Goal: Task Accomplishment & Management: Manage account settings

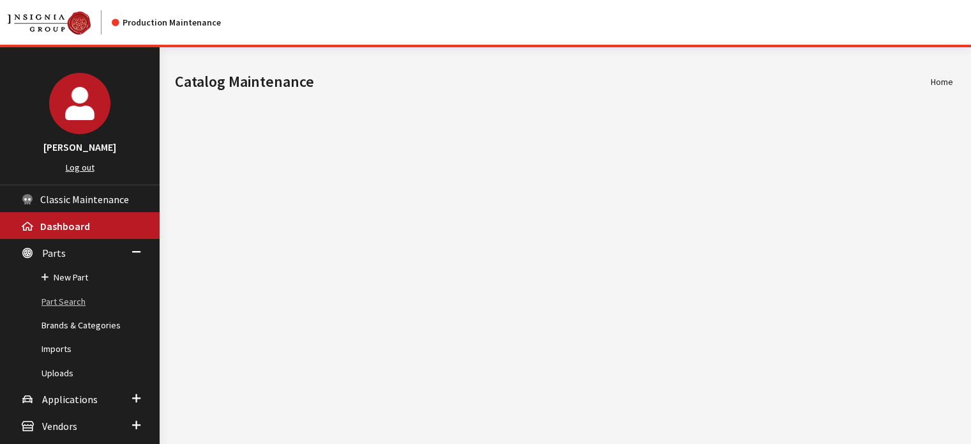
click at [70, 294] on link "Part Search" at bounding box center [80, 302] width 160 height 24
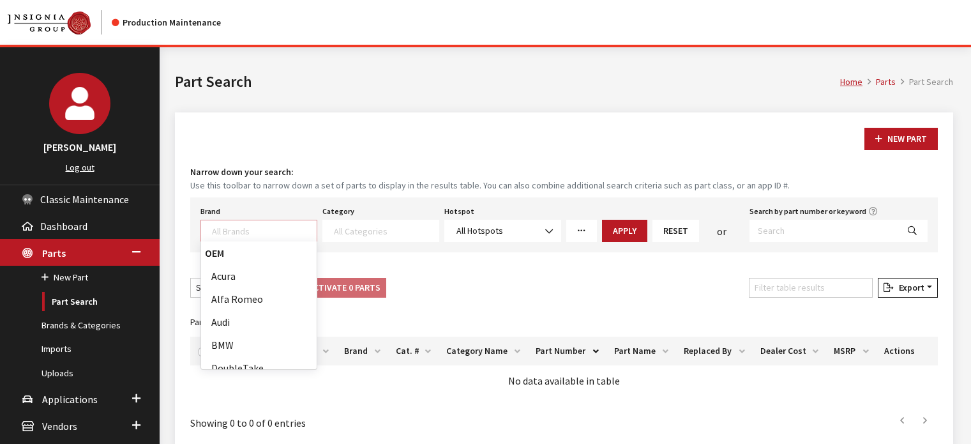
select select
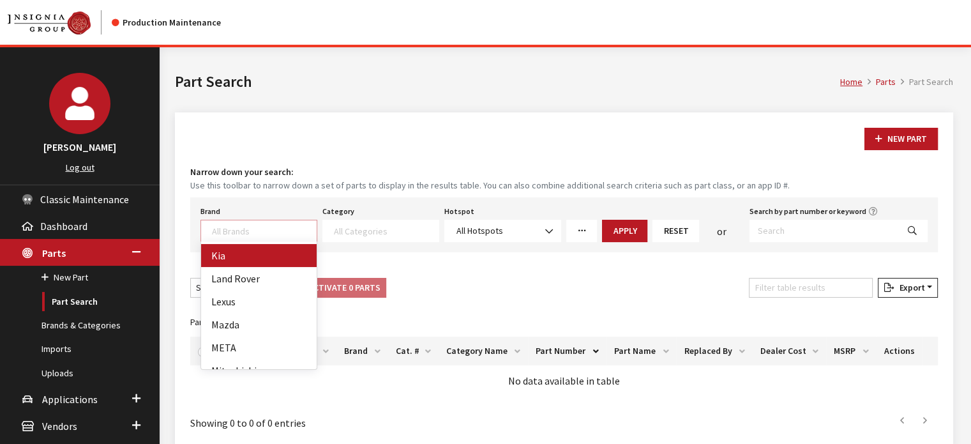
select select "58"
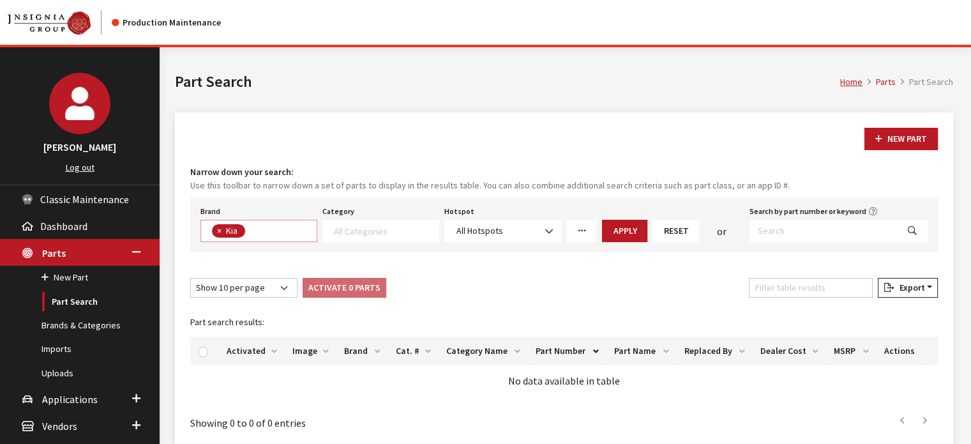
click at [390, 222] on span at bounding box center [380, 231] width 117 height 22
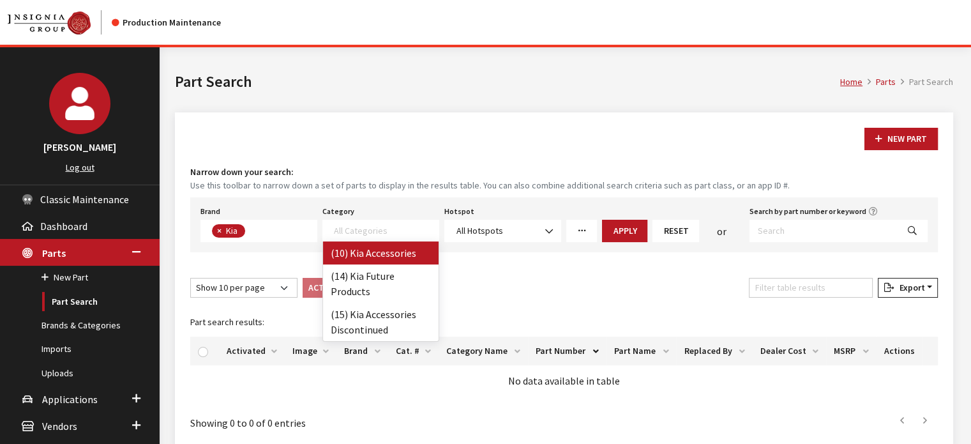
select select "238"
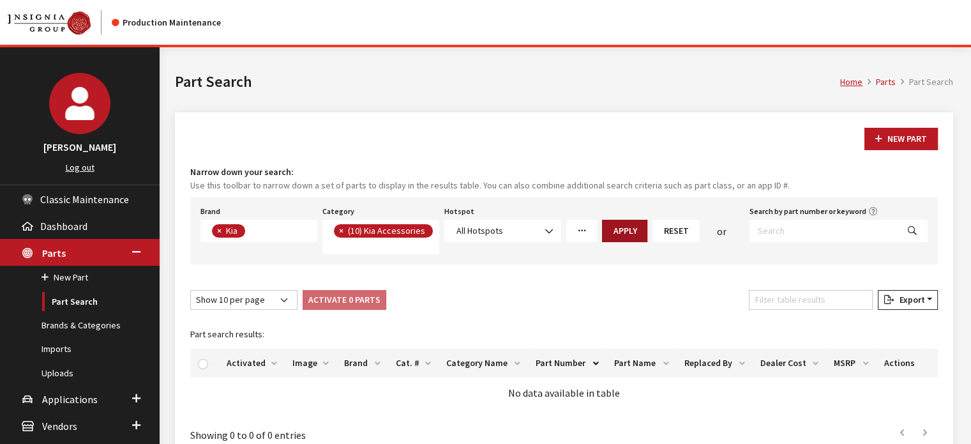
click at [640, 222] on button "Apply" at bounding box center [624, 231] width 45 height 22
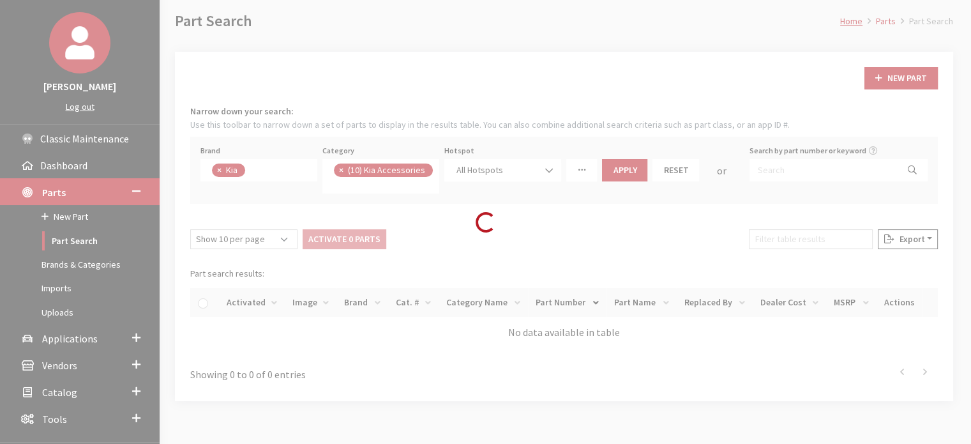
scroll to position [121, 0]
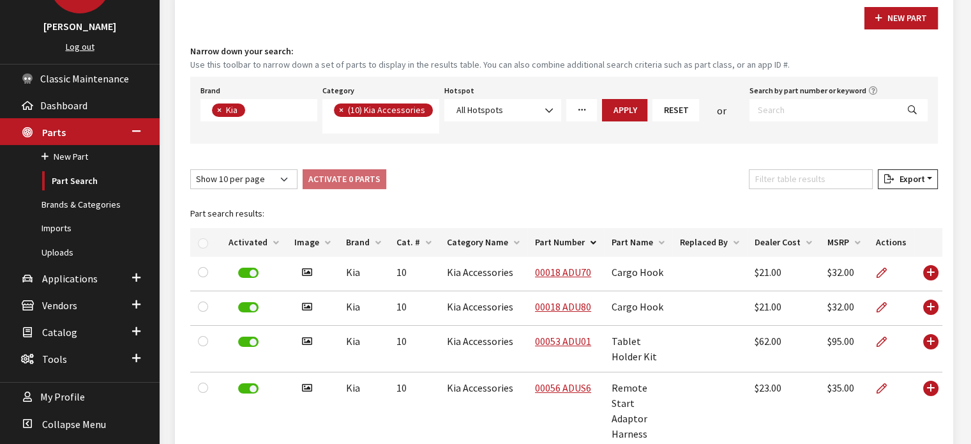
click at [243, 236] on th "Activated" at bounding box center [254, 242] width 66 height 29
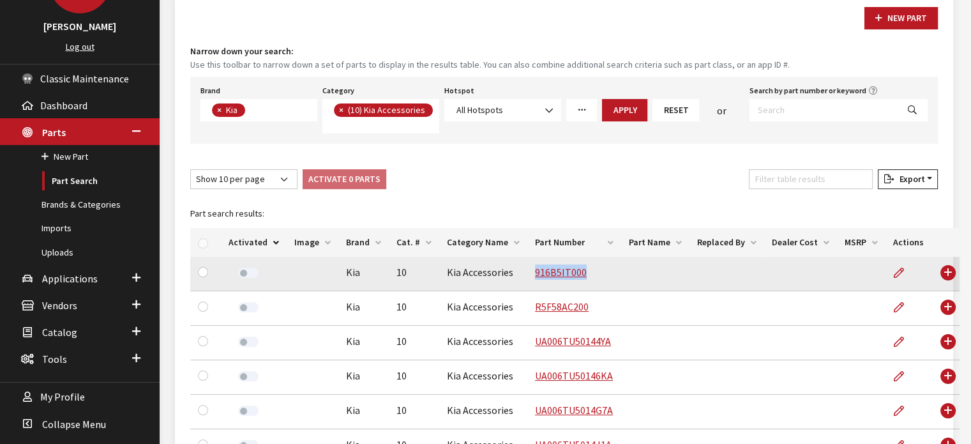
drag, startPoint x: 580, startPoint y: 276, endPoint x: 521, endPoint y: 280, distance: 58.9
click at [527, 280] on td "916B5IT000" at bounding box center [574, 274] width 94 height 34
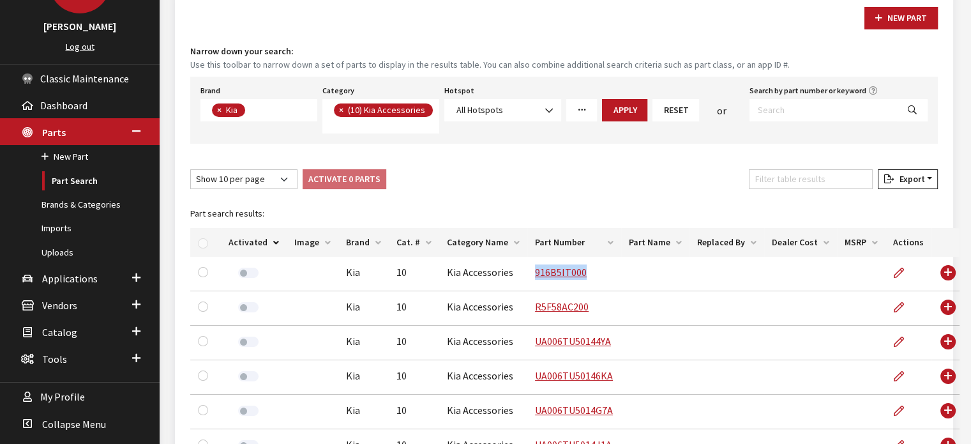
copy link "916B5IT000"
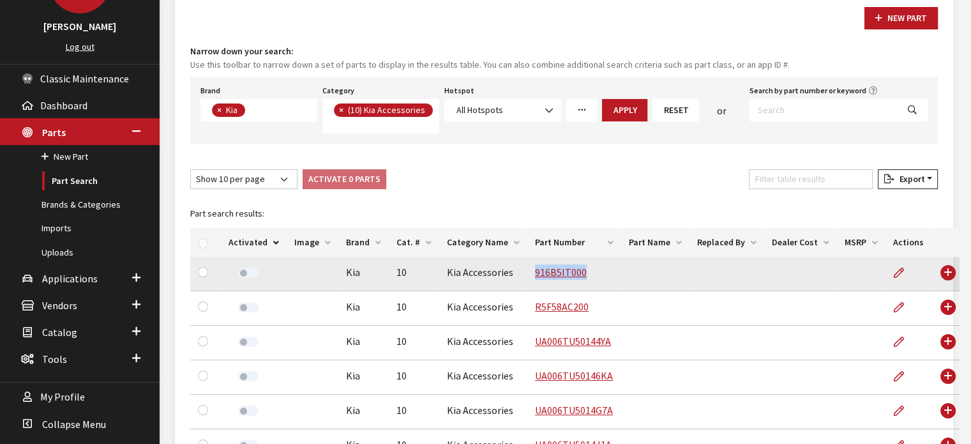
click at [564, 260] on td "916B5IT000" at bounding box center [574, 274] width 94 height 34
click at [564, 276] on link "916B5IT000" at bounding box center [561, 272] width 52 height 13
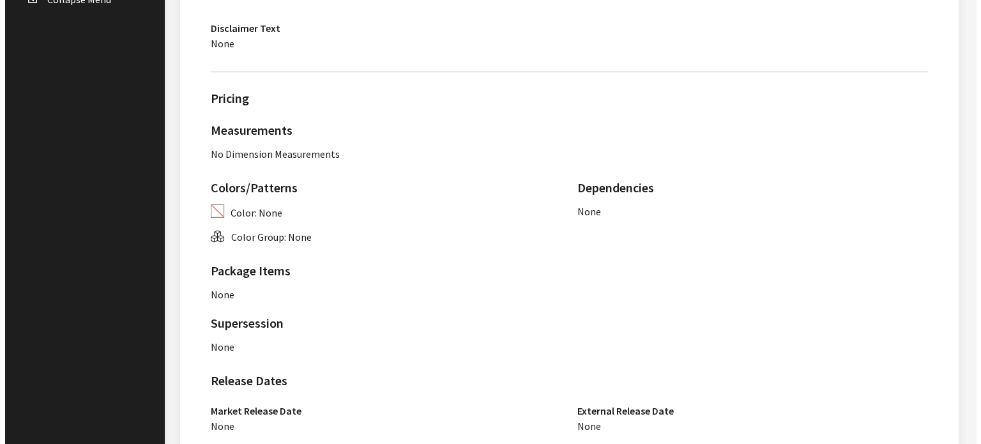
scroll to position [803, 0]
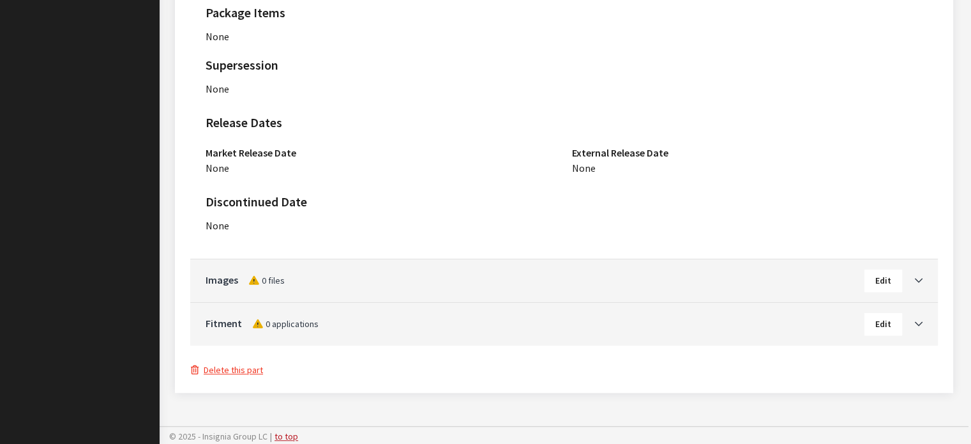
click at [238, 371] on button "Delete this part" at bounding box center [226, 370] width 73 height 15
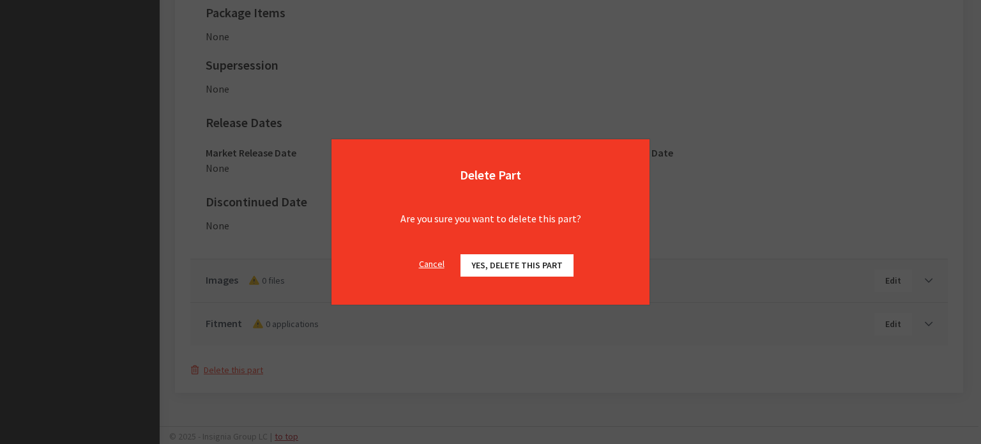
click at [510, 275] on div "Cancel Yes, delete this part OK" at bounding box center [490, 272] width 318 height 66
click at [509, 271] on button "Yes, delete this part" at bounding box center [516, 265] width 113 height 22
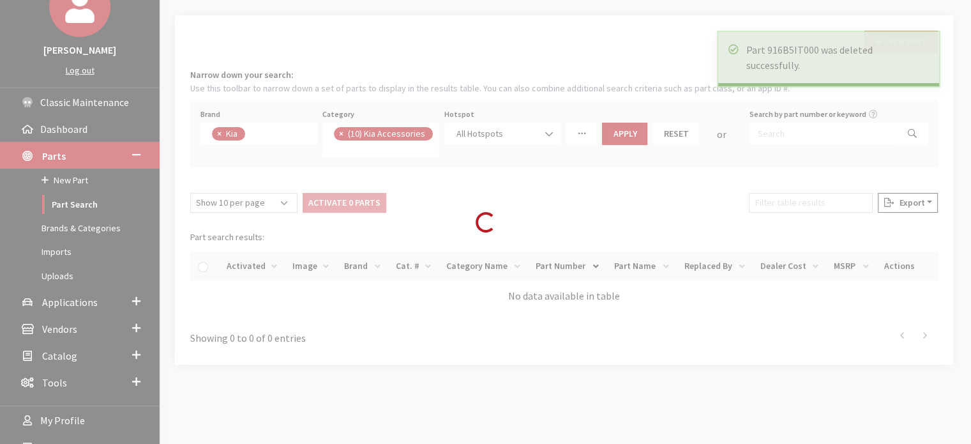
scroll to position [121, 0]
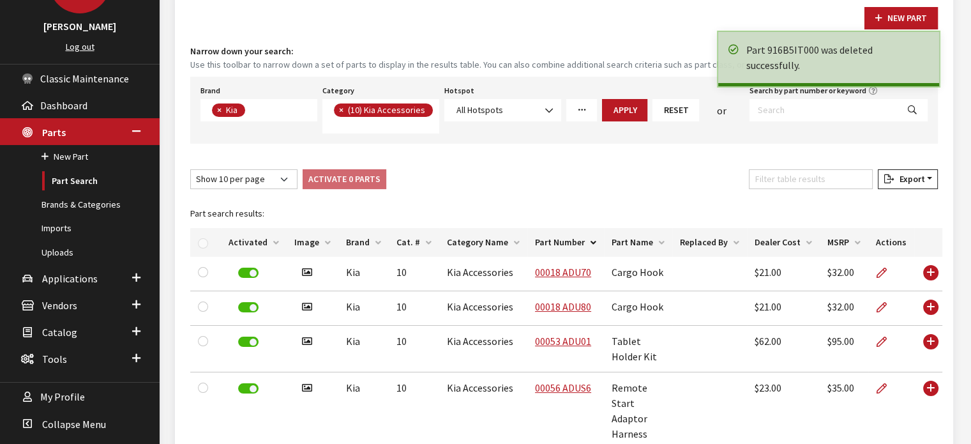
click at [243, 248] on th "Activated" at bounding box center [254, 242] width 66 height 29
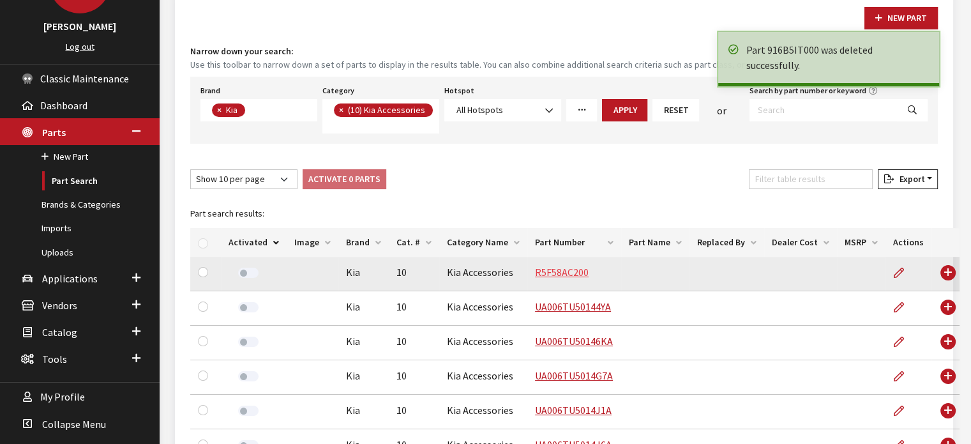
click at [540, 273] on link "R5F58AC200" at bounding box center [562, 272] width 54 height 13
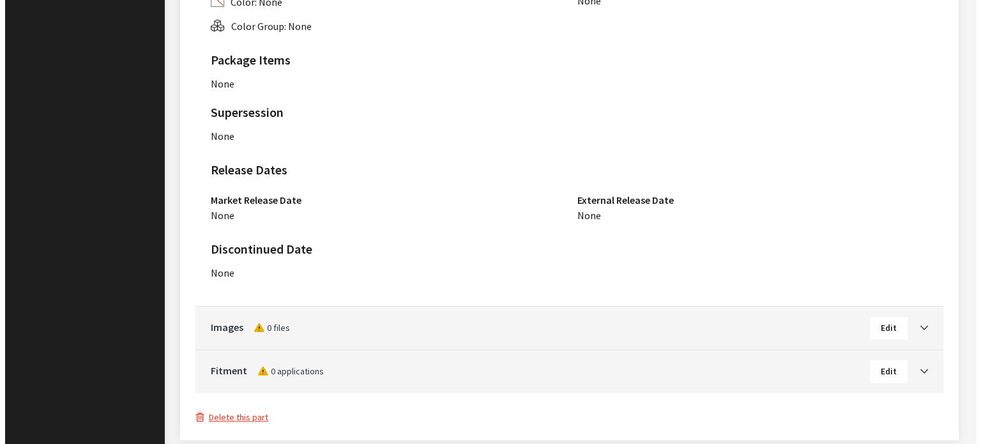
scroll to position [803, 0]
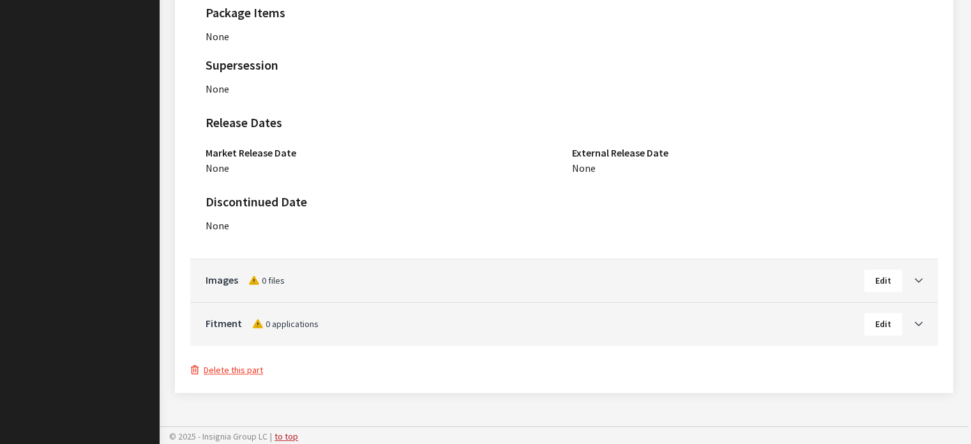
click at [252, 370] on button "Delete this part" at bounding box center [226, 370] width 73 height 15
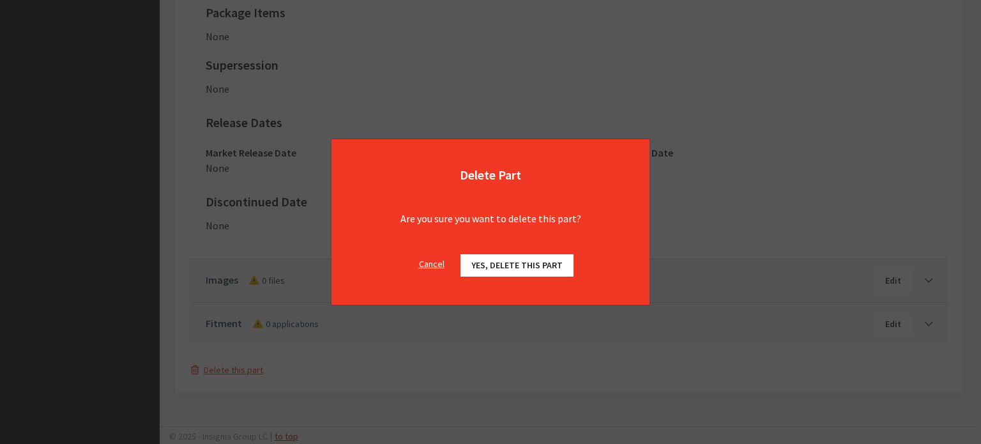
click at [490, 271] on button "Yes, delete this part" at bounding box center [516, 265] width 113 height 22
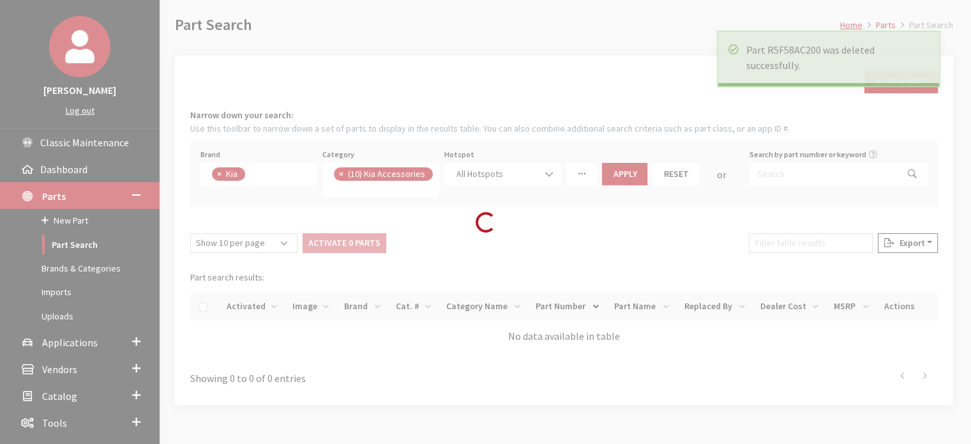
scroll to position [121, 0]
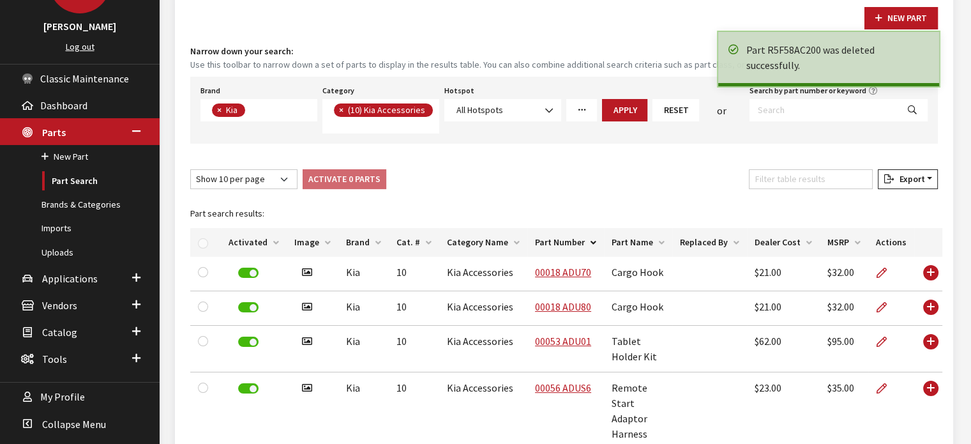
click at [254, 241] on th "Activated" at bounding box center [254, 242] width 66 height 29
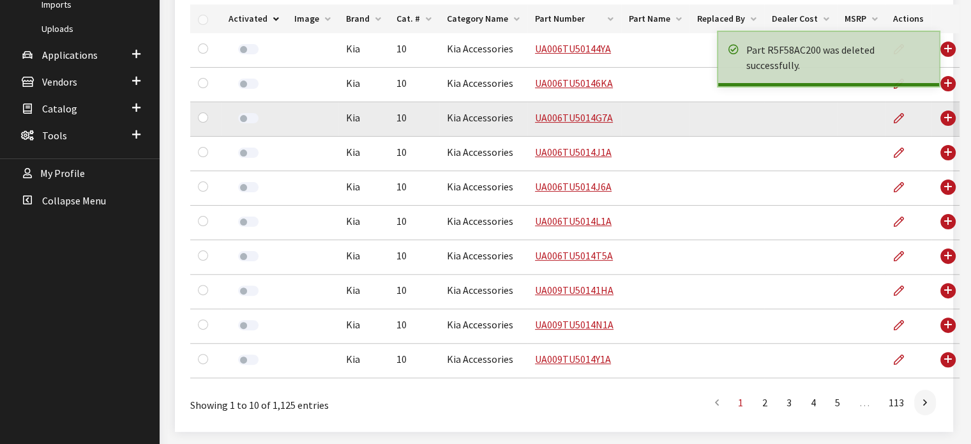
scroll to position [322, 0]
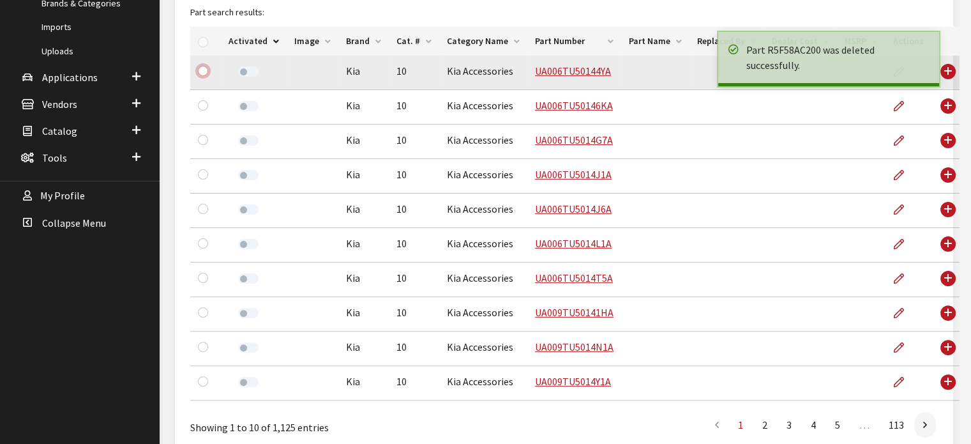
click at [204, 73] on input "checkbox" at bounding box center [203, 71] width 10 height 10
checkbox input "true"
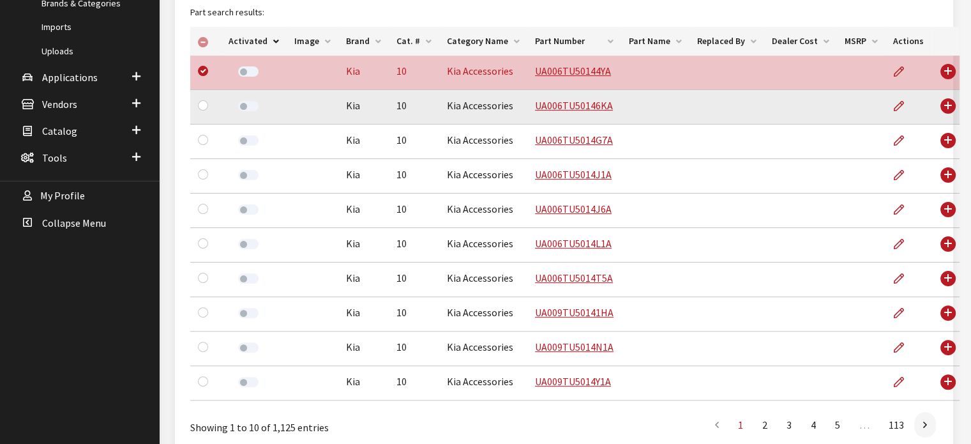
click at [203, 98] on div at bounding box center [205, 105] width 15 height 15
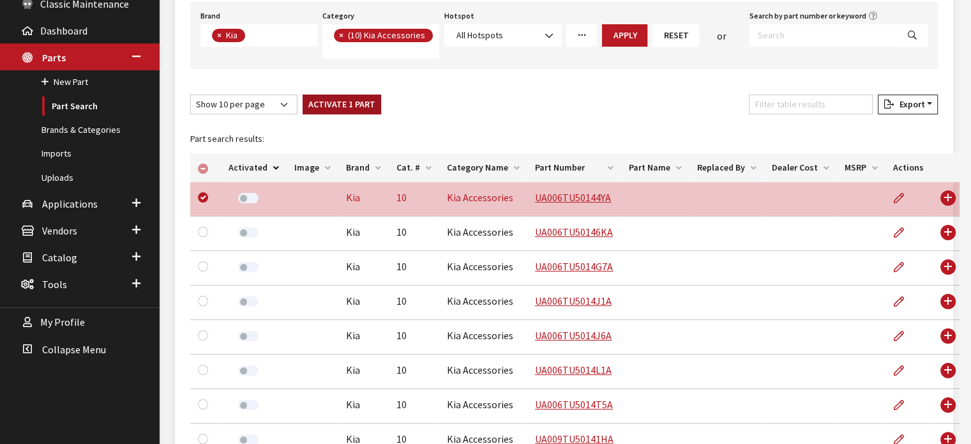
scroll to position [194, 0]
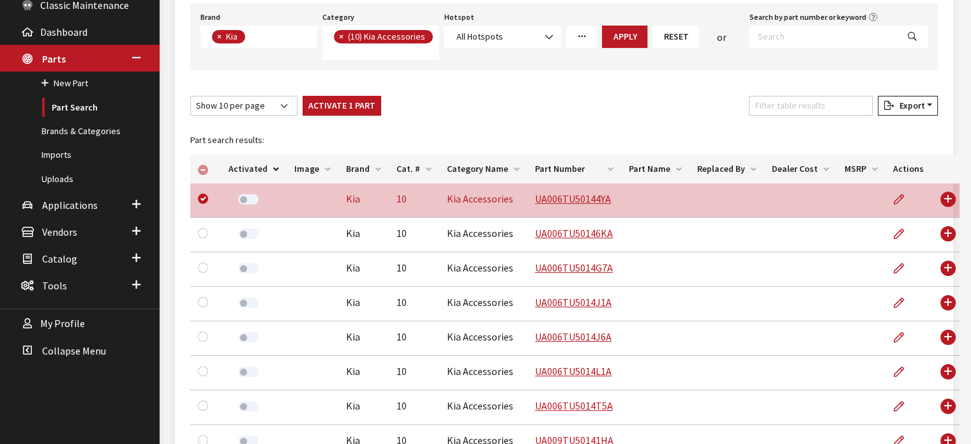
click at [932, 197] on td "Use Enter key to show more/less" at bounding box center [946, 200] width 28 height 34
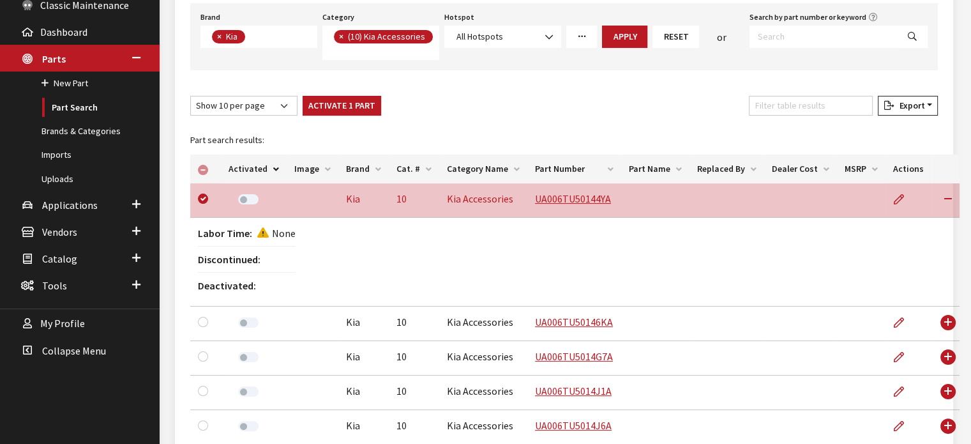
click at [932, 197] on td "Use Enter key to show more/less" at bounding box center [946, 200] width 28 height 34
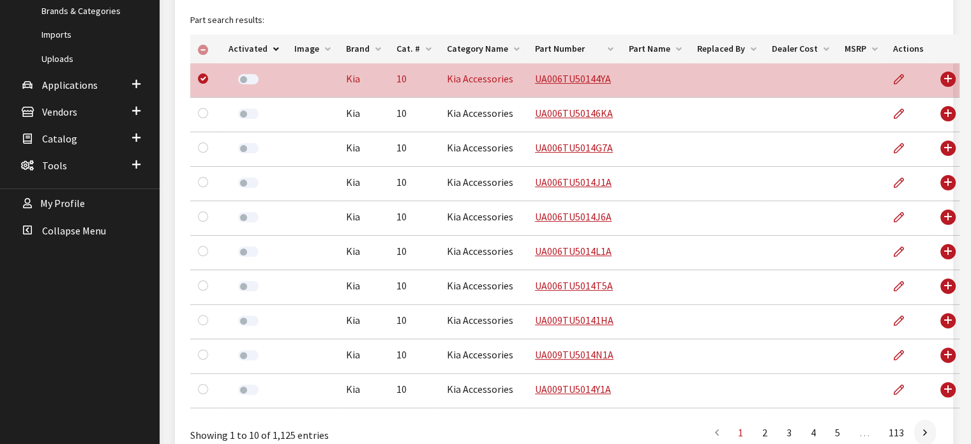
scroll to position [258, 0]
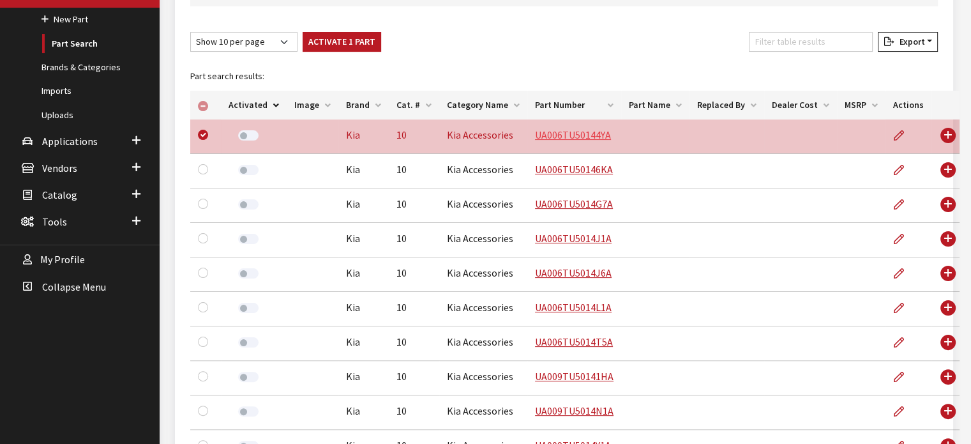
click at [552, 136] on link "UA006TU50144YA" at bounding box center [573, 134] width 76 height 13
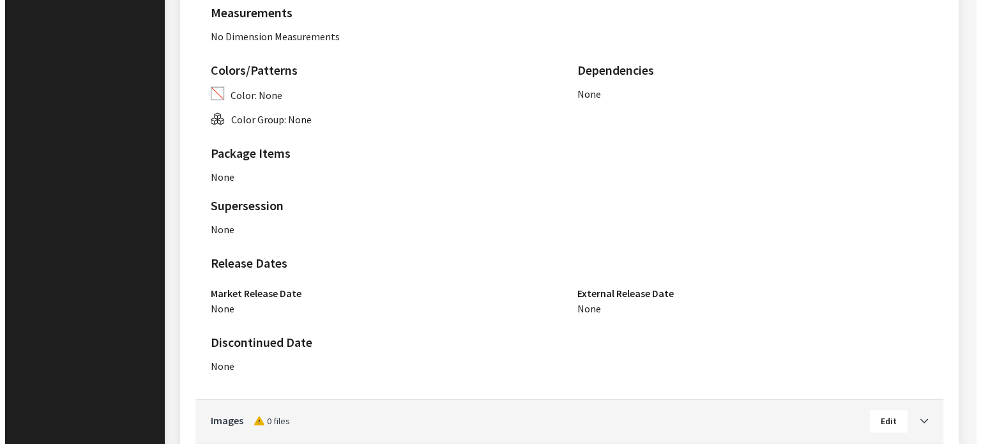
scroll to position [803, 0]
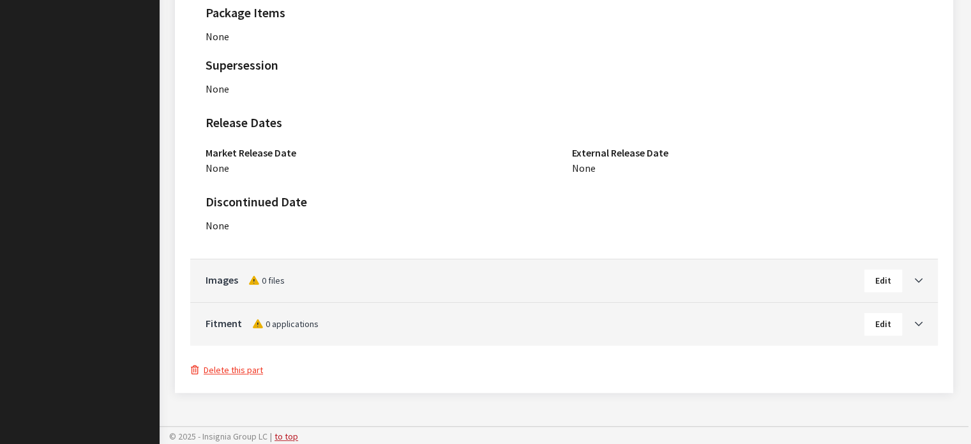
click at [248, 361] on div "Delete this part" at bounding box center [564, 369] width 748 height 17
click at [246, 365] on button "Delete this part" at bounding box center [226, 370] width 73 height 15
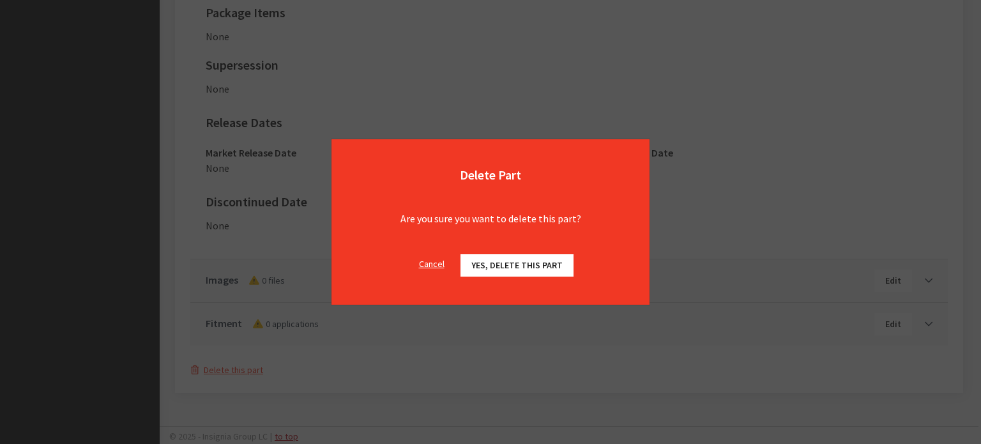
click at [478, 259] on span "Yes, delete this part" at bounding box center [516, 264] width 91 height 11
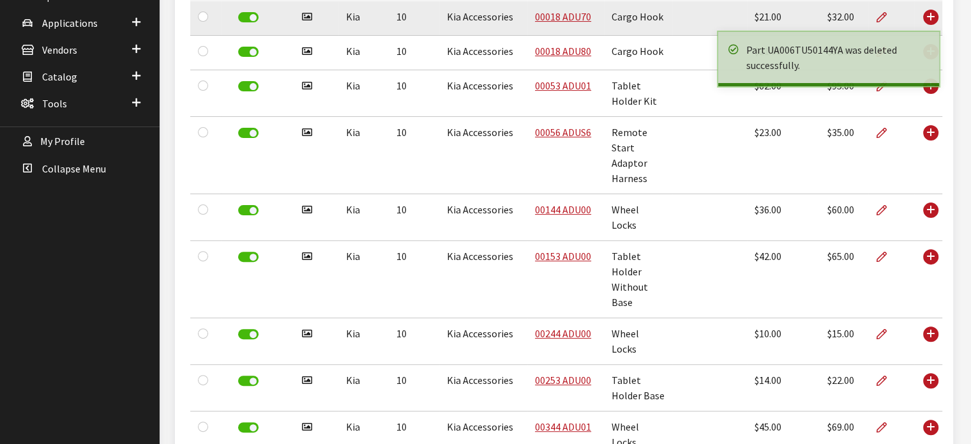
scroll to position [185, 0]
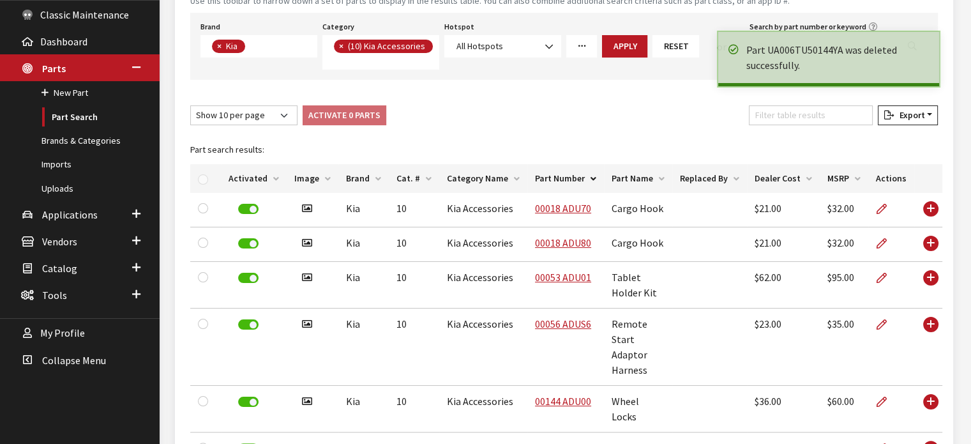
click at [255, 174] on th "Activated" at bounding box center [254, 178] width 66 height 29
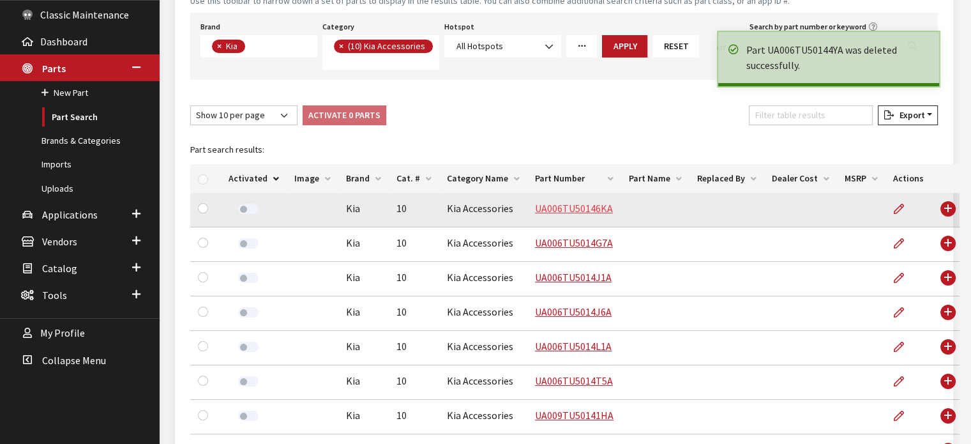
click at [580, 209] on link "UA006TU50146KA" at bounding box center [574, 208] width 78 height 13
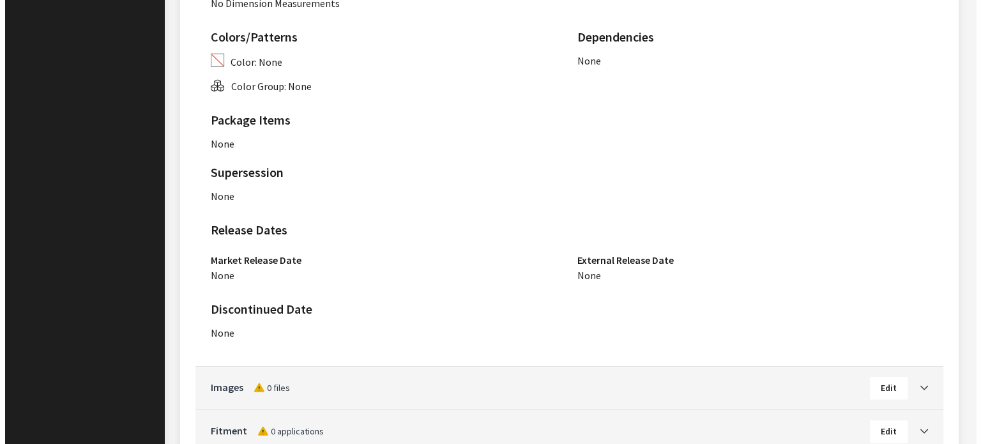
scroll to position [803, 0]
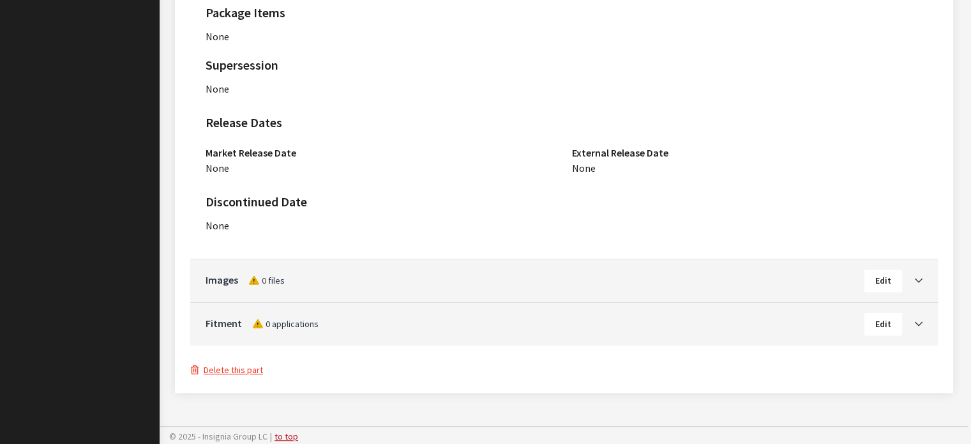
click at [240, 364] on button "Delete this part" at bounding box center [226, 370] width 73 height 15
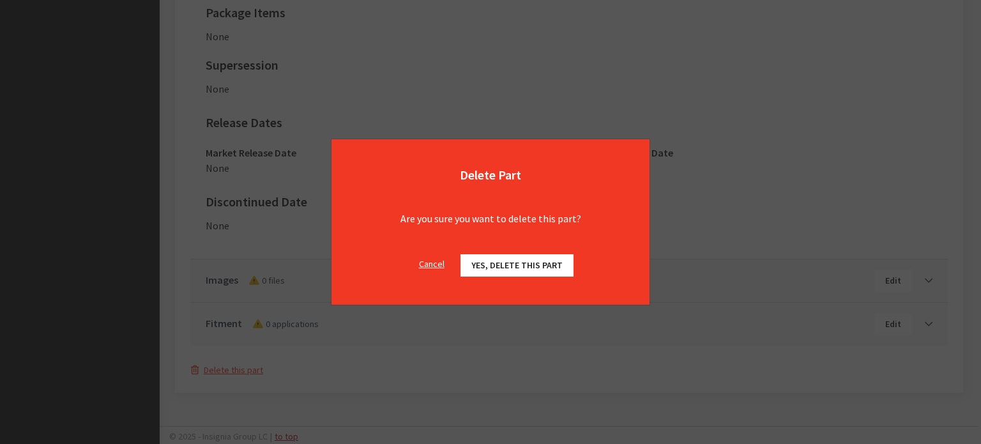
click at [534, 252] on div "Cancel Yes, delete this part OK" at bounding box center [490, 272] width 318 height 66
click at [529, 261] on span "Yes, delete this part" at bounding box center [516, 264] width 91 height 11
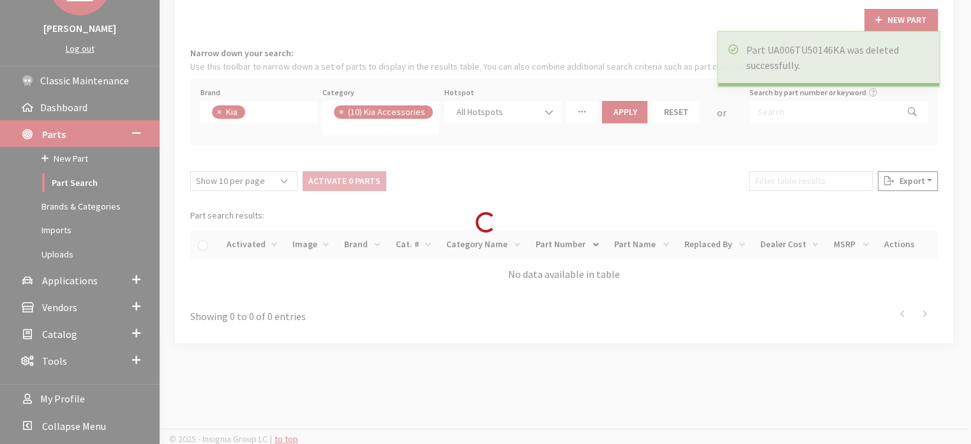
scroll to position [121, 0]
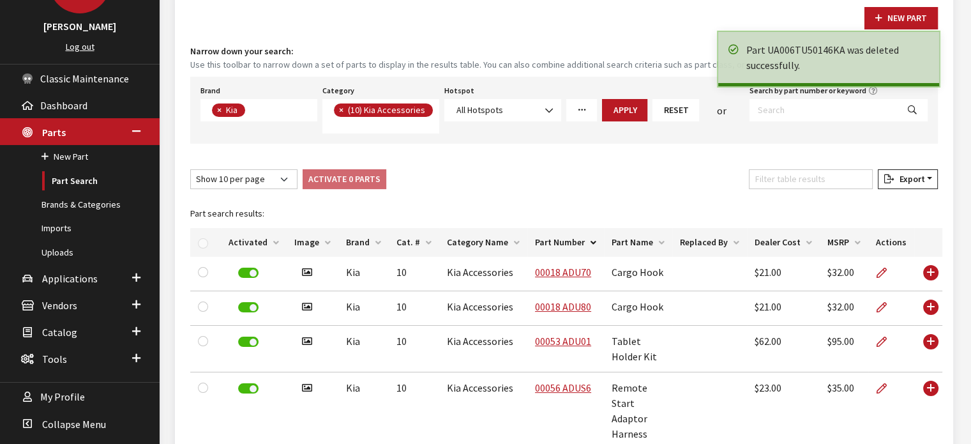
click at [257, 245] on th "Activated" at bounding box center [254, 242] width 66 height 29
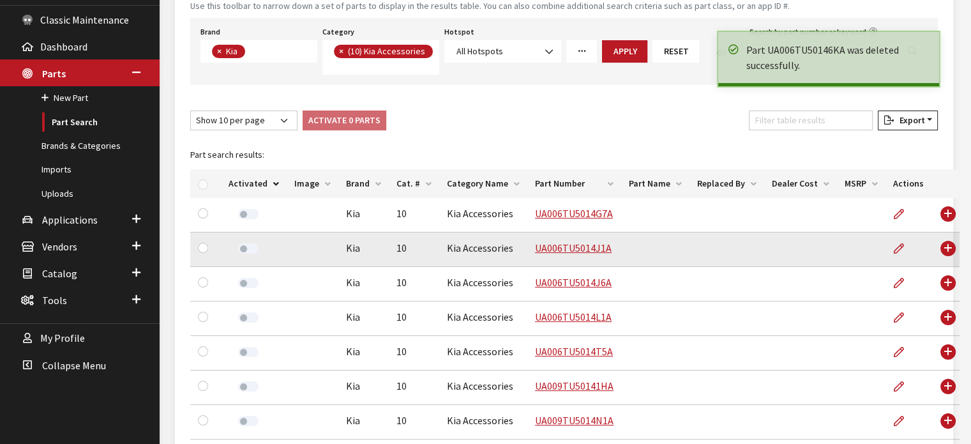
scroll to position [248, 0]
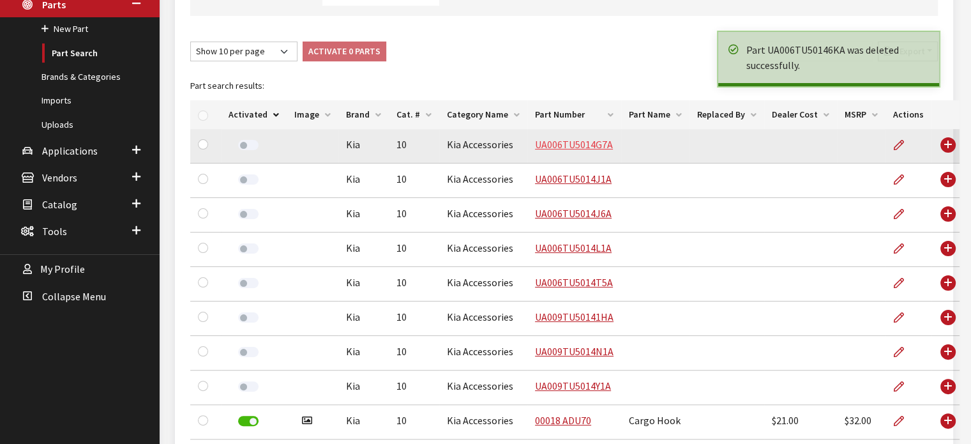
click at [545, 138] on link "UA006TU5014G7A" at bounding box center [574, 144] width 78 height 13
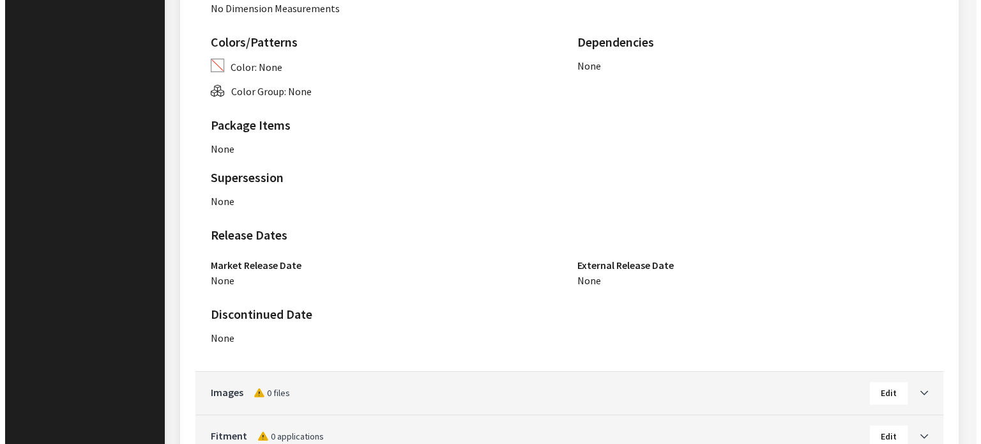
scroll to position [766, 0]
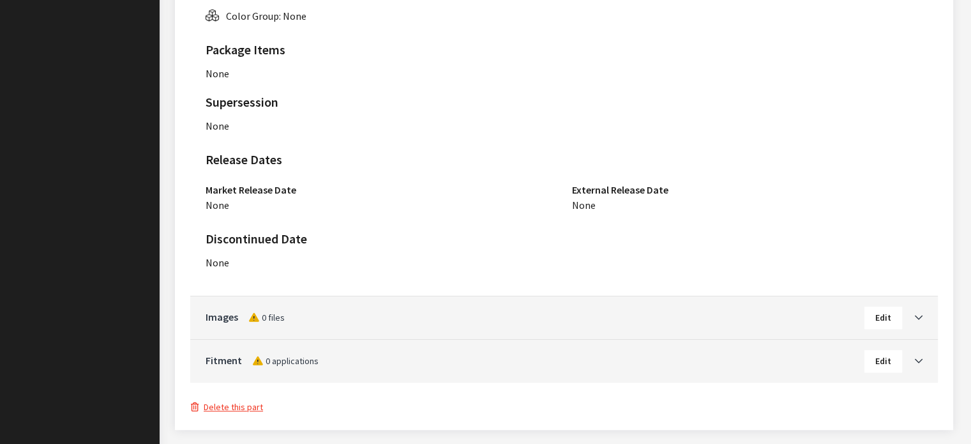
click at [234, 408] on button "Delete this part" at bounding box center [226, 407] width 73 height 15
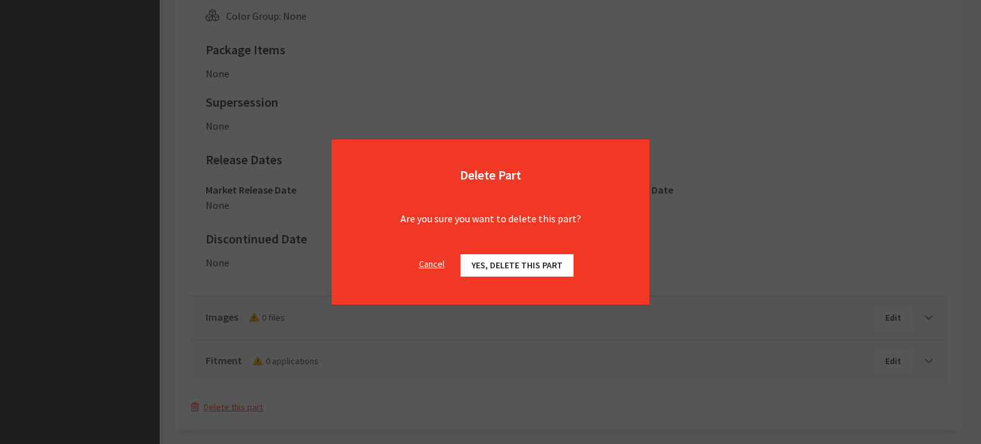
click at [517, 262] on span "Yes, delete this part" at bounding box center [516, 264] width 91 height 11
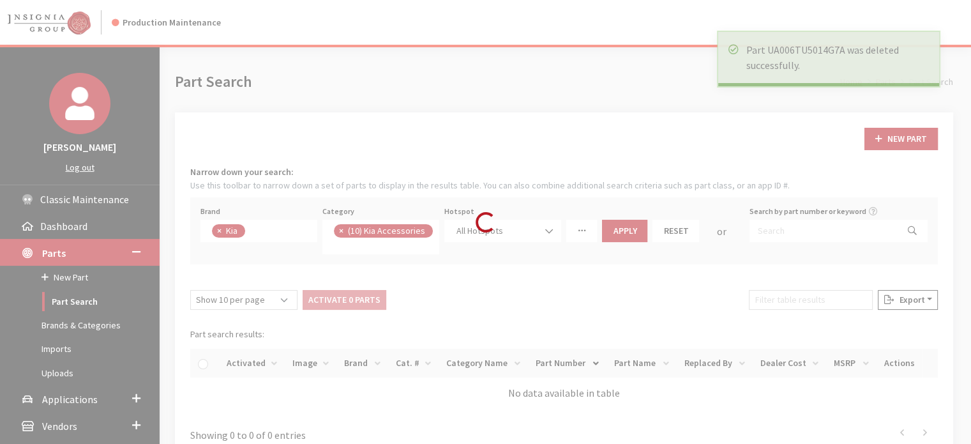
scroll to position [126, 0]
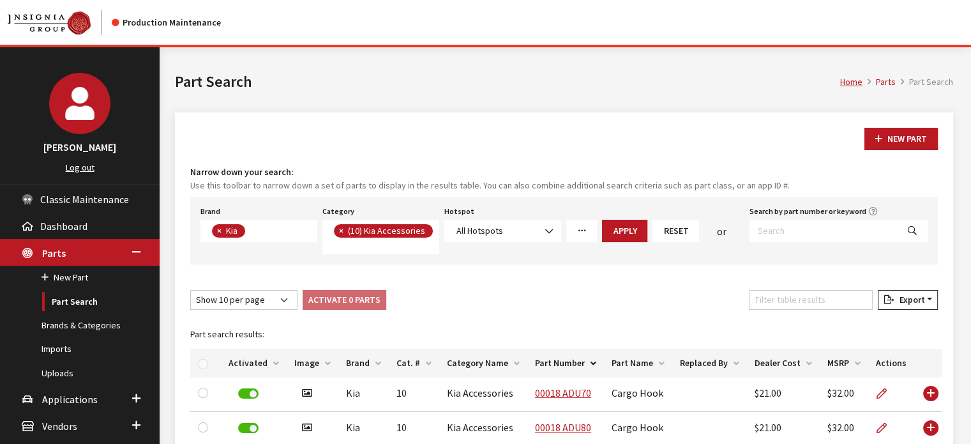
click at [261, 360] on th "Activated" at bounding box center [254, 363] width 66 height 29
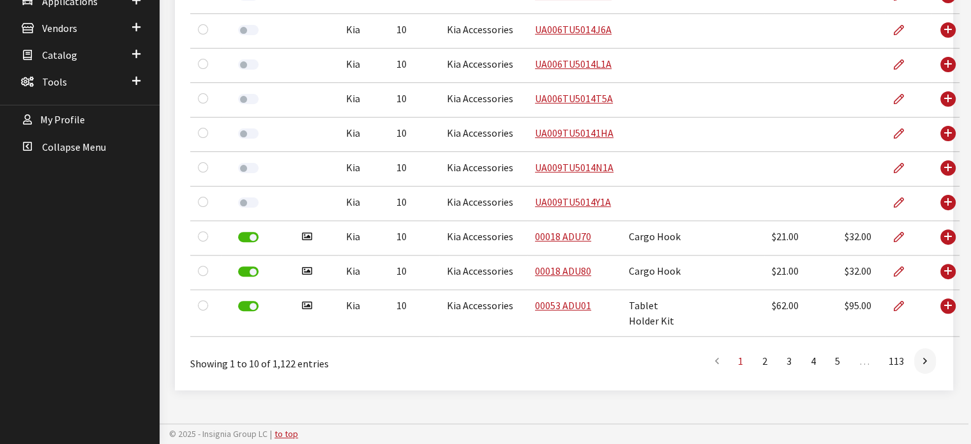
scroll to position [142, 0]
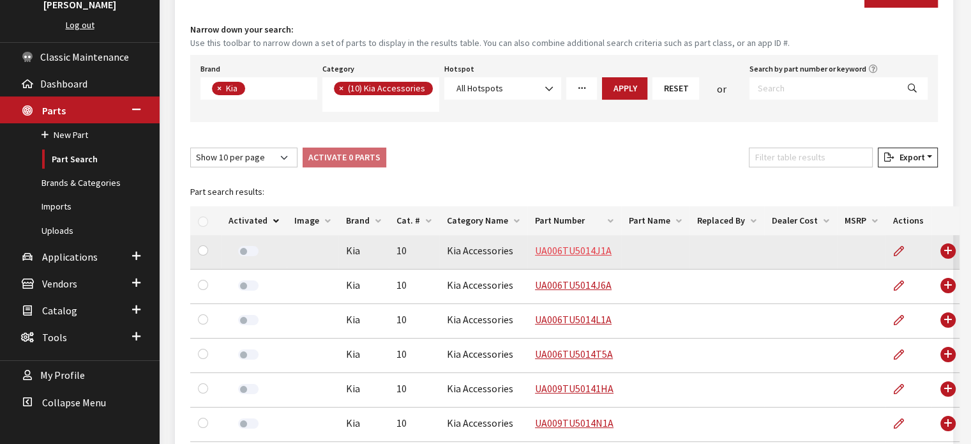
click at [586, 250] on link "UA006TU5014J1A" at bounding box center [573, 250] width 77 height 13
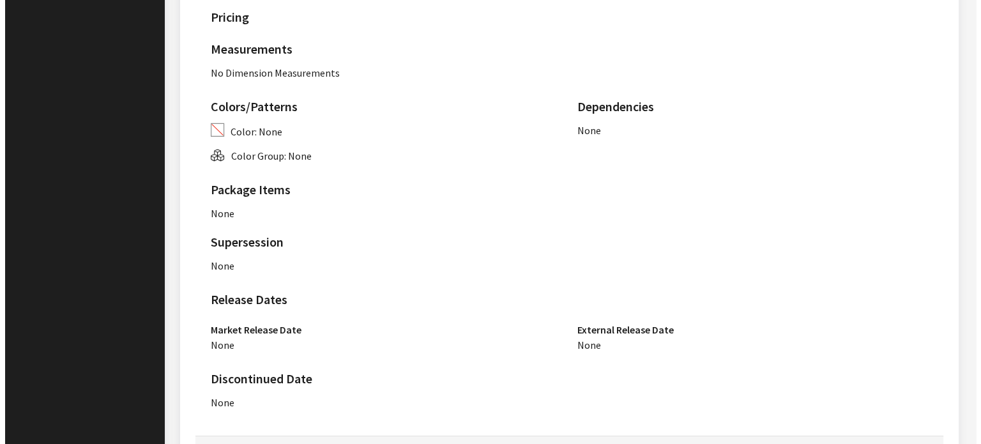
scroll to position [803, 0]
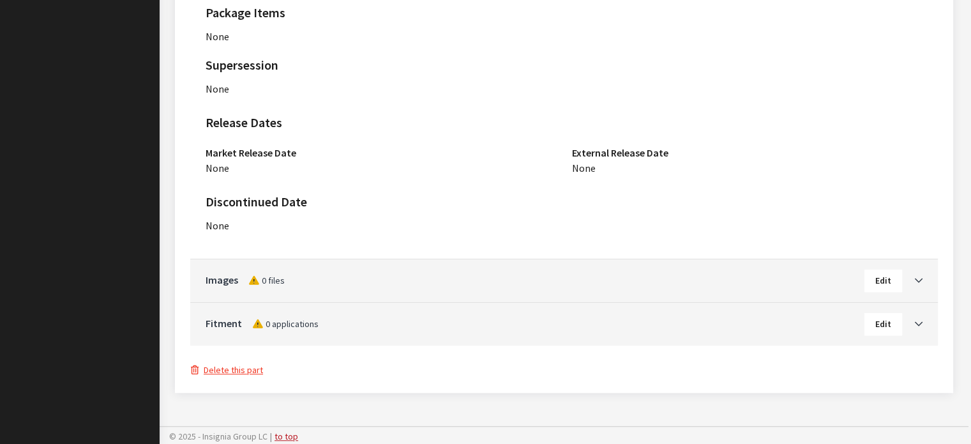
click at [227, 367] on button "Delete this part" at bounding box center [226, 370] width 73 height 15
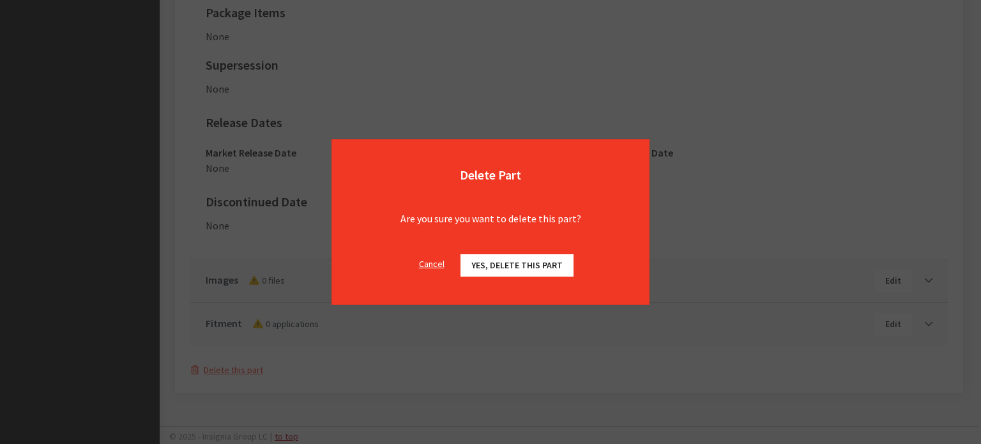
click at [533, 273] on button "Yes, delete this part" at bounding box center [516, 265] width 113 height 22
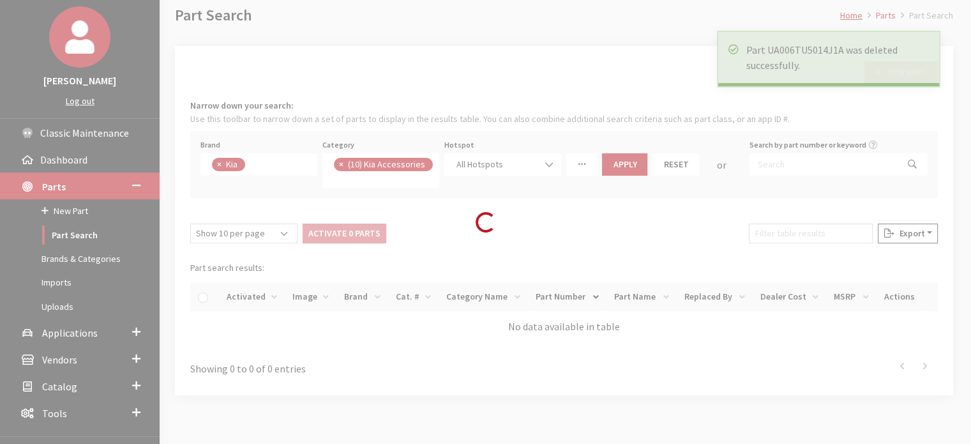
scroll to position [121, 0]
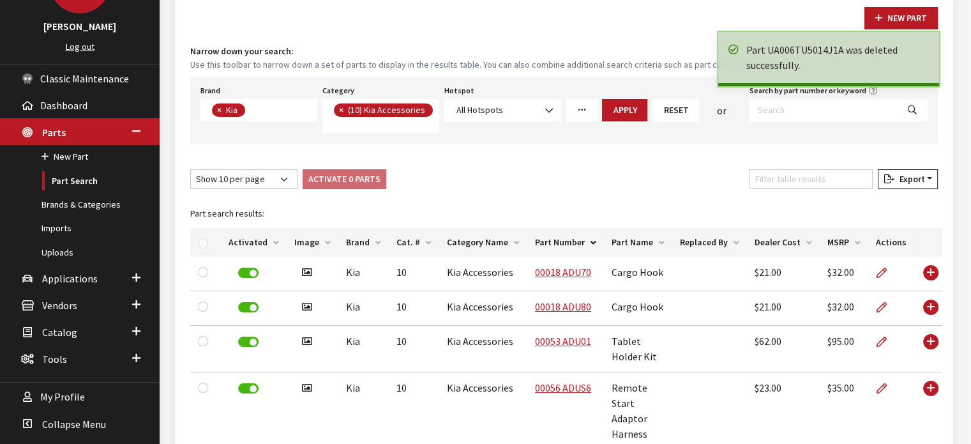
click at [253, 237] on th "Activated" at bounding box center [254, 242] width 66 height 29
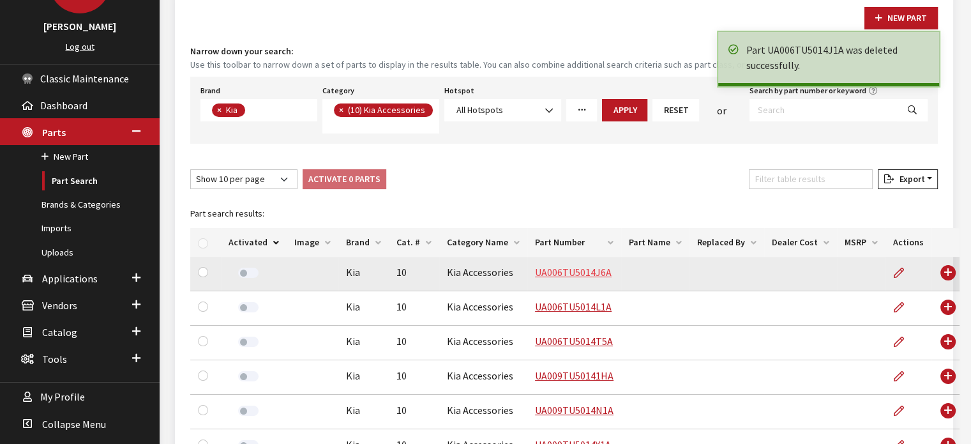
click at [536, 273] on link "UA006TU5014J6A" at bounding box center [573, 272] width 77 height 13
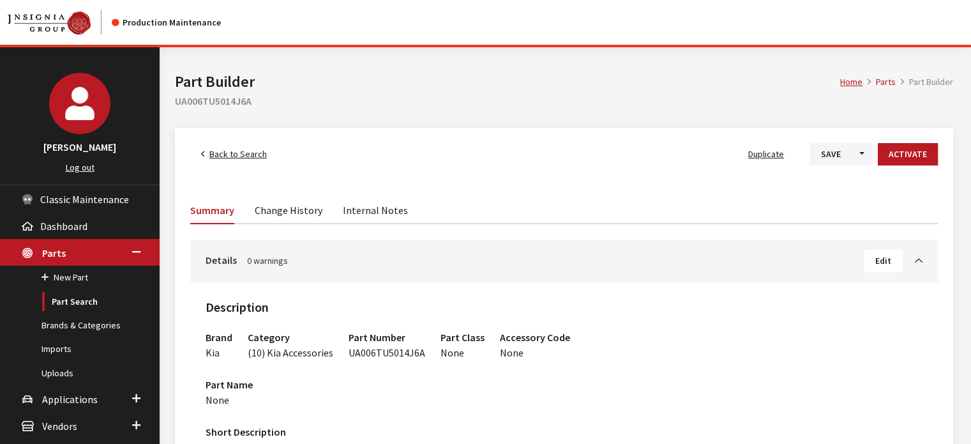
drag, startPoint x: 527, startPoint y: 285, endPoint x: 383, endPoint y: 202, distance: 166.8
click at [383, 202] on link "Internal Notes" at bounding box center [375, 209] width 65 height 27
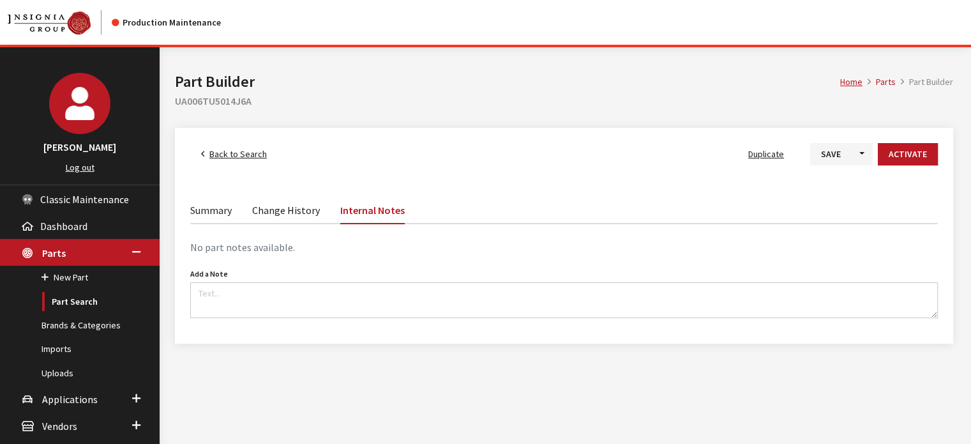
click at [236, 214] on li "Summary" at bounding box center [216, 209] width 52 height 27
click at [204, 208] on link "Summary" at bounding box center [211, 209] width 42 height 27
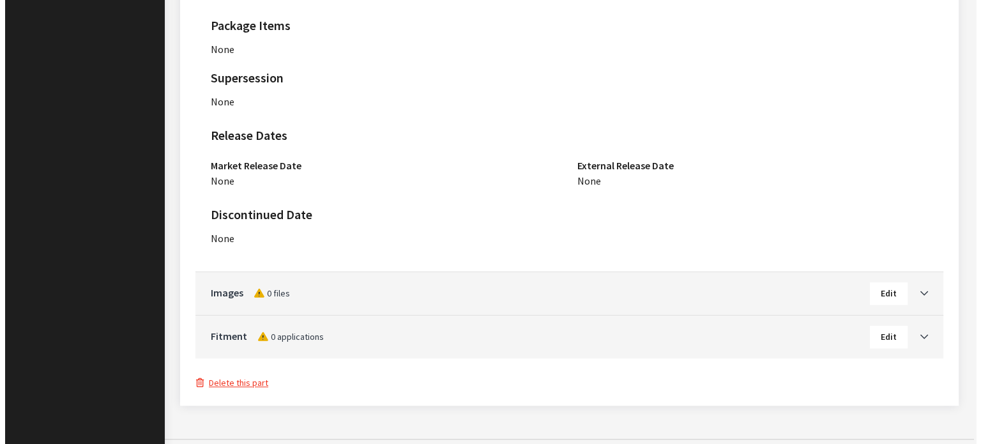
scroll to position [803, 0]
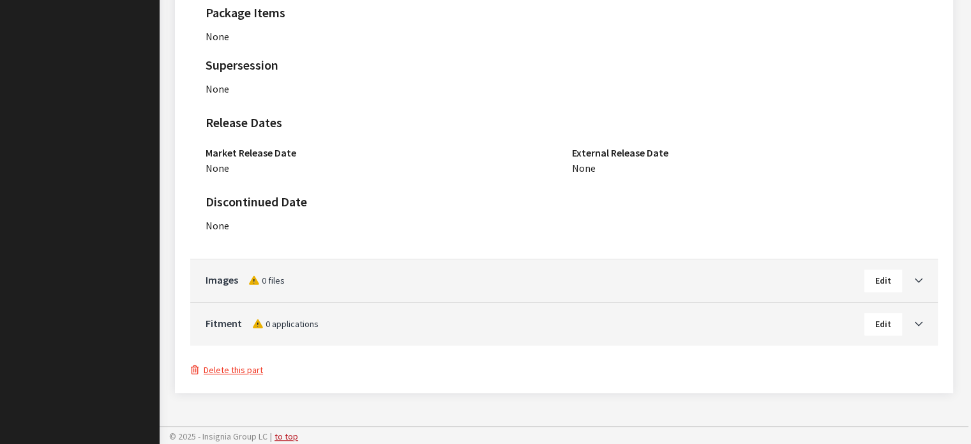
click at [252, 365] on button "Delete this part" at bounding box center [226, 370] width 73 height 15
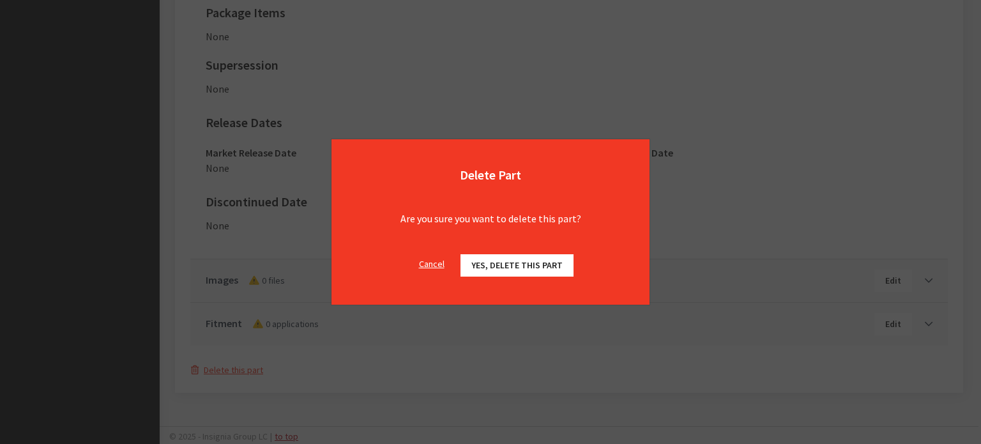
click at [475, 267] on span "Yes, delete this part" at bounding box center [516, 264] width 91 height 11
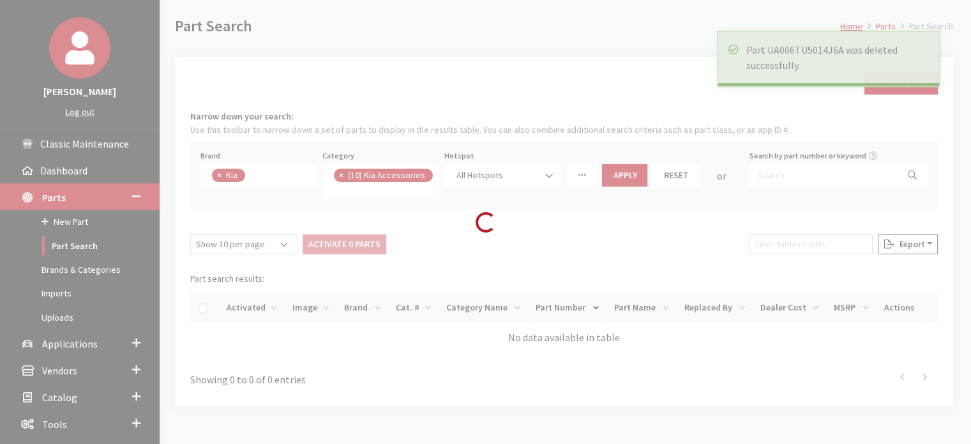
scroll to position [121, 0]
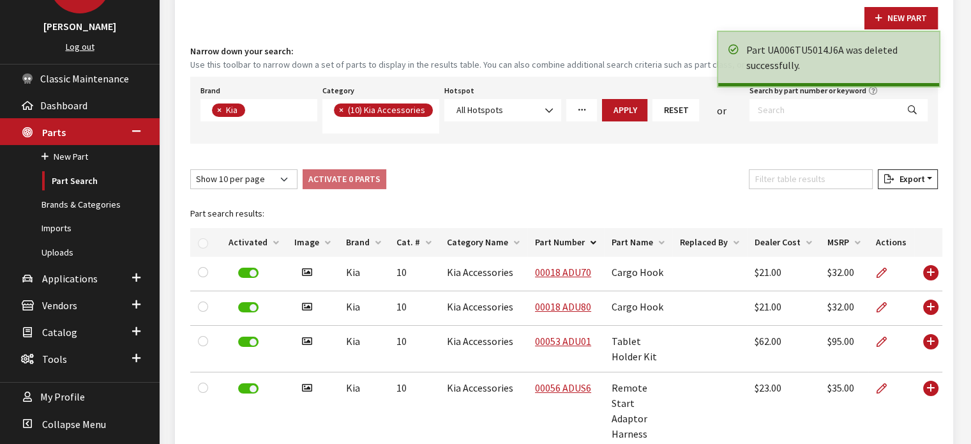
click at [238, 243] on th "Activated" at bounding box center [254, 242] width 66 height 29
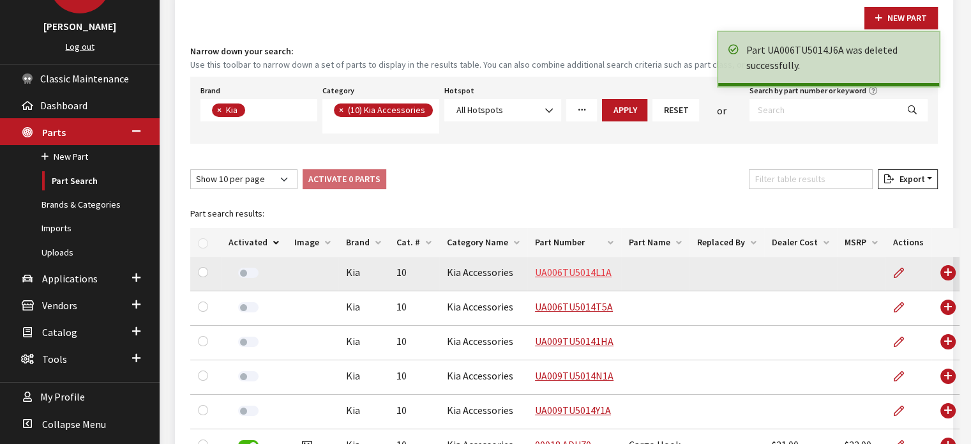
click at [577, 272] on link "UA006TU5014L1A" at bounding box center [573, 272] width 77 height 13
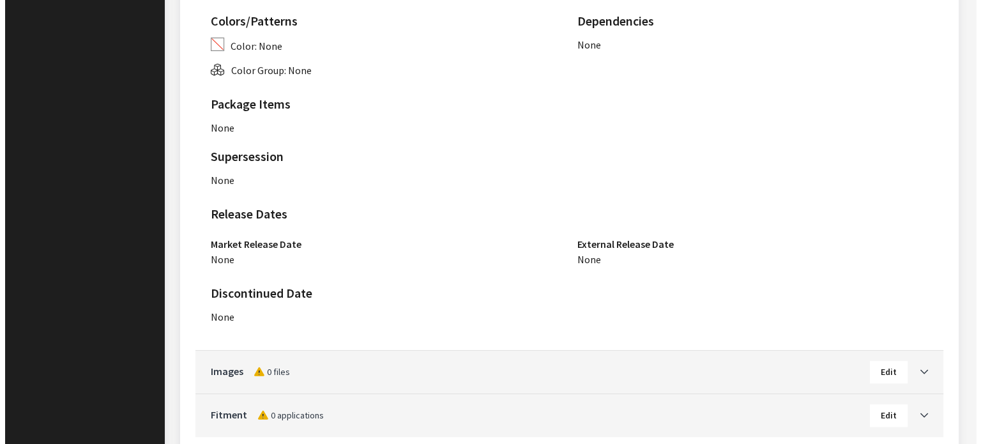
scroll to position [803, 0]
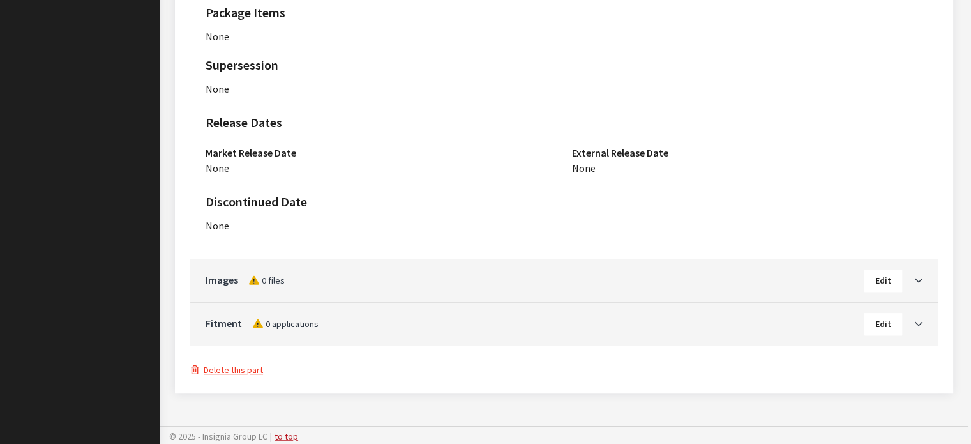
click at [230, 368] on button "Delete this part" at bounding box center [226, 370] width 73 height 15
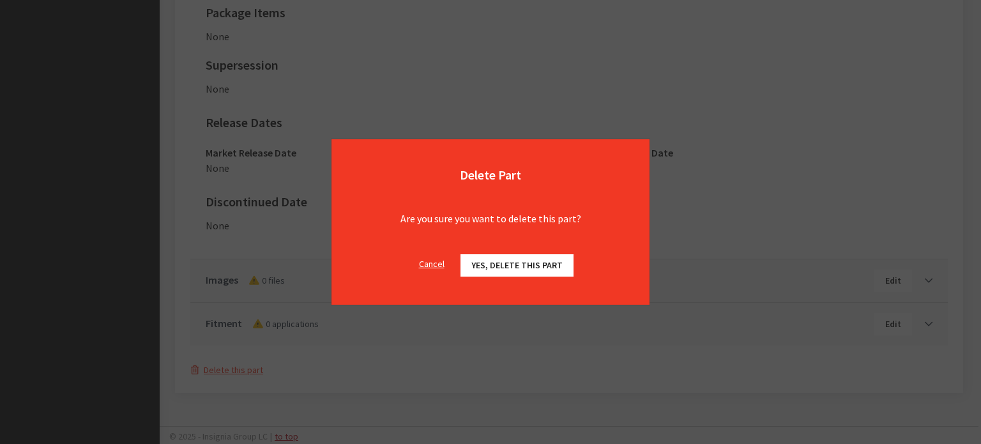
click at [496, 271] on button "Yes, delete this part" at bounding box center [516, 265] width 113 height 22
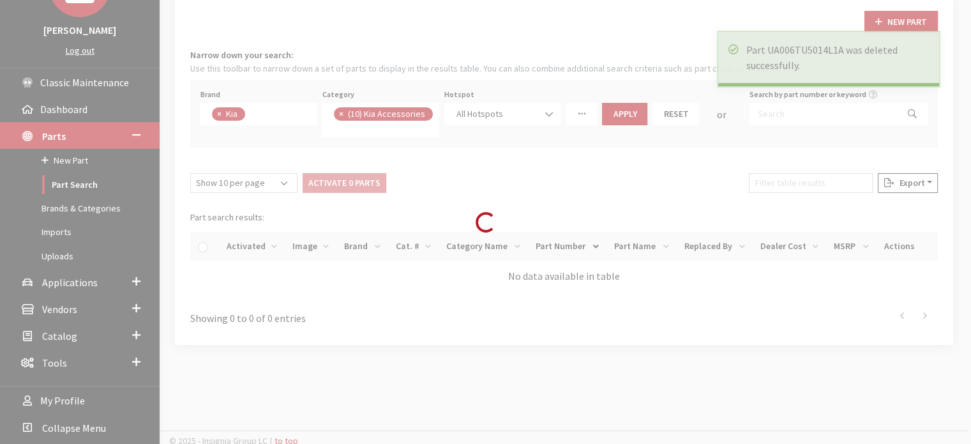
scroll to position [121, 0]
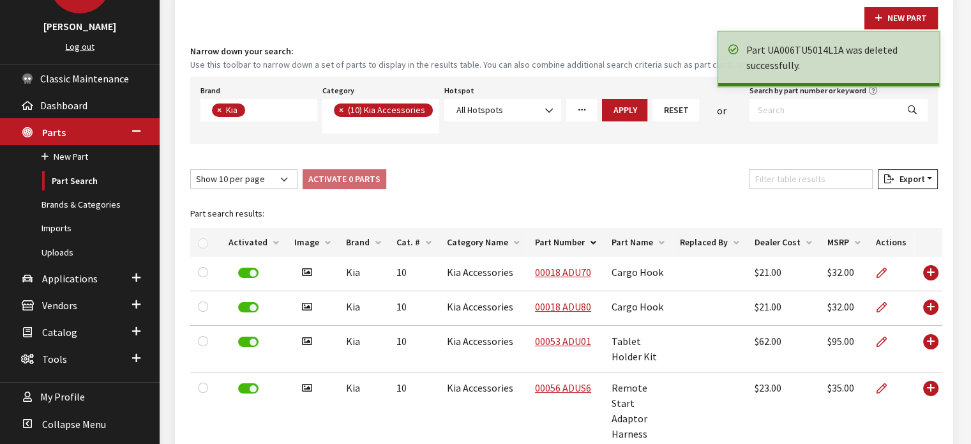
click at [248, 237] on th "Activated" at bounding box center [254, 242] width 66 height 29
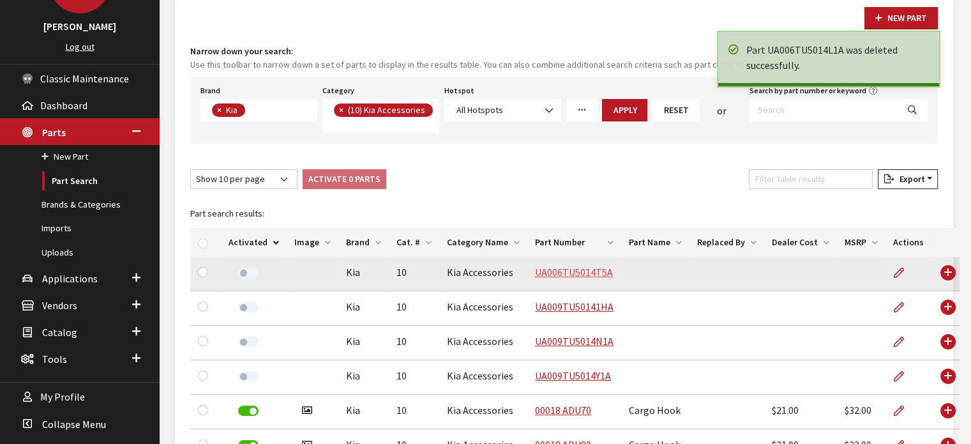
click at [567, 268] on link "UA006TU5014T5A" at bounding box center [574, 272] width 78 height 13
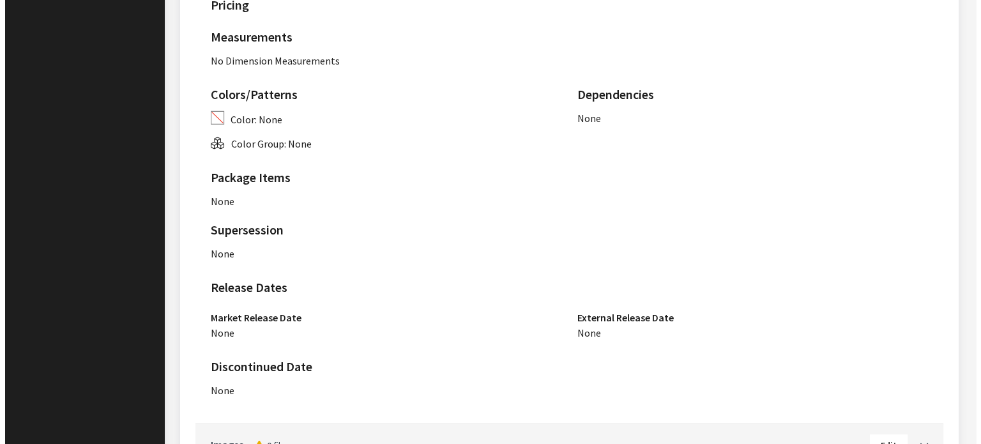
scroll to position [803, 0]
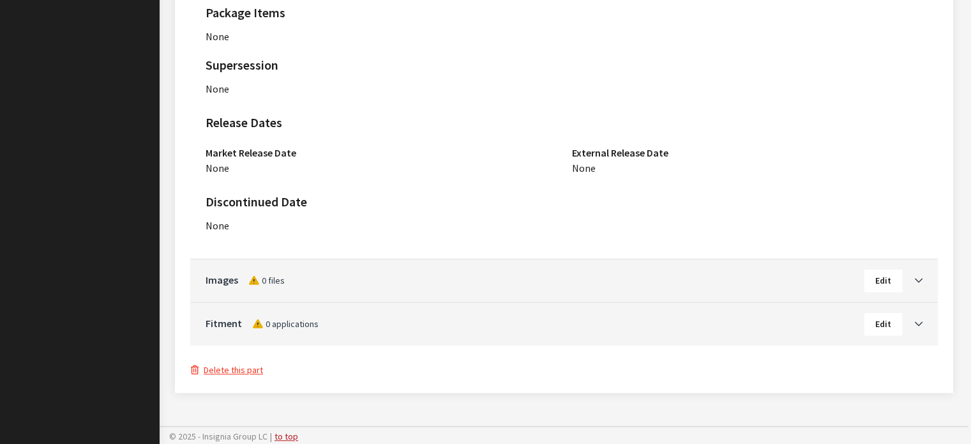
click at [231, 365] on button "Delete this part" at bounding box center [226, 370] width 73 height 15
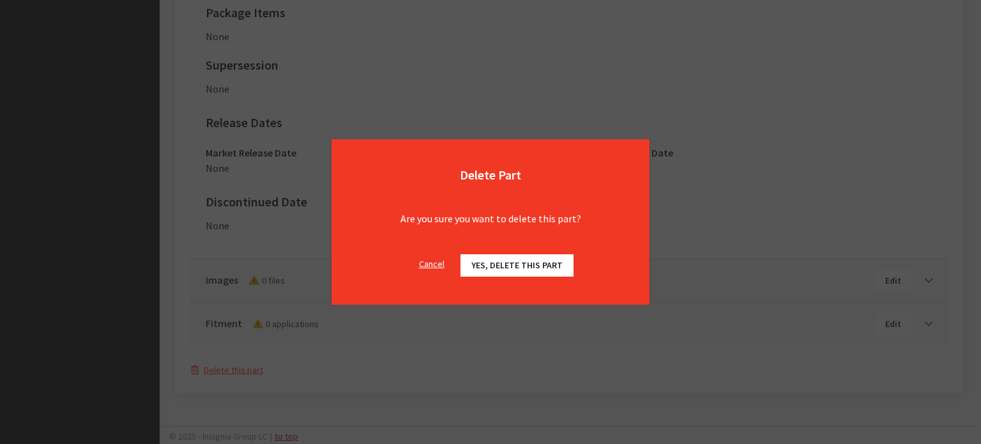
click at [508, 251] on div "Cancel Yes, delete this part OK" at bounding box center [490, 272] width 318 height 66
drag, startPoint x: 508, startPoint y: 262, endPoint x: 500, endPoint y: 284, distance: 23.2
click at [508, 263] on span "Yes, delete this part" at bounding box center [516, 264] width 91 height 11
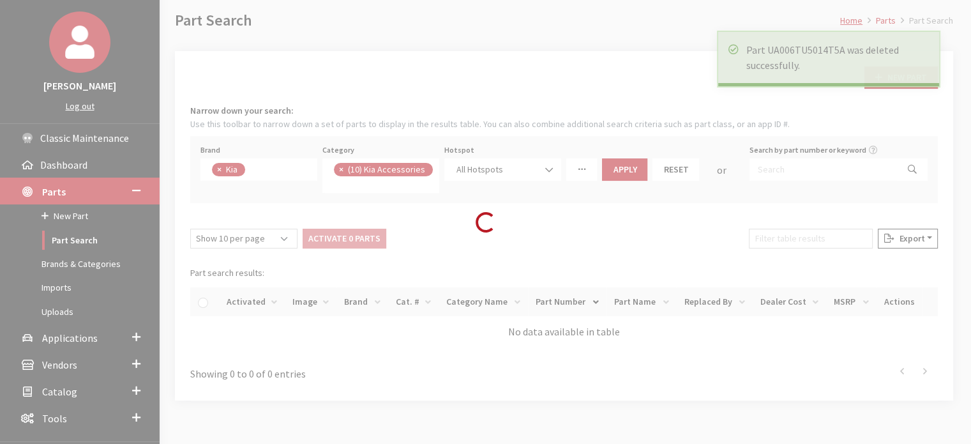
scroll to position [121, 0]
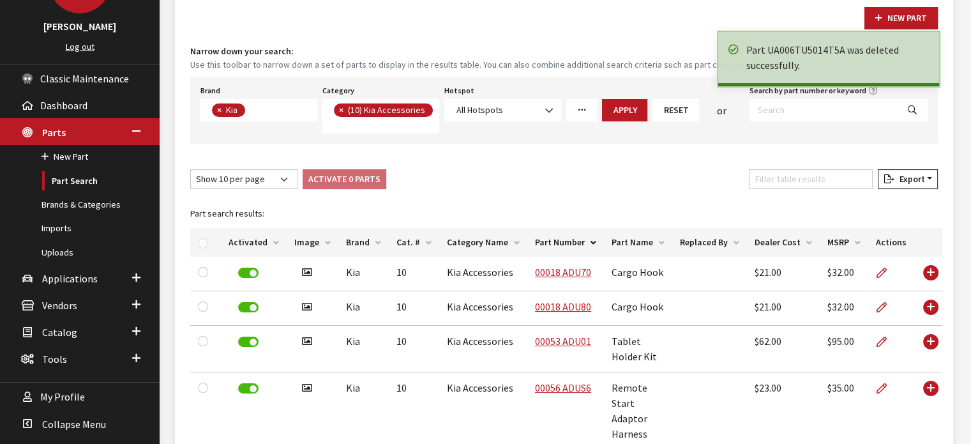
click at [238, 242] on th "Activated" at bounding box center [254, 242] width 66 height 29
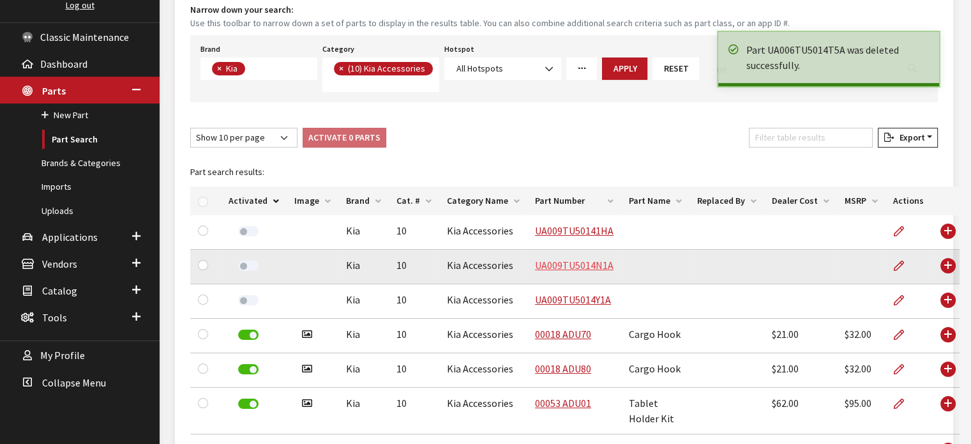
scroll to position [185, 0]
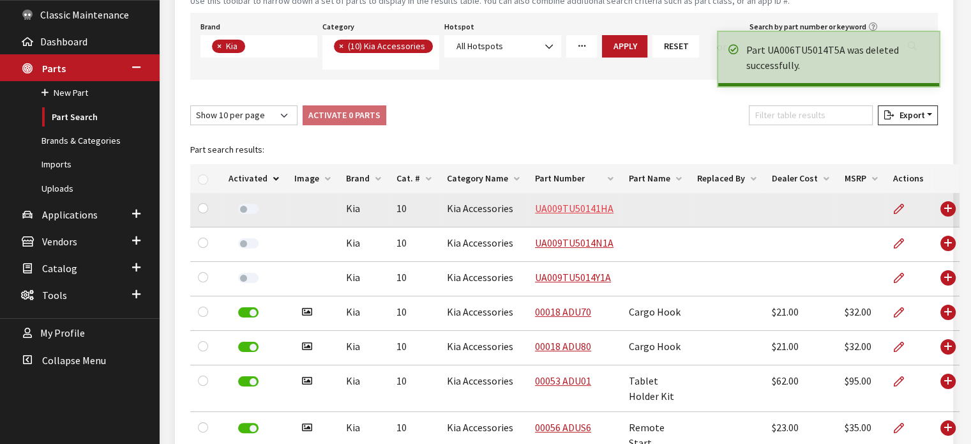
click at [586, 207] on link "UA009TU50141HA" at bounding box center [574, 208] width 79 height 13
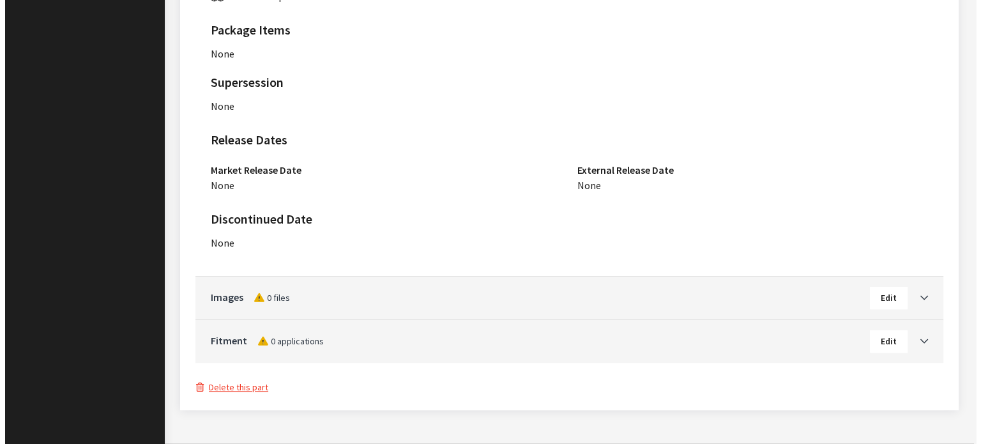
scroll to position [803, 0]
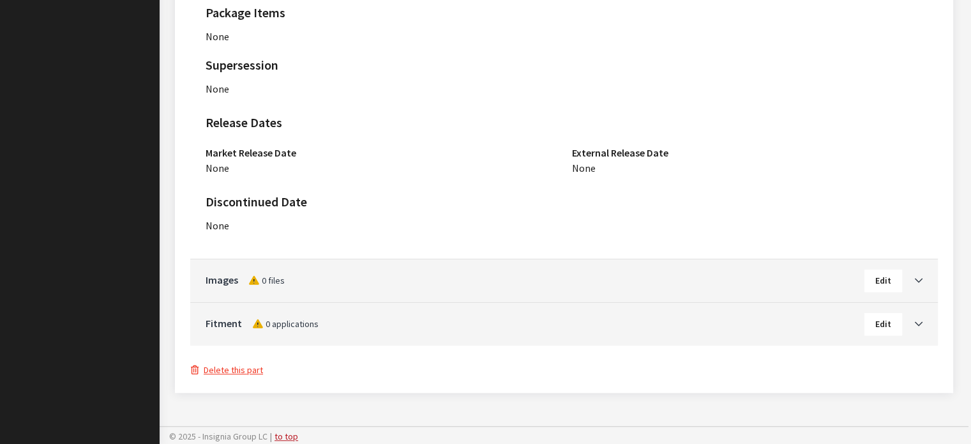
click at [230, 363] on button "Delete this part" at bounding box center [226, 370] width 73 height 15
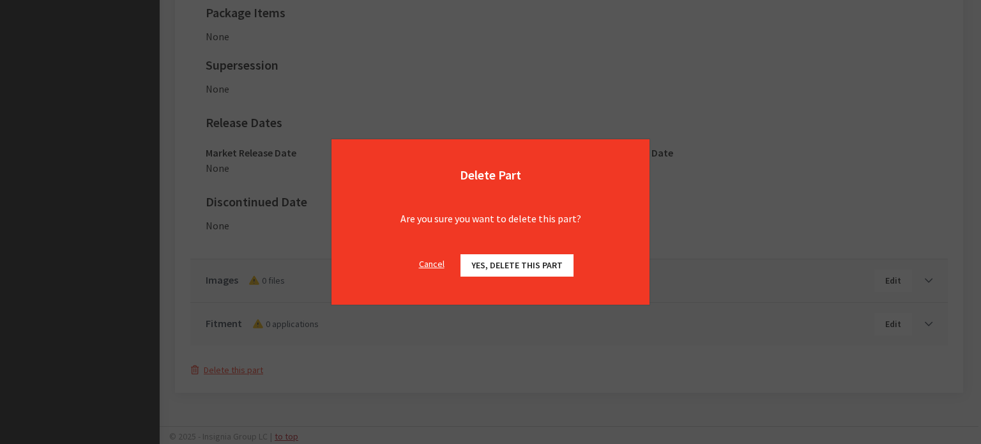
click at [233, 365] on div "Delete Part Are you sure you want to delete this part? Cancel Yes, delete this …" at bounding box center [490, 222] width 981 height 444
click at [498, 275] on div "Cancel Yes, delete this part OK" at bounding box center [490, 272] width 318 height 66
click at [511, 265] on span "Yes, delete this part" at bounding box center [516, 264] width 91 height 11
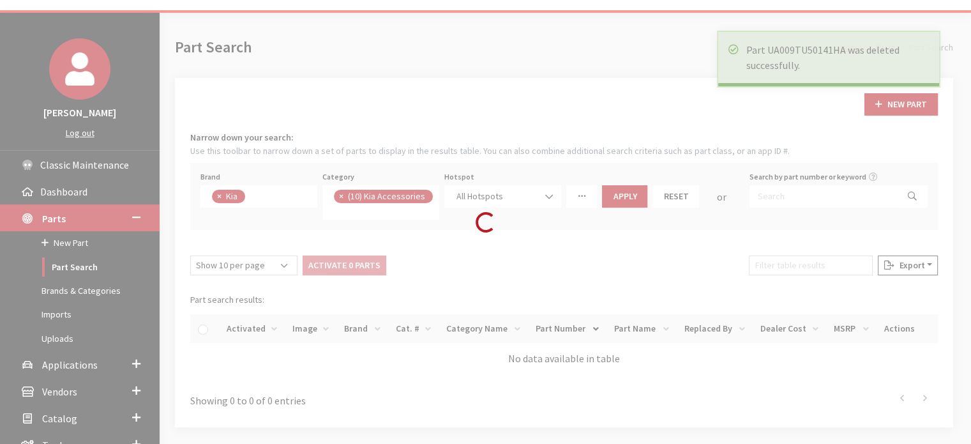
scroll to position [121, 0]
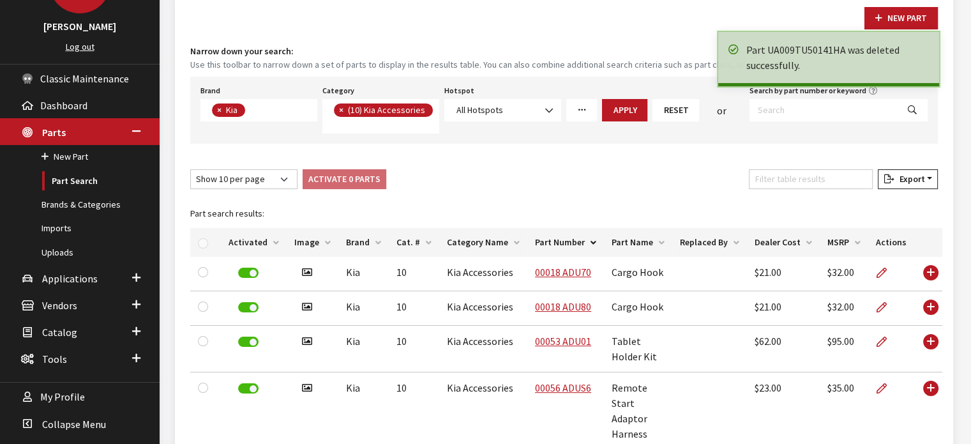
click at [250, 242] on th "Activated" at bounding box center [254, 242] width 66 height 29
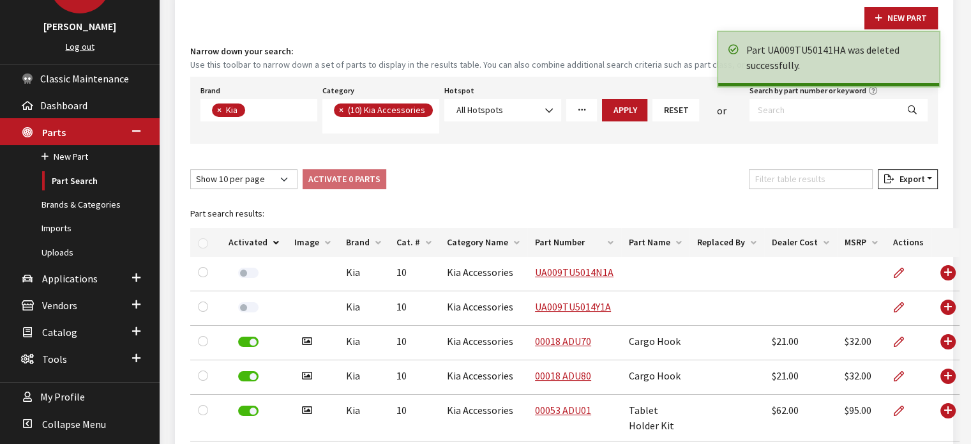
scroll to position [248, 0]
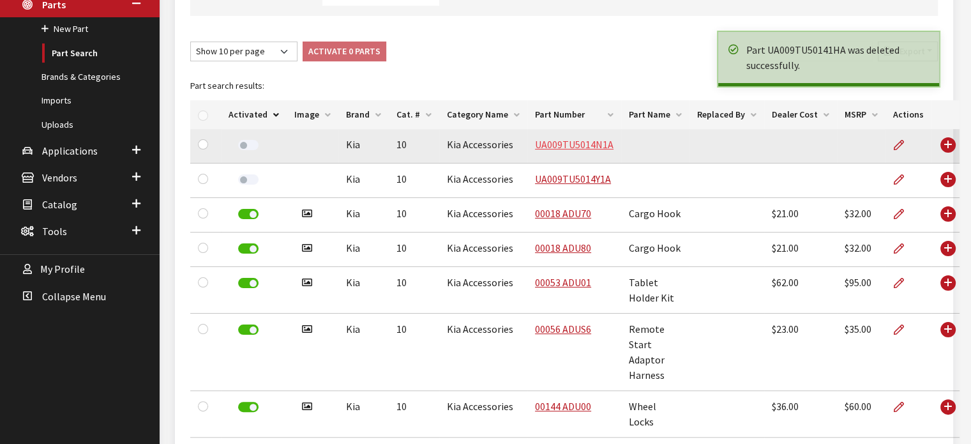
click at [567, 148] on link "UA009TU5014N1A" at bounding box center [574, 144] width 79 height 13
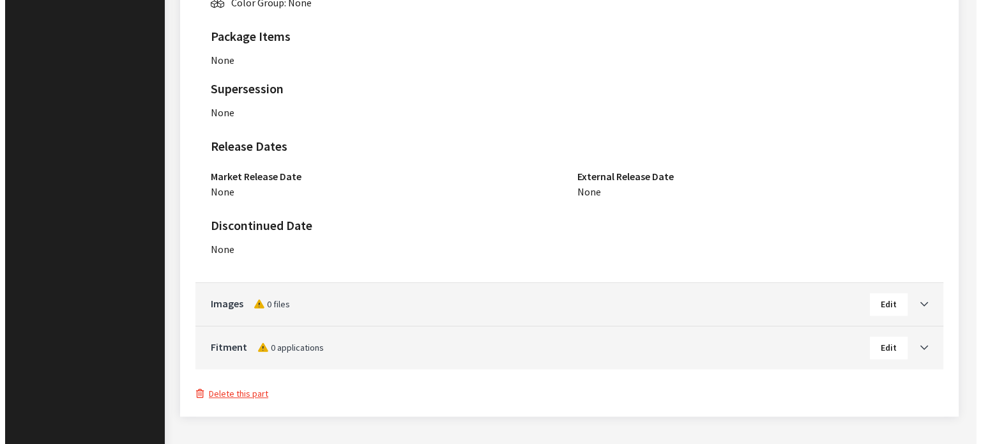
scroll to position [803, 0]
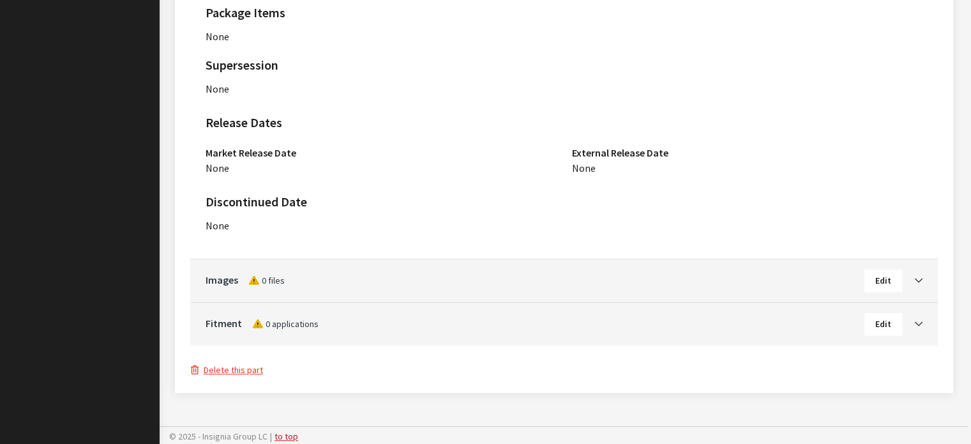
click at [251, 361] on div "Delete this part" at bounding box center [564, 369] width 748 height 17
click at [254, 365] on button "Delete this part" at bounding box center [226, 370] width 73 height 15
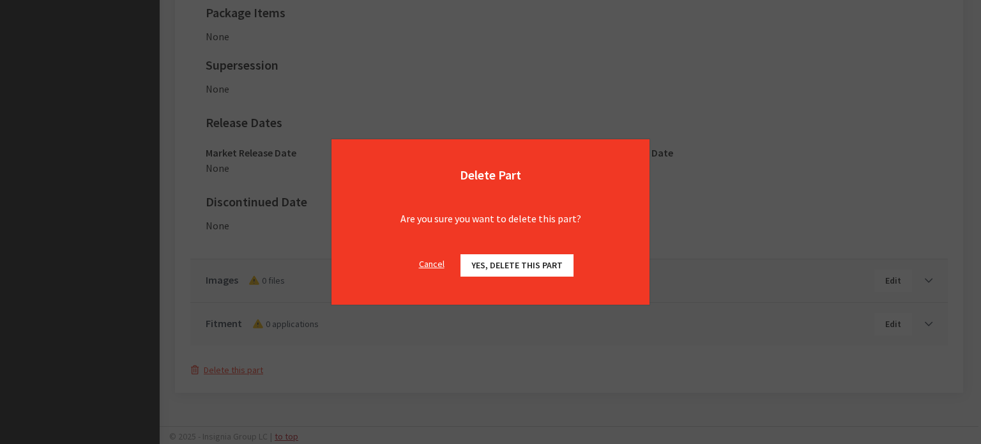
click at [496, 252] on div "Cancel Yes, delete this part OK" at bounding box center [490, 272] width 318 height 66
click at [496, 265] on span "Yes, delete this part" at bounding box center [516, 264] width 91 height 11
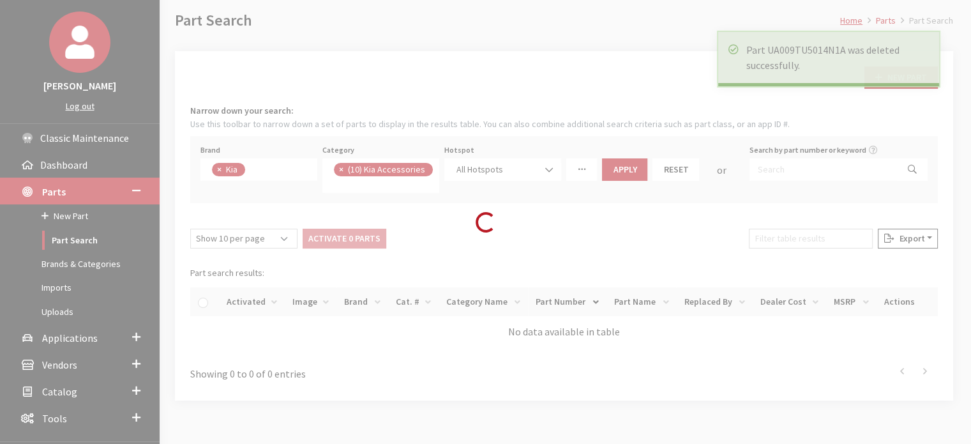
scroll to position [121, 0]
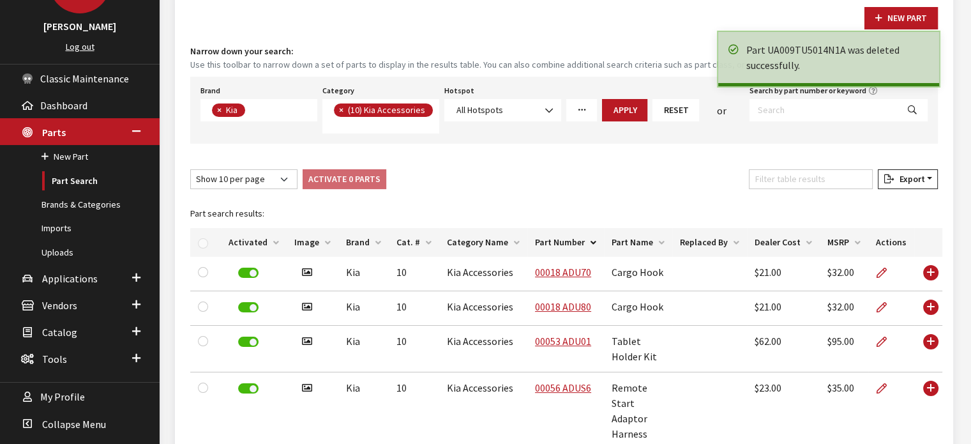
click at [248, 239] on th "Activated" at bounding box center [254, 242] width 66 height 29
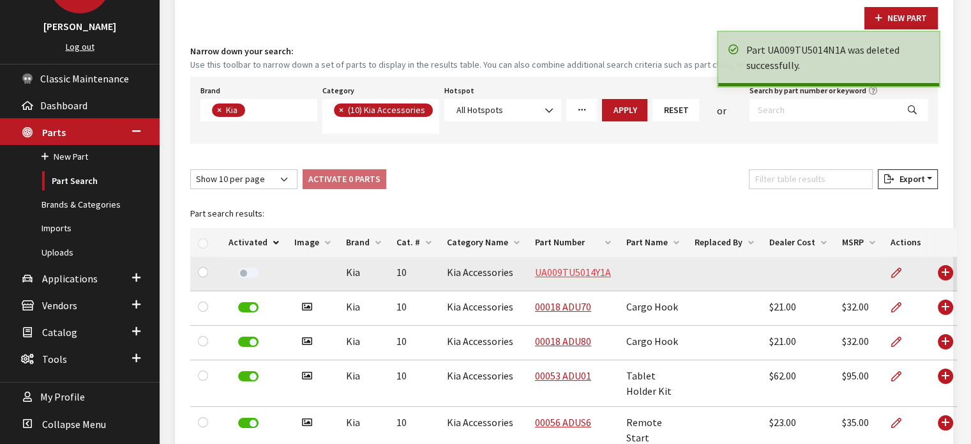
click at [554, 271] on link "UA009TU5014Y1A" at bounding box center [573, 272] width 76 height 13
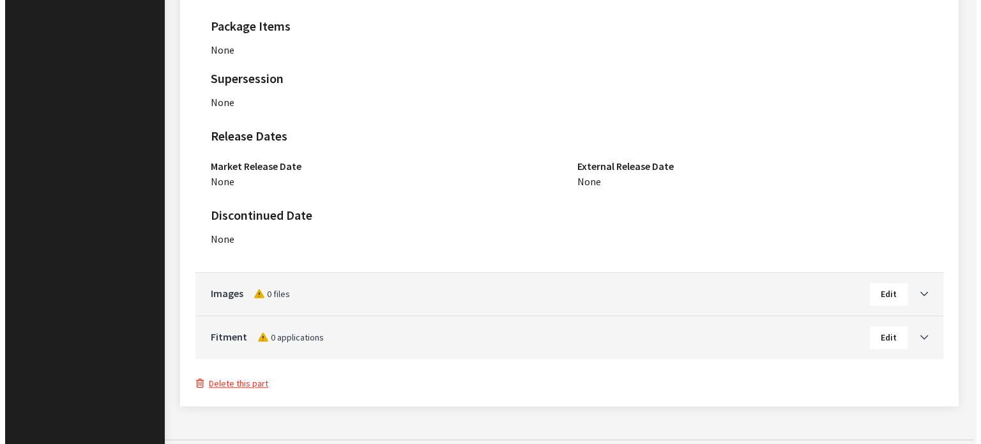
scroll to position [803, 0]
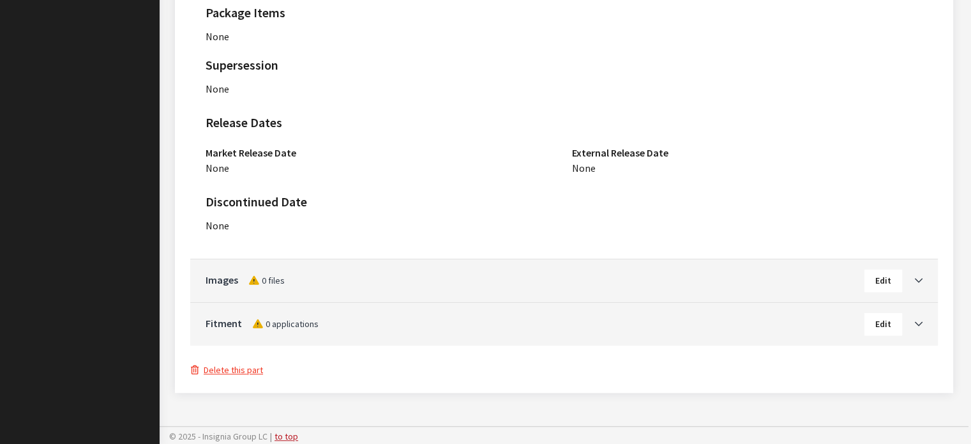
click at [258, 374] on button "Delete this part" at bounding box center [226, 370] width 73 height 15
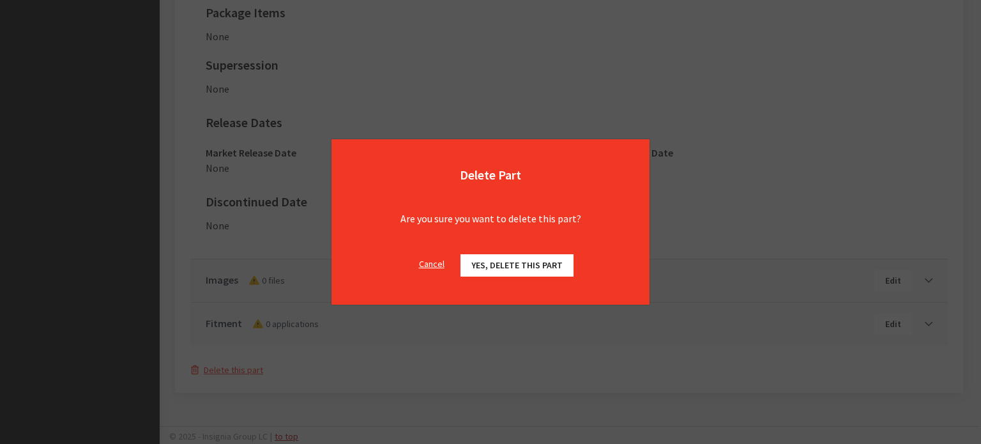
click at [526, 249] on div "Cancel Yes, delete this part OK" at bounding box center [490, 272] width 318 height 66
click at [519, 265] on span "Yes, delete this part" at bounding box center [516, 264] width 91 height 11
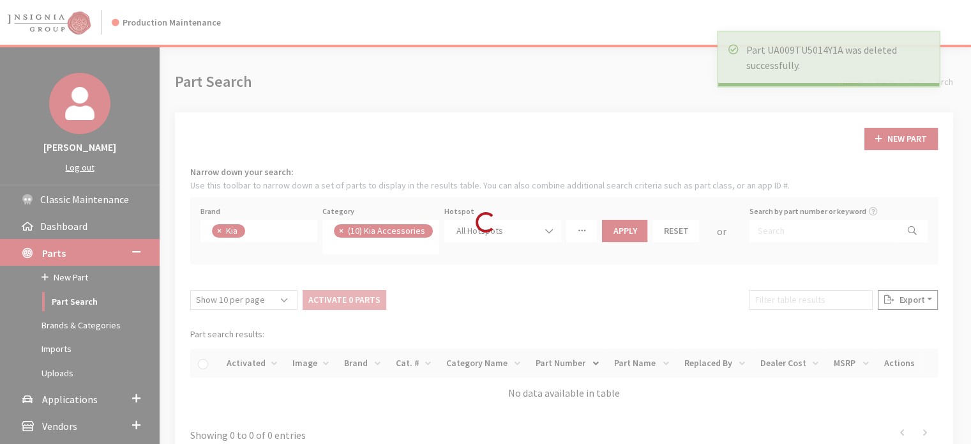
scroll to position [126, 0]
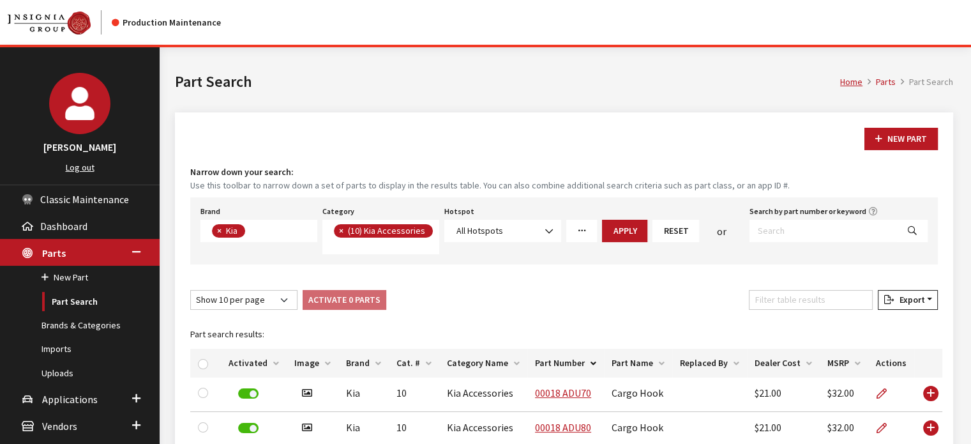
click at [483, 4] on nav "Production Maintenance" at bounding box center [485, 22] width 971 height 45
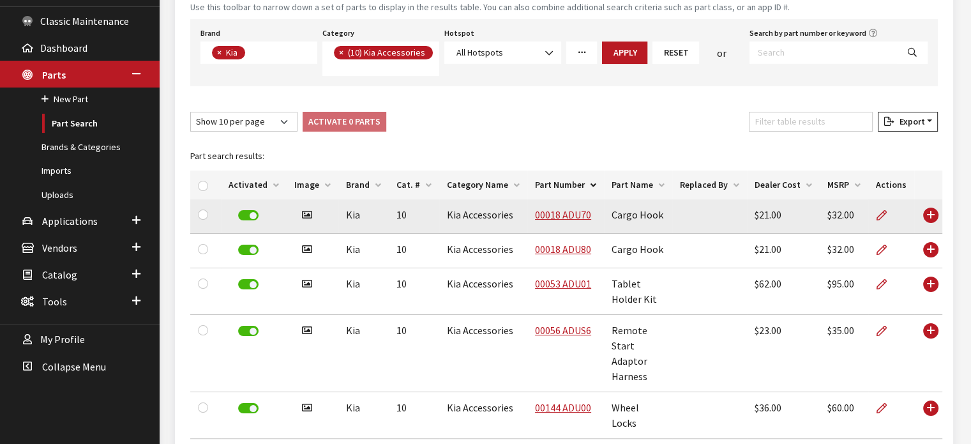
scroll to position [192, 0]
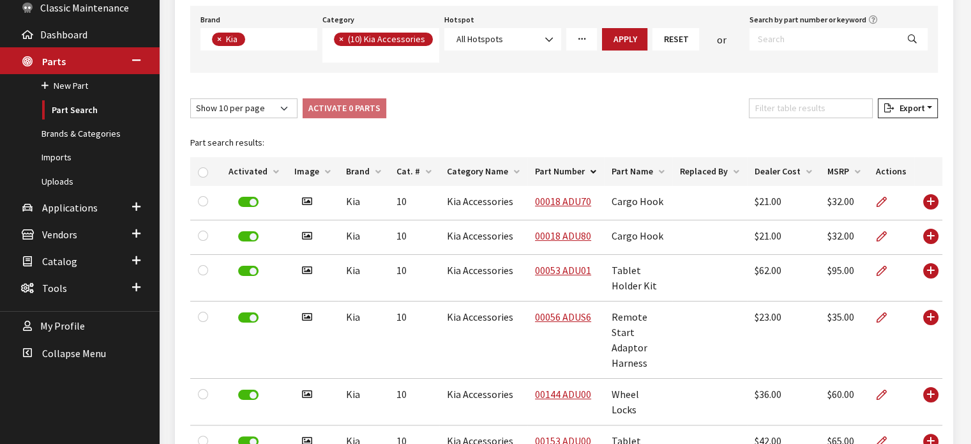
click at [893, 50] on div "Search by part number or keyword" at bounding box center [838, 37] width 183 height 52
click at [56, 151] on link "Imports" at bounding box center [80, 158] width 160 height 24
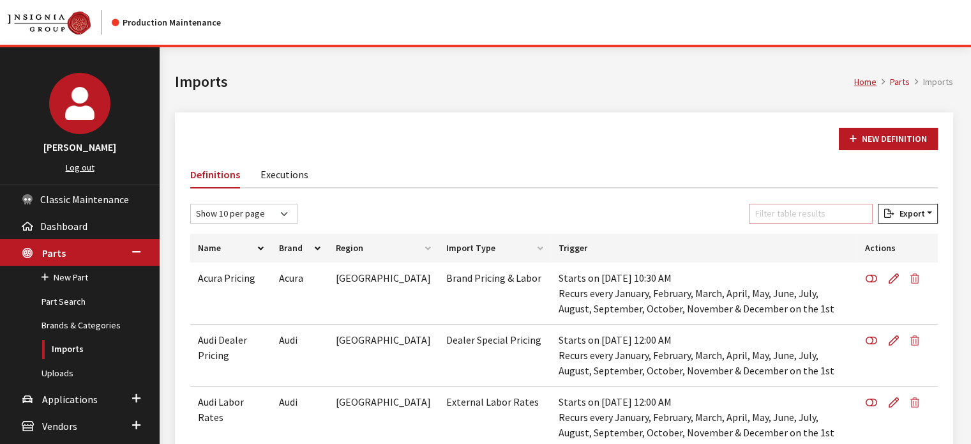
click at [827, 207] on input "Filter table results" at bounding box center [811, 214] width 124 height 20
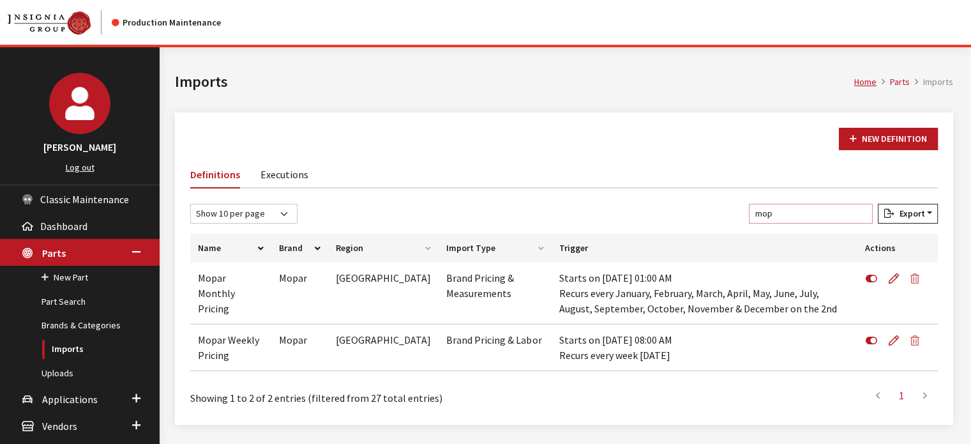
type input "mop"
click at [261, 172] on link "Executions" at bounding box center [285, 173] width 48 height 27
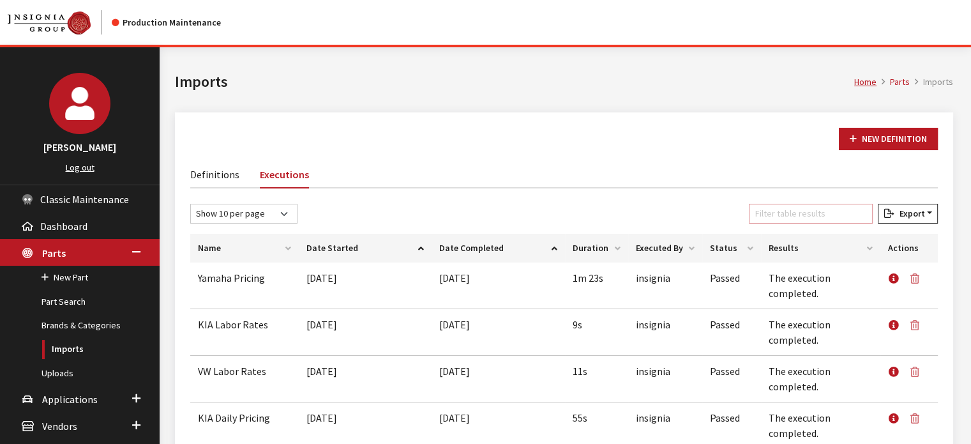
click at [817, 218] on input "Filter table results" at bounding box center [811, 214] width 124 height 20
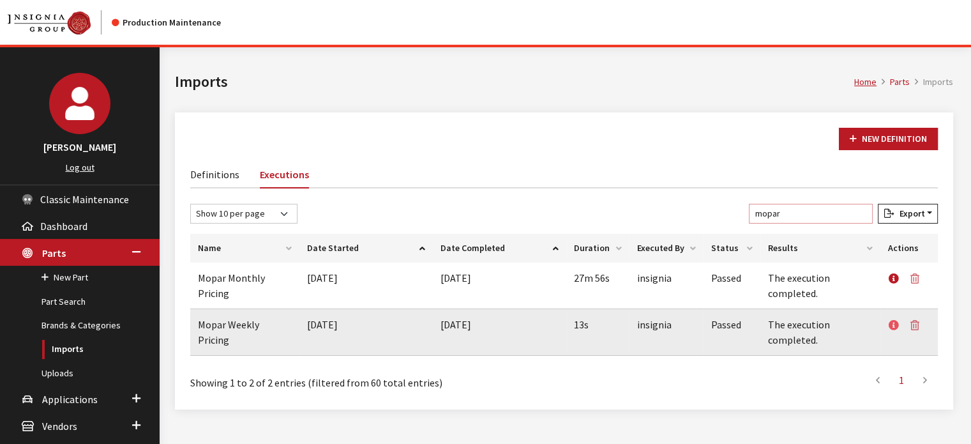
type input "mopar"
click at [895, 321] on icon at bounding box center [894, 326] width 10 height 10
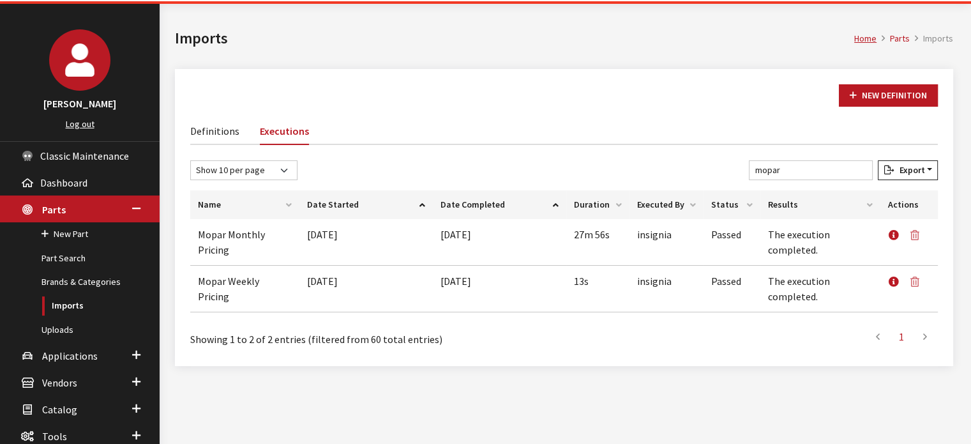
scroll to position [121, 0]
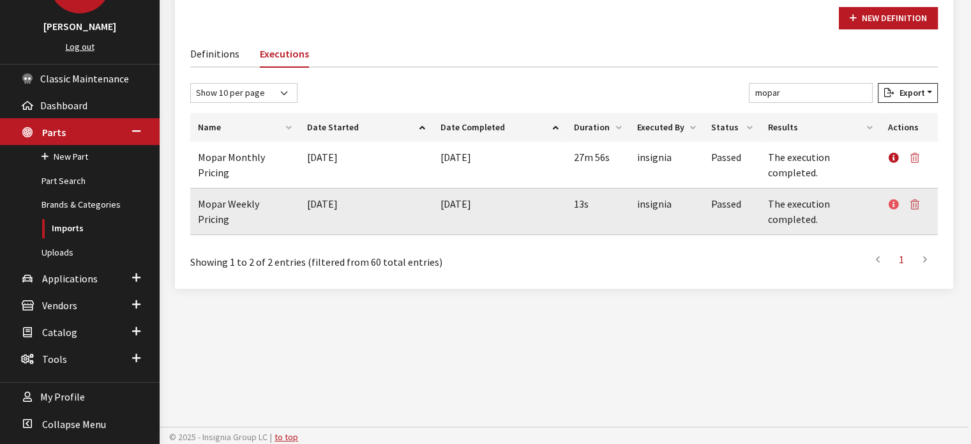
click at [902, 203] on link at bounding box center [896, 204] width 17 height 32
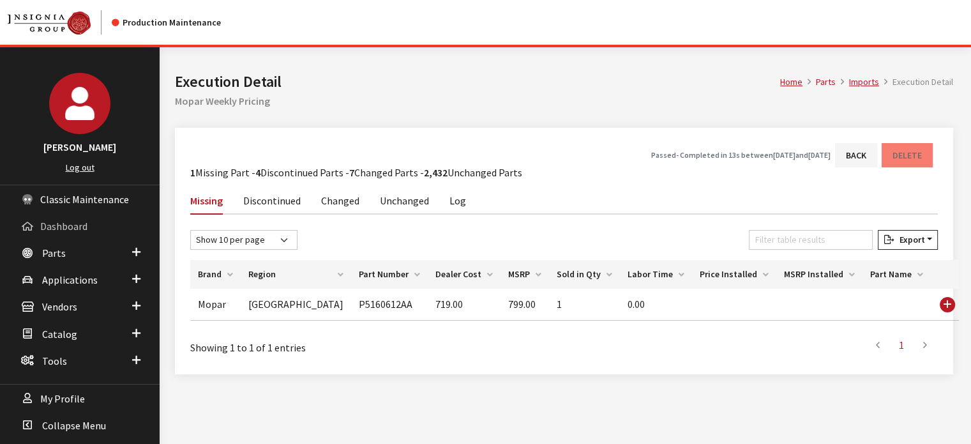
click at [66, 220] on span "Dashboard" at bounding box center [63, 226] width 47 height 13
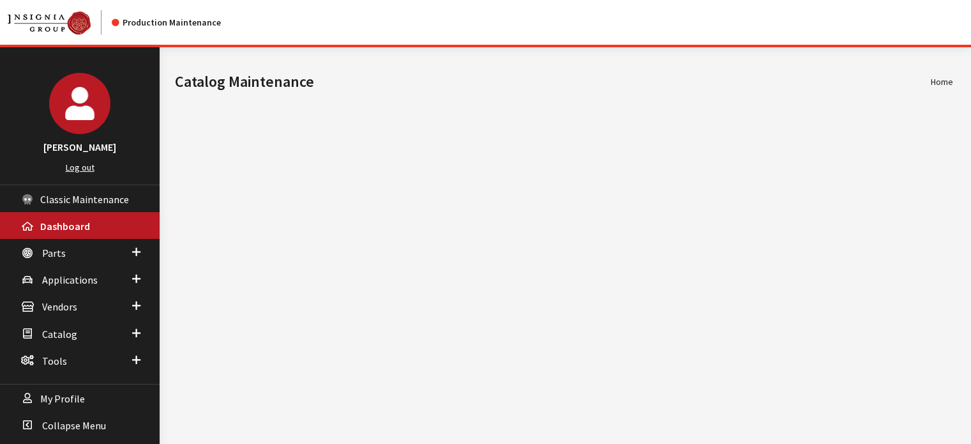
click at [571, 376] on div "Modal title Cancel Yes OK Modal title OK Home Catalog Maintenance © 2025 - Insi…" at bounding box center [564, 269] width 809 height 444
drag, startPoint x: 251, startPoint y: 358, endPoint x: 91, endPoint y: 306, distance: 167.8
click at [251, 358] on div "Modal title Cancel Yes OK Modal title OK Home Catalog Maintenance © 2025 - Insi…" at bounding box center [564, 269] width 809 height 444
click at [79, 258] on link "Parts" at bounding box center [80, 252] width 160 height 27
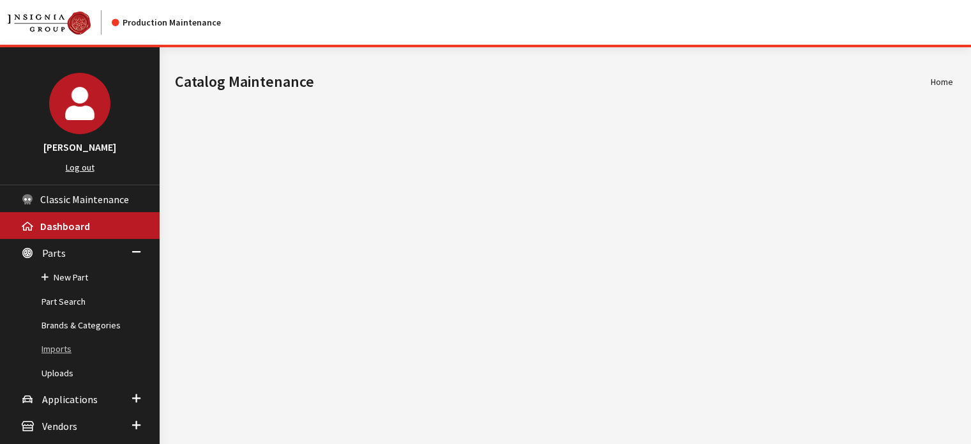
click at [76, 354] on link "Imports" at bounding box center [80, 349] width 160 height 24
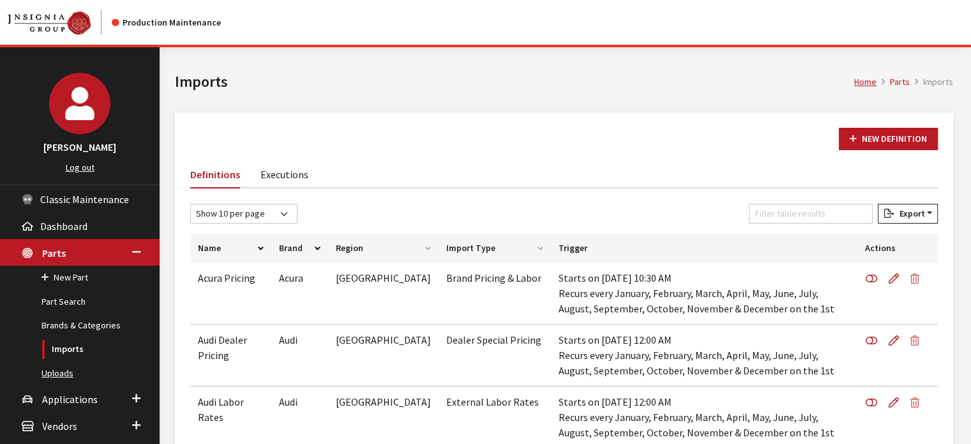
click at [46, 368] on link "Uploads" at bounding box center [80, 373] width 160 height 24
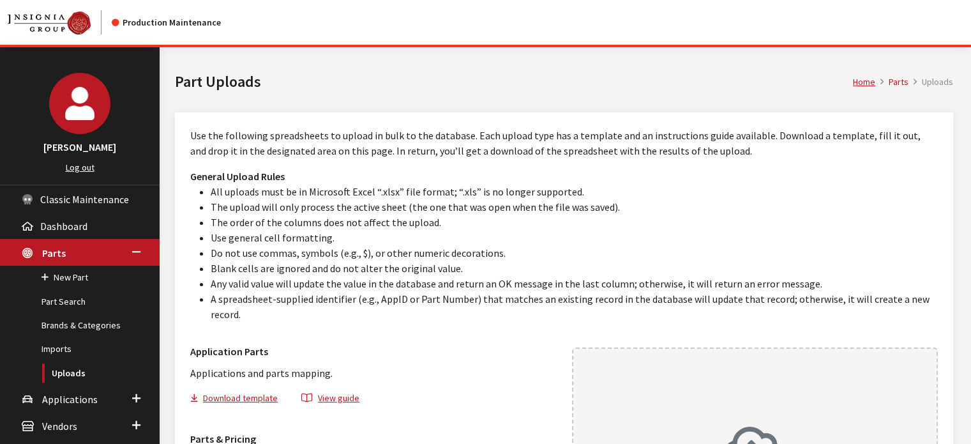
click at [92, 388] on link "Applications" at bounding box center [80, 398] width 160 height 27
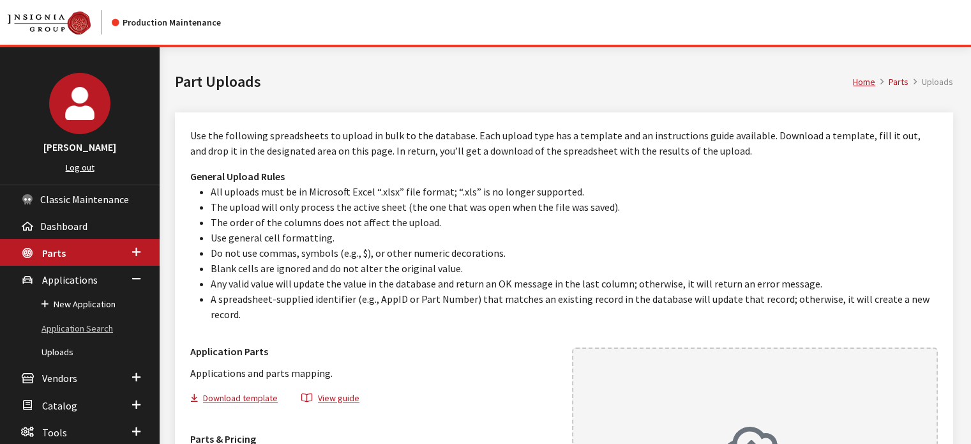
click at [73, 331] on link "Application Search" at bounding box center [80, 329] width 160 height 24
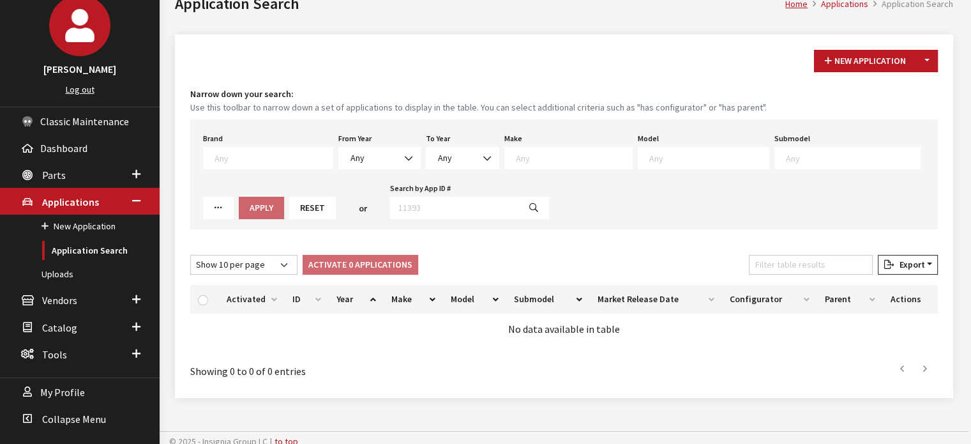
scroll to position [84, 0]
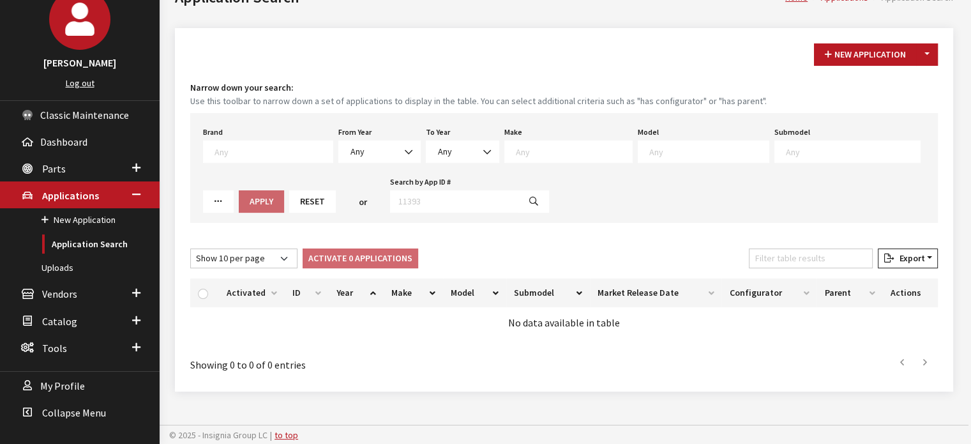
drag, startPoint x: 325, startPoint y: 171, endPoint x: 347, endPoint y: 153, distance: 28.2
click at [326, 169] on div "Brand Any Acura Alfa Romeo Audi Bentley BMW DoubleTake Ford GM Honda Hyundai In…" at bounding box center [564, 168] width 748 height 110
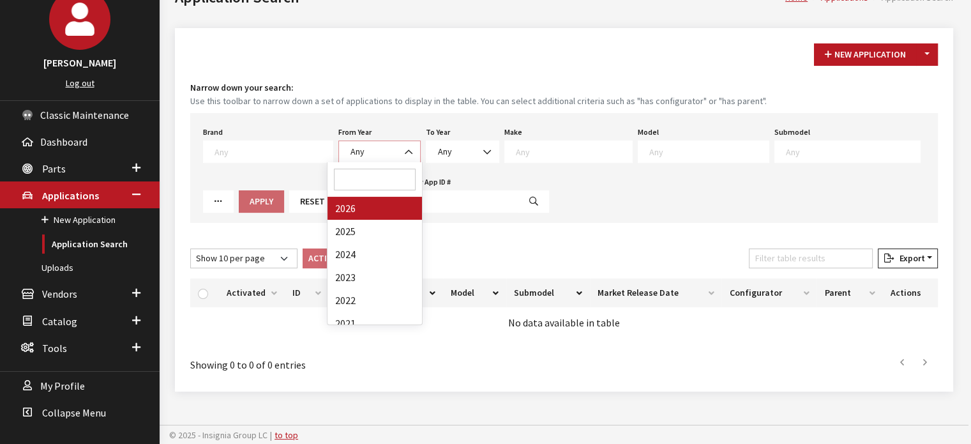
click at [351, 150] on span "Any" at bounding box center [358, 151] width 14 height 11
select select "2026"
select select
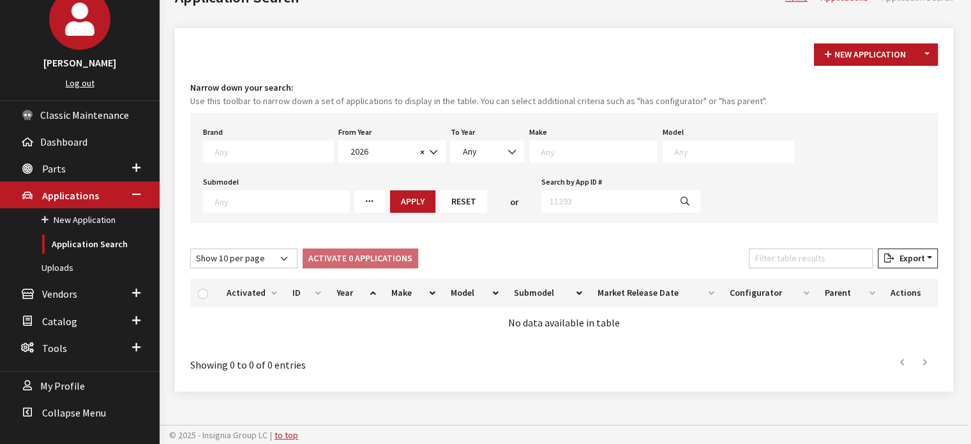
click at [581, 144] on span at bounding box center [597, 149] width 119 height 11
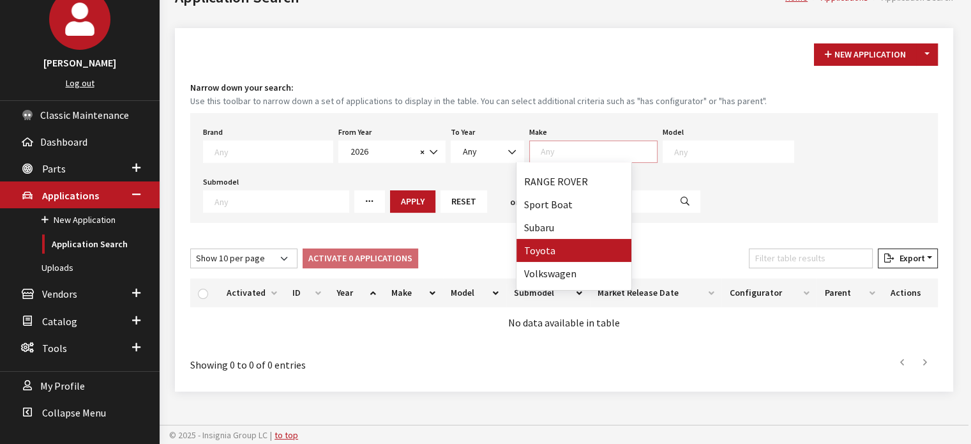
drag, startPoint x: 570, startPoint y: 250, endPoint x: 670, endPoint y: 201, distance: 110.8
select select "20"
select select
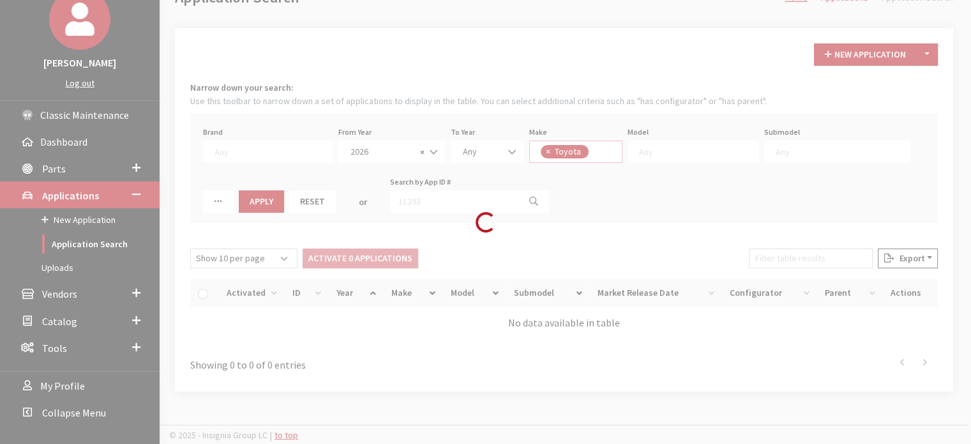
scroll to position [238, 0]
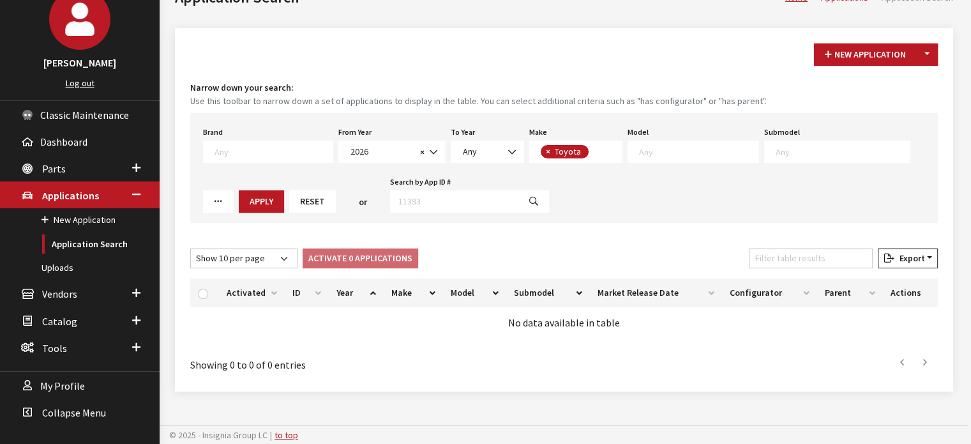
drag, startPoint x: 669, startPoint y: 150, endPoint x: 670, endPoint y: 160, distance: 9.6
click at [669, 151] on textarea "Search" at bounding box center [698, 151] width 119 height 11
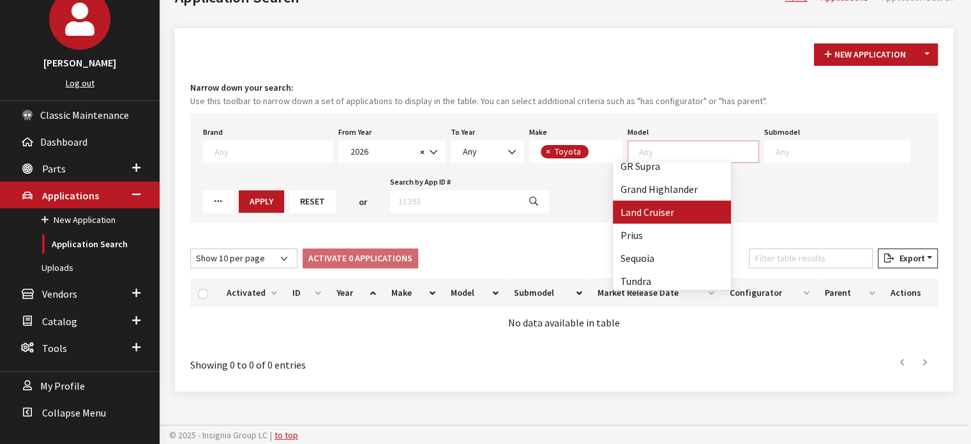
scroll to position [148, 0]
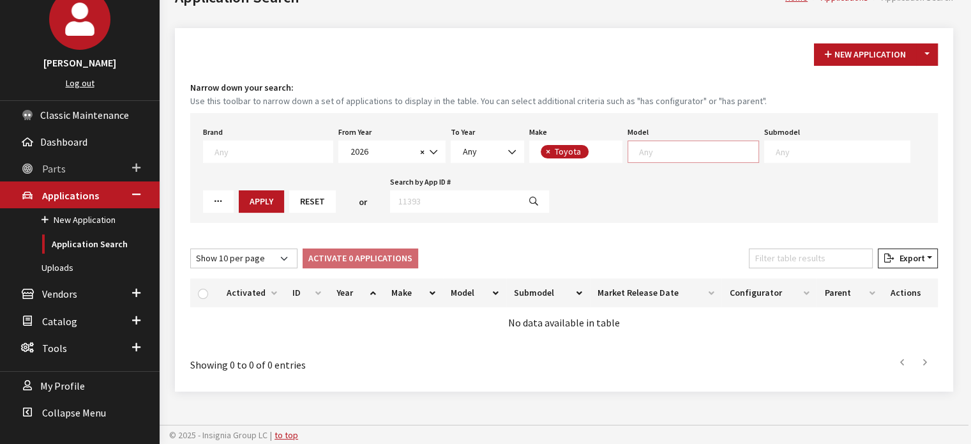
click at [52, 173] on span "Parts" at bounding box center [54, 168] width 24 height 13
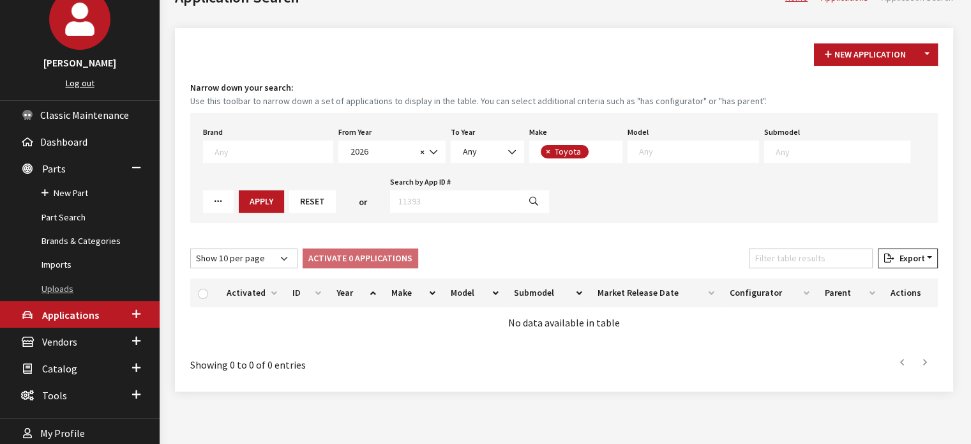
click at [77, 280] on link "Uploads" at bounding box center [80, 289] width 160 height 24
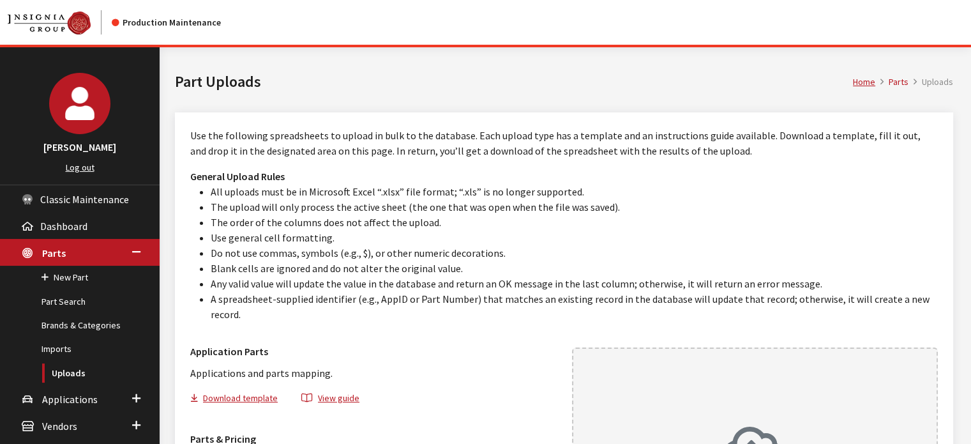
click at [476, 365] on p "Applications and parts mapping." at bounding box center [373, 372] width 367 height 15
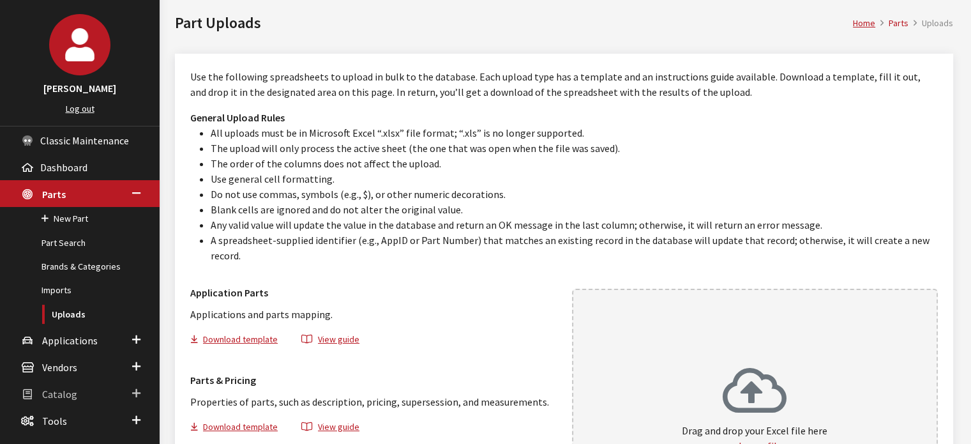
scroll to position [128, 0]
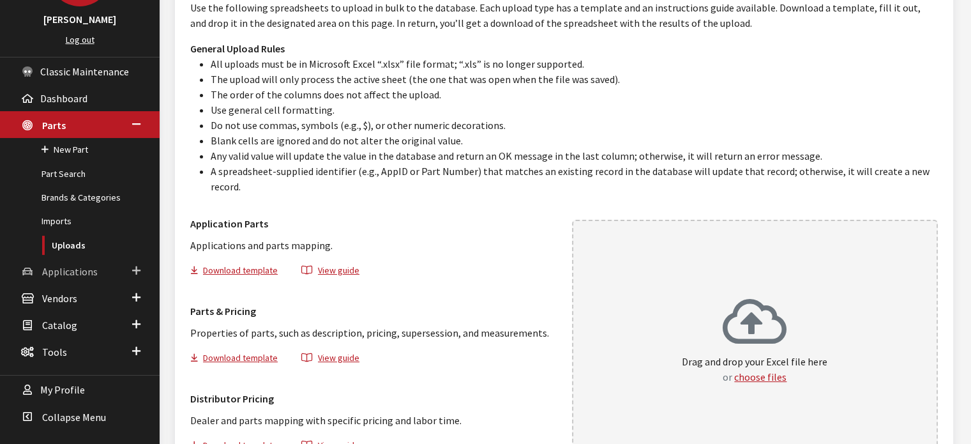
click at [87, 279] on link "Applications" at bounding box center [80, 270] width 160 height 27
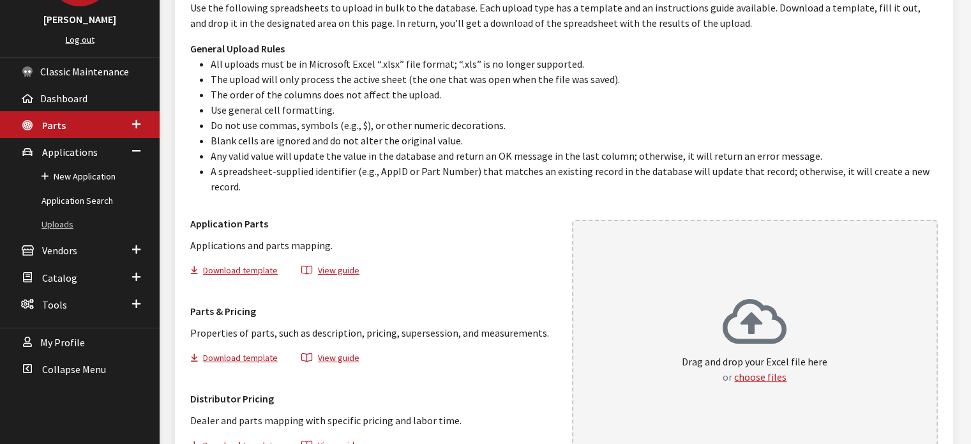
click at [87, 215] on link "Uploads" at bounding box center [80, 225] width 160 height 24
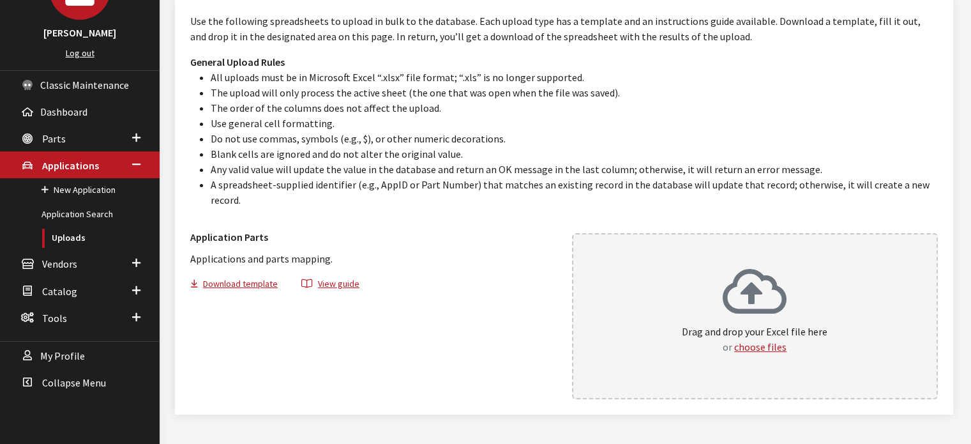
scroll to position [123, 0]
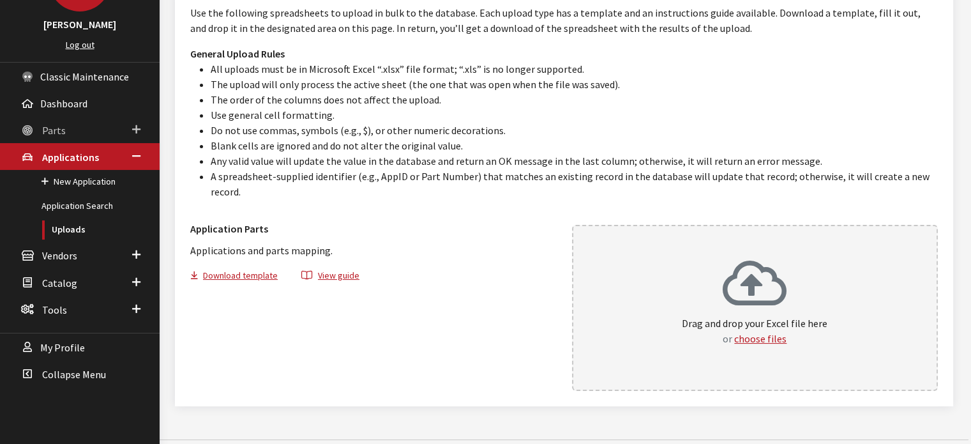
click at [52, 128] on span "Parts" at bounding box center [54, 130] width 24 height 13
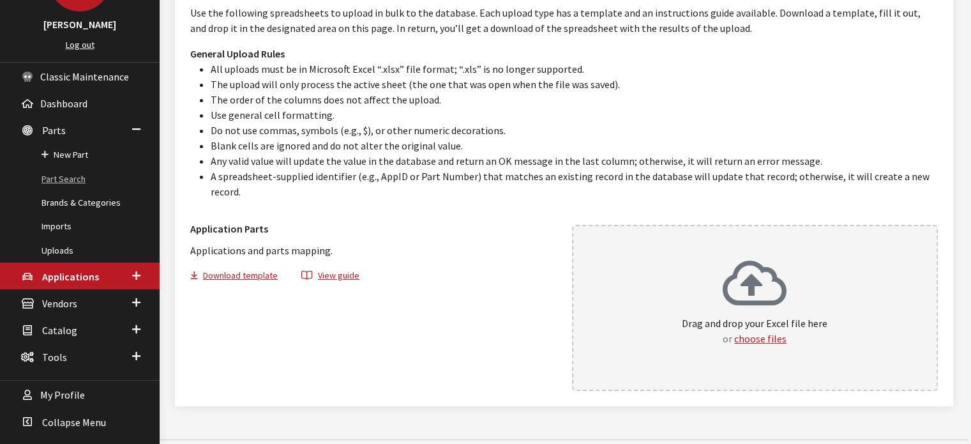
click at [74, 183] on link "Part Search" at bounding box center [80, 179] width 160 height 24
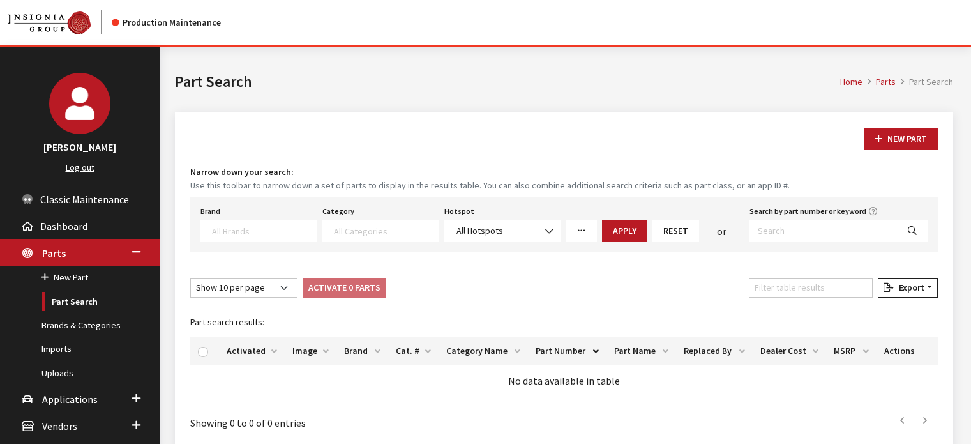
select select
click at [79, 412] on link "Vendors" at bounding box center [80, 425] width 160 height 27
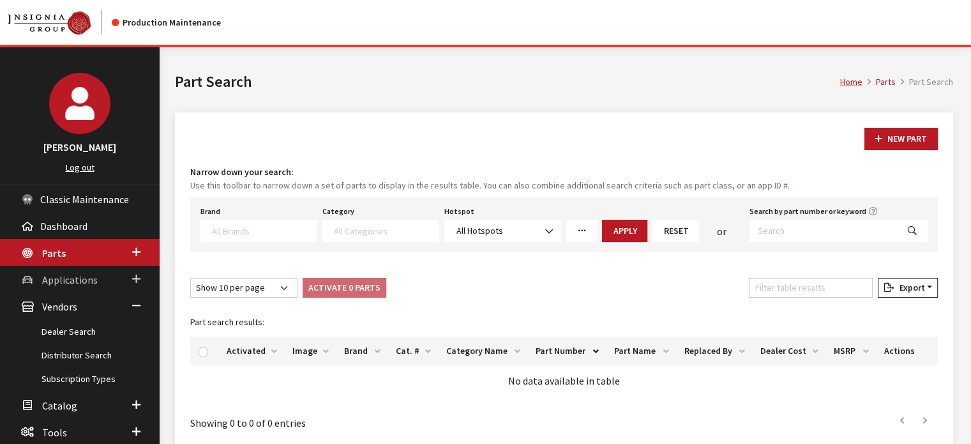
click at [75, 281] on span "Applications" at bounding box center [70, 279] width 56 height 13
click at [75, 333] on link "Application Search" at bounding box center [80, 329] width 160 height 24
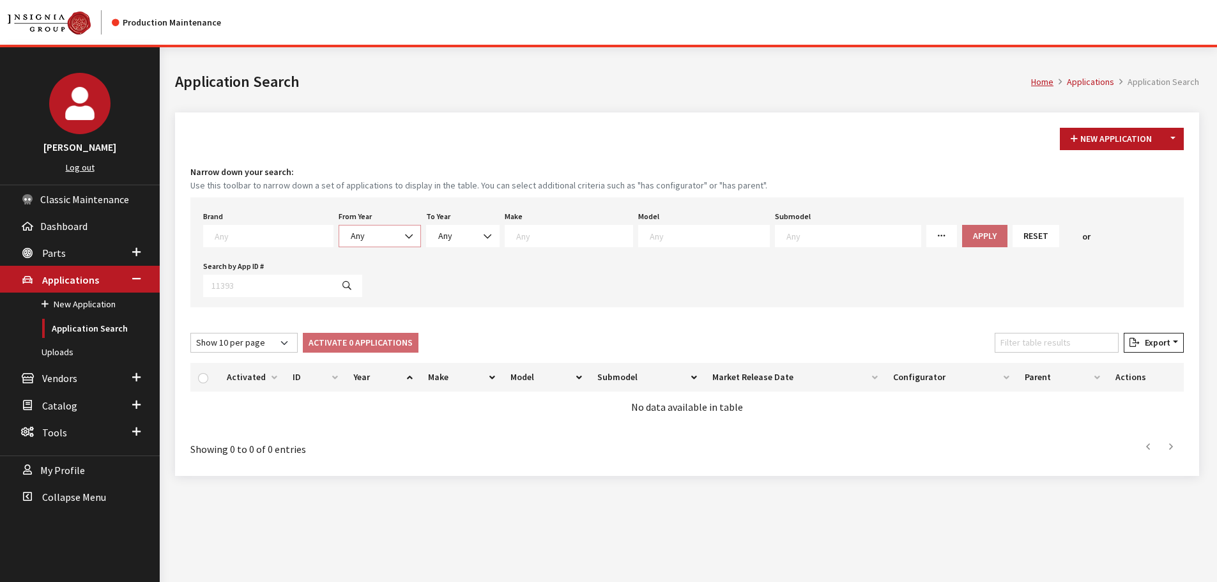
click at [363, 232] on span "Any" at bounding box center [380, 235] width 66 height 13
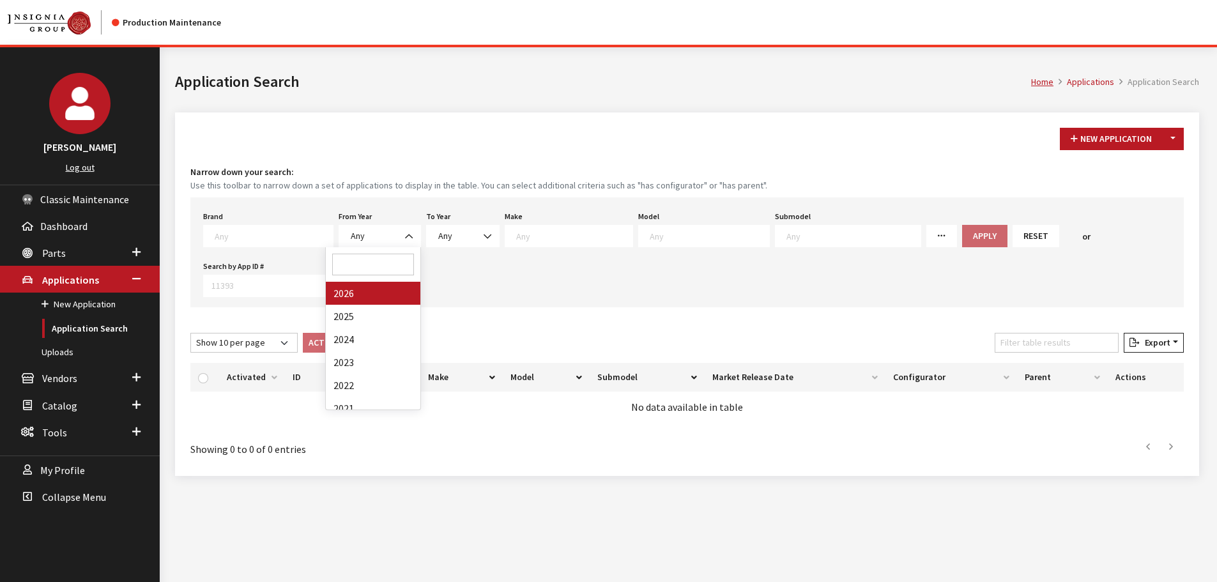
drag, startPoint x: 376, startPoint y: 298, endPoint x: 540, endPoint y: 243, distance: 172.3
select select "2026"
select select
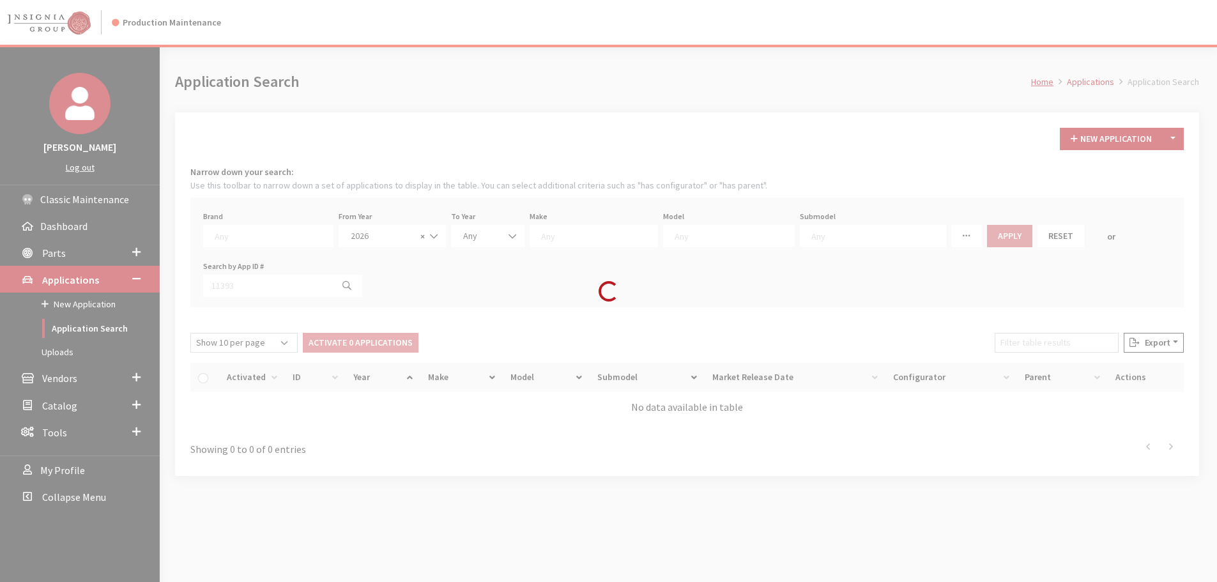
click at [549, 234] on div "Loading..." at bounding box center [608, 291] width 1217 height 582
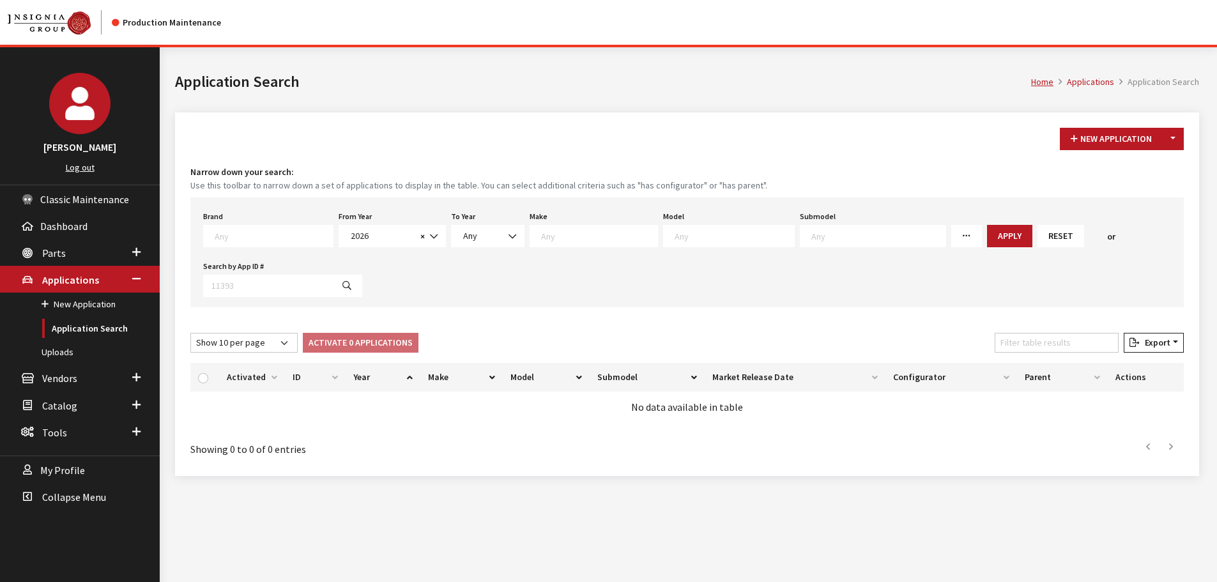
click at [563, 239] on textarea "Search" at bounding box center [599, 235] width 116 height 11
select select "30"
select select
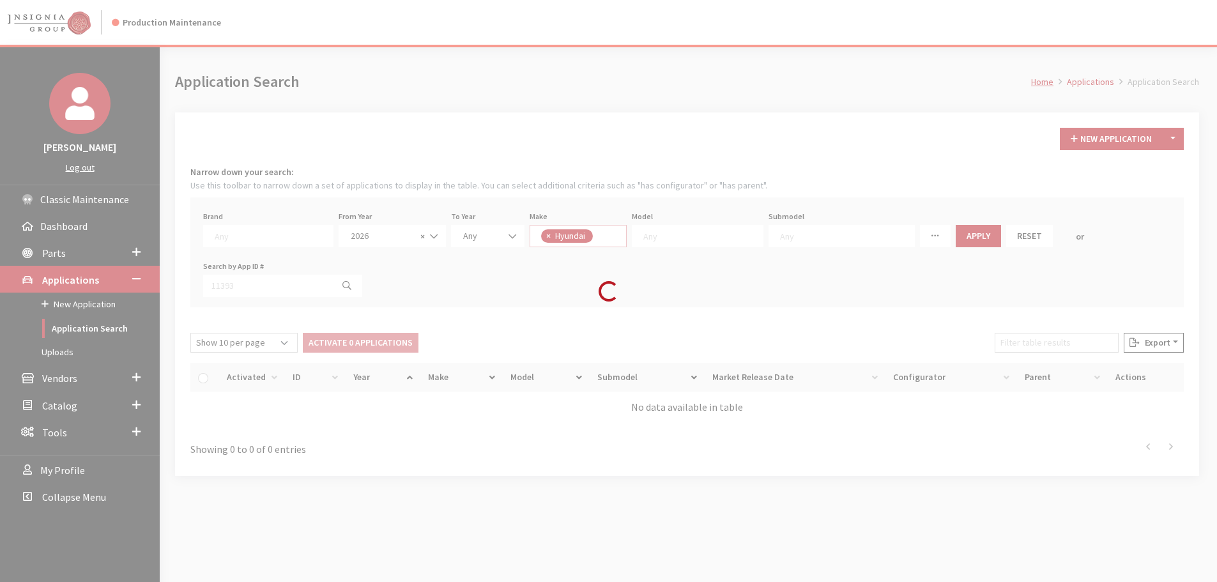
scroll to position [146, 0]
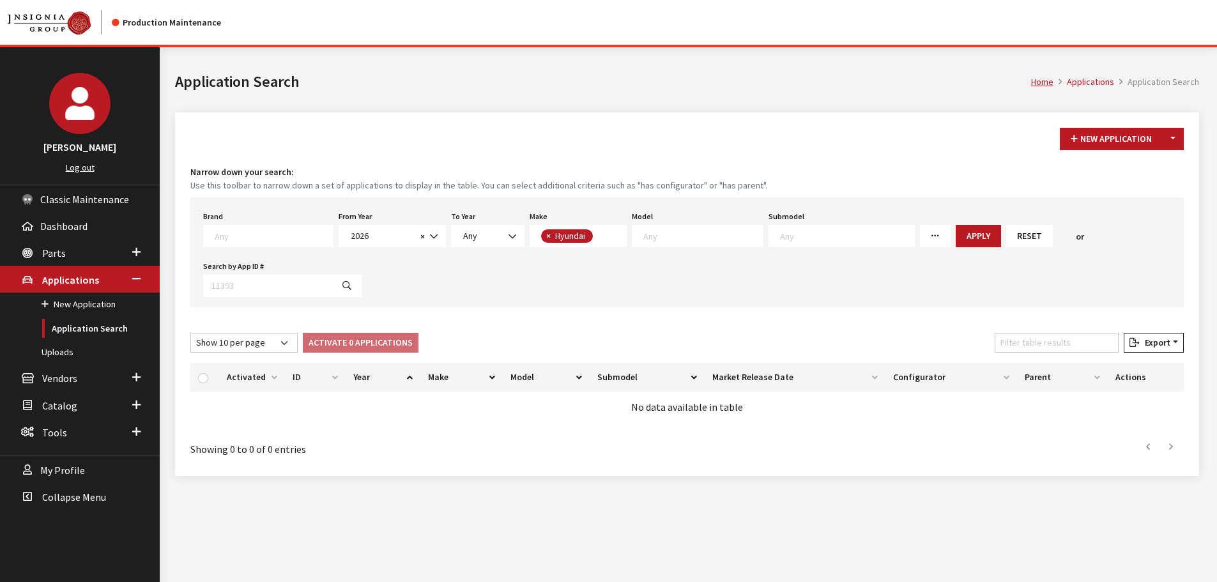
click at [652, 233] on textarea "Search" at bounding box center [702, 235] width 119 height 11
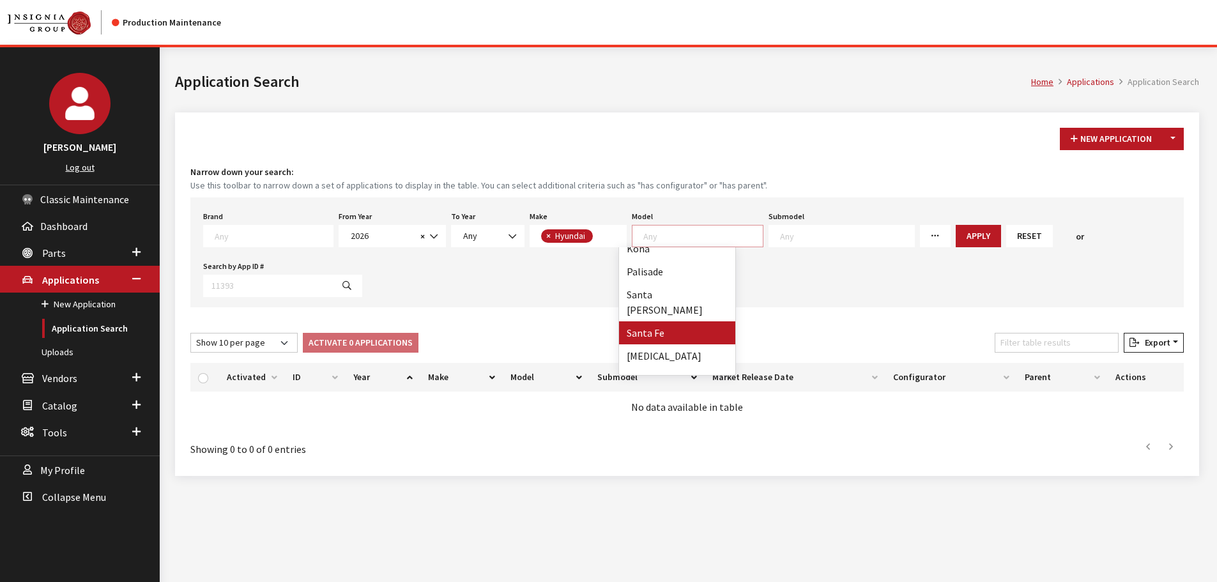
select select "349"
select select
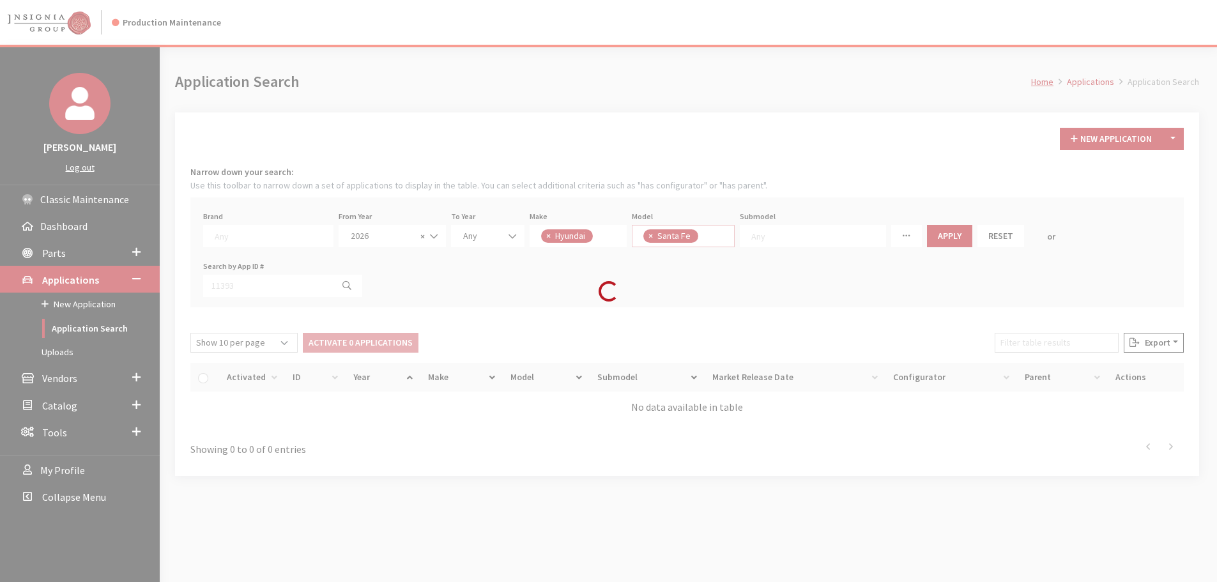
scroll to position [109, 0]
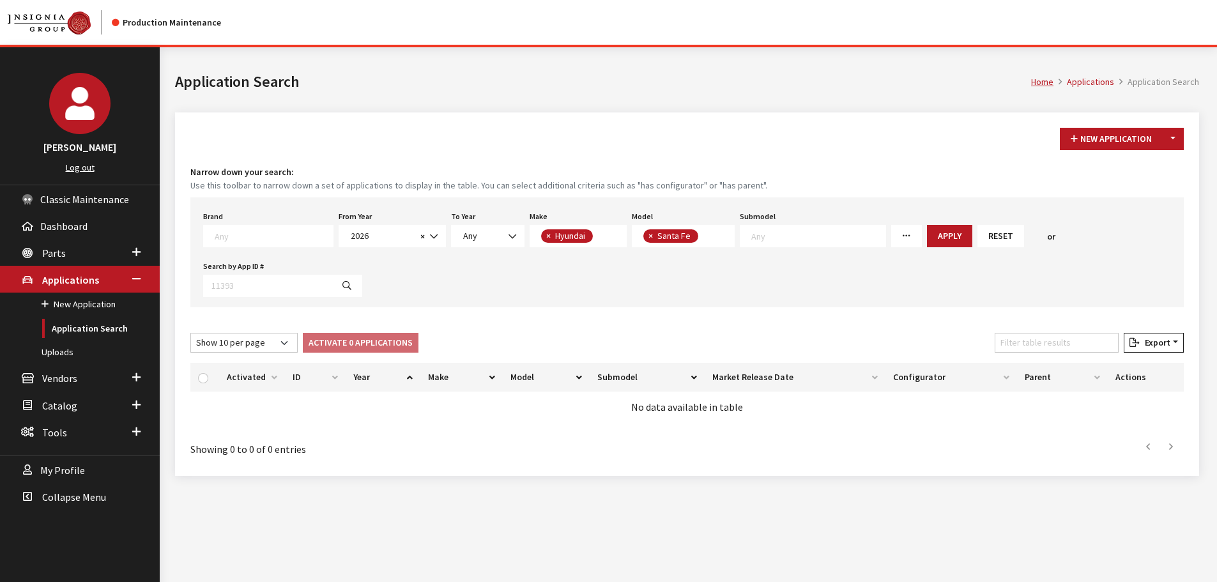
click at [927, 230] on button "Apply" at bounding box center [949, 236] width 45 height 22
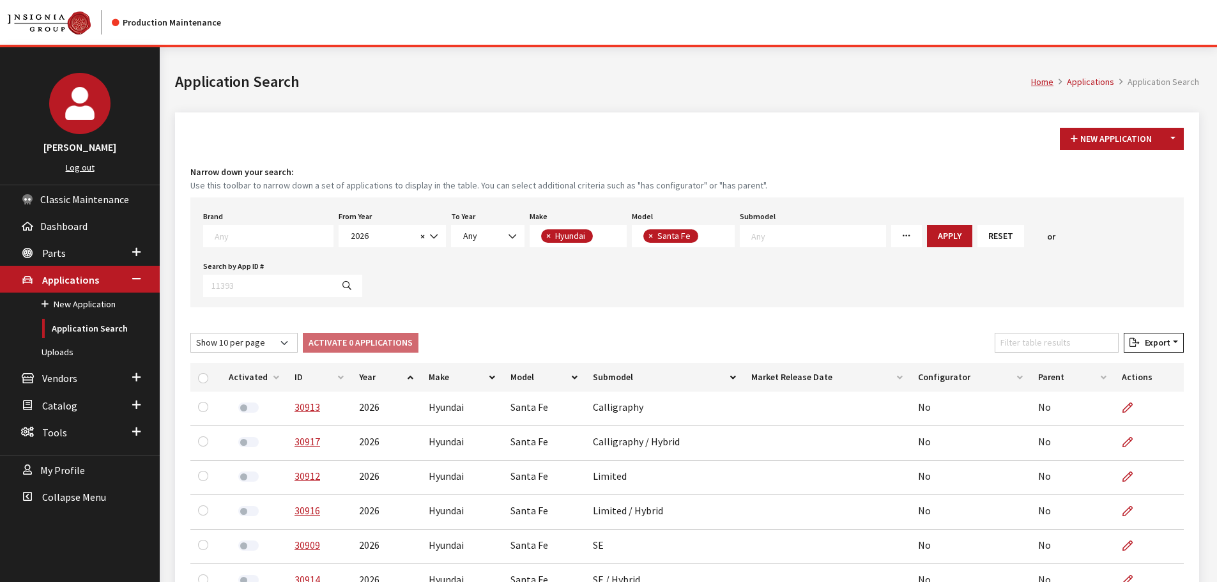
click at [314, 375] on th "ID" at bounding box center [319, 377] width 64 height 29
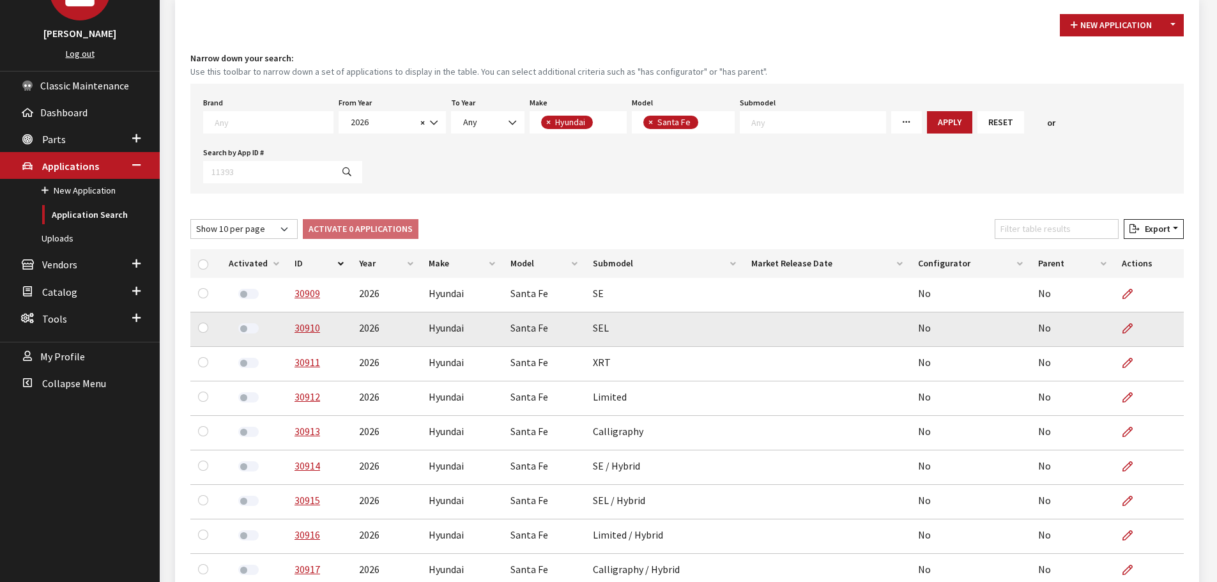
scroll to position [128, 0]
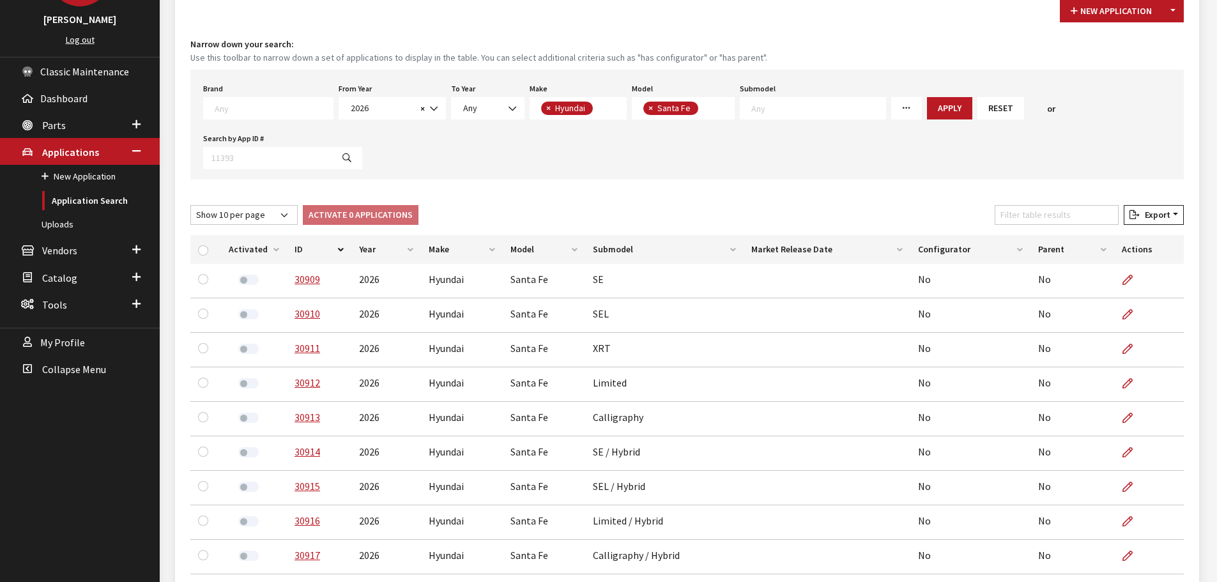
click at [301, 244] on th "ID" at bounding box center [319, 249] width 64 height 29
click at [301, 245] on th "ID" at bounding box center [319, 249] width 64 height 29
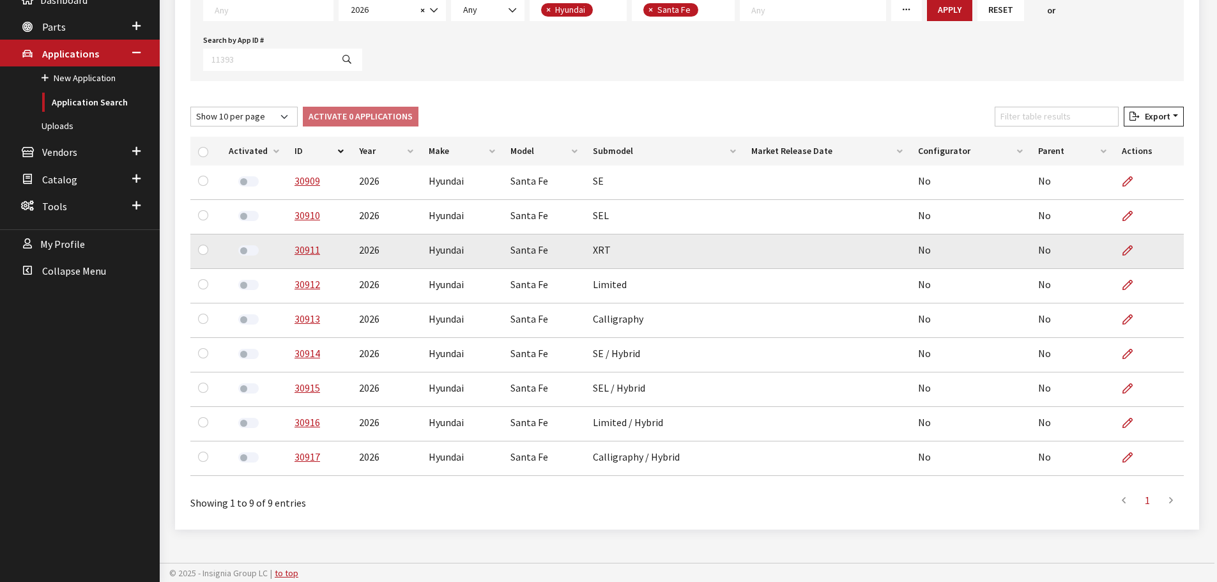
scroll to position [227, 0]
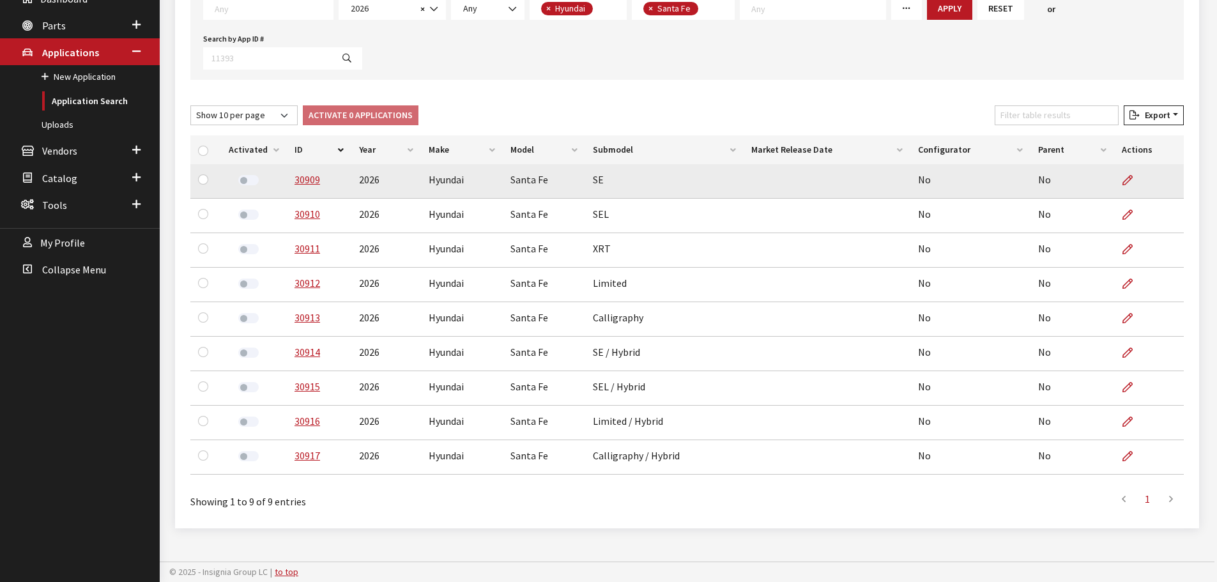
click at [247, 181] on label at bounding box center [248, 180] width 20 height 10
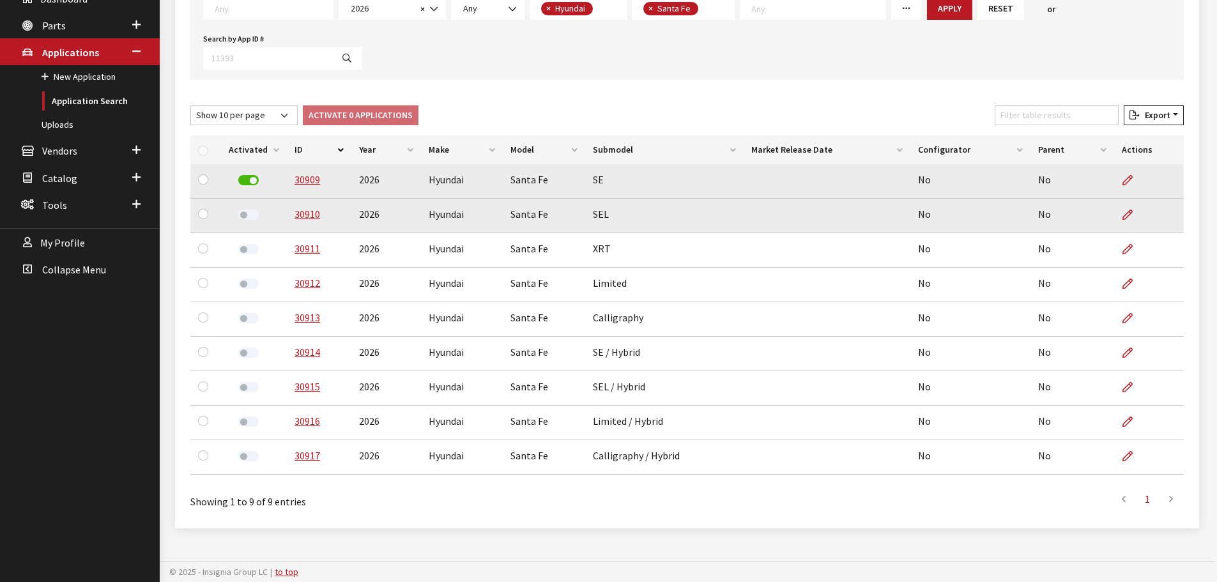
click at [248, 213] on label at bounding box center [248, 214] width 20 height 10
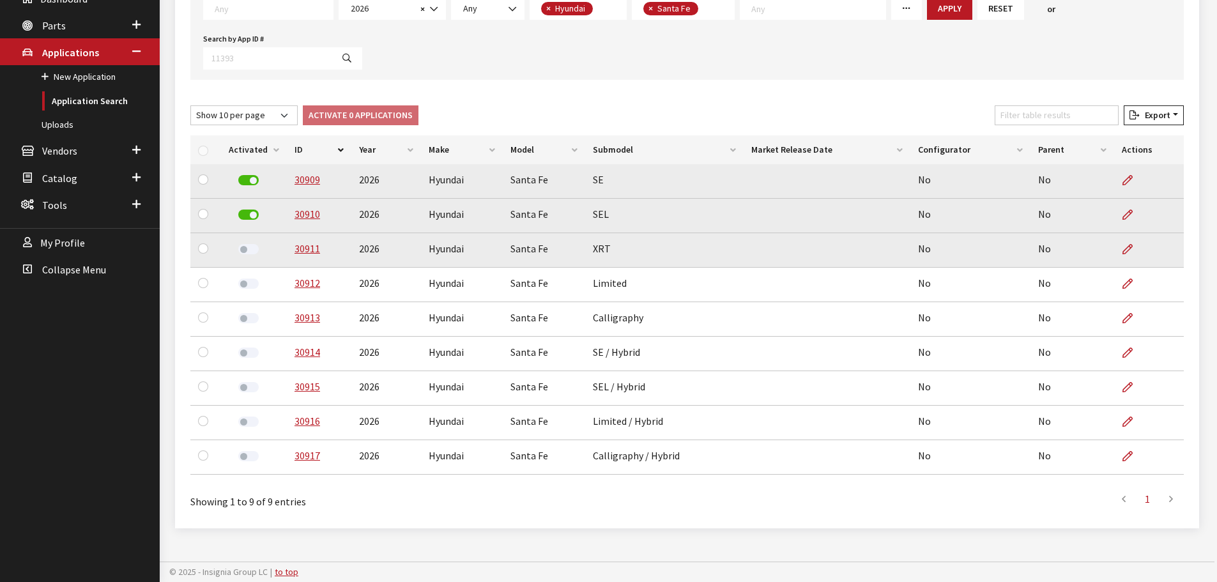
click at [249, 254] on label at bounding box center [248, 249] width 20 height 10
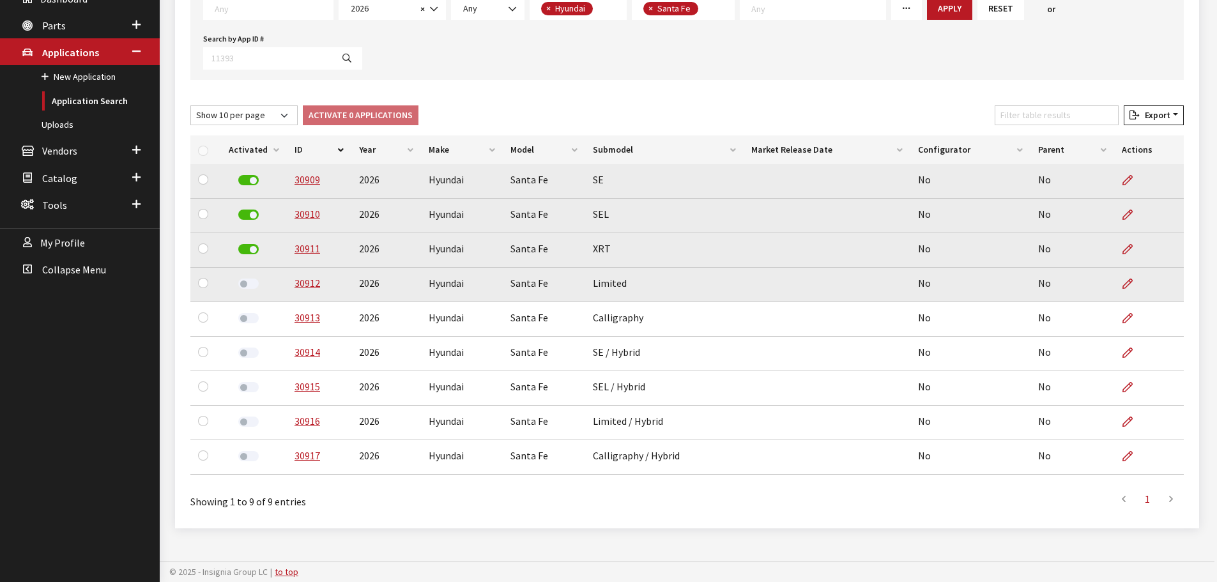
click at [252, 287] on label at bounding box center [248, 283] width 20 height 10
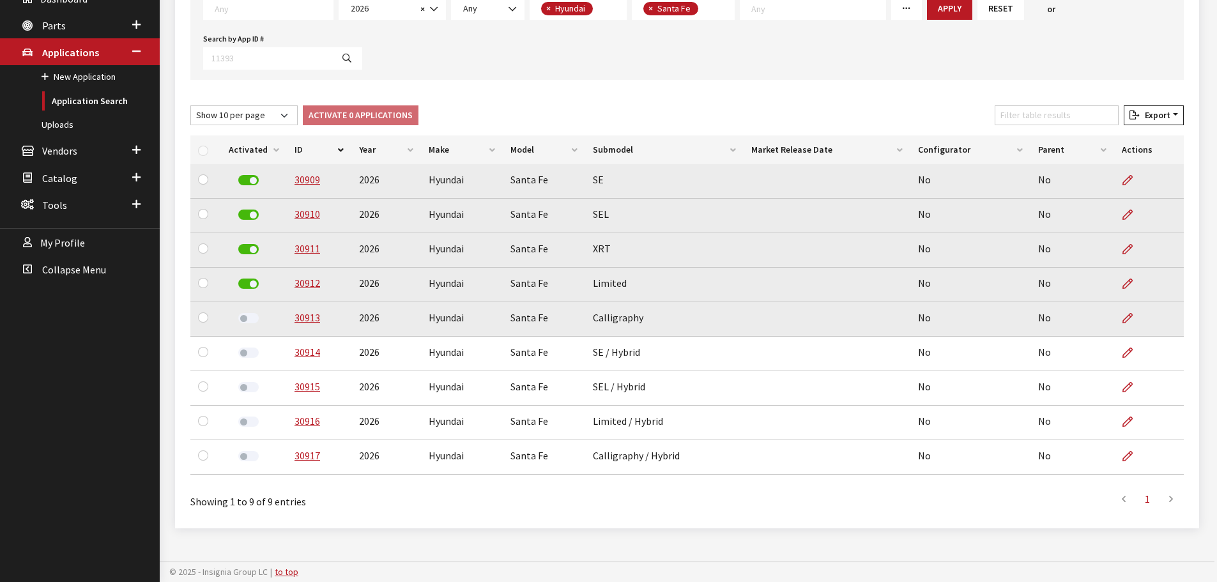
click at [250, 321] on label at bounding box center [248, 318] width 20 height 10
click at [72, 20] on link "Parts" at bounding box center [80, 24] width 160 height 27
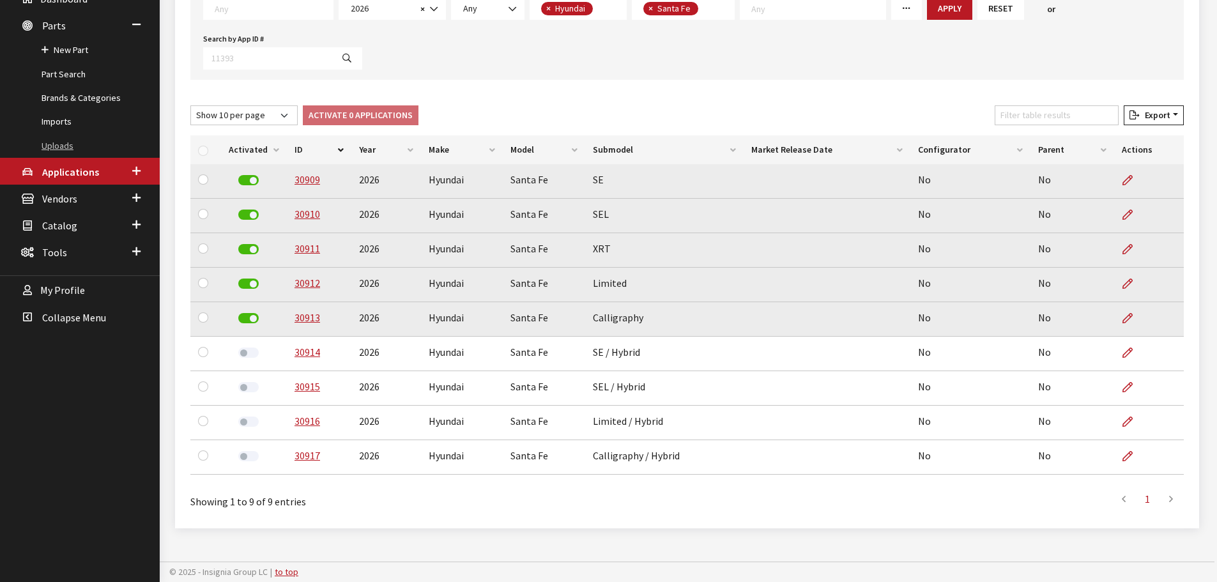
click at [70, 142] on link "Uploads" at bounding box center [80, 146] width 160 height 24
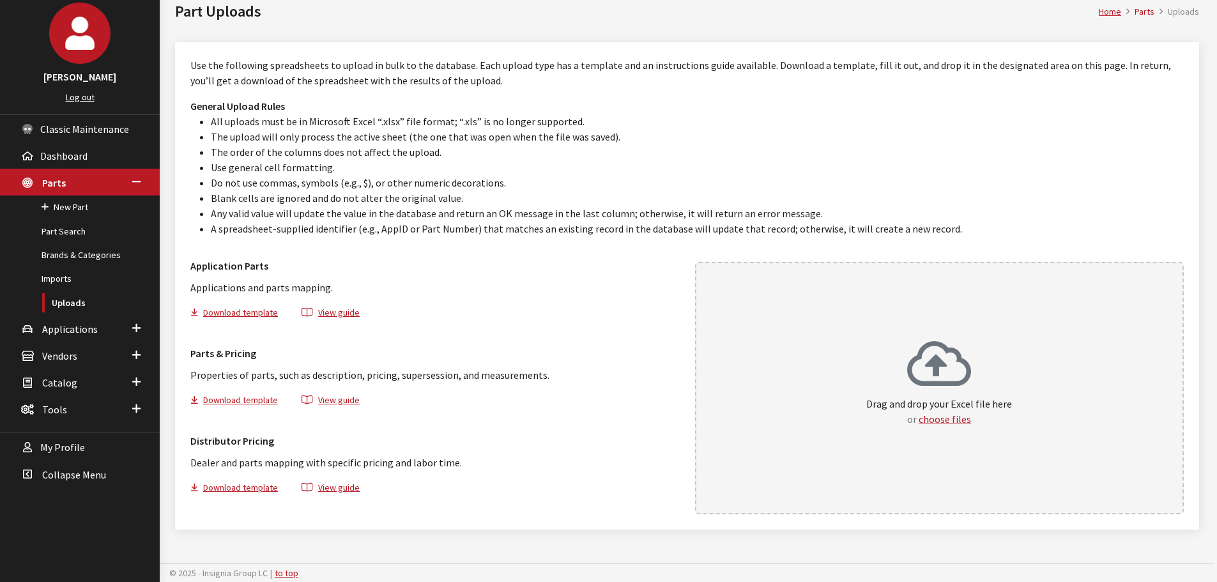
scroll to position [72, 0]
click at [891, 308] on div "Drag and drop your Excel file here or choose files" at bounding box center [939, 387] width 489 height 252
click at [66, 326] on span "Applications" at bounding box center [70, 327] width 56 height 13
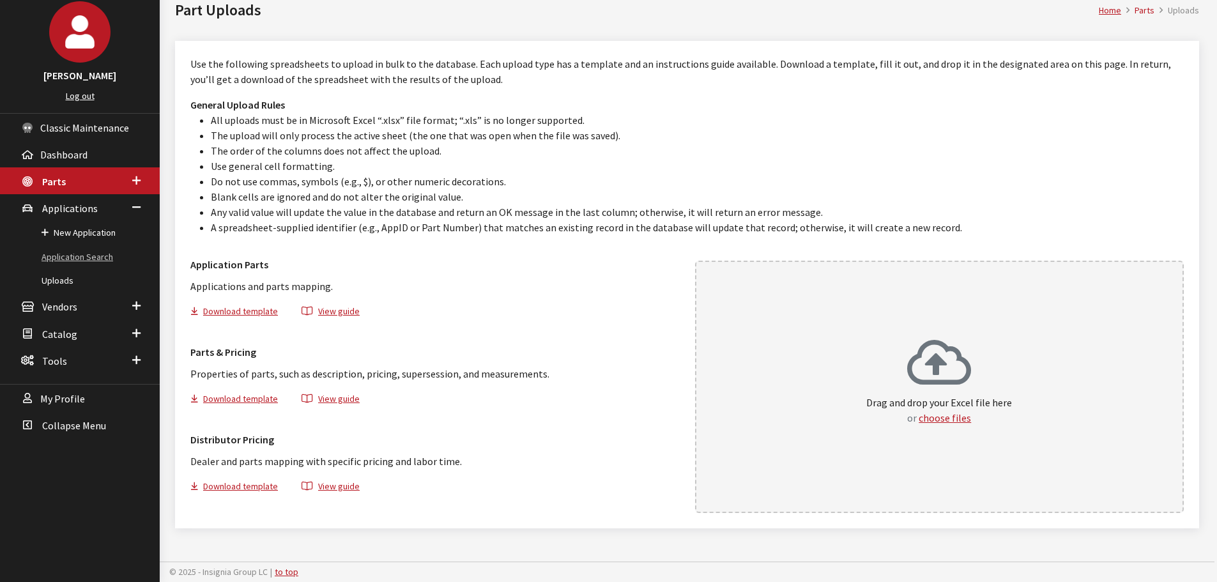
click at [93, 261] on link "Application Search" at bounding box center [80, 257] width 160 height 24
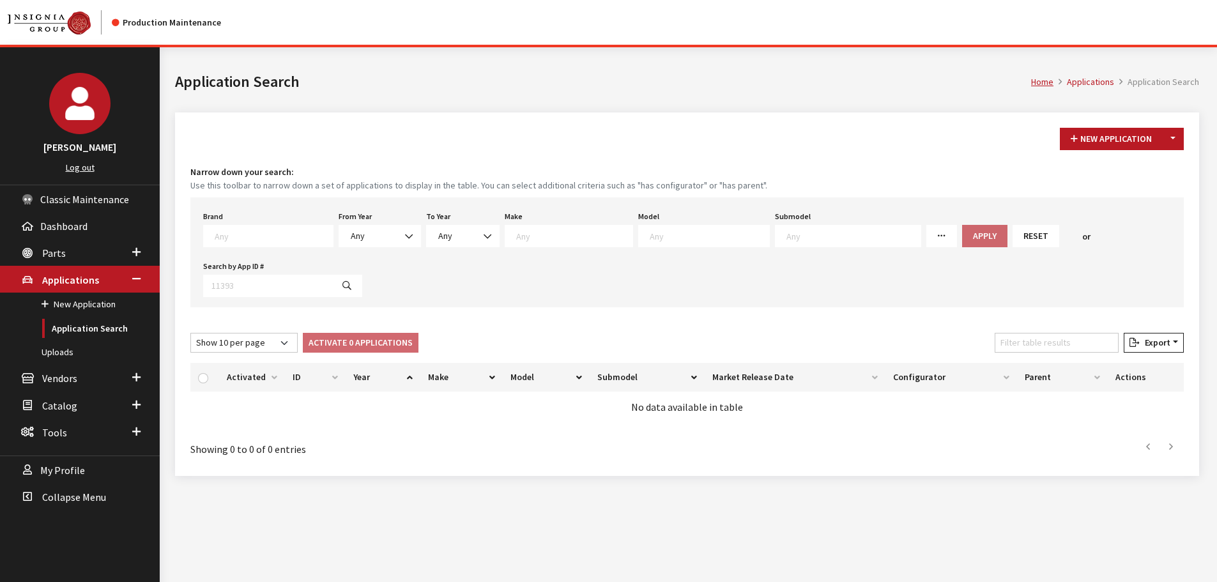
click at [327, 247] on div "Brand Any Acura Alfa Romeo Audi Bentley BMW DoubleTake Ford GM Honda Hyundai In…" at bounding box center [686, 252] width 993 height 110
click at [349, 243] on span "Any" at bounding box center [379, 236] width 82 height 22
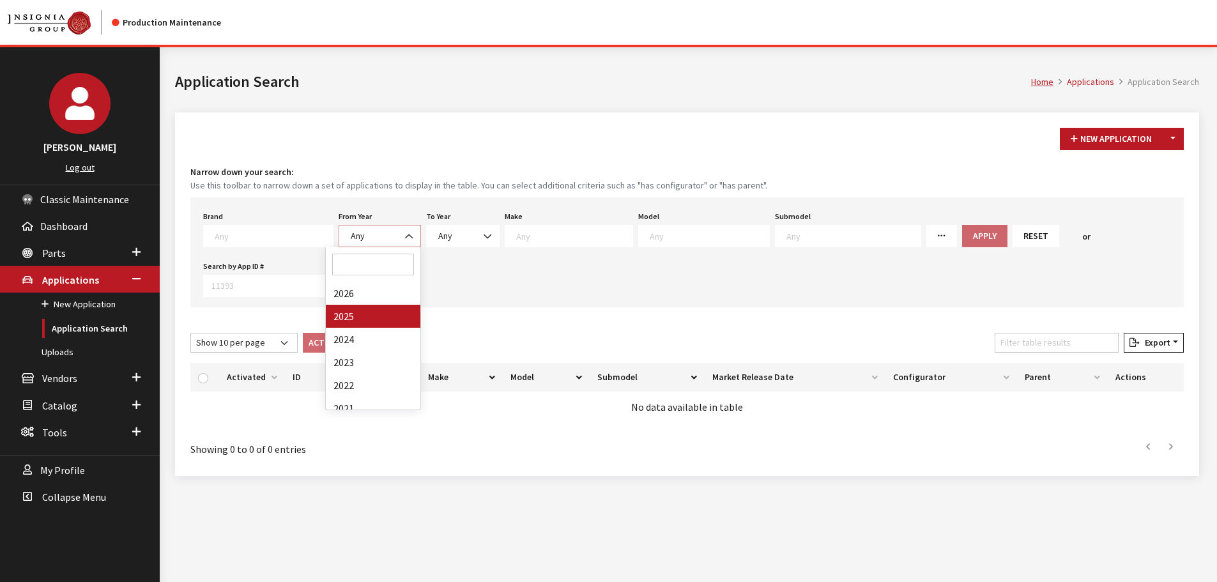
select select "2025"
select select
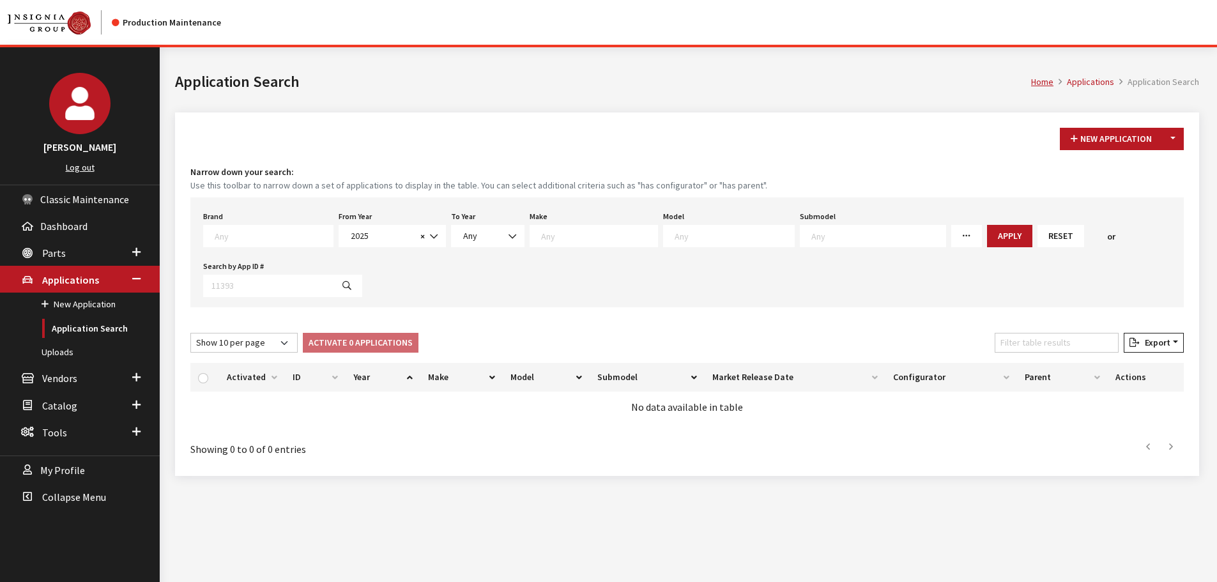
select select
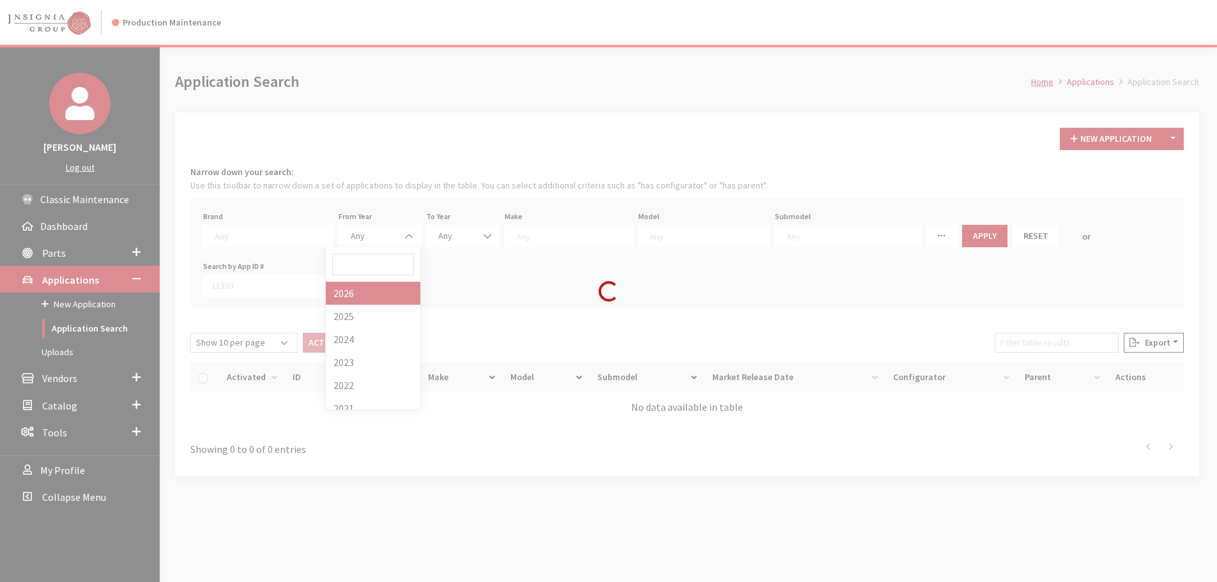
click at [379, 294] on div "Brand Any Acura Alfa Romeo Audi Bentley BMW DoubleTake Ford GM Honda Hyundai In…" at bounding box center [686, 252] width 993 height 110
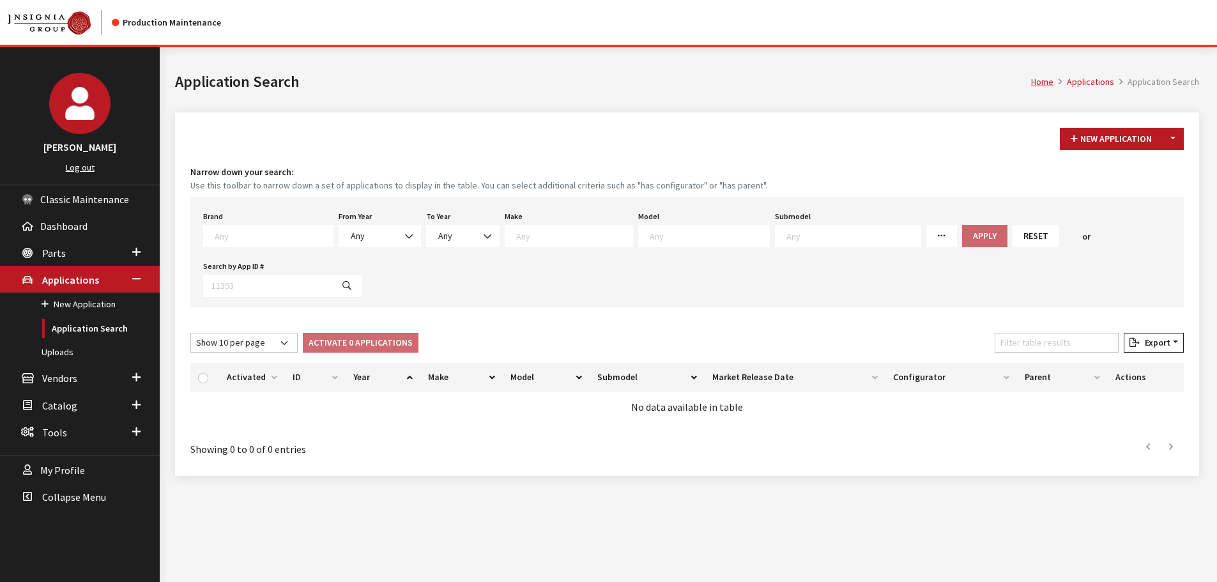
click at [380, 219] on div "From Year Any 2026 2025 2024 2023 2022 2021 2020 2019 2018 2017 2016 2015 2014 …" at bounding box center [379, 228] width 87 height 40
click at [381, 242] on span "Any" at bounding box center [380, 235] width 66 height 13
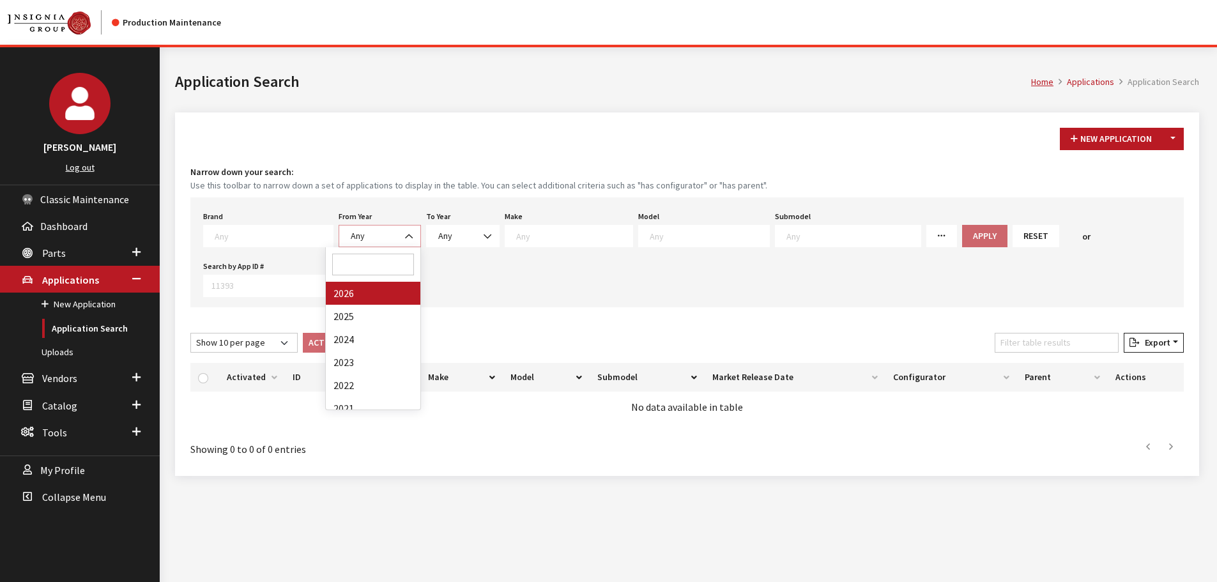
select select "2026"
select select
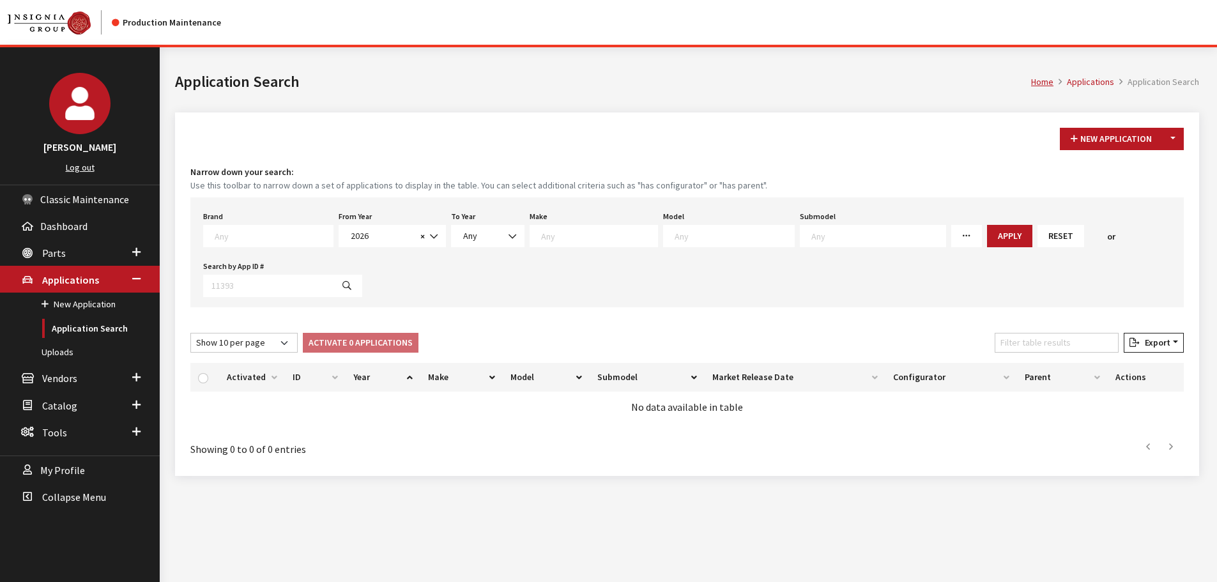
click at [557, 230] on textarea "Search" at bounding box center [599, 235] width 116 height 11
drag, startPoint x: 558, startPoint y: 321, endPoint x: 647, endPoint y: 249, distance: 114.4
select select "30"
select select
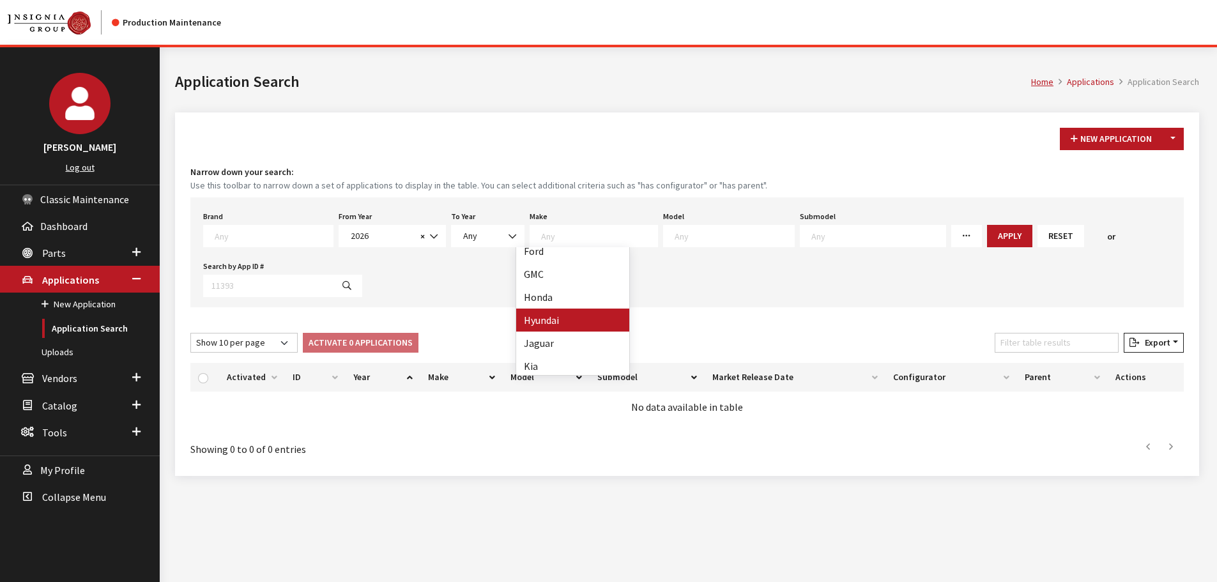
select select
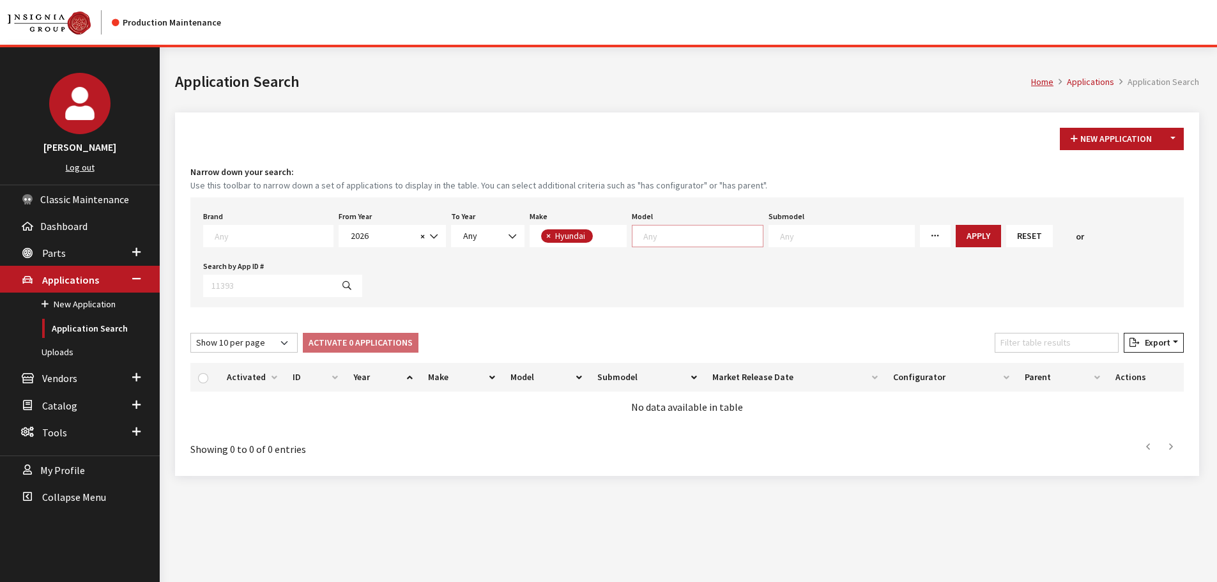
click at [648, 235] on textarea "Search" at bounding box center [702, 235] width 119 height 11
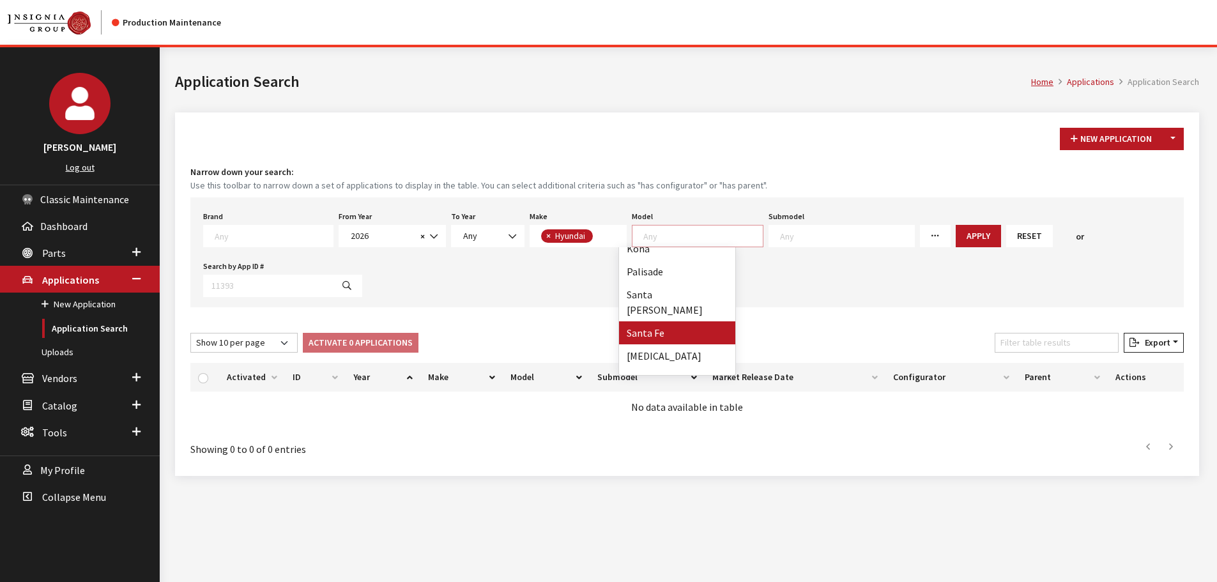
select select "349"
select select
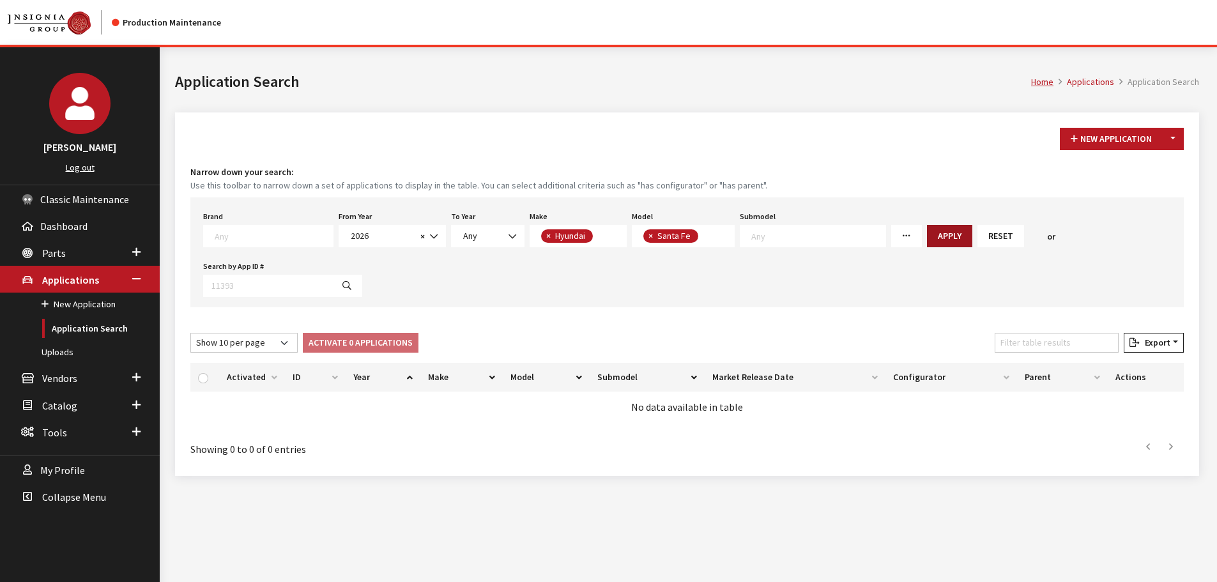
scroll to position [109, 0]
click at [927, 238] on button "Apply" at bounding box center [949, 236] width 45 height 22
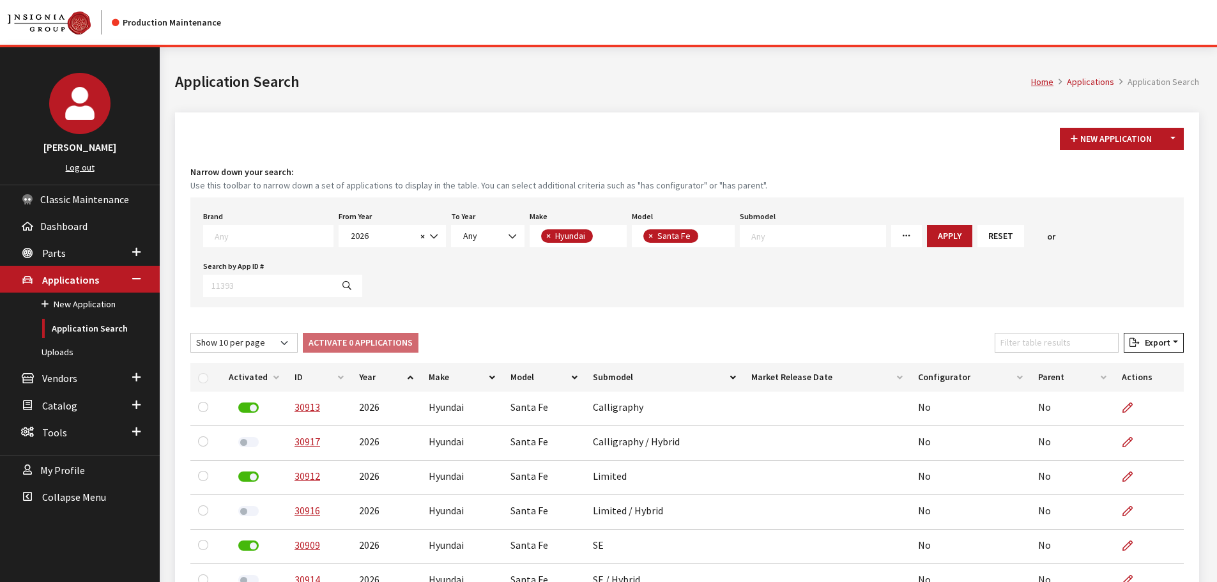
click at [270, 374] on th "Activated" at bounding box center [254, 377] width 66 height 29
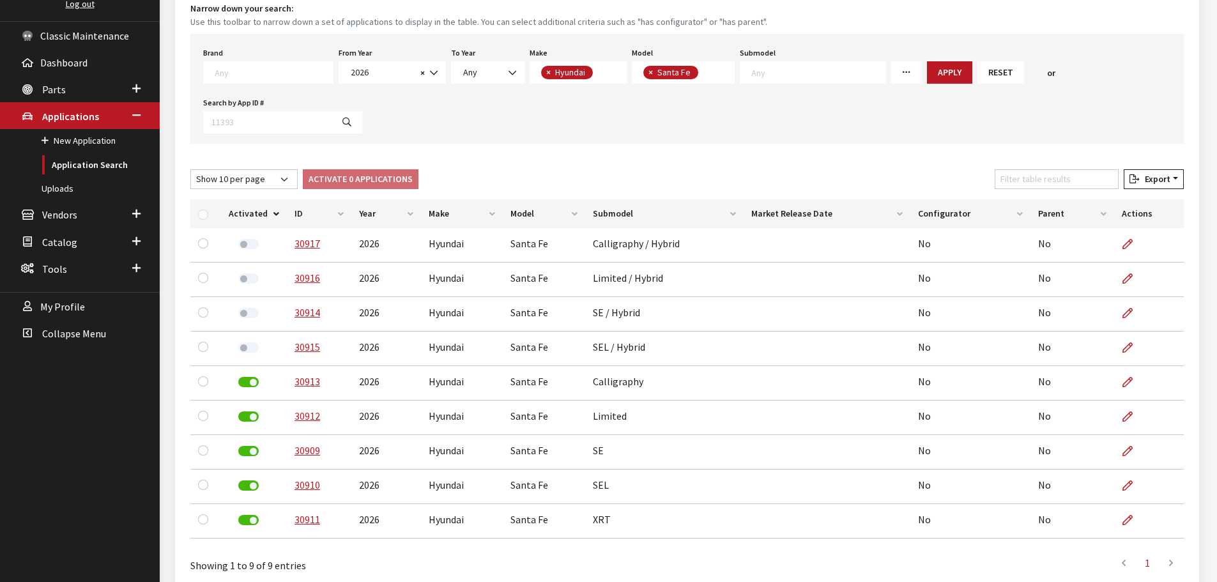
click at [236, 216] on th "Activated" at bounding box center [254, 213] width 66 height 29
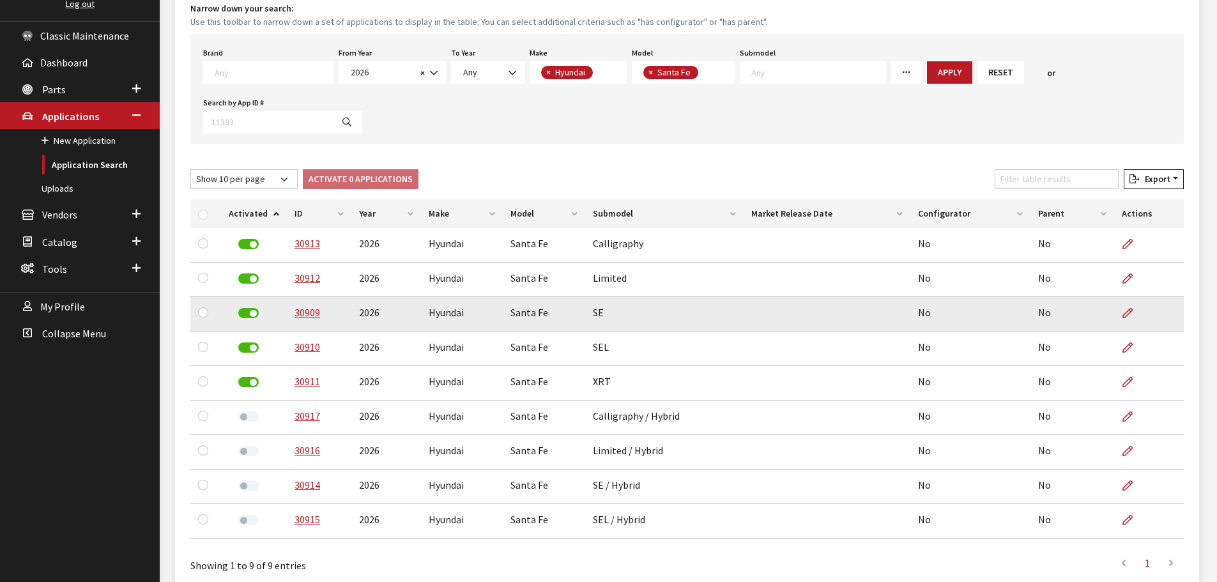
scroll to position [227, 0]
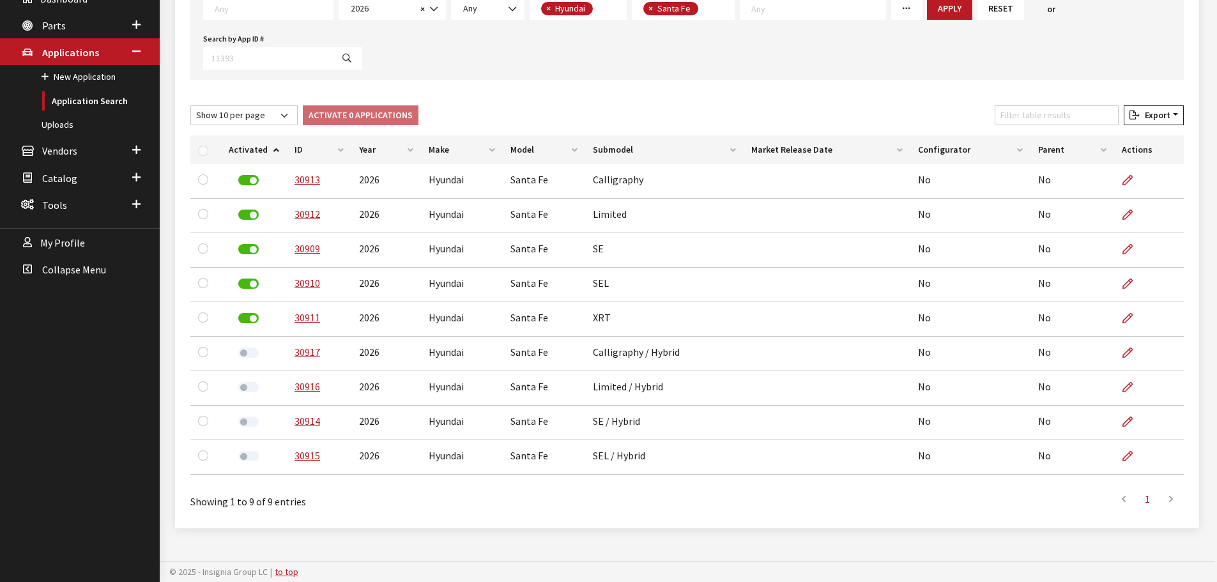
click at [292, 144] on th "ID" at bounding box center [319, 149] width 64 height 29
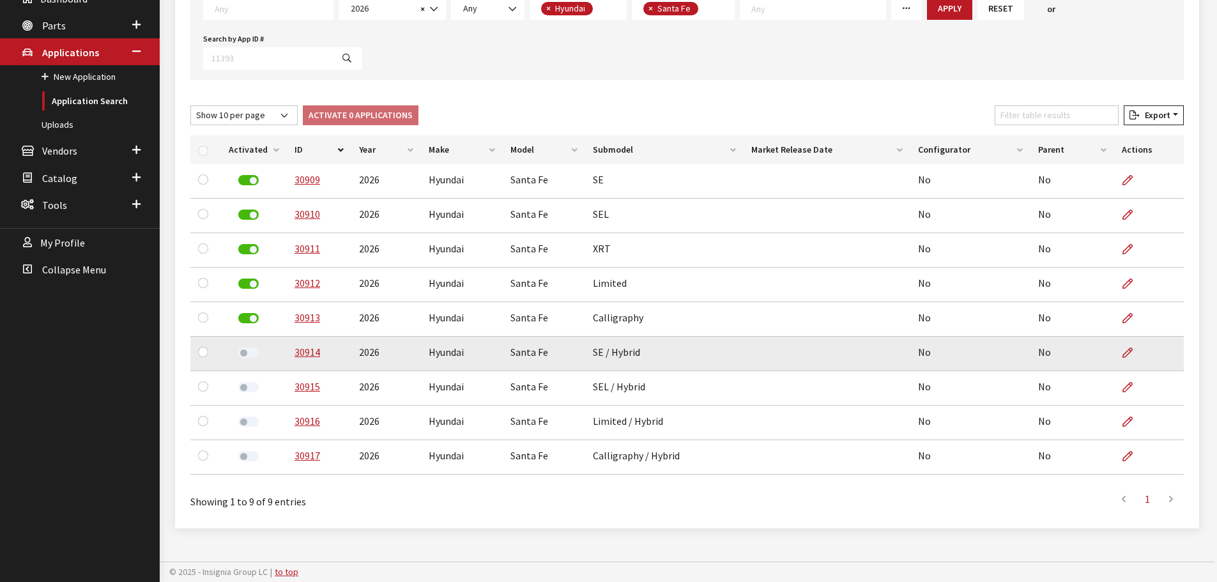
drag, startPoint x: 238, startPoint y: 342, endPoint x: 238, endPoint y: 349, distance: 7.7
click at [238, 342] on td at bounding box center [254, 354] width 66 height 34
click at [239, 349] on label at bounding box center [248, 352] width 20 height 10
click at [248, 390] on label at bounding box center [248, 387] width 20 height 10
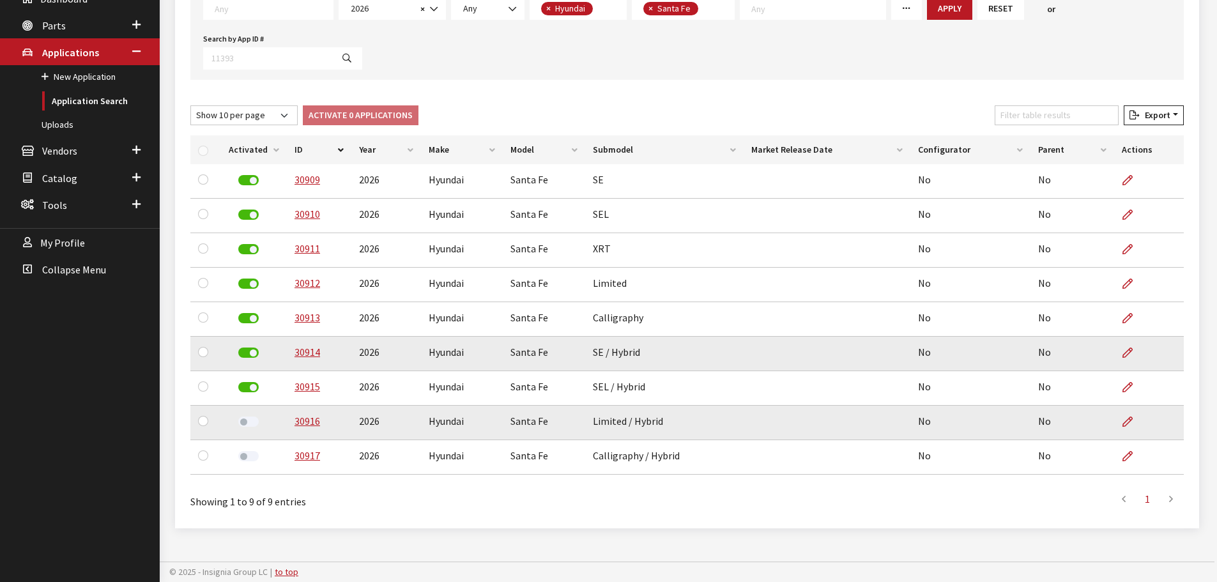
click at [252, 415] on div at bounding box center [248, 422] width 39 height 19
click at [252, 420] on label at bounding box center [248, 421] width 20 height 10
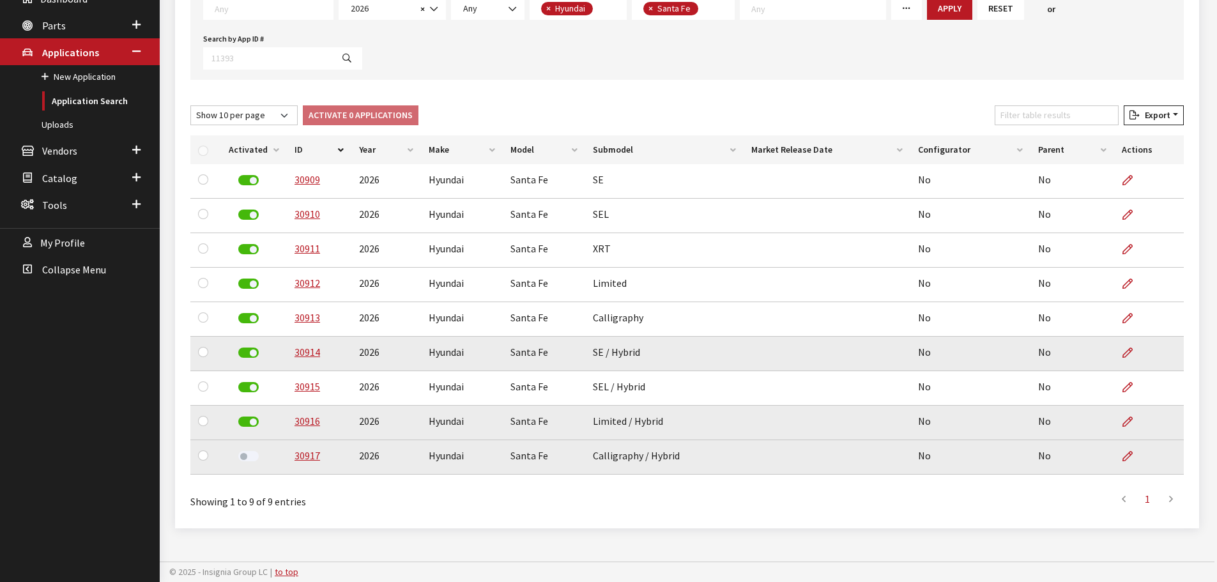
click at [248, 458] on label at bounding box center [248, 456] width 20 height 10
click at [54, 24] on span "Parts" at bounding box center [54, 25] width 24 height 13
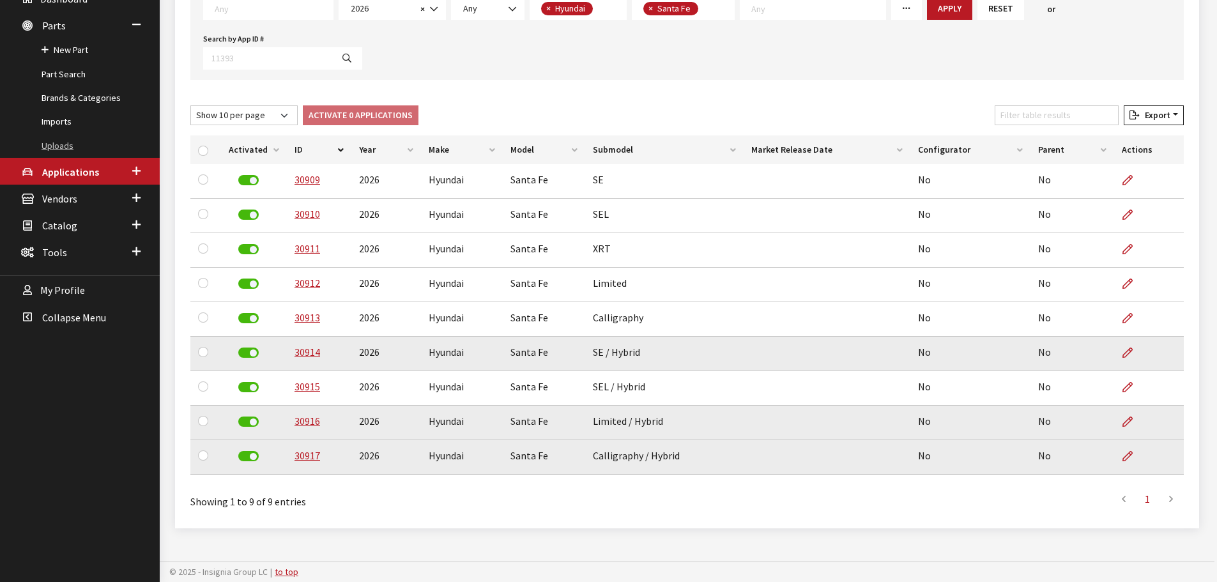
click at [70, 143] on link "Uploads" at bounding box center [80, 146] width 160 height 24
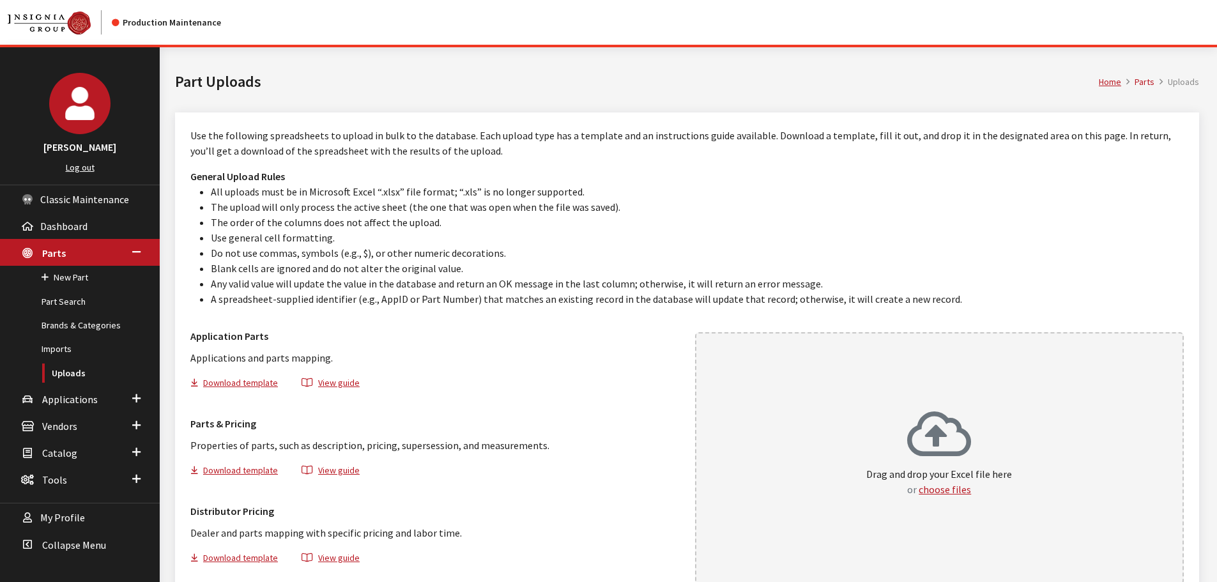
click at [1044, 507] on div "Drag and drop your Excel file here or choose files" at bounding box center [939, 458] width 489 height 252
click at [796, 169] on h3 "General Upload Rules" at bounding box center [686, 176] width 993 height 15
click at [57, 403] on span "Applications" at bounding box center [70, 399] width 56 height 13
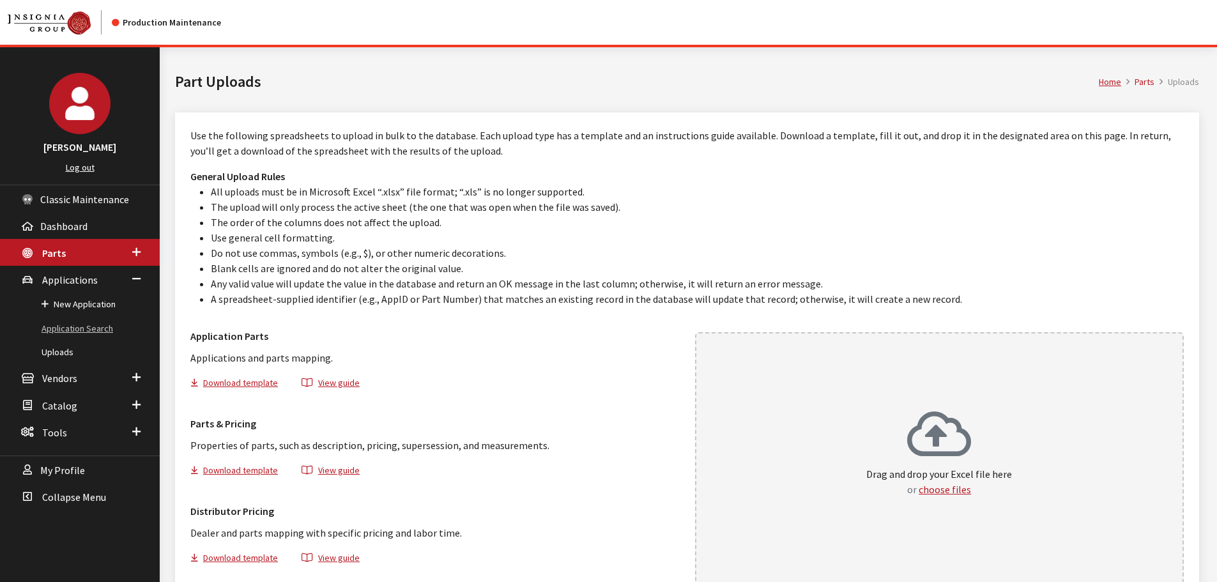
click at [97, 326] on link "Application Search" at bounding box center [80, 329] width 160 height 24
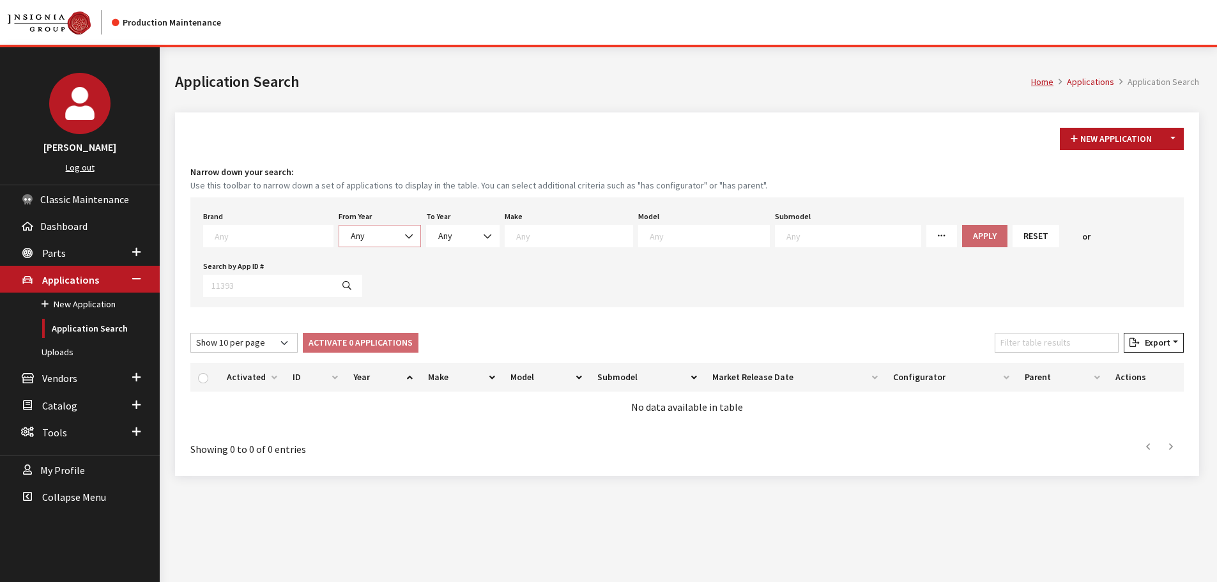
click at [357, 239] on span "Any" at bounding box center [380, 235] width 66 height 13
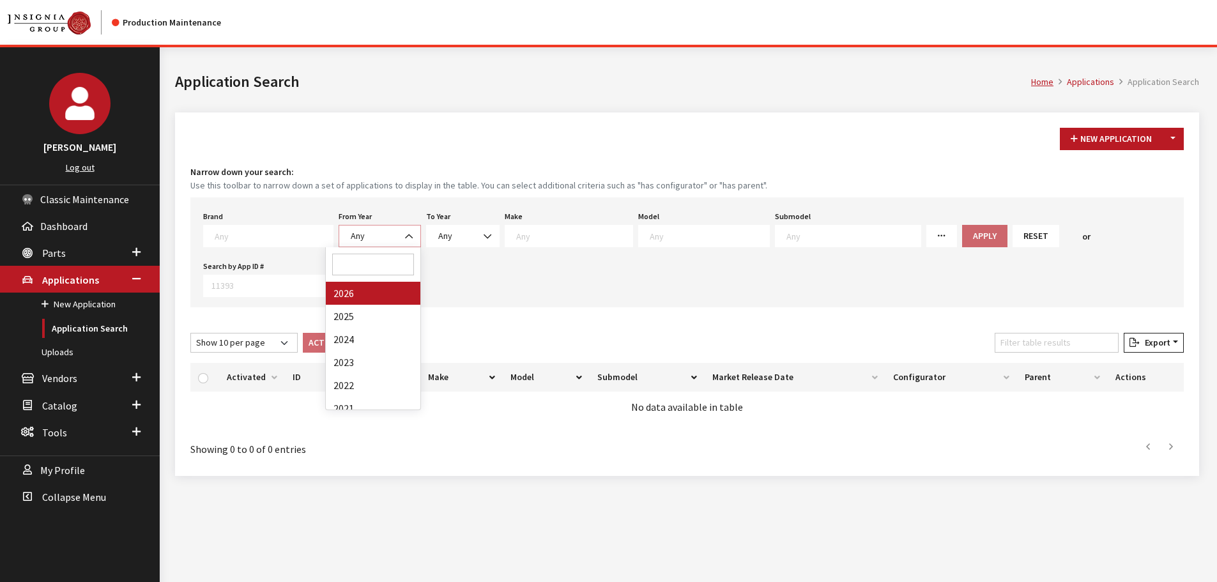
select select "2026"
select select
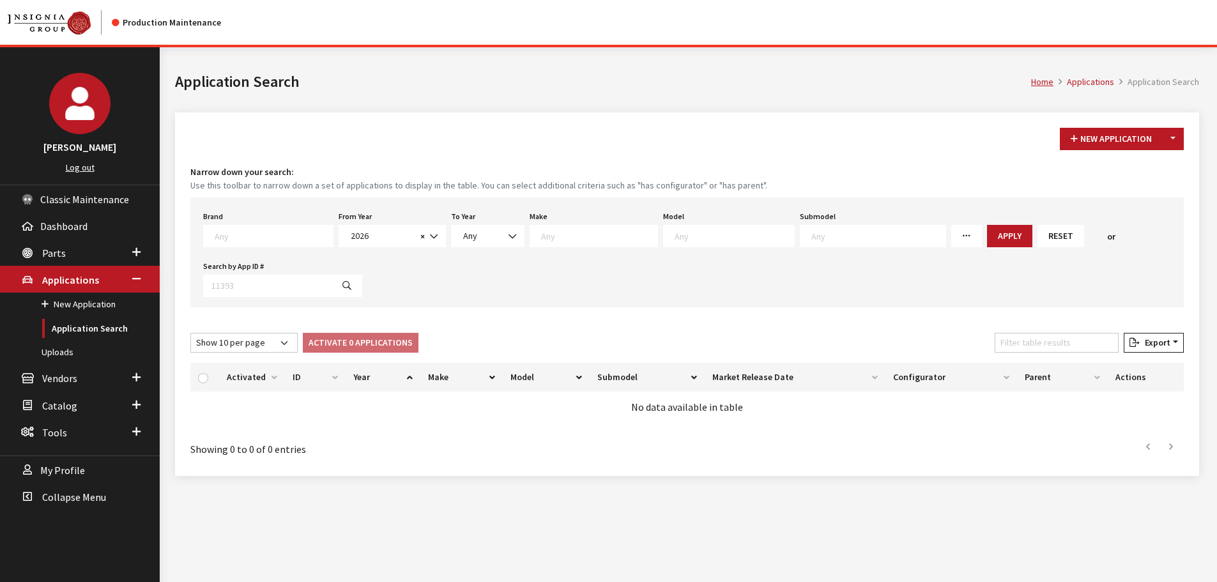
click at [584, 238] on textarea "Search" at bounding box center [599, 235] width 116 height 11
select select "30"
select select
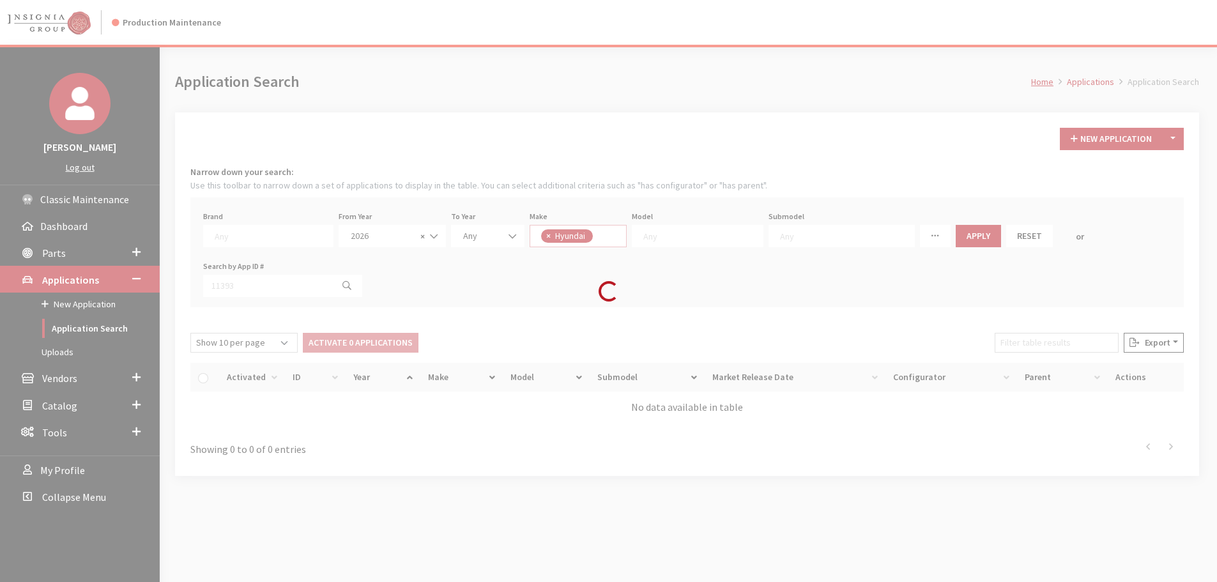
scroll to position [146, 0]
click at [679, 228] on div "Modal title Cancel Yes OK Modal title OK Modal title Cancel Apply Copy From Exi…" at bounding box center [687, 338] width 1054 height 582
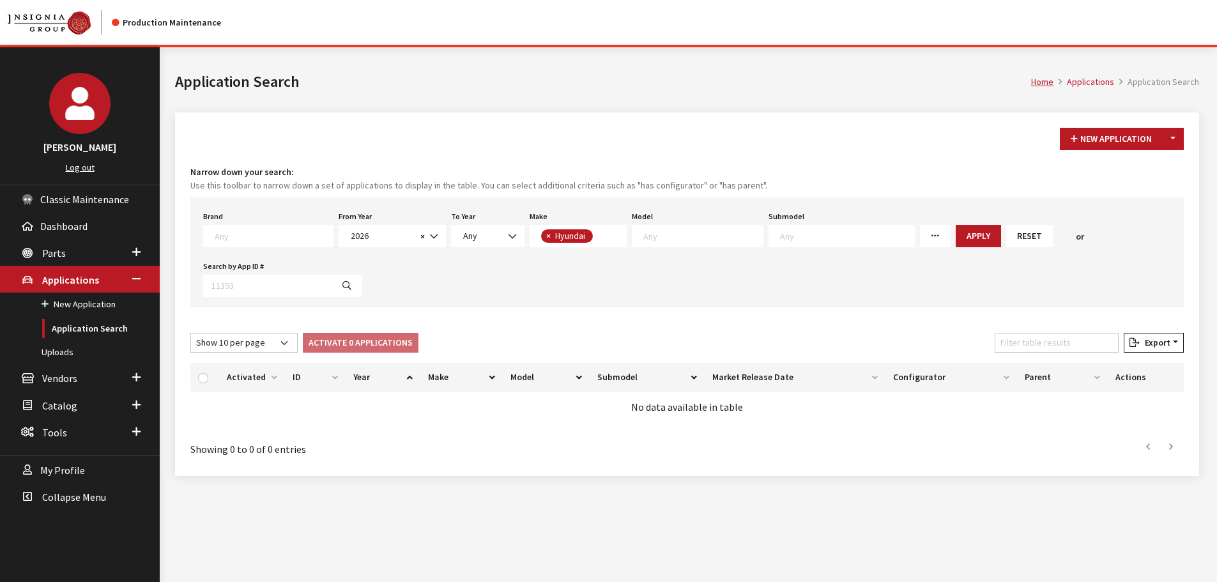
click at [679, 234] on textarea "Search" at bounding box center [702, 235] width 119 height 11
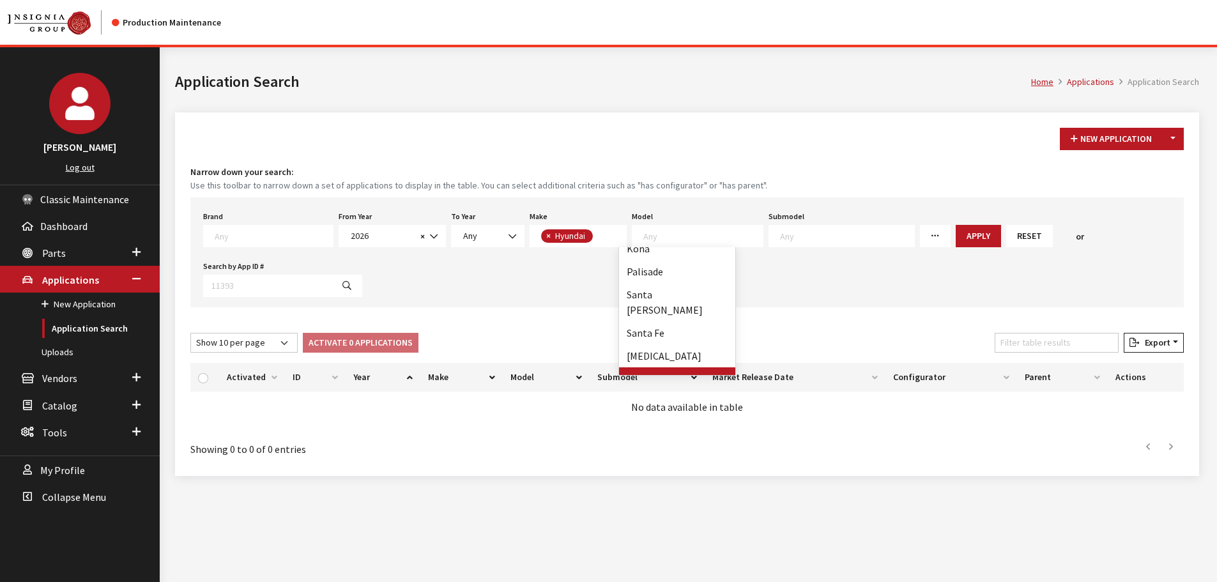
select select "348"
select select
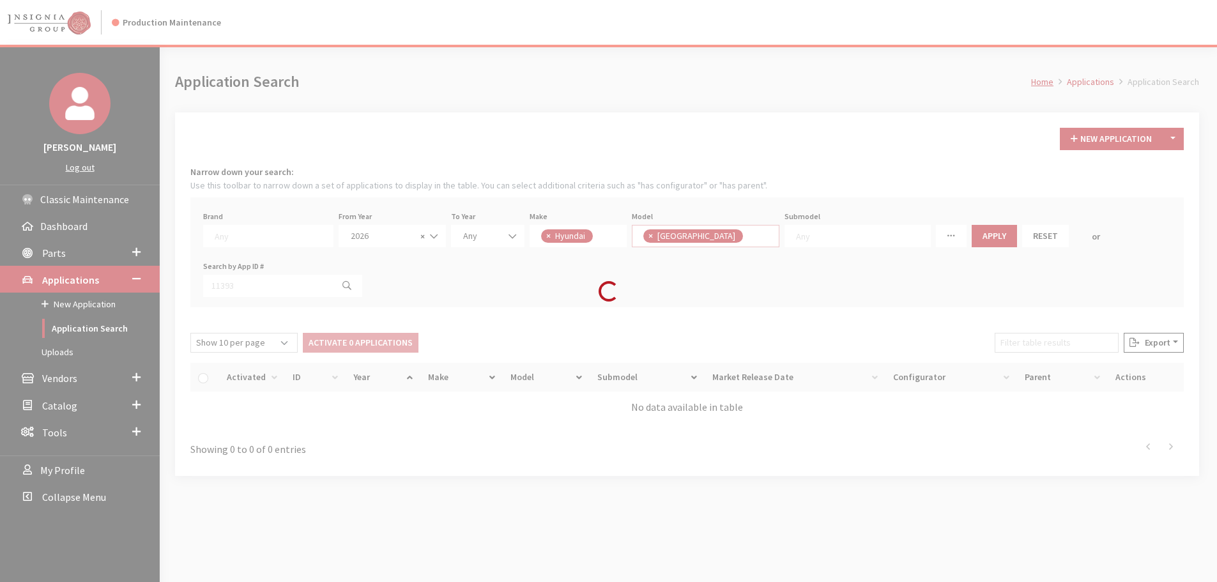
scroll to position [109, 0]
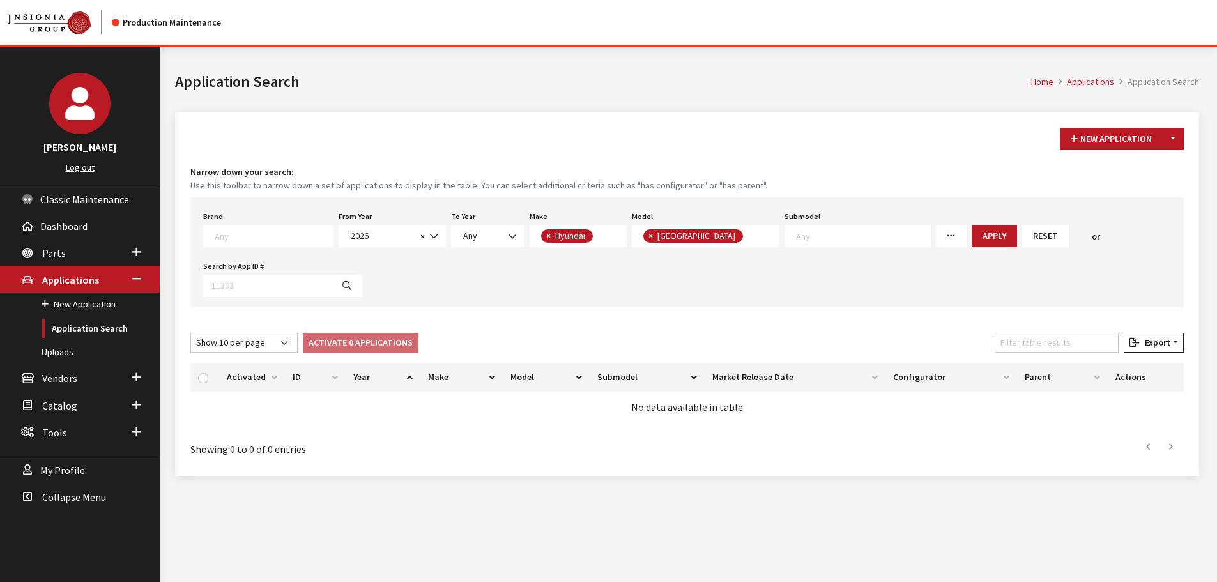
click at [944, 222] on div "Brand Any Acura Alfa Romeo Audi Bentley BMW DoubleTake Ford GM Honda Hyundai In…" at bounding box center [686, 252] width 993 height 110
click at [971, 239] on button "Apply" at bounding box center [993, 236] width 45 height 22
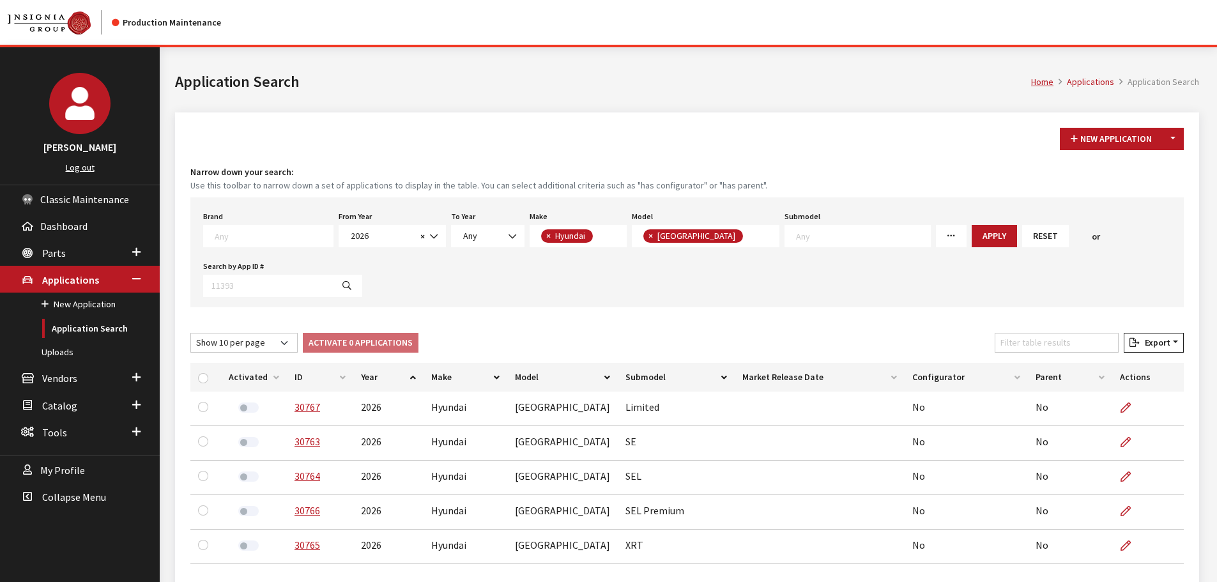
click at [322, 372] on th "ID" at bounding box center [320, 377] width 66 height 29
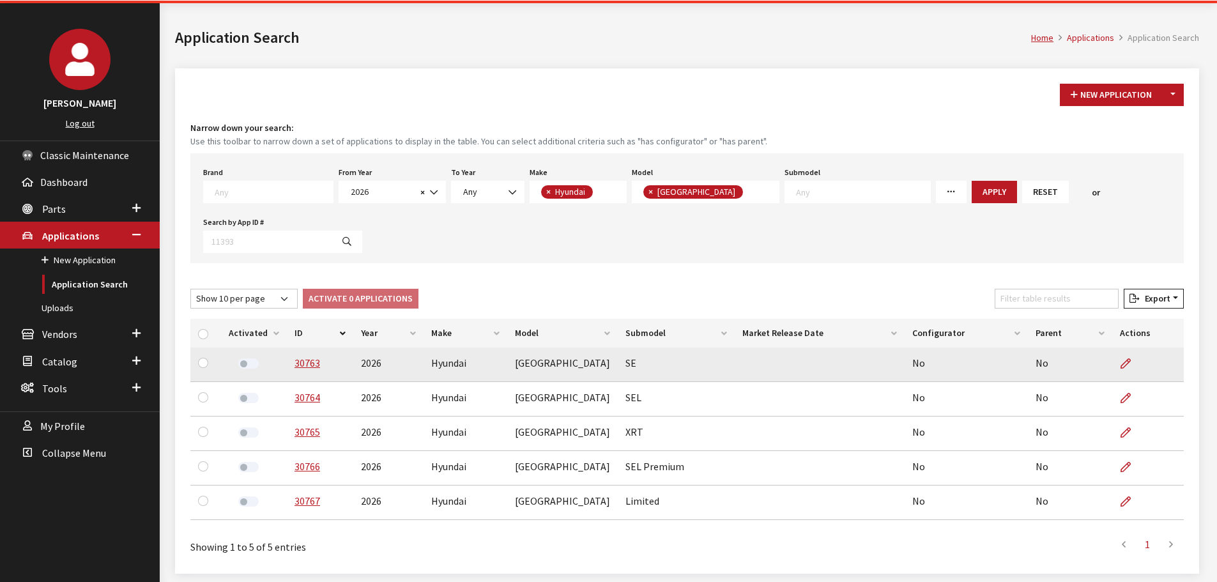
scroll to position [89, 0]
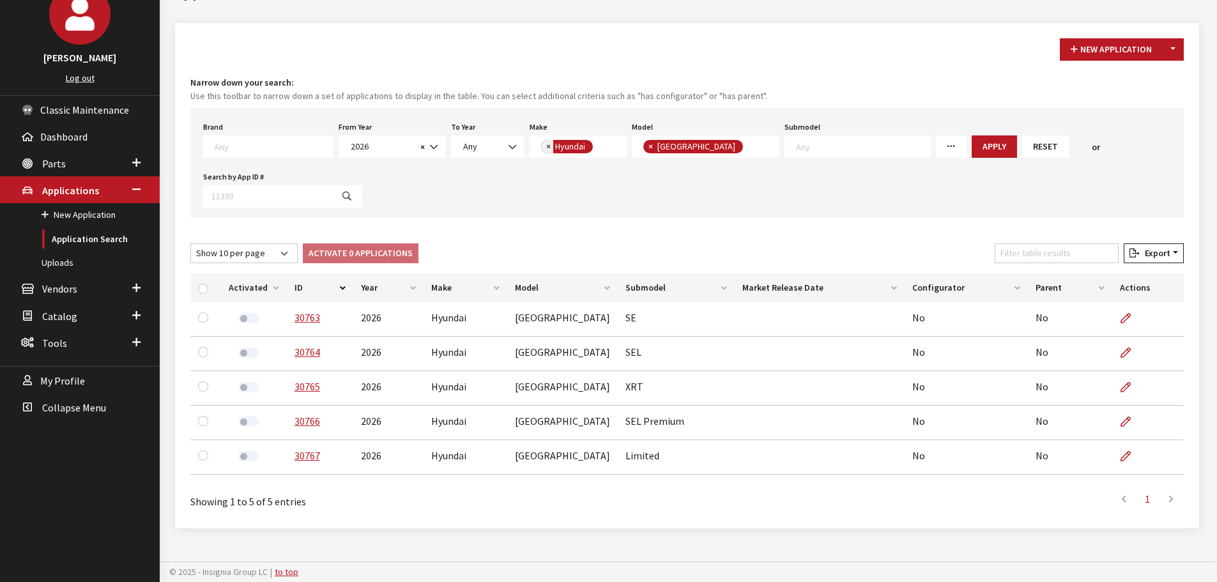
click at [546, 145] on span "×" at bounding box center [548, 145] width 4 height 11
select select
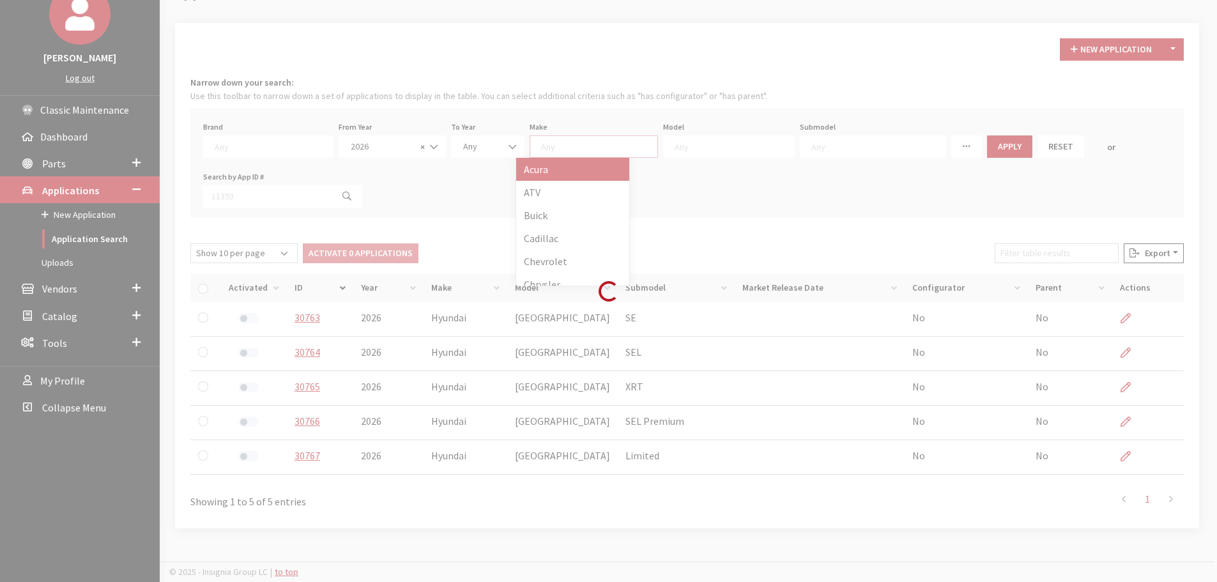
scroll to position [146, 0]
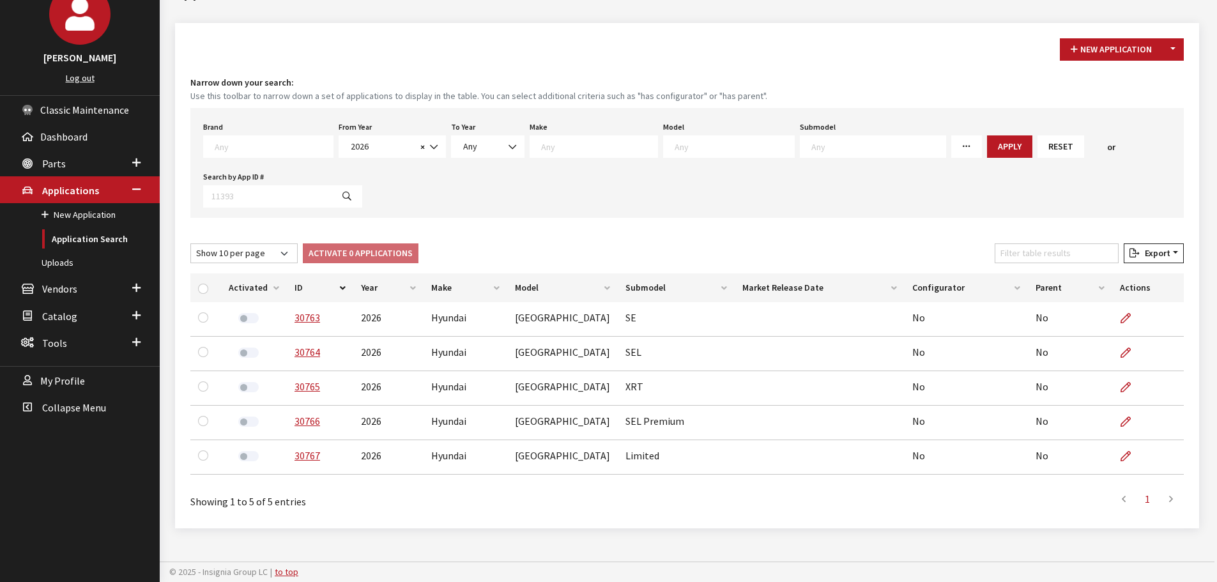
click at [557, 153] on span at bounding box center [593, 146] width 128 height 22
select select "31"
select select
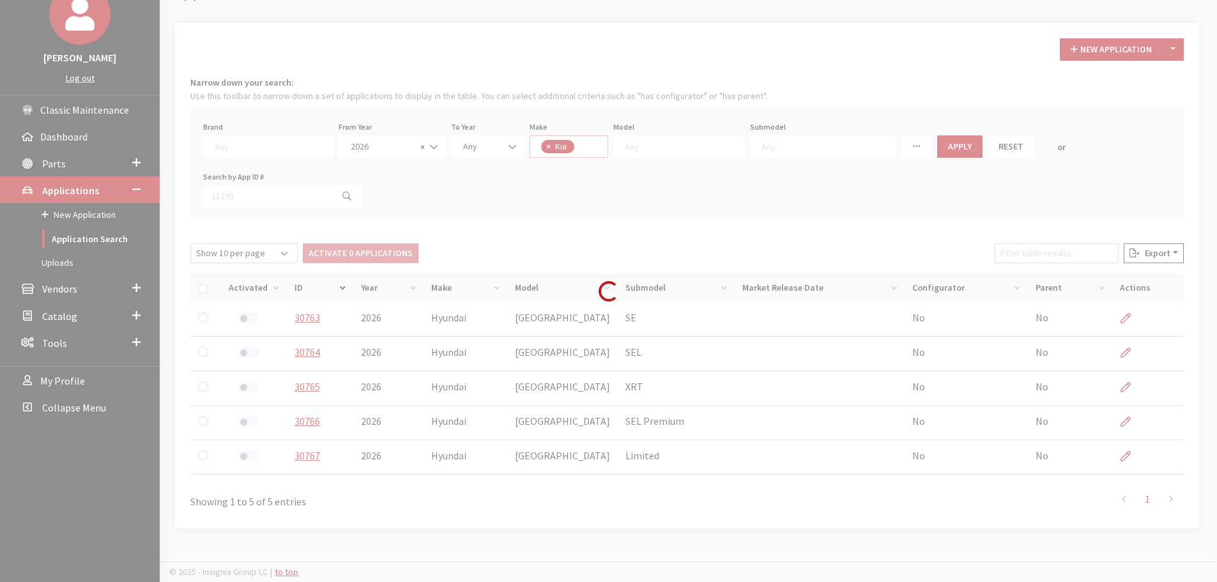
click at [679, 148] on div "Brand Any Acura Alfa Romeo Audi Bentley BMW DoubleTake Ford GM Honda Hyundai In…" at bounding box center [686, 163] width 993 height 110
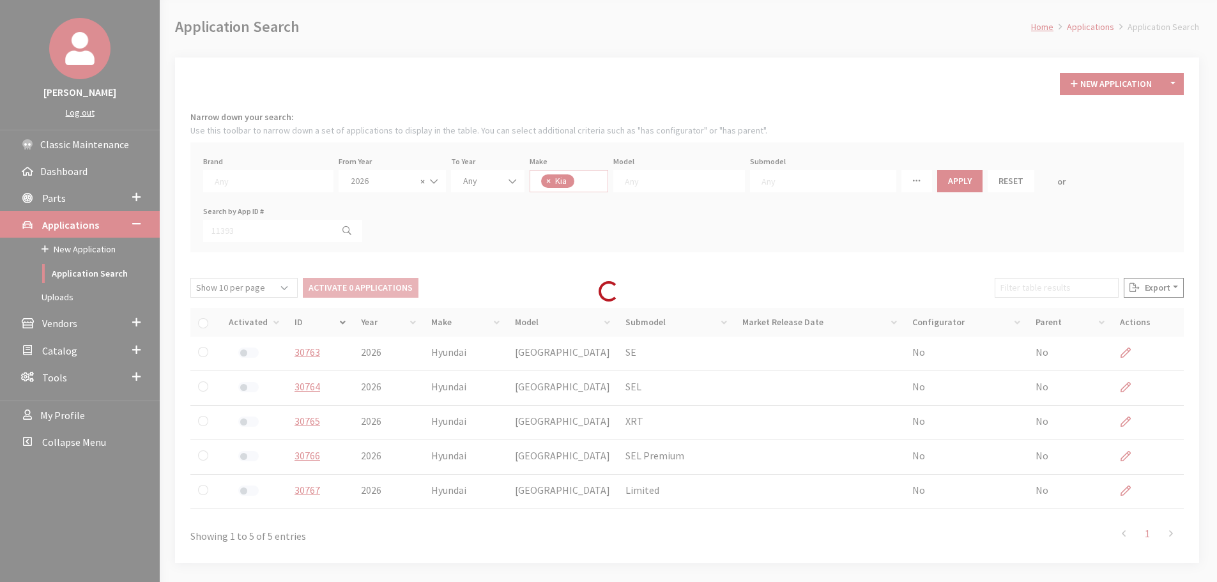
scroll to position [36, 0]
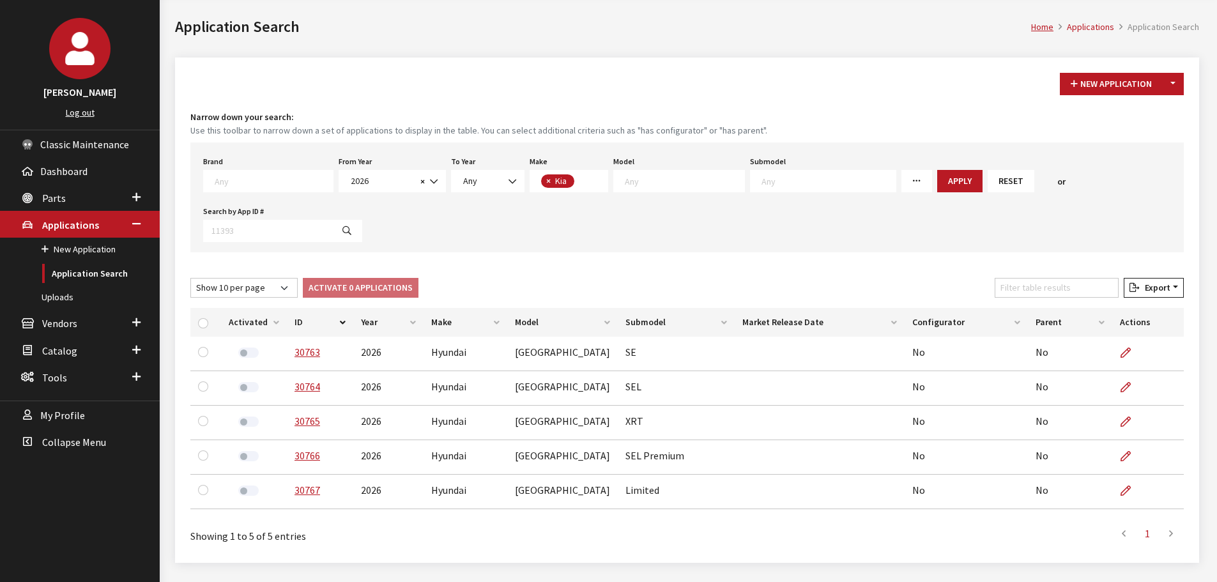
click at [658, 182] on textarea "Search" at bounding box center [684, 180] width 119 height 11
select select "389"
select select
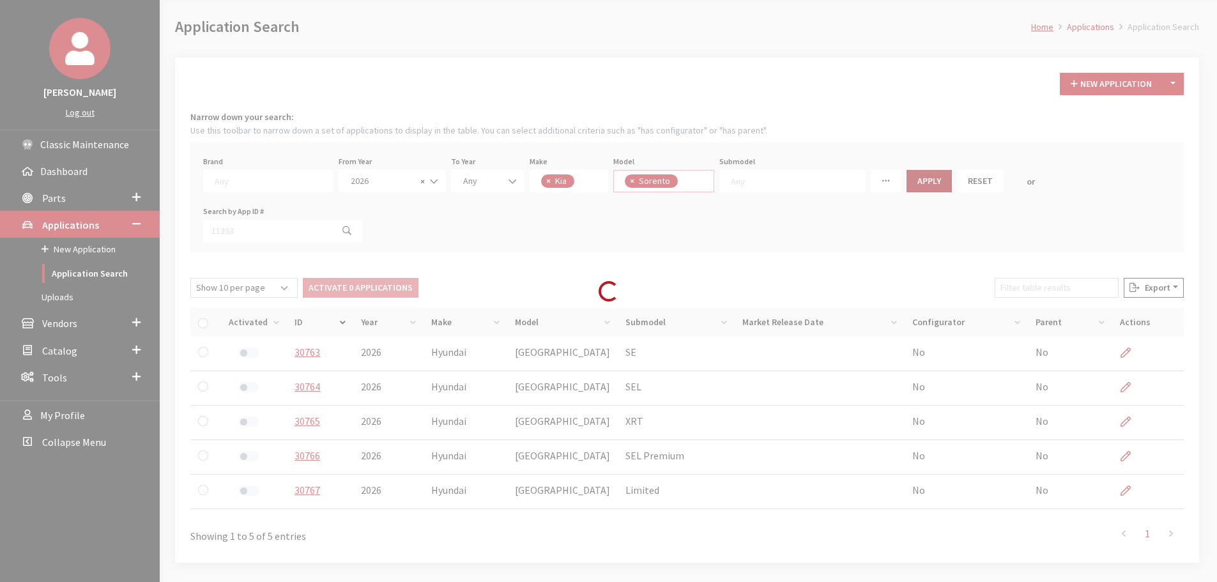
scroll to position [36, 0]
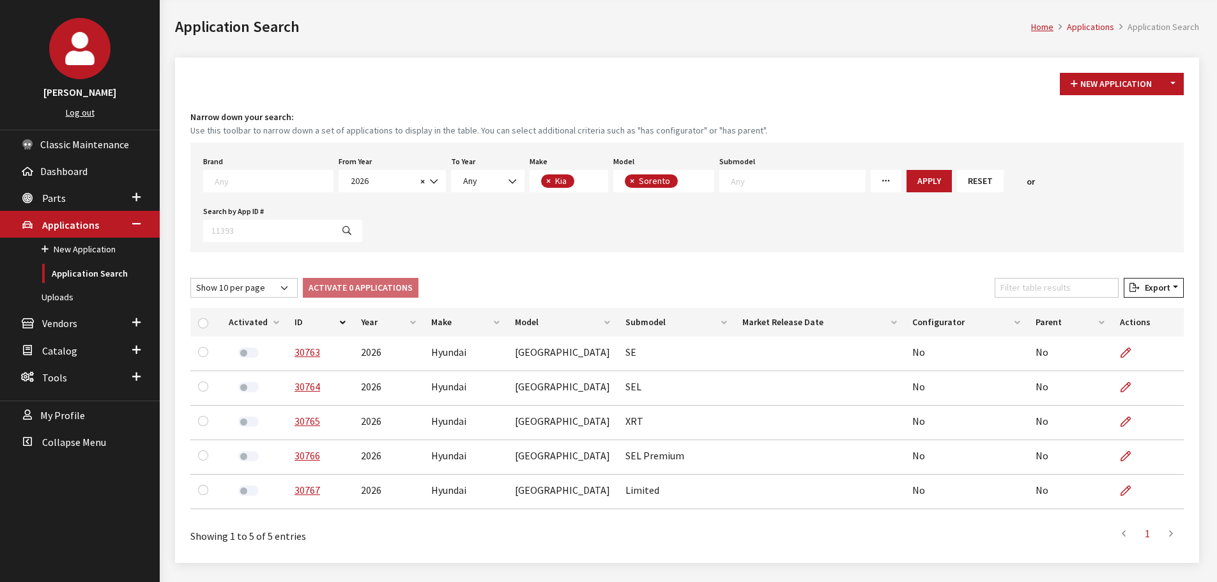
click at [906, 181] on button "Apply" at bounding box center [928, 181] width 45 height 22
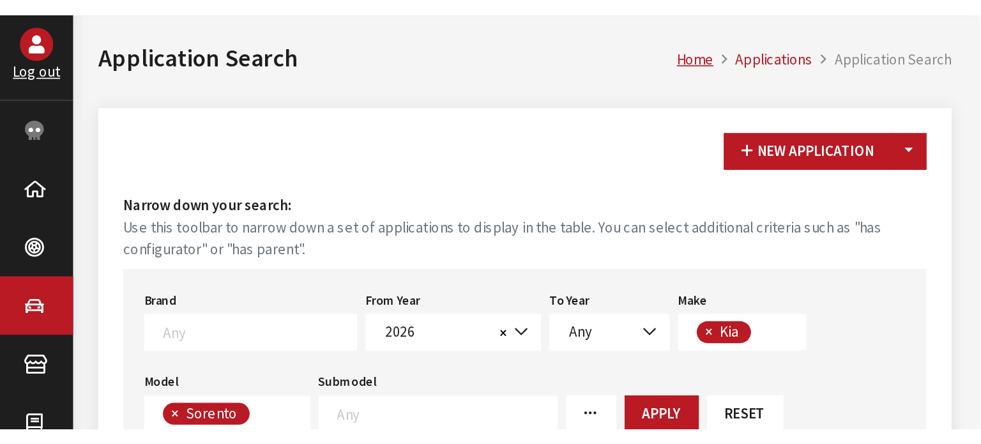
scroll to position [36, 0]
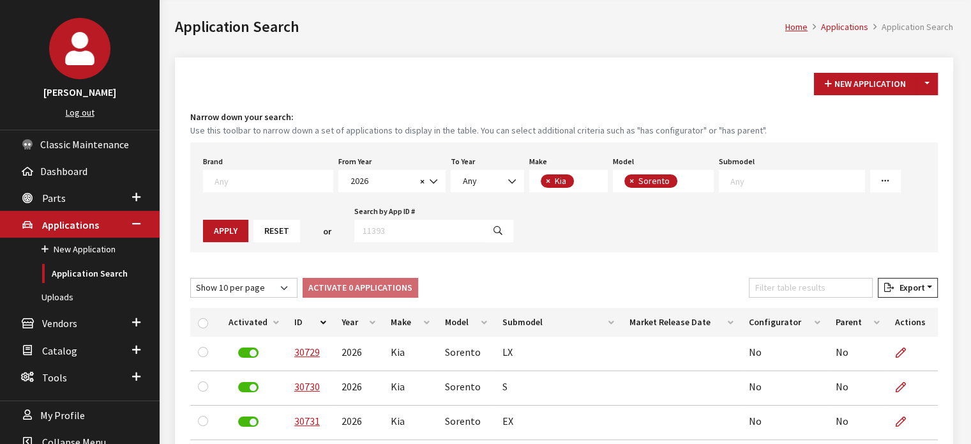
click at [936, 66] on div "New Application Toggle Dropdown New From Existing... Narrow down your search: U…" at bounding box center [564, 361] width 778 height 609
click at [926, 80] on button "Toggle Dropdown" at bounding box center [927, 84] width 22 height 22
click at [925, 109] on button "New From Existing..." at bounding box center [883, 111] width 110 height 22
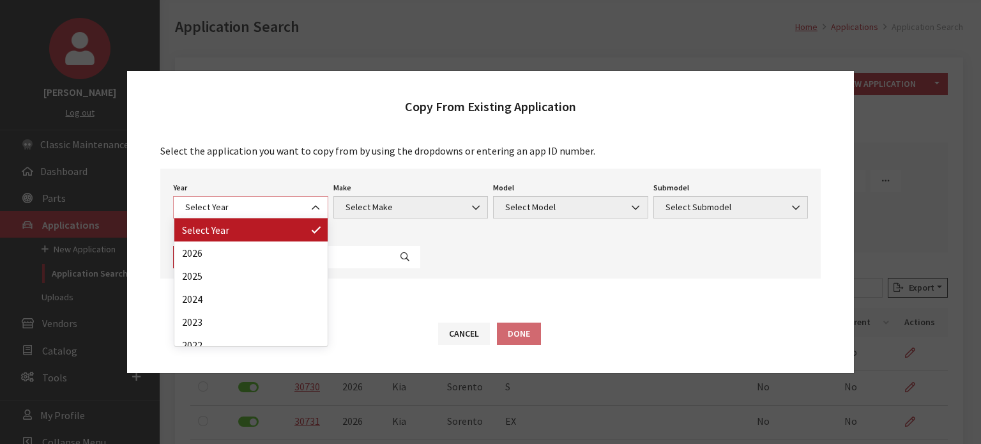
click at [257, 201] on span "Select Year" at bounding box center [250, 207] width 139 height 13
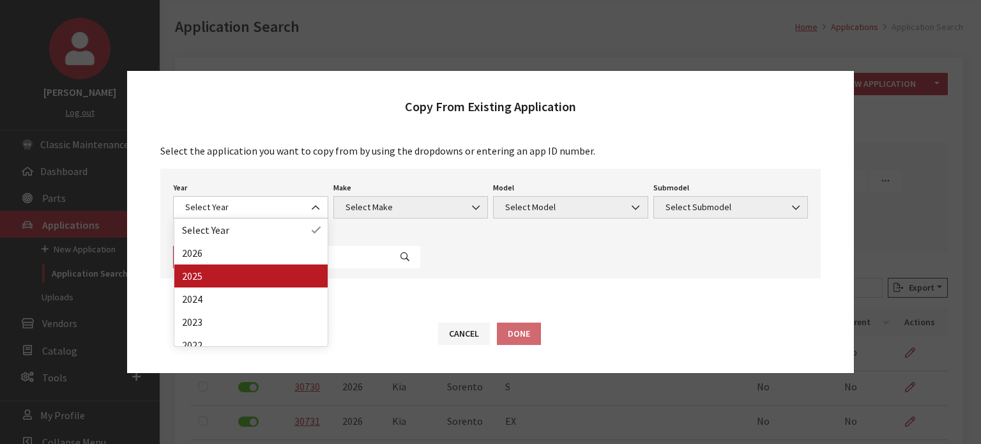
drag, startPoint x: 254, startPoint y: 273, endPoint x: 269, endPoint y: 273, distance: 15.3
select select "43"
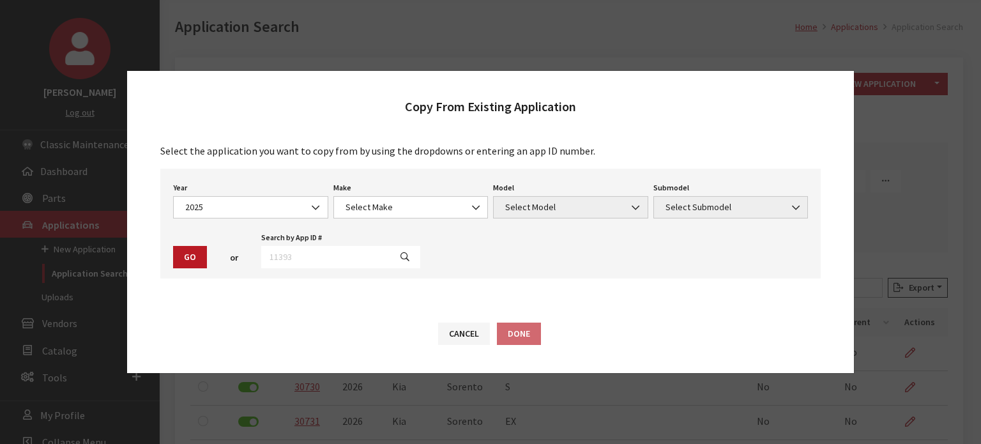
click at [391, 220] on div "Year Select Year 2026 2025 2024 2023 2022 2021 2020 2019 2018 2017 2016 2015 20…" at bounding box center [490, 224] width 660 height 110
click at [393, 209] on span "Select Make" at bounding box center [411, 207] width 139 height 13
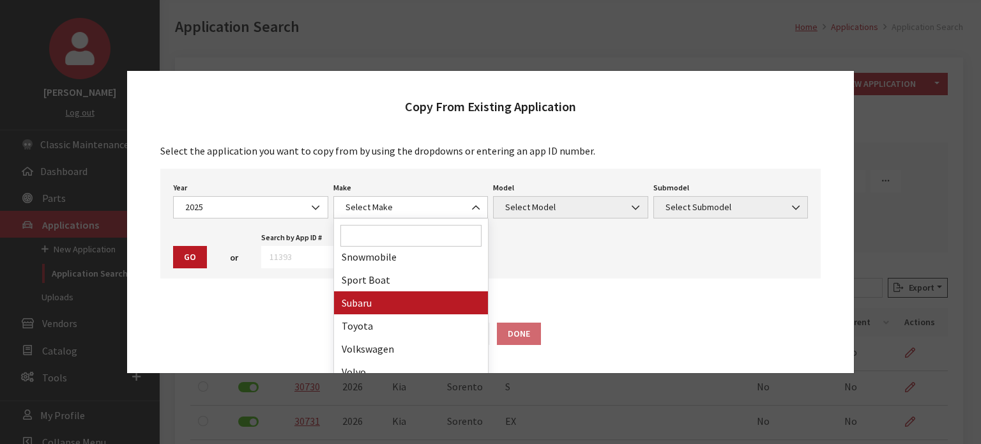
drag, startPoint x: 388, startPoint y: 305, endPoint x: 529, endPoint y: 246, distance: 152.3
select select "28"
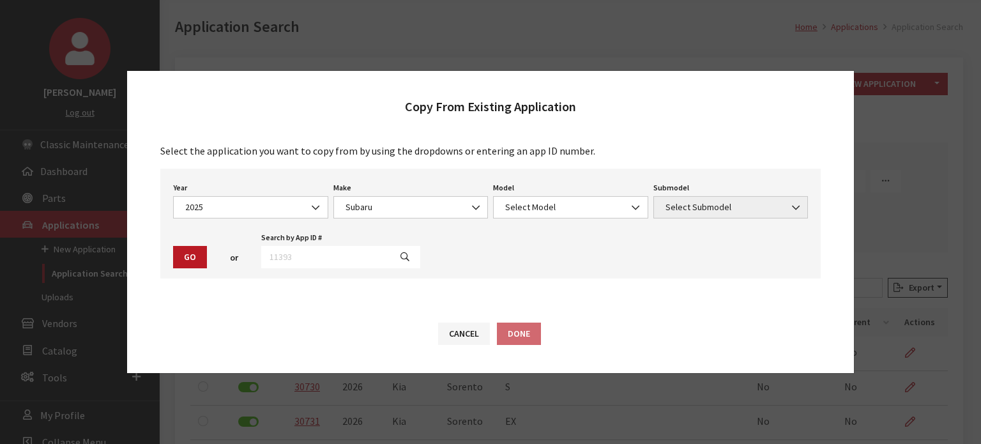
drag, startPoint x: 544, startPoint y: 222, endPoint x: 545, endPoint y: 202, distance: 19.8
click at [545, 220] on div "Year Select Year 2026 2025 2024 2023 2022 2021 2020 2019 2018 2017 2016 2015 20…" at bounding box center [490, 224] width 660 height 110
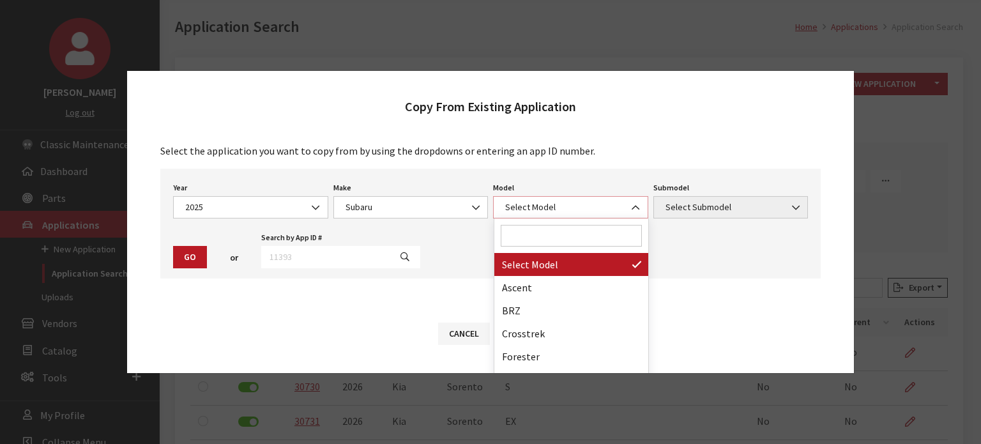
click at [545, 202] on span "Select Model" at bounding box center [570, 207] width 139 height 13
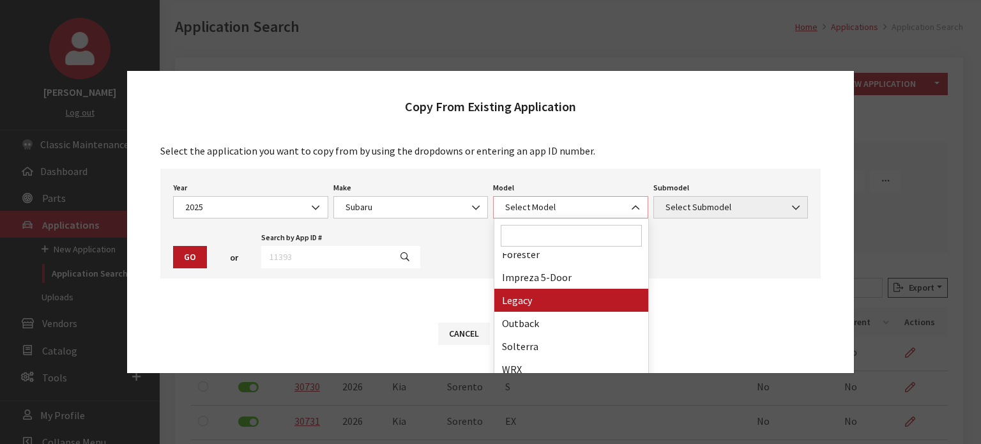
scroll to position [38, 0]
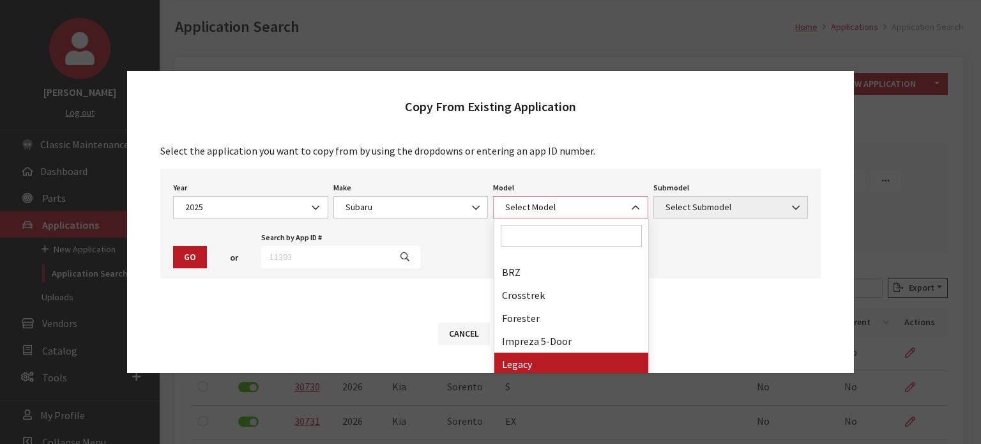
select select "870"
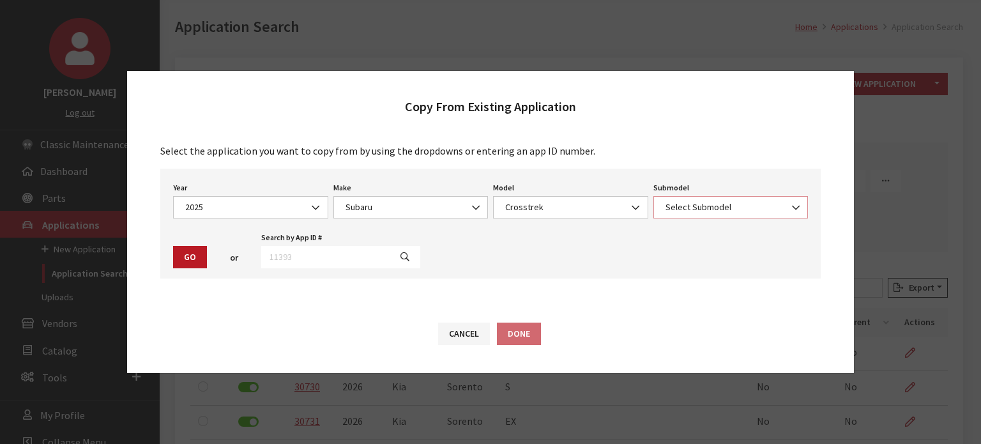
click at [734, 201] on span "Select Submodel" at bounding box center [731, 207] width 139 height 13
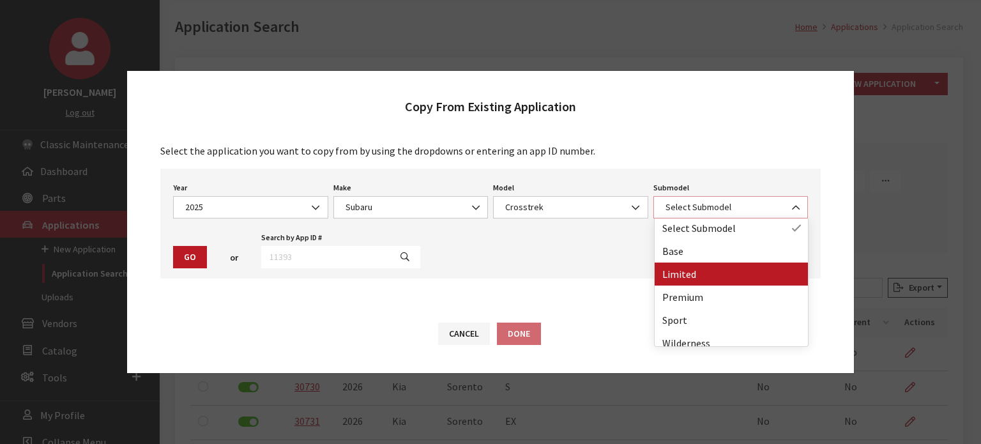
scroll to position [0, 0]
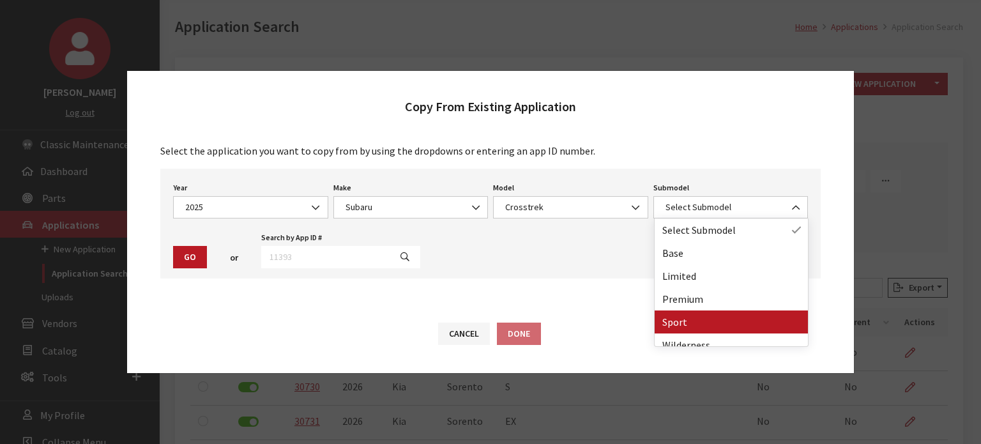
drag, startPoint x: 713, startPoint y: 309, endPoint x: 709, endPoint y: 315, distance: 6.9
select select "90"
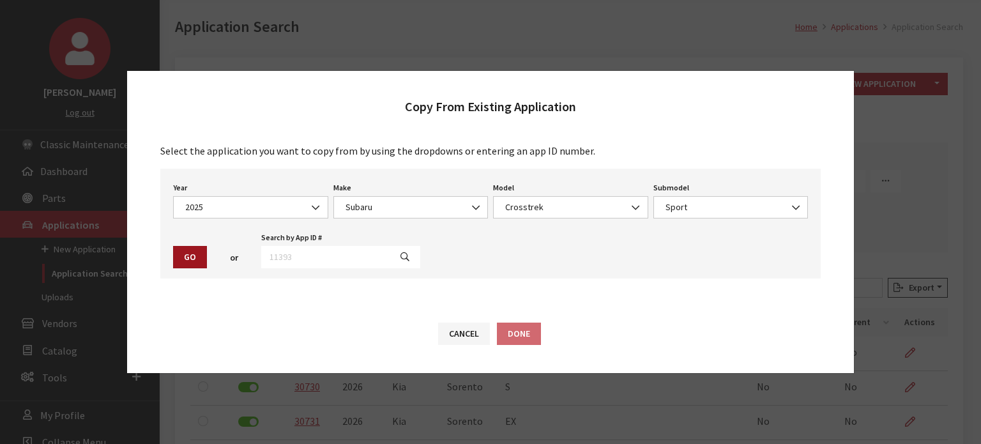
click at [178, 250] on button "Go" at bounding box center [190, 257] width 34 height 22
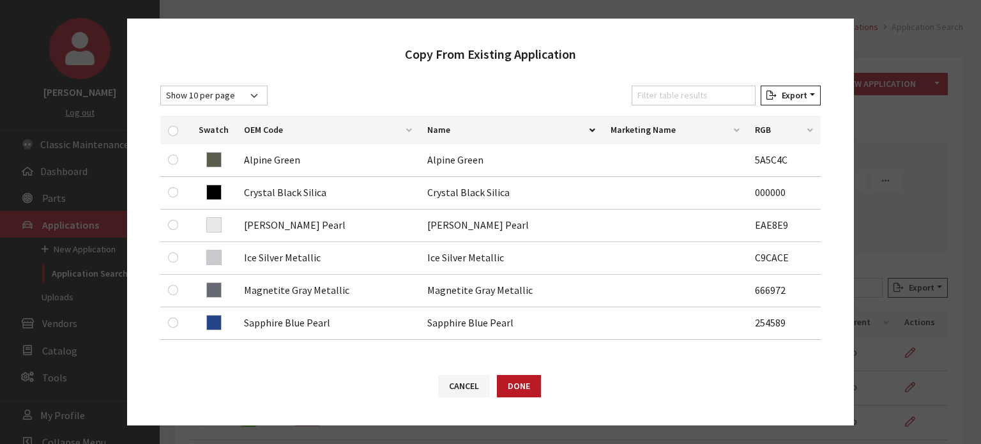
scroll to position [192, 0]
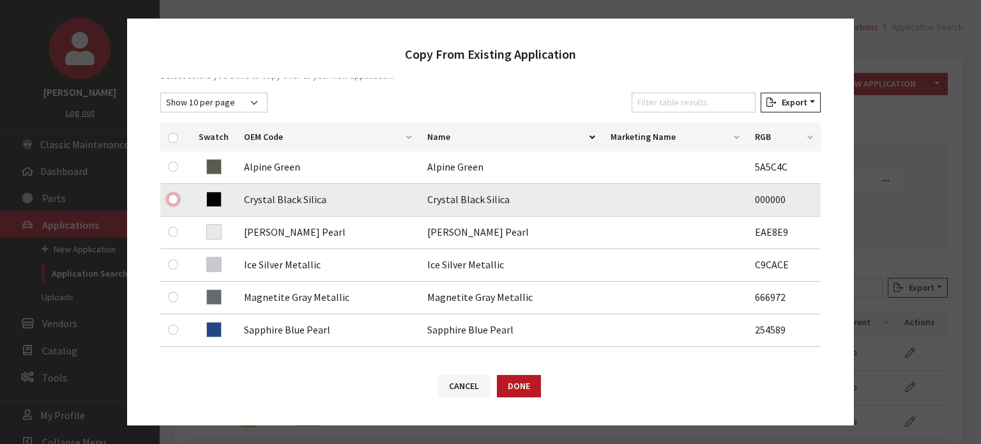
click at [169, 197] on input "checkbox" at bounding box center [173, 199] width 10 height 10
checkbox input "true"
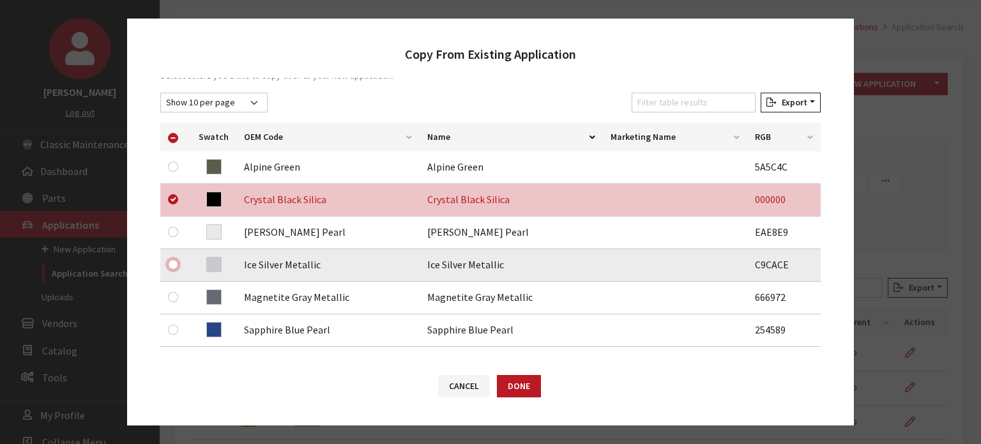
click at [171, 261] on input "checkbox" at bounding box center [173, 264] width 10 height 10
checkbox input "true"
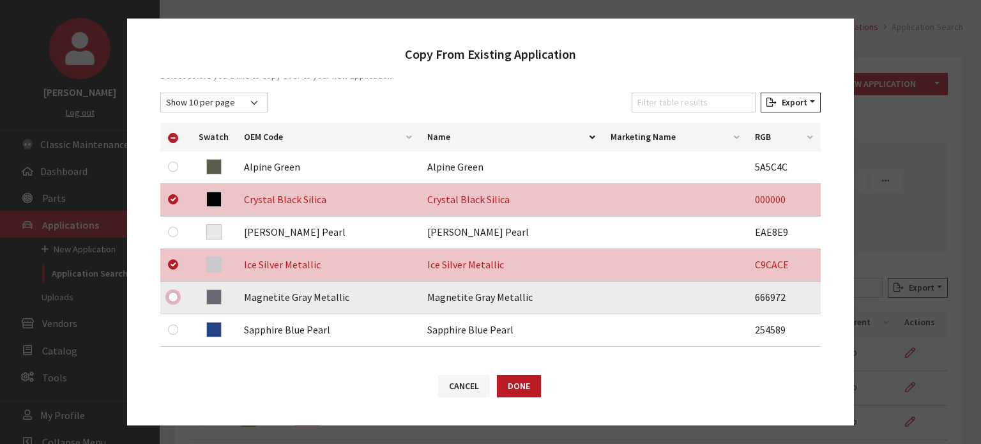
click at [171, 295] on input "checkbox" at bounding box center [173, 297] width 10 height 10
checkbox input "true"
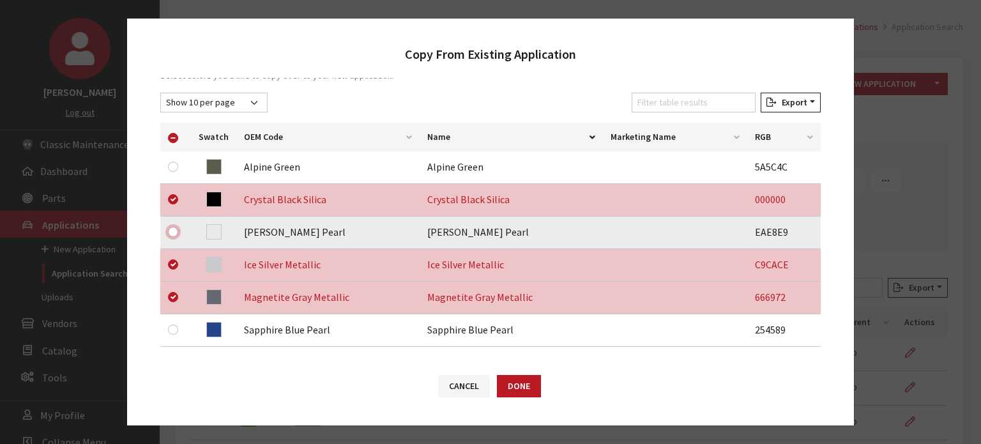
click at [171, 231] on input "checkbox" at bounding box center [173, 232] width 10 height 10
checkbox input "true"
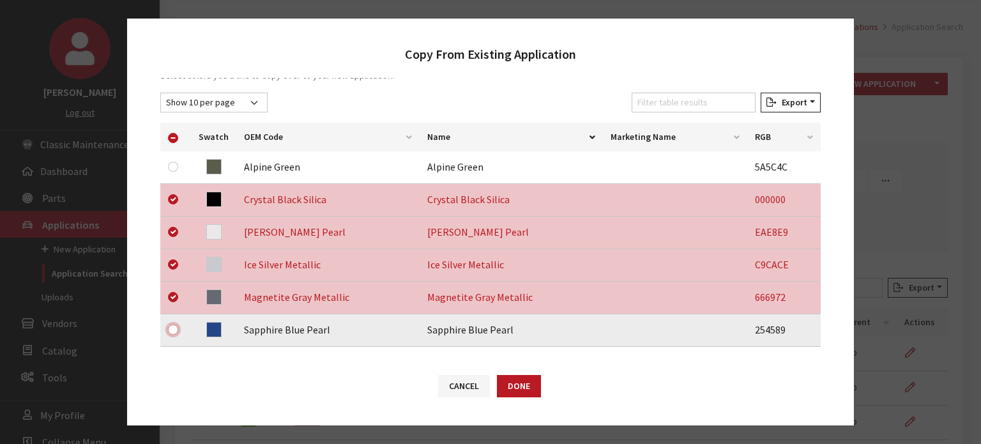
click at [174, 333] on input "checkbox" at bounding box center [173, 329] width 10 height 10
checkbox input "true"
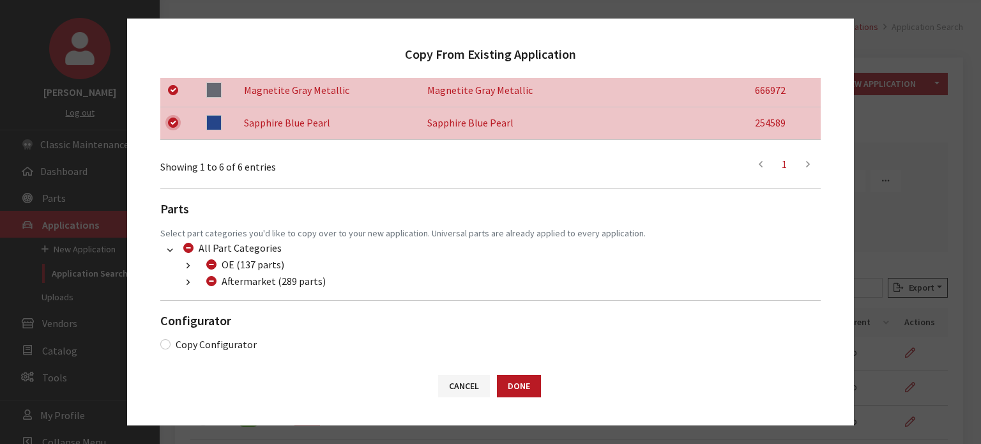
scroll to position [404, 0]
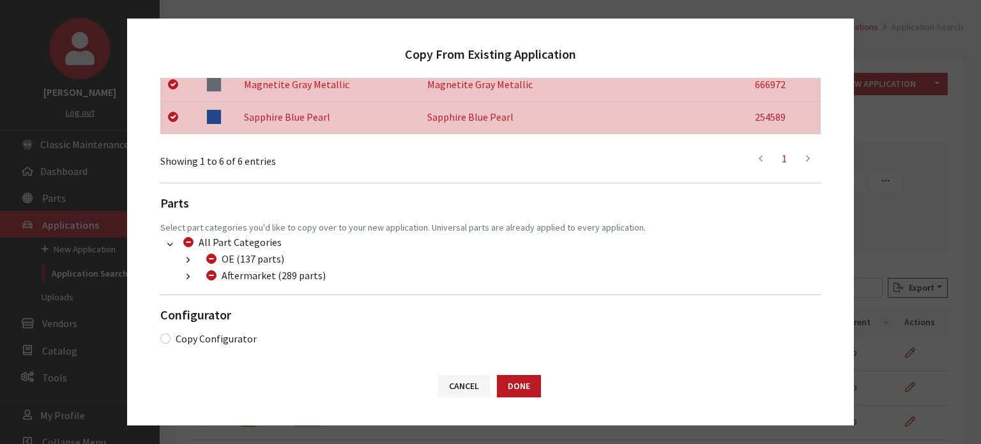
click at [186, 277] on icon "button" at bounding box center [187, 277] width 3 height 9
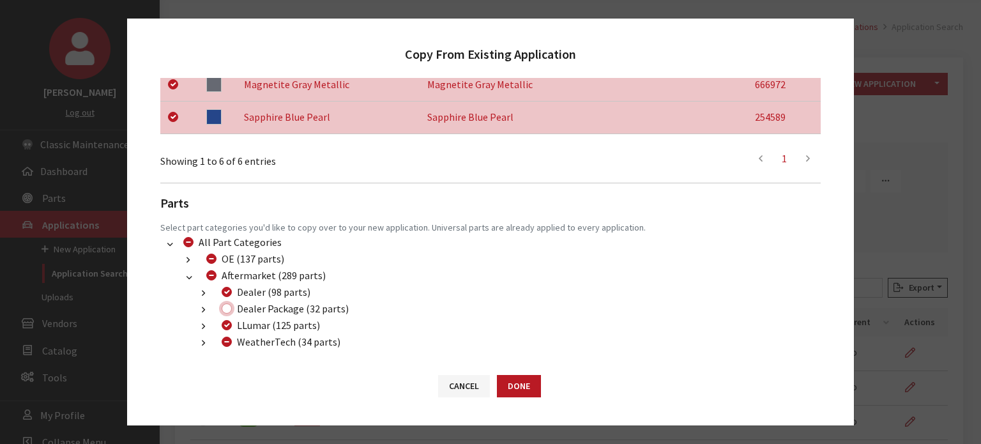
click at [226, 312] on input "Dealer Package (32 parts)" at bounding box center [227, 308] width 10 height 10
checkbox input "true"
click at [226, 342] on input "WeatherTech (34 parts)" at bounding box center [227, 342] width 10 height 10
checkbox input "true"
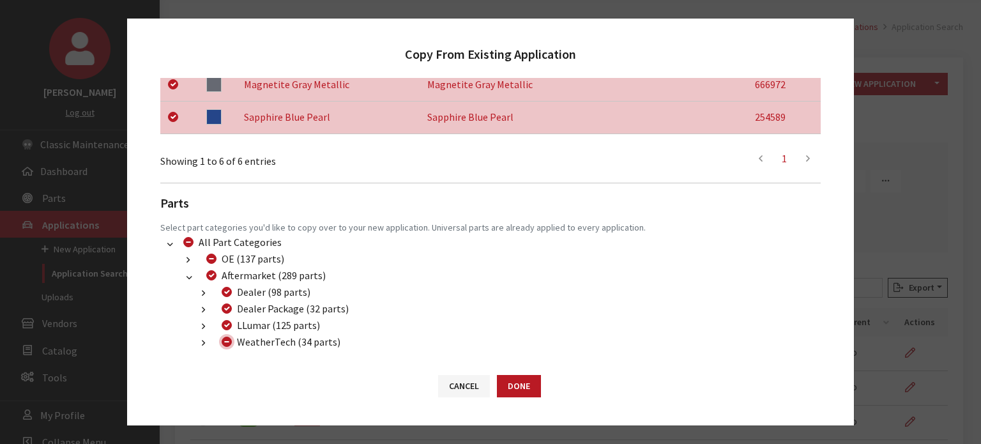
click at [225, 342] on input "WeatherTech (34 parts)" at bounding box center [227, 342] width 10 height 10
checkbox input "false"
click at [519, 395] on button "Done" at bounding box center [519, 386] width 44 height 22
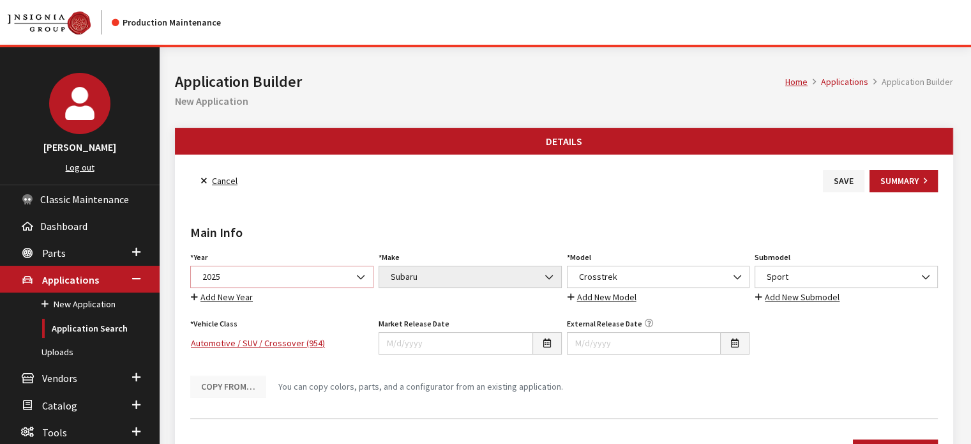
click at [310, 280] on span "2025" at bounding box center [282, 276] width 167 height 13
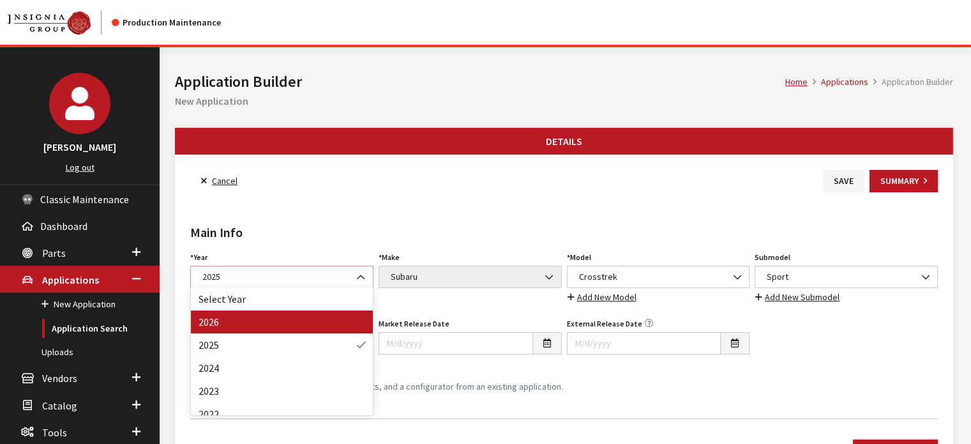
select select "44"
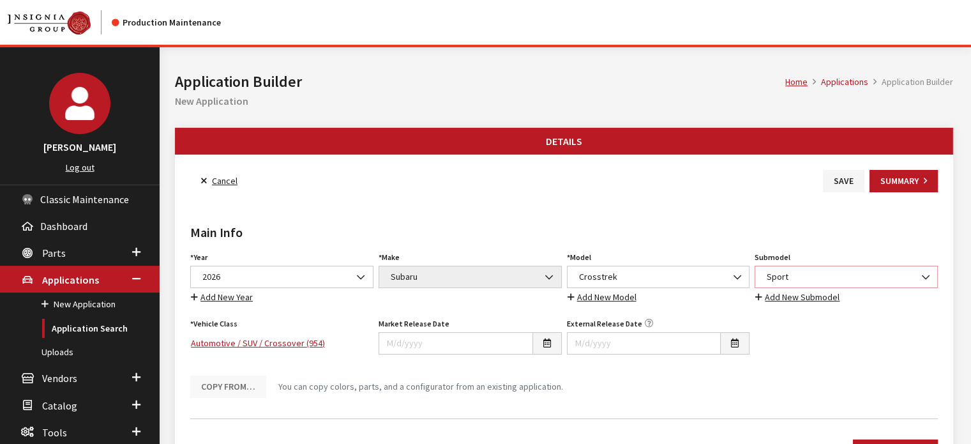
click at [807, 268] on span "Sport" at bounding box center [846, 277] width 183 height 22
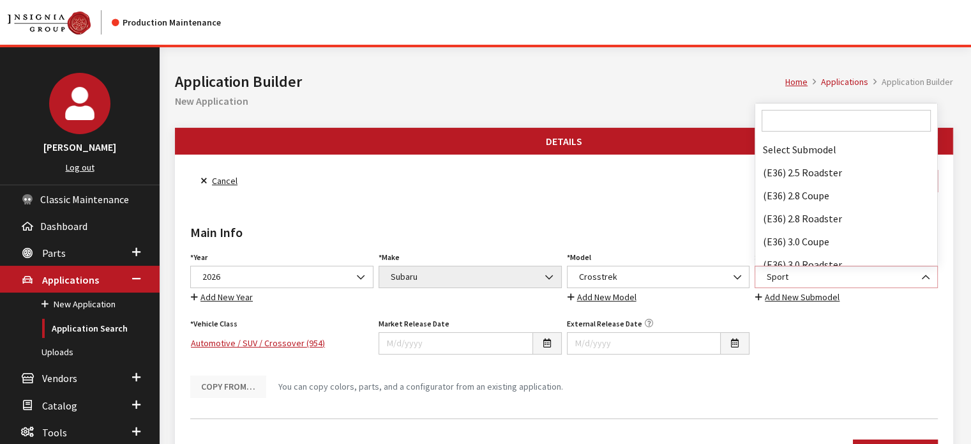
scroll to position [90532, 0]
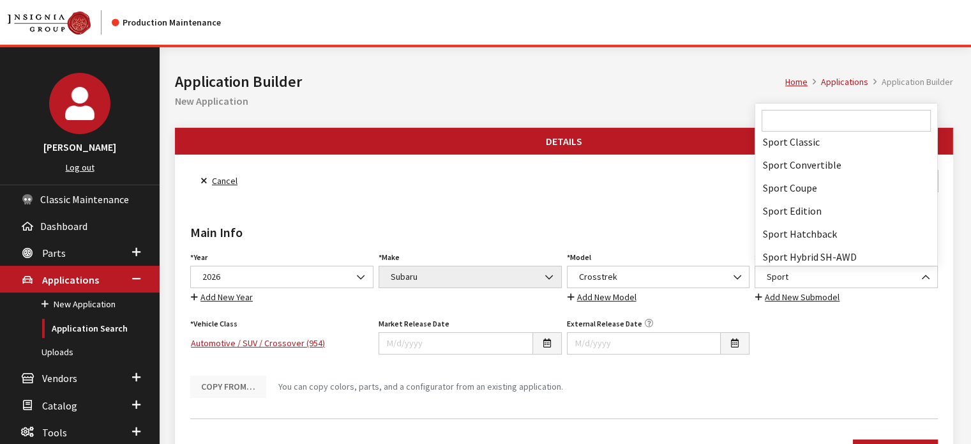
click at [816, 121] on input "Search" at bounding box center [846, 121] width 169 height 22
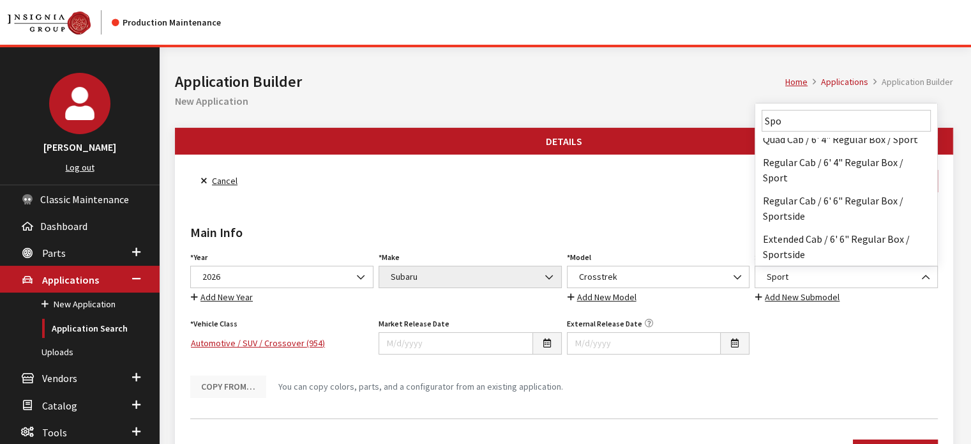
scroll to position [0, 0]
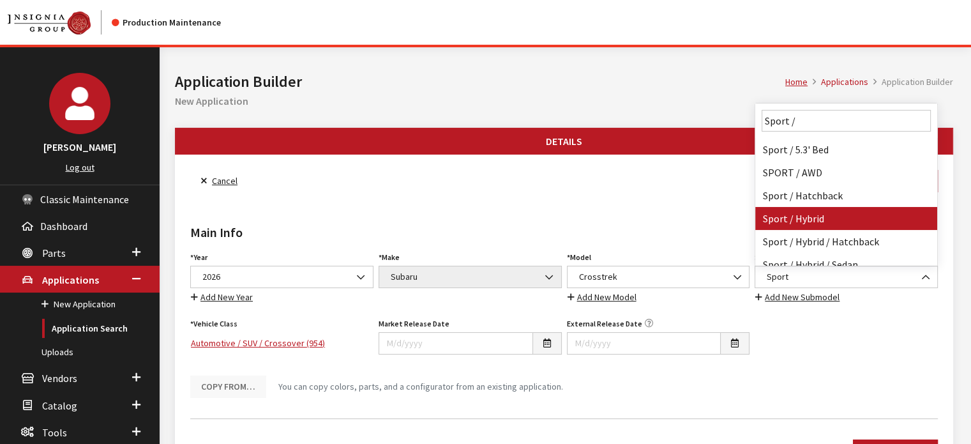
type input "Sport /"
select select "3864"
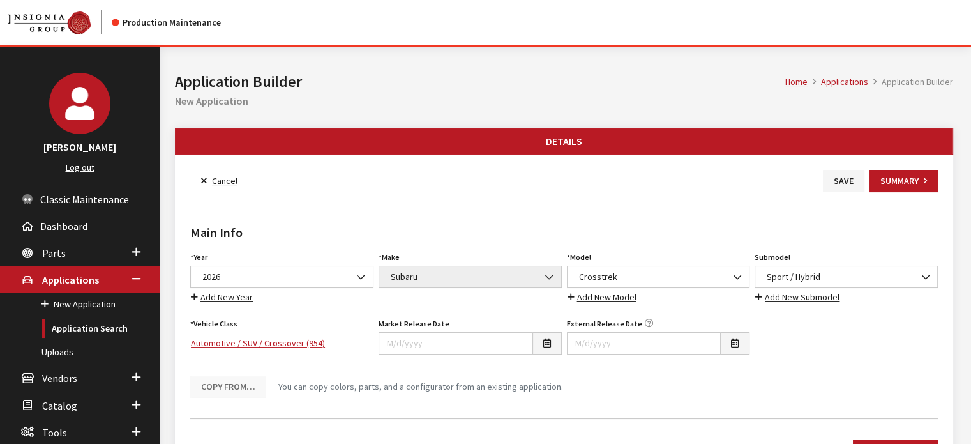
click at [646, 213] on div "Main Info Year Select Year 2026 2025 2024 2023 2022 2021 2020 2019 2018 2017 20…" at bounding box center [564, 300] width 753 height 216
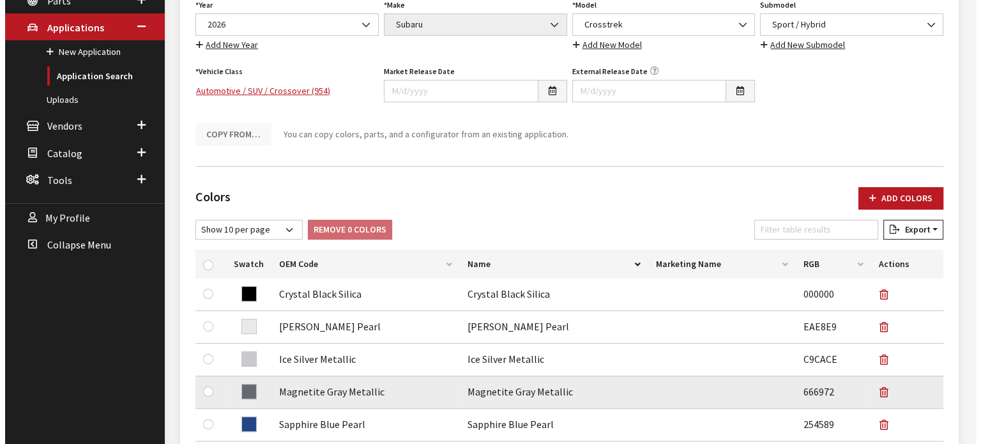
scroll to position [319, 0]
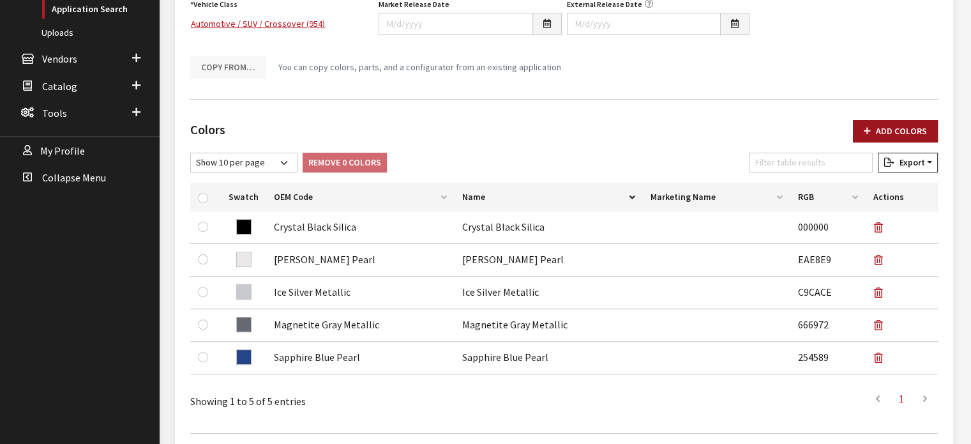
click at [902, 130] on button "Add Colors" at bounding box center [895, 131] width 85 height 22
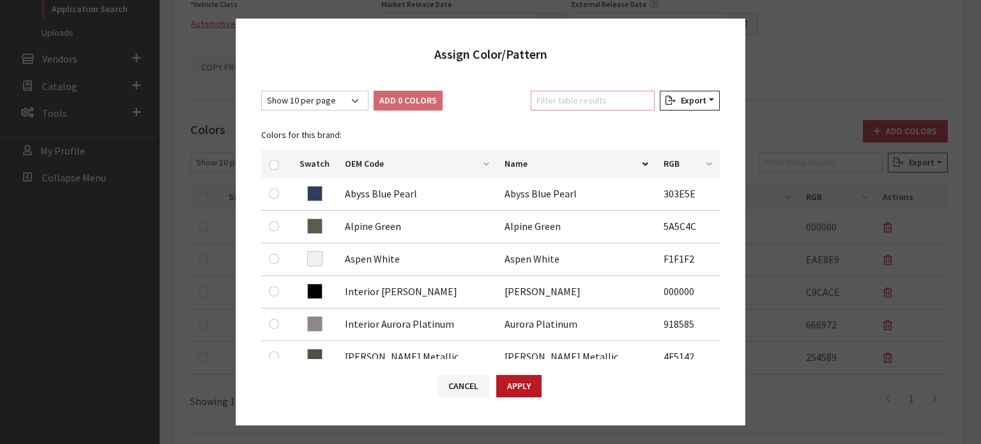
click at [588, 94] on input "Filter table results" at bounding box center [593, 101] width 124 height 20
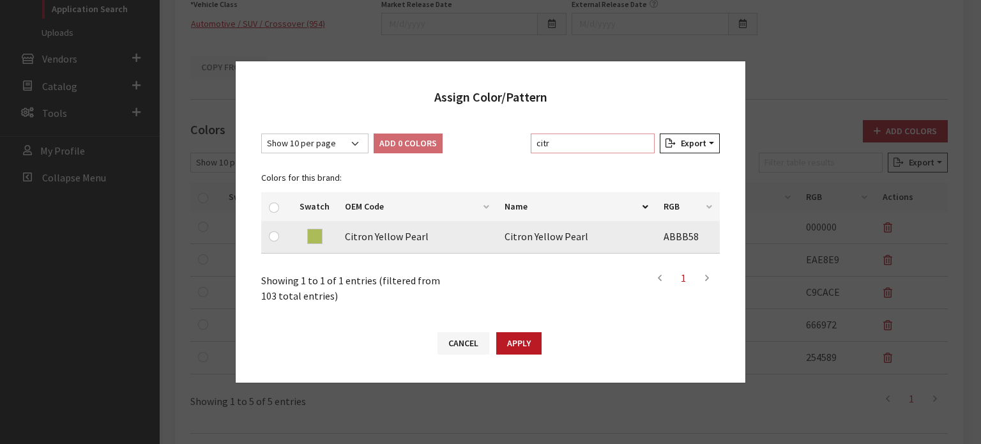
type input "citr"
click at [273, 234] on input "checkbox" at bounding box center [274, 236] width 10 height 10
checkbox input "true"
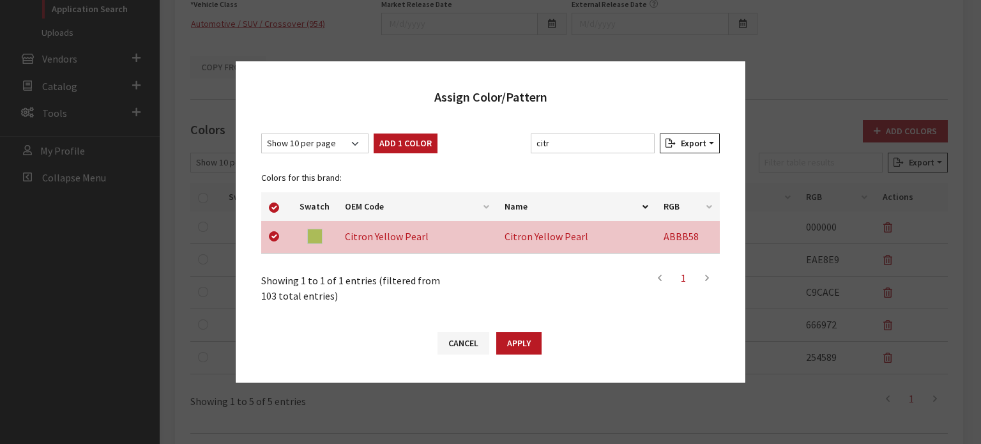
drag, startPoint x: 403, startPoint y: 137, endPoint x: 582, endPoint y: 140, distance: 179.5
click at [404, 137] on button "Add 1 Color" at bounding box center [406, 143] width 64 height 20
checkbox input "false"
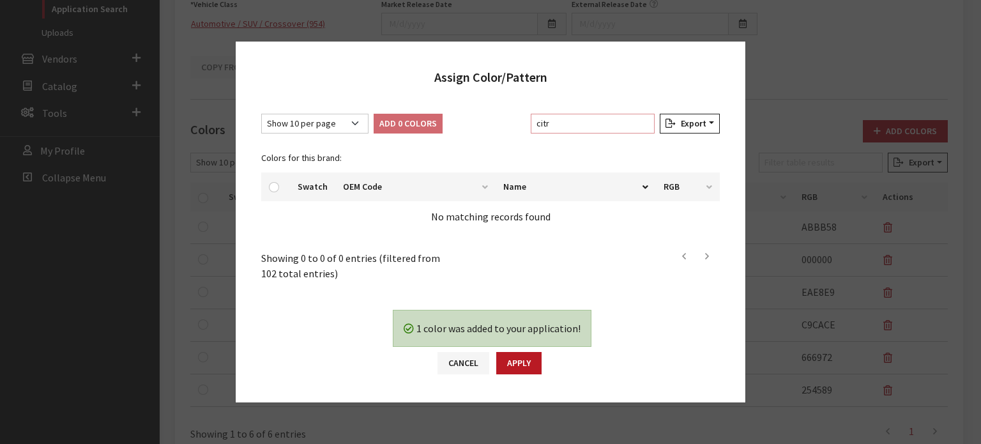
click at [589, 126] on input "citr" at bounding box center [593, 124] width 124 height 20
type input "sand"
drag, startPoint x: 531, startPoint y: 124, endPoint x: 511, endPoint y: 124, distance: 20.4
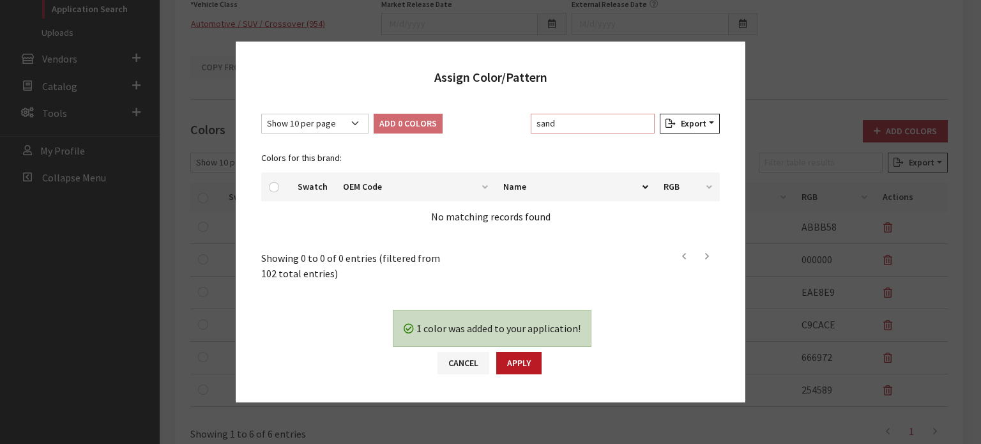
click at [510, 124] on div "Show 10 per page Show 25 per page Show 50 per page Show 100 per page Show 1000 …" at bounding box center [491, 126] width 464 height 25
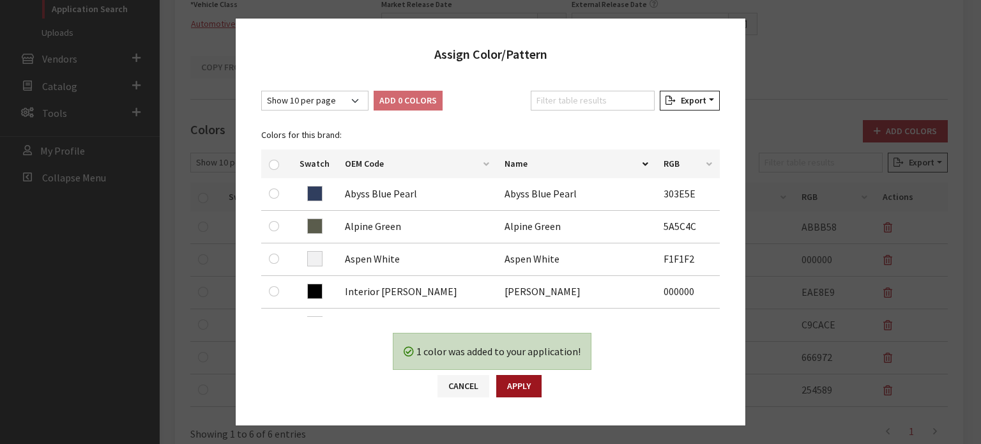
drag, startPoint x: 524, startPoint y: 383, endPoint x: 833, endPoint y: 162, distance: 380.1
click at [524, 382] on button "Apply" at bounding box center [518, 386] width 45 height 22
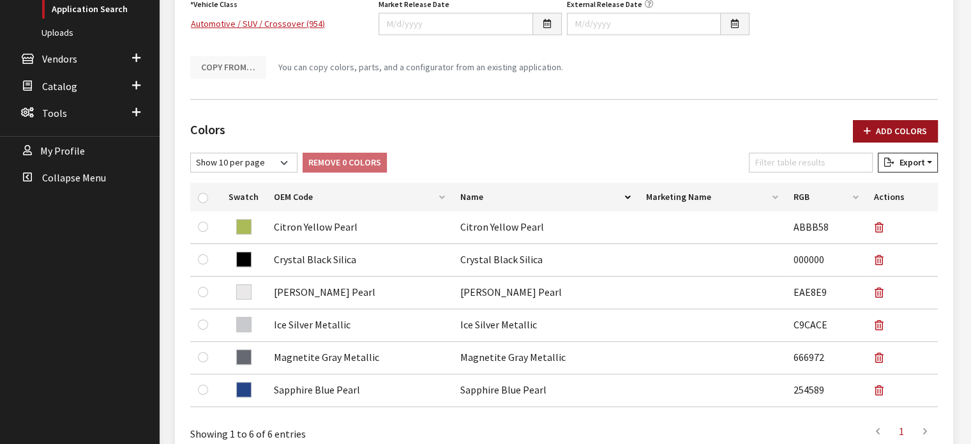
click at [895, 127] on button "Add Colors" at bounding box center [895, 131] width 85 height 22
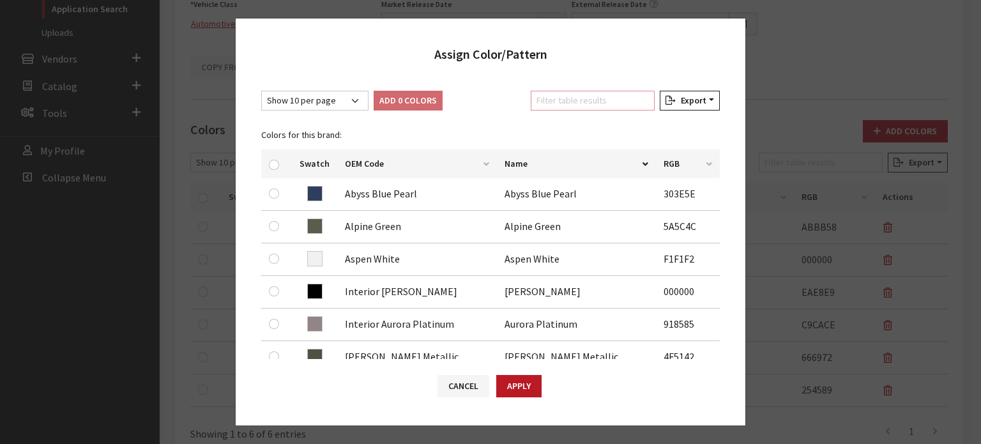
click at [549, 107] on input "Filter table results" at bounding box center [593, 101] width 124 height 20
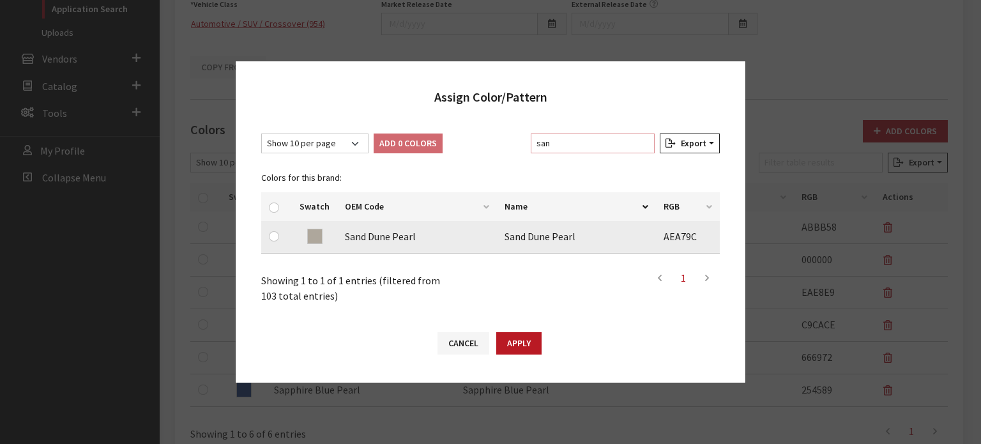
type input "san"
click at [277, 234] on input "checkbox" at bounding box center [274, 236] width 10 height 10
checkbox input "true"
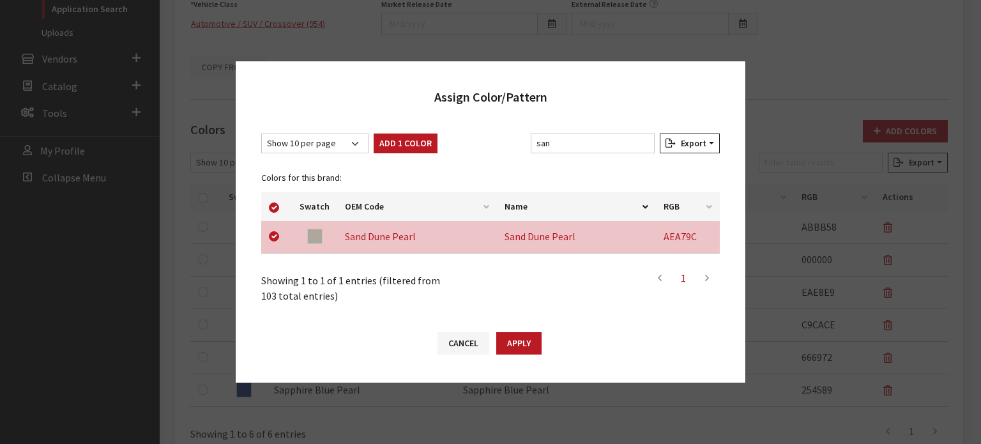
click at [419, 133] on div "Show 10 per page Show 25 per page Show 50 per page Show 100 per page Show 1000 …" at bounding box center [491, 218] width 510 height 195
click at [416, 137] on button "Add 1 Color" at bounding box center [406, 143] width 64 height 20
checkbox input "false"
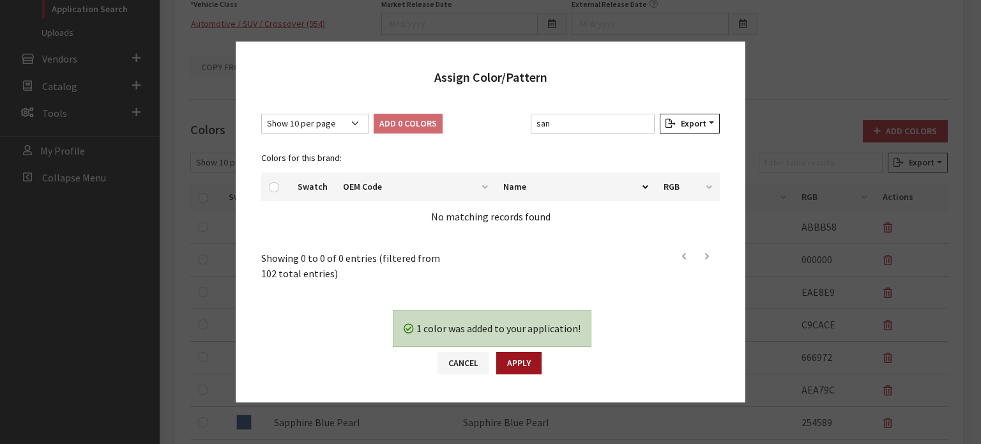
click at [521, 363] on button "Apply" at bounding box center [518, 363] width 45 height 22
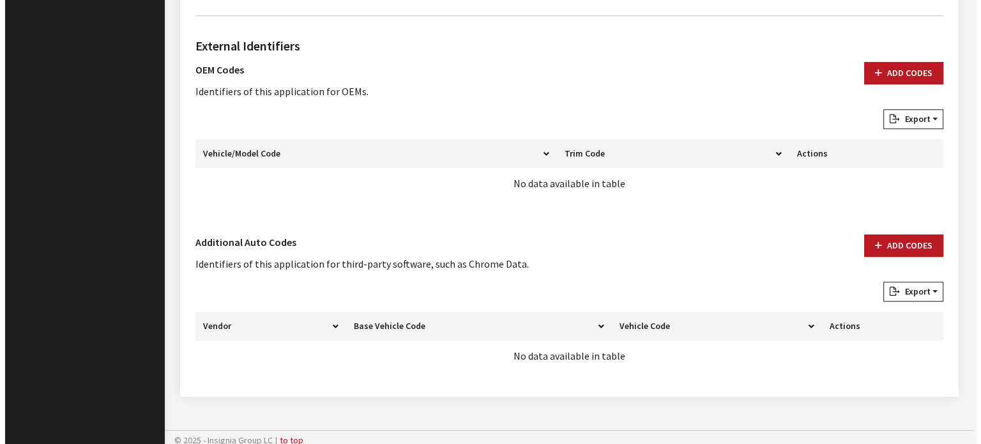
scroll to position [807, 0]
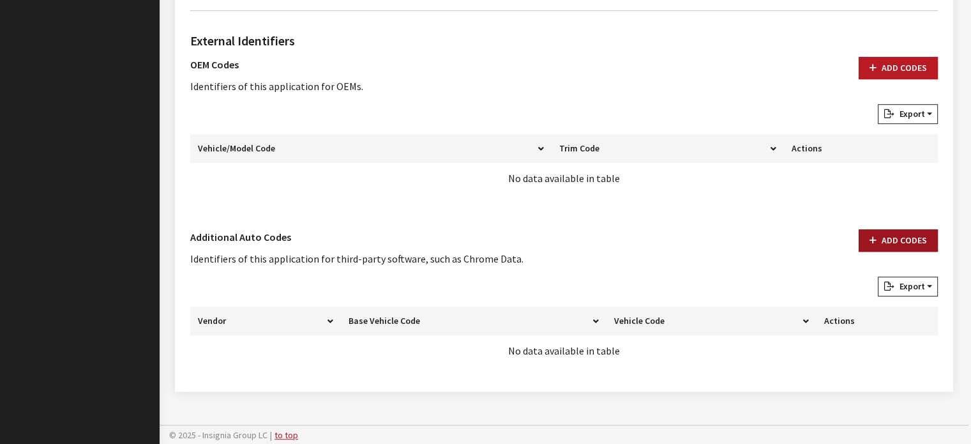
click at [886, 238] on button "Add Codes" at bounding box center [898, 240] width 79 height 22
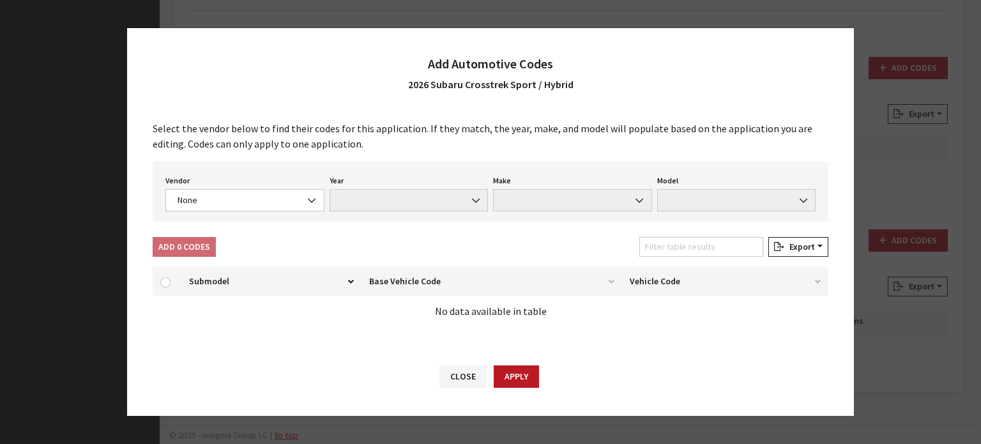
drag, startPoint x: 206, startPoint y: 224, endPoint x: 206, endPoint y: 206, distance: 17.2
click at [206, 222] on div "Select the vendor below to find their codes for this application. If they match…" at bounding box center [490, 228] width 727 height 241
click at [206, 205] on span "None" at bounding box center [245, 199] width 142 height 13
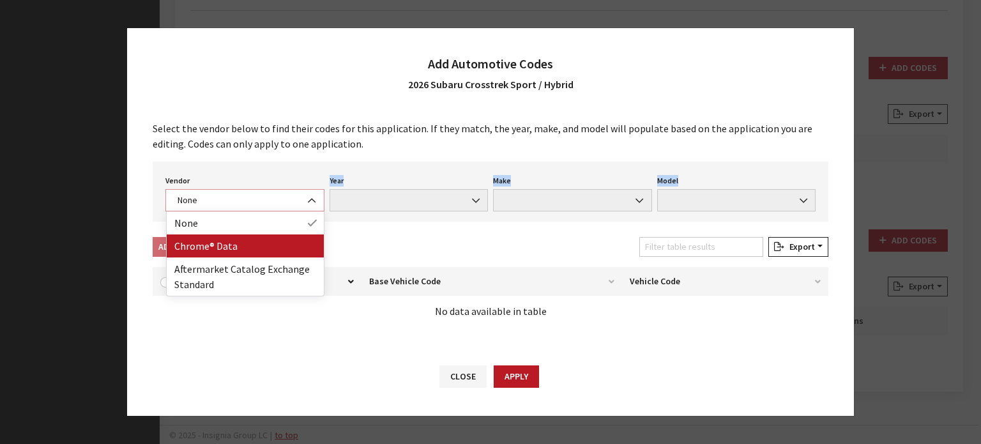
select select "4"
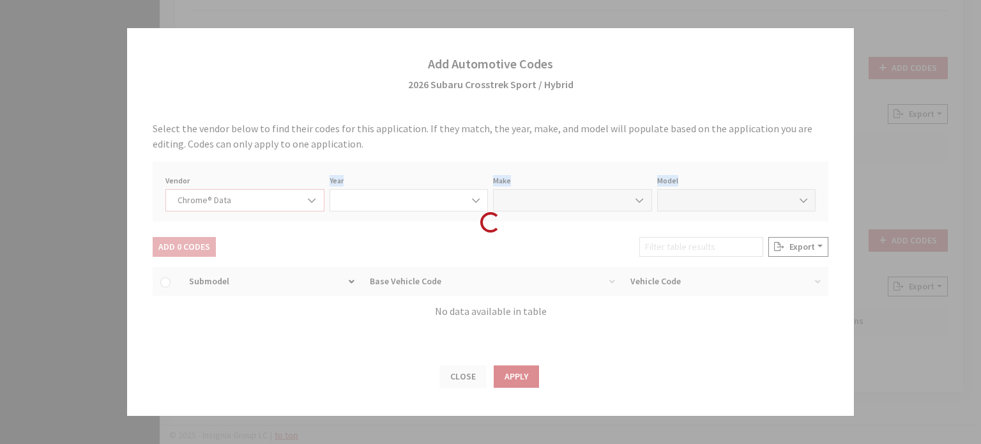
select select "2026"
click at [382, 168] on div "Loading..." at bounding box center [490, 222] width 981 height 444
select select "37"
select select "71705"
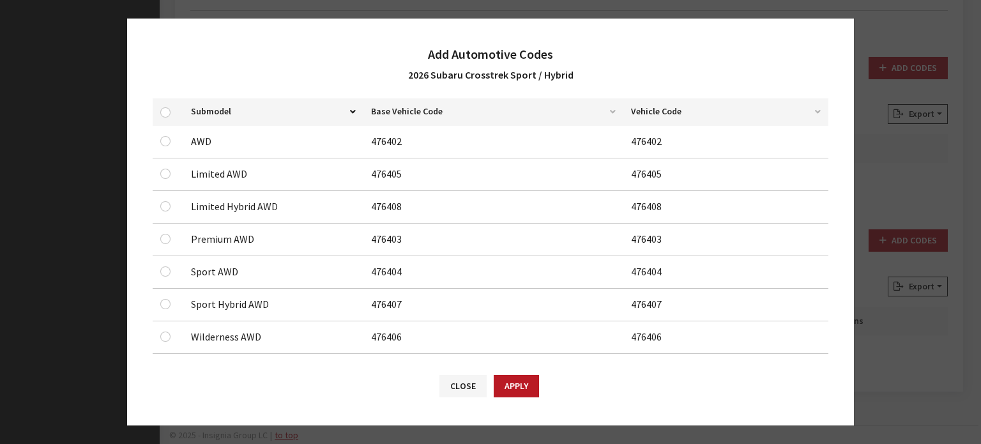
scroll to position [176, 0]
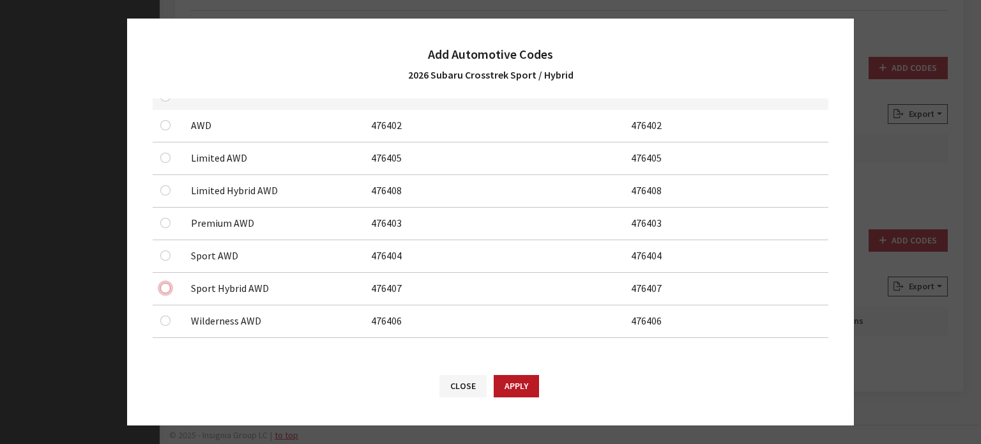
click at [161, 289] on input "checkbox" at bounding box center [165, 288] width 10 height 10
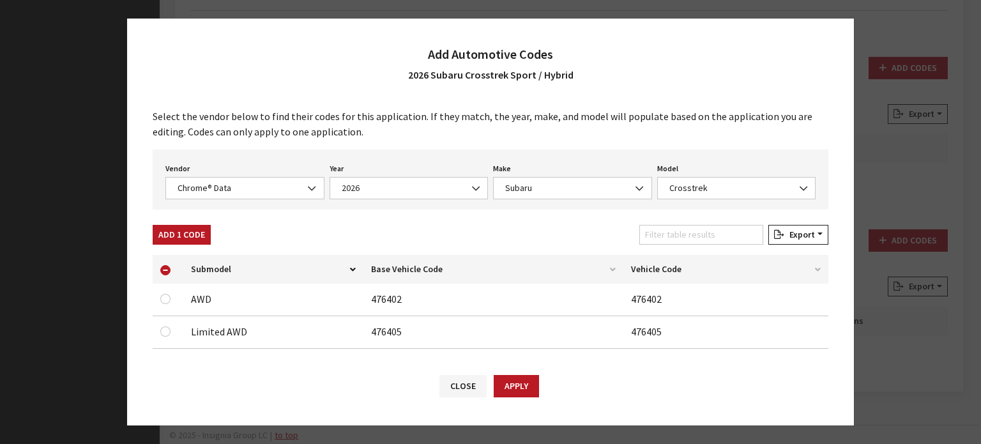
scroll to position [0, 0]
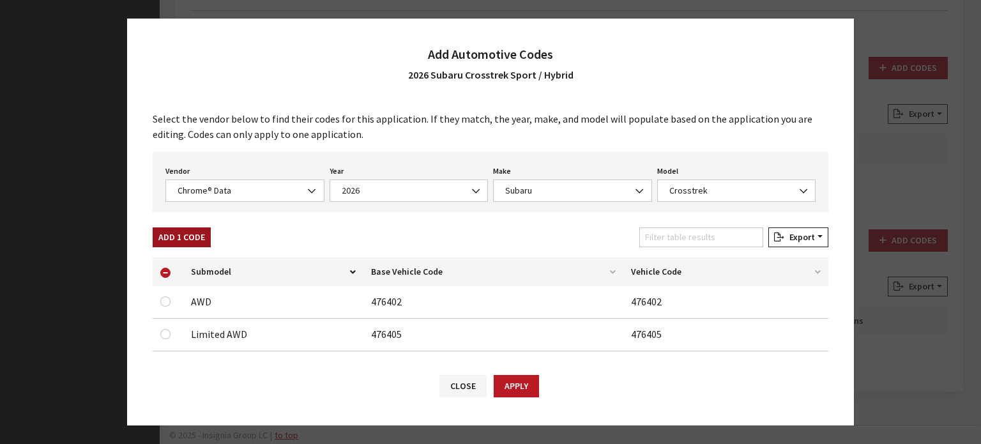
click at [192, 237] on button "Add 1 Code" at bounding box center [182, 237] width 58 height 20
checkbox input "false"
click at [242, 182] on span "Chrome® Data" at bounding box center [244, 190] width 159 height 22
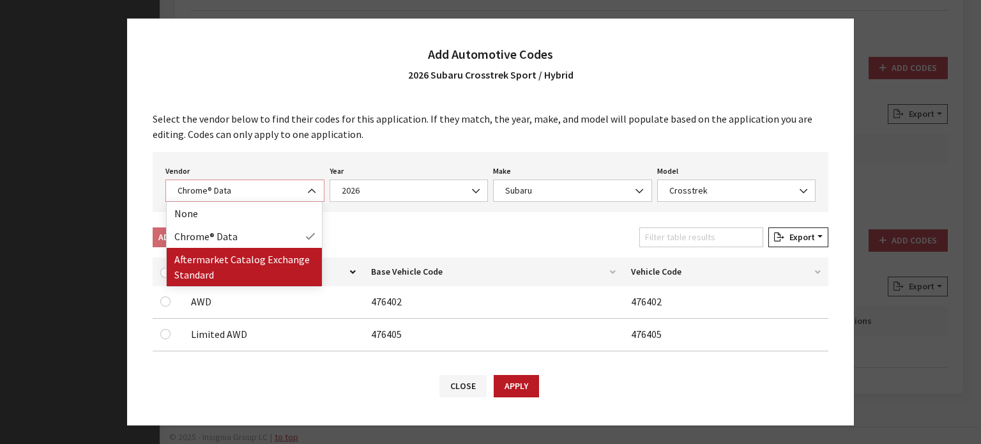
select select "2"
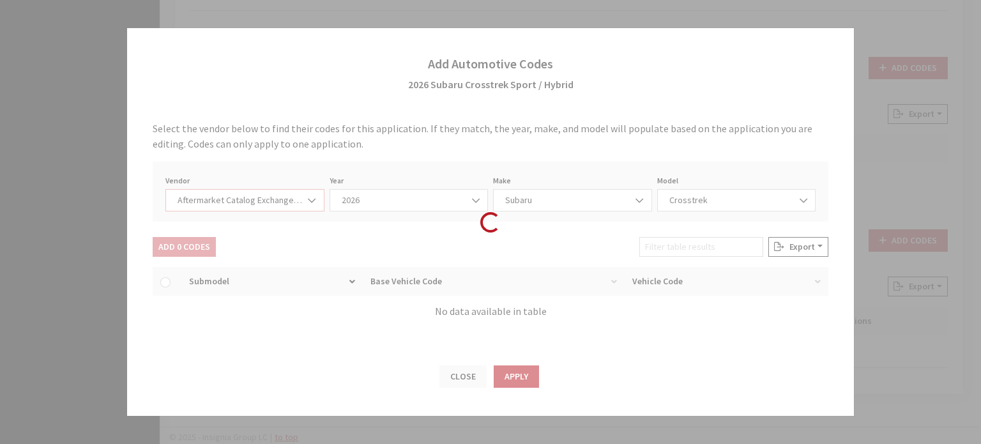
select select "2026"
select select "13"
select select "25151"
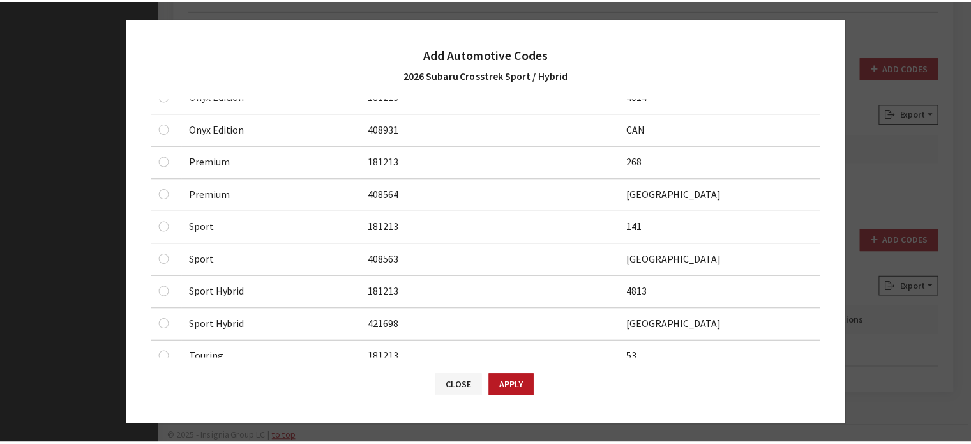
scroll to position [639, 0]
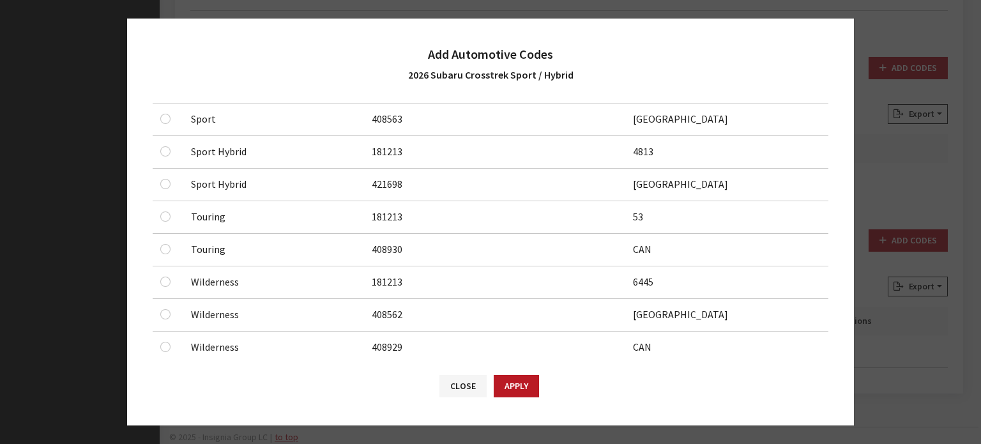
click at [164, 144] on div at bounding box center [167, 151] width 15 height 15
click at [163, 148] on input "checkbox" at bounding box center [165, 151] width 10 height 10
checkbox input "true"
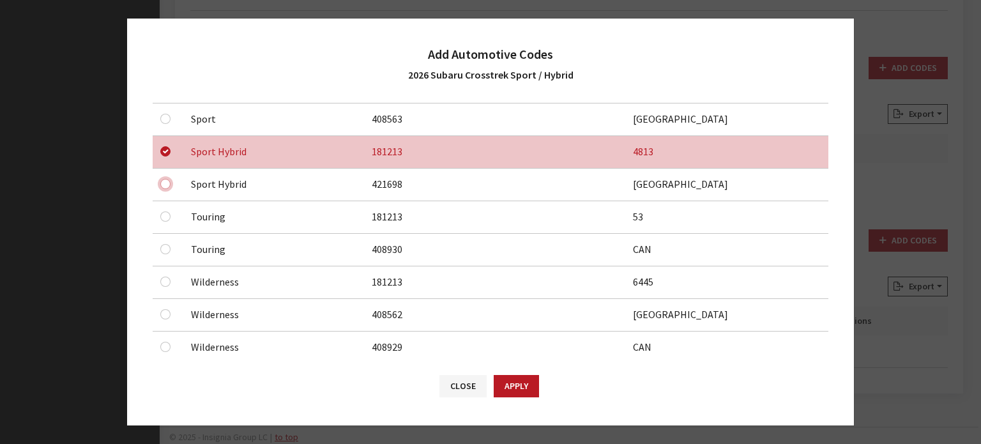
click at [165, 184] on input "checkbox" at bounding box center [165, 184] width 10 height 10
checkbox input "true"
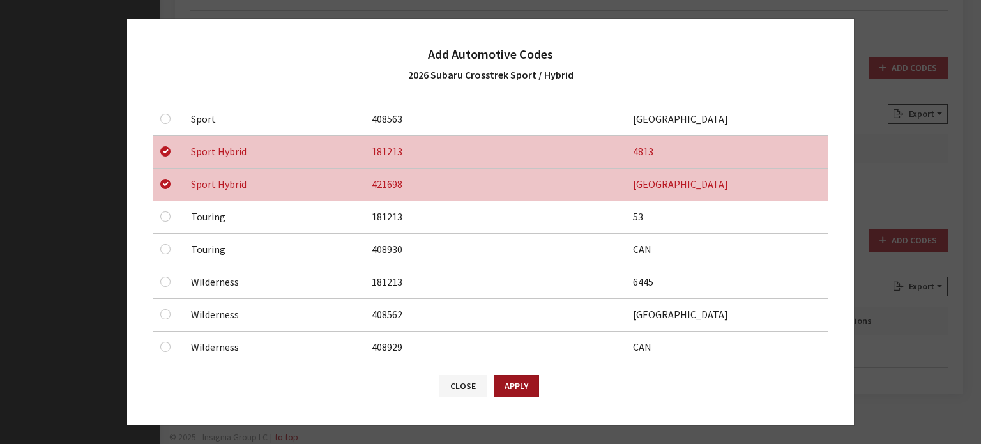
click at [514, 382] on button "Apply" at bounding box center [516, 386] width 45 height 22
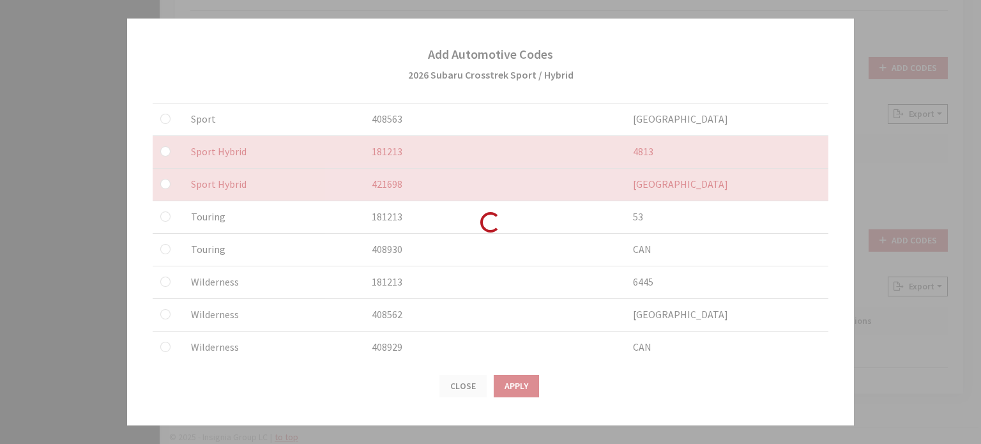
checkbox input "false"
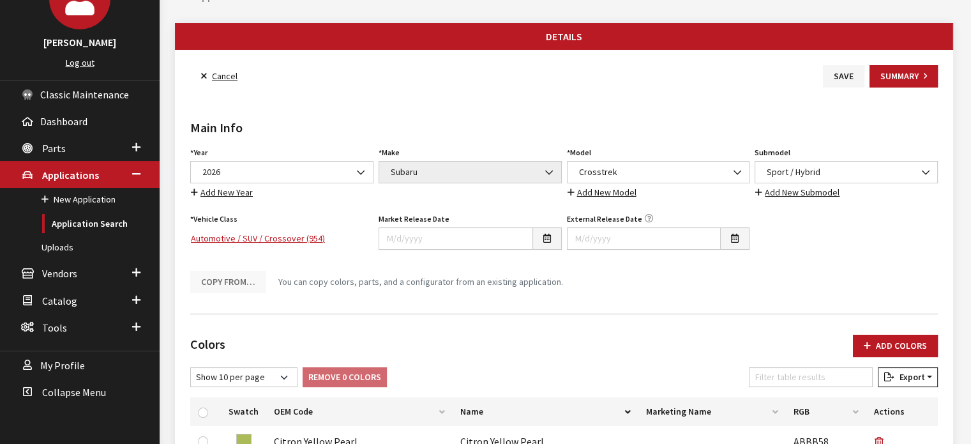
scroll to position [105, 0]
click at [824, 85] on button "Save" at bounding box center [844, 76] width 42 height 22
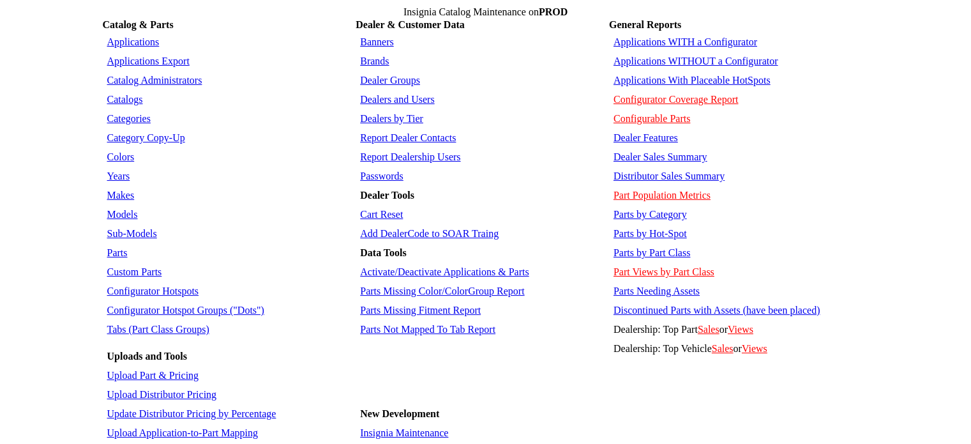
click at [117, 151] on link "Colors" at bounding box center [120, 156] width 27 height 11
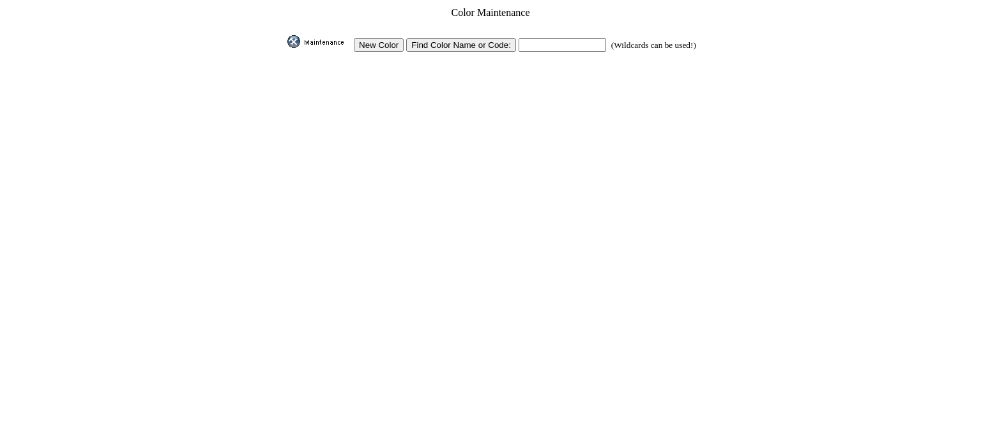
click at [390, 38] on input "New Color" at bounding box center [379, 44] width 50 height 13
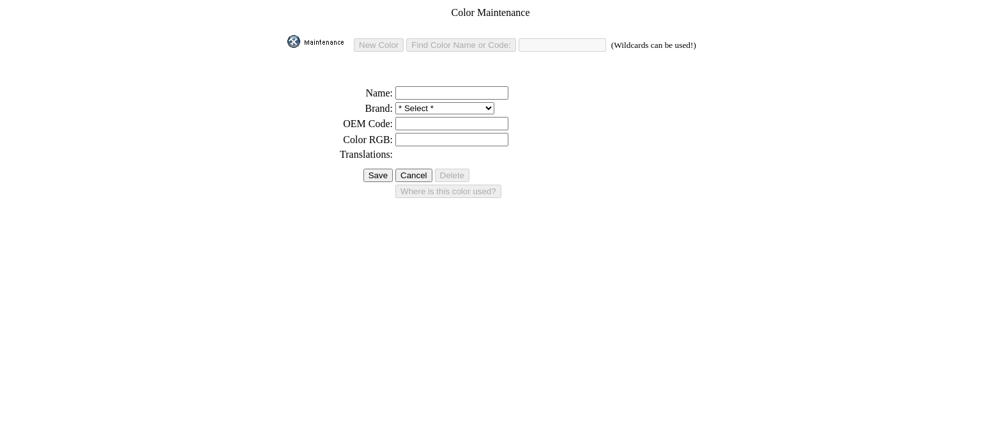
click at [437, 89] on input "text" at bounding box center [451, 92] width 113 height 13
paste input "Sand Dune Pearl"
type input "Sand Dune Pearl"
click at [430, 102] on select "* Select * 3D Carbon 3M ACE Acura Advent Agri-Cover Alfa Romeo AlloyGator Alpin…" at bounding box center [444, 108] width 99 height 12
select select "25"
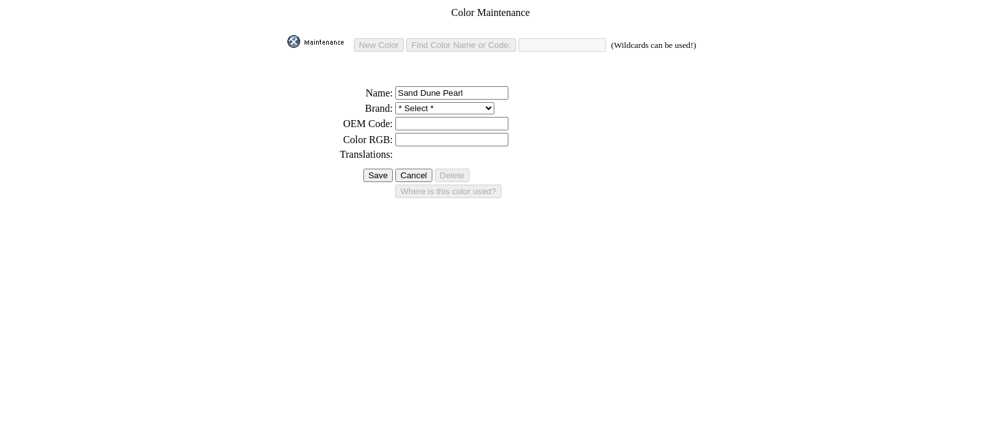
click at [397, 102] on select "* Select * 3D Carbon 3M ACE Acura Advent Agri-Cover Alfa Romeo AlloyGator Alpin…" at bounding box center [444, 108] width 99 height 12
click at [436, 117] on input "text" at bounding box center [451, 123] width 113 height 13
paste input "Sand Dune Pearl"
type input "Sand Dune Pearl"
click at [443, 121] on input "Sand Dune Pearl" at bounding box center [451, 123] width 113 height 13
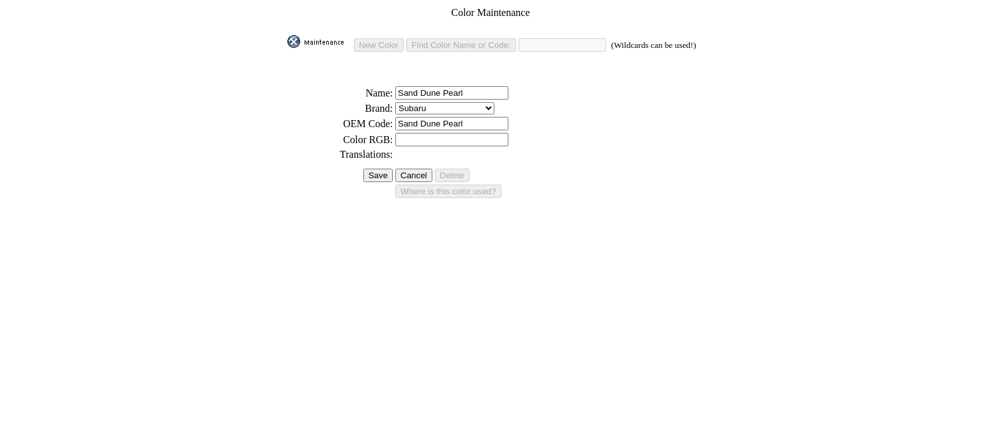
click at [440, 138] on input "text" at bounding box center [451, 139] width 113 height 13
paste input "#AEA79C"
click at [402, 133] on input "#AEA79C" at bounding box center [451, 139] width 113 height 13
type input "AEA79C"
click at [370, 169] on input "Save" at bounding box center [377, 175] width 29 height 13
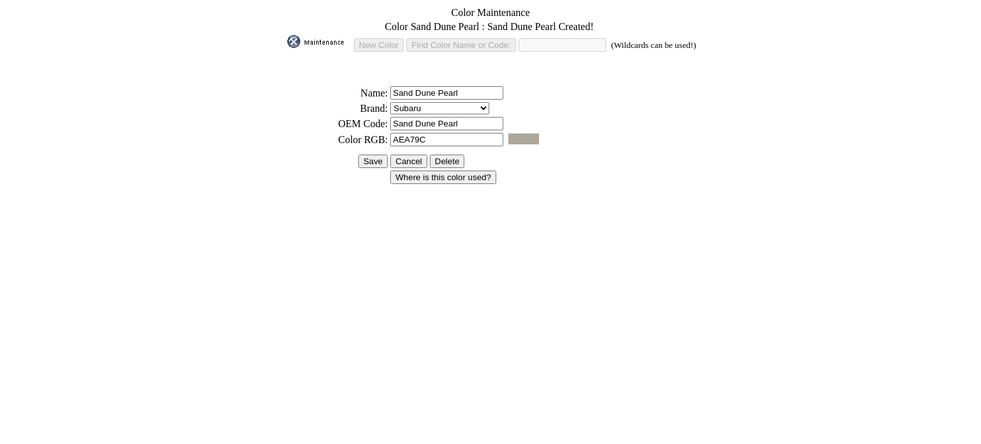
click at [382, 155] on input "Save" at bounding box center [372, 161] width 29 height 13
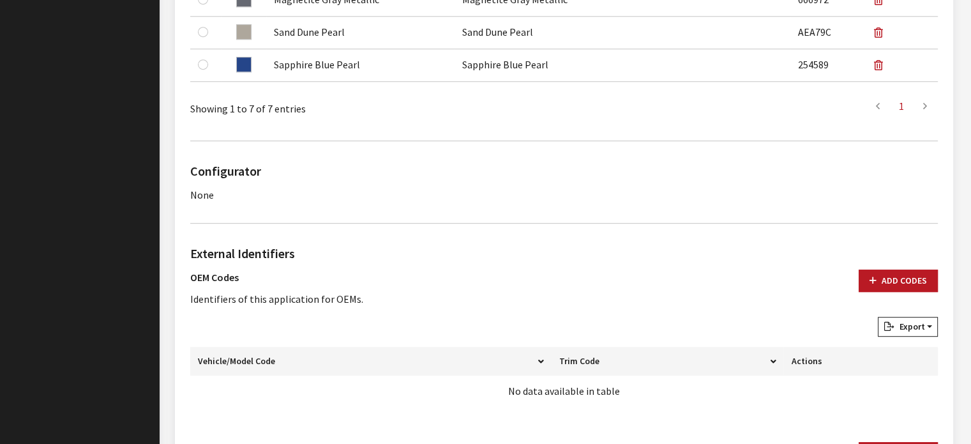
scroll to position [830, 0]
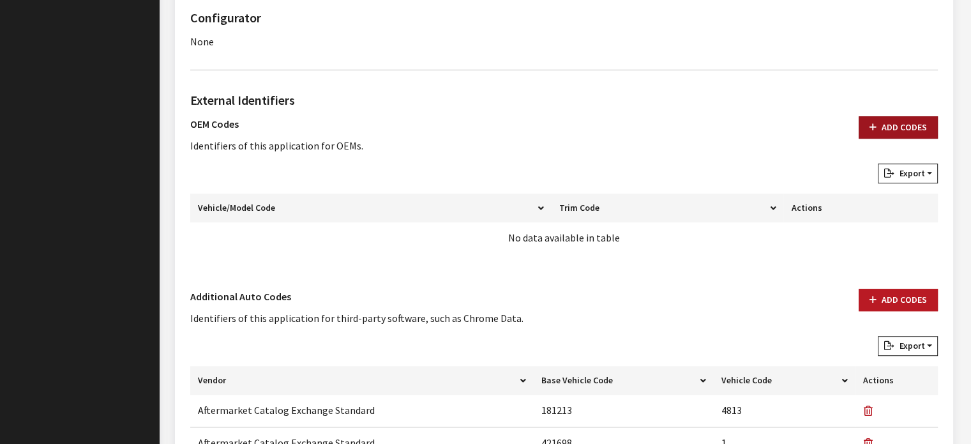
click at [874, 130] on icon "button" at bounding box center [873, 127] width 7 height 9
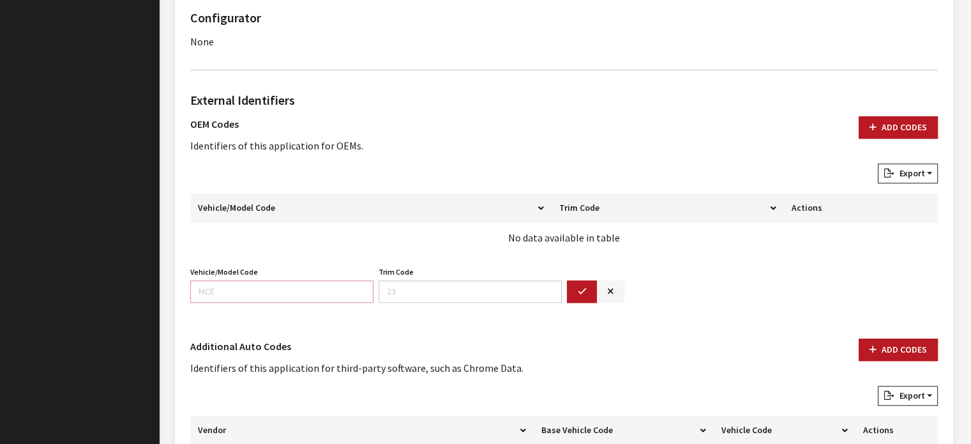
click at [255, 282] on input "Vehicle/Model Code" at bounding box center [281, 291] width 183 height 22
type input "TRE"
click at [559, 287] on input "26" at bounding box center [470, 291] width 183 height 22
type input "26"
click at [587, 285] on button "button" at bounding box center [582, 291] width 31 height 22
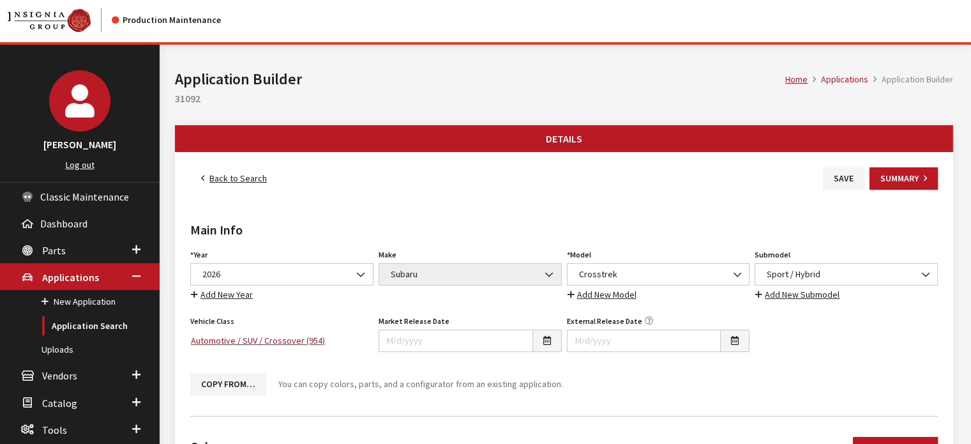
scroll to position [0, 0]
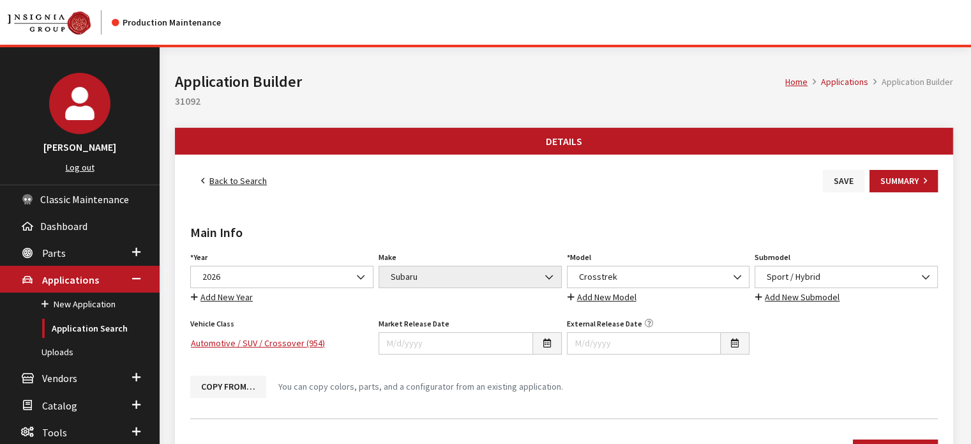
click at [835, 178] on button "Save" at bounding box center [844, 181] width 42 height 22
click at [851, 183] on button "Save" at bounding box center [844, 181] width 42 height 22
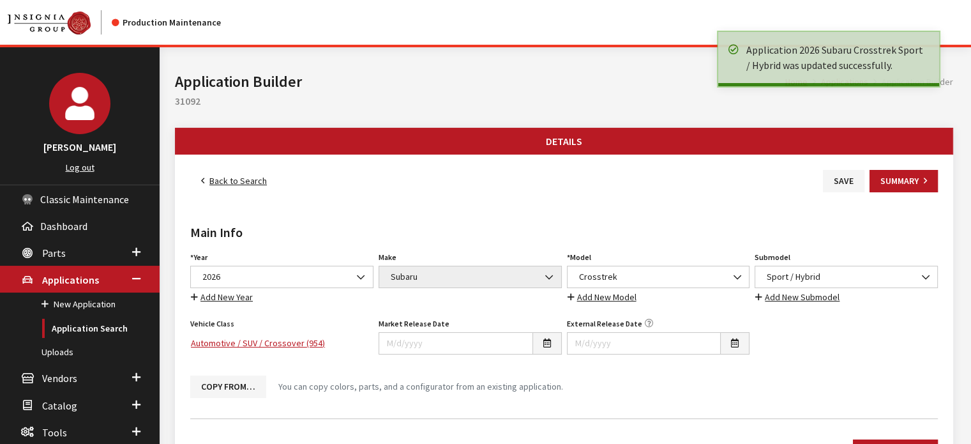
click at [257, 181] on link "Back to Search" at bounding box center [233, 181] width 87 height 22
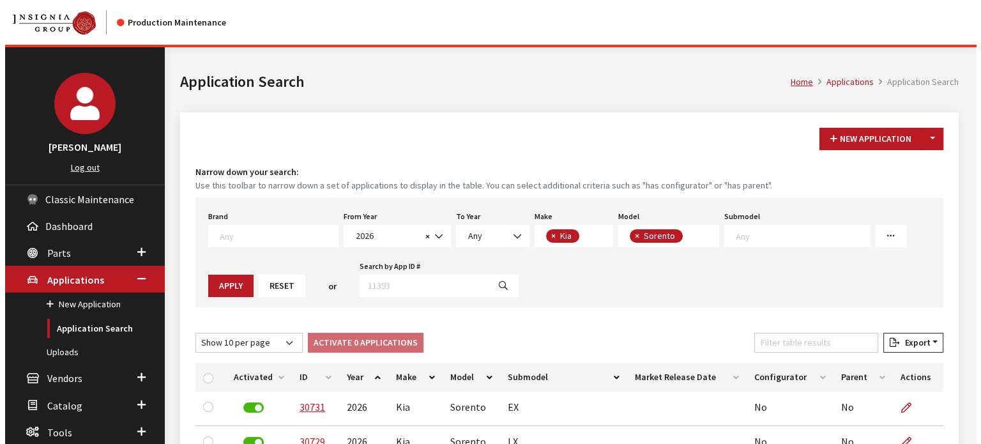
scroll to position [20, 0]
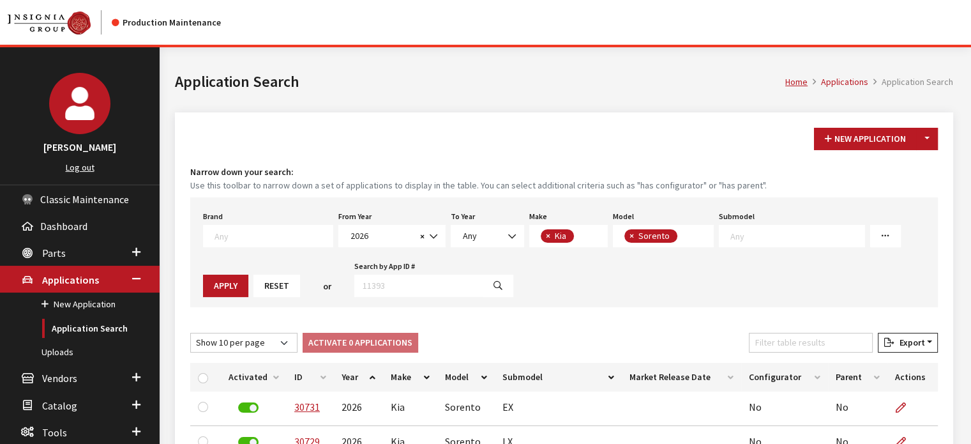
click at [943, 142] on div "New Application Toggle Dropdown New From Existing... Narrow down your search: U…" at bounding box center [564, 416] width 778 height 609
click at [937, 136] on div "New Application Toggle Dropdown New From Existing..." at bounding box center [876, 139] width 129 height 22
click at [935, 137] on button "Toggle Dropdown" at bounding box center [927, 139] width 22 height 22
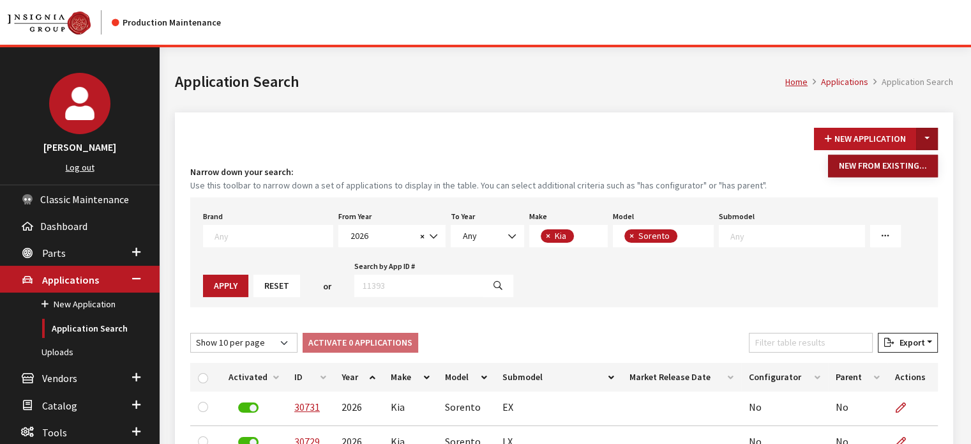
click at [856, 162] on button "New From Existing..." at bounding box center [883, 166] width 110 height 22
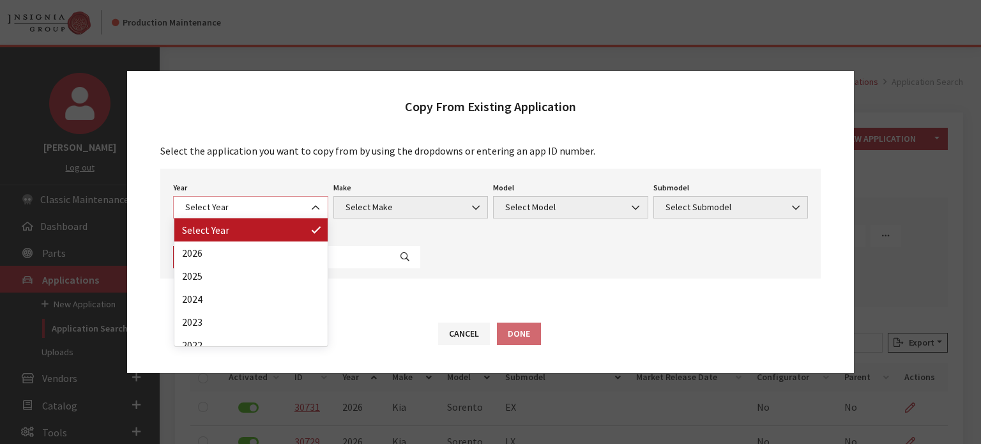
click at [219, 201] on span "Select Year" at bounding box center [250, 207] width 139 height 13
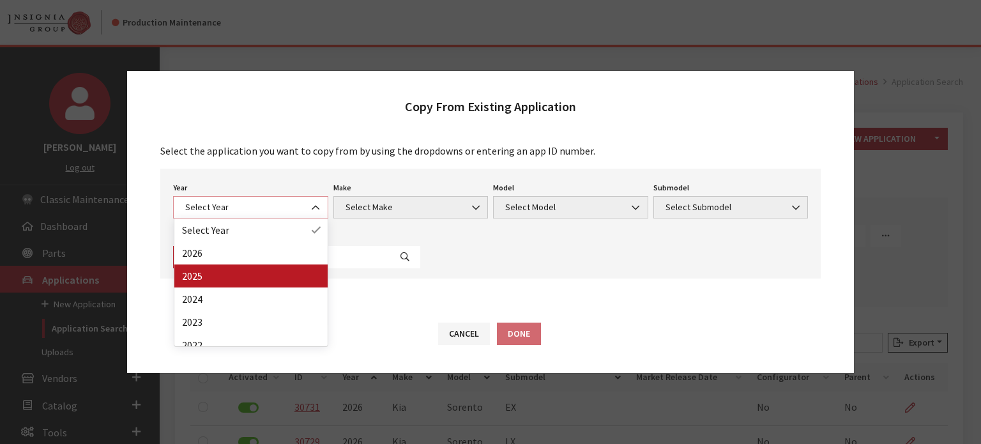
select select "43"
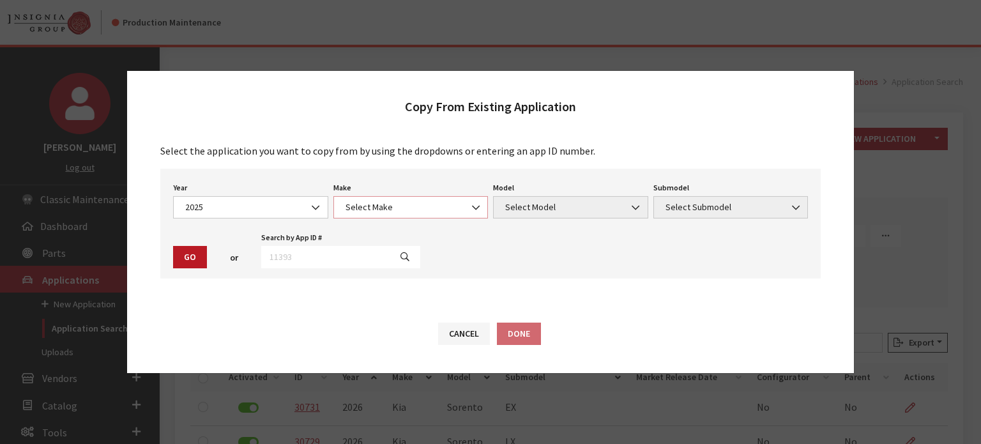
click at [384, 209] on span "Select Make" at bounding box center [411, 207] width 139 height 13
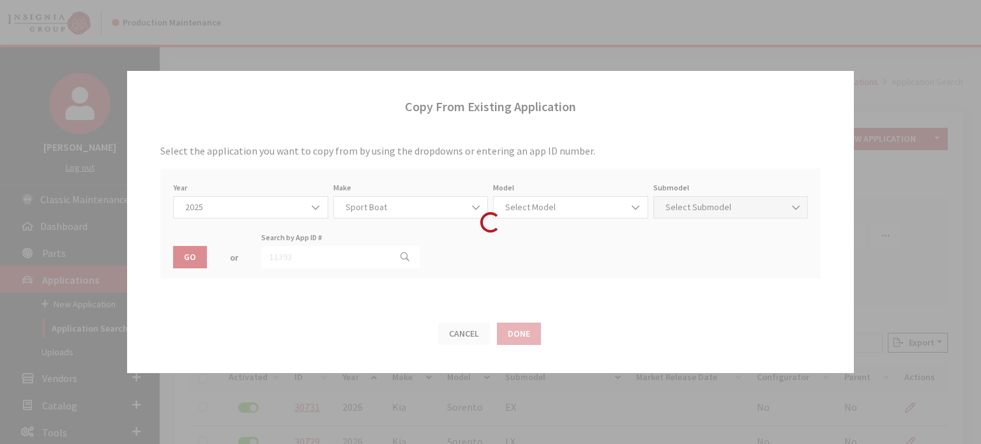
click at [379, 291] on div "Modal title Cancel Yes OK Modal title OK Modal title Cancel Apply Copy From Exi…" at bounding box center [569, 410] width 819 height 727
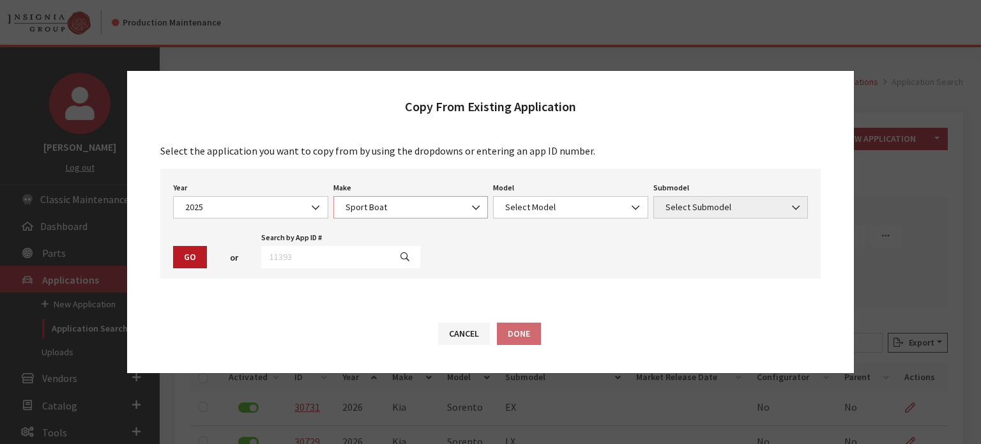
click at [378, 211] on span "Sport Boat" at bounding box center [411, 207] width 139 height 13
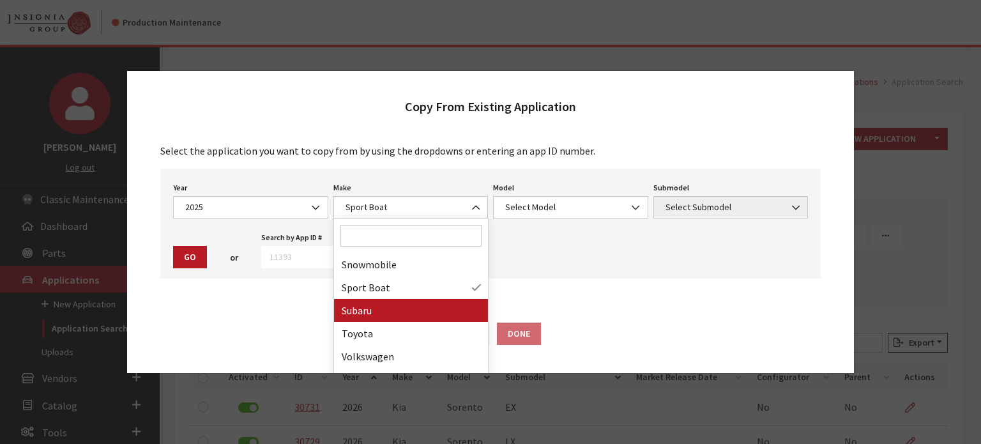
drag, startPoint x: 373, startPoint y: 312, endPoint x: 478, endPoint y: 254, distance: 120.0
select select "28"
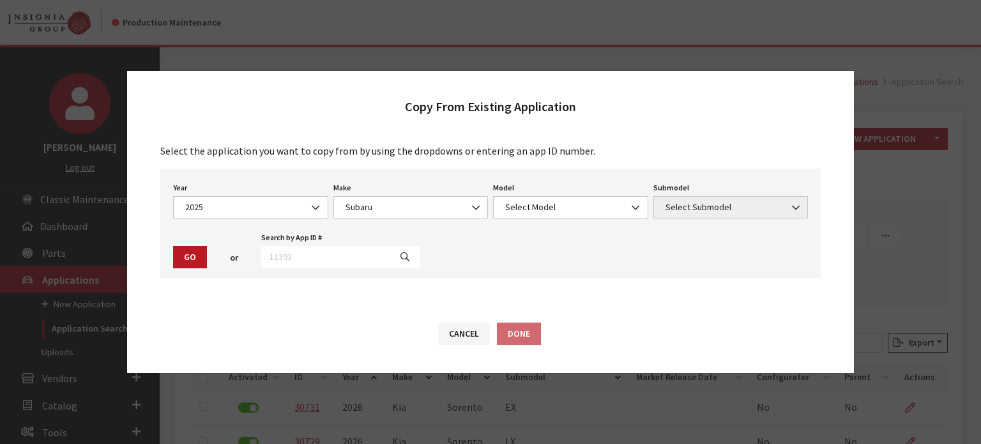
click at [540, 211] on div "Modal title Cancel Yes OK Modal title OK Modal title Cancel Apply Copy From Exi…" at bounding box center [569, 410] width 819 height 727
click at [540, 211] on span "Select Model" at bounding box center [570, 207] width 139 height 13
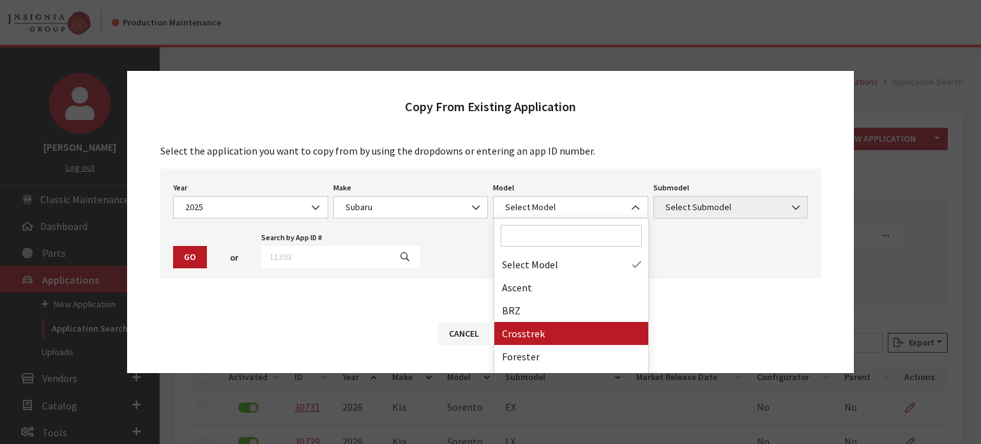
drag, startPoint x: 539, startPoint y: 326, endPoint x: 690, endPoint y: 201, distance: 196.8
select select "870"
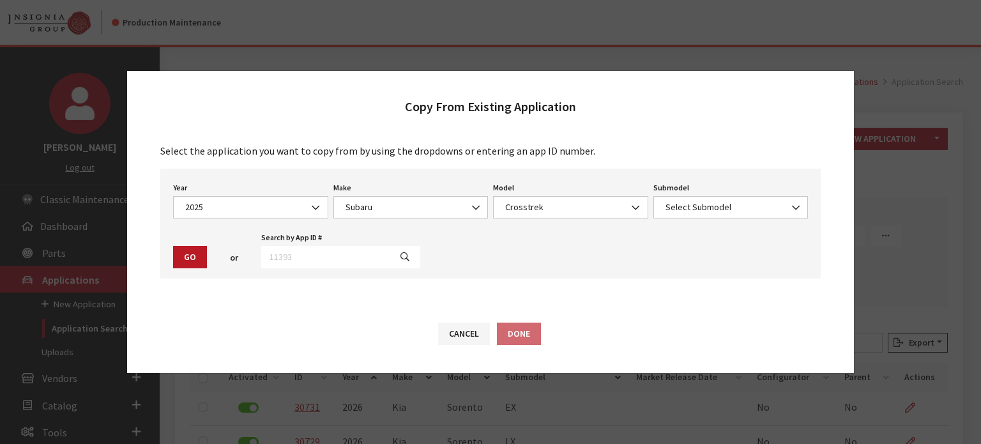
drag, startPoint x: 682, startPoint y: 225, endPoint x: 681, endPoint y: 216, distance: 8.3
click at [682, 224] on div "Year Select Year 2026 2025 2024 2023 2022 2021 2020 2019 2018 2017 2016 2015 20…" at bounding box center [490, 224] width 660 height 110
click at [679, 206] on span "Select Submodel" at bounding box center [731, 207] width 139 height 13
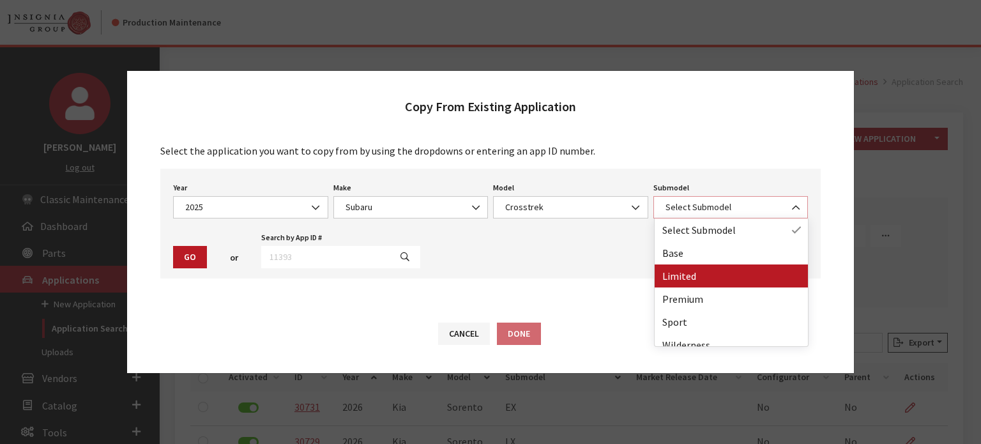
select select "118"
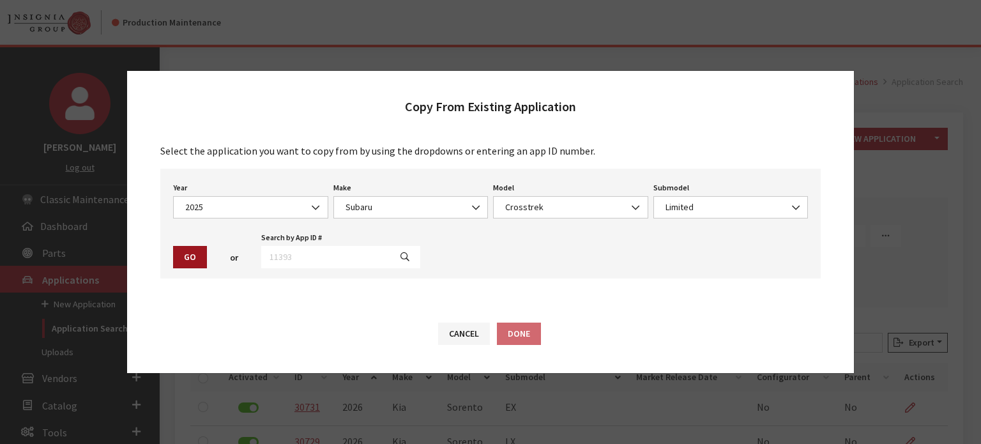
click at [192, 257] on button "Go" at bounding box center [190, 257] width 34 height 22
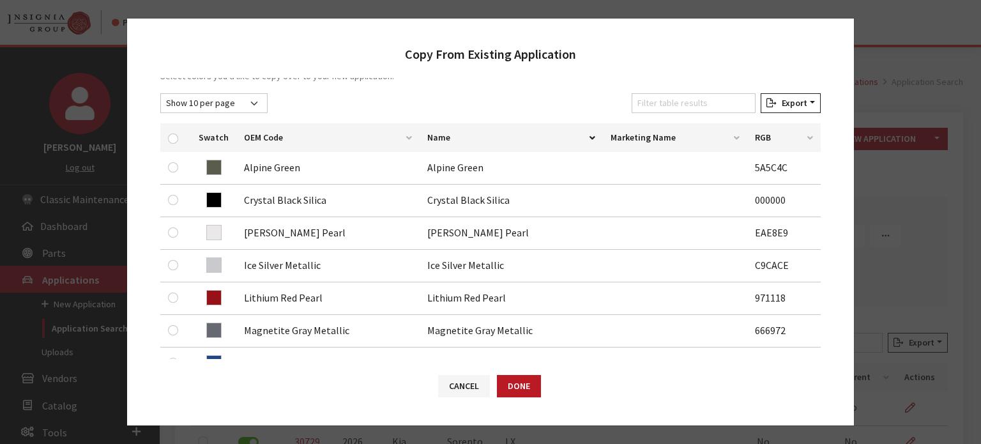
scroll to position [192, 0]
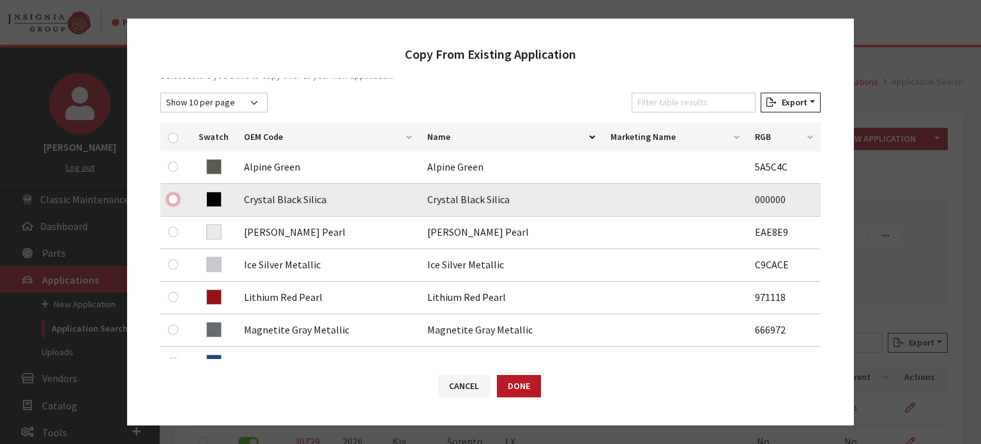
click at [177, 201] on input "checkbox" at bounding box center [173, 199] width 10 height 10
checkbox input "true"
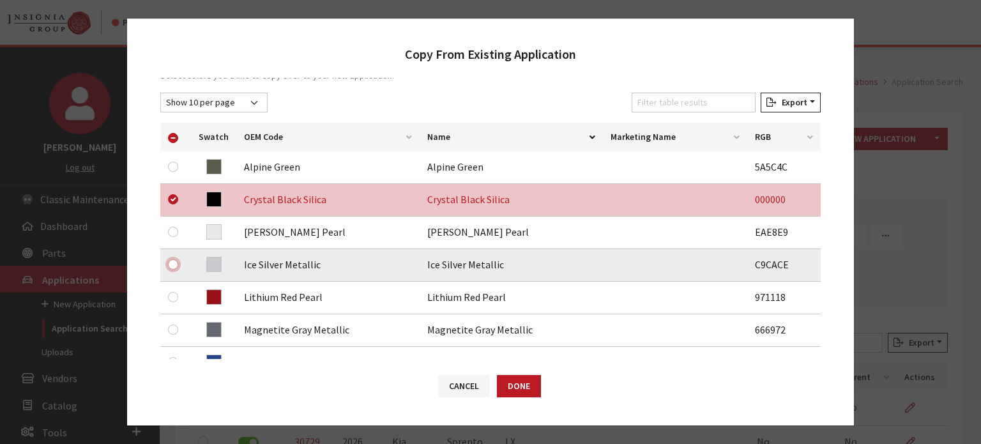
click at [174, 260] on input "checkbox" at bounding box center [173, 264] width 10 height 10
checkbox input "true"
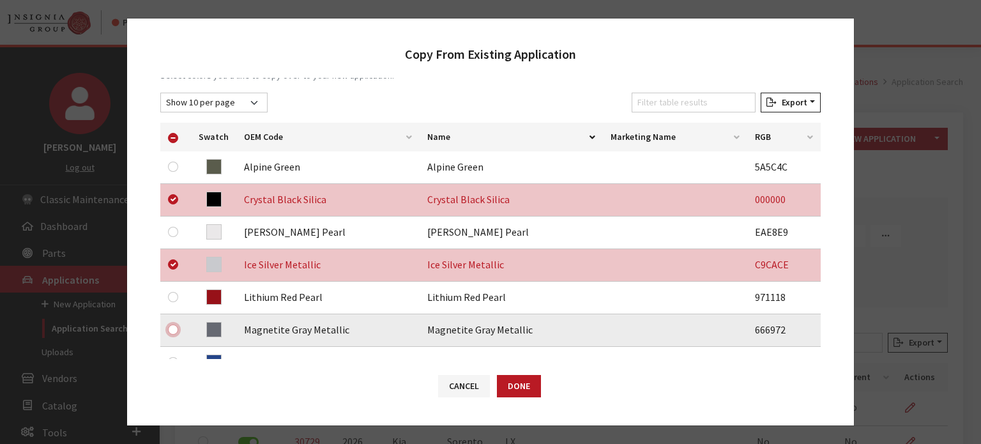
click at [173, 329] on input "checkbox" at bounding box center [173, 329] width 10 height 10
checkbox input "true"
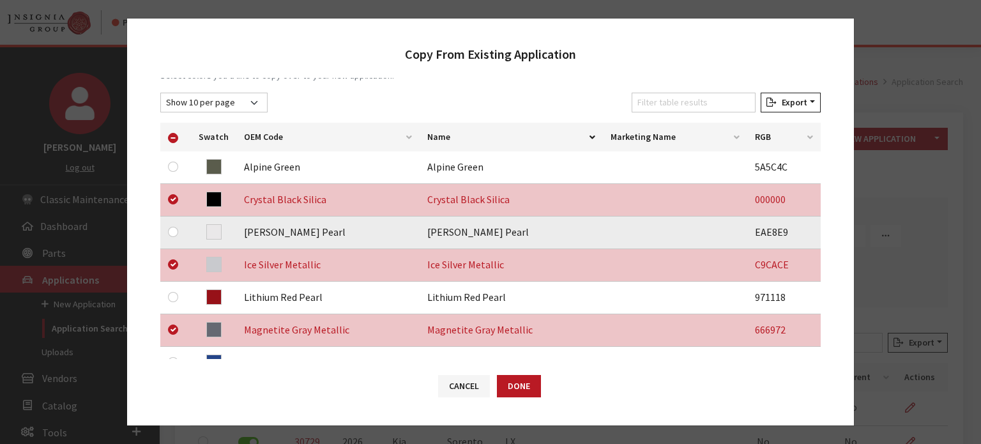
click at [168, 225] on div at bounding box center [175, 231] width 15 height 15
click at [168, 232] on input "checkbox" at bounding box center [173, 232] width 10 height 10
checkbox input "true"
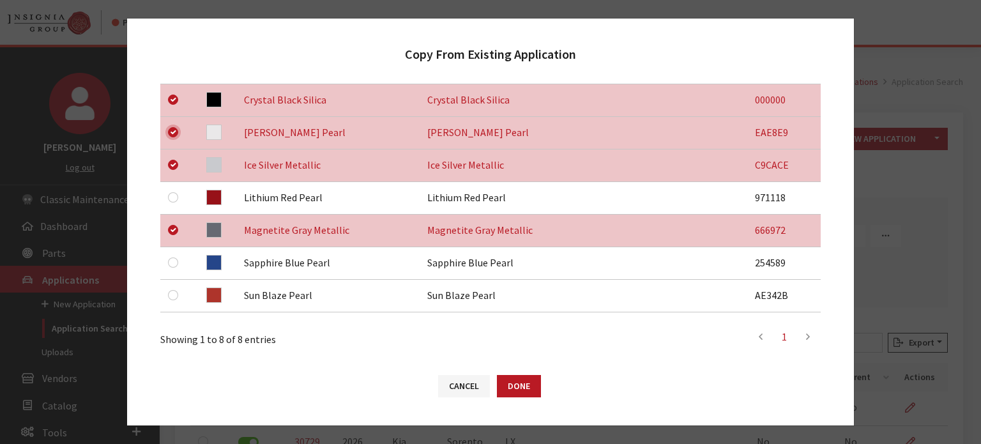
scroll to position [383, 0]
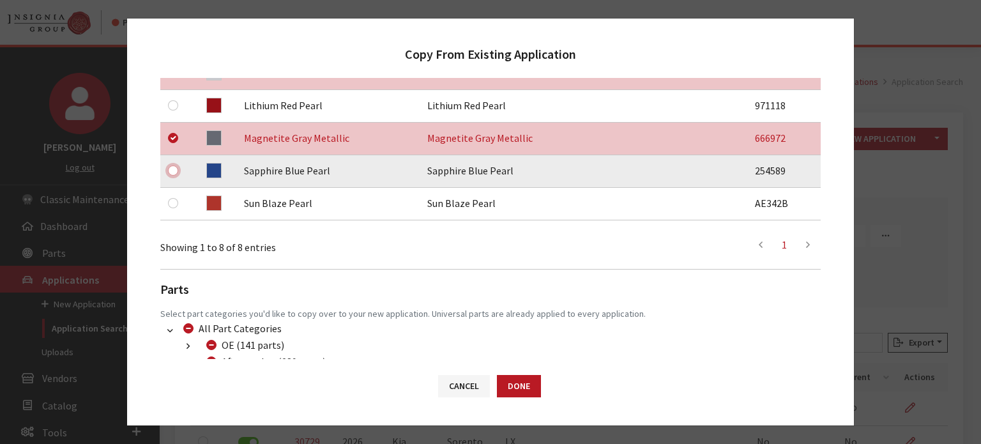
click at [174, 169] on input "checkbox" at bounding box center [173, 170] width 10 height 10
checkbox input "true"
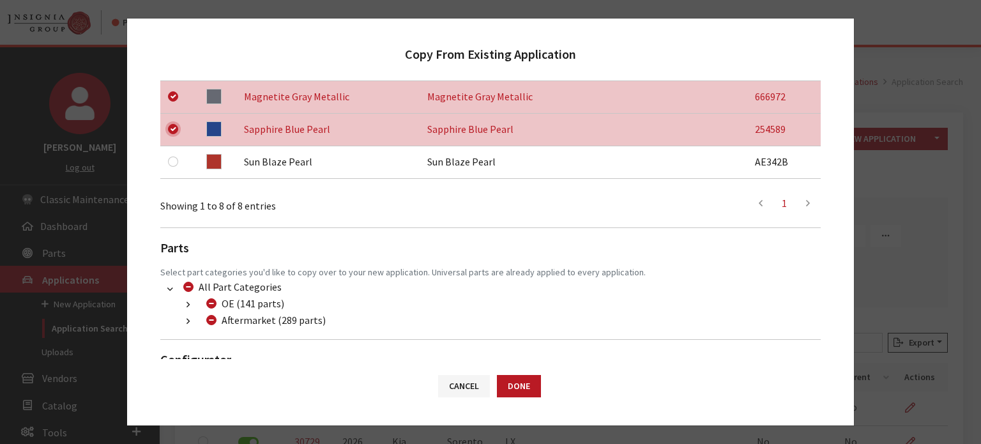
scroll to position [470, 0]
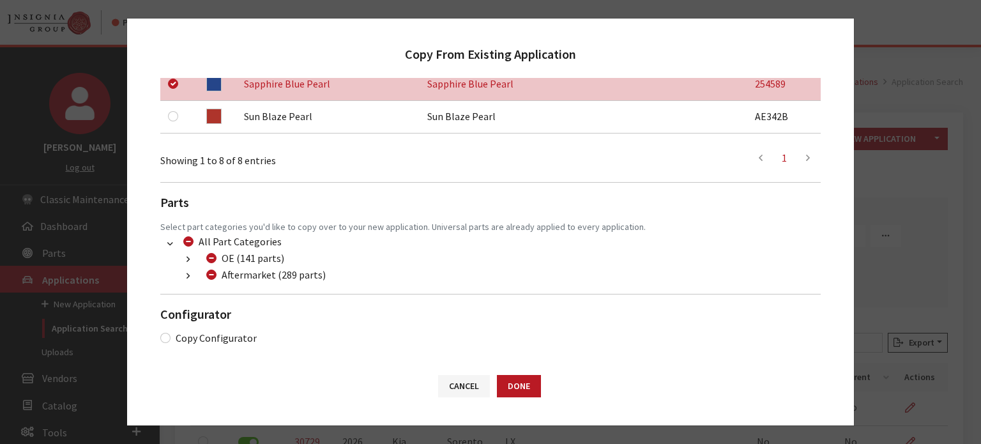
click at [194, 278] on button "button" at bounding box center [188, 276] width 25 height 15
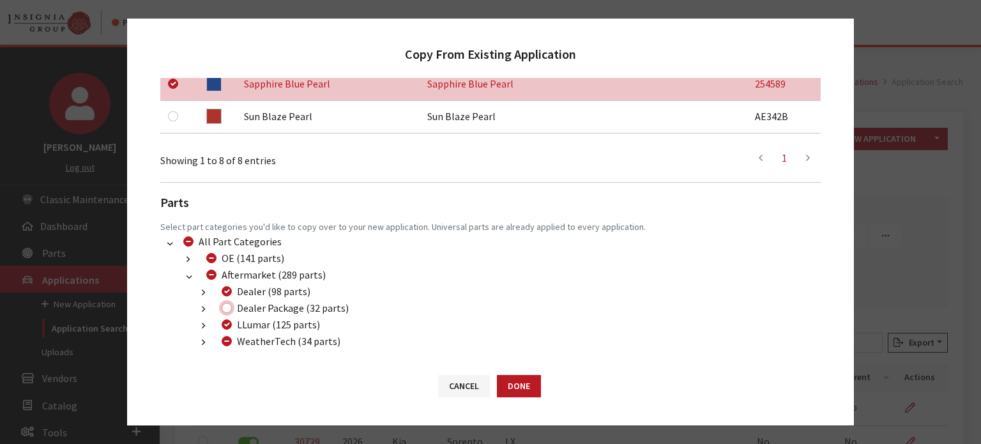
click at [229, 306] on input "Dealer Package (32 parts)" at bounding box center [227, 308] width 10 height 10
checkbox input "true"
click at [232, 339] on div "WeatherTech (34 parts)" at bounding box center [279, 340] width 123 height 15
click at [230, 341] on input "WeatherTech (34 parts)" at bounding box center [227, 341] width 10 height 10
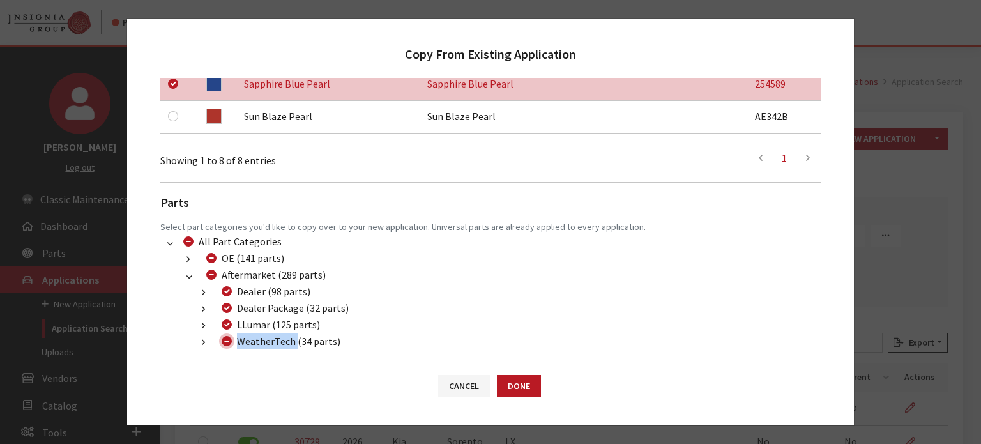
checkbox input "true"
click at [230, 341] on input "WeatherTech (34 parts)" at bounding box center [227, 341] width 10 height 10
checkbox input "false"
click at [499, 389] on button "Done" at bounding box center [519, 386] width 44 height 22
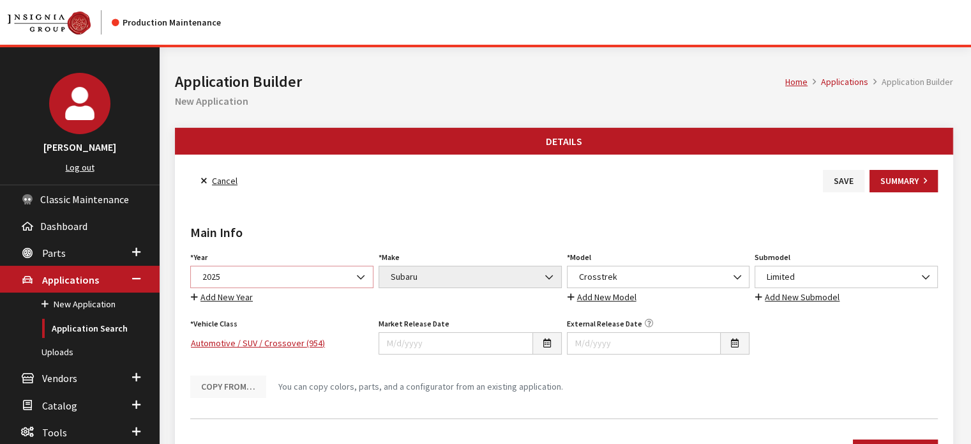
click at [268, 284] on span "2025" at bounding box center [281, 277] width 183 height 22
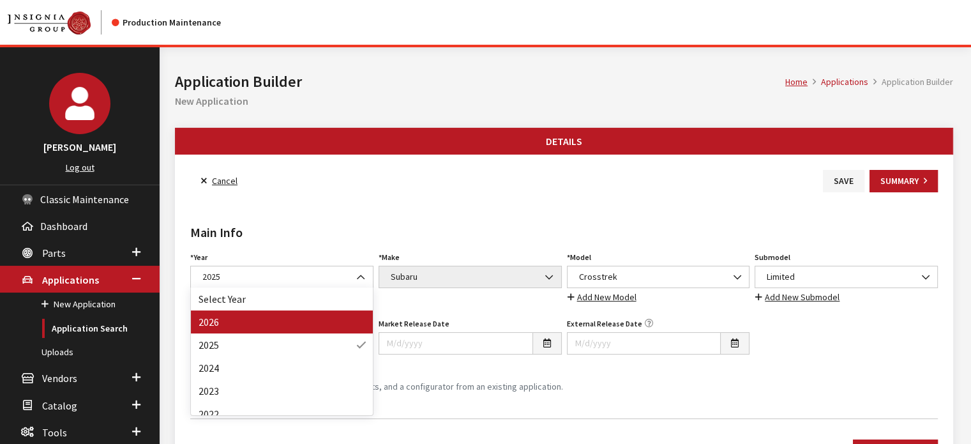
drag, startPoint x: 275, startPoint y: 314, endPoint x: 734, endPoint y: 286, distance: 460.6
select select "44"
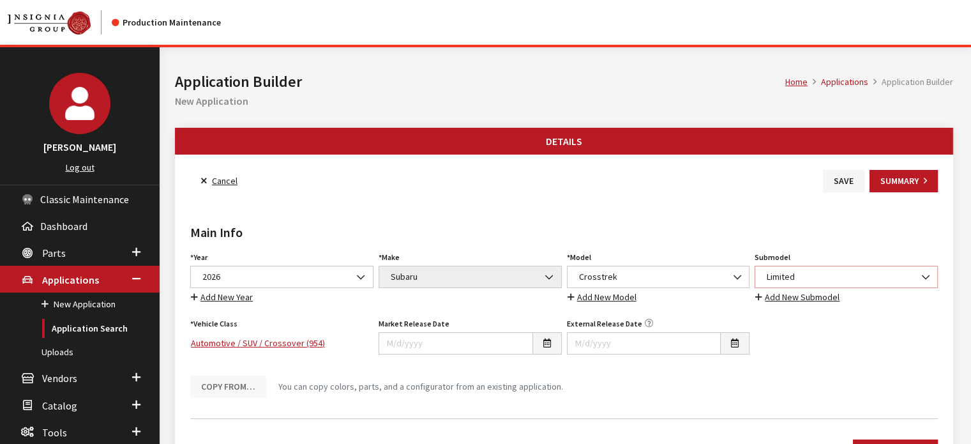
click at [782, 268] on span "Limited" at bounding box center [846, 277] width 183 height 22
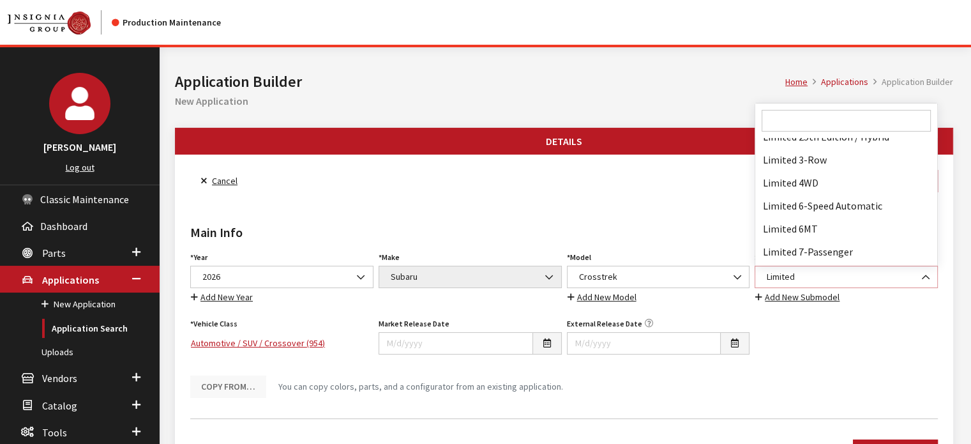
scroll to position [60945, 0]
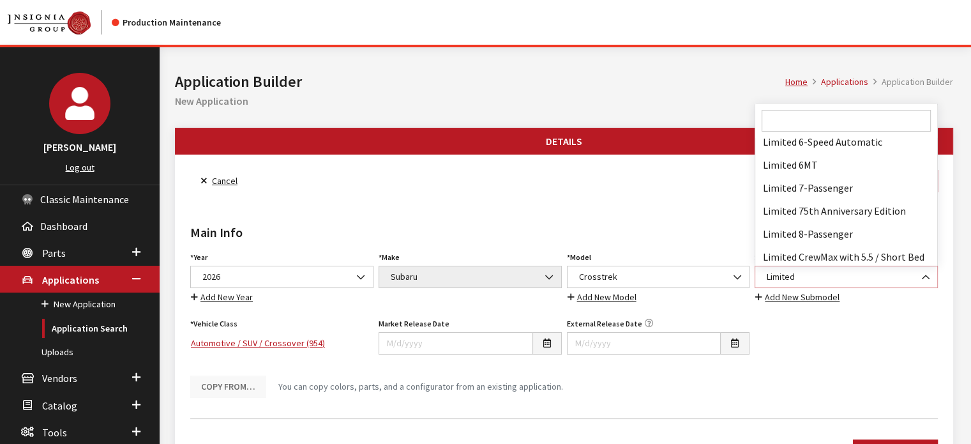
select select "3204"
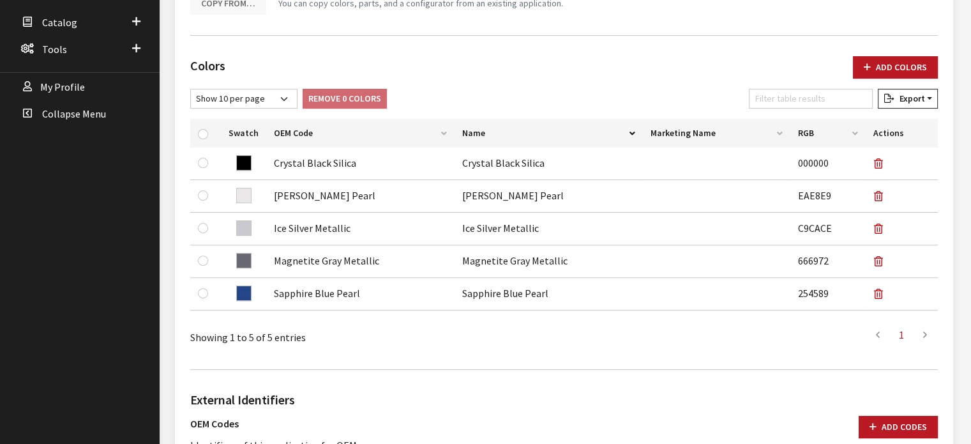
scroll to position [319, 0]
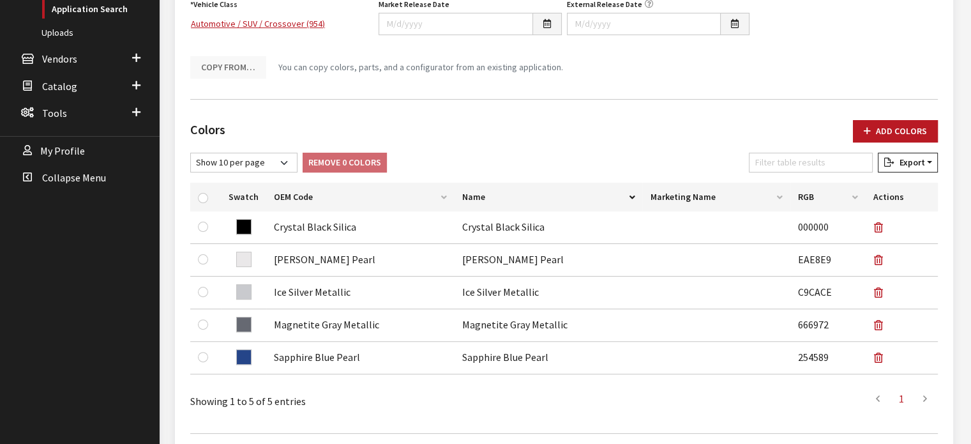
click at [893, 145] on div "Add Colors" at bounding box center [895, 136] width 100 height 33
click at [886, 130] on button "Add Colors" at bounding box center [895, 131] width 85 height 22
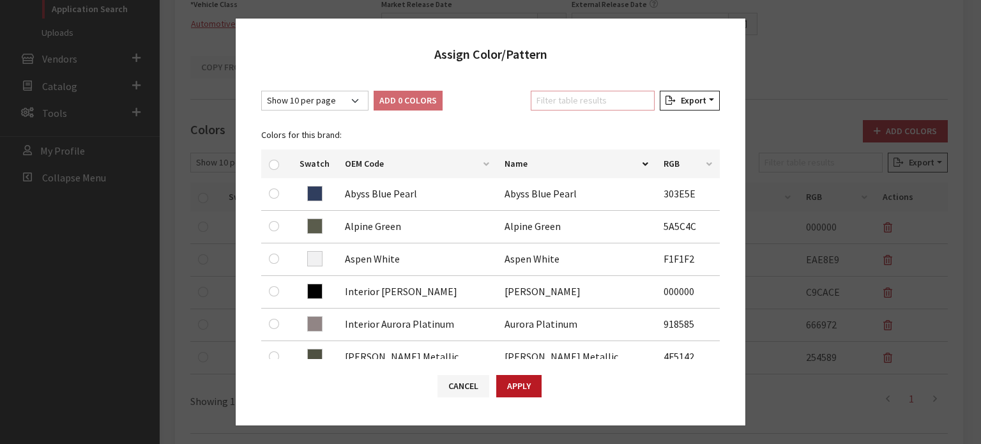
click at [561, 107] on input "Filter table results" at bounding box center [593, 101] width 124 height 20
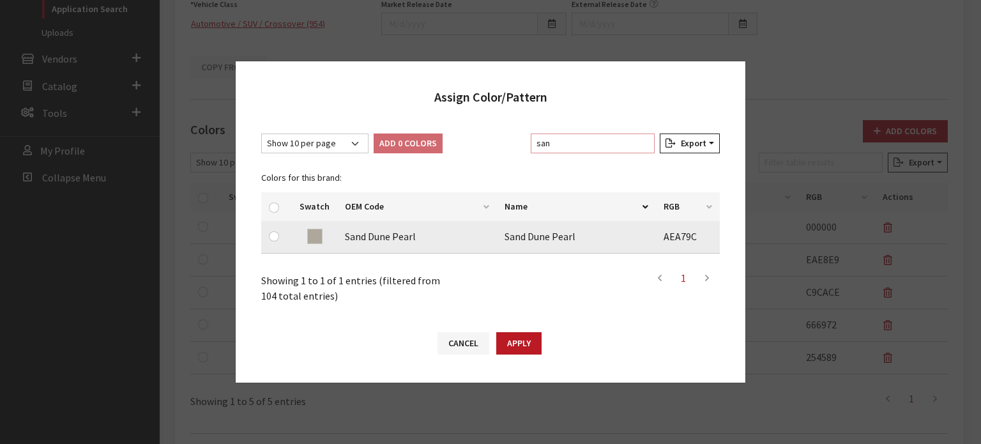
type input "san"
click at [271, 236] on input "checkbox" at bounding box center [274, 236] width 10 height 10
checkbox input "true"
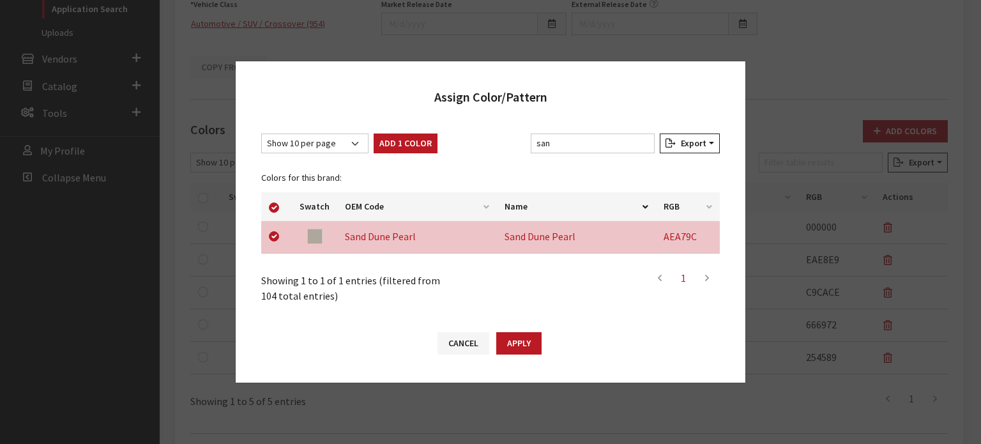
drag, startPoint x: 390, startPoint y: 163, endPoint x: 397, endPoint y: 149, distance: 16.0
click at [391, 161] on div "Colors for this brand: Swatch OEM Code Name RGB Sand Dune Pearl Sand Dune Pearl…" at bounding box center [491, 210] width 474 height 105
drag, startPoint x: 397, startPoint y: 149, endPoint x: 573, endPoint y: 135, distance: 176.8
click at [398, 149] on button "Add 1 Color" at bounding box center [406, 143] width 64 height 20
checkbox input "false"
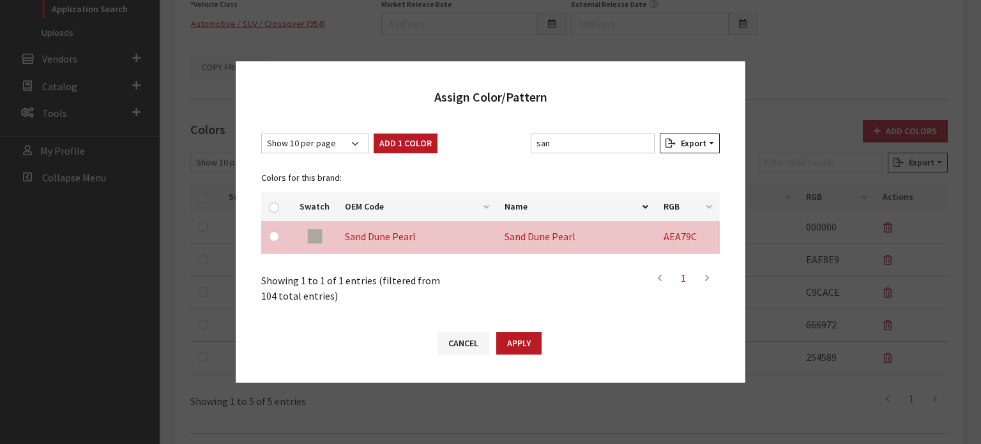
checkbox input "false"
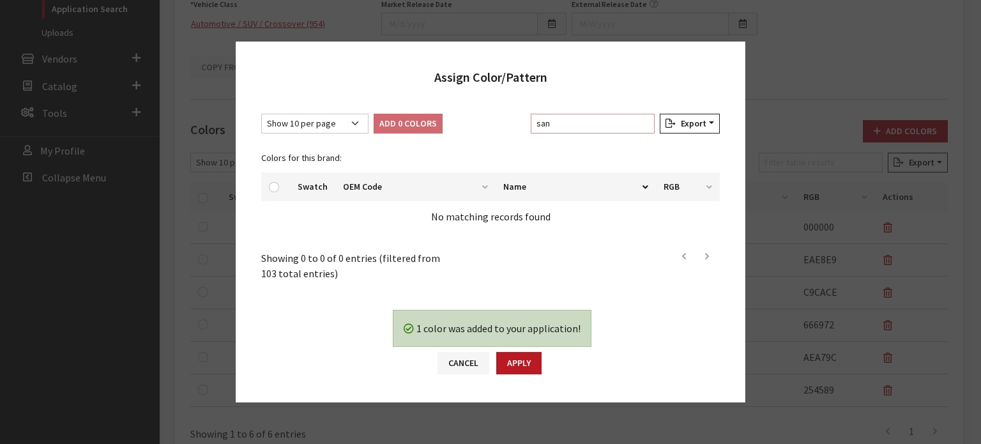
click at [589, 121] on input "san" at bounding box center [593, 124] width 124 height 20
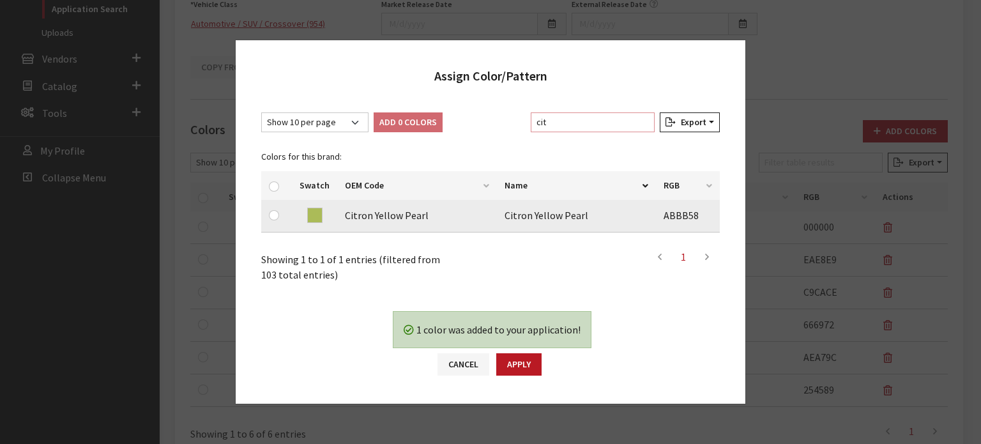
type input "cit"
click at [269, 216] on input "checkbox" at bounding box center [274, 215] width 10 height 10
checkbox input "true"
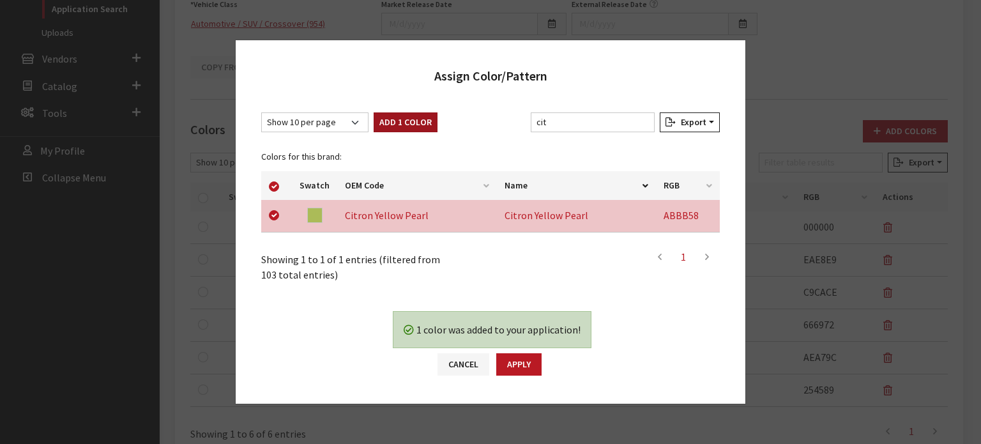
drag, startPoint x: 410, startPoint y: 123, endPoint x: 522, endPoint y: 102, distance: 113.7
click at [411, 123] on button "Add 1 Color" at bounding box center [406, 122] width 64 height 20
checkbox input "false"
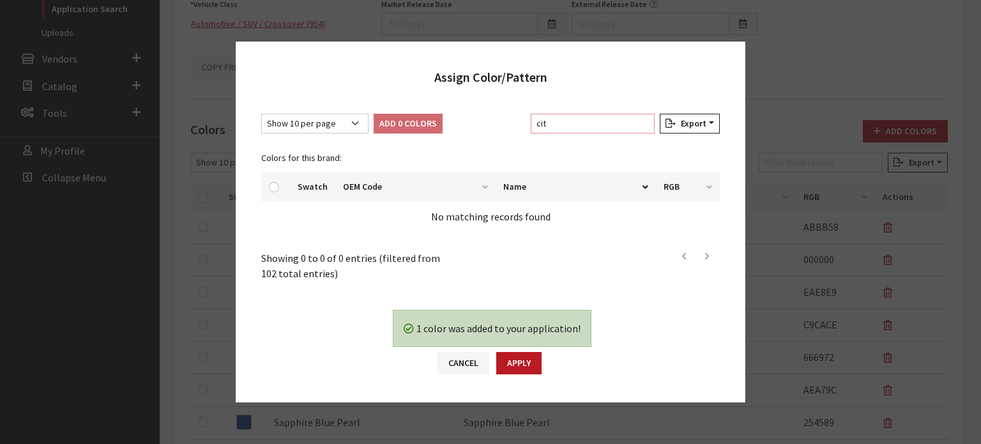
click at [575, 118] on input "cit" at bounding box center [593, 124] width 124 height 20
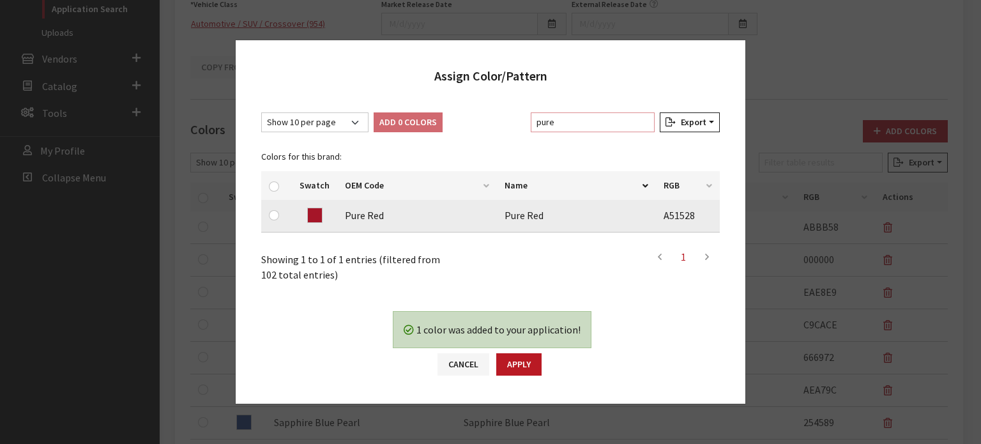
type input "pure"
click at [273, 214] on input "checkbox" at bounding box center [274, 215] width 10 height 10
checkbox input "true"
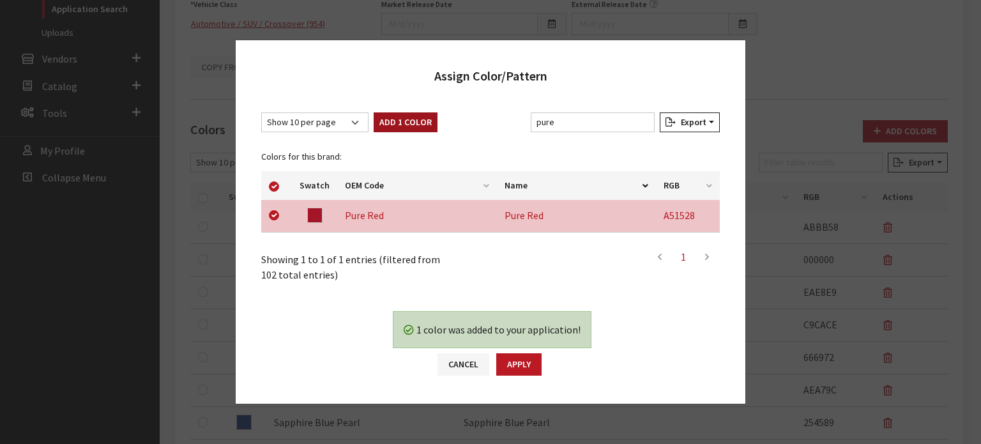
click at [416, 117] on button "Add 1 Color" at bounding box center [406, 122] width 64 height 20
checkbox input "false"
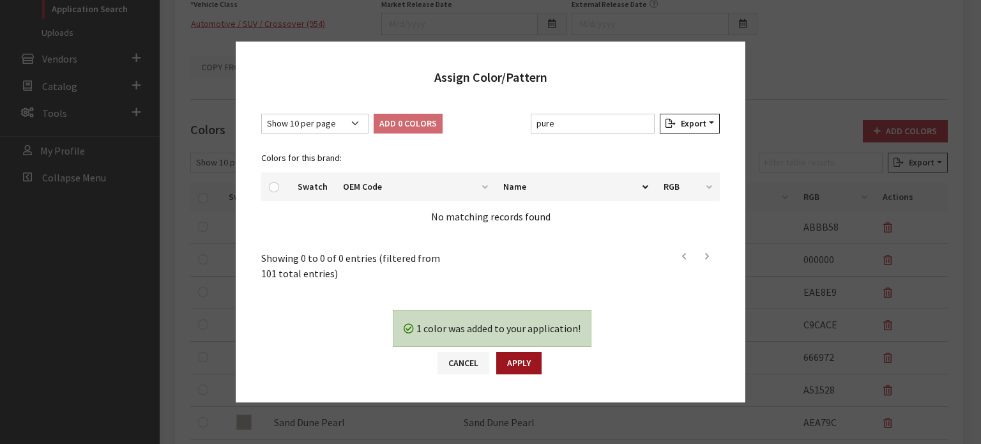
click at [522, 357] on button "Apply" at bounding box center [518, 363] width 45 height 22
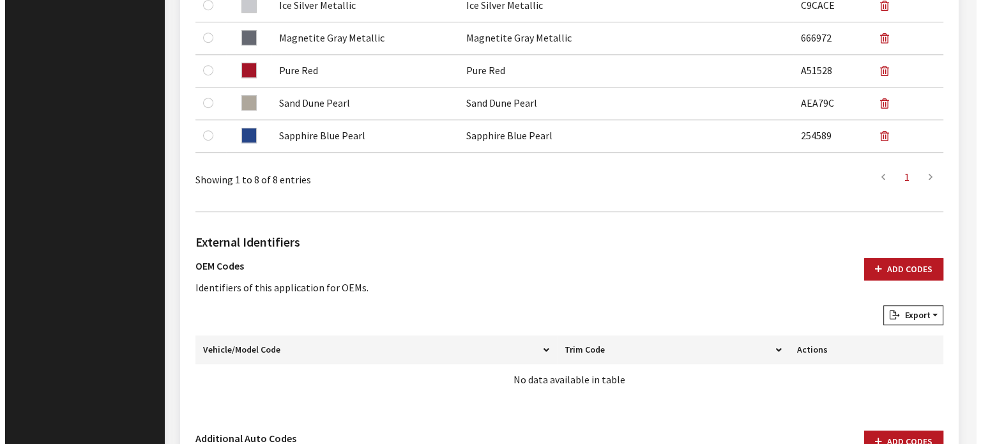
scroll to position [840, 0]
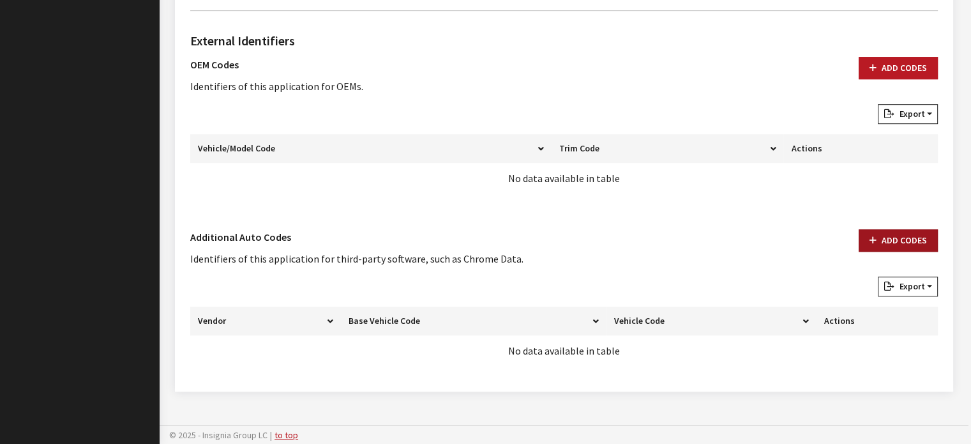
click at [899, 235] on button "Add Codes" at bounding box center [898, 240] width 79 height 22
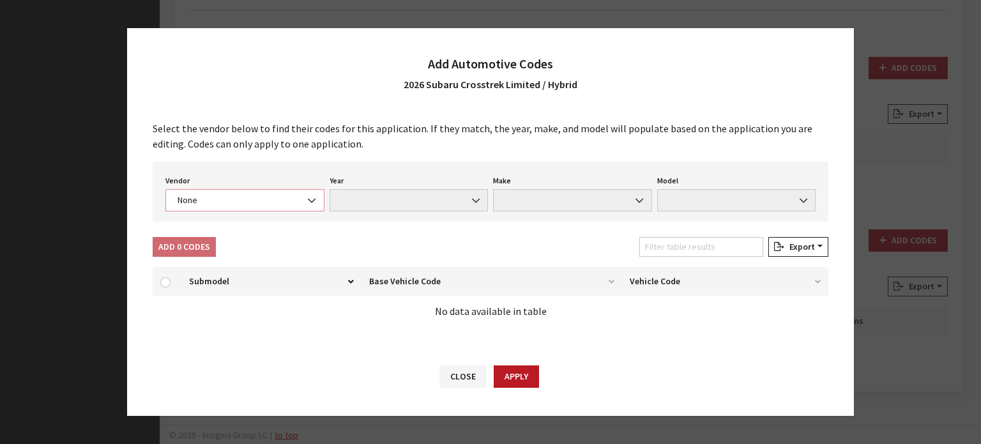
click at [199, 209] on span "None" at bounding box center [244, 200] width 159 height 22
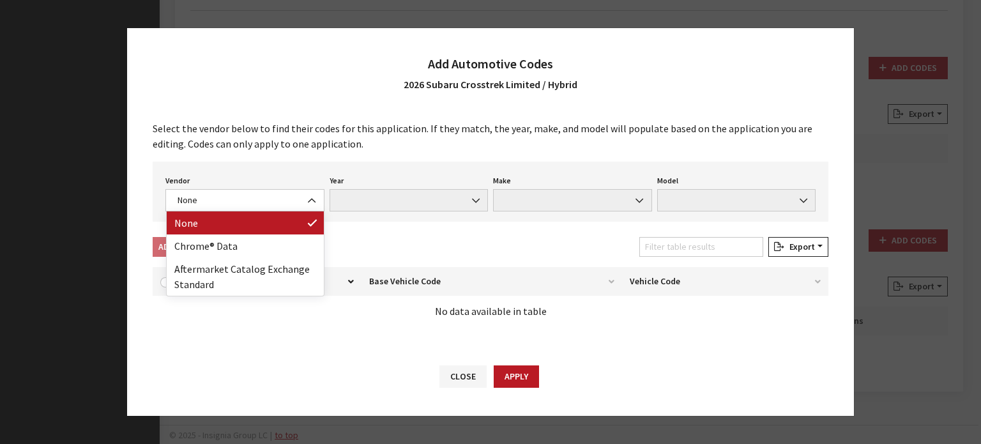
drag, startPoint x: 217, startPoint y: 232, endPoint x: 217, endPoint y: 247, distance: 14.7
select select "4"
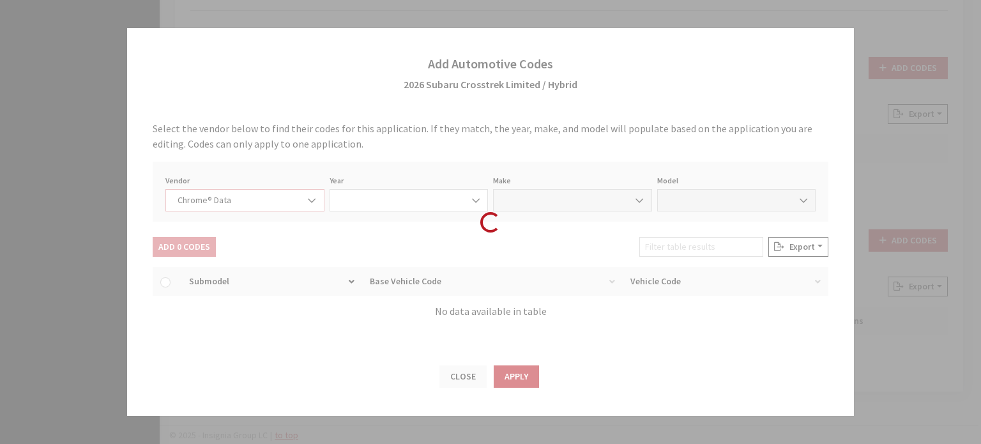
select select "2026"
select select "37"
select select "71705"
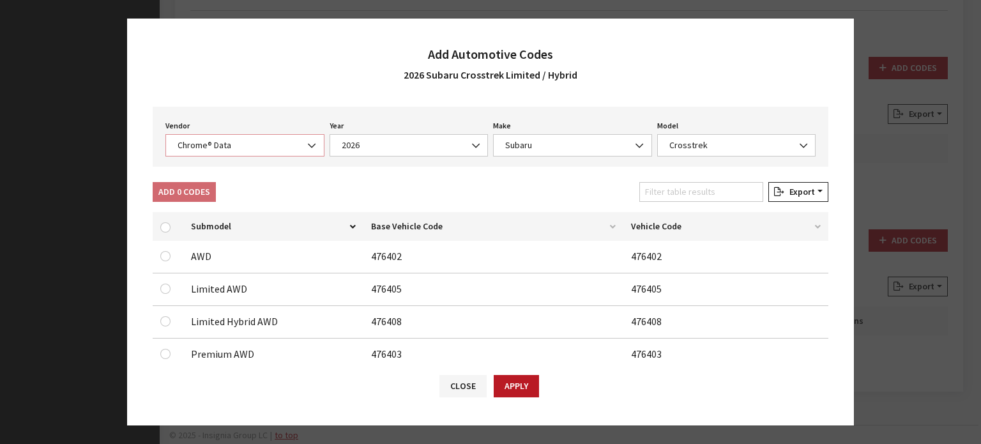
scroll to position [176, 0]
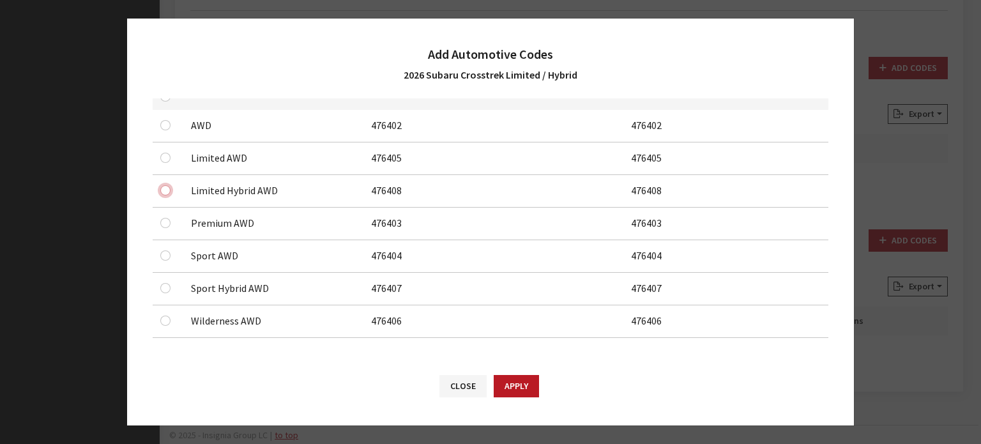
click at [169, 188] on input "checkbox" at bounding box center [165, 190] width 10 height 10
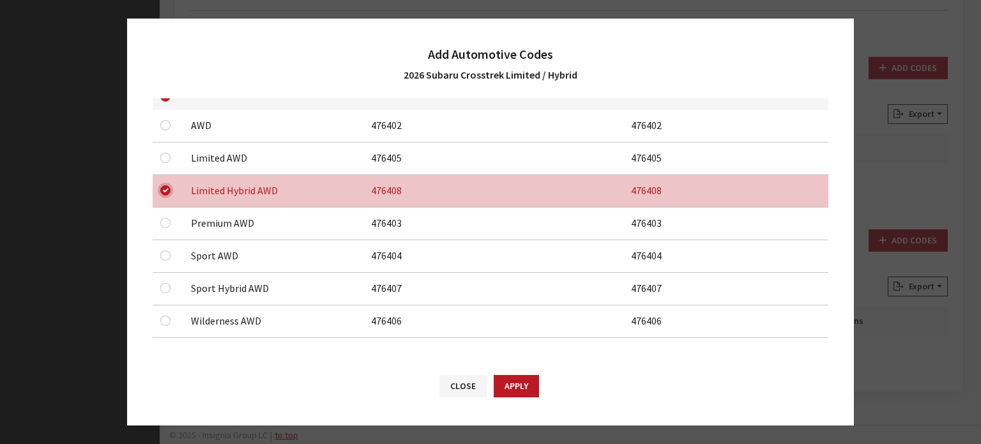
scroll to position [49, 0]
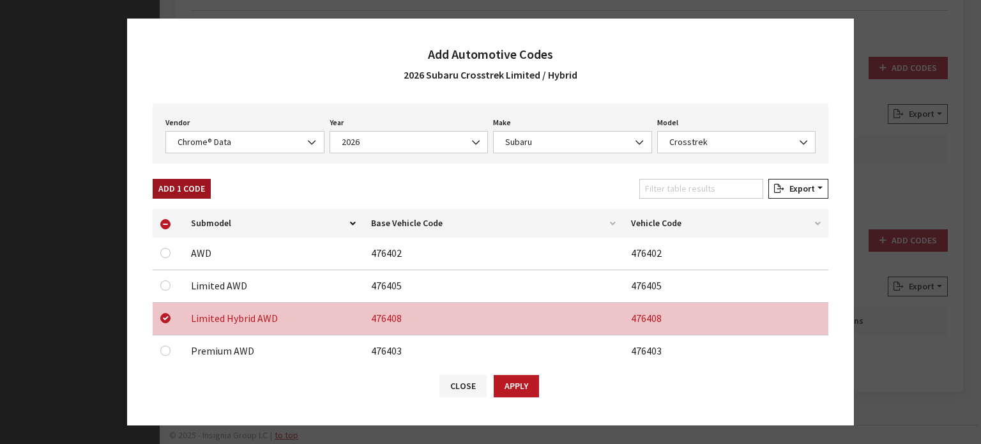
click at [201, 182] on button "Add 1 Code" at bounding box center [182, 189] width 58 height 20
checkbox input "false"
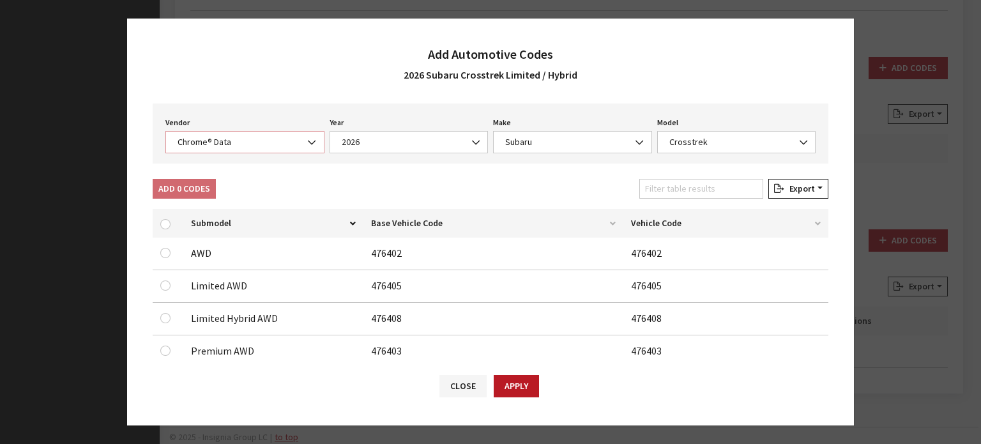
click at [234, 136] on span "Chrome® Data" at bounding box center [245, 141] width 142 height 13
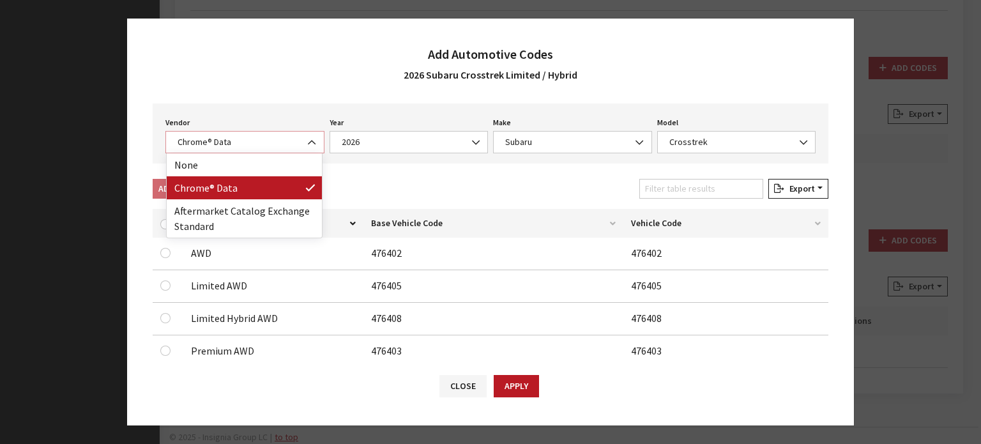
select select "2"
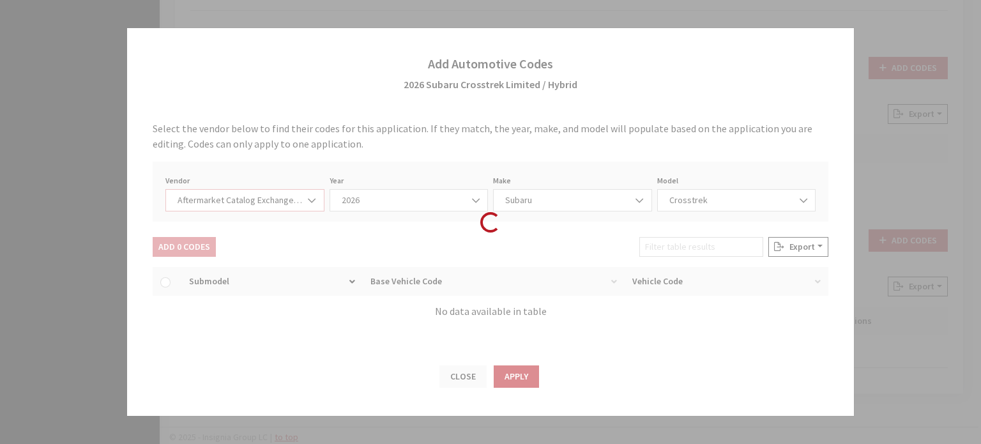
scroll to position [0, 0]
select select "2026"
select select "13"
select select "25151"
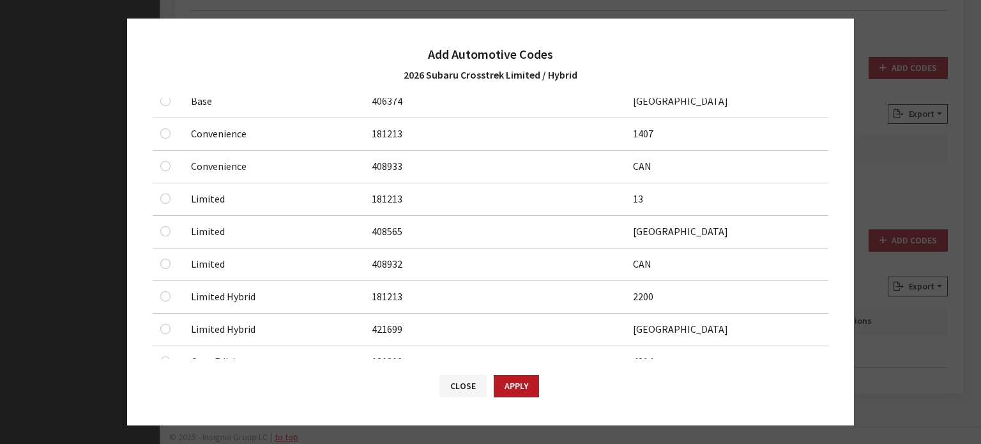
scroll to position [255, 0]
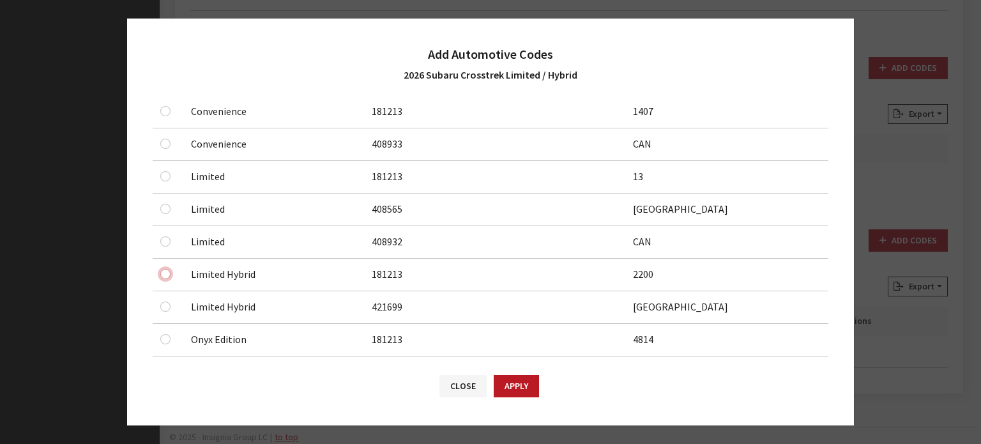
click at [161, 270] on input "checkbox" at bounding box center [165, 274] width 10 height 10
checkbox input "true"
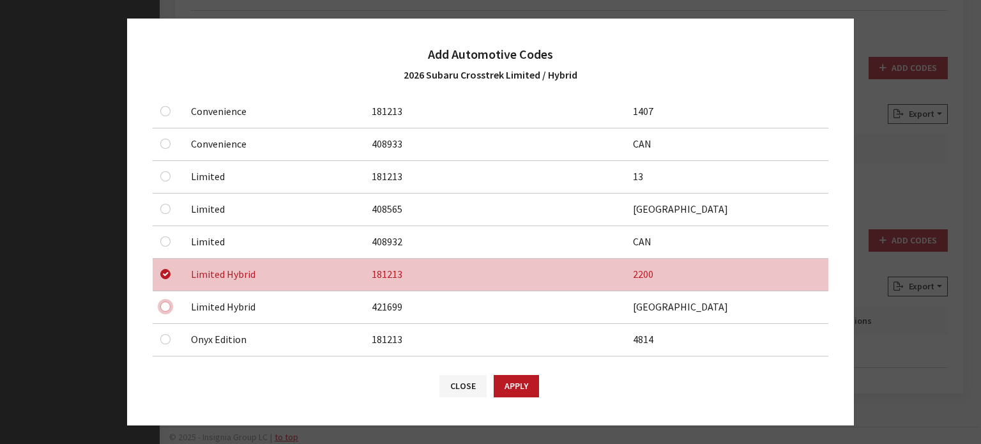
click at [162, 303] on input "checkbox" at bounding box center [165, 306] width 10 height 10
checkbox input "true"
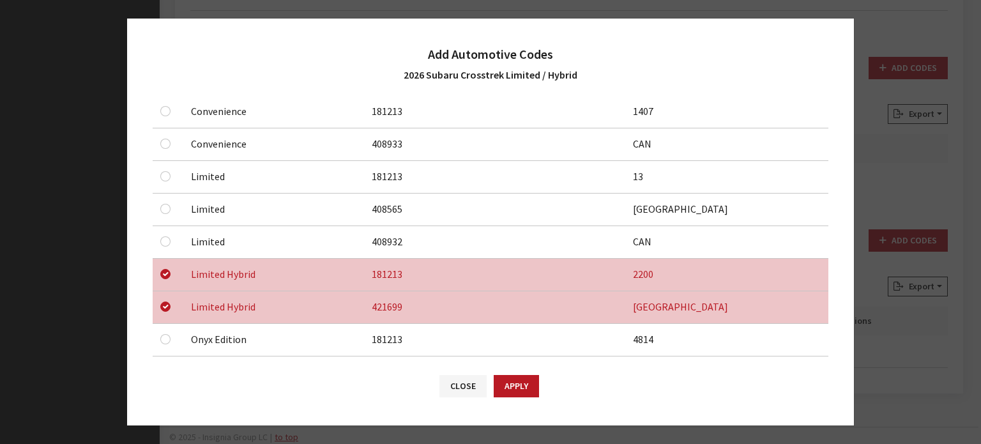
click at [501, 390] on button "Apply" at bounding box center [516, 386] width 45 height 22
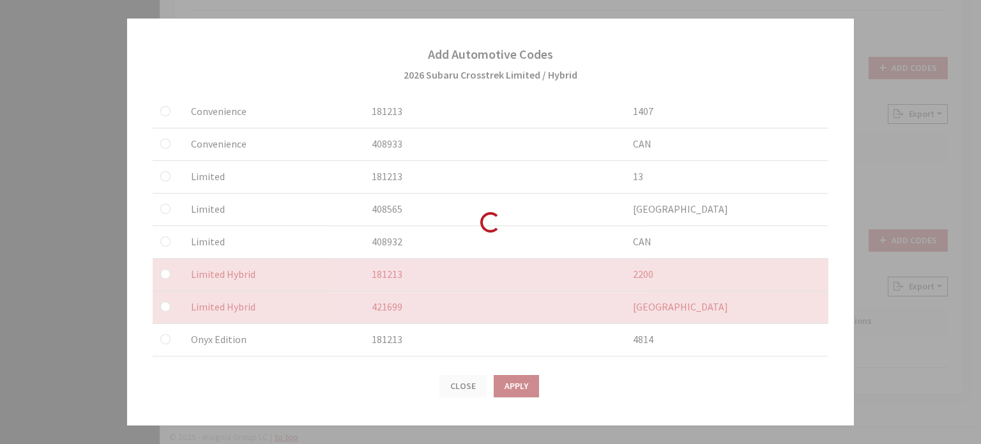
checkbox input "false"
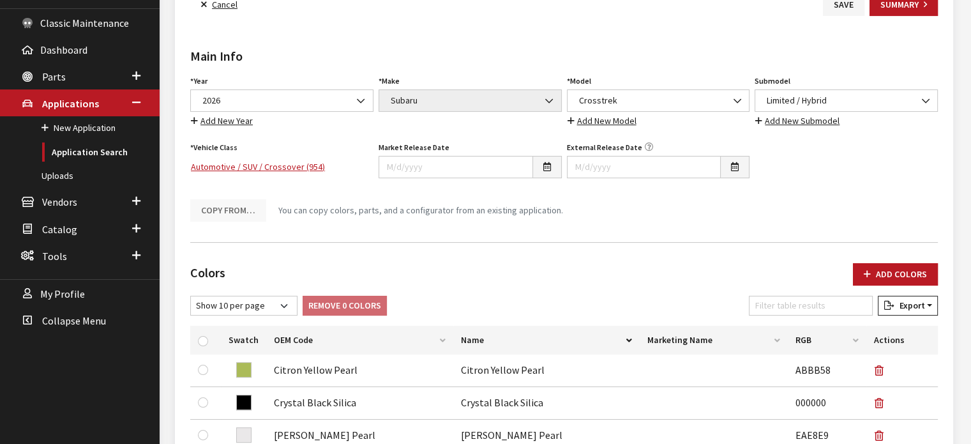
scroll to position [75, 0]
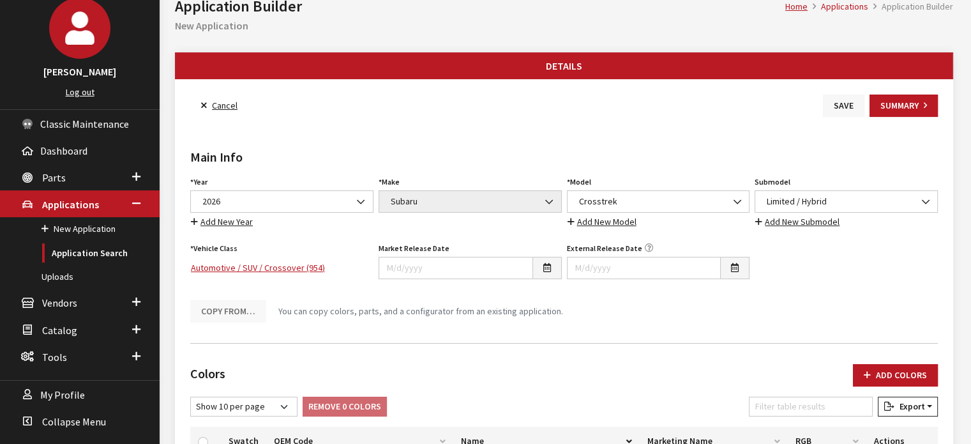
click at [840, 96] on button "Save" at bounding box center [844, 106] width 42 height 22
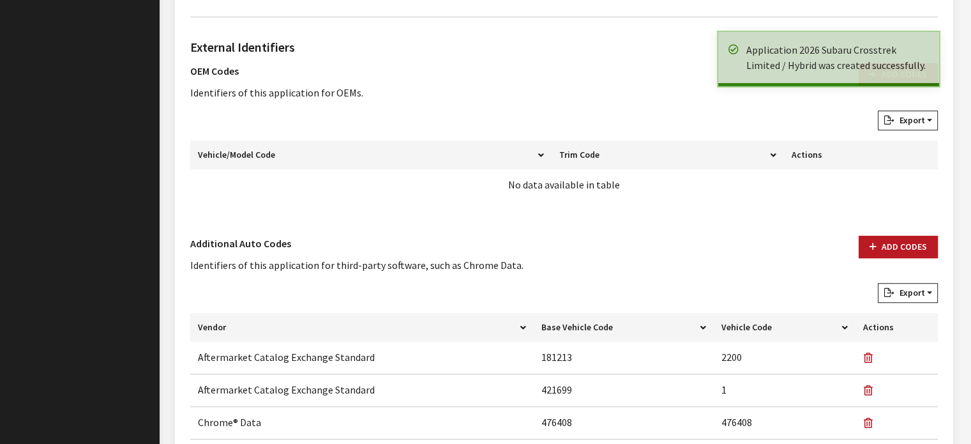
scroll to position [894, 0]
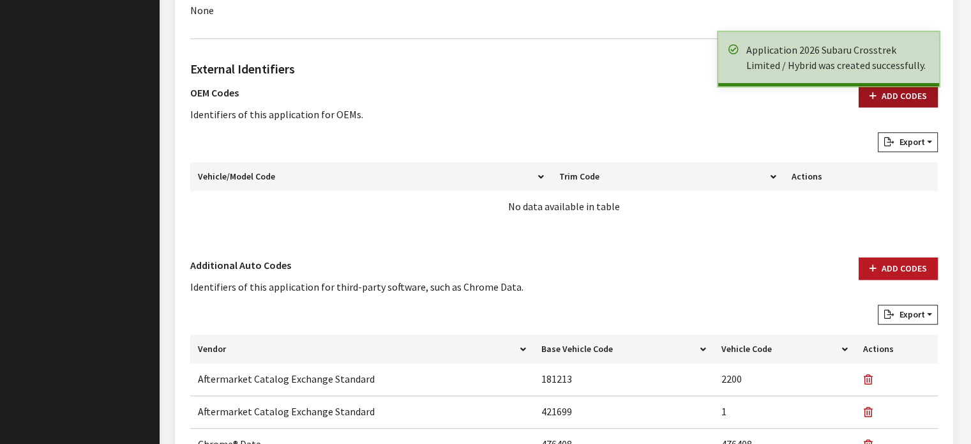
click at [894, 100] on button "Add Codes" at bounding box center [898, 96] width 79 height 22
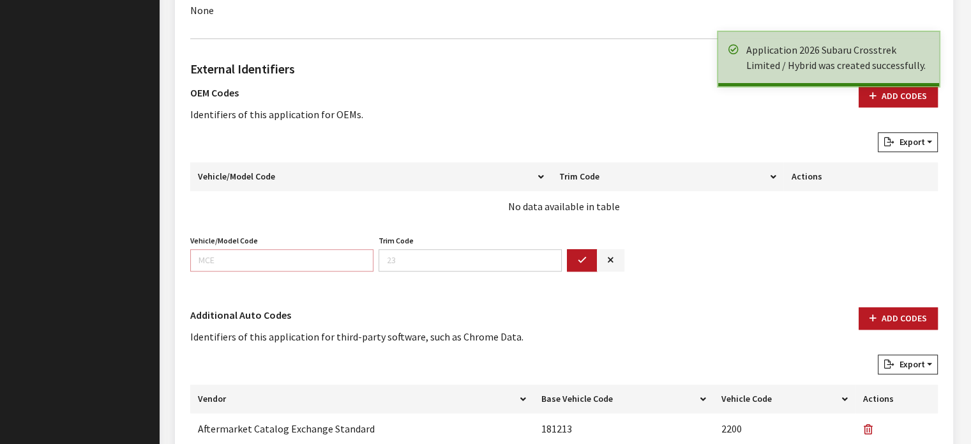
click at [340, 261] on input "Vehicle/Model Code" at bounding box center [281, 260] width 183 height 22
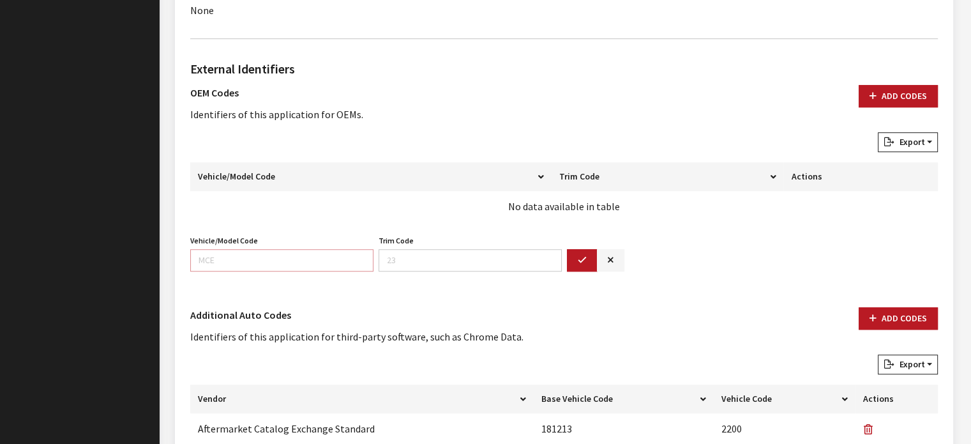
click at [274, 252] on input "Vehicle/Model Code" at bounding box center [281, 260] width 183 height 22
type input "TRH"
type input "36"
drag, startPoint x: 578, startPoint y: 252, endPoint x: 843, endPoint y: 86, distance: 313.1
click at [579, 252] on button "button" at bounding box center [582, 260] width 31 height 22
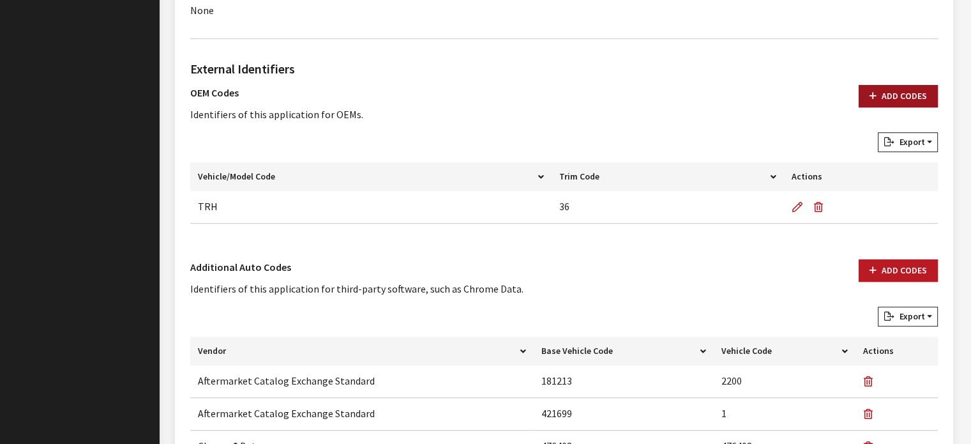
click at [911, 91] on button "Add Codes" at bounding box center [898, 96] width 79 height 22
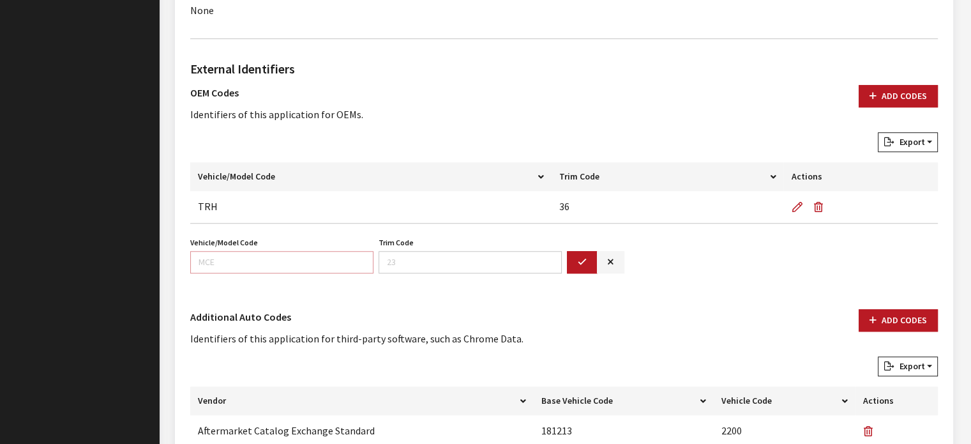
click at [344, 264] on input "Vehicle/Model Code" at bounding box center [281, 262] width 183 height 22
type input "TRH"
type input "37"
click at [579, 262] on icon "button" at bounding box center [582, 262] width 9 height 9
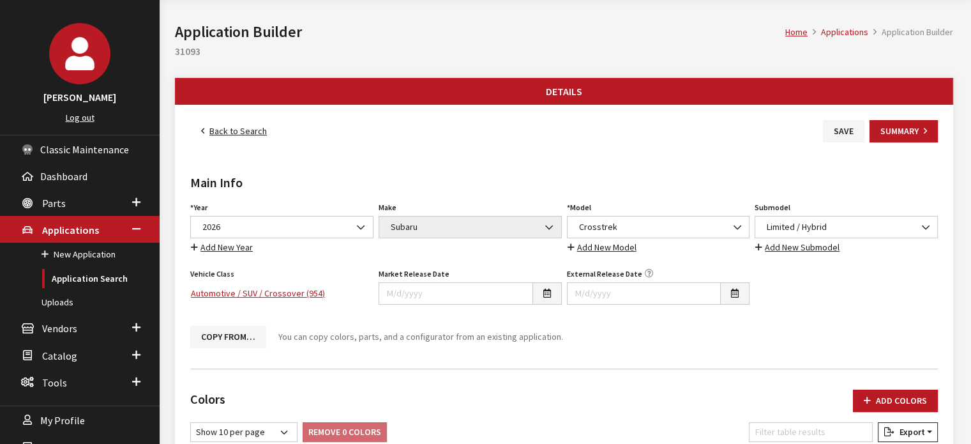
scroll to position [0, 0]
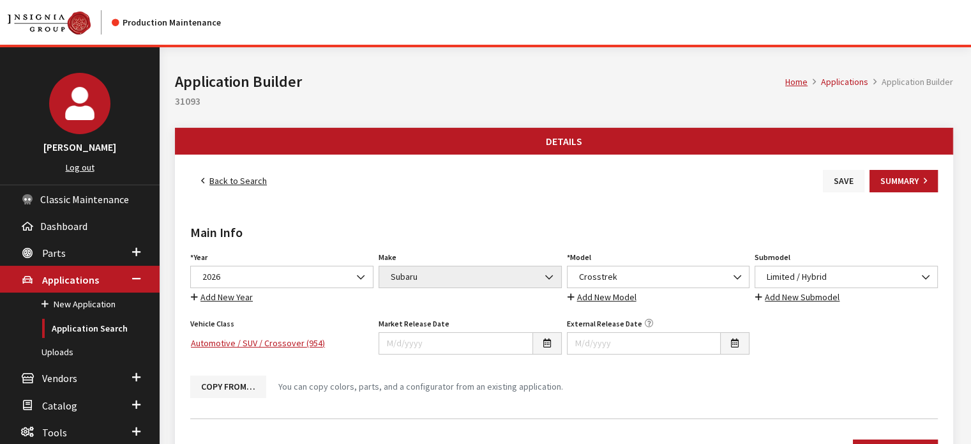
click at [842, 179] on button "Save" at bounding box center [844, 181] width 42 height 22
click at [227, 180] on link "Back to Search" at bounding box center [233, 181] width 87 height 22
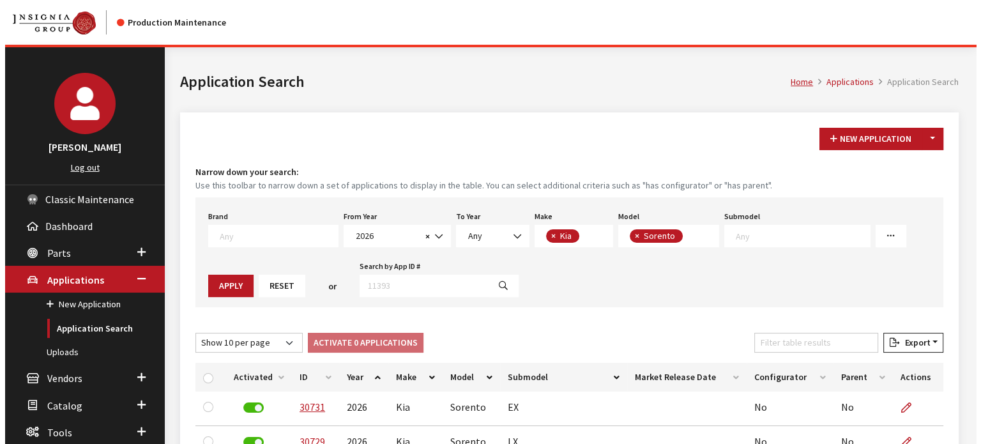
scroll to position [20, 0]
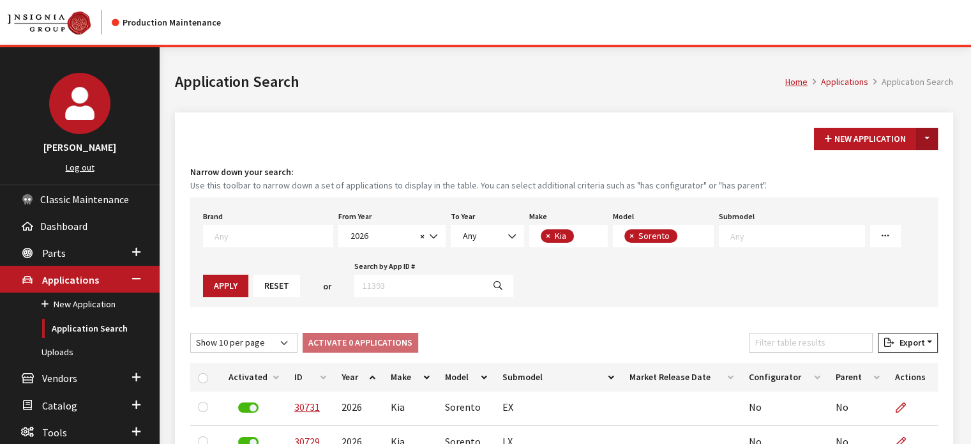
drag, startPoint x: 920, startPoint y: 139, endPoint x: 915, endPoint y: 167, distance: 29.1
click at [920, 139] on button "Toggle Dropdown" at bounding box center [927, 139] width 22 height 22
click at [907, 173] on button "New From Existing..." at bounding box center [883, 166] width 110 height 22
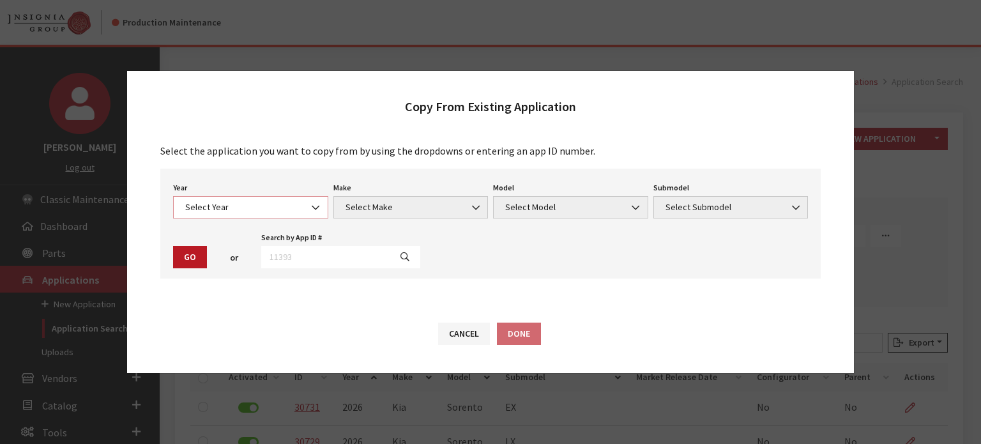
click at [192, 203] on span "Select Year" at bounding box center [250, 207] width 139 height 13
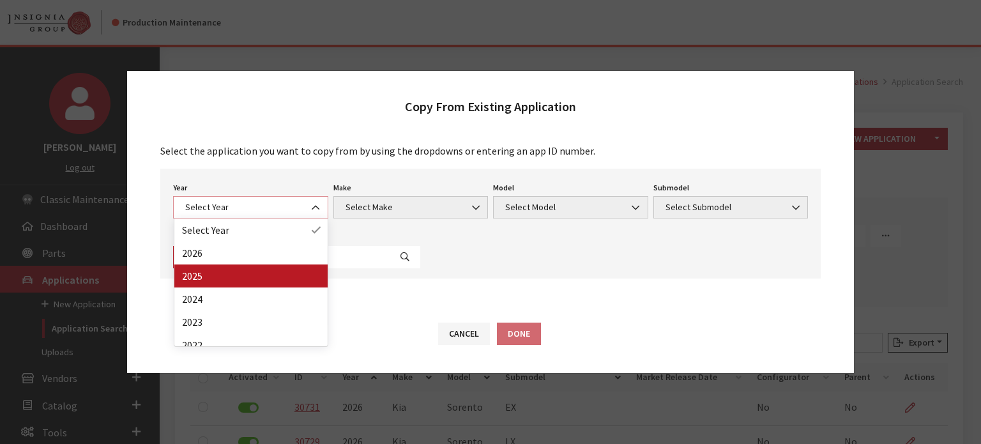
select select "43"
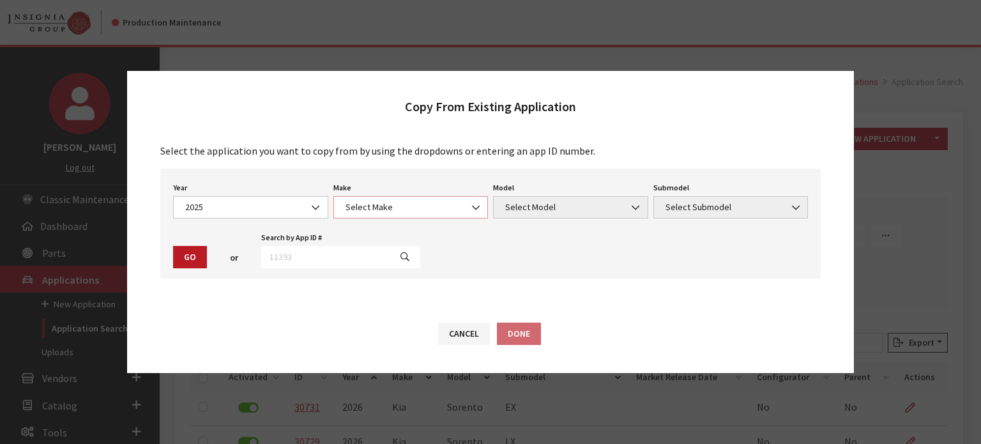
click at [335, 201] on span "Select Make" at bounding box center [410, 207] width 155 height 22
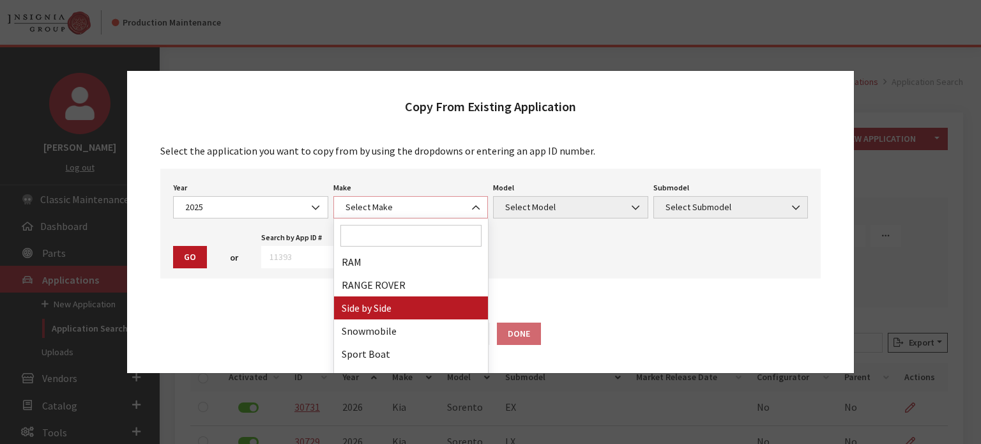
scroll to position [702, 0]
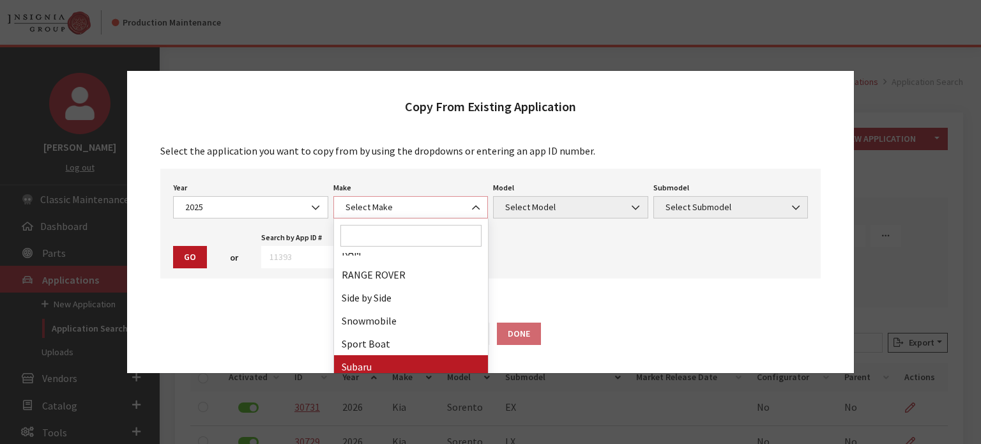
select select "28"
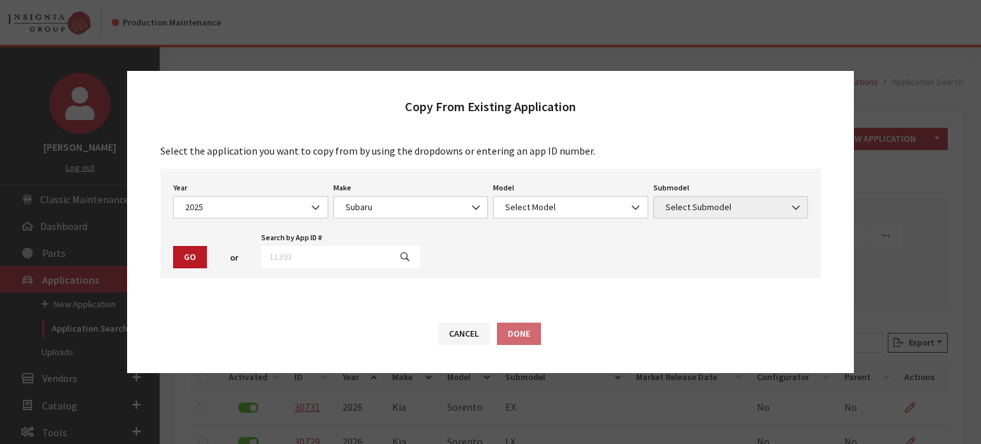
click at [529, 219] on div "Year Select Year 2026 2025 2024 2023 2022 2021 2020 2019 2018 2017 2016 2015 20…" at bounding box center [490, 224] width 660 height 110
click at [524, 204] on span "Select Model" at bounding box center [570, 207] width 139 height 13
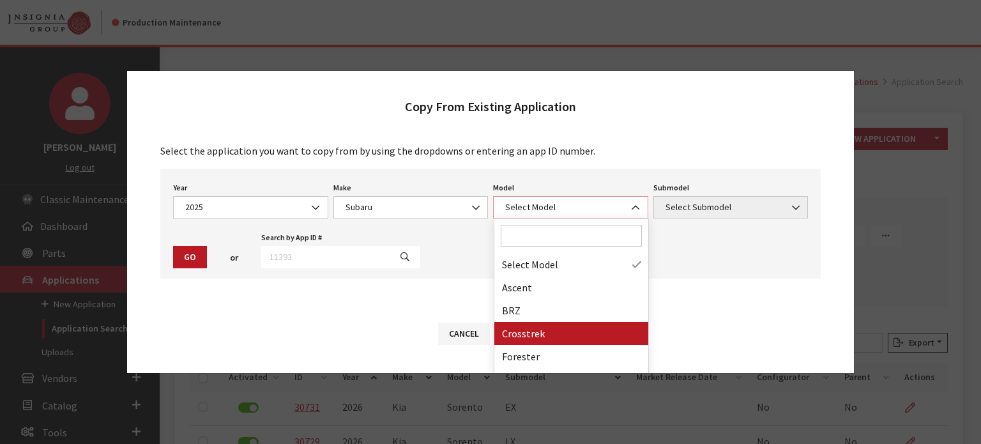
select select "870"
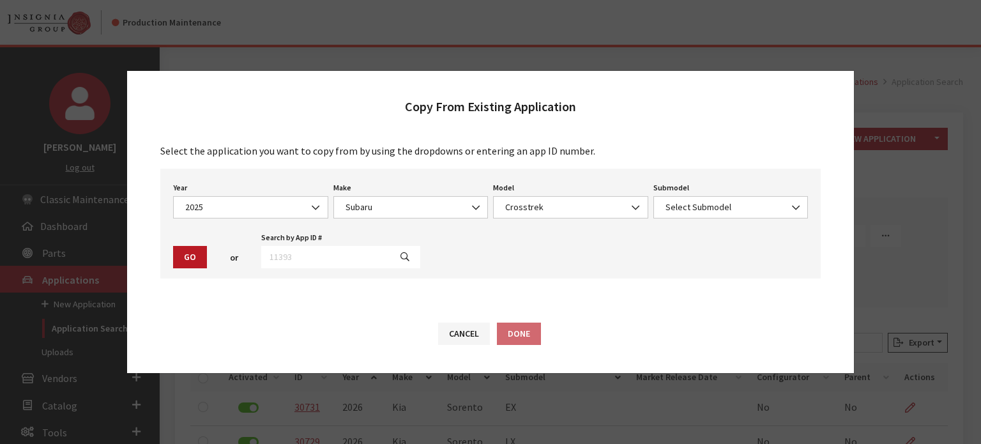
click at [724, 184] on div "Submodel Select Submodel Base Limited Premium Sport Wilderness Select Submodel" at bounding box center [731, 199] width 160 height 40
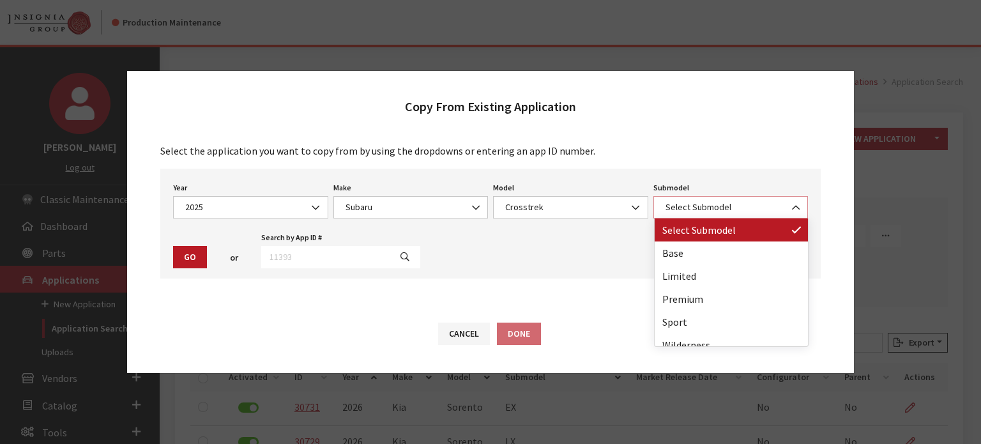
click at [723, 213] on span "Select Submodel" at bounding box center [730, 207] width 155 height 22
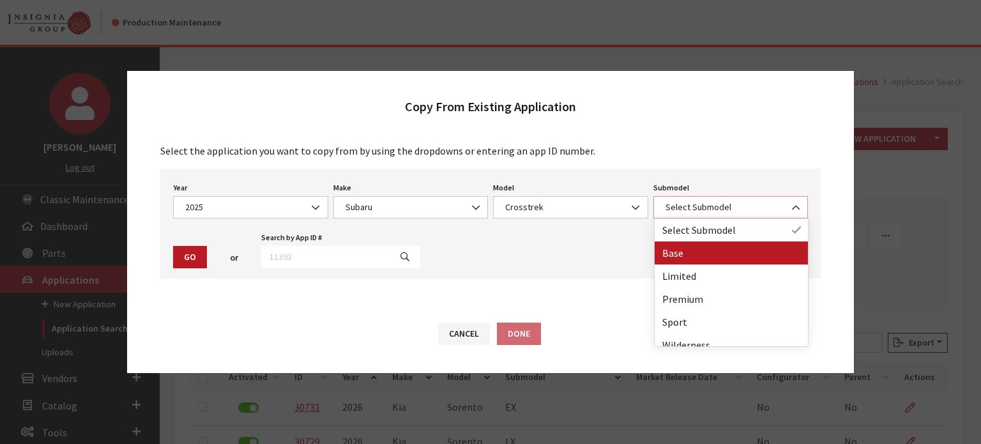
select select "857"
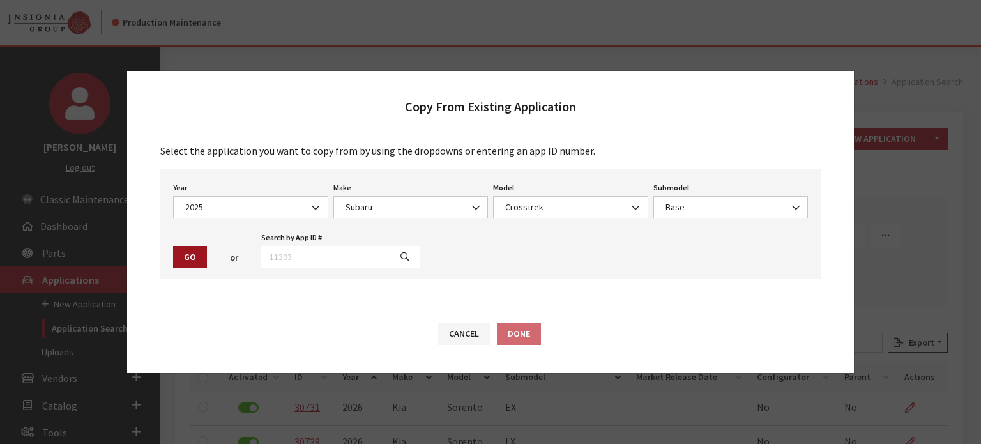
click at [198, 263] on button "Go" at bounding box center [190, 257] width 34 height 22
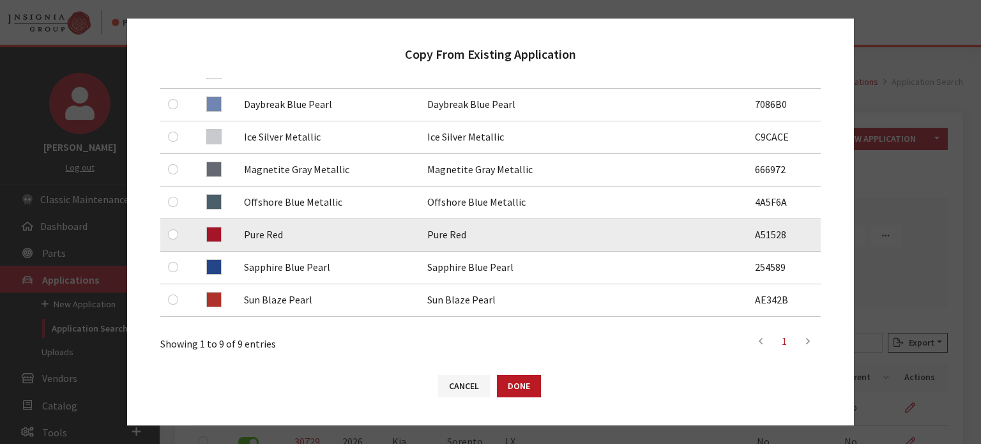
scroll to position [255, 0]
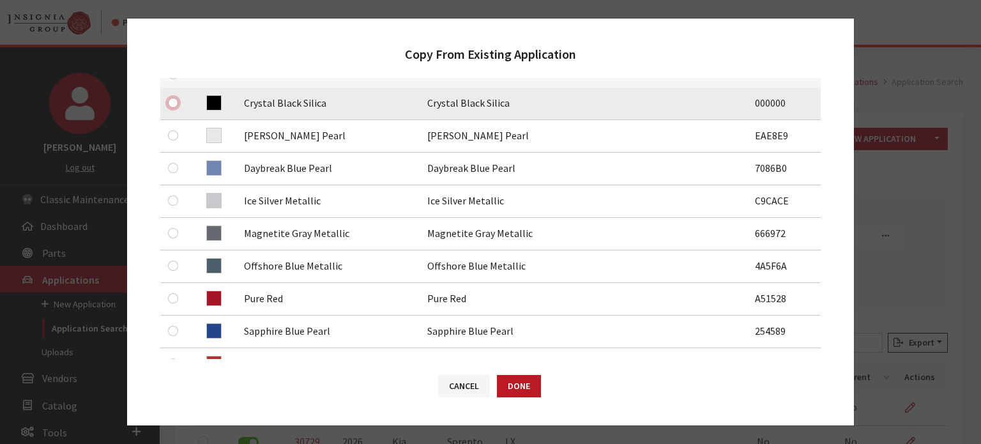
click at [172, 98] on input "checkbox" at bounding box center [173, 103] width 10 height 10
checkbox input "true"
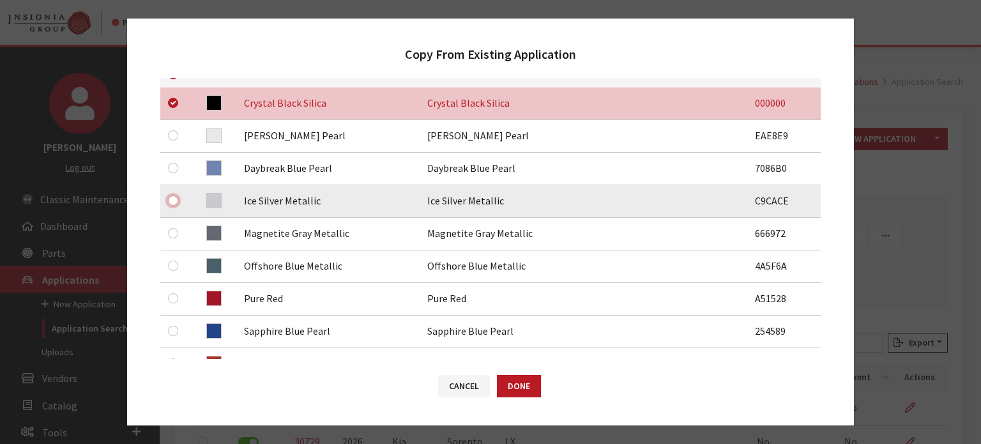
click at [172, 198] on input "checkbox" at bounding box center [173, 200] width 10 height 10
checkbox input "true"
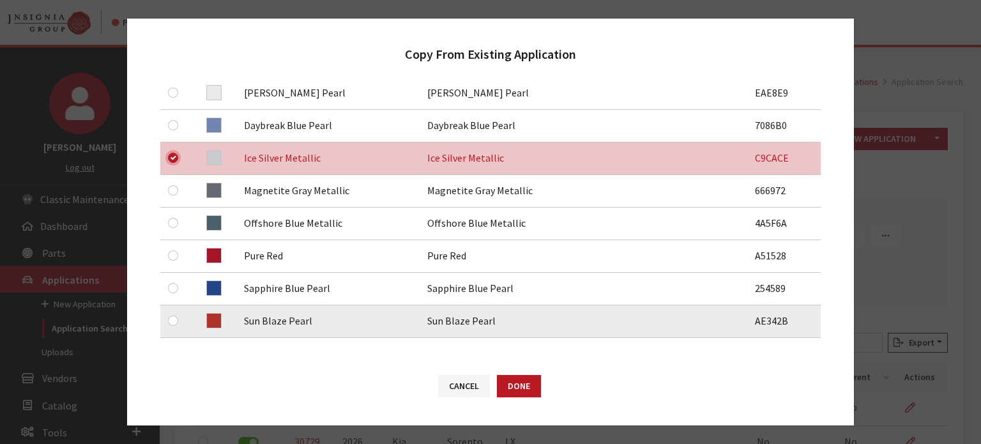
scroll to position [319, 0]
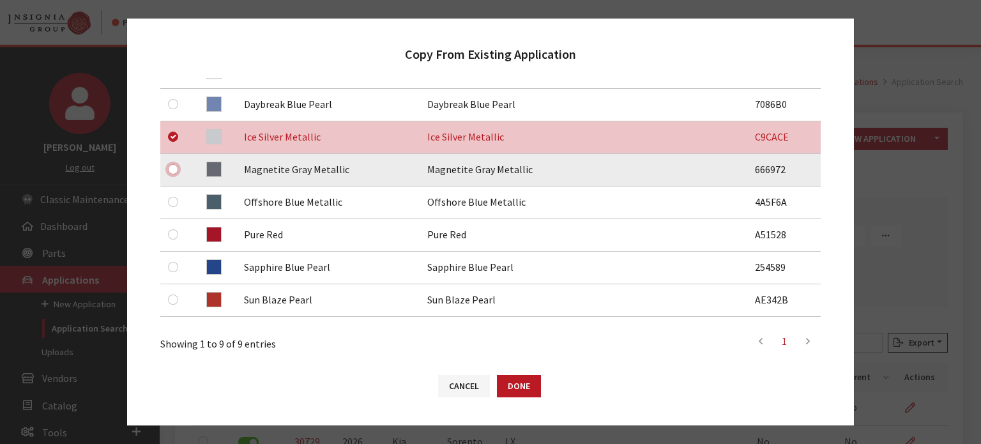
click at [171, 171] on input "checkbox" at bounding box center [173, 169] width 10 height 10
checkbox input "true"
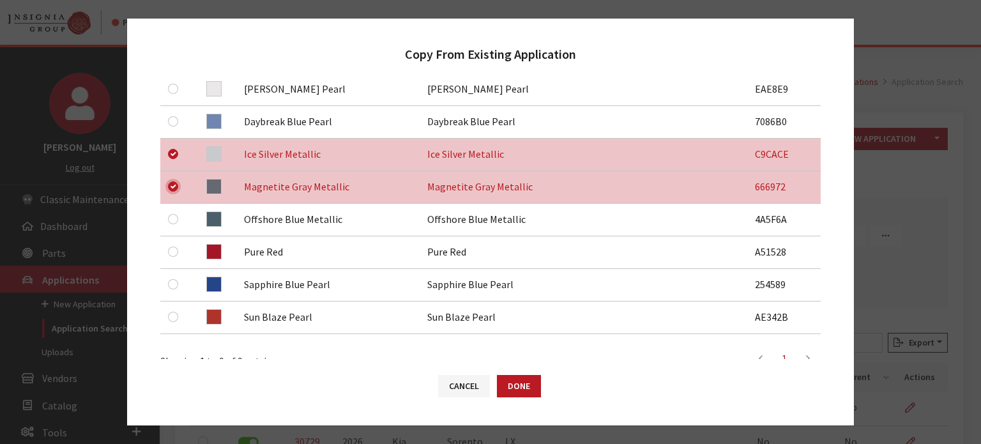
scroll to position [255, 0]
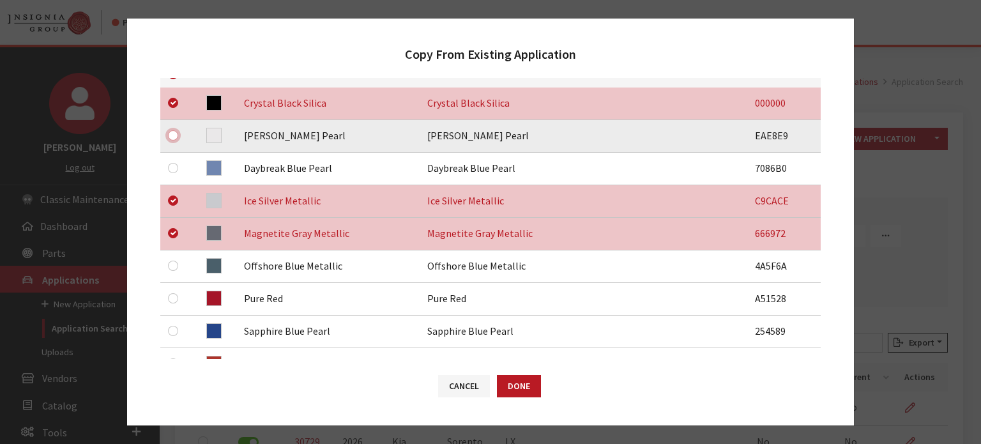
drag, startPoint x: 173, startPoint y: 135, endPoint x: 3, endPoint y: 192, distance: 179.5
click at [172, 135] on input "checkbox" at bounding box center [173, 135] width 10 height 10
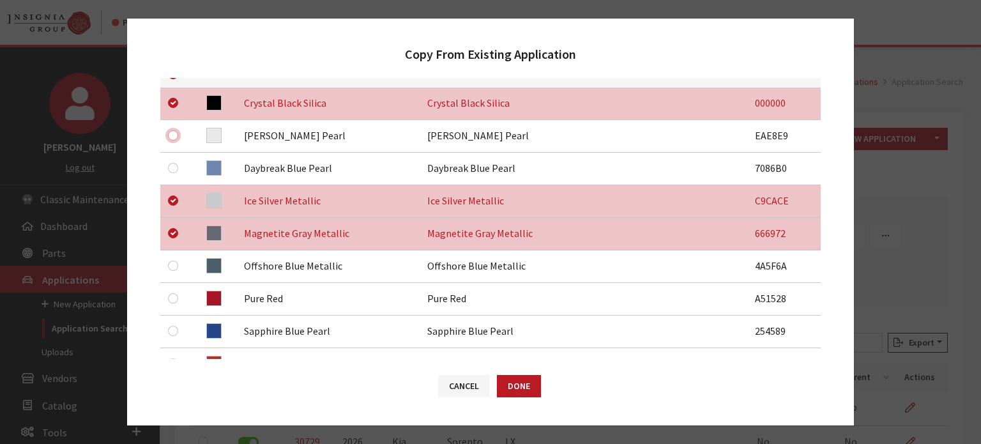
checkbox input "true"
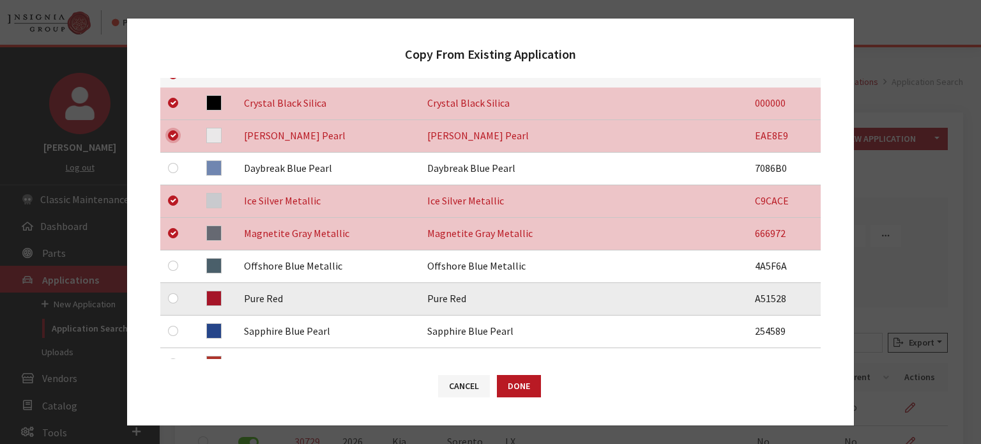
scroll to position [319, 0]
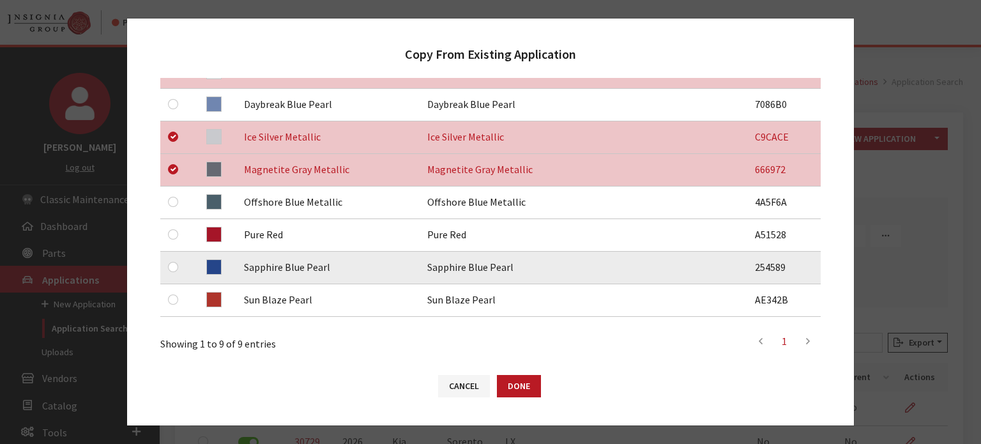
click at [166, 271] on td at bounding box center [175, 268] width 31 height 33
click at [172, 268] on input "checkbox" at bounding box center [173, 267] width 10 height 10
checkbox input "true"
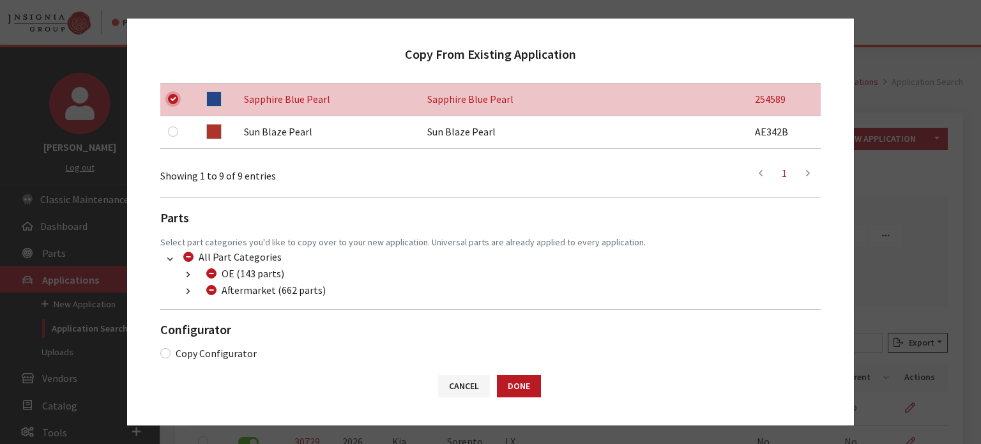
scroll to position [503, 0]
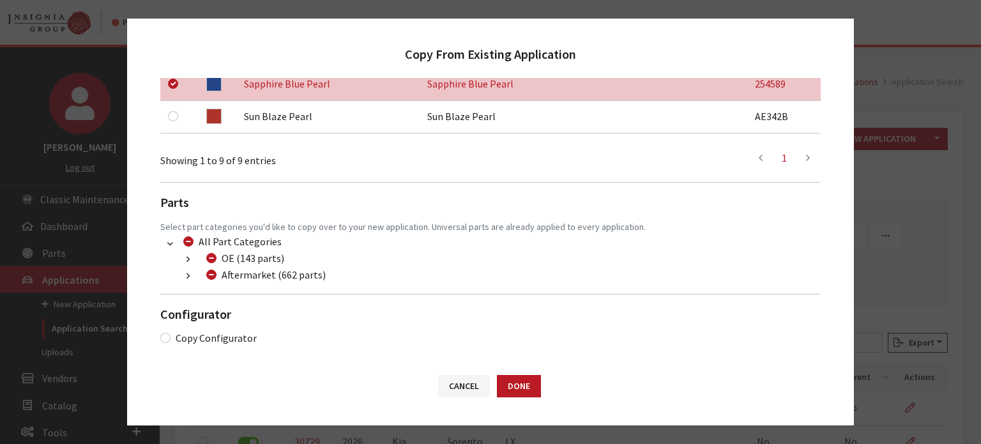
click at [187, 273] on icon "button" at bounding box center [187, 276] width 3 height 9
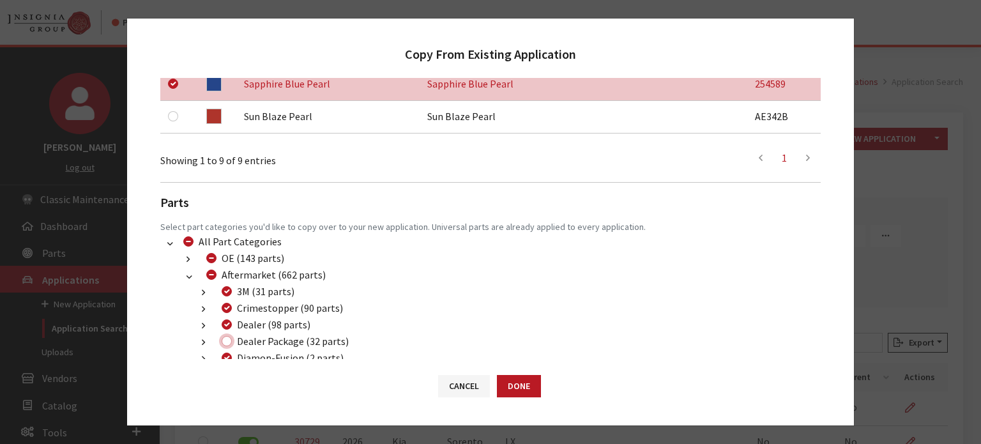
click at [224, 339] on input "Dealer Package (32 parts)" at bounding box center [227, 341] width 10 height 10
checkbox input "true"
click at [227, 291] on input "3M (31 parts)" at bounding box center [227, 291] width 10 height 10
checkbox input "false"
click at [209, 278] on input "Aftermarket (662 parts)" at bounding box center [211, 274] width 10 height 10
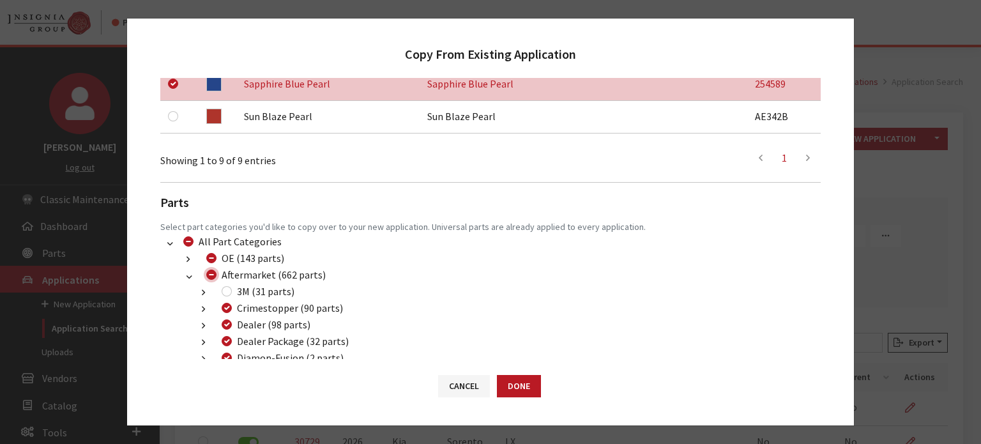
checkbox input "true"
click at [209, 278] on input "Aftermarket (662 parts)" at bounding box center [211, 274] width 10 height 10
checkbox input "false"
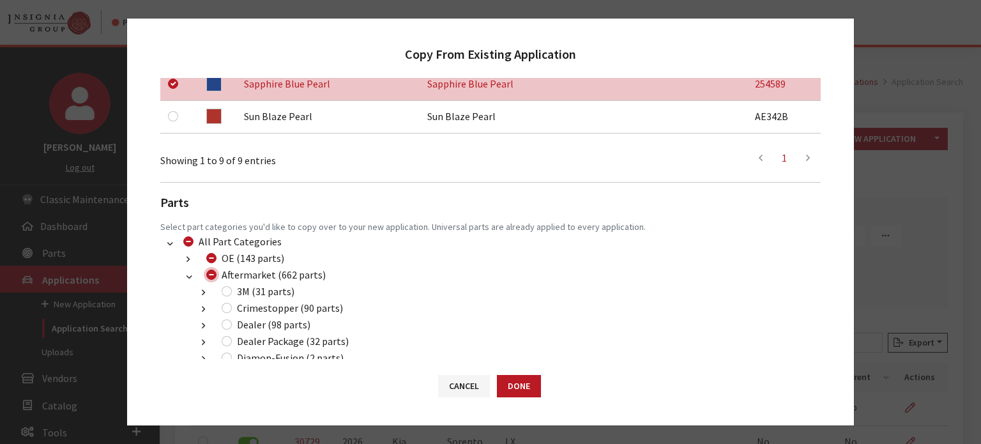
checkbox input "false"
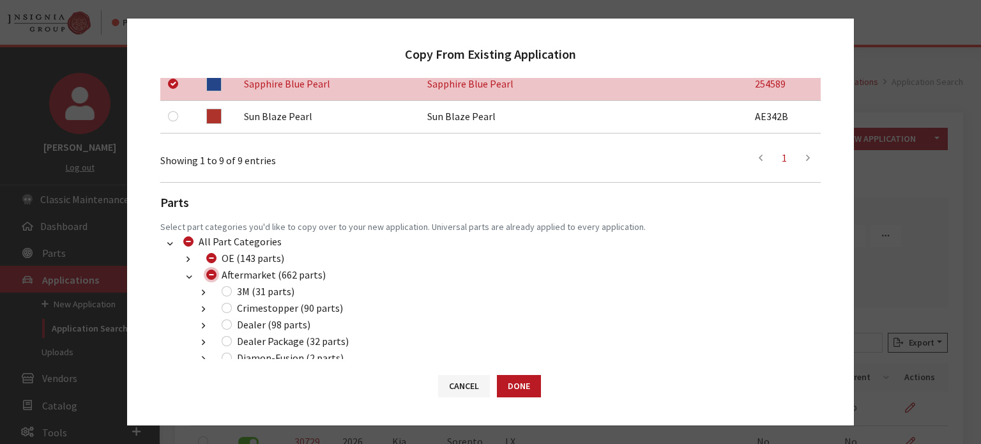
checkbox input "false"
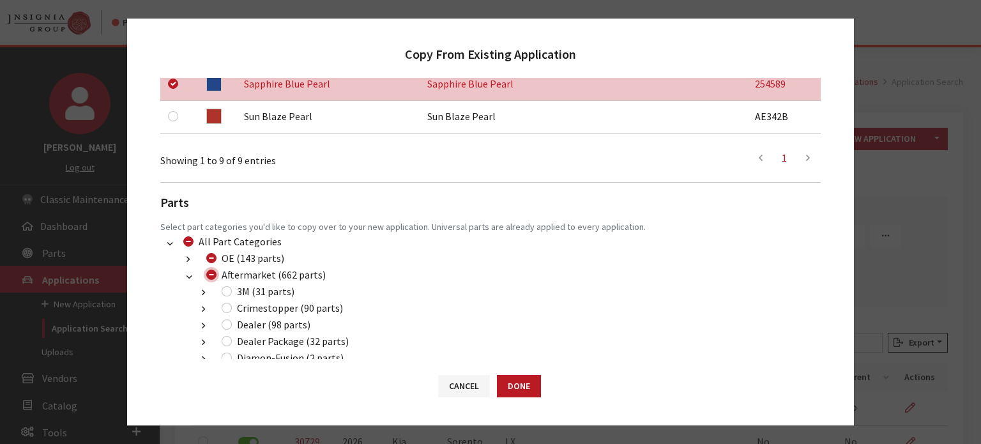
checkbox input "false"
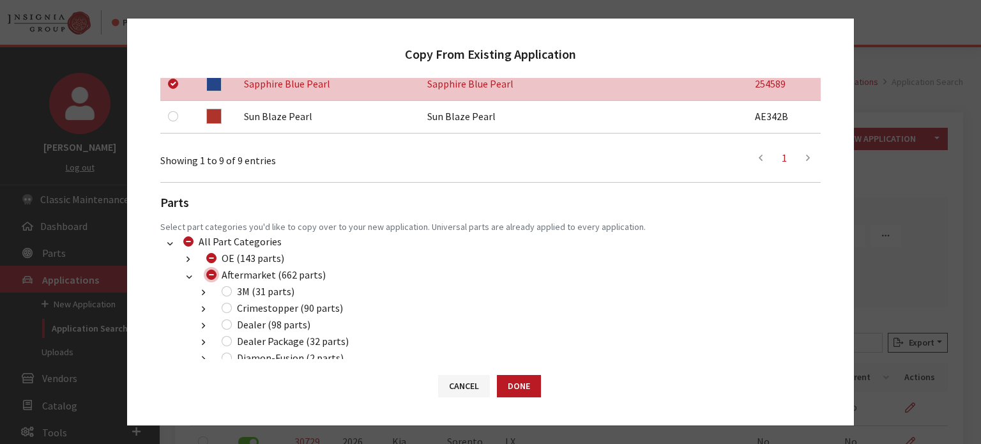
checkbox input "false"
click at [227, 328] on input "Dealer (98 parts)" at bounding box center [227, 324] width 10 height 10
checkbox input "true"
click at [227, 345] on input "Dealer Package (32 parts)" at bounding box center [227, 341] width 10 height 10
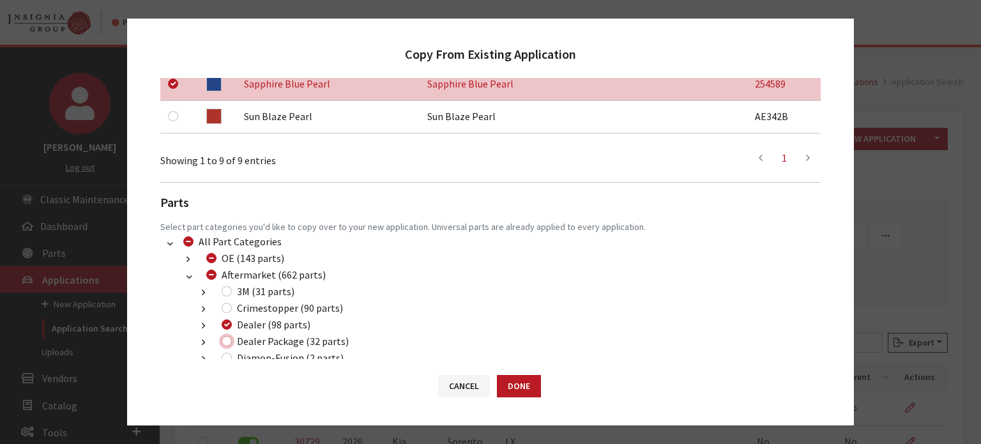
checkbox input "true"
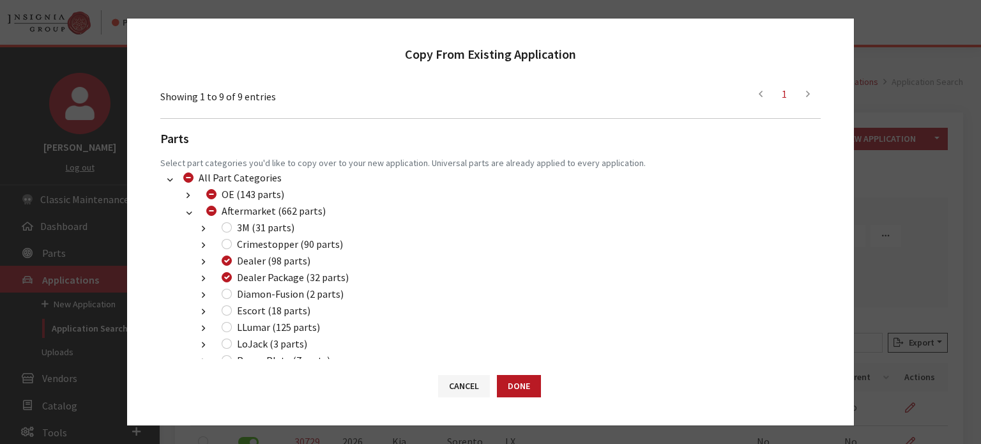
click at [226, 333] on div "LLumar (125 parts)" at bounding box center [269, 326] width 102 height 15
click at [228, 329] on input "LLumar (125 parts)" at bounding box center [227, 327] width 10 height 10
checkbox input "true"
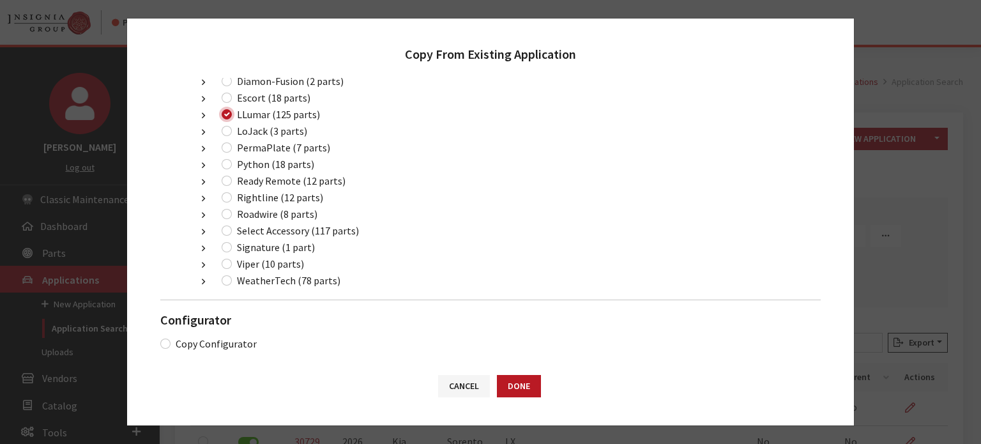
scroll to position [784, 0]
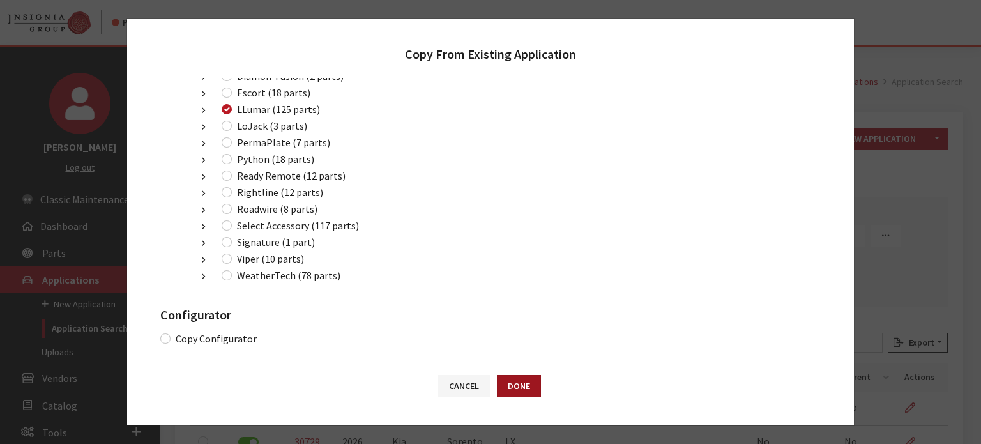
click at [522, 385] on button "Done" at bounding box center [519, 386] width 44 height 22
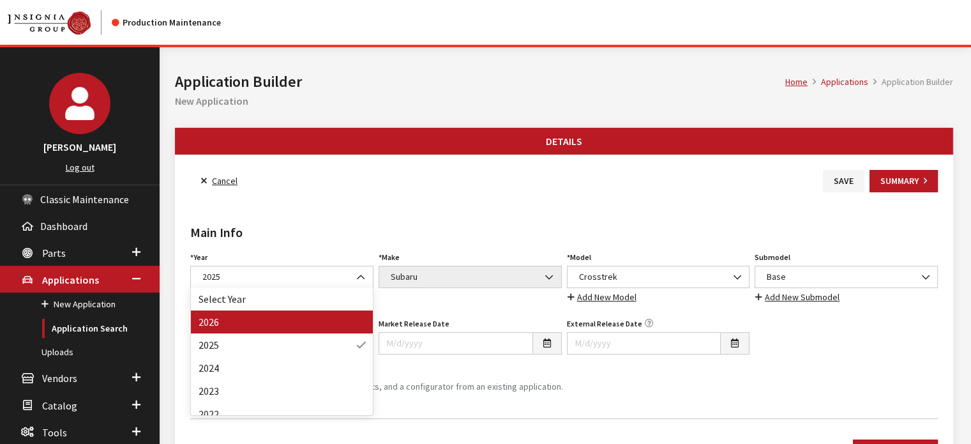
drag, startPoint x: 317, startPoint y: 321, endPoint x: 386, endPoint y: 309, distance: 70.0
select select "44"
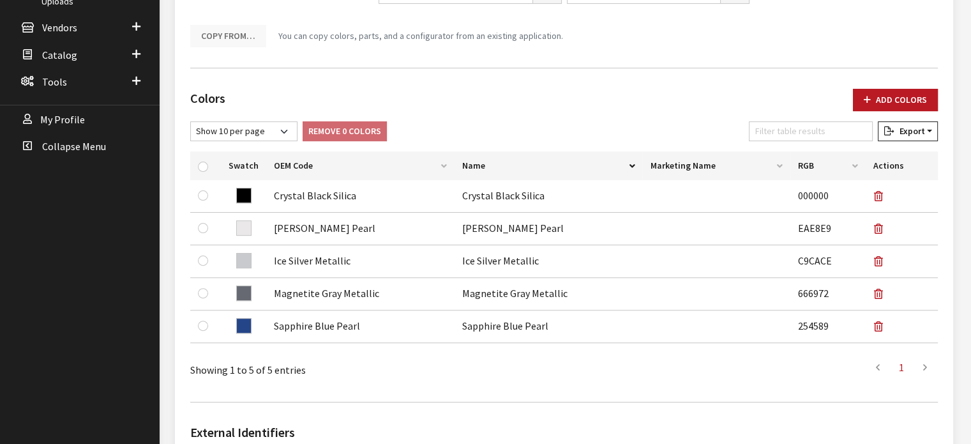
scroll to position [383, 0]
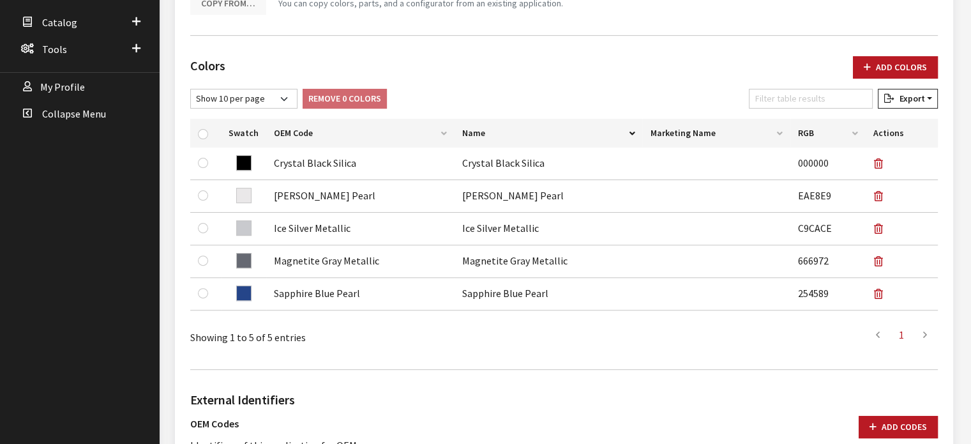
click at [910, 53] on div "Colors Add Colors No colors have been added! You can add colors from an existin…" at bounding box center [564, 202] width 753 height 313
click at [920, 61] on button "Add Colors" at bounding box center [895, 67] width 85 height 22
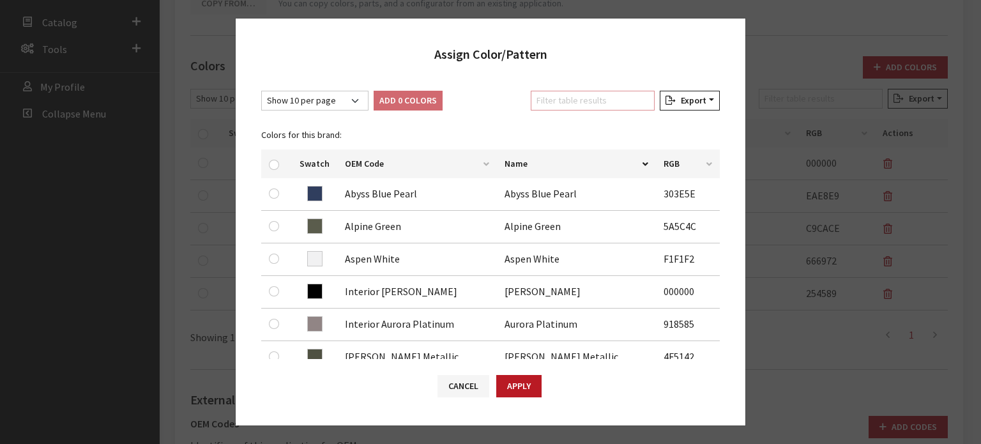
click at [580, 107] on input "Filter table results" at bounding box center [593, 101] width 124 height 20
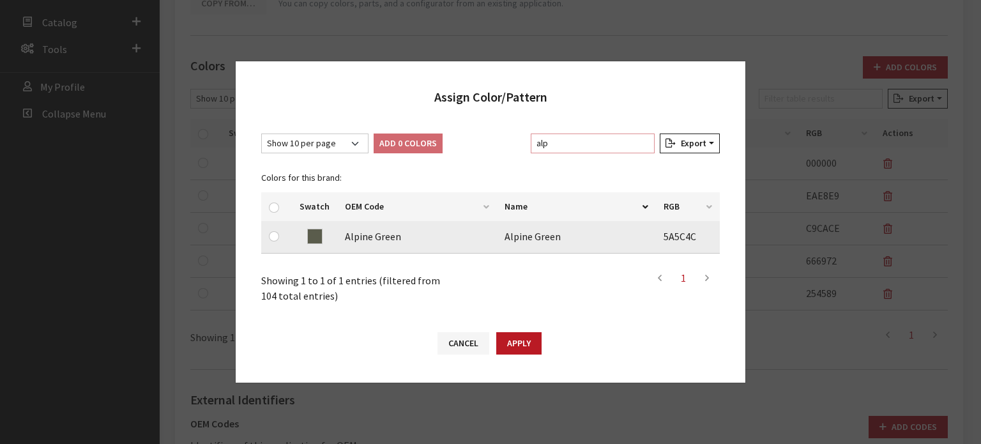
type input "alp"
click at [273, 234] on input "checkbox" at bounding box center [274, 236] width 10 height 10
checkbox input "true"
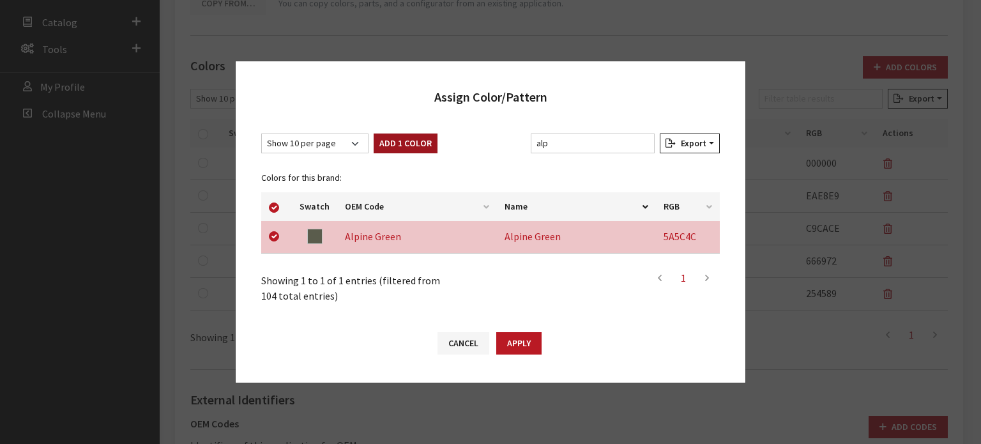
click at [391, 136] on button "Add 1 Color" at bounding box center [406, 143] width 64 height 20
checkbox input "false"
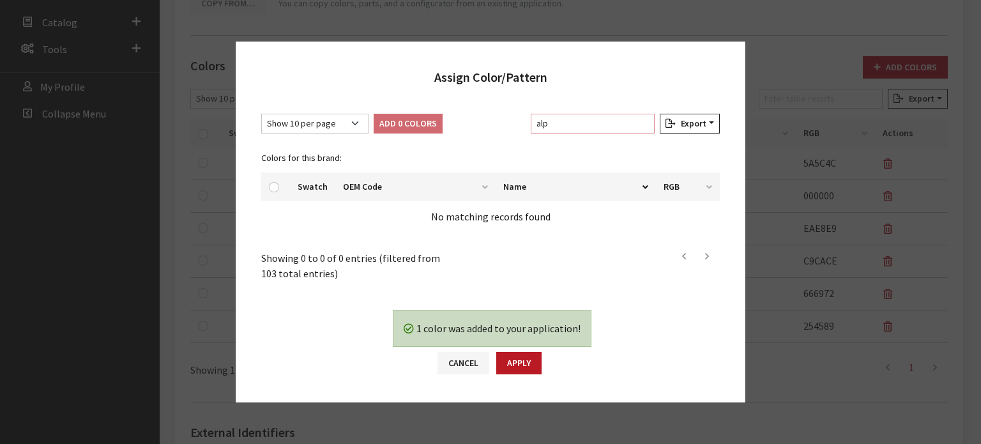
click at [573, 119] on input "alp" at bounding box center [593, 124] width 124 height 20
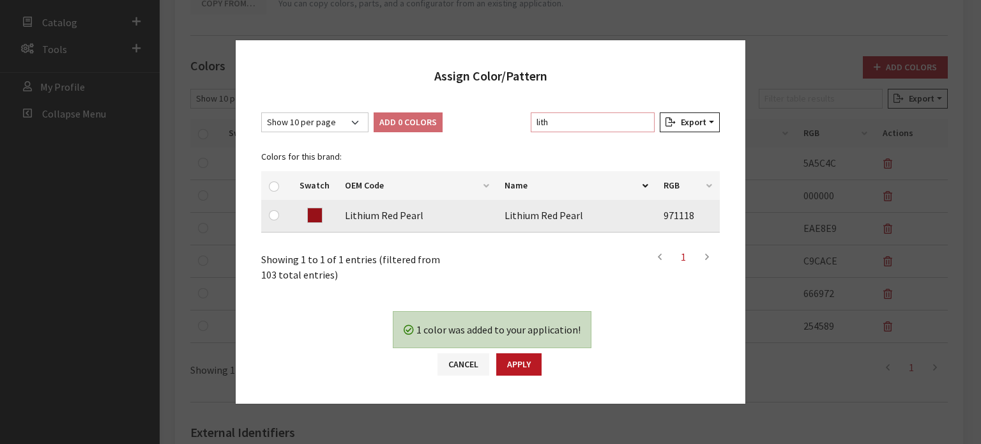
type input "lith"
click at [276, 218] on input "checkbox" at bounding box center [274, 215] width 10 height 10
checkbox input "true"
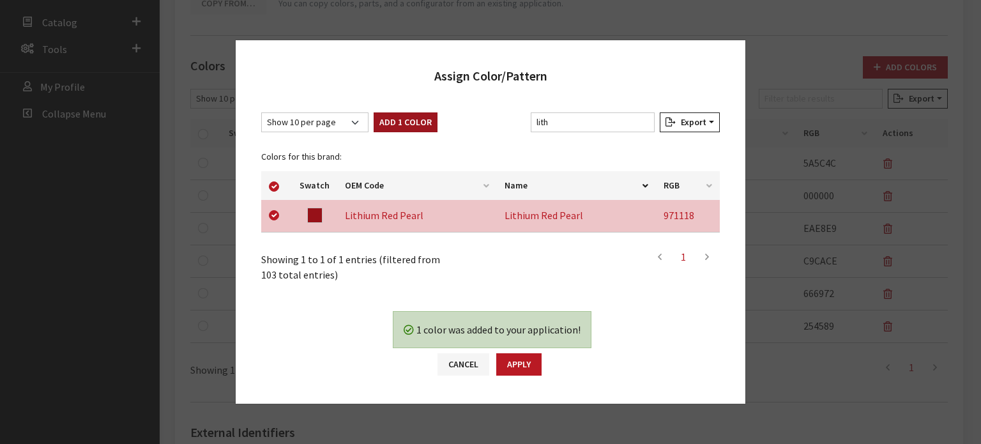
drag, startPoint x: 379, startPoint y: 137, endPoint x: 398, endPoint y: 121, distance: 25.8
click at [380, 137] on div "Show 10 per page Show 25 per page Show 50 per page Show 100 per page Show 1000 …" at bounding box center [490, 197] width 459 height 170
click at [398, 121] on button "Add 1 Color" at bounding box center [406, 122] width 64 height 20
checkbox input "false"
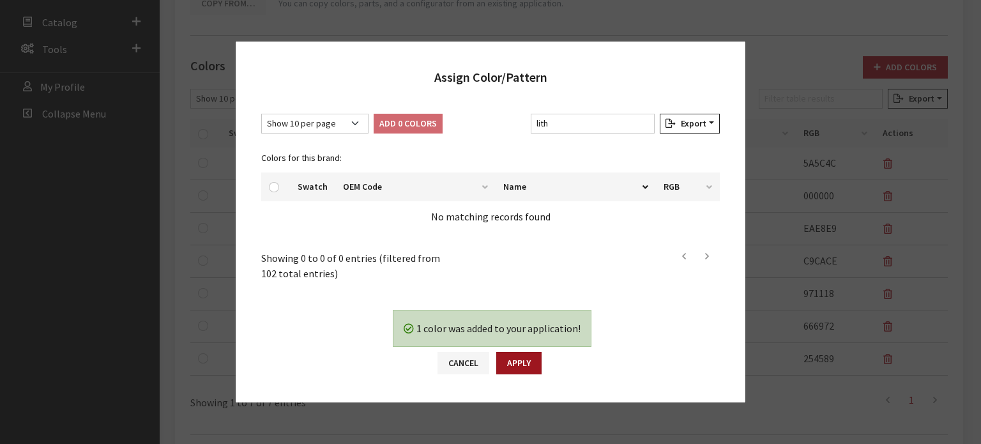
click at [517, 354] on button "Apply" at bounding box center [518, 363] width 45 height 22
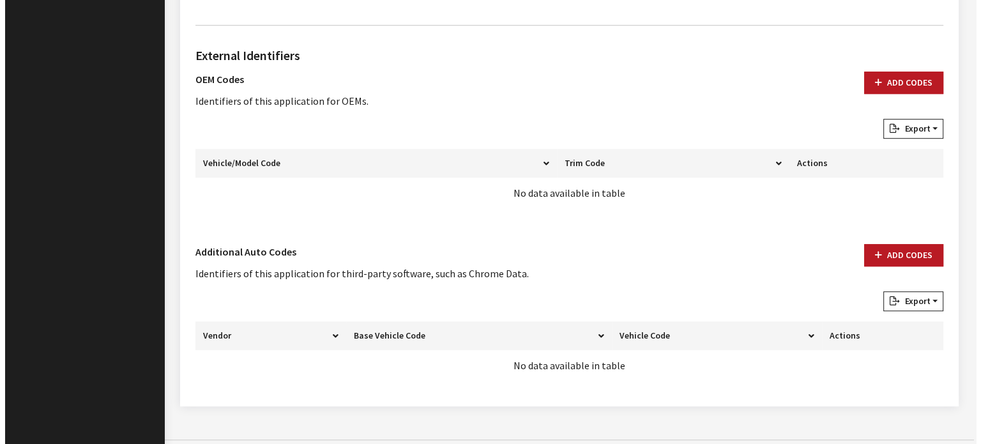
scroll to position [807, 0]
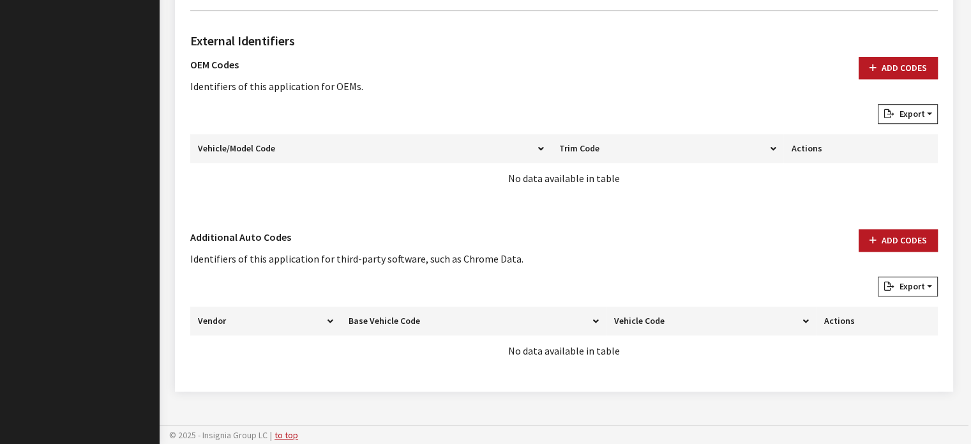
click at [923, 221] on div "External Identifiers OEM Codes Identifiers of this application for OEMs. Add Co…" at bounding box center [564, 198] width 753 height 355
click at [902, 245] on button "Add Codes" at bounding box center [898, 240] width 79 height 22
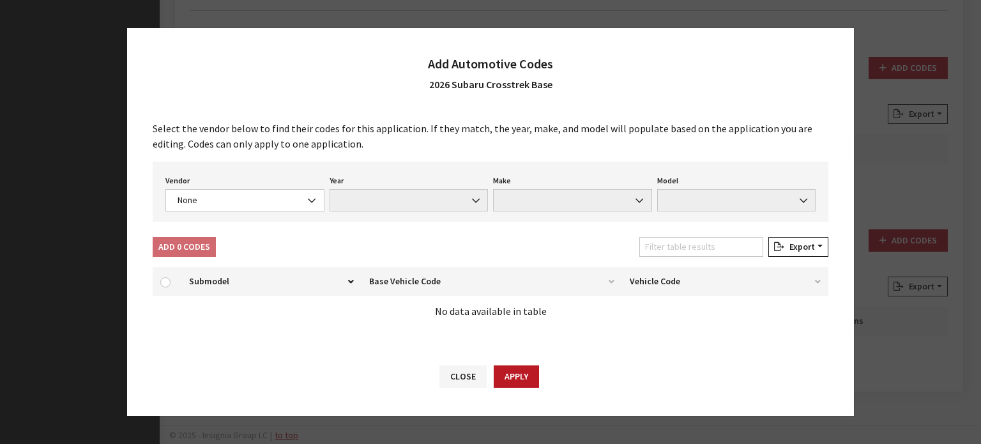
click at [289, 214] on div "Vendor None Chrome® Data Aftermarket Catalog Exchange Standard None Year None M…" at bounding box center [491, 192] width 676 height 60
click at [280, 204] on span "None" at bounding box center [245, 199] width 142 height 13
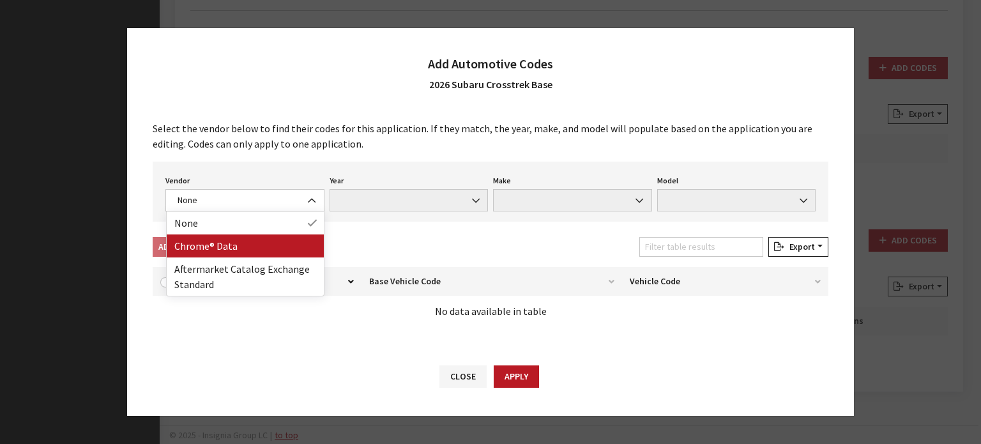
drag, startPoint x: 277, startPoint y: 261, endPoint x: 275, endPoint y: 250, distance: 11.6
select select "4"
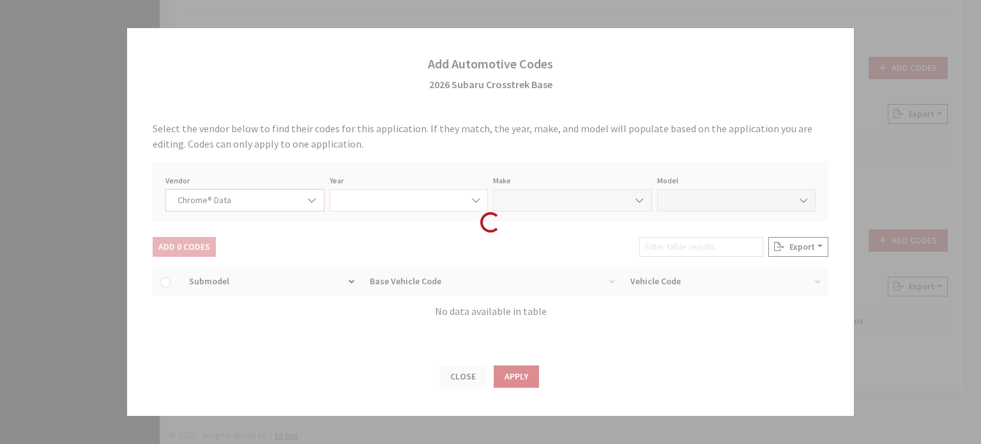
select select "2026"
select select "37"
select select "71705"
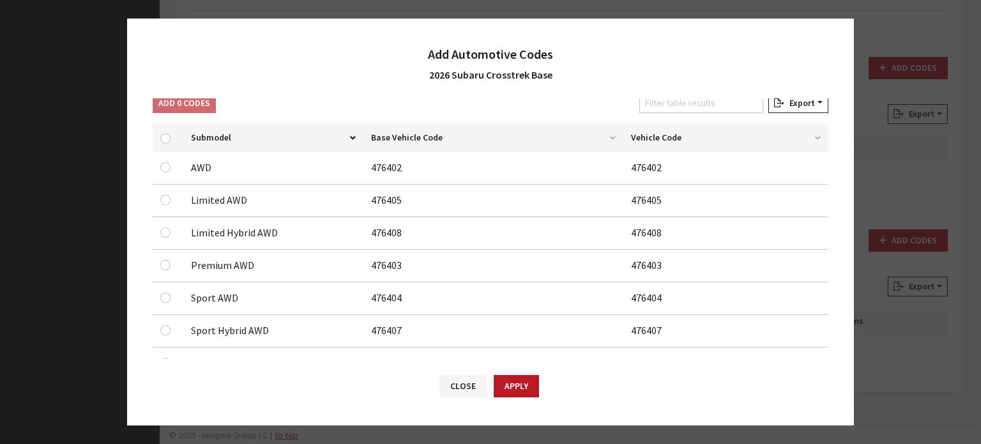
scroll to position [112, 0]
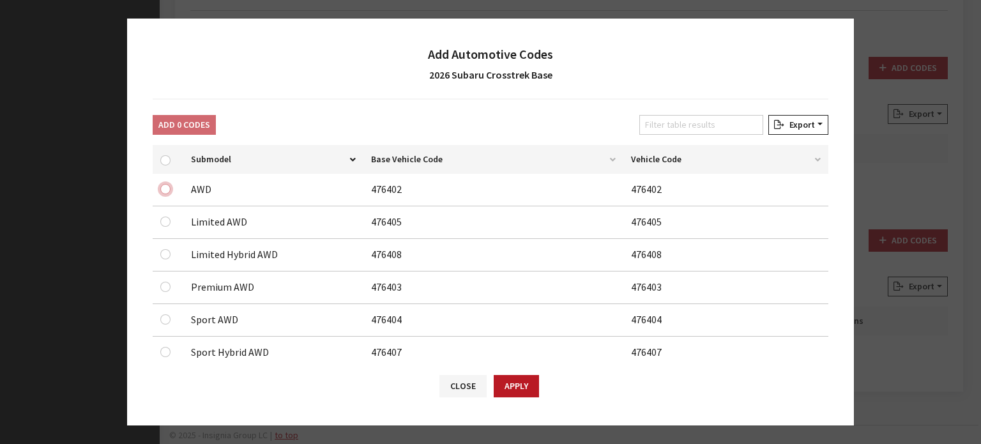
click at [169, 191] on input "checkbox" at bounding box center [165, 189] width 10 height 10
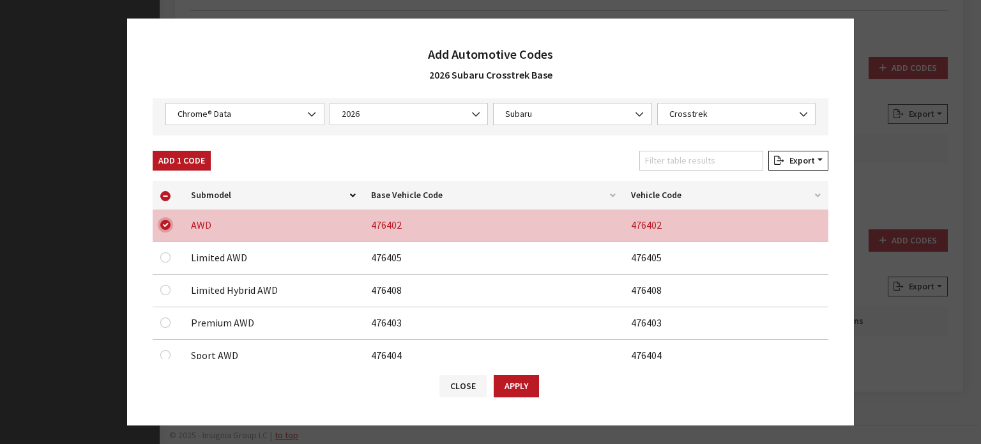
scroll to position [49, 0]
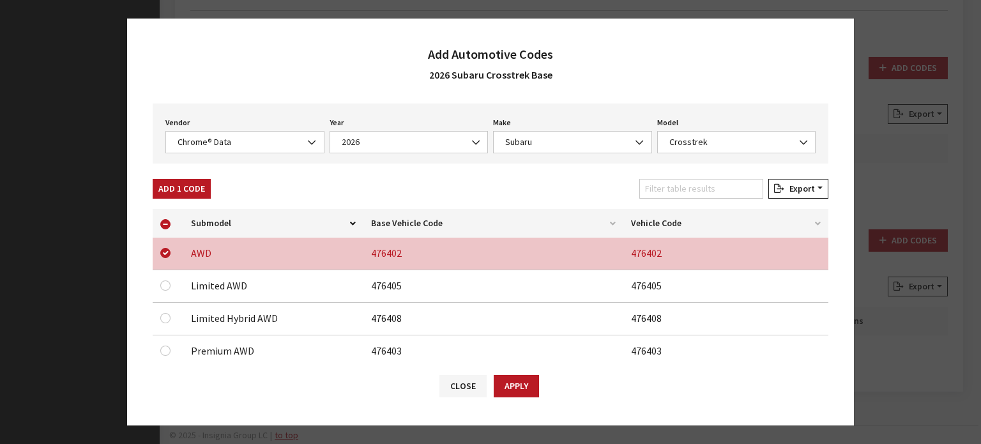
click at [189, 181] on button "Add 1 Code" at bounding box center [182, 189] width 58 height 20
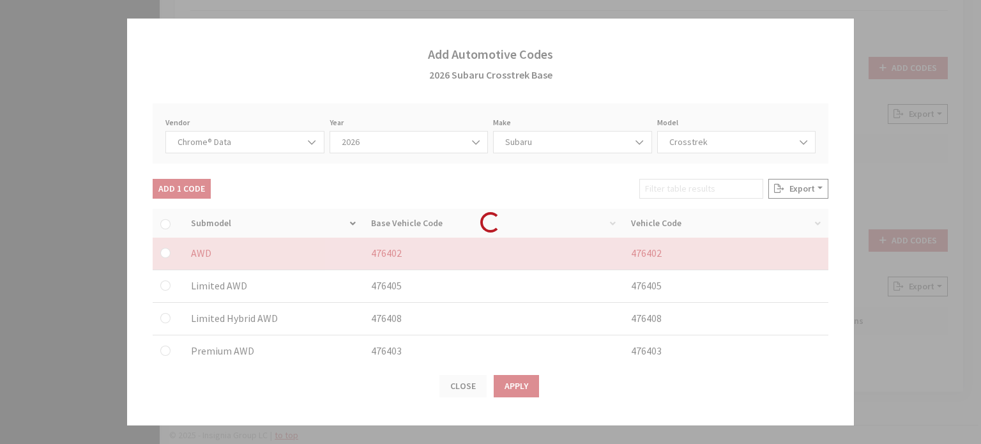
checkbox input "false"
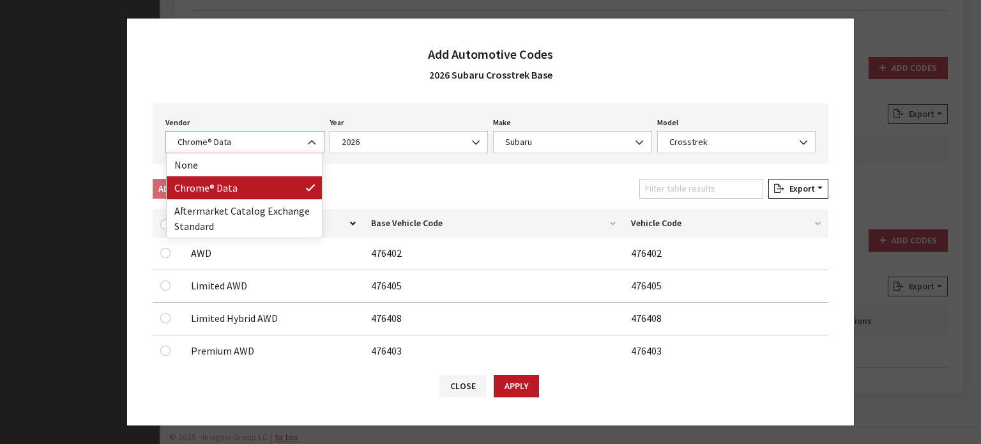
click at [238, 135] on span "Chrome® Data" at bounding box center [245, 141] width 142 height 13
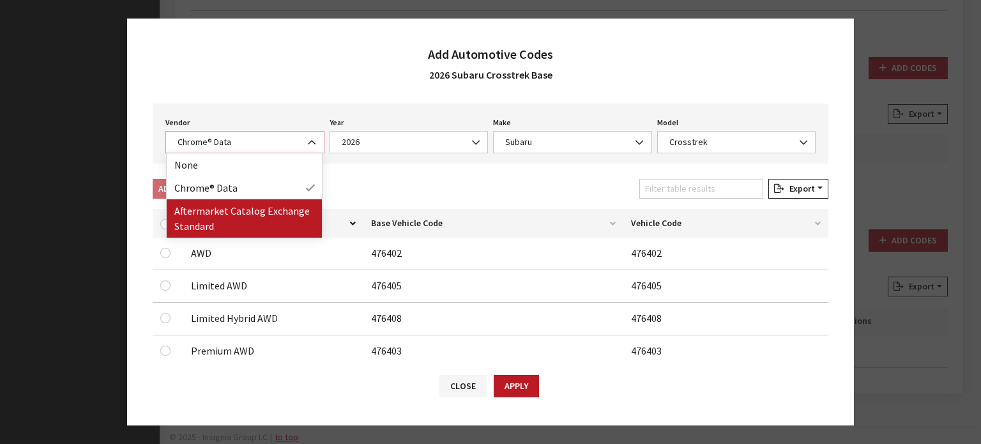
select select "2"
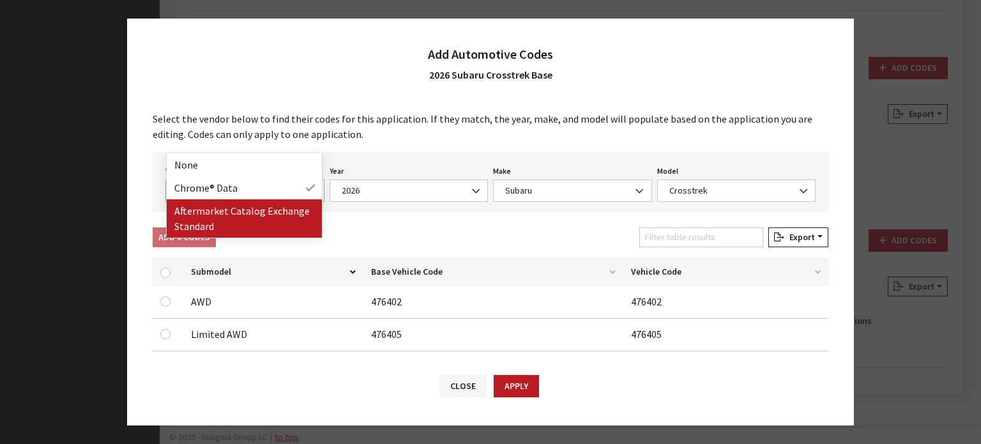
select select "2026"
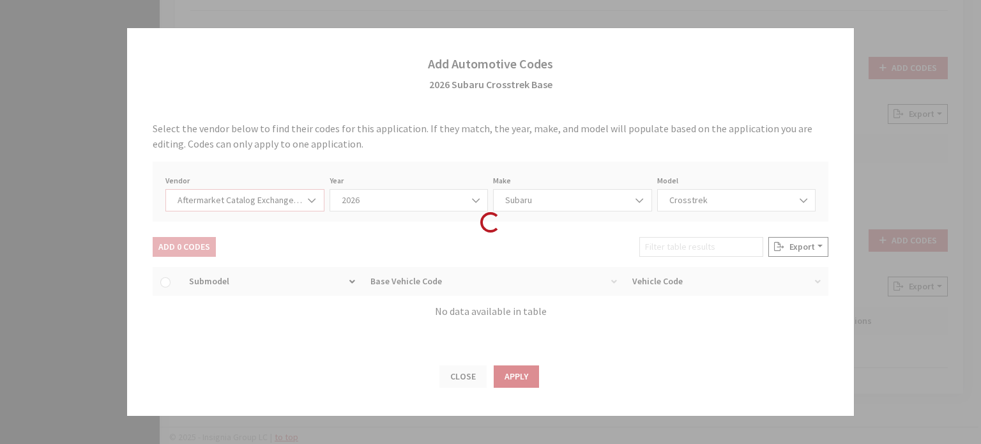
select select "13"
select select "25151"
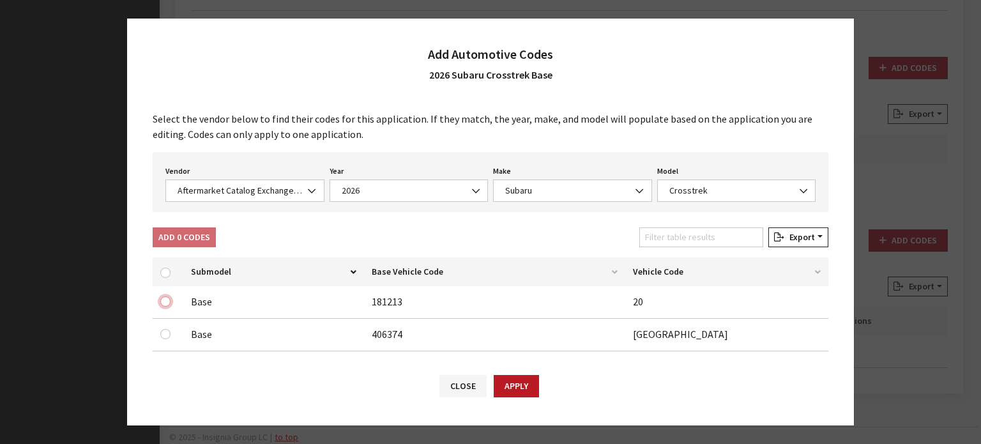
click at [167, 304] on input "checkbox" at bounding box center [165, 301] width 10 height 10
checkbox input "true"
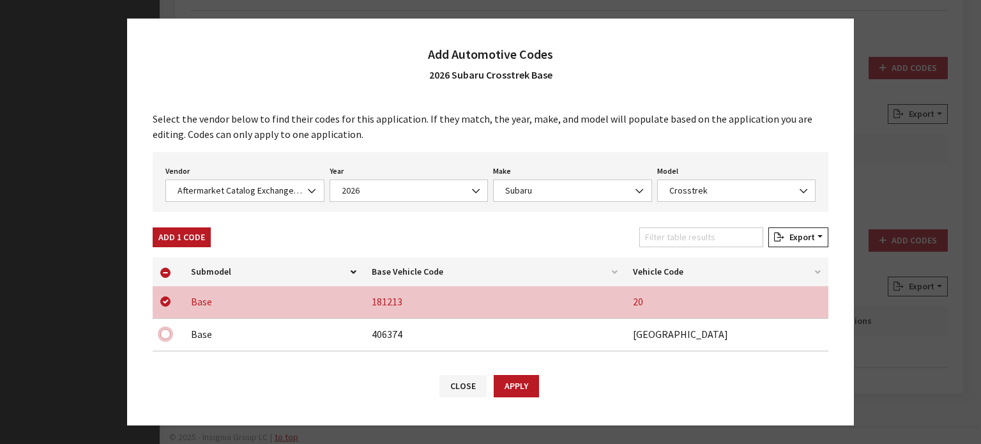
click at [167, 333] on input "checkbox" at bounding box center [165, 334] width 10 height 10
checkbox input "true"
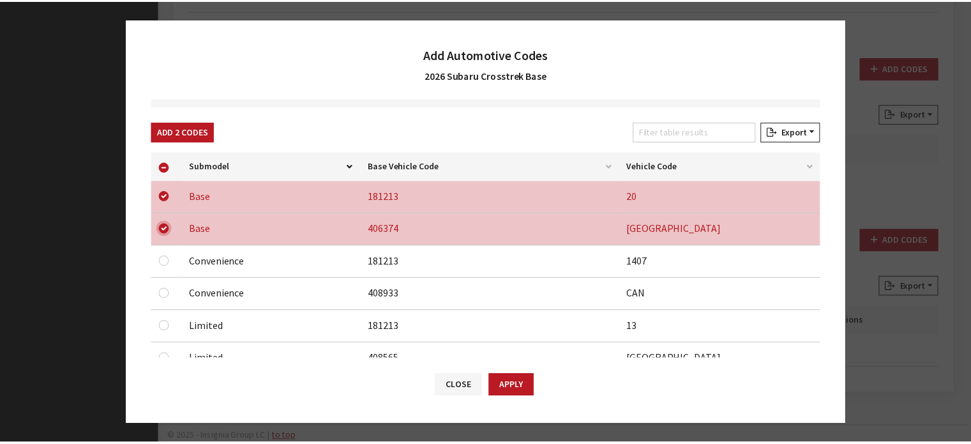
scroll to position [64, 0]
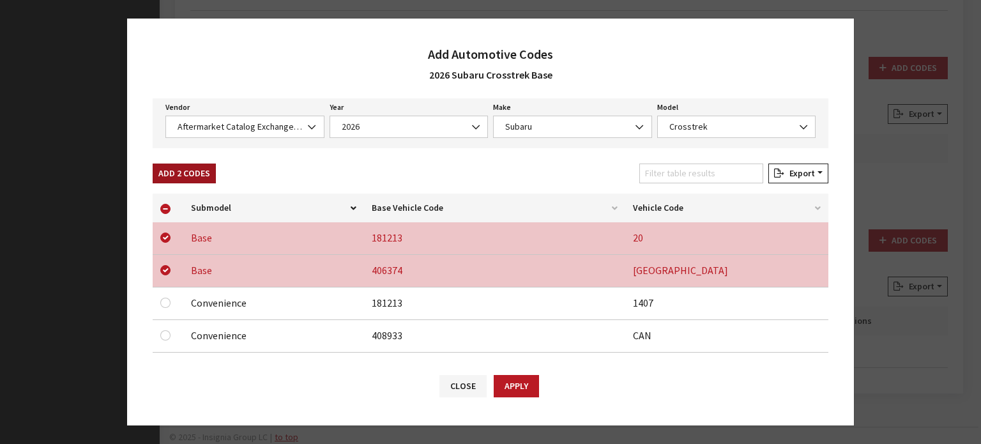
click at [204, 165] on button "Add 2 Codes" at bounding box center [184, 173] width 63 height 20
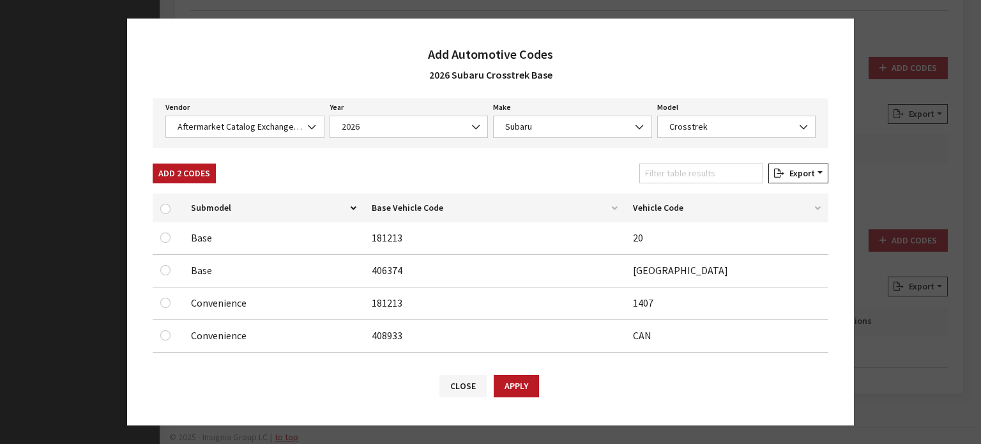
checkbox input "false"
click at [529, 395] on button "Apply" at bounding box center [516, 386] width 45 height 22
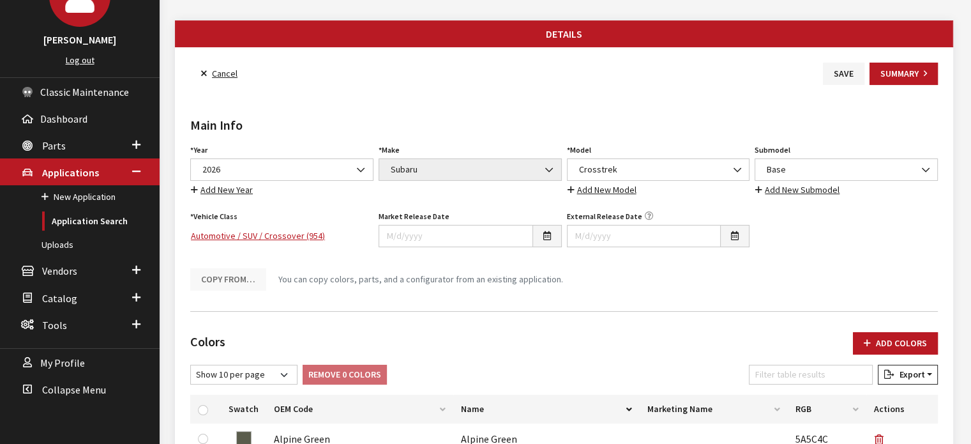
scroll to position [41, 0]
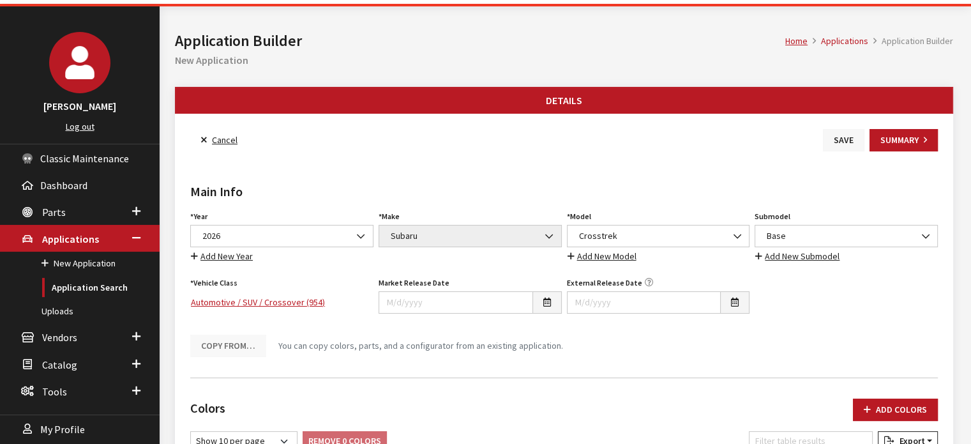
click at [838, 140] on button "Save" at bounding box center [844, 140] width 42 height 22
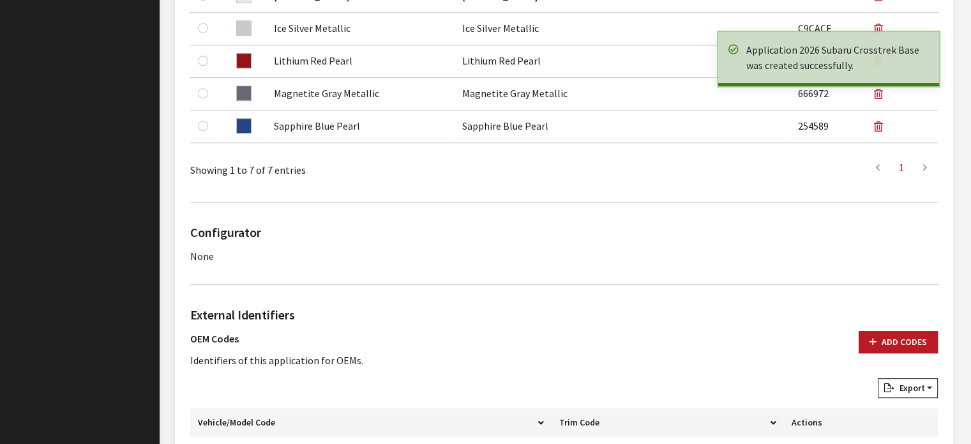
scroll to position [702, 0]
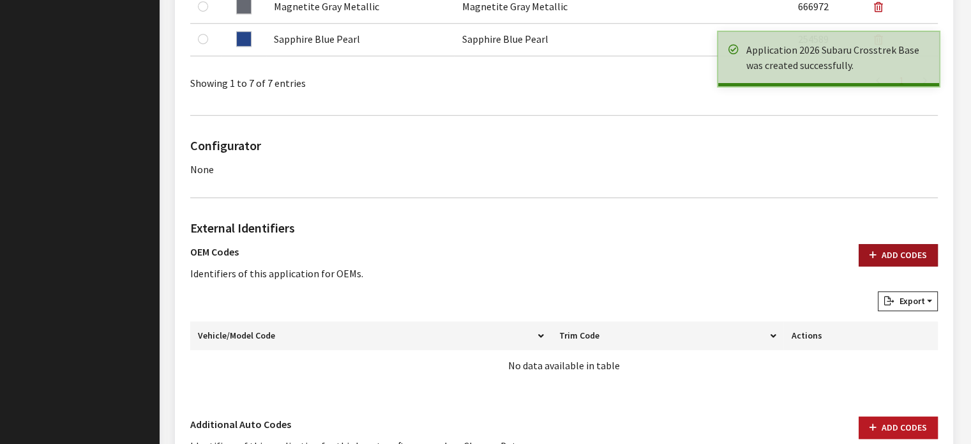
click at [890, 250] on button "Add Codes" at bounding box center [898, 255] width 79 height 22
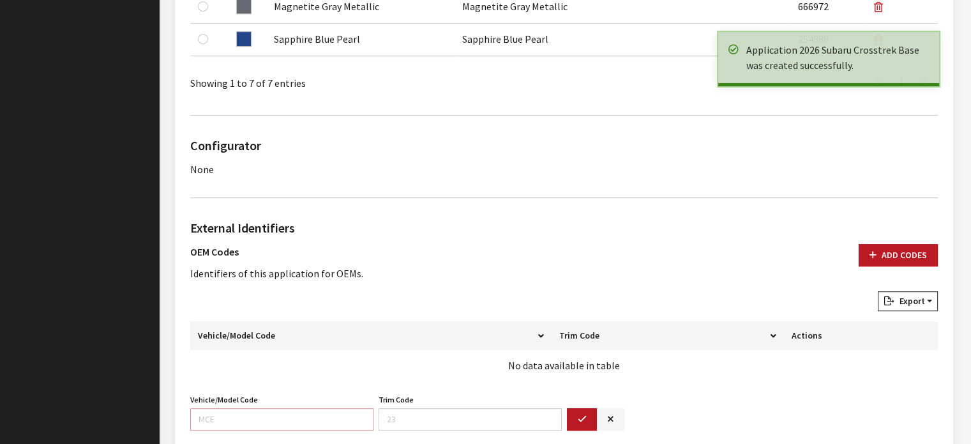
click at [276, 408] on input "Vehicle/Model Code" at bounding box center [281, 419] width 183 height 22
type input "TRA"
click at [406, 408] on input "Trim Code" at bounding box center [470, 419] width 183 height 22
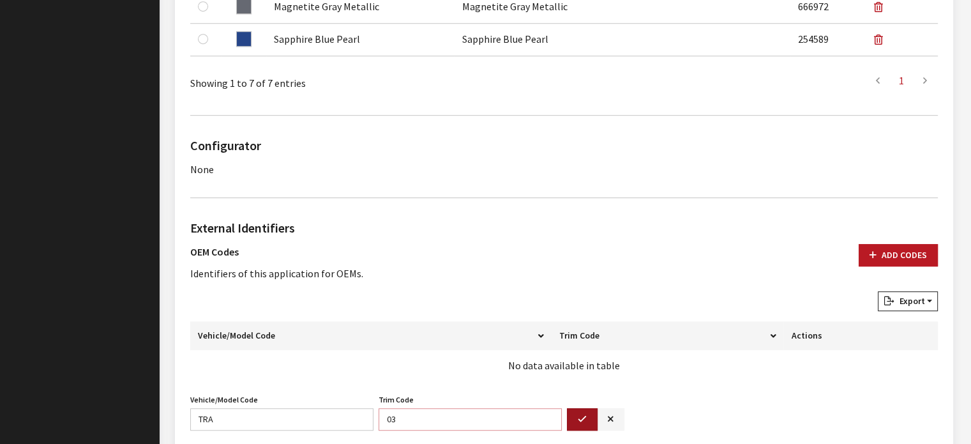
type input "03"
click at [588, 416] on button "button" at bounding box center [582, 419] width 31 height 22
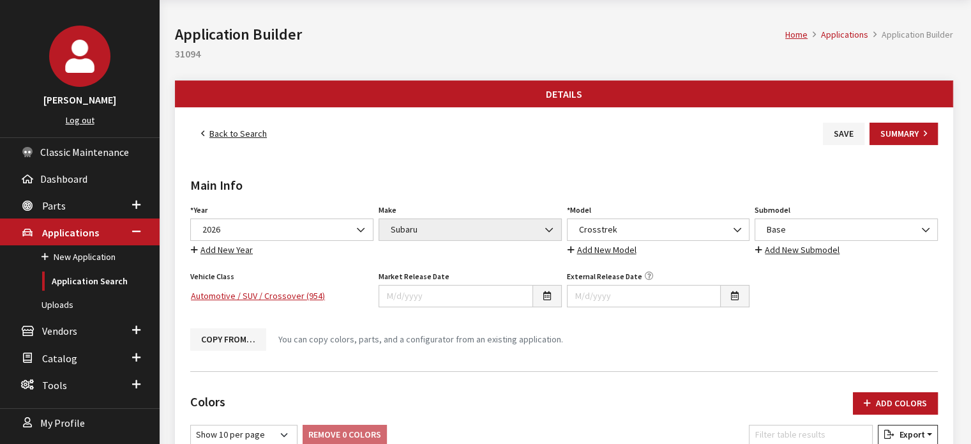
scroll to position [0, 0]
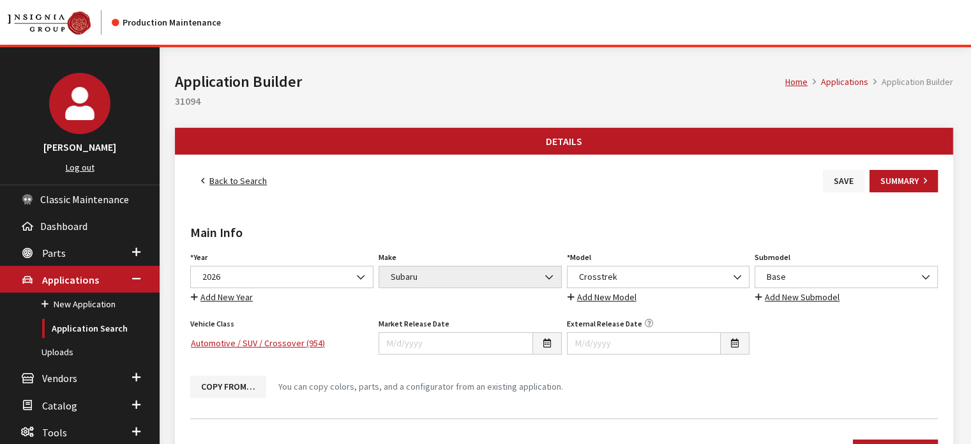
click at [837, 188] on button "Save" at bounding box center [844, 181] width 42 height 22
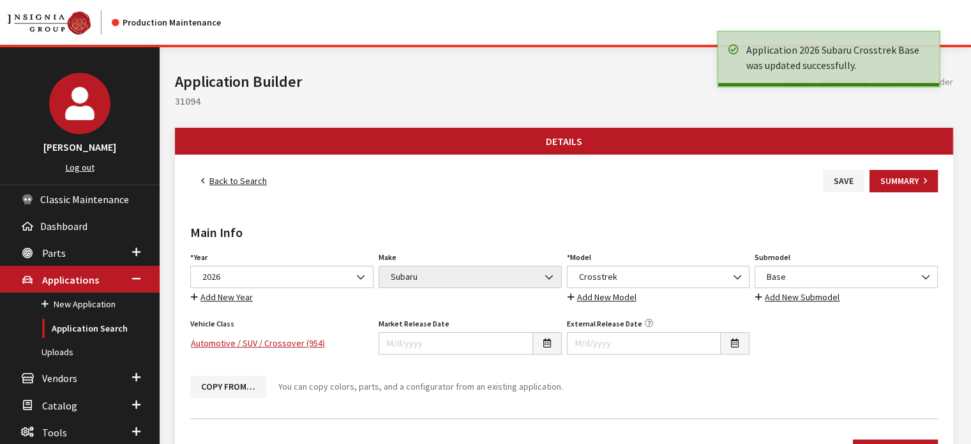
drag, startPoint x: 0, startPoint y: 0, endPoint x: 231, endPoint y: 183, distance: 294.6
click at [231, 181] on link "Back to Search" at bounding box center [233, 181] width 87 height 22
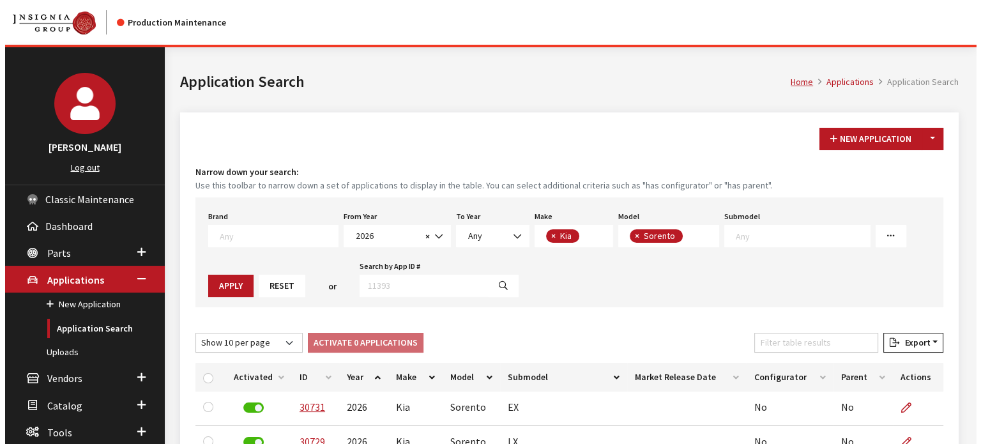
scroll to position [20, 0]
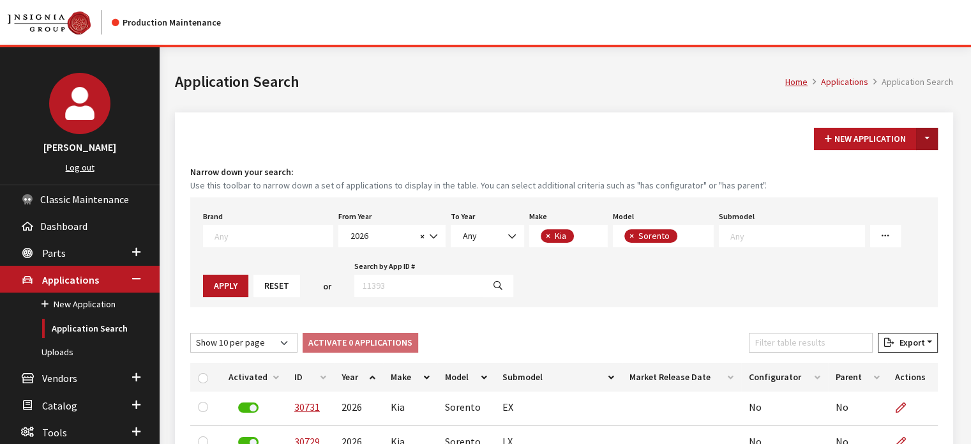
drag, startPoint x: 931, startPoint y: 129, endPoint x: 930, endPoint y: 139, distance: 9.6
click at [931, 129] on button "Toggle Dropdown" at bounding box center [927, 139] width 22 height 22
click at [912, 161] on button "New From Existing..." at bounding box center [883, 166] width 110 height 22
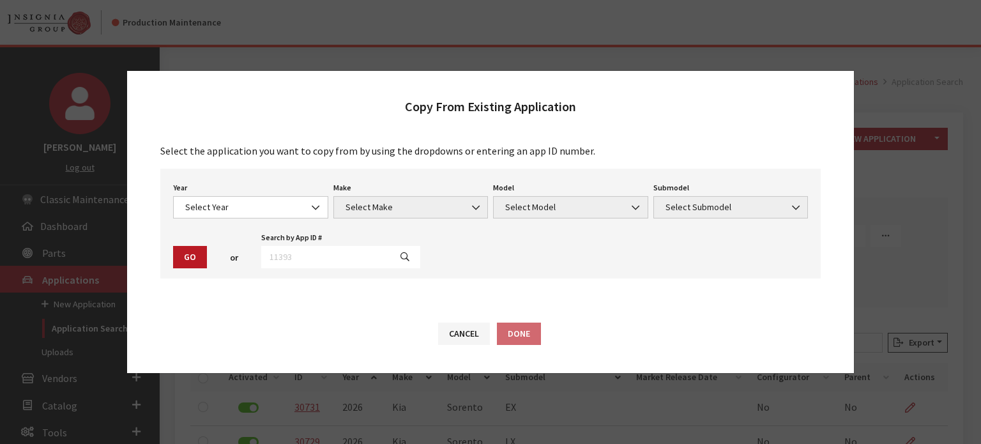
click at [239, 193] on div "Year Select Year [DATE] 2025 2024 2023 2022 2021 2020 2019 2018 2017 2016 2015 …" at bounding box center [251, 199] width 160 height 40
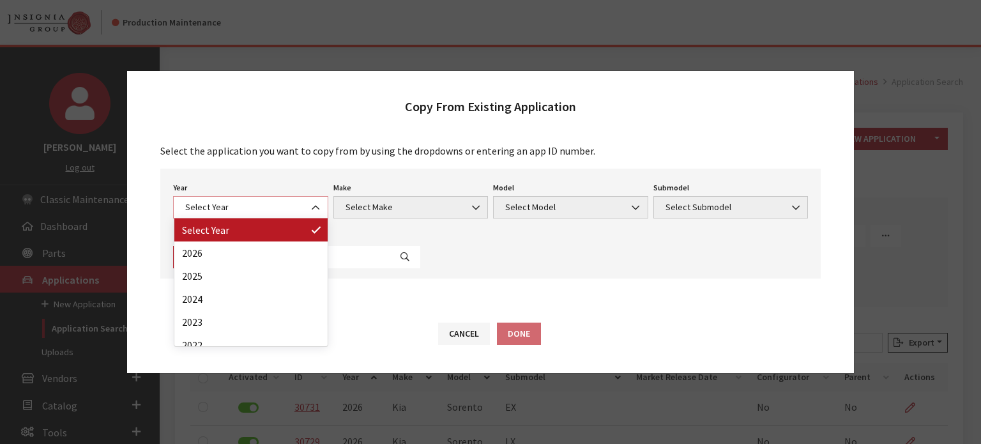
click at [236, 209] on span "Select Year" at bounding box center [250, 207] width 139 height 13
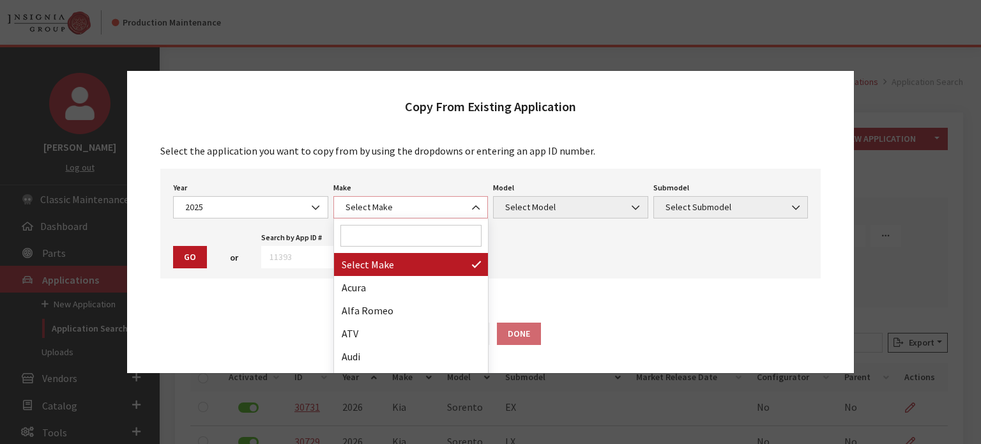
click at [411, 210] on span "Select Make" at bounding box center [411, 207] width 139 height 13
click at [250, 196] on span "2025" at bounding box center [250, 207] width 155 height 22
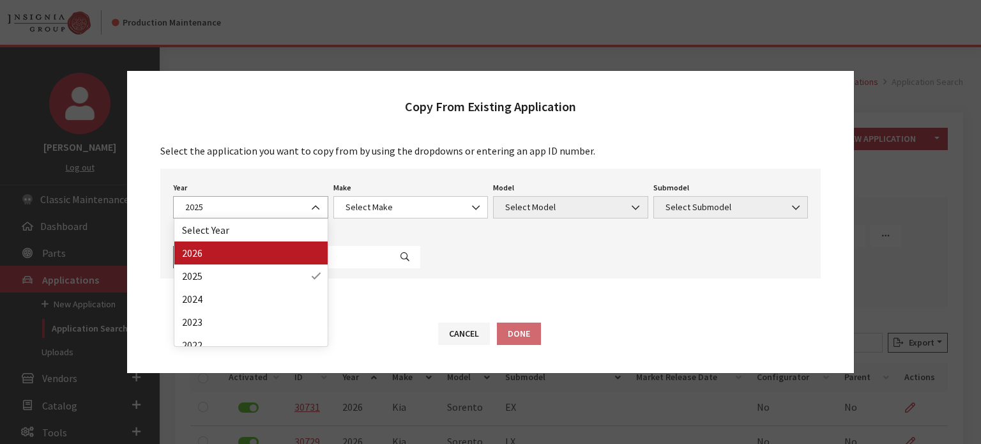
select select "44"
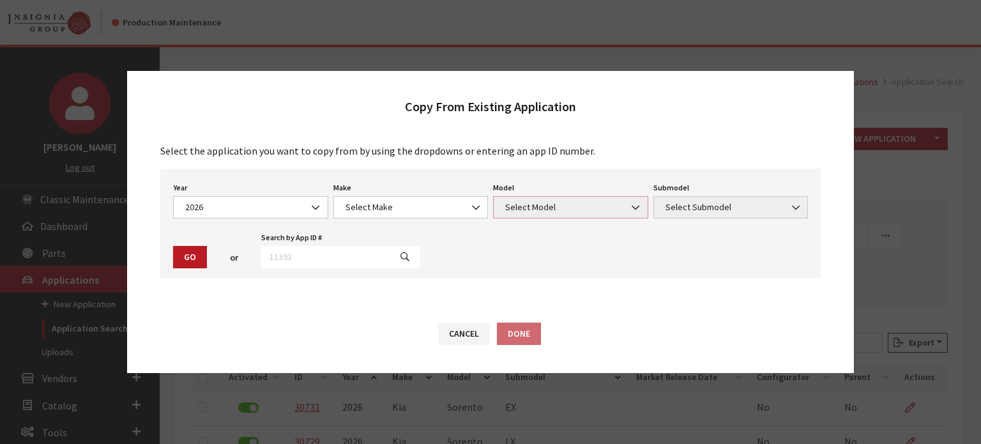
click at [538, 200] on span "Select Model" at bounding box center [570, 207] width 155 height 22
click at [439, 212] on span "Select Make" at bounding box center [411, 207] width 139 height 13
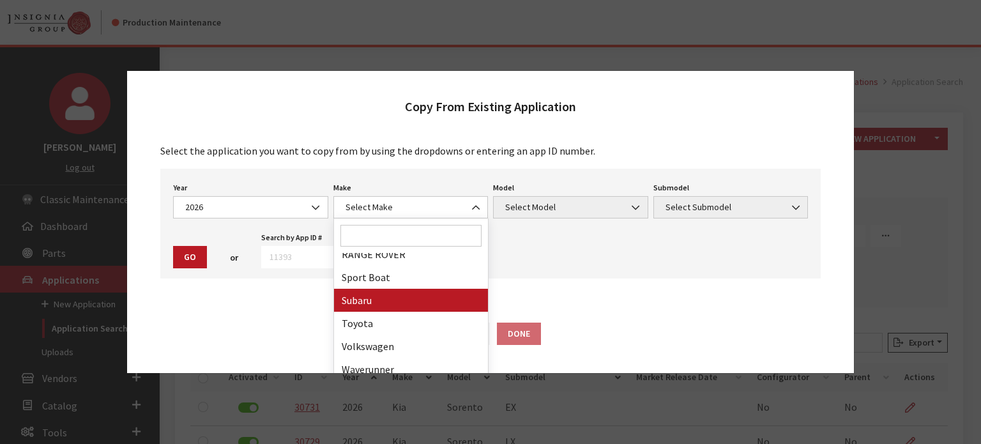
drag, startPoint x: 397, startPoint y: 308, endPoint x: 558, endPoint y: 213, distance: 187.0
select select "28"
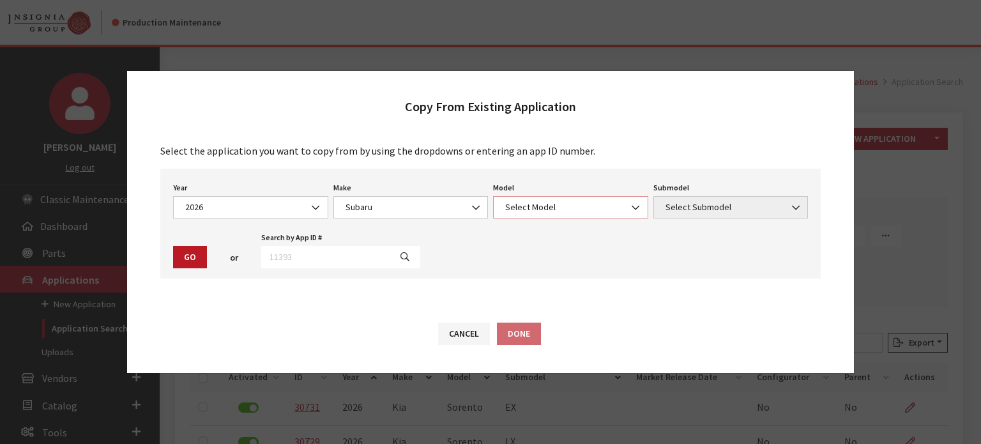
click at [560, 209] on span "Select Model" at bounding box center [570, 207] width 139 height 13
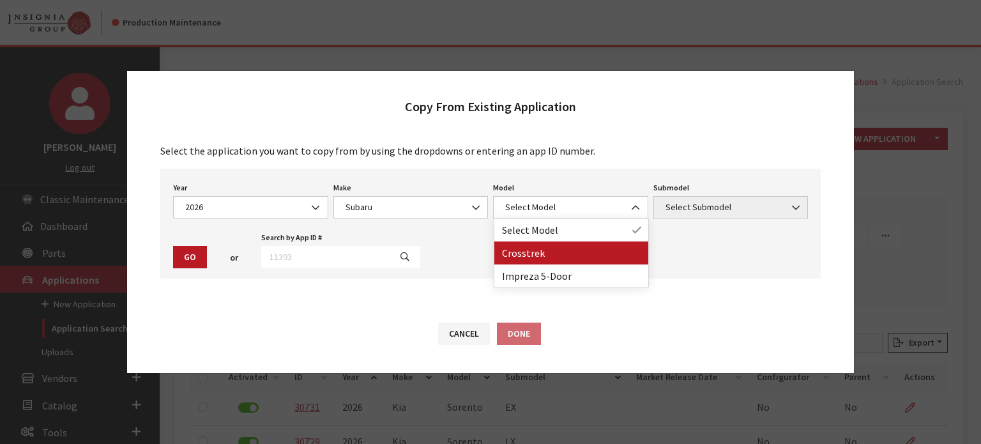
drag, startPoint x: 616, startPoint y: 259, endPoint x: 739, endPoint y: 211, distance: 132.0
select select "870"
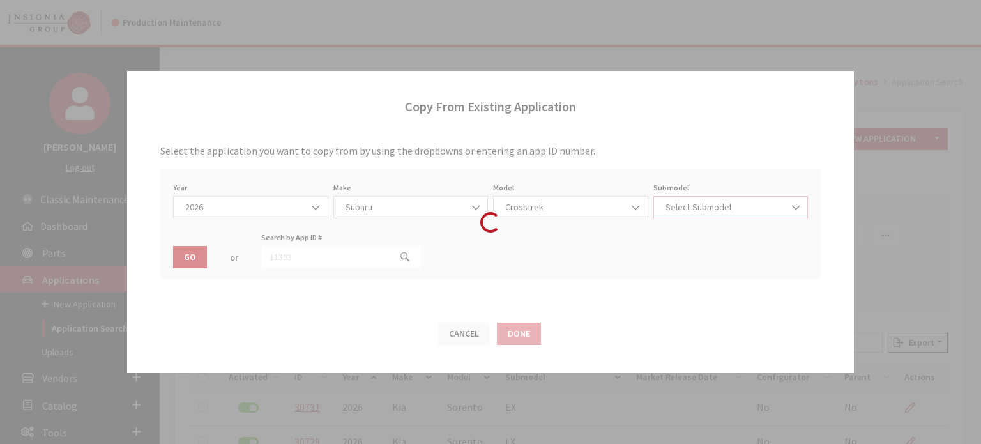
click at [738, 208] on span "Select Submodel" at bounding box center [731, 207] width 139 height 13
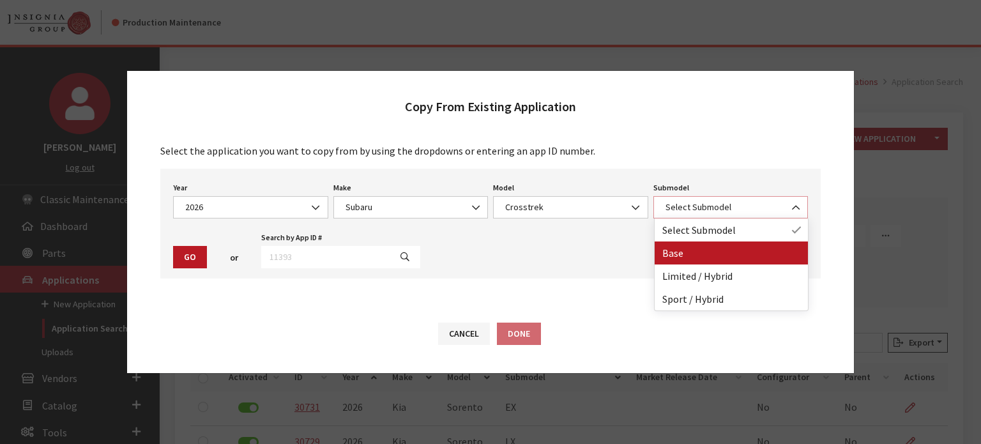
select select "857"
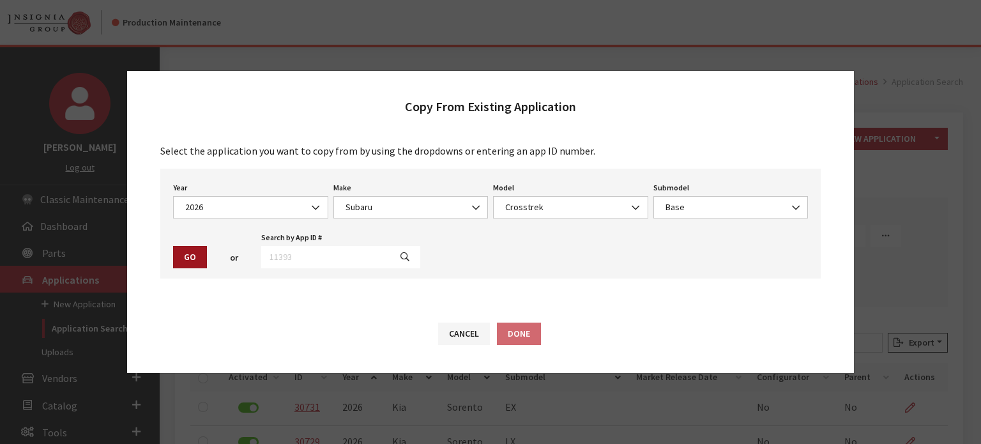
click at [197, 249] on button "Go" at bounding box center [190, 257] width 34 height 22
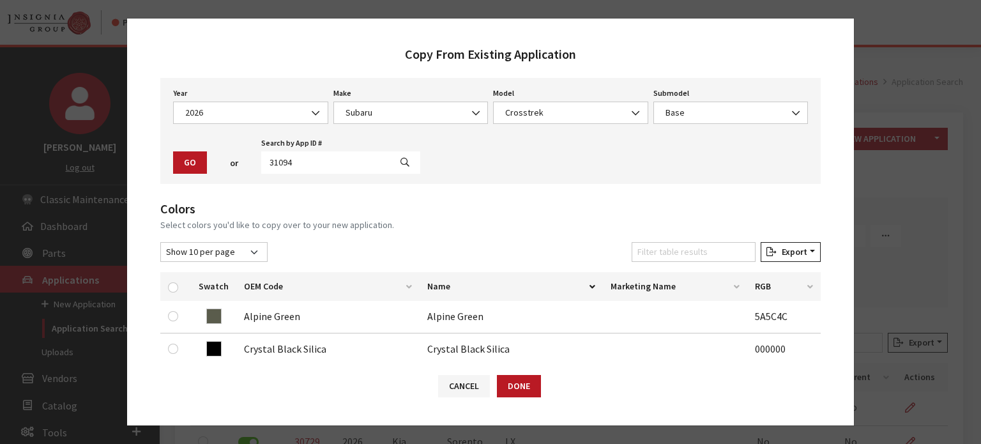
scroll to position [64, 0]
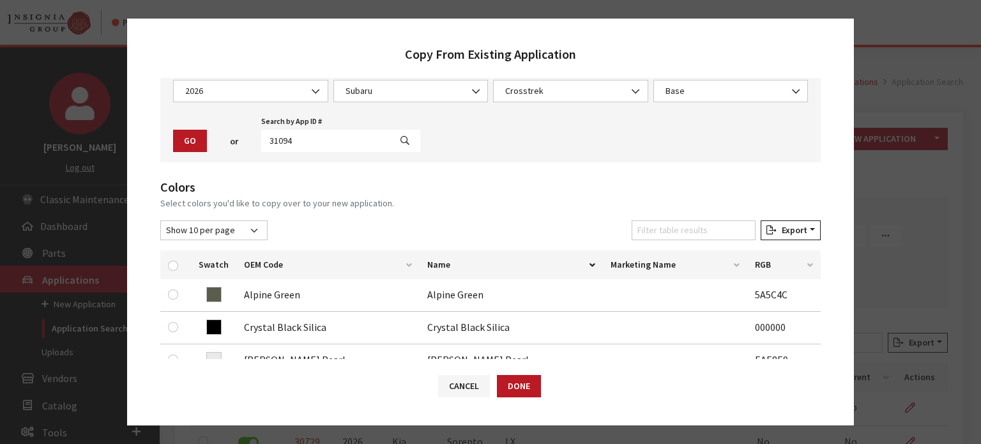
click at [164, 266] on th at bounding box center [175, 264] width 31 height 29
click at [169, 262] on input "checkbox" at bounding box center [173, 266] width 10 height 10
checkbox input "true"
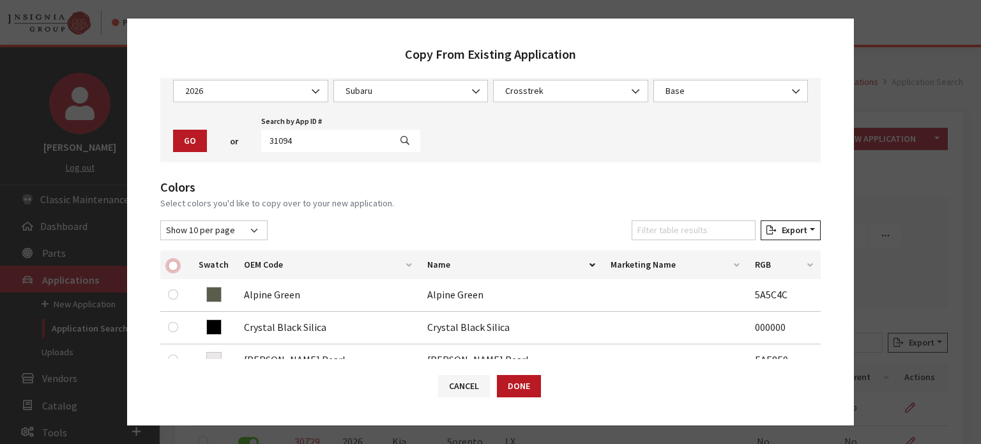
checkbox input "true"
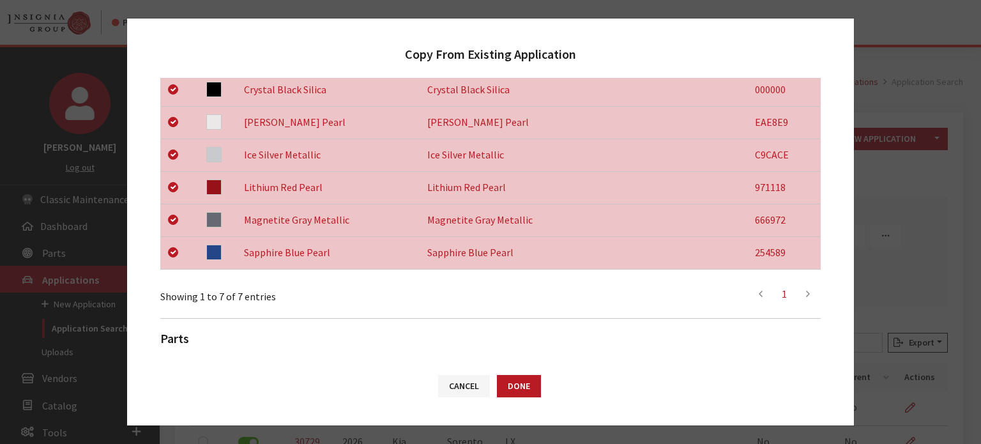
scroll to position [436, 0]
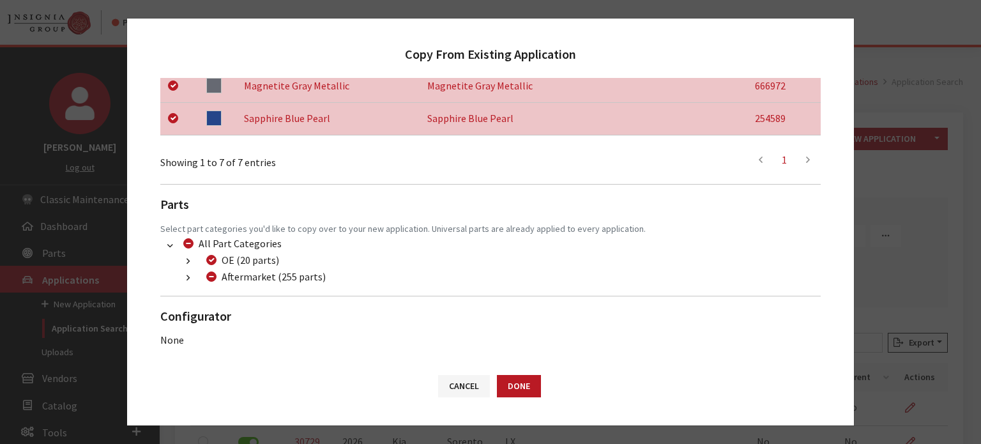
click at [190, 279] on button "button" at bounding box center [188, 278] width 25 height 15
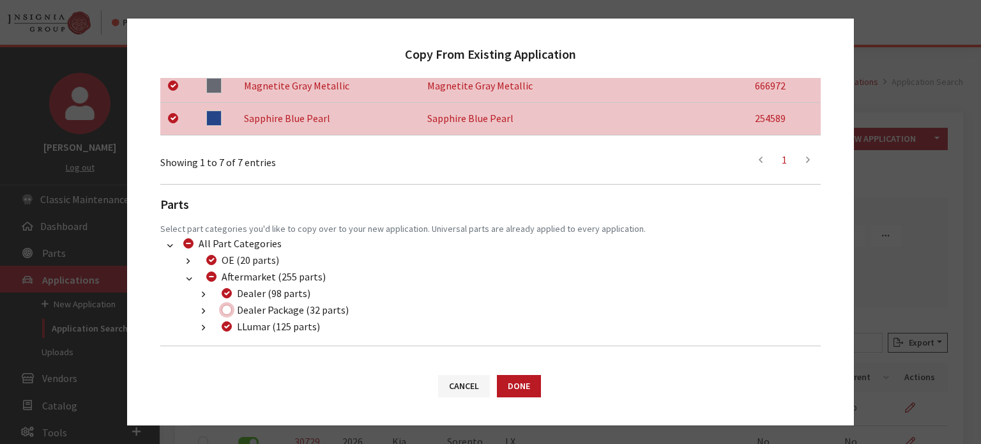
drag, startPoint x: 226, startPoint y: 307, endPoint x: 235, endPoint y: 310, distance: 9.5
click at [227, 307] on input "Dealer Package (32 parts)" at bounding box center [227, 310] width 10 height 10
checkbox input "true"
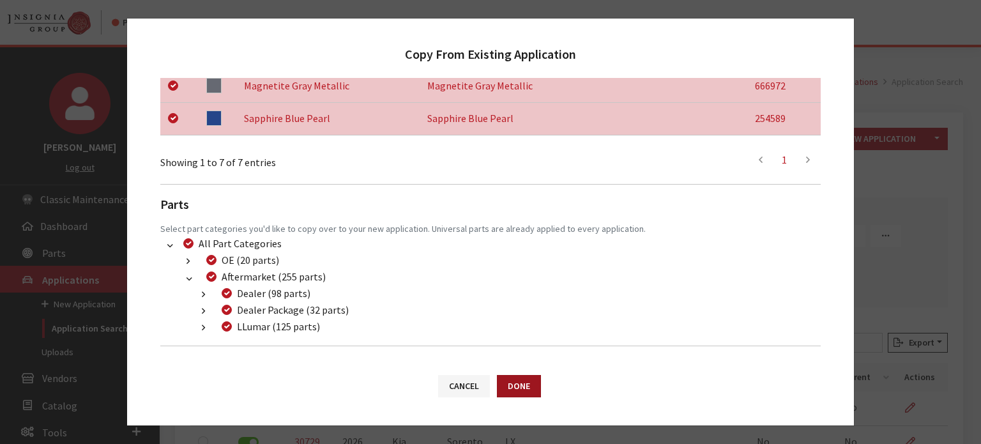
click at [519, 384] on button "Done" at bounding box center [519, 386] width 44 height 22
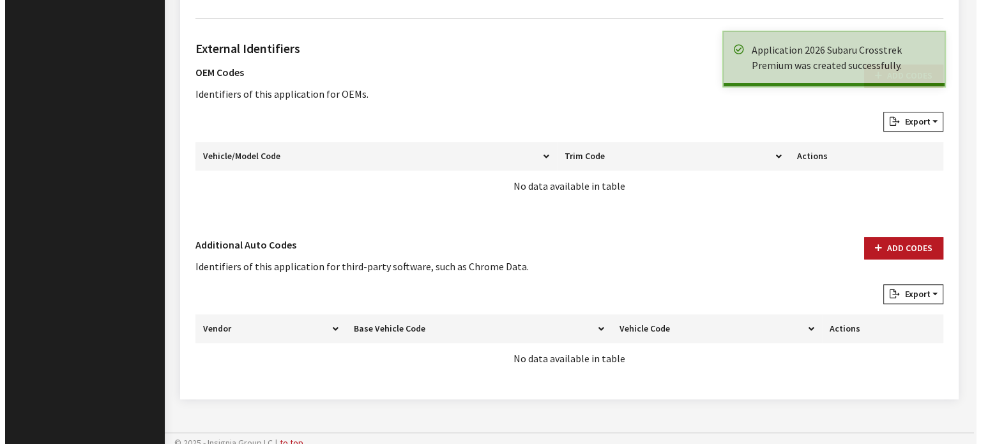
scroll to position [889, 0]
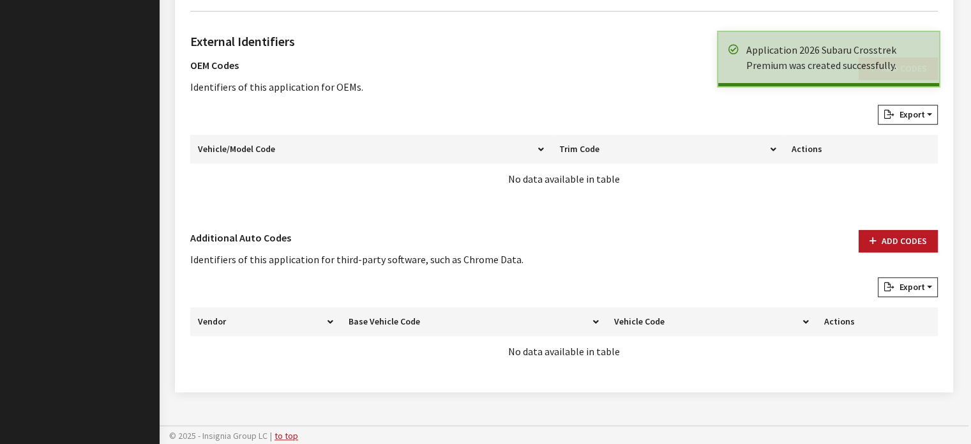
click at [856, 255] on div "Add Codes" at bounding box center [898, 253] width 95 height 47
click at [902, 223] on div "External Identifiers OEM Codes Identifiers of this application for OEMs. Add Co…" at bounding box center [564, 199] width 753 height 355
click at [899, 245] on button "Add Codes" at bounding box center [898, 241] width 79 height 22
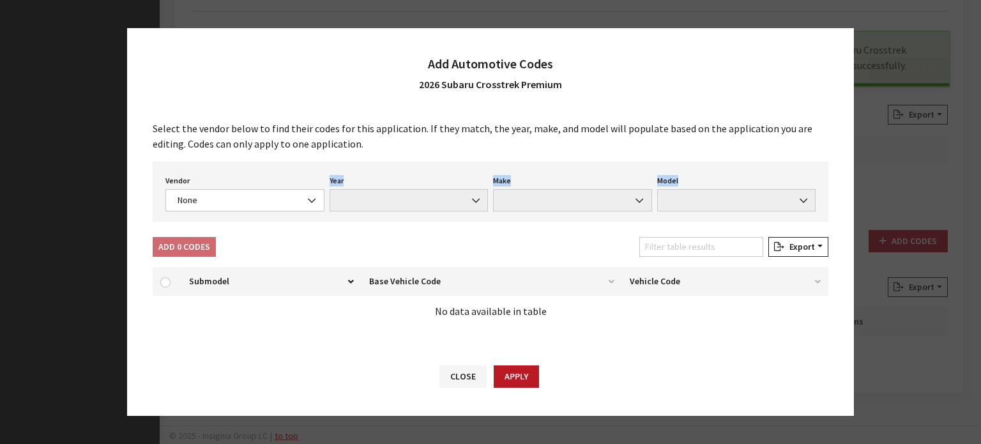
click at [277, 217] on div "Select the vendor below to find their codes for this application. If they match…" at bounding box center [490, 228] width 727 height 241
click at [277, 206] on span "None" at bounding box center [245, 199] width 142 height 13
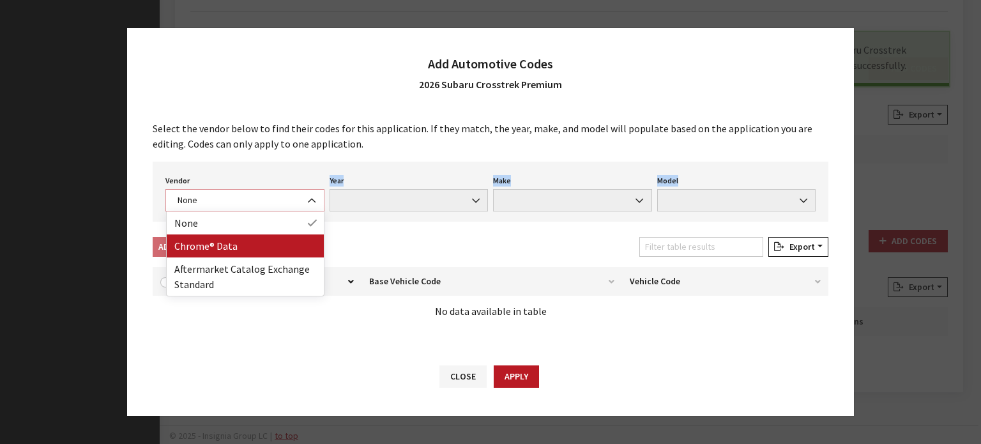
select select "4"
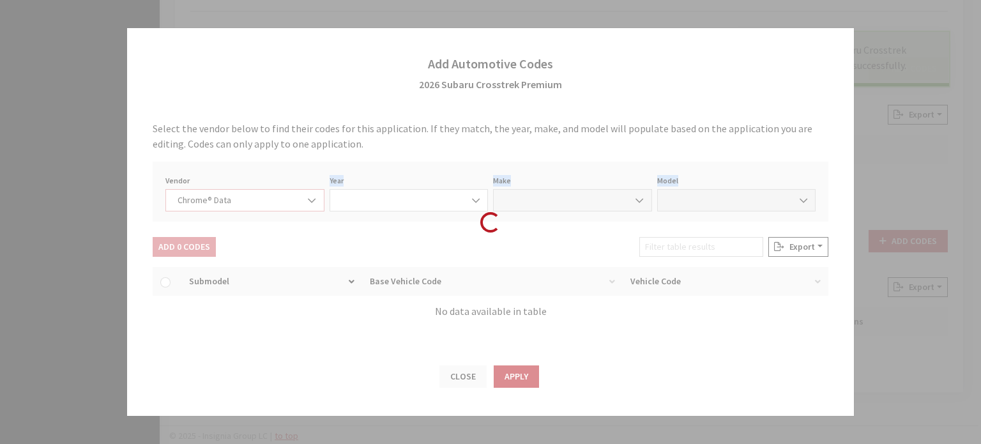
select select "2026"
select select "37"
select select "71705"
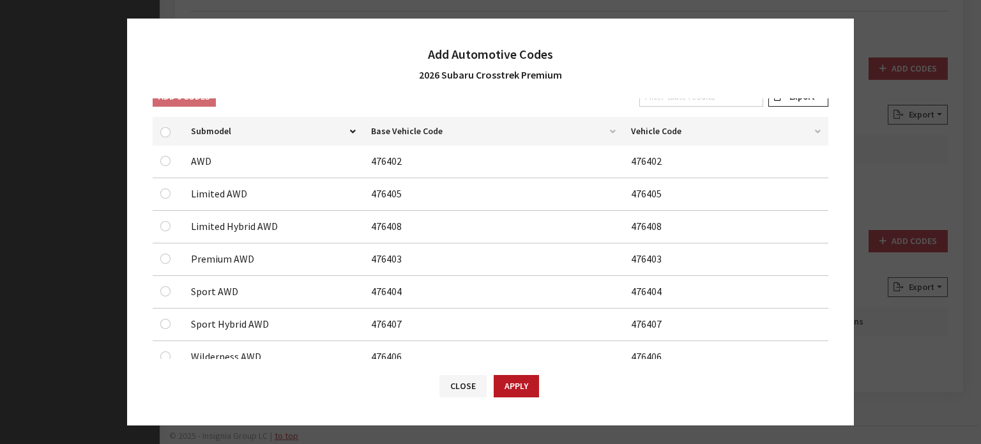
scroll to position [176, 0]
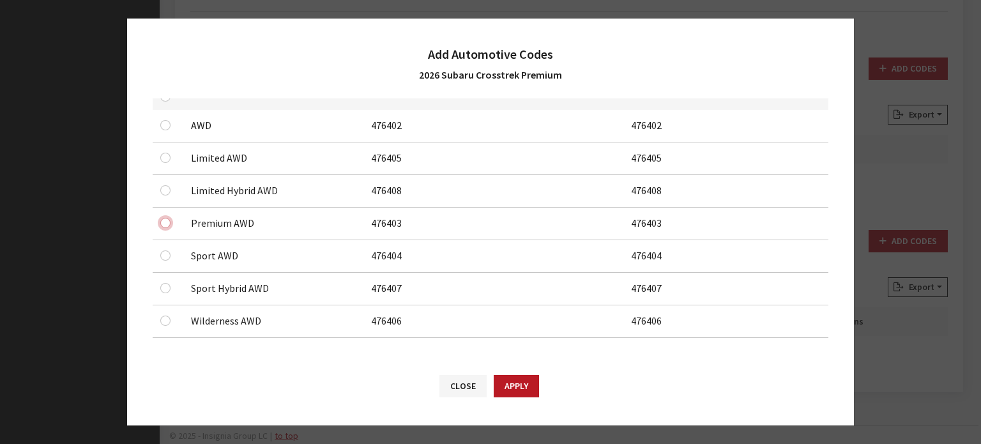
click at [162, 218] on input "checkbox" at bounding box center [165, 223] width 10 height 10
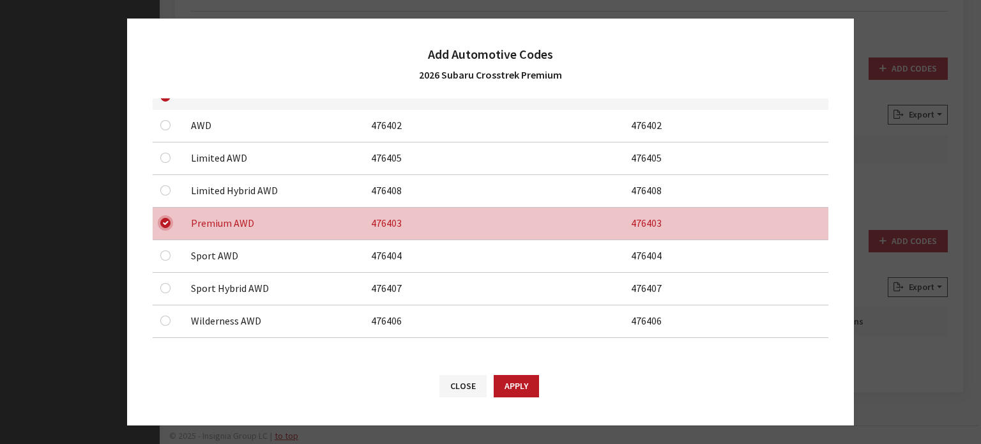
scroll to position [0, 0]
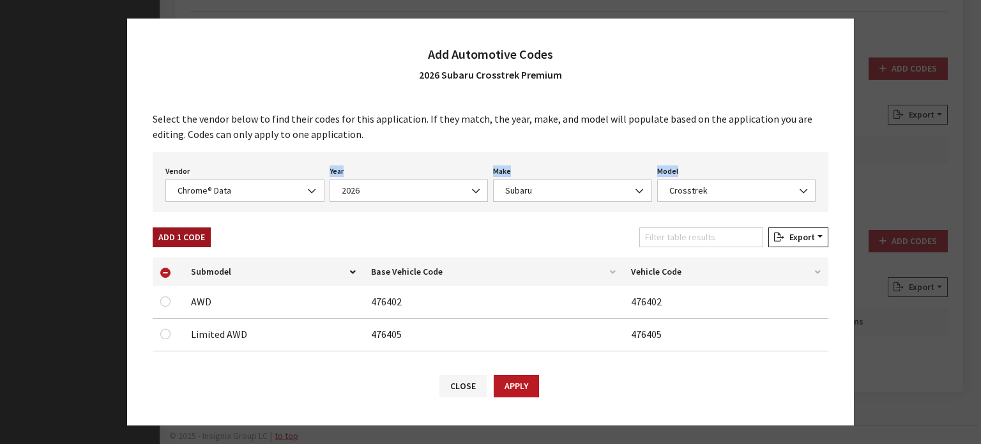
click at [188, 237] on button "Add 1 Code" at bounding box center [182, 237] width 58 height 20
checkbox input "false"
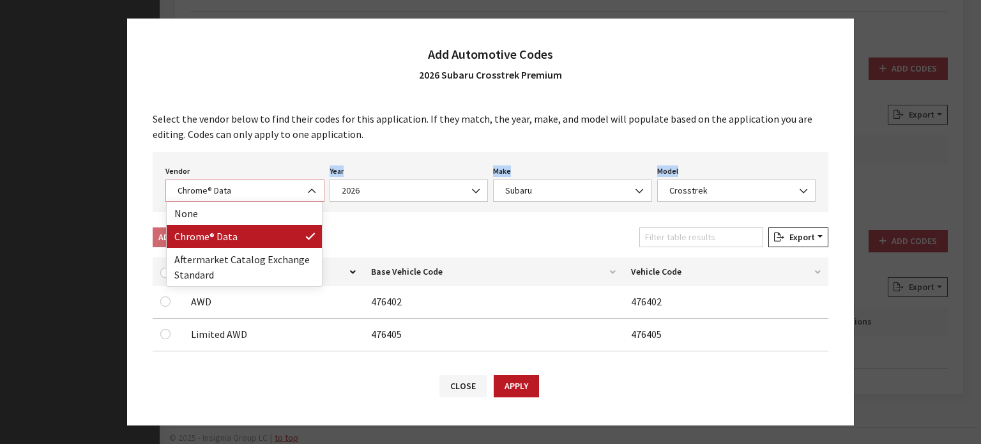
click at [238, 185] on span "Chrome® Data" at bounding box center [245, 190] width 142 height 13
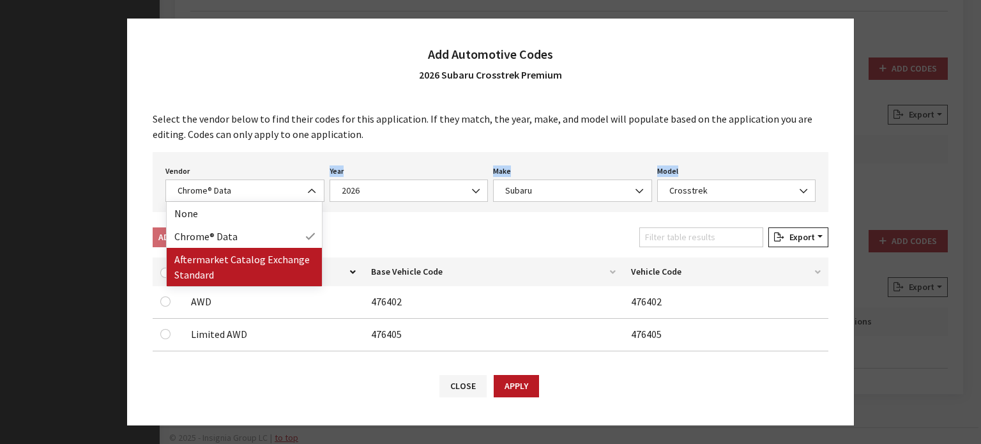
drag, startPoint x: 245, startPoint y: 245, endPoint x: 245, endPoint y: 258, distance: 13.4
select select "2"
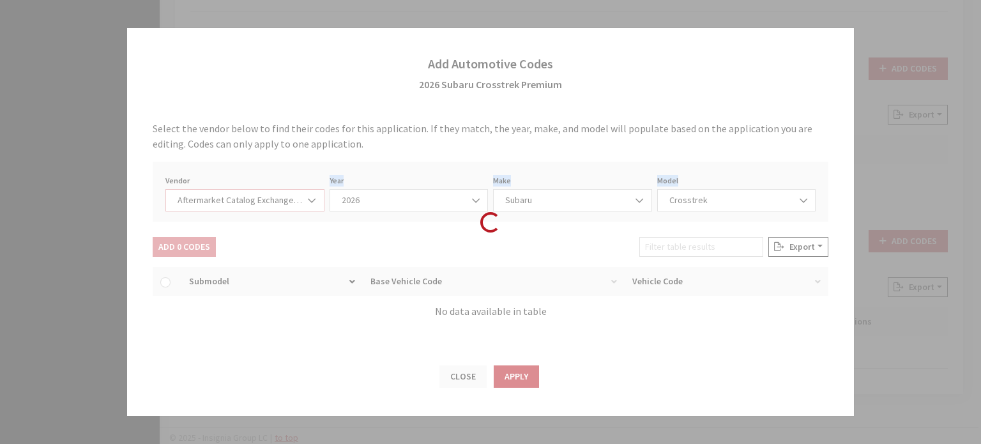
select select "2026"
select select "13"
select select "25151"
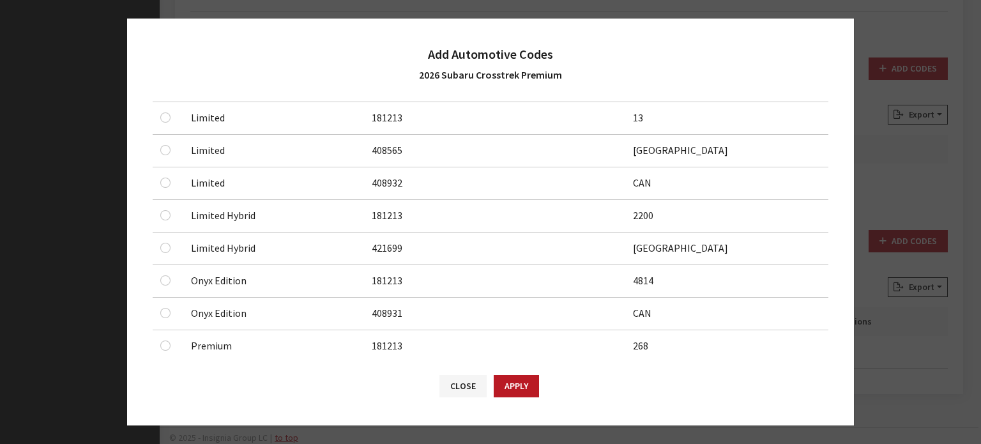
scroll to position [383, 0]
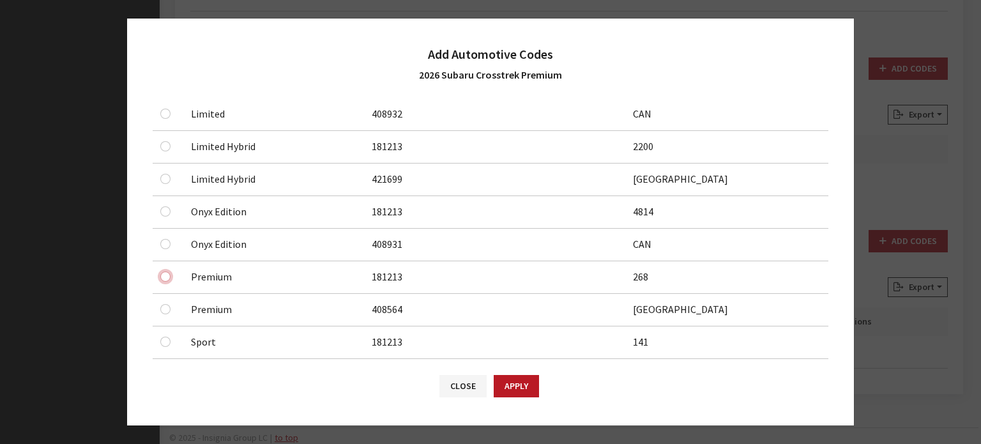
drag, startPoint x: 161, startPoint y: 273, endPoint x: 163, endPoint y: 281, distance: 8.7
click at [162, 275] on input "checkbox" at bounding box center [165, 276] width 10 height 10
checkbox input "true"
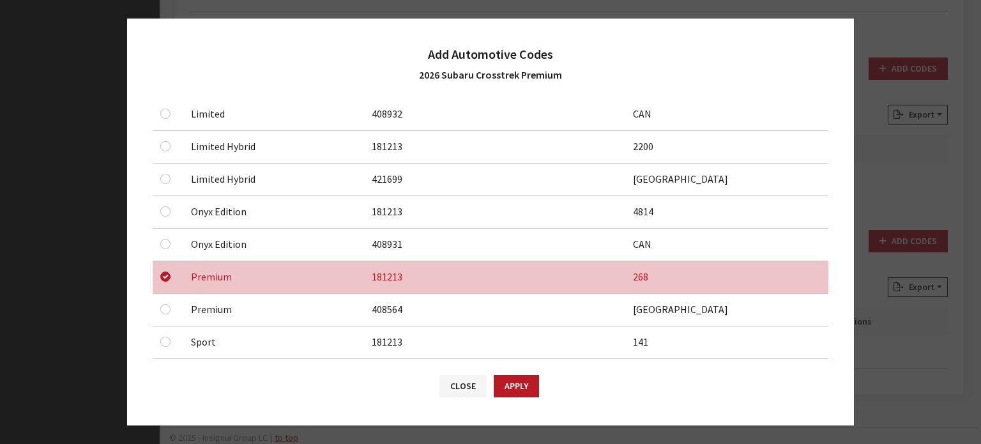
drag, startPoint x: 158, startPoint y: 303, endPoint x: 165, endPoint y: 306, distance: 7.1
click at [160, 303] on td at bounding box center [168, 310] width 31 height 33
click at [164, 306] on input "checkbox" at bounding box center [165, 309] width 10 height 10
checkbox input "true"
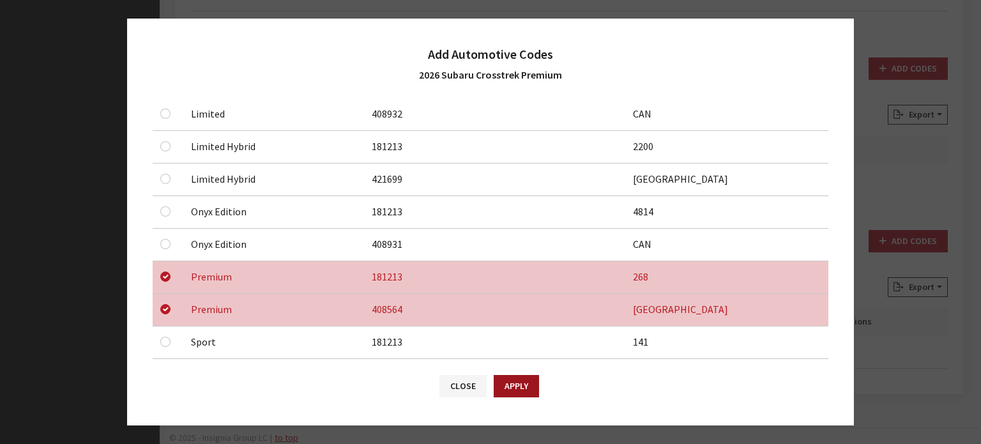
click at [497, 381] on button "Apply" at bounding box center [516, 386] width 45 height 22
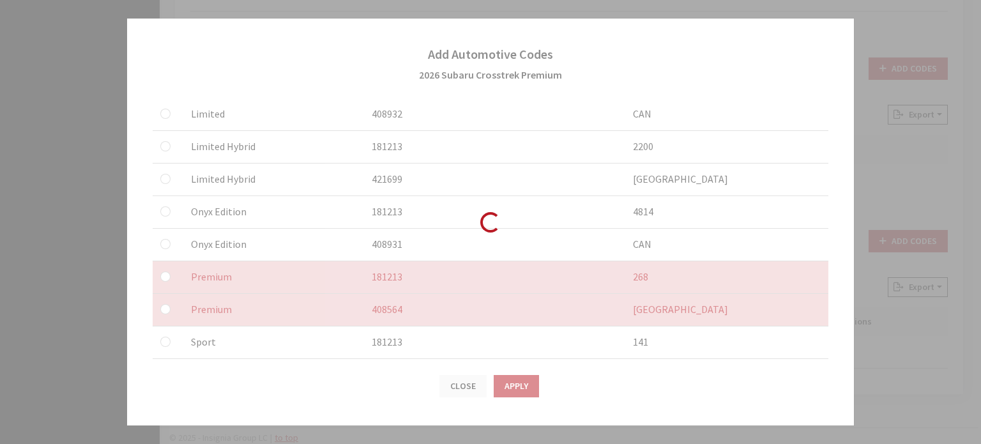
checkbox input "false"
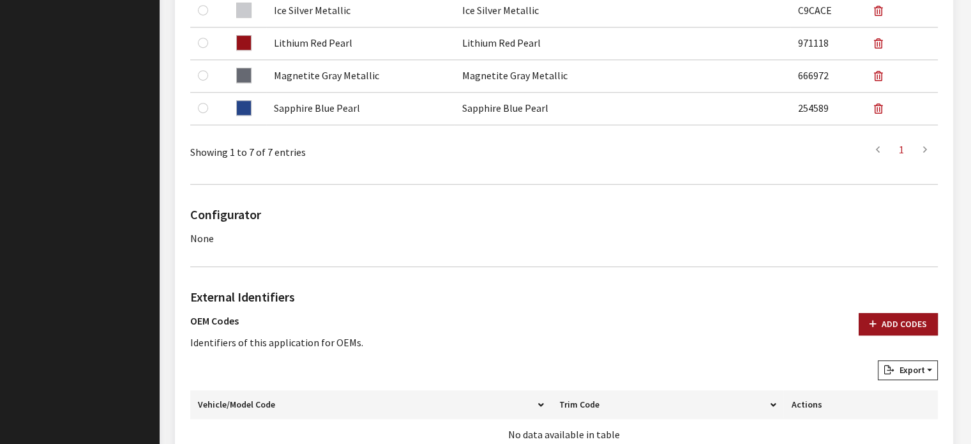
drag, startPoint x: 888, startPoint y: 326, endPoint x: 794, endPoint y: 329, distance: 93.9
click at [886, 325] on button "Add Codes" at bounding box center [898, 324] width 79 height 22
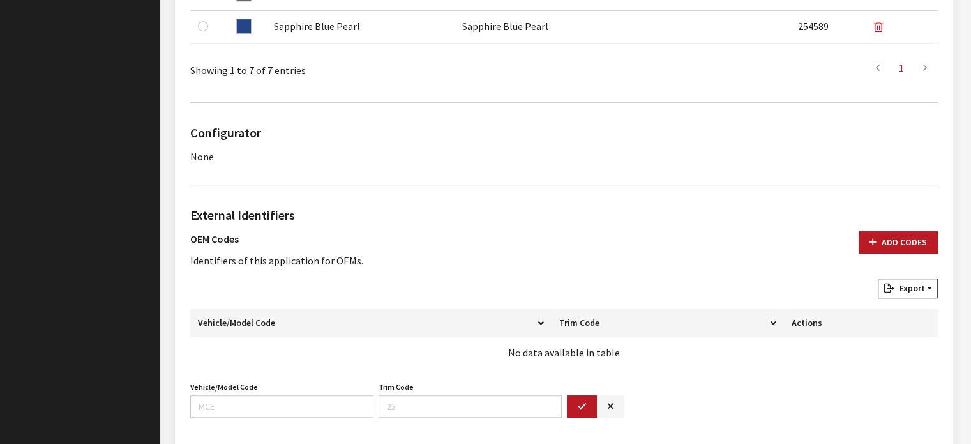
scroll to position [825, 0]
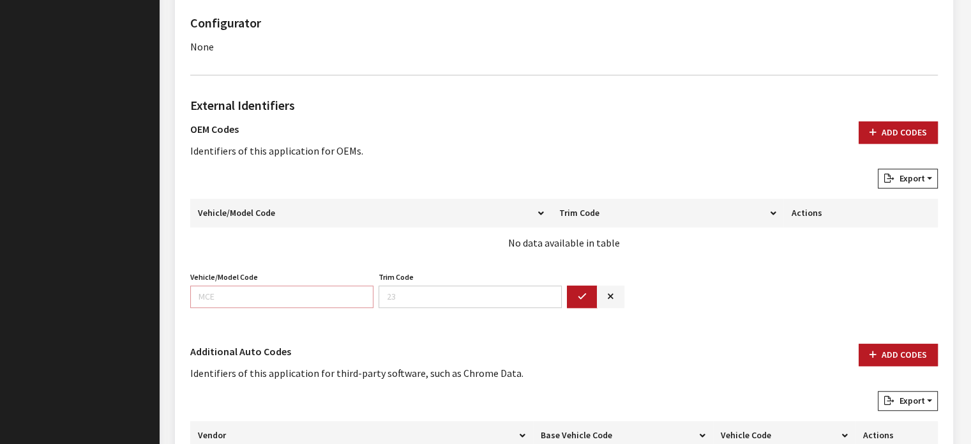
click at [319, 292] on input "Vehicle/Model Code" at bounding box center [281, 296] width 183 height 22
type input "TRB"
type input "13"
click at [580, 294] on icon "button" at bounding box center [582, 296] width 9 height 9
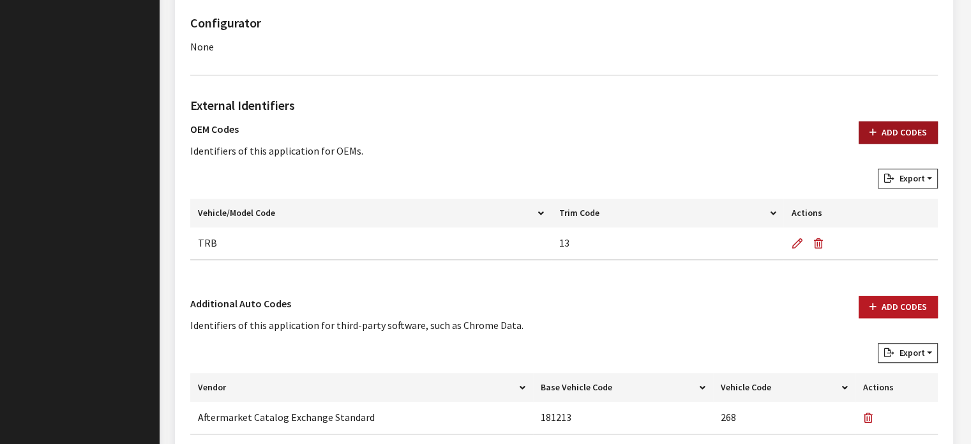
click at [889, 128] on button "Add Codes" at bounding box center [898, 132] width 79 height 22
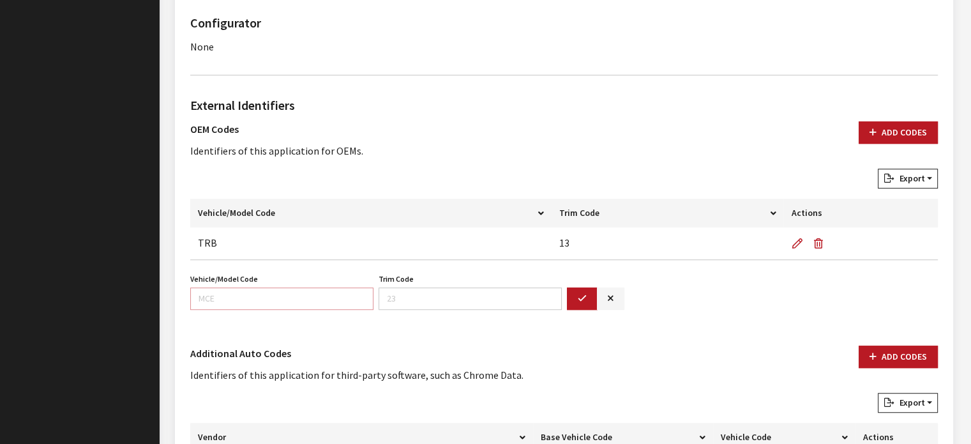
click at [248, 293] on input "Vehicle/Model Code" at bounding box center [281, 298] width 183 height 22
type input "TRB"
type input "14"
click at [588, 292] on button "button" at bounding box center [582, 298] width 31 height 22
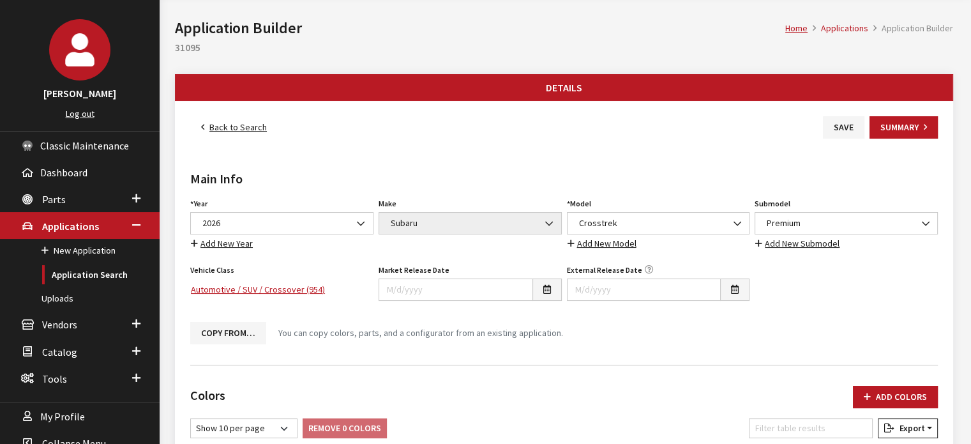
scroll to position [0, 0]
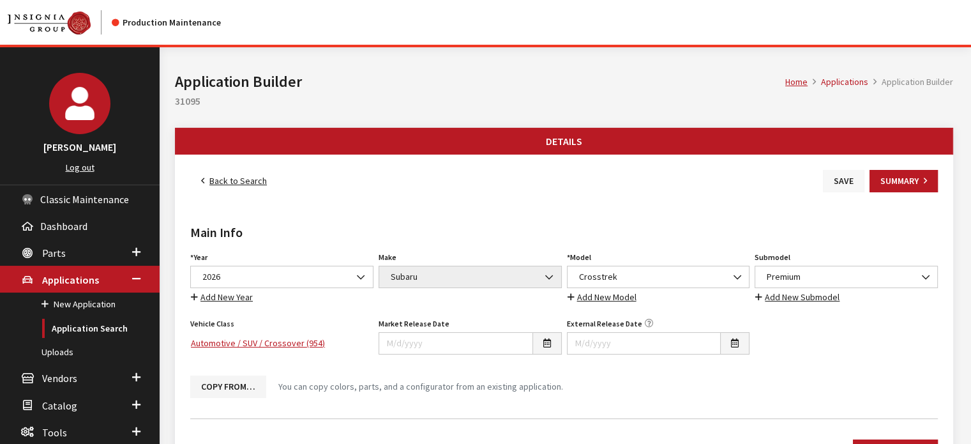
click at [841, 175] on button "Save" at bounding box center [844, 181] width 42 height 22
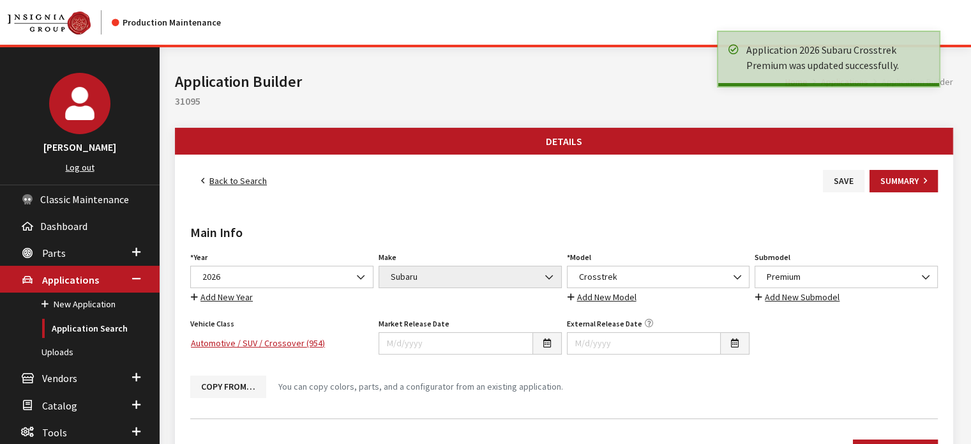
click at [229, 179] on link "Back to Search" at bounding box center [233, 181] width 87 height 22
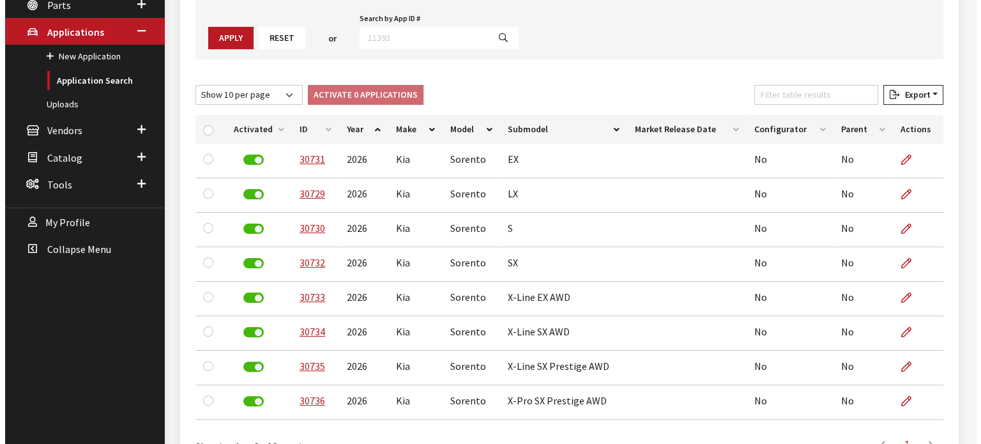
scroll to position [64, 0]
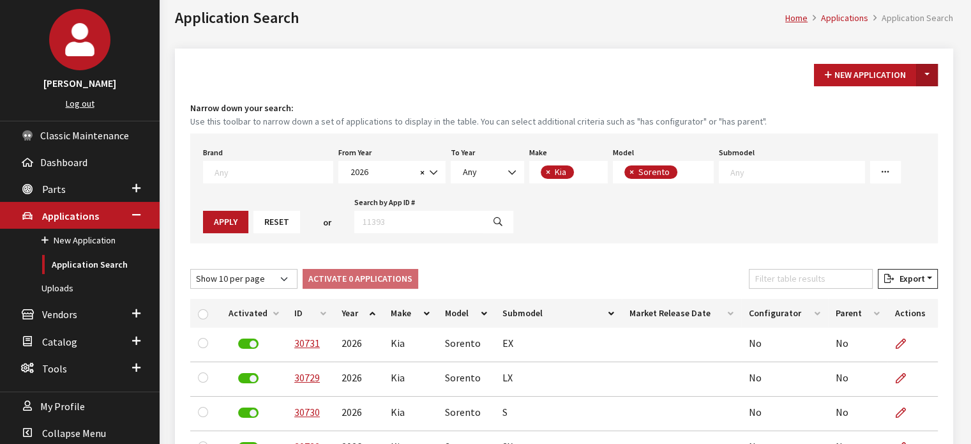
click at [936, 66] on button "Toggle Dropdown" at bounding box center [927, 75] width 22 height 22
click at [898, 104] on button "New From Existing..." at bounding box center [883, 102] width 110 height 22
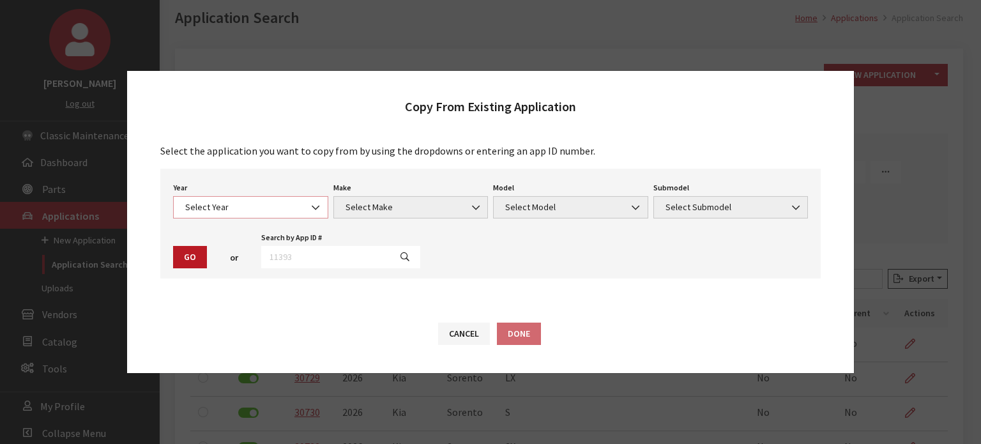
click at [292, 201] on span "Select Year" at bounding box center [250, 207] width 139 height 13
click at [253, 194] on div "Year Select Year [DATE] 2025 2024 2023 2022 2021 2020 2019 2018 2017 2016 2015 …" at bounding box center [251, 199] width 160 height 40
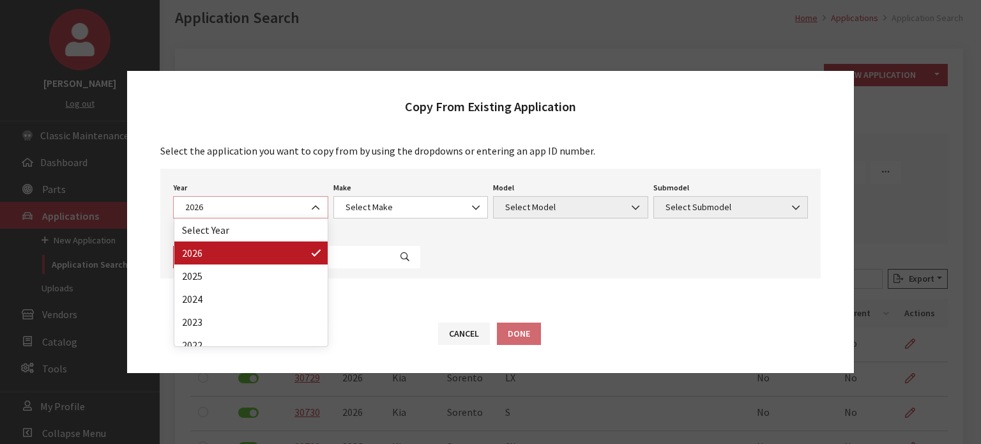
click at [251, 215] on span "2026" at bounding box center [250, 207] width 155 height 22
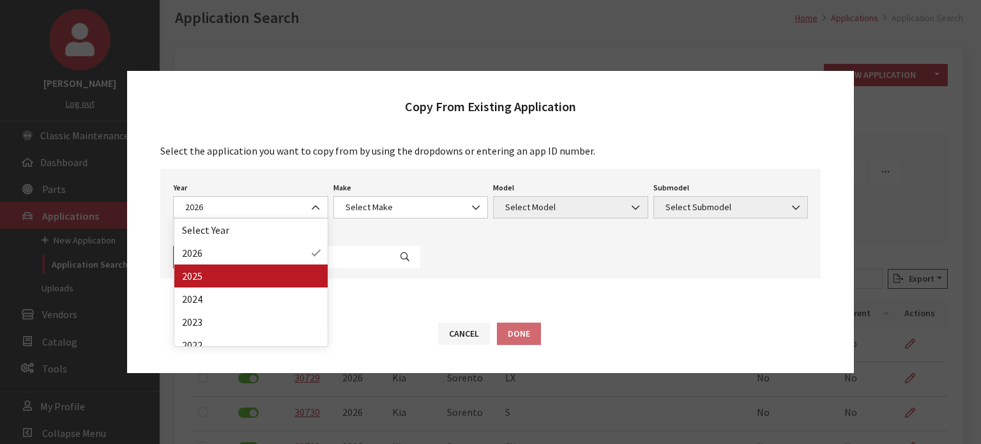
drag, startPoint x: 251, startPoint y: 257, endPoint x: 251, endPoint y: 270, distance: 13.4
select select "43"
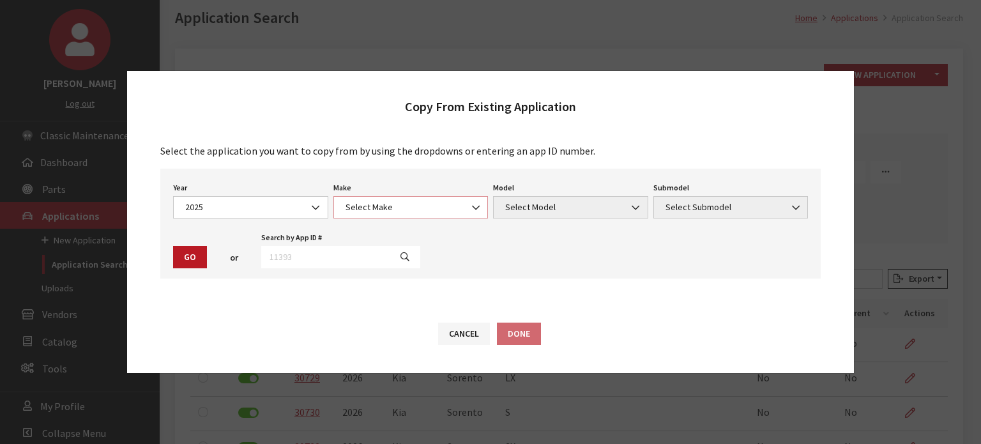
click at [360, 215] on span "Select Make" at bounding box center [410, 207] width 155 height 22
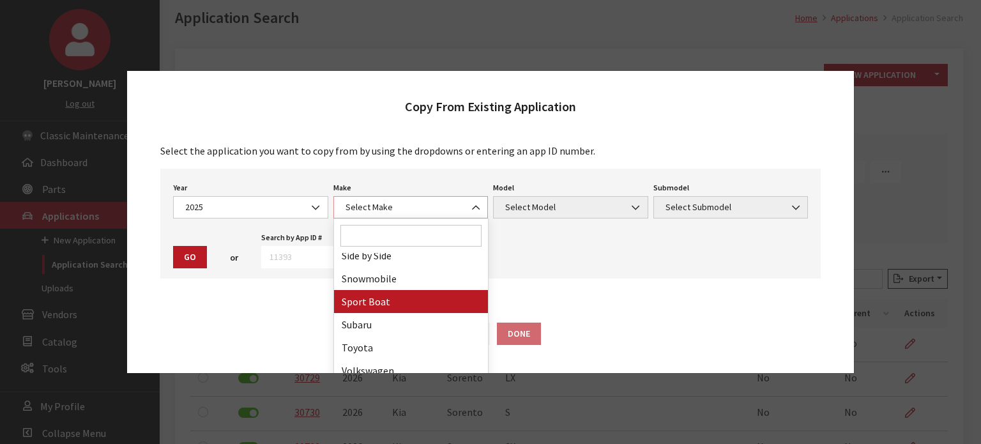
scroll to position [766, 0]
select select "28"
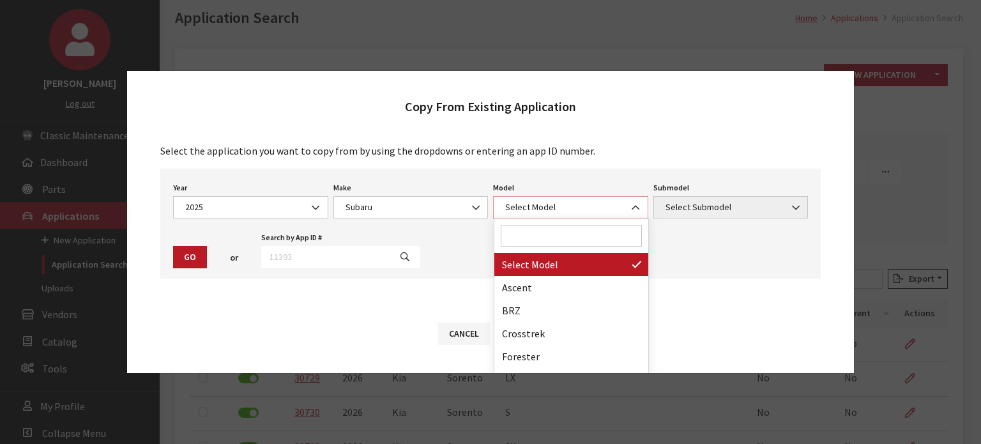
click at [547, 203] on span "Select Model" at bounding box center [570, 207] width 139 height 13
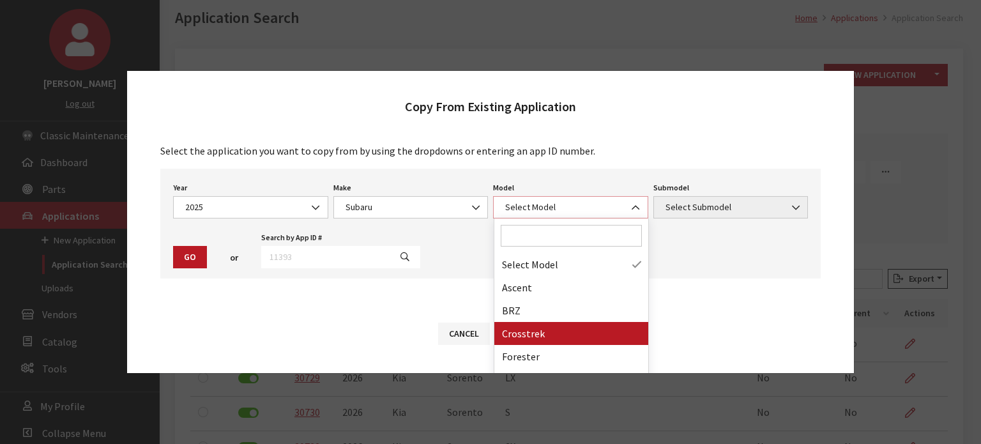
select select "870"
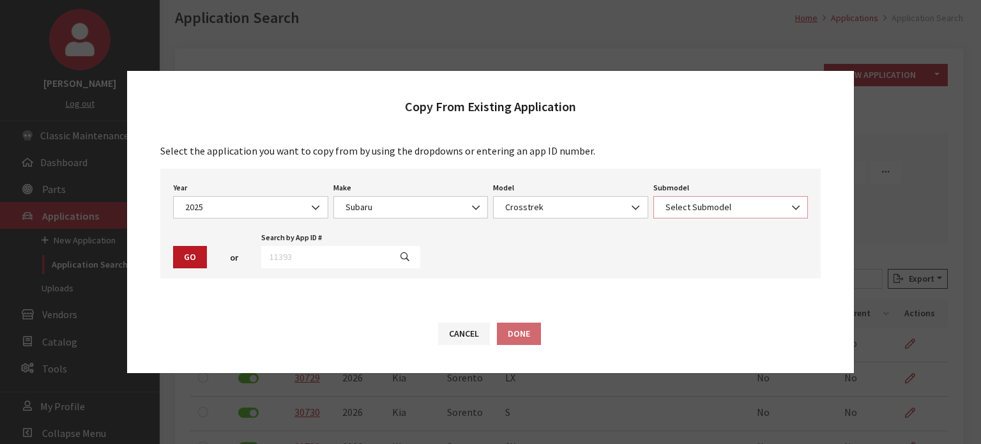
click at [693, 211] on span "Select Submodel" at bounding box center [731, 207] width 139 height 13
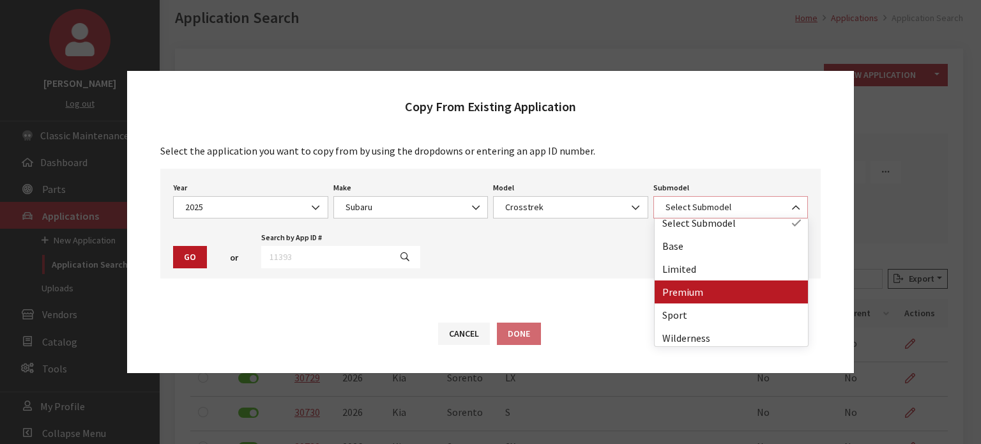
scroll to position [10, 0]
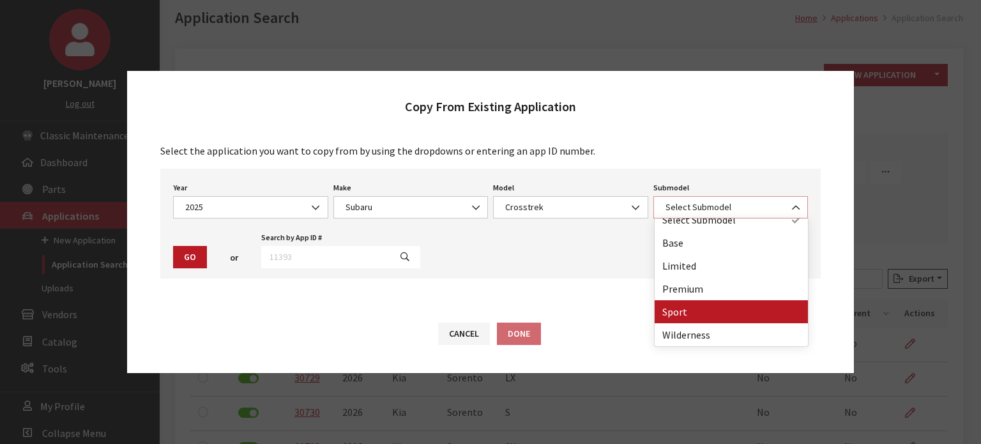
select select "90"
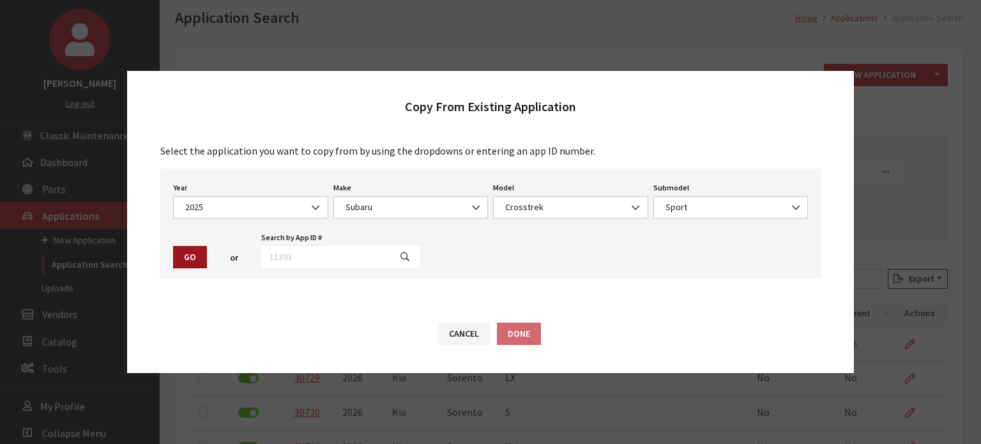
click at [185, 249] on button "Go" at bounding box center [190, 257] width 34 height 22
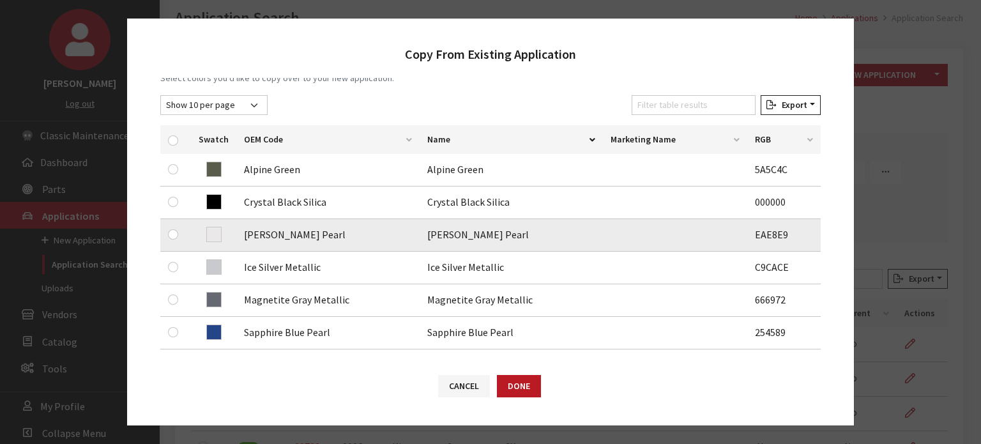
scroll to position [192, 0]
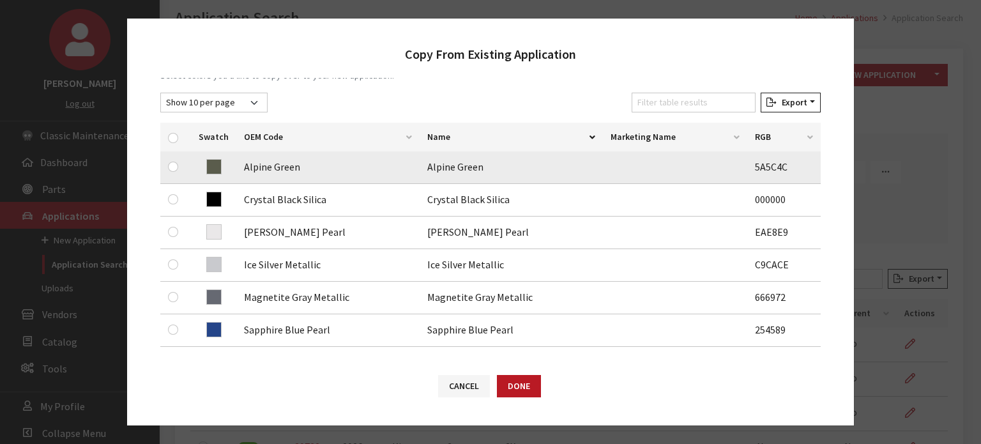
click at [174, 171] on div at bounding box center [175, 166] width 15 height 15
click at [176, 169] on input "checkbox" at bounding box center [173, 167] width 10 height 10
checkbox input "true"
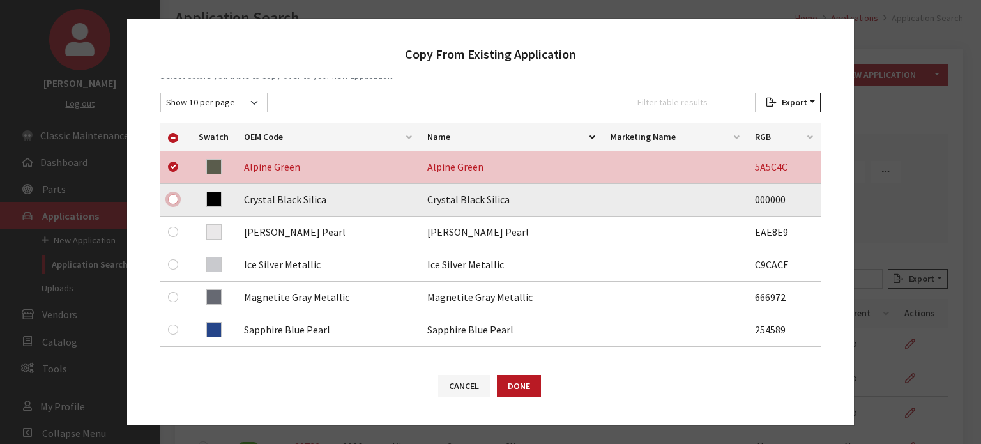
click at [174, 201] on input "checkbox" at bounding box center [173, 199] width 10 height 10
checkbox input "true"
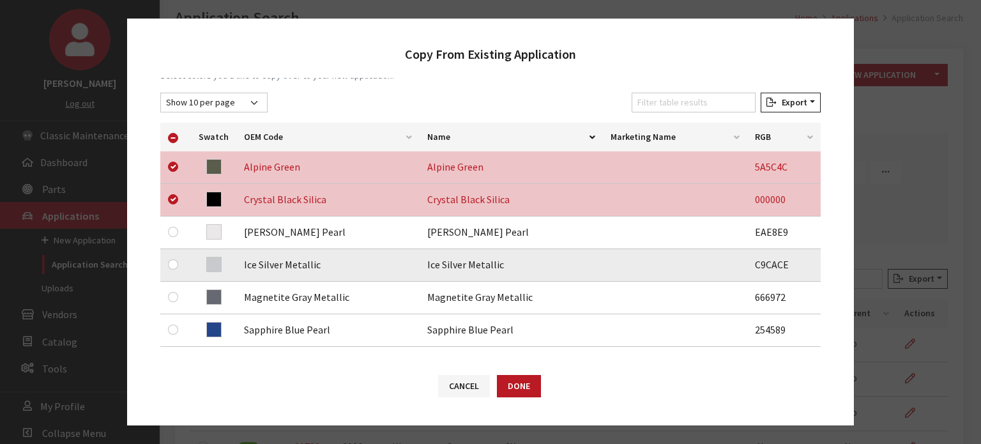
click at [179, 265] on div at bounding box center [175, 264] width 15 height 15
click at [174, 262] on input "checkbox" at bounding box center [173, 264] width 10 height 10
checkbox input "true"
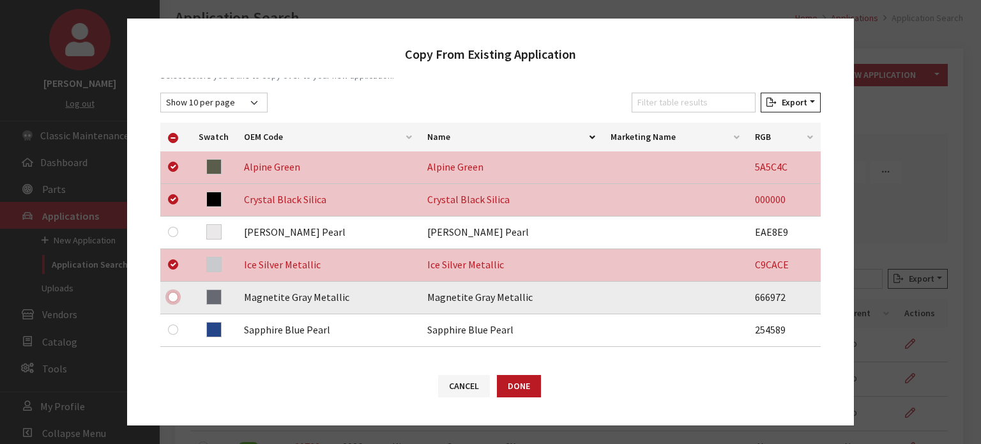
click at [174, 296] on input "checkbox" at bounding box center [173, 297] width 10 height 10
checkbox input "true"
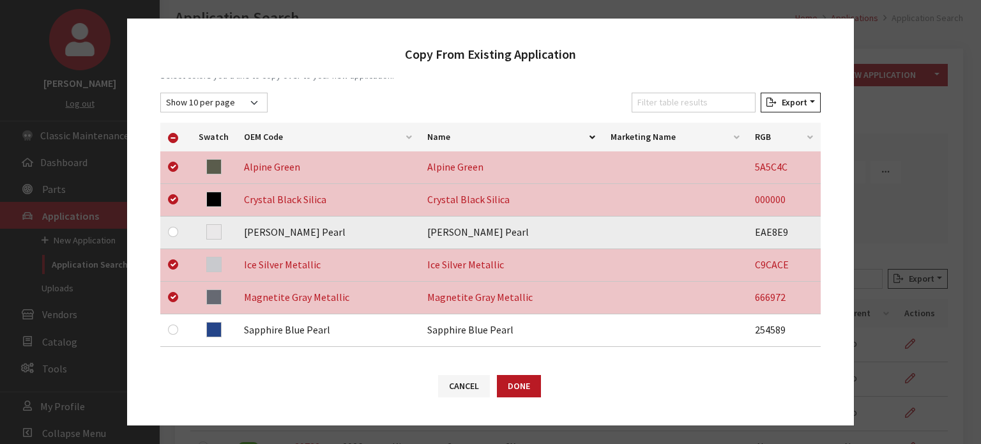
click at [178, 228] on div at bounding box center [175, 231] width 15 height 15
click at [174, 231] on input "checkbox" at bounding box center [173, 232] width 10 height 10
checkbox input "true"
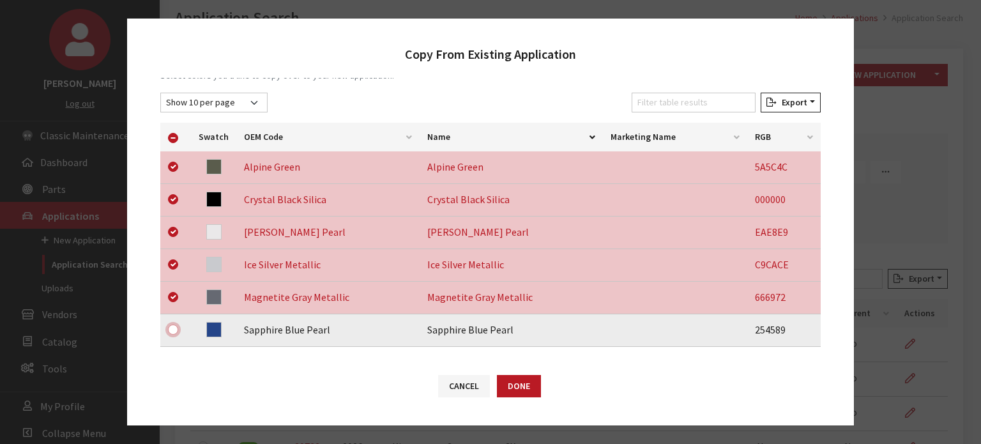
click at [176, 330] on input "checkbox" at bounding box center [173, 329] width 10 height 10
checkbox input "true"
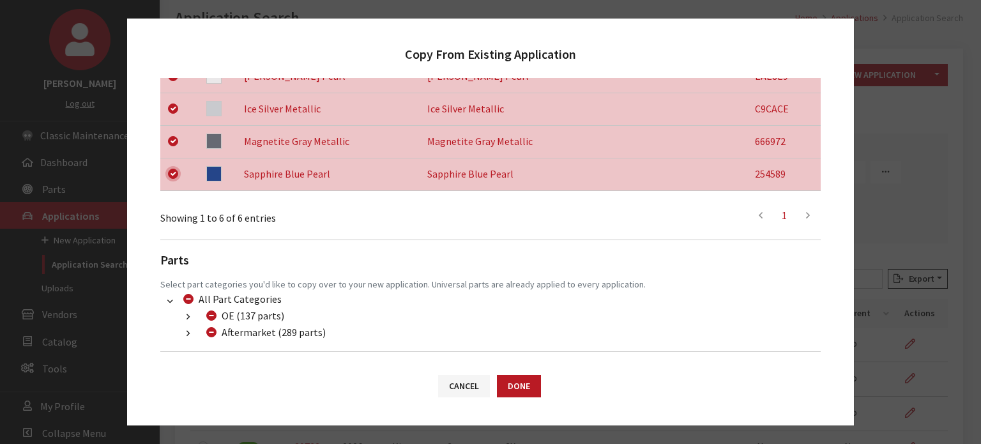
scroll to position [383, 0]
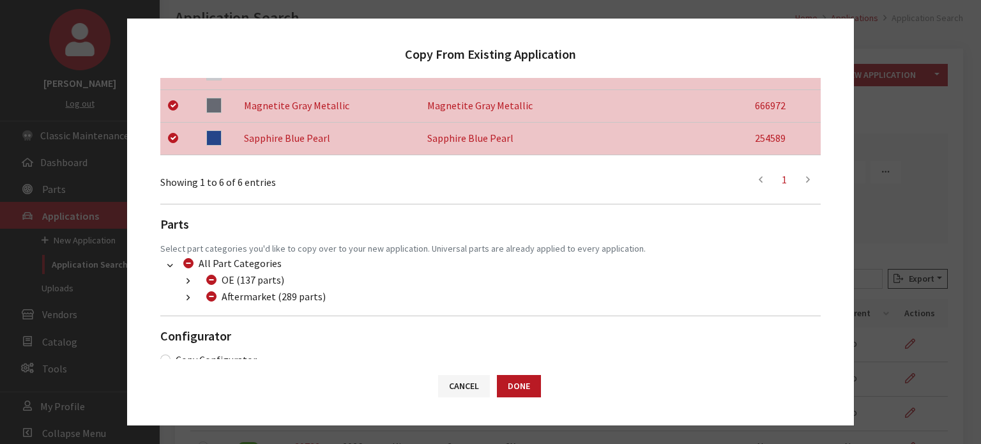
click at [186, 296] on icon "button" at bounding box center [187, 298] width 3 height 9
click at [232, 328] on div "Dealer Package (32 parts)" at bounding box center [283, 329] width 131 height 15
click at [229, 330] on input "Dealer Package (32 parts)" at bounding box center [227, 329] width 10 height 10
checkbox input "true"
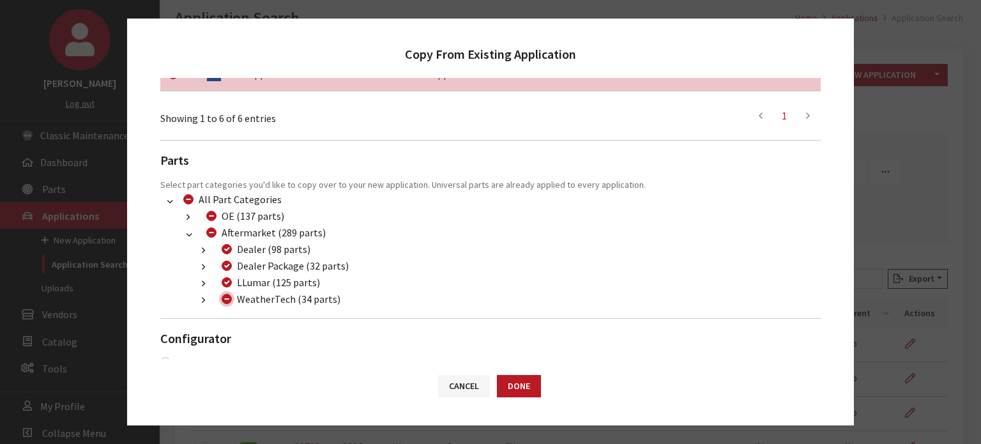
click at [229, 301] on input "WeatherTech (34 parts)" at bounding box center [227, 299] width 10 height 10
checkbox input "true"
click at [228, 301] on input "WeatherTech (34 parts)" at bounding box center [227, 299] width 10 height 10
checkbox input "false"
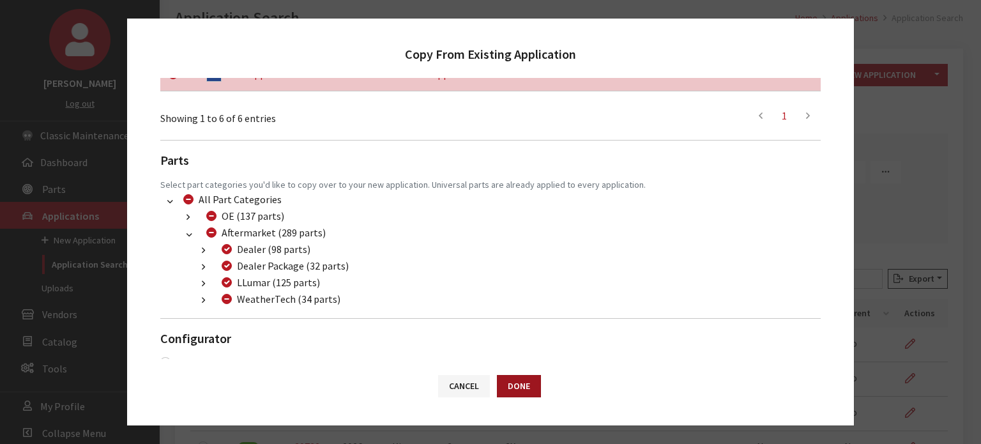
click at [534, 383] on button "Done" at bounding box center [519, 386] width 44 height 22
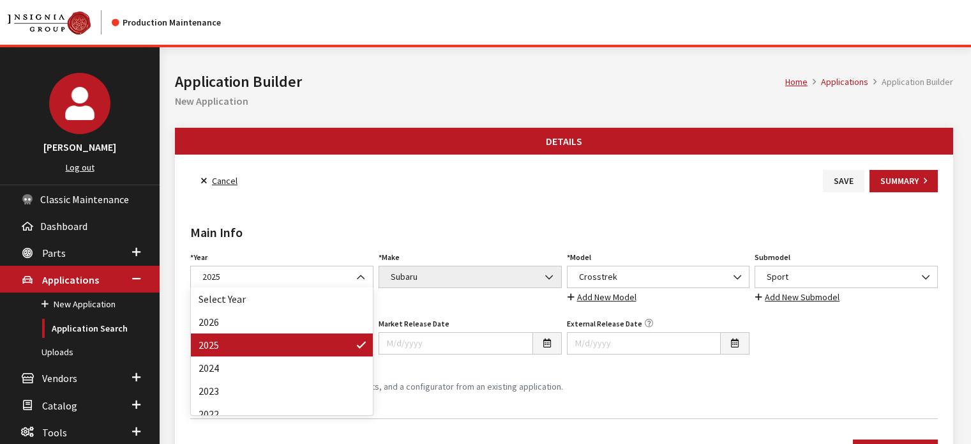
click at [345, 273] on span "2025" at bounding box center [282, 276] width 167 height 13
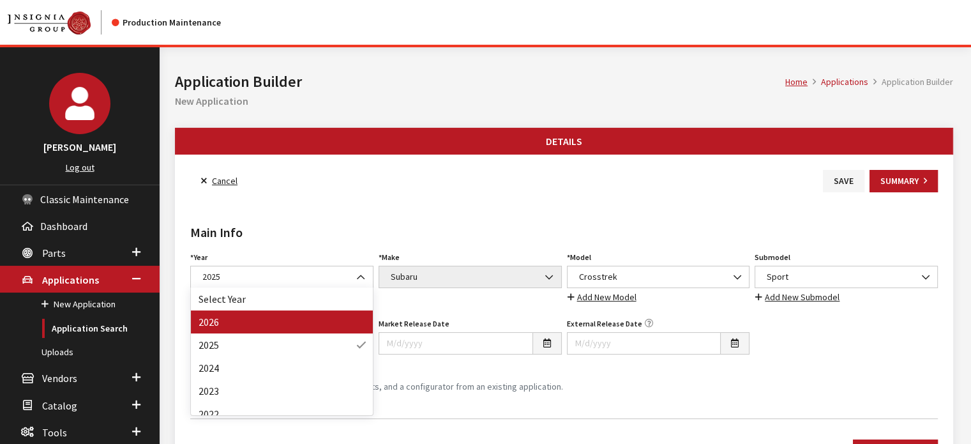
drag, startPoint x: 335, startPoint y: 308, endPoint x: 329, endPoint y: 319, distance: 12.6
select select "44"
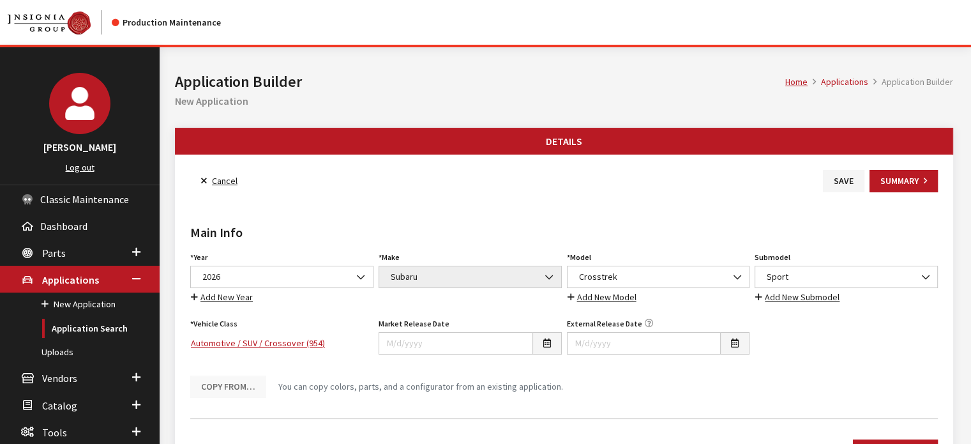
click at [344, 206] on div "Main Info Year Select Year [DATE] 2025 2024 2023 2022 2021 2020 2019 2018 2017 …" at bounding box center [564, 300] width 753 height 216
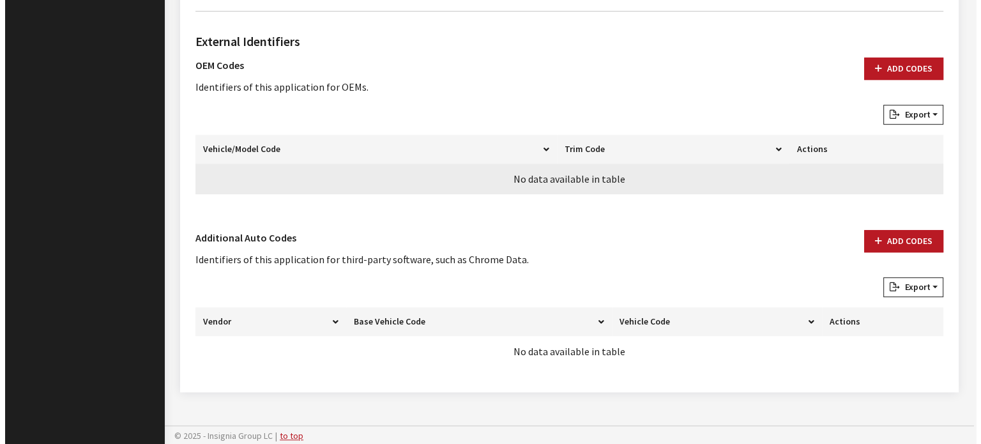
scroll to position [774, 0]
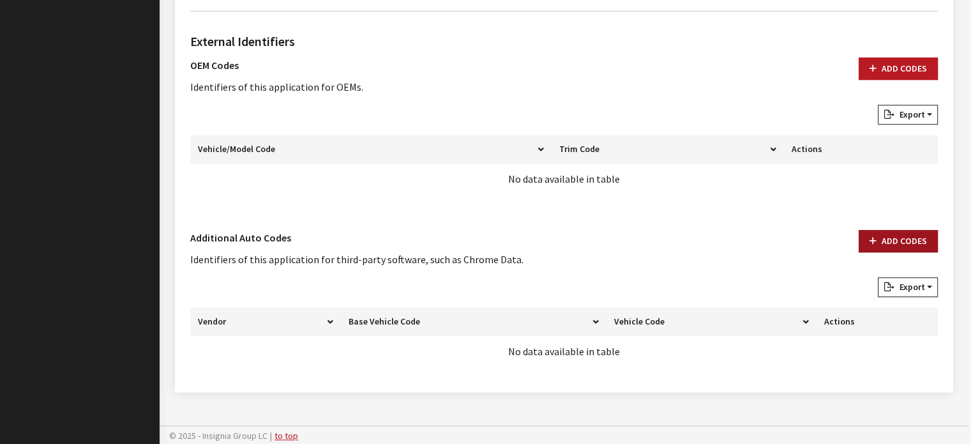
click at [898, 230] on button "Add Codes" at bounding box center [898, 241] width 79 height 22
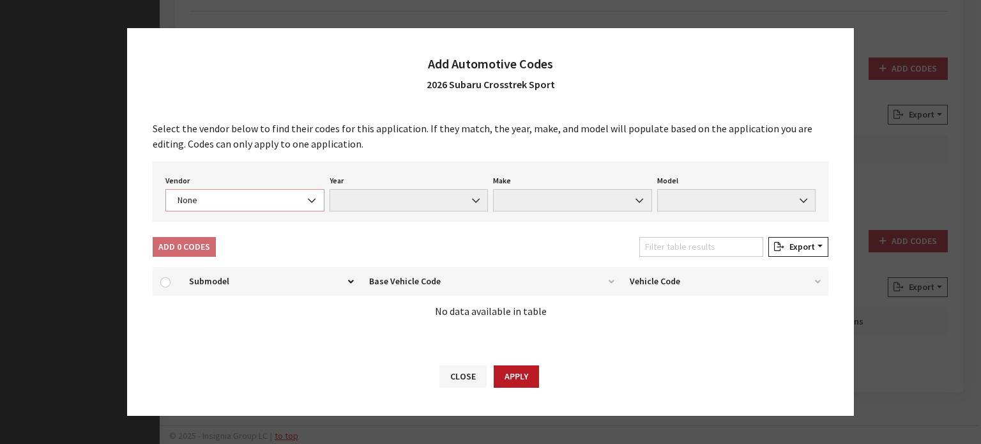
click at [177, 206] on span "None" at bounding box center [245, 199] width 142 height 13
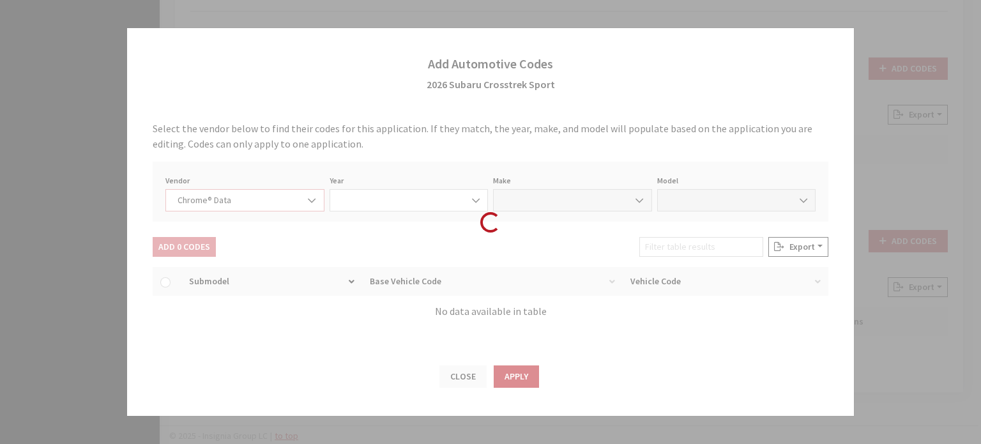
select select "4"
select select "2026"
select select "37"
select select "71705"
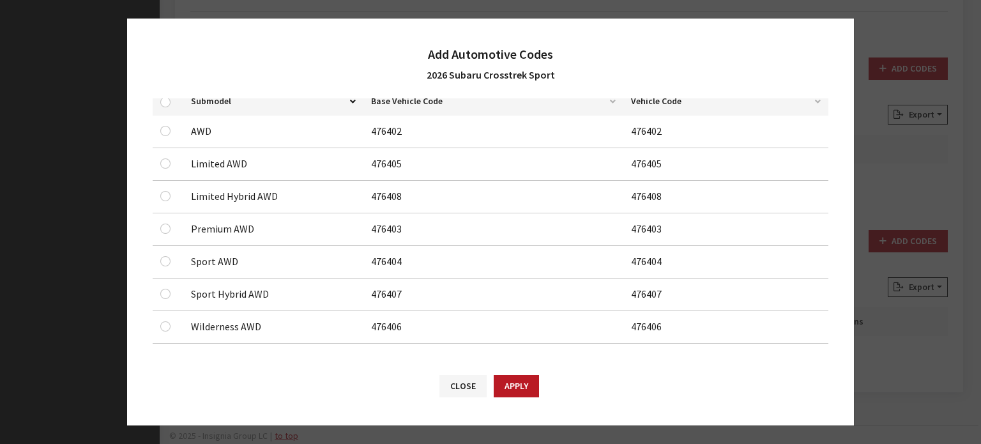
scroll to position [176, 0]
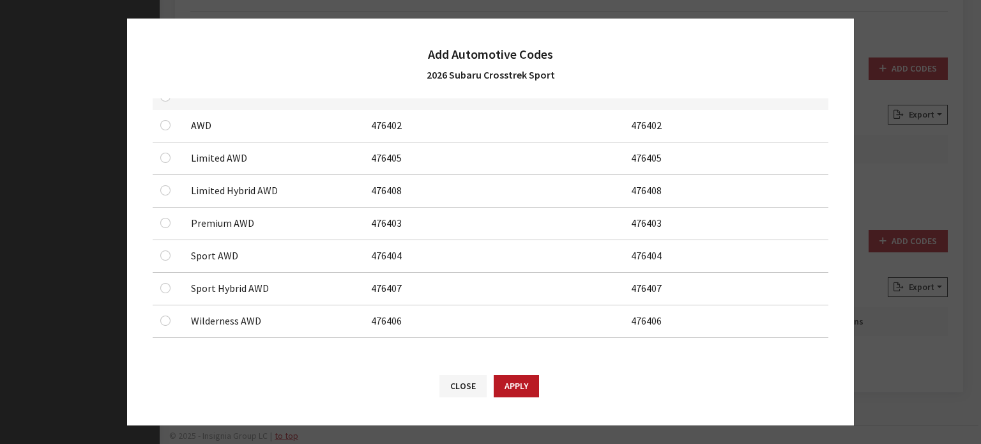
click at [160, 258] on div at bounding box center [167, 255] width 15 height 15
drag, startPoint x: 162, startPoint y: 262, endPoint x: 163, endPoint y: 252, distance: 10.4
click at [162, 260] on td at bounding box center [168, 256] width 31 height 33
click at [163, 252] on input "checkbox" at bounding box center [165, 255] width 10 height 10
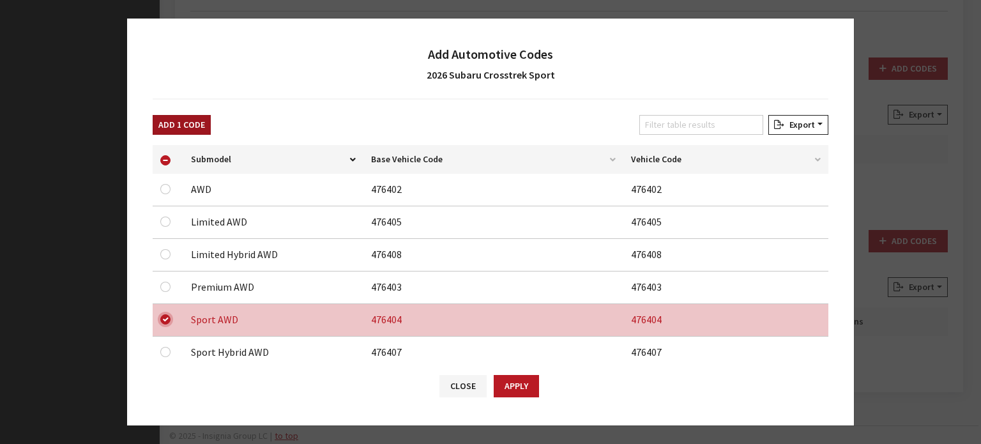
scroll to position [0, 0]
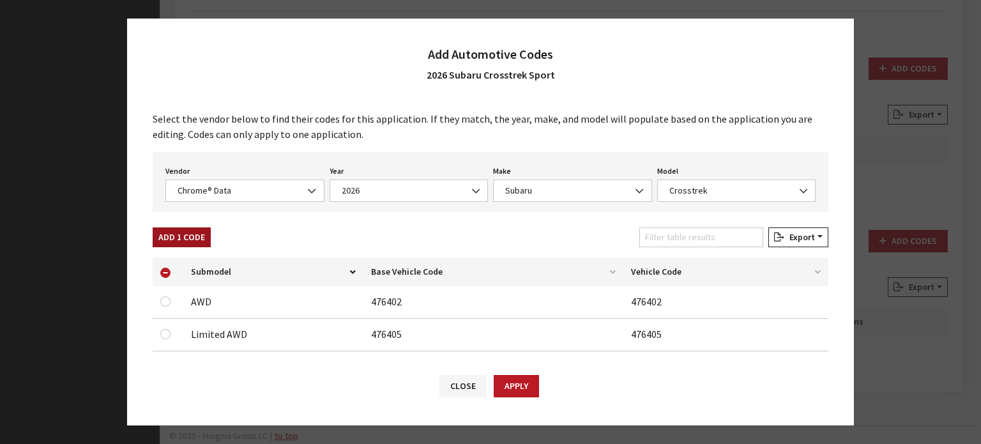
click at [193, 239] on button "Add 1 Code" at bounding box center [182, 237] width 58 height 20
checkbox input "false"
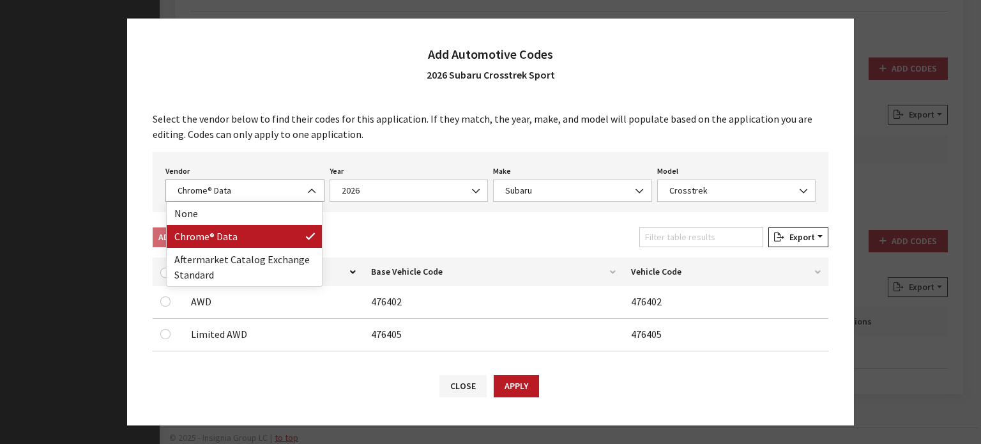
click at [229, 186] on span "Chrome® Data" at bounding box center [245, 190] width 142 height 13
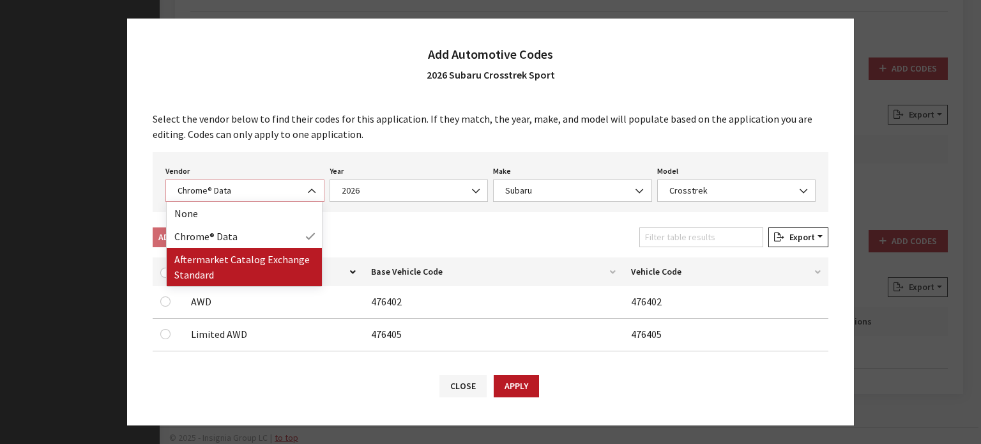
select select "2"
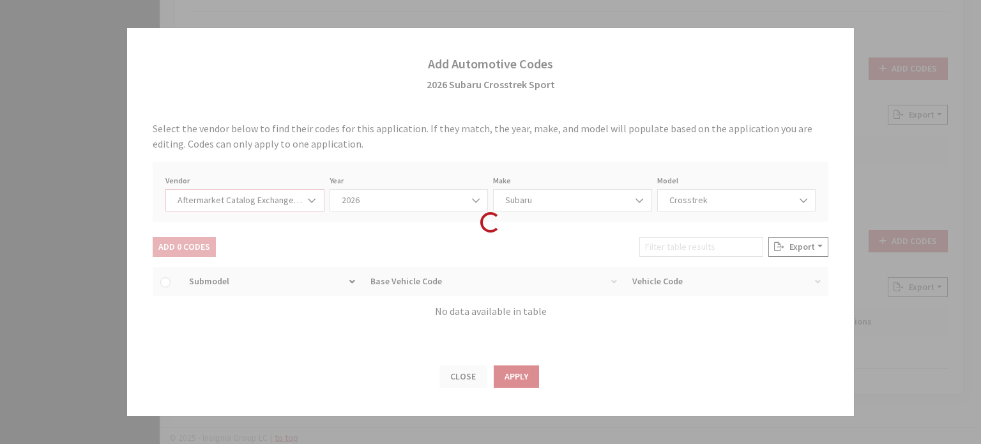
select select "2026"
select select "13"
select select "25151"
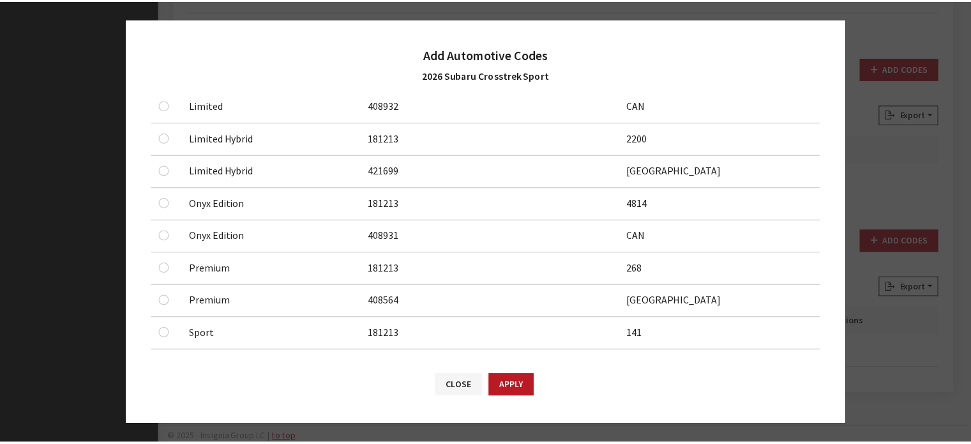
scroll to position [511, 0]
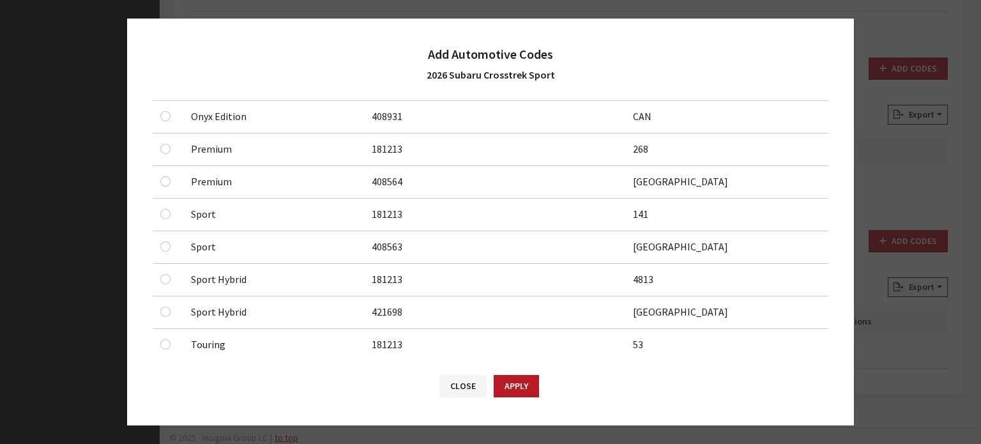
drag, startPoint x: 166, startPoint y: 202, endPoint x: 162, endPoint y: 215, distance: 12.9
click at [164, 207] on td at bounding box center [168, 215] width 31 height 33
click at [171, 211] on div at bounding box center [167, 213] width 15 height 15
click at [162, 250] on div at bounding box center [167, 246] width 15 height 15
click at [165, 241] on input "checkbox" at bounding box center [165, 246] width 10 height 10
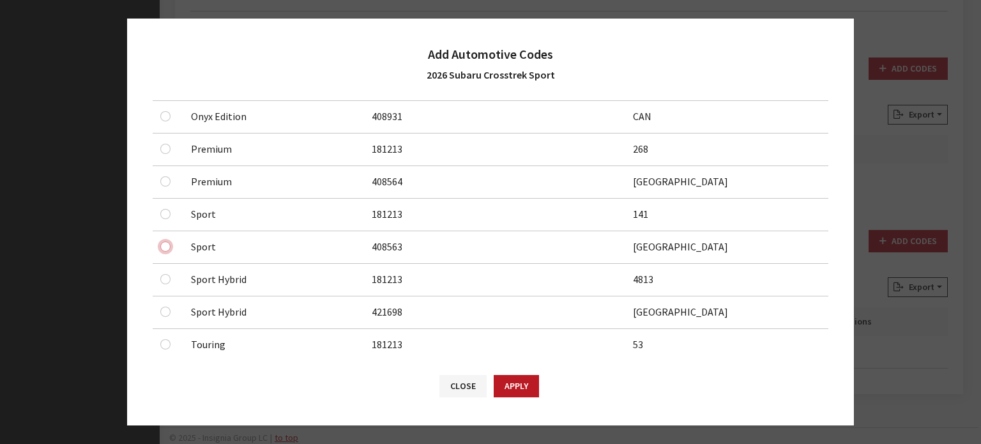
checkbox input "true"
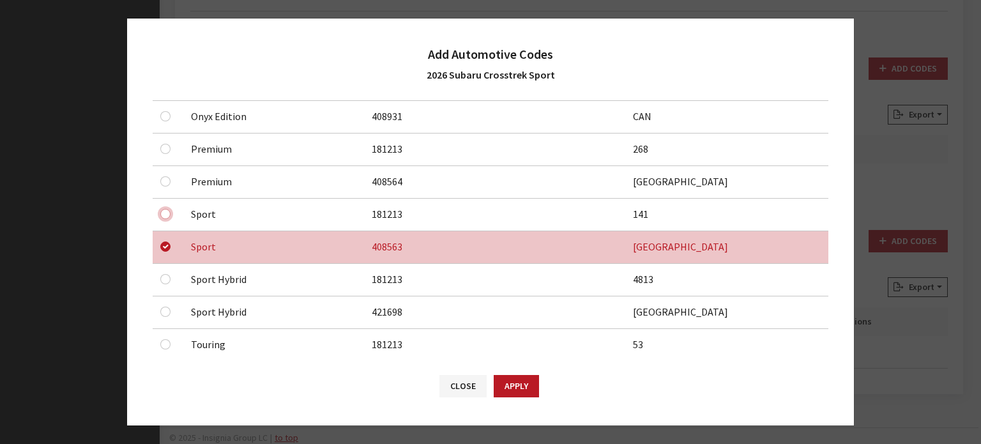
click at [162, 209] on input "checkbox" at bounding box center [165, 214] width 10 height 10
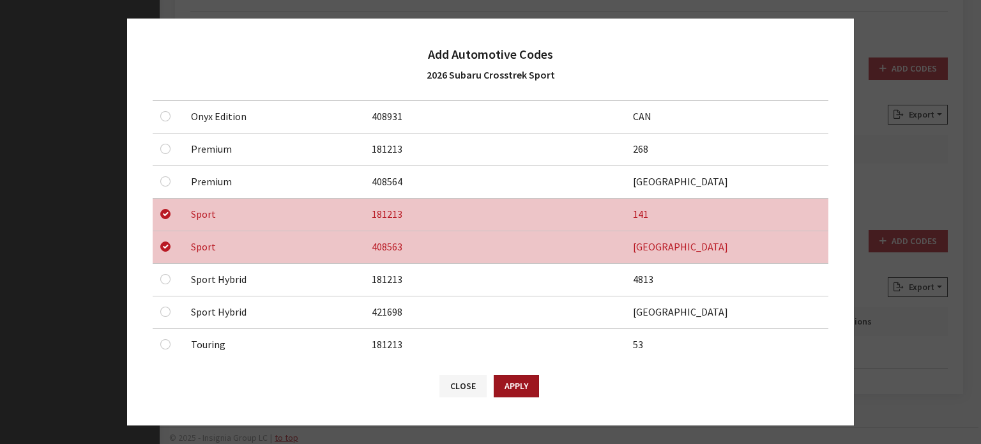
click at [513, 389] on button "Apply" at bounding box center [516, 386] width 45 height 22
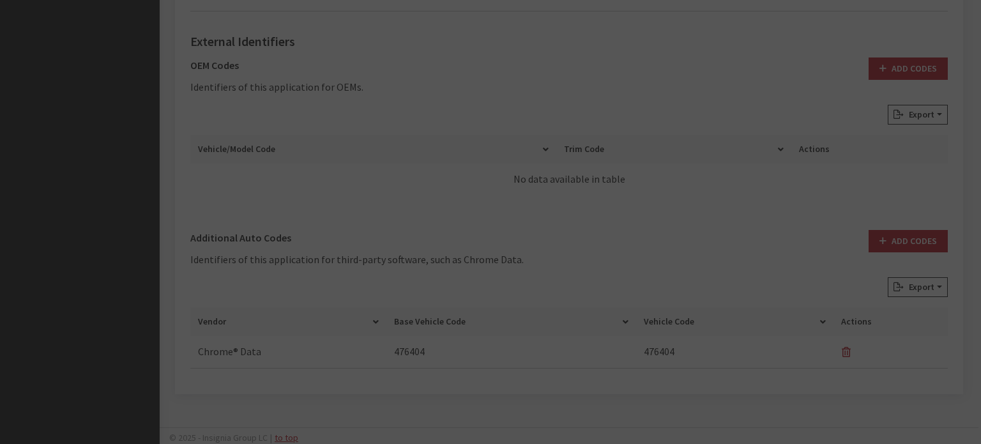
checkbox input "false"
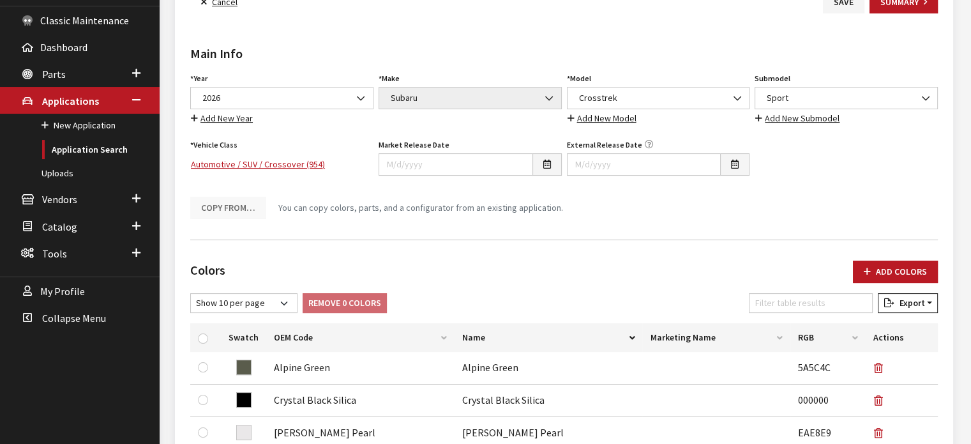
scroll to position [8, 0]
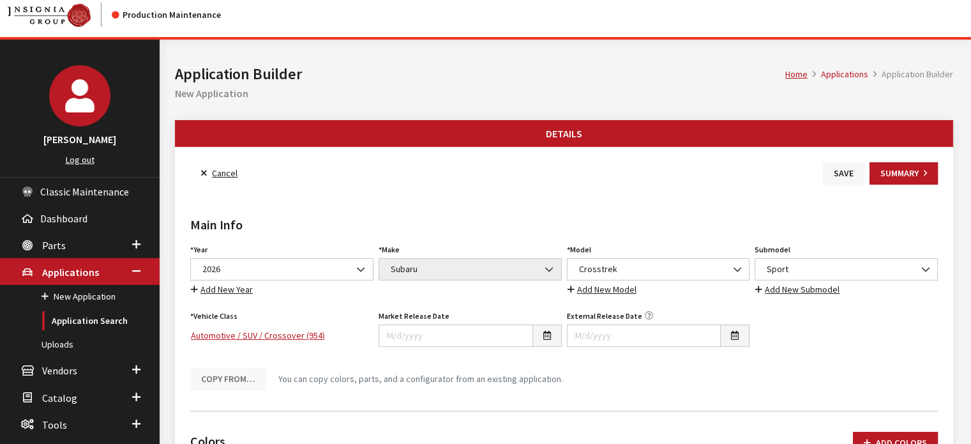
click at [840, 181] on button "Save" at bounding box center [844, 173] width 42 height 22
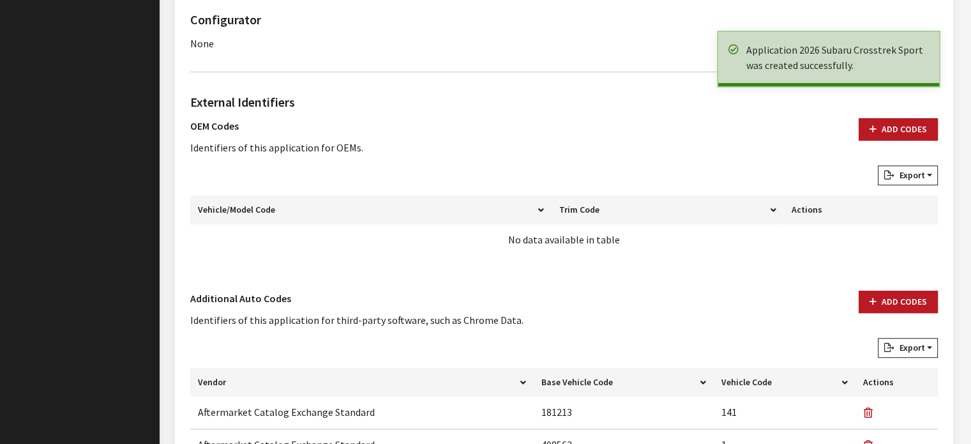
scroll to position [800, 0]
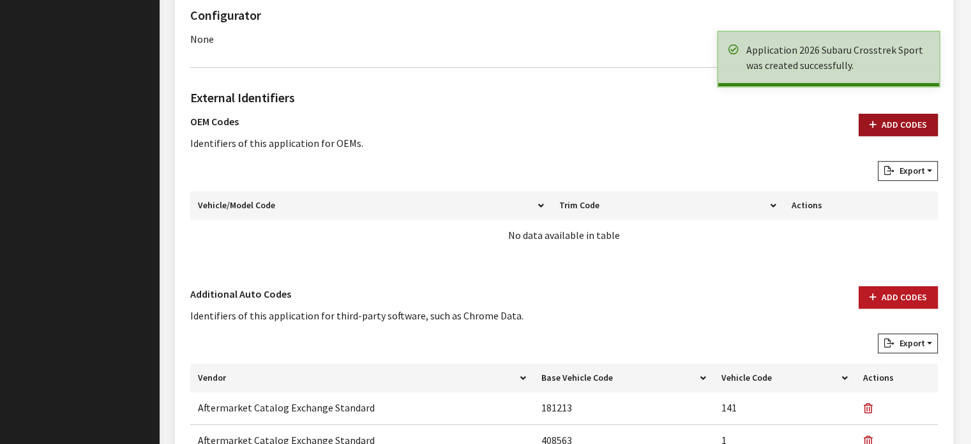
click at [906, 114] on button "Add Codes" at bounding box center [898, 125] width 79 height 22
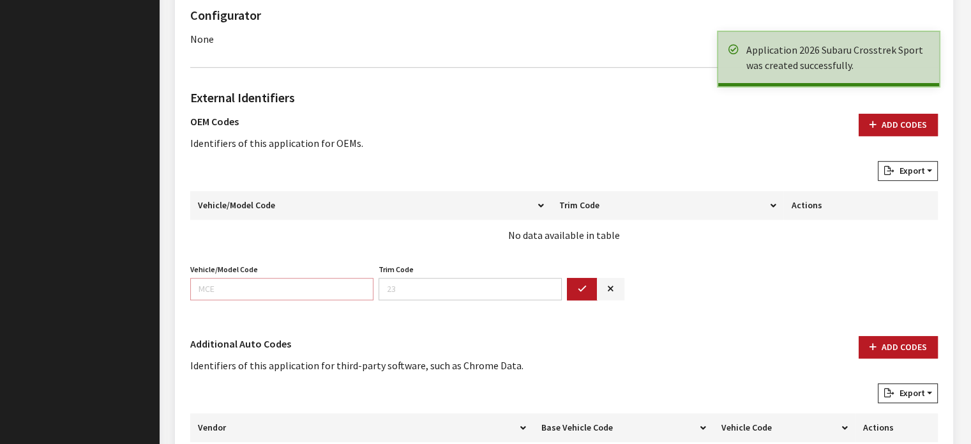
click at [316, 283] on input "Vehicle/Model Code" at bounding box center [281, 289] width 183 height 22
type input "TRD"
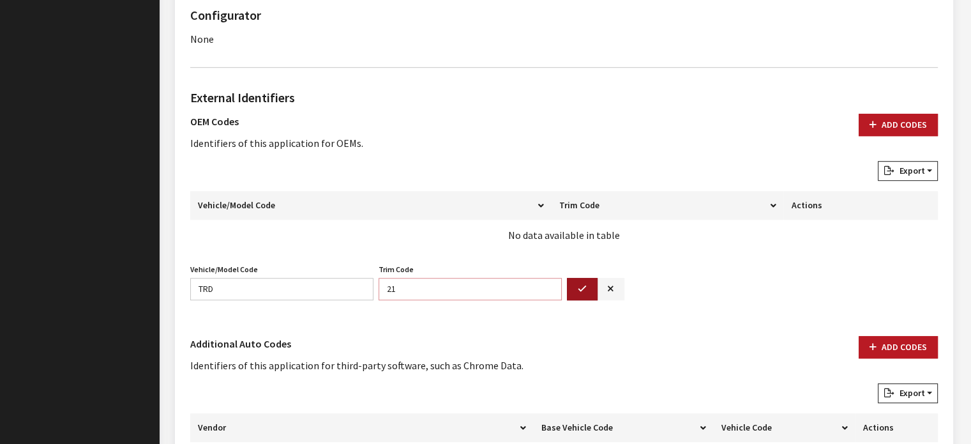
type input "21"
click at [587, 292] on button "button" at bounding box center [582, 289] width 31 height 22
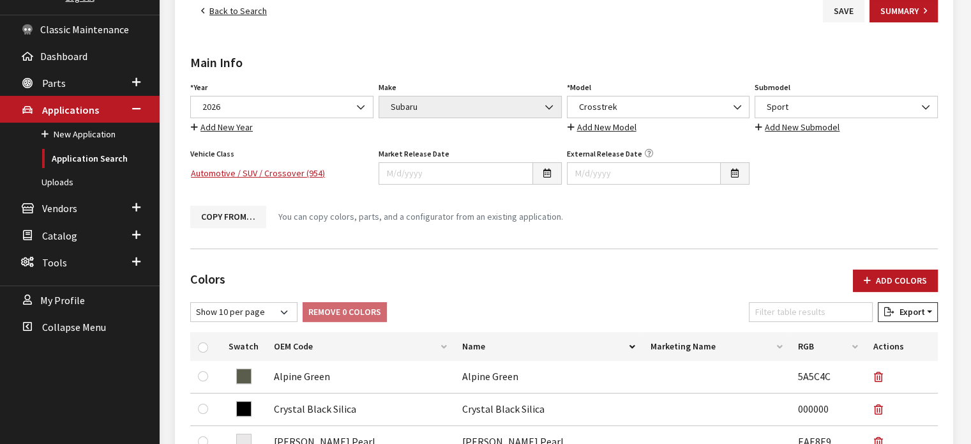
scroll to position [0, 0]
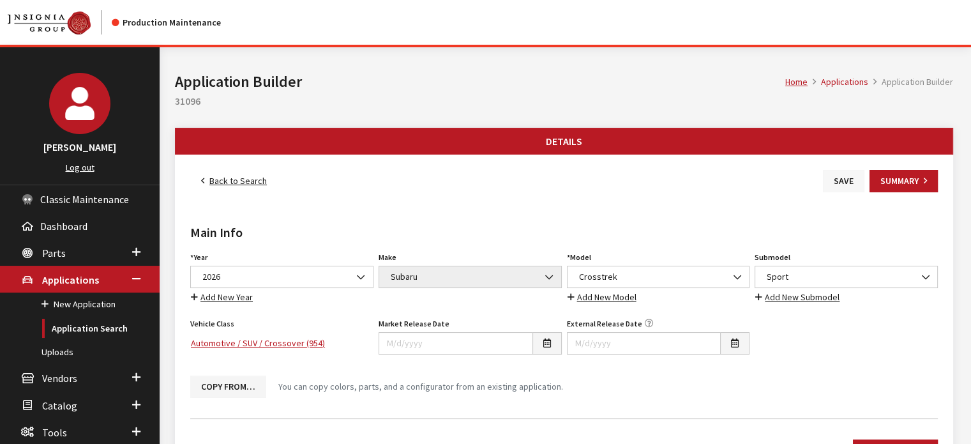
click at [844, 183] on button "Save" at bounding box center [844, 181] width 42 height 22
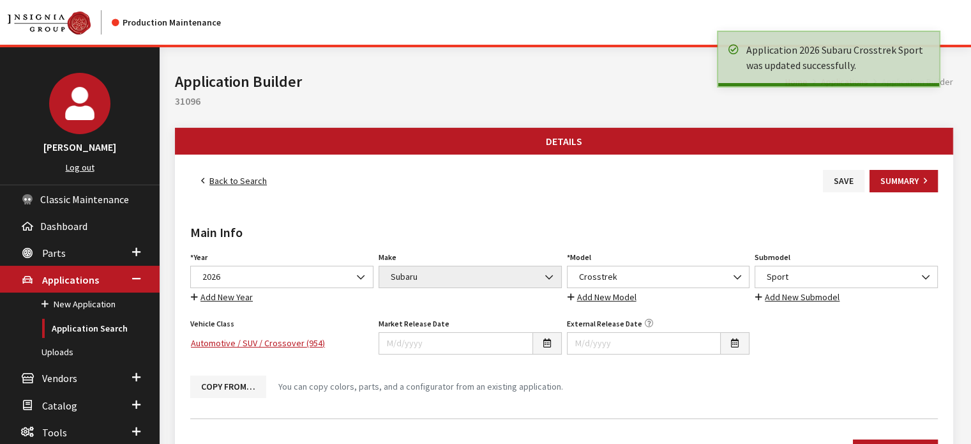
click at [247, 176] on link "Back to Search" at bounding box center [233, 181] width 87 height 22
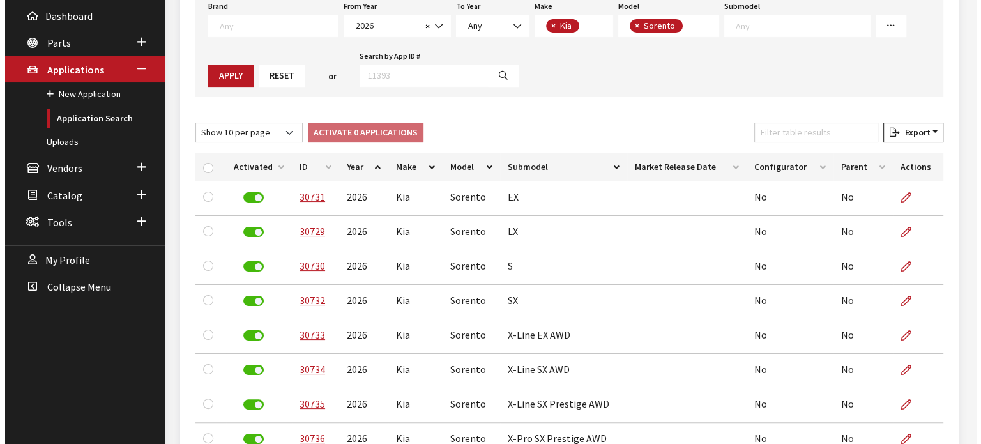
scroll to position [75, 0]
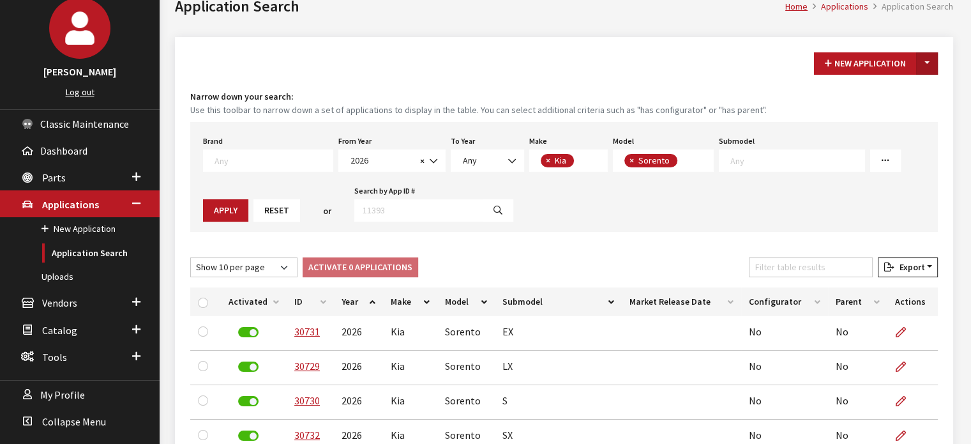
click at [932, 62] on button "Toggle Dropdown" at bounding box center [927, 63] width 22 height 22
click at [907, 98] on button "New From Existing..." at bounding box center [883, 90] width 110 height 22
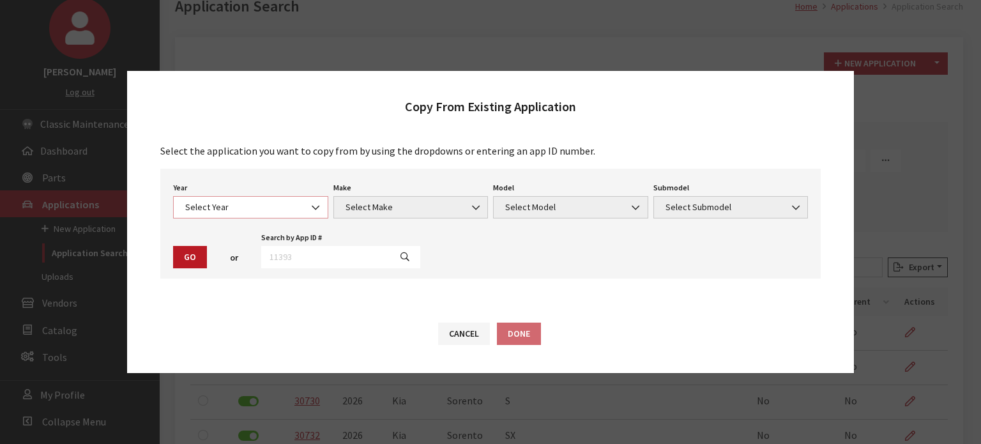
click at [262, 203] on span "Select Year" at bounding box center [250, 207] width 139 height 13
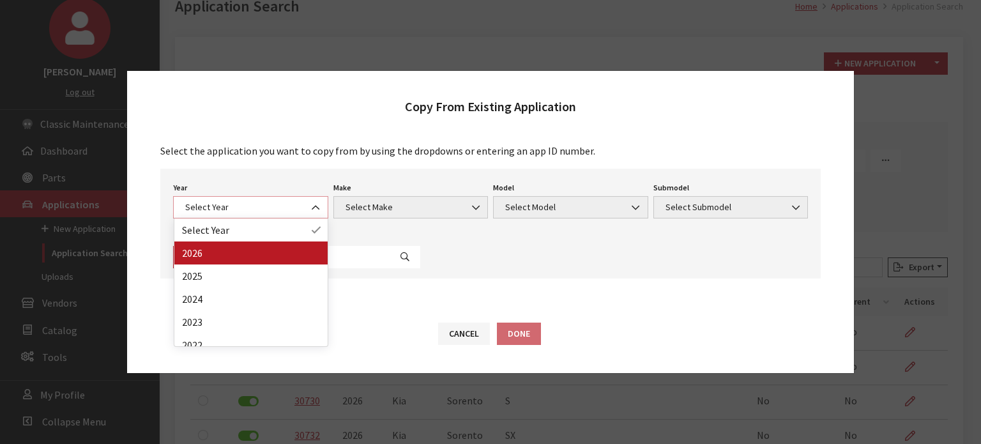
select select "44"
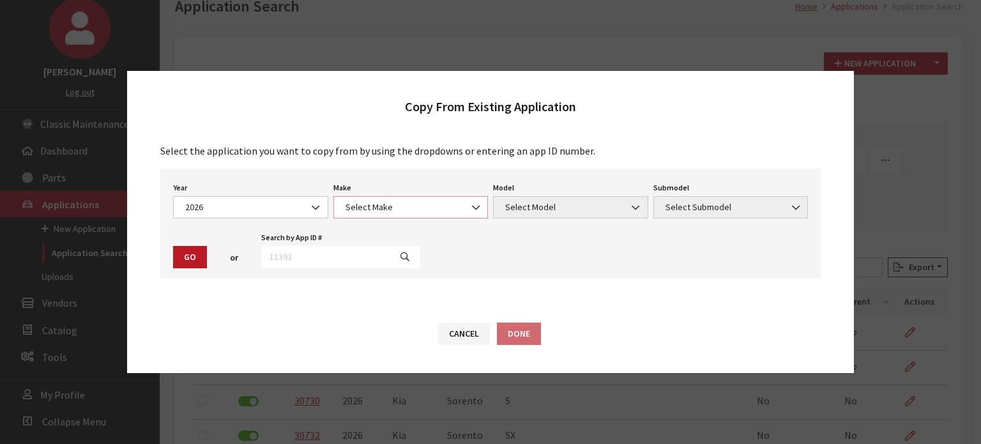
click at [414, 205] on span "Select Make" at bounding box center [411, 207] width 139 height 13
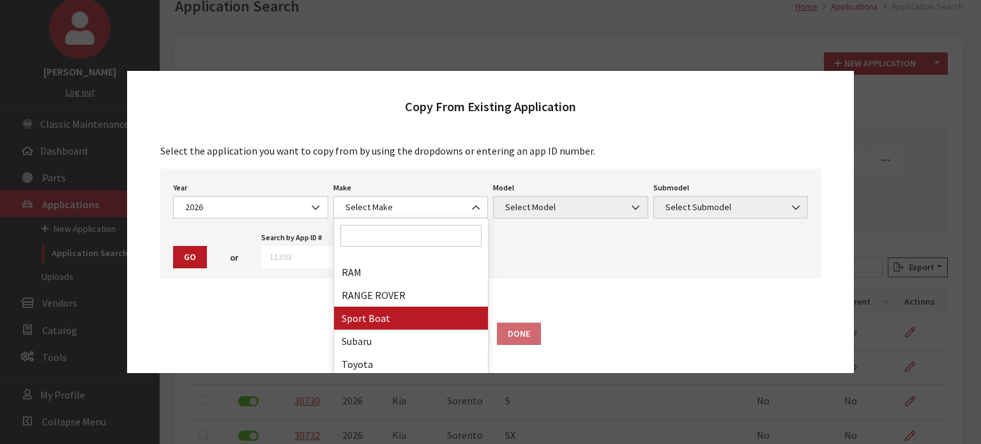
drag, startPoint x: 416, startPoint y: 327, endPoint x: 423, endPoint y: 331, distance: 8.9
select select "28"
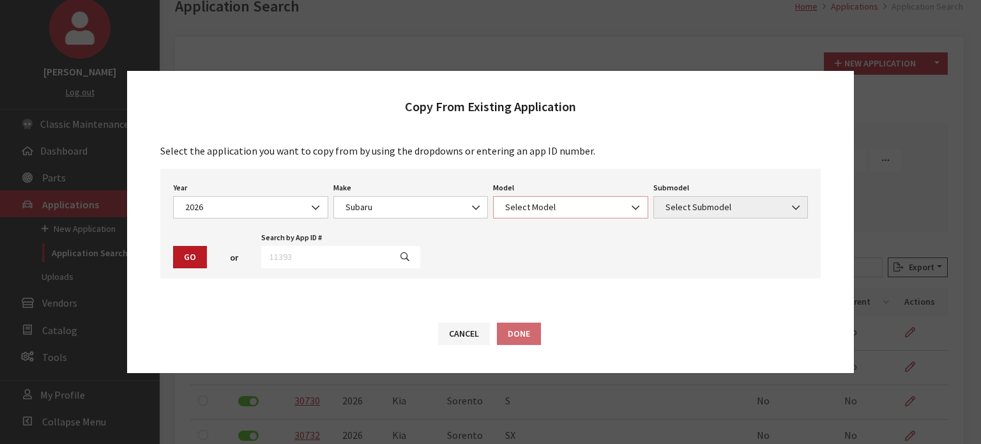
click at [565, 206] on span "Select Model" at bounding box center [570, 207] width 139 height 13
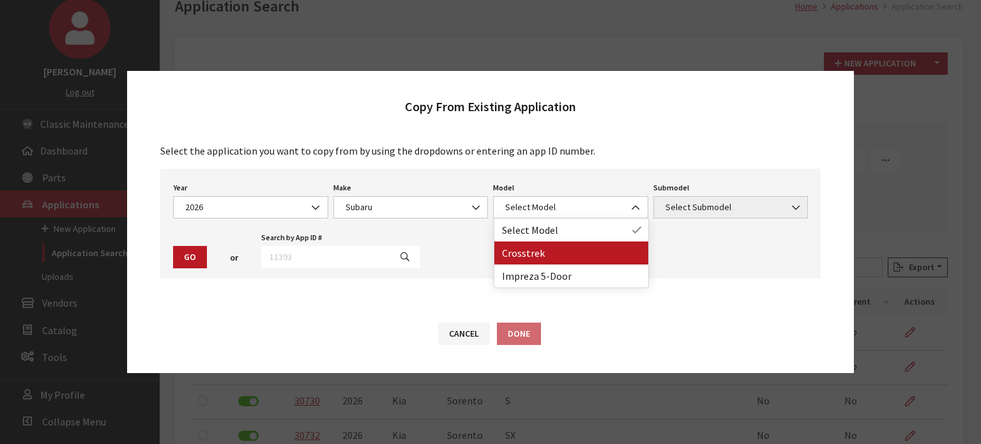
drag, startPoint x: 559, startPoint y: 261, endPoint x: 713, endPoint y: 219, distance: 159.4
select select "870"
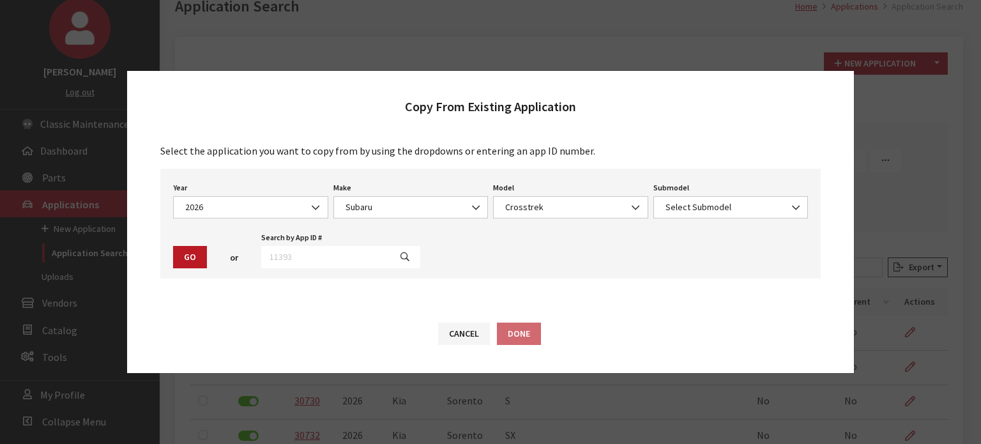
click at [725, 209] on div "Modal title Cancel Yes OK Modal title OK Modal title Cancel Apply Copy From Exi…" at bounding box center [569, 335] width 819 height 727
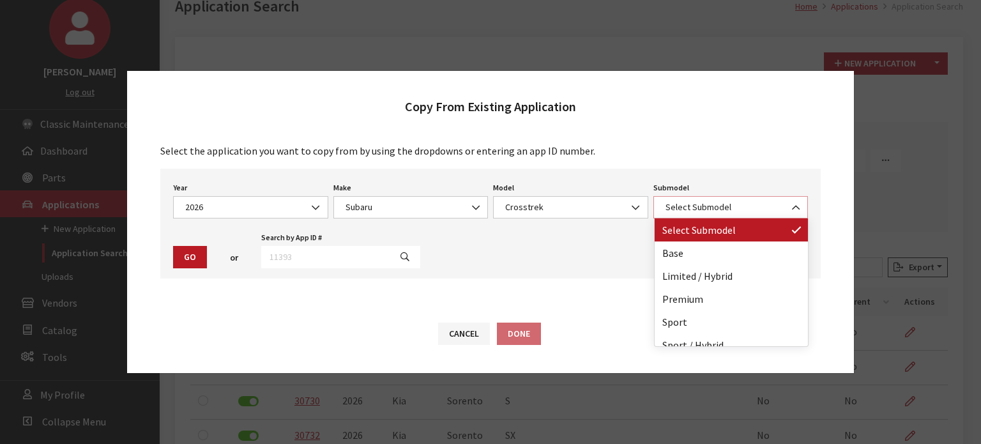
click at [728, 204] on span "Select Submodel" at bounding box center [731, 207] width 139 height 13
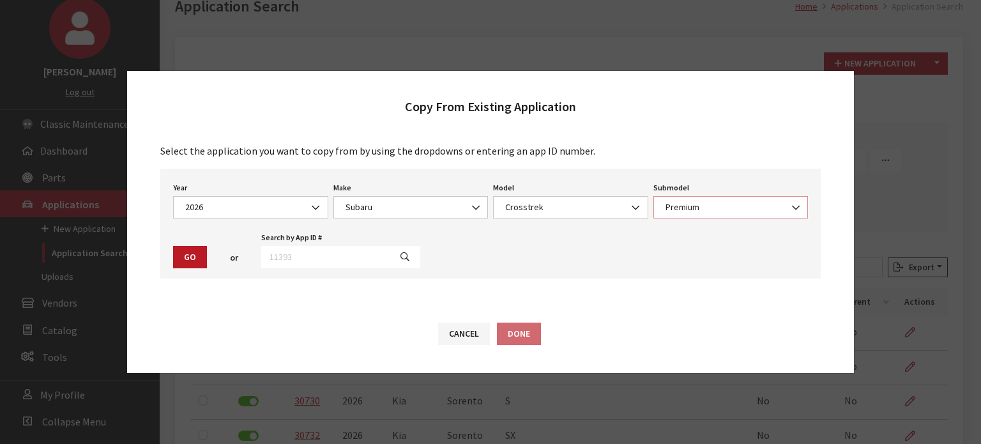
select select "661"
click at [190, 255] on button "Go" at bounding box center [190, 257] width 34 height 22
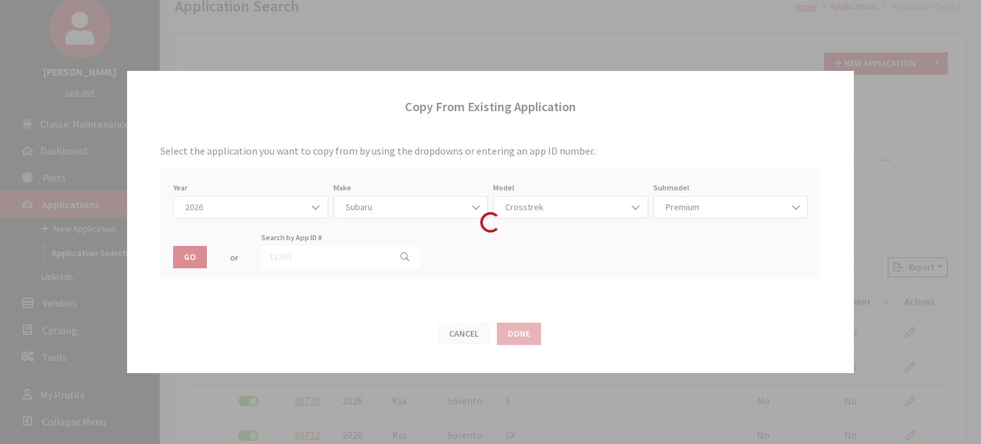
click at [190, 255] on div "Loading..." at bounding box center [490, 222] width 981 height 444
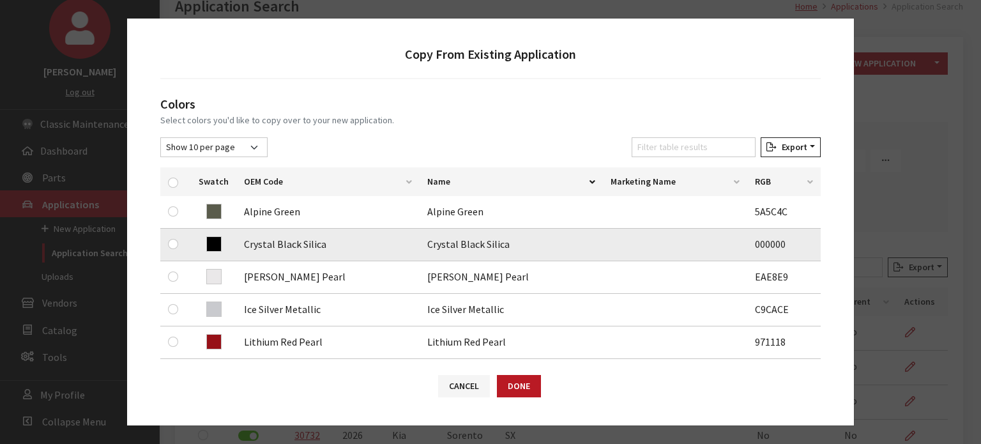
scroll to position [128, 0]
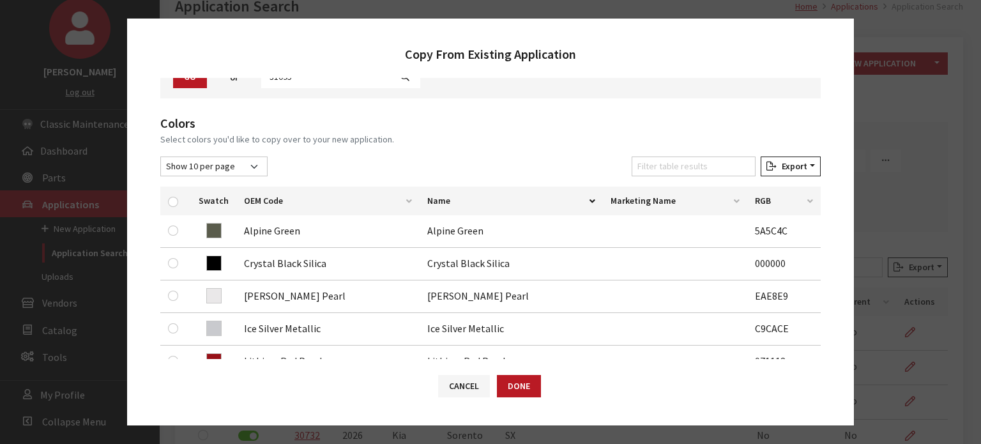
drag, startPoint x: 165, startPoint y: 204, endPoint x: 173, endPoint y: 203, distance: 7.7
click at [166, 204] on th at bounding box center [175, 200] width 31 height 29
click at [173, 203] on input "checkbox" at bounding box center [173, 202] width 10 height 10
checkbox input "true"
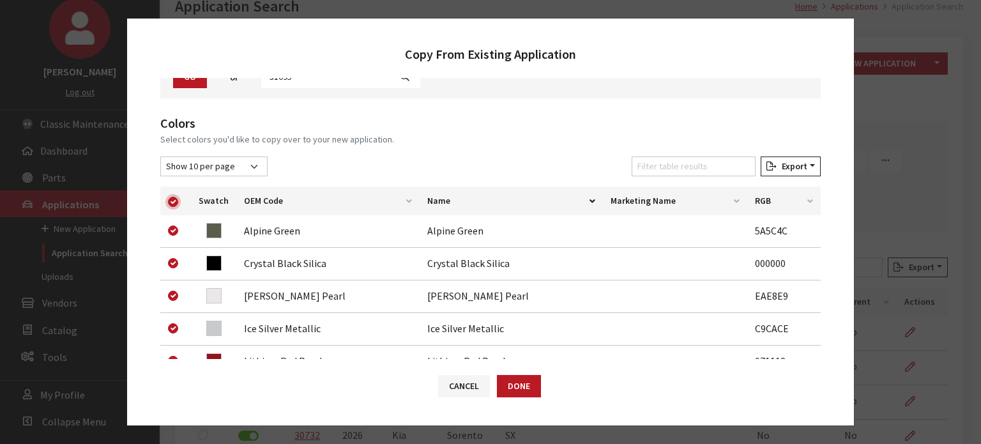
checkbox input "true"
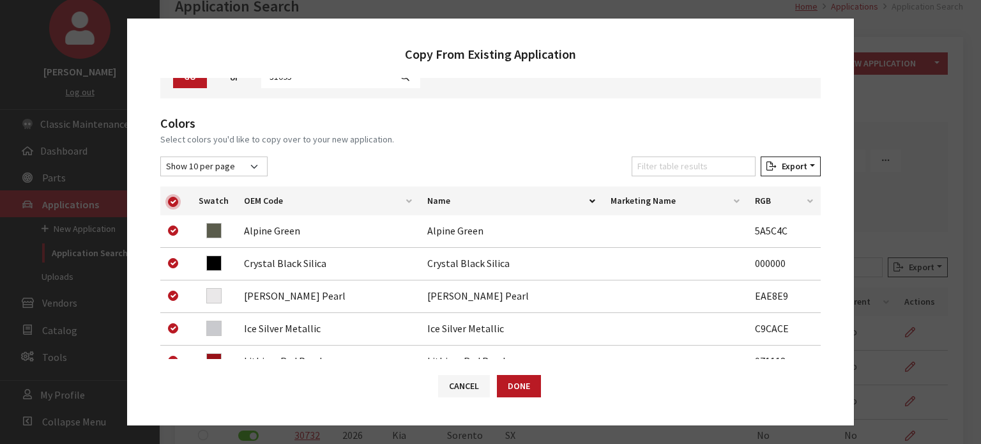
checkbox input "true"
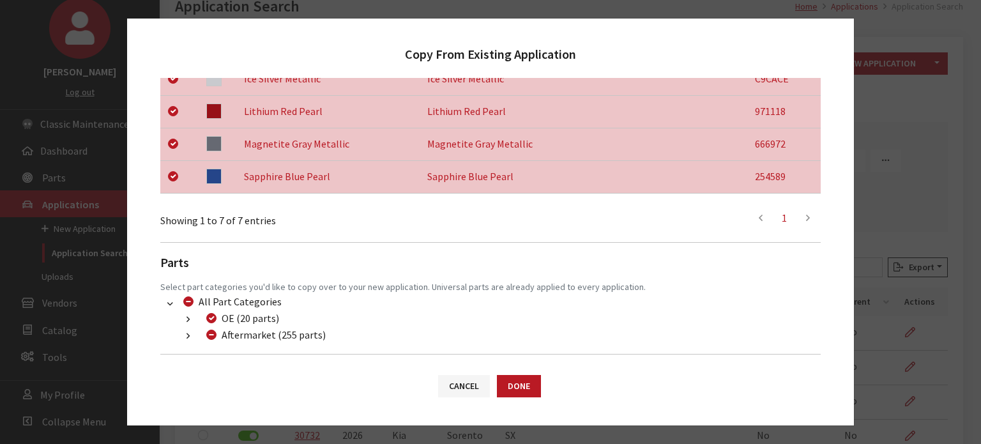
scroll to position [436, 0]
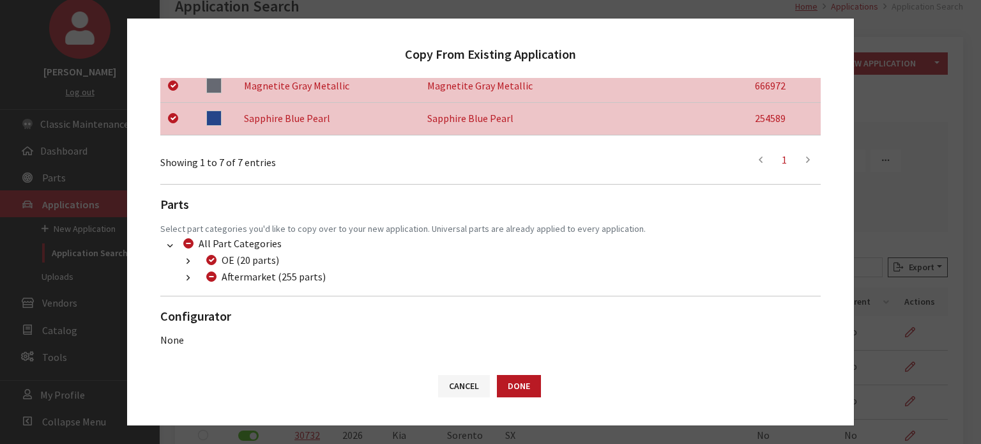
click at [183, 277] on button "button" at bounding box center [188, 278] width 25 height 15
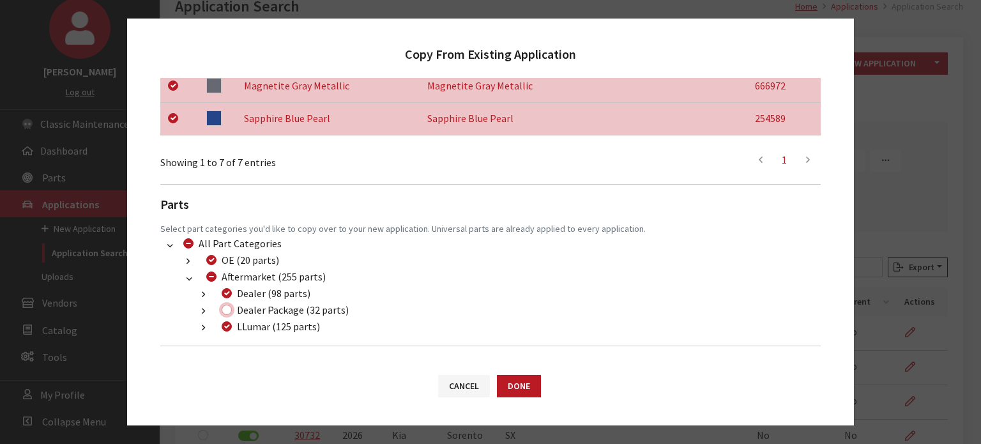
click at [228, 306] on input "Dealer Package (32 parts)" at bounding box center [227, 310] width 10 height 10
checkbox input "true"
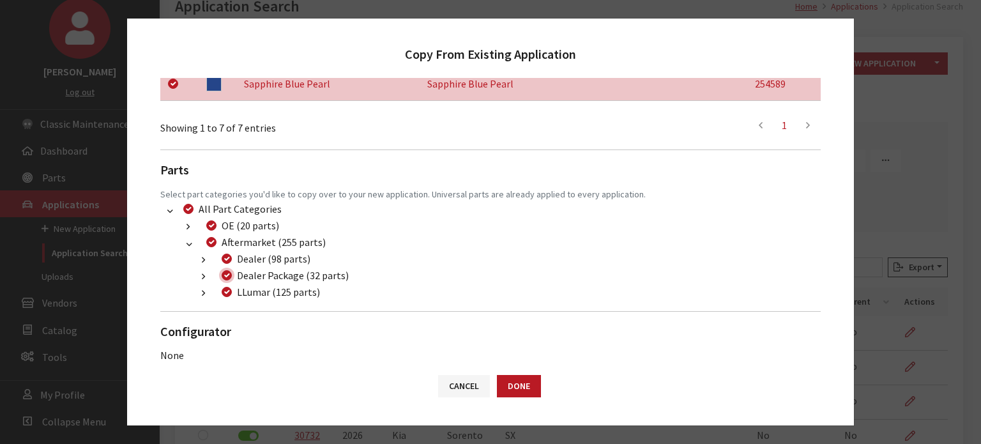
scroll to position [485, 0]
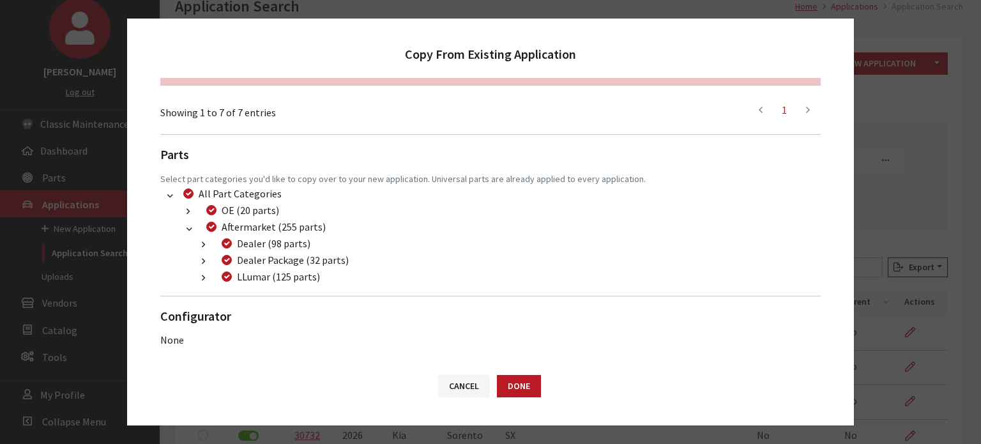
click at [516, 368] on div "Cancel Done" at bounding box center [490, 392] width 727 height 66
click at [525, 381] on button "Done" at bounding box center [519, 386] width 44 height 22
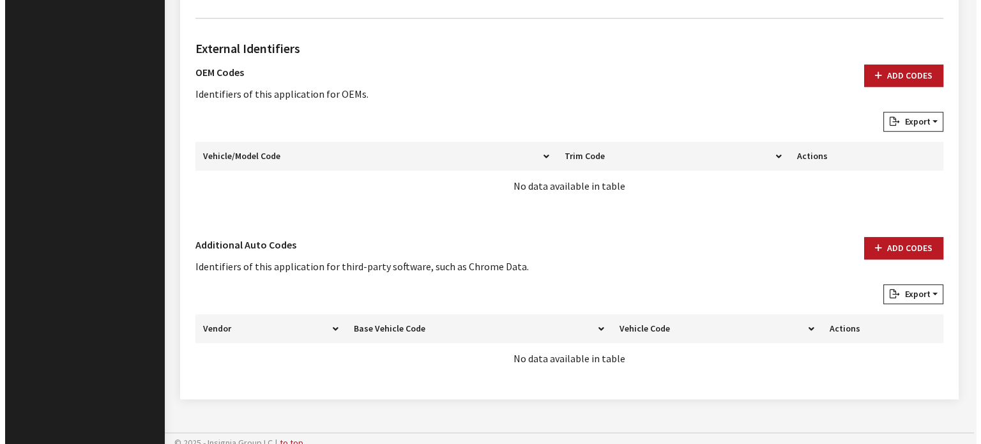
scroll to position [889, 0]
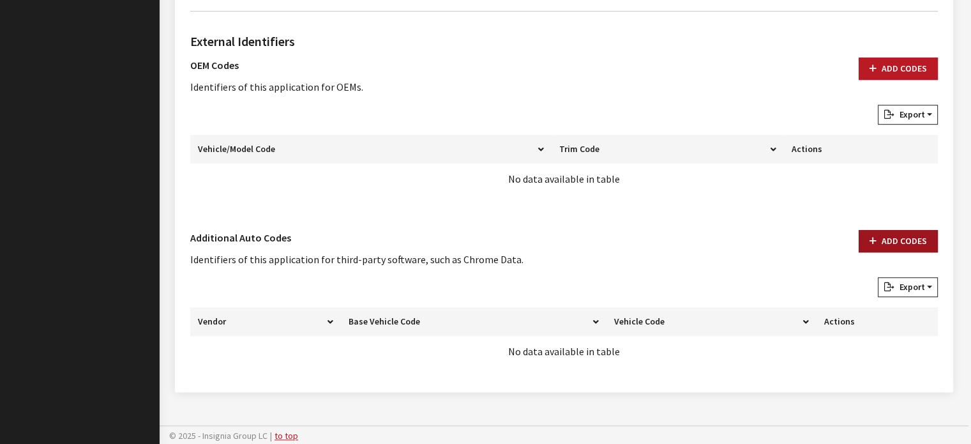
click at [896, 236] on button "Add Codes" at bounding box center [898, 241] width 79 height 22
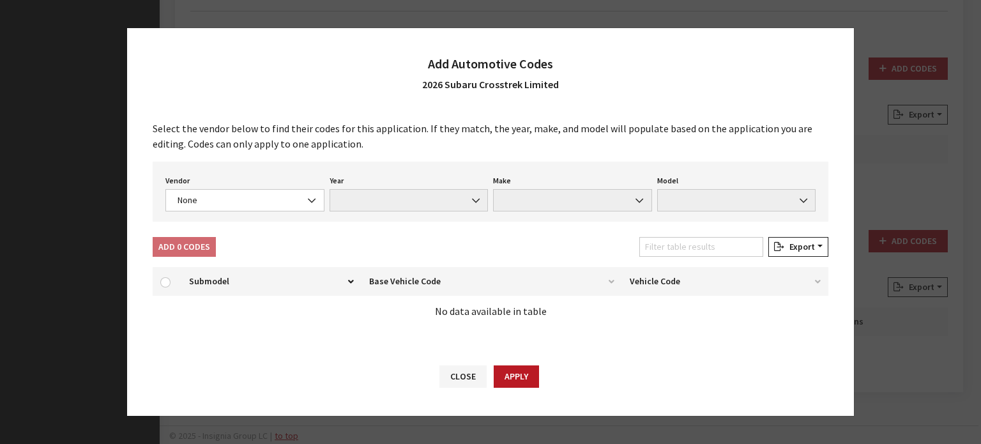
drag, startPoint x: 213, startPoint y: 214, endPoint x: 215, endPoint y: 190, distance: 24.3
click at [212, 213] on div "Vendor None Chrome® Data Aftermarket Catalog Exchange Standard None Year None M…" at bounding box center [491, 192] width 676 height 60
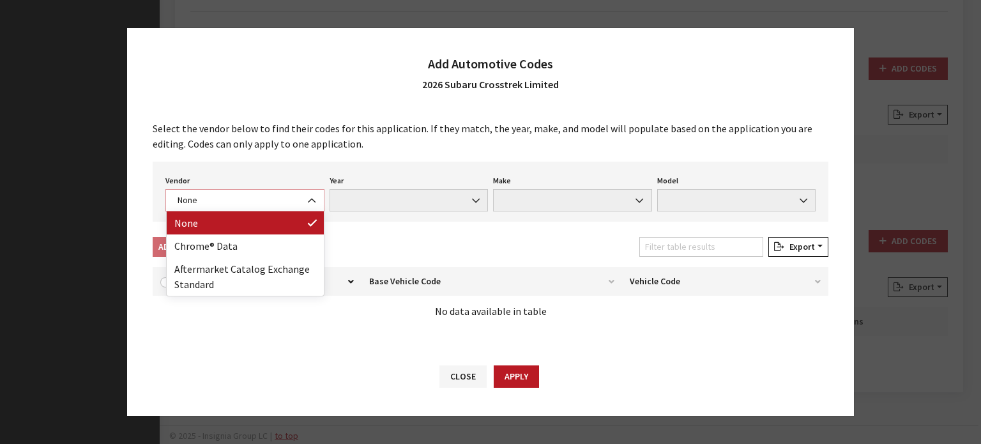
click at [215, 190] on span "None" at bounding box center [244, 200] width 159 height 22
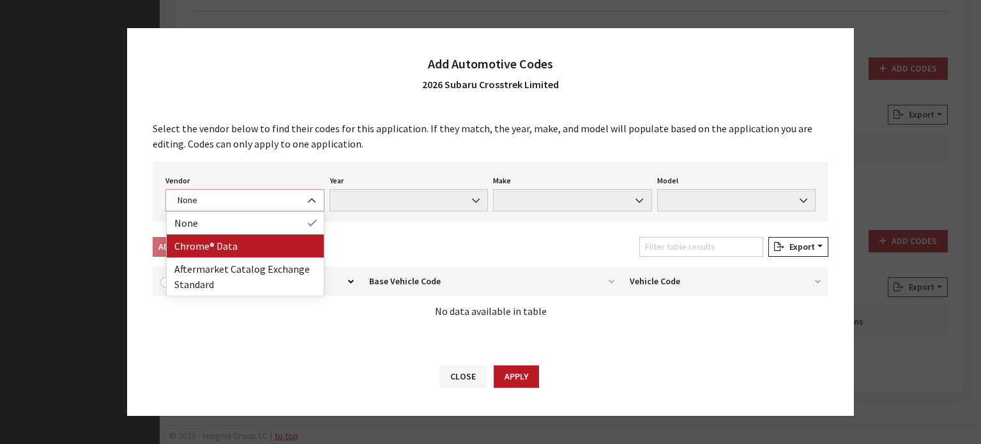
select select "4"
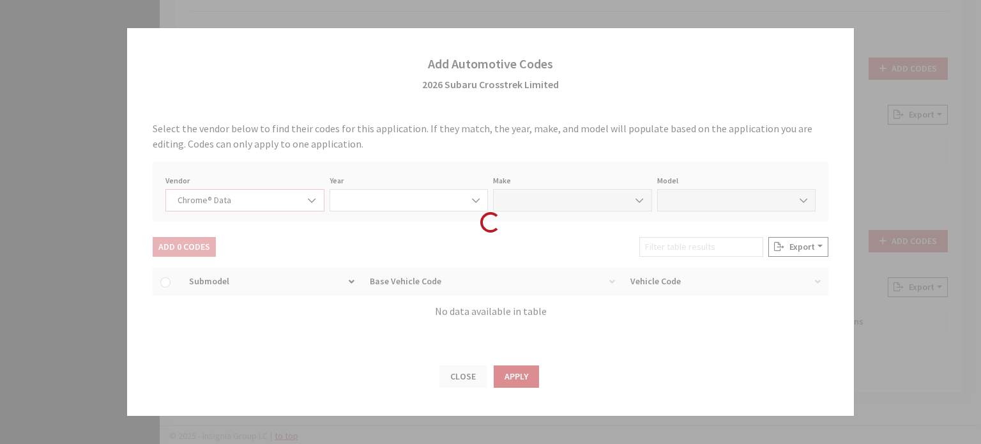
select select "2026"
select select "37"
select select "71705"
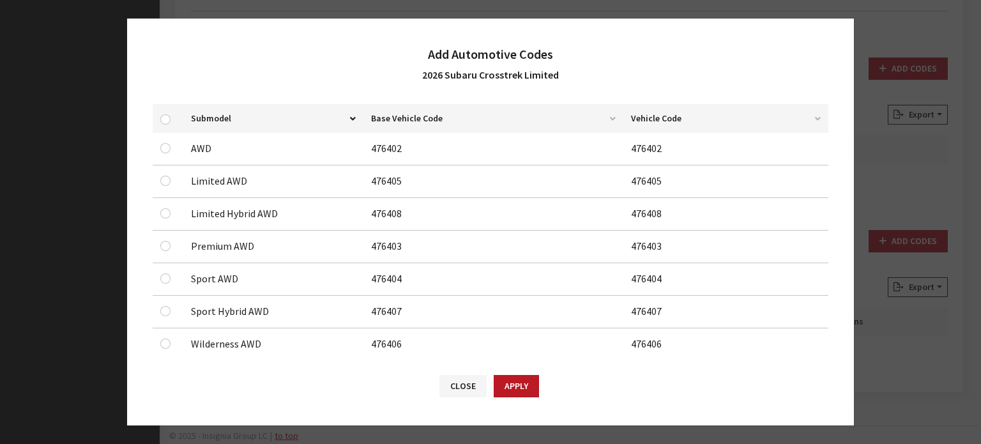
scroll to position [176, 0]
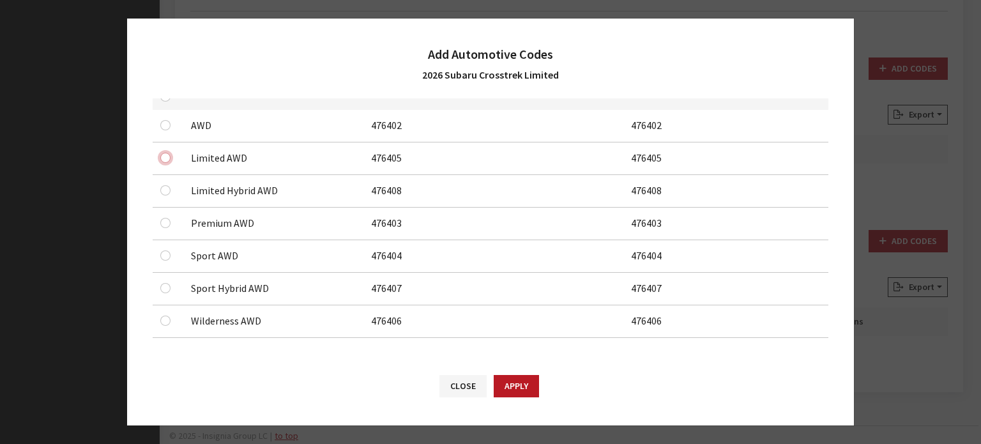
click at [165, 158] on input "checkbox" at bounding box center [165, 158] width 10 height 10
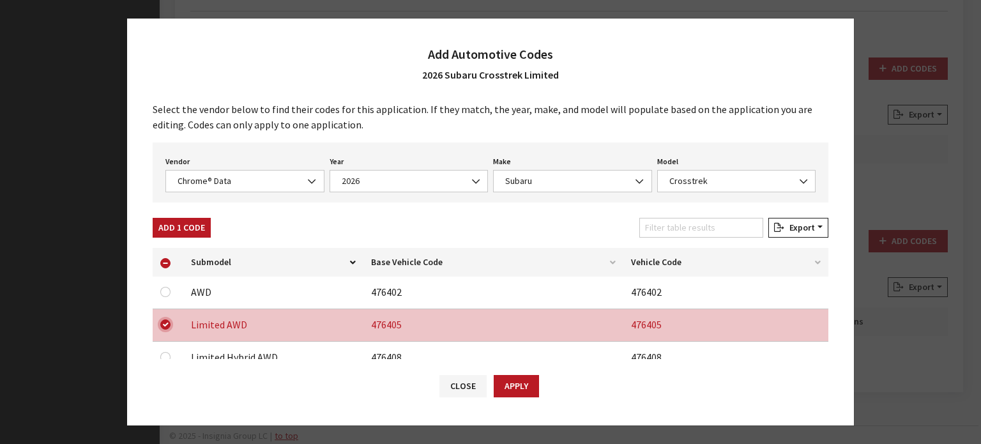
scroll to position [0, 0]
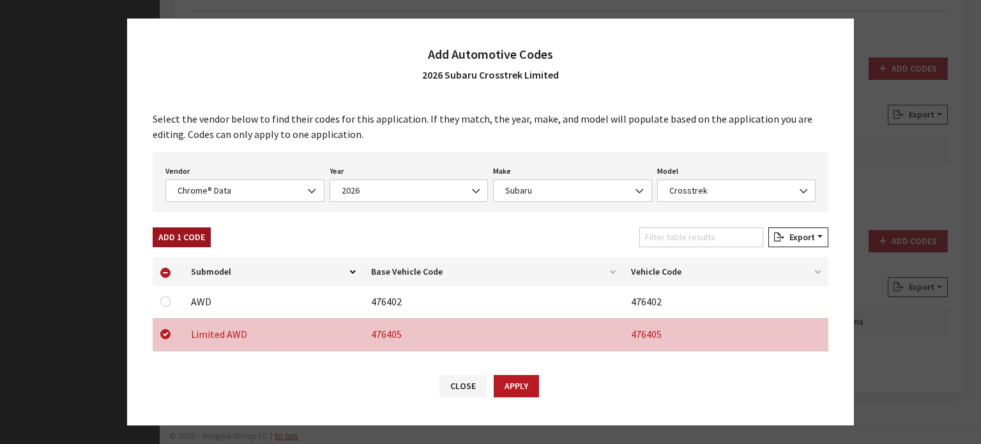
click at [196, 228] on button "Add 1 Code" at bounding box center [182, 237] width 58 height 20
checkbox input "false"
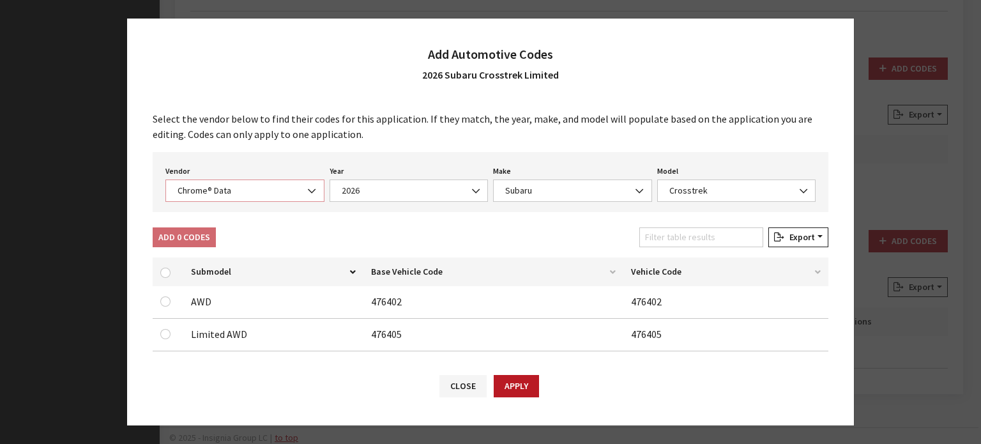
click at [222, 190] on span "Chrome® Data" at bounding box center [245, 190] width 142 height 13
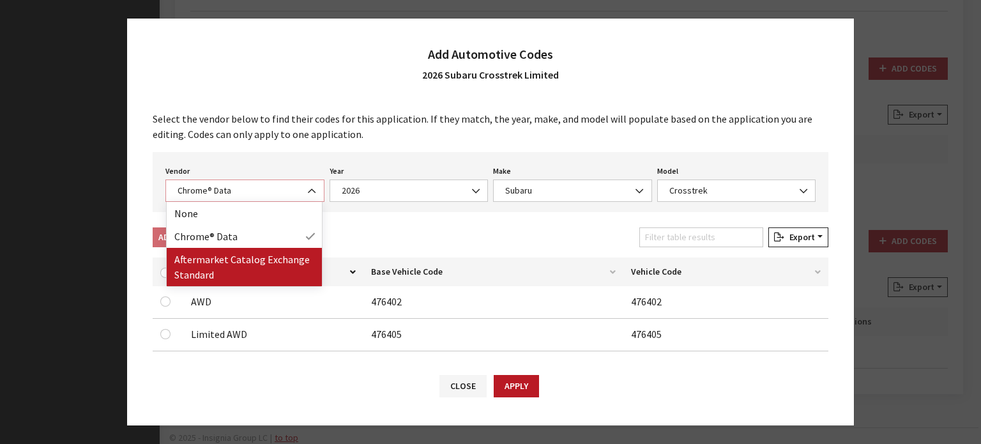
select select "2"
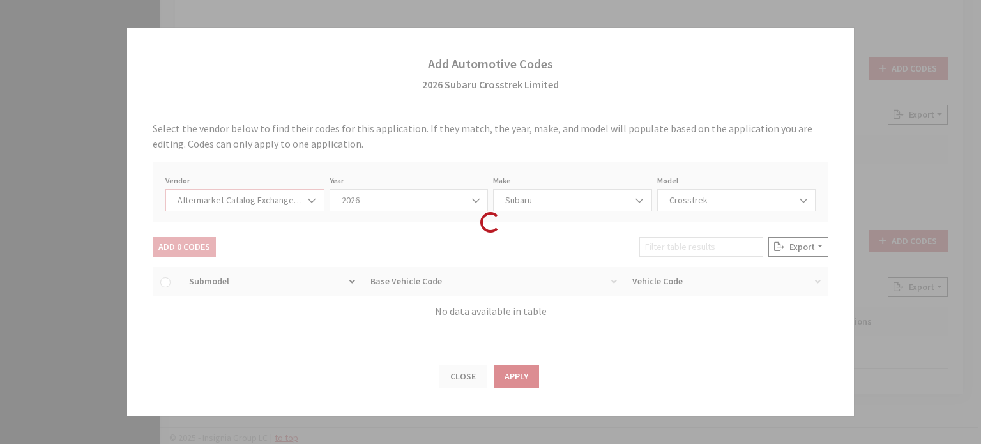
select select "2026"
select select "13"
select select "25151"
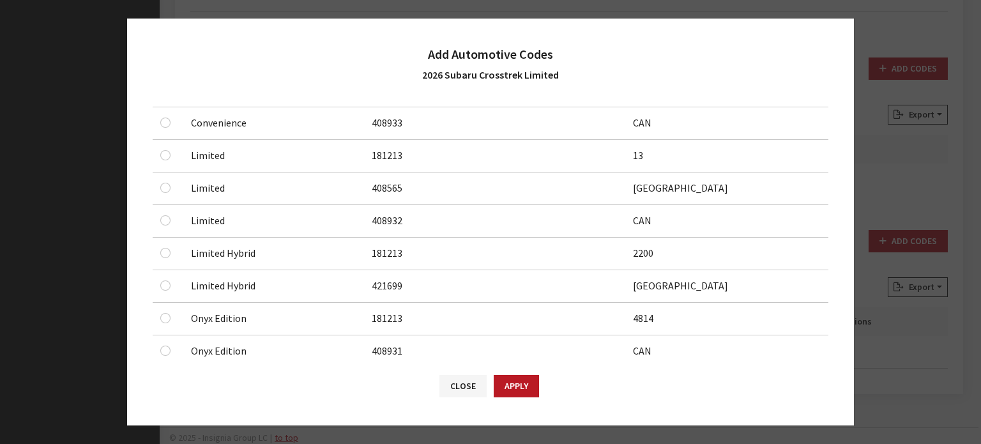
scroll to position [255, 0]
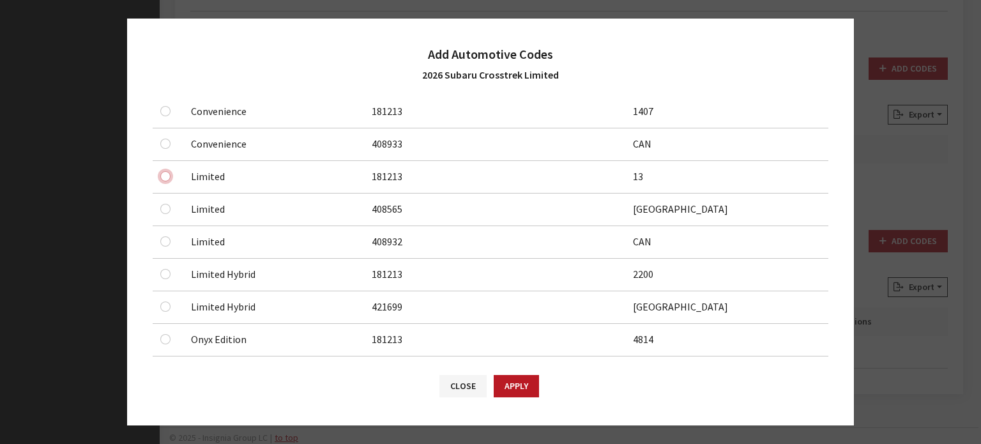
click at [169, 176] on input "checkbox" at bounding box center [165, 176] width 10 height 10
checkbox input "true"
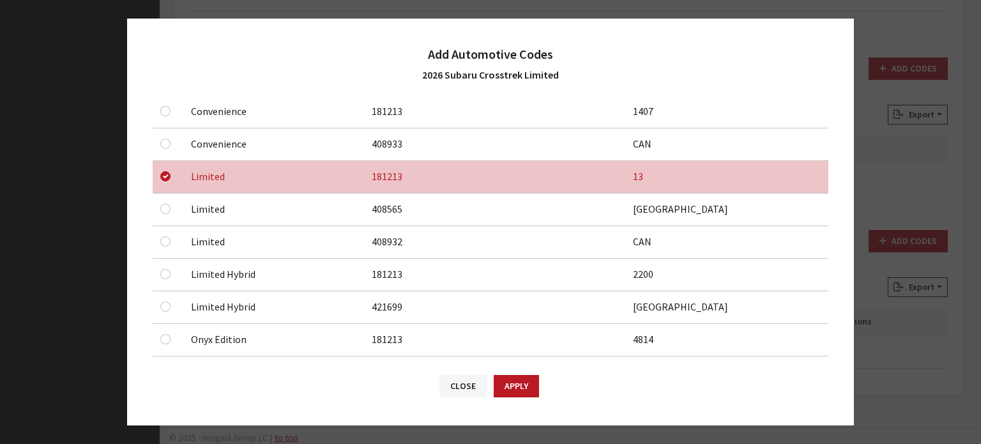
click at [171, 216] on td at bounding box center [168, 209] width 31 height 33
click at [167, 207] on input "checkbox" at bounding box center [165, 209] width 10 height 10
checkbox input "true"
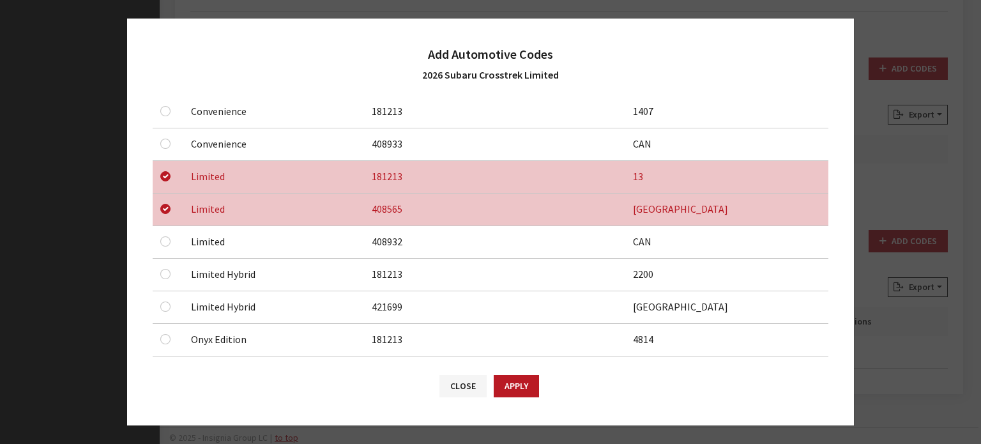
click at [171, 237] on div at bounding box center [167, 241] width 15 height 15
click at [166, 239] on input "checkbox" at bounding box center [165, 241] width 10 height 10
checkbox input "true"
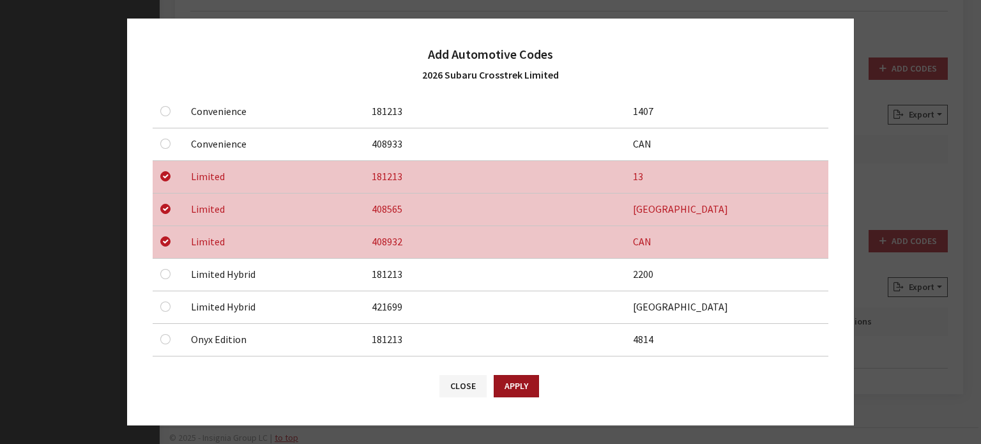
click at [530, 382] on button "Apply" at bounding box center [516, 386] width 45 height 22
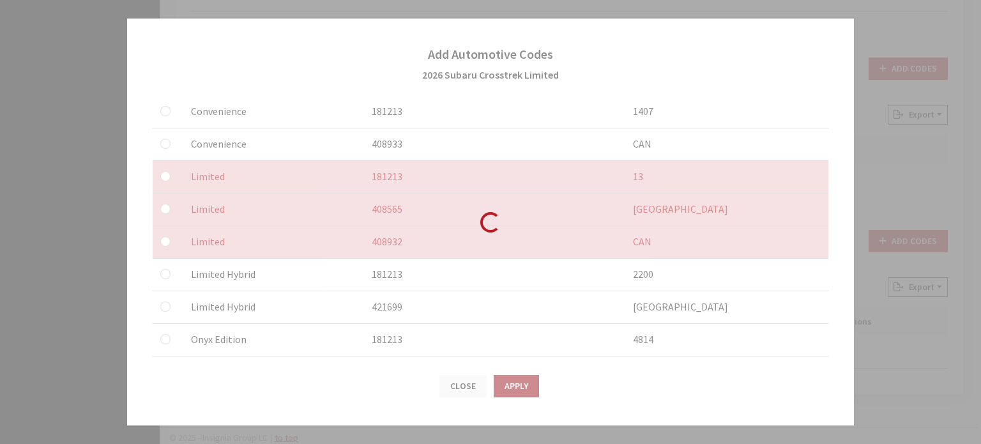
checkbox input "false"
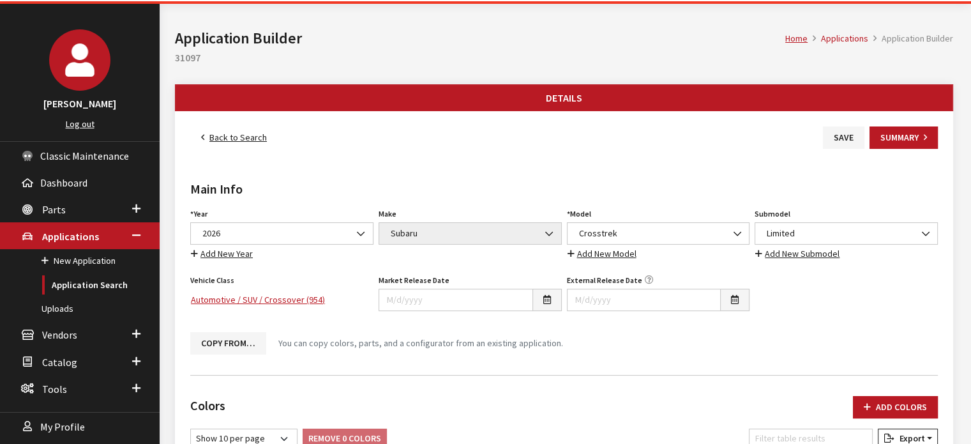
scroll to position [0, 0]
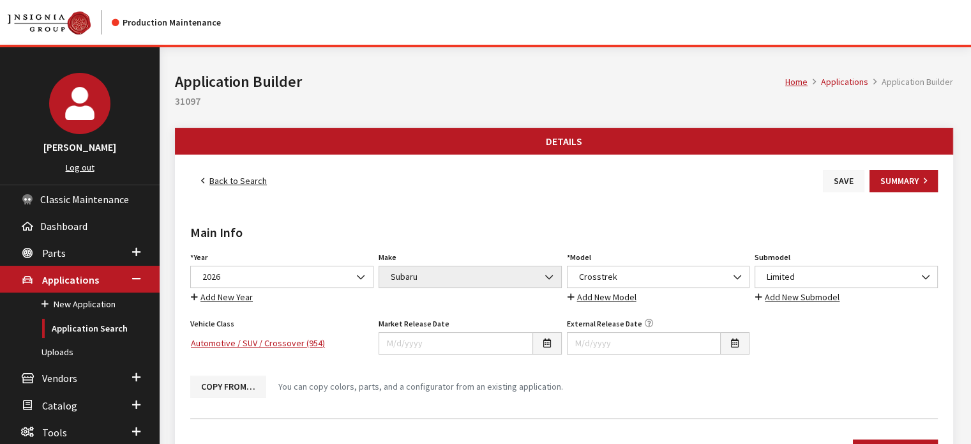
click at [823, 178] on button "Save" at bounding box center [844, 181] width 42 height 22
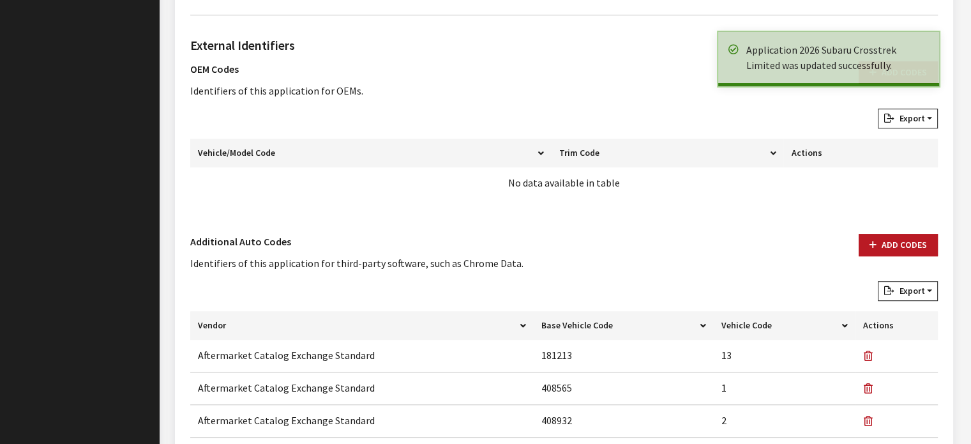
scroll to position [830, 0]
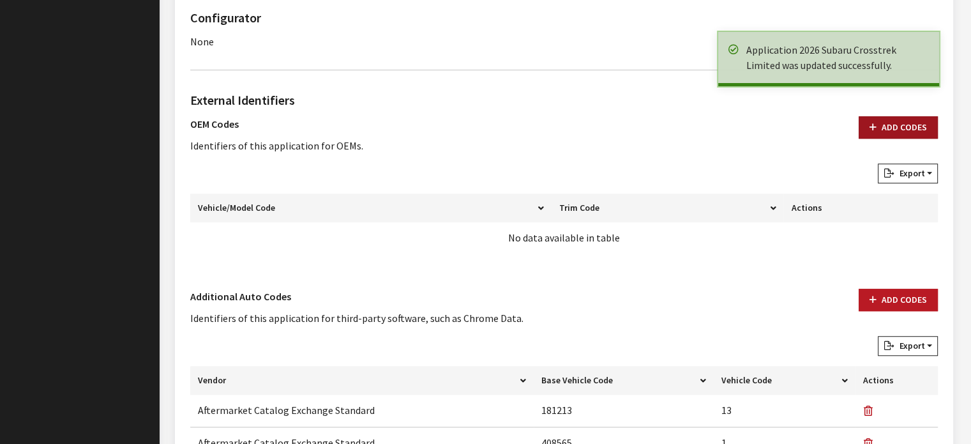
click at [895, 132] on button "Add Codes" at bounding box center [898, 127] width 79 height 22
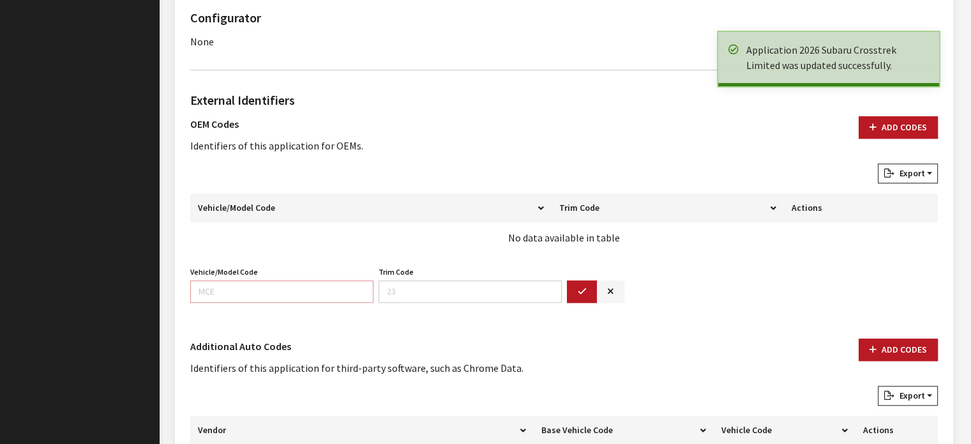
click at [319, 296] on input "Vehicle/Model Code" at bounding box center [281, 291] width 183 height 22
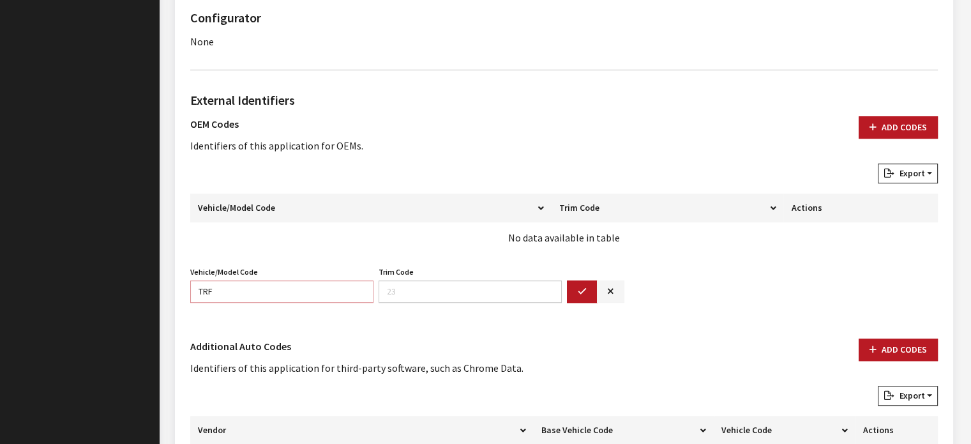
type input "TRF"
type input "31"
click at [582, 291] on icon "button" at bounding box center [582, 291] width 9 height 9
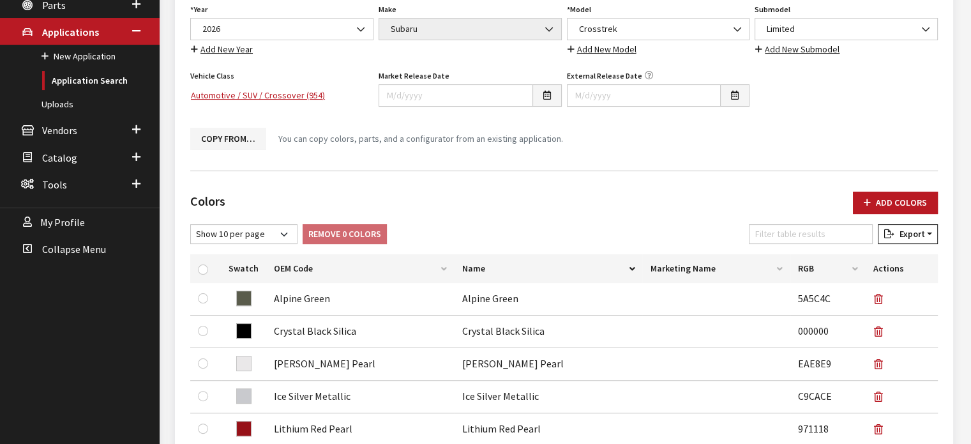
scroll to position [0, 0]
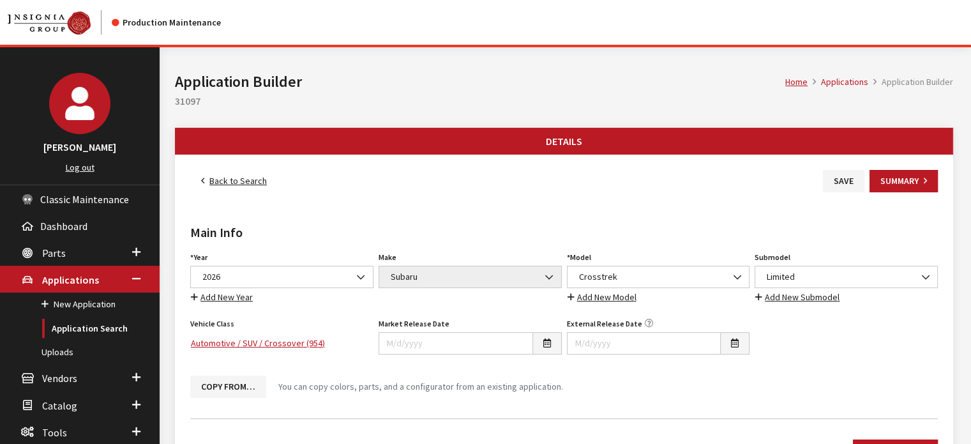
click at [234, 183] on link "Back to Search" at bounding box center [233, 181] width 87 height 22
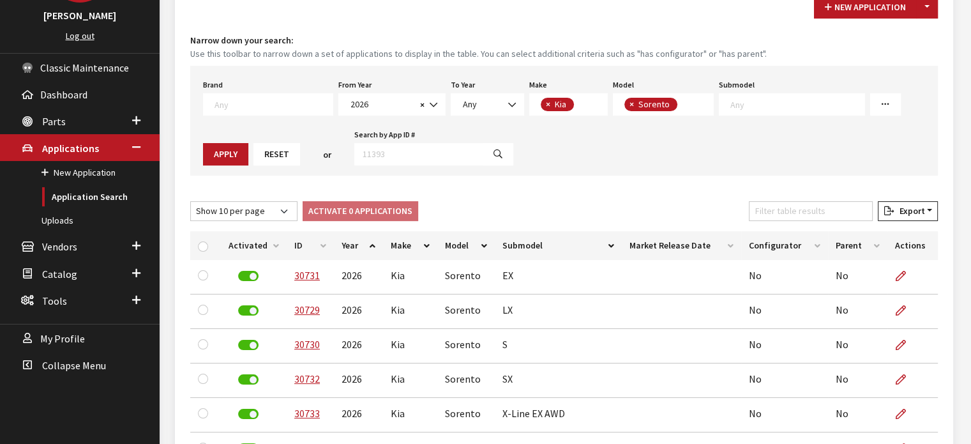
scroll to position [128, 0]
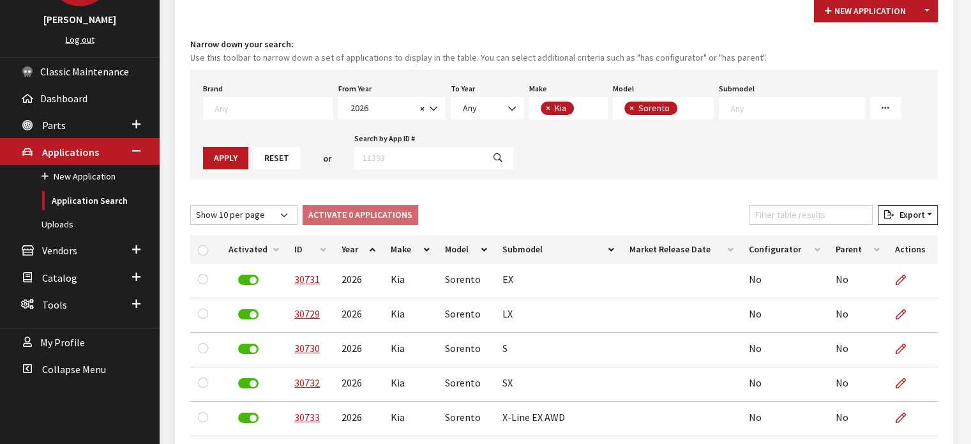
click at [207, 169] on div "Brand Any Acura Alfa Romeo Audi Bentley BMW DoubleTake [PERSON_NAME] Honda Hyun…" at bounding box center [564, 125] width 748 height 110
click at [254, 162] on button "Reset" at bounding box center [277, 158] width 47 height 22
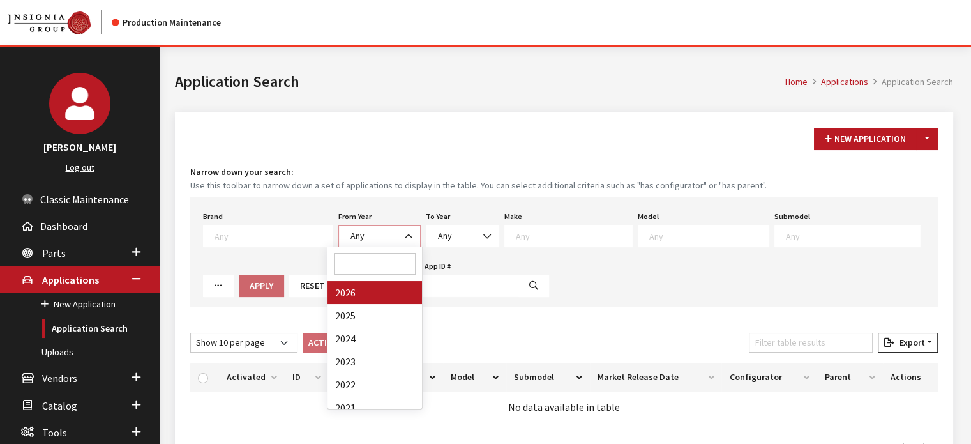
click at [357, 229] on span "Any" at bounding box center [380, 235] width 66 height 13
select select "2026"
select select
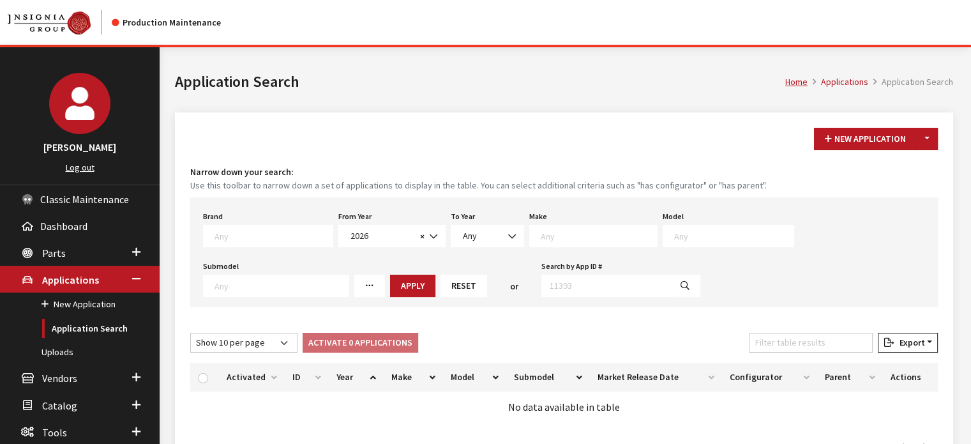
scroll to position [1, 0]
click at [565, 242] on span at bounding box center [593, 236] width 128 height 22
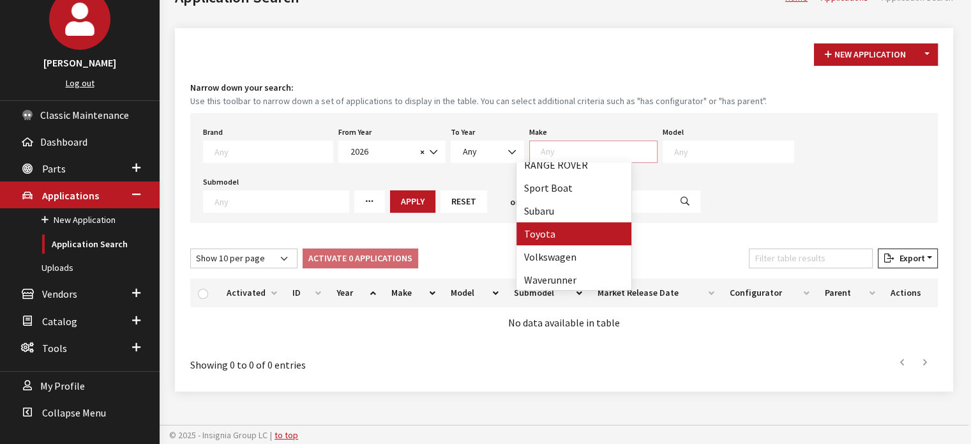
scroll to position [401, 0]
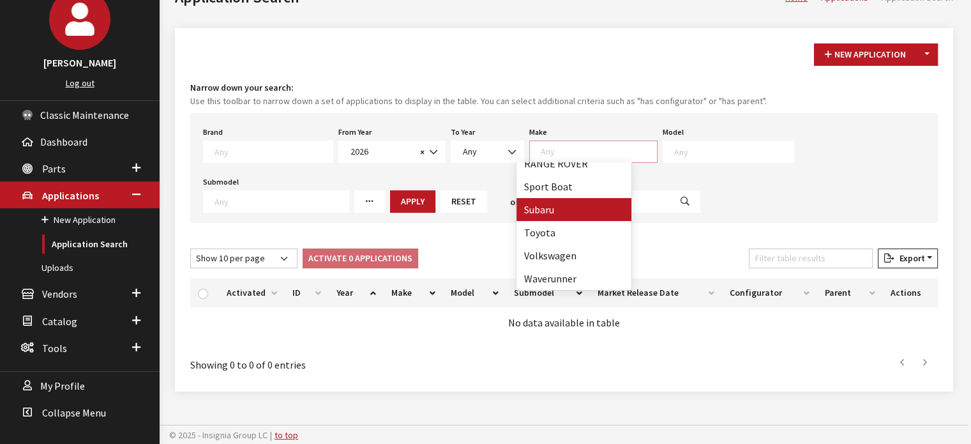
select select "28"
select select
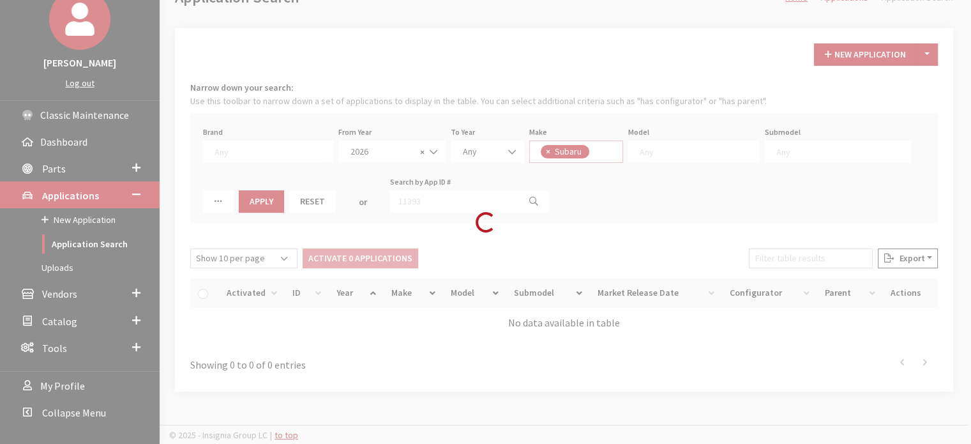
scroll to position [238, 0]
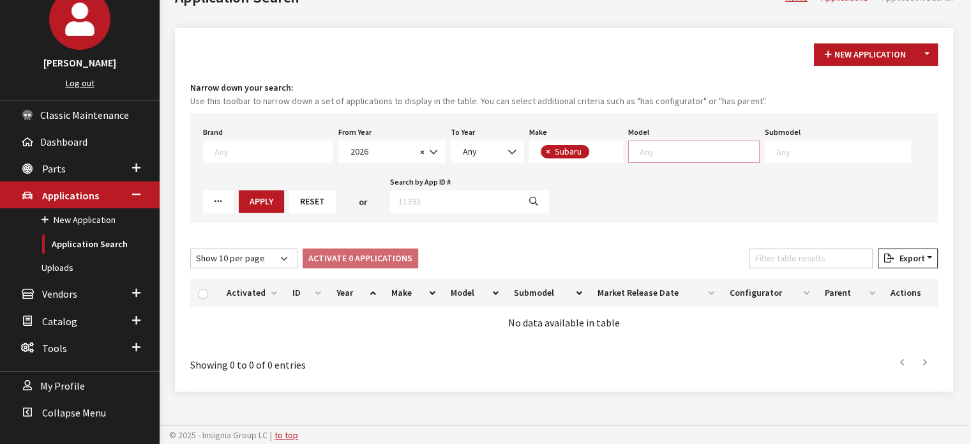
click at [686, 151] on textarea "Search" at bounding box center [699, 151] width 119 height 11
select select "870"
select select
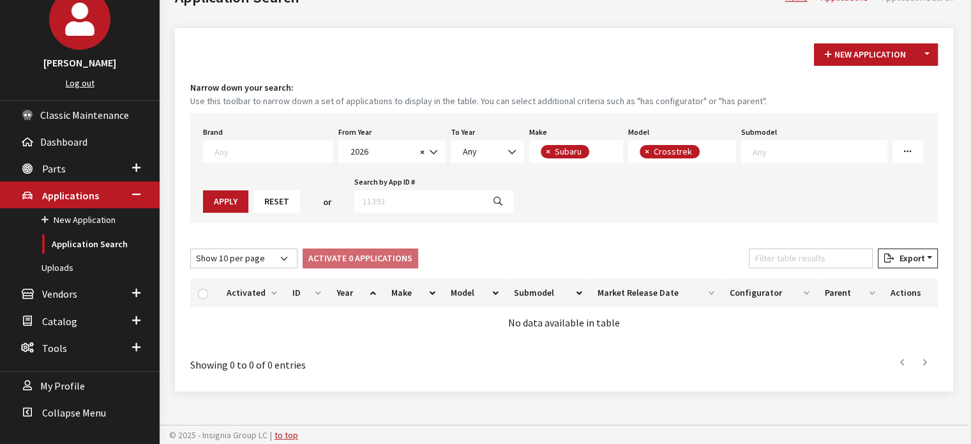
scroll to position [0, 0]
click at [207, 205] on button "Apply" at bounding box center [225, 201] width 45 height 22
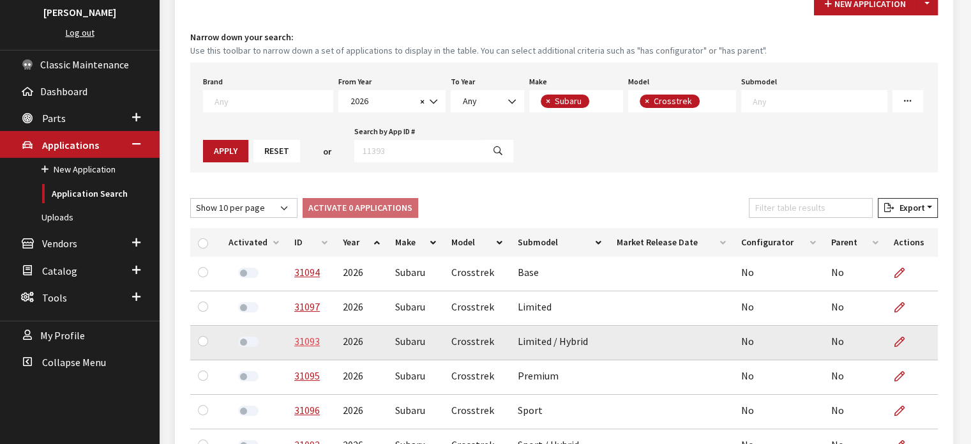
scroll to position [212, 0]
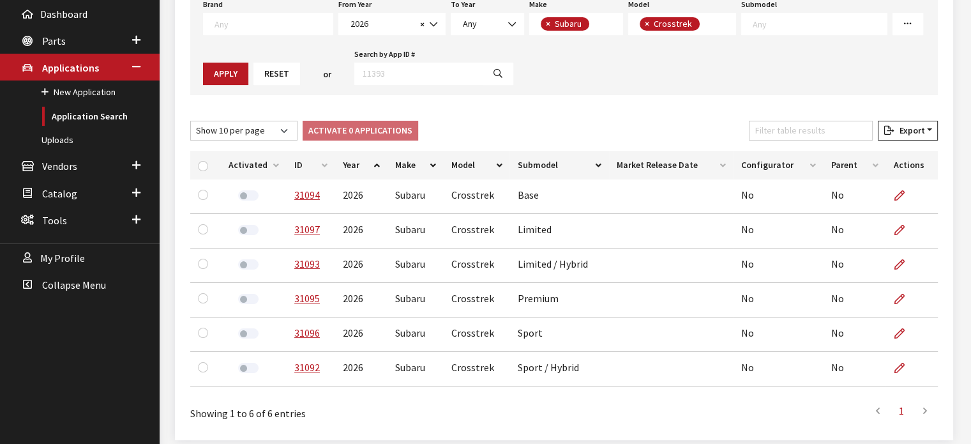
click at [309, 155] on th "ID" at bounding box center [311, 165] width 49 height 29
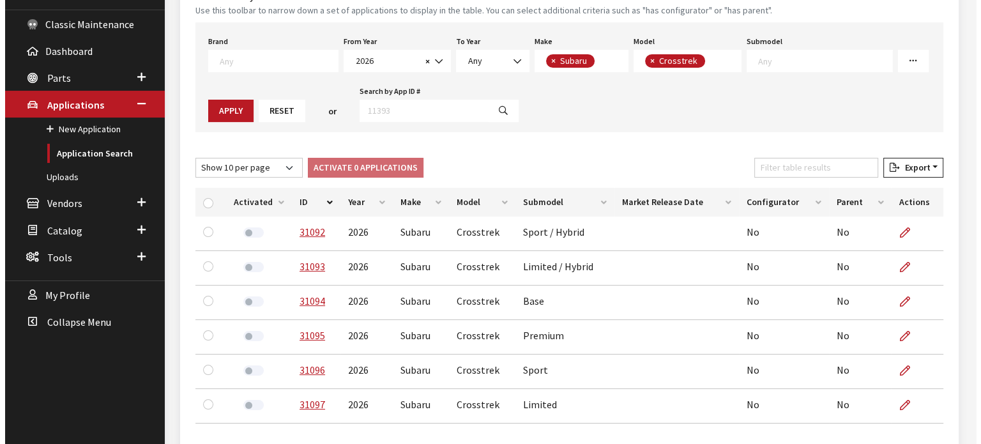
scroll to position [70, 0]
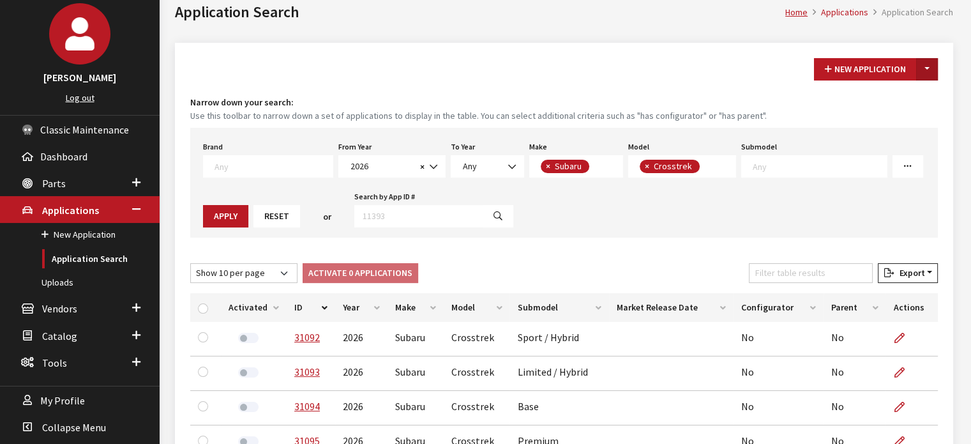
click at [929, 62] on button "Toggle Dropdown" at bounding box center [927, 69] width 22 height 22
drag, startPoint x: 898, startPoint y: 110, endPoint x: 894, endPoint y: 104, distance: 7.4
click at [898, 110] on small "Use this toolbar to narrow down a set of applications to display in the table. …" at bounding box center [564, 115] width 748 height 13
drag, startPoint x: 940, startPoint y: 64, endPoint x: 930, endPoint y: 64, distance: 9.6
click at [935, 64] on div "New Application Toggle Dropdown New From Existing..." at bounding box center [876, 69] width 129 height 22
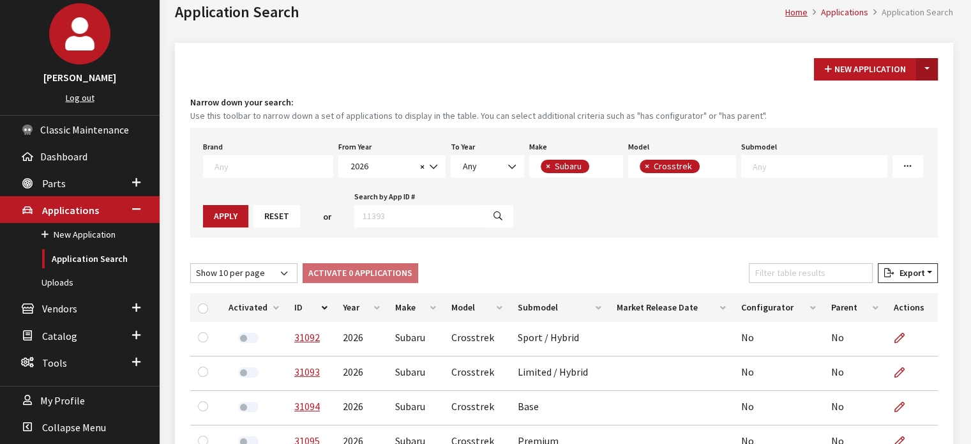
click at [930, 64] on button "Toggle Dropdown" at bounding box center [927, 69] width 22 height 22
click at [920, 97] on button "New From Existing..." at bounding box center [883, 96] width 110 height 22
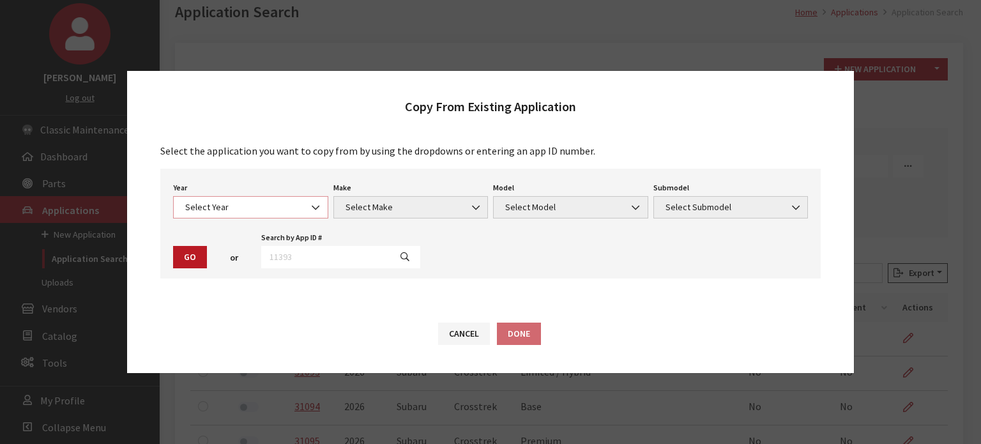
click at [232, 201] on span "Select Year" at bounding box center [250, 207] width 139 height 13
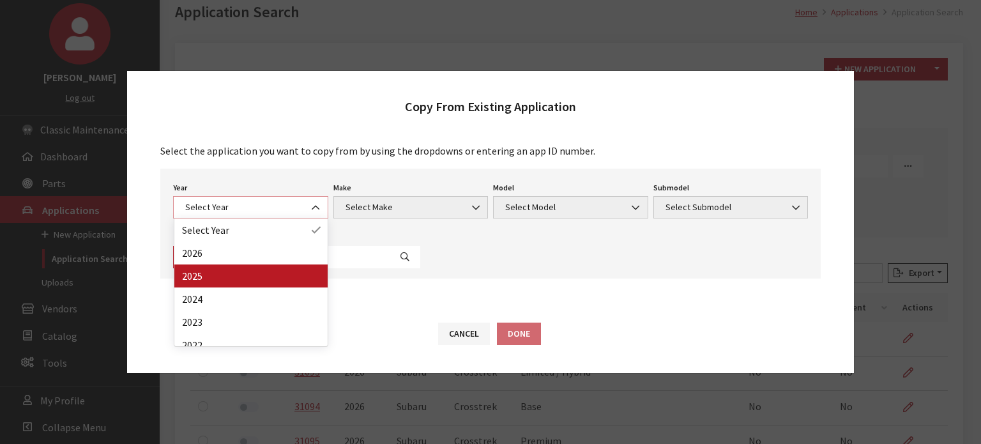
select select "43"
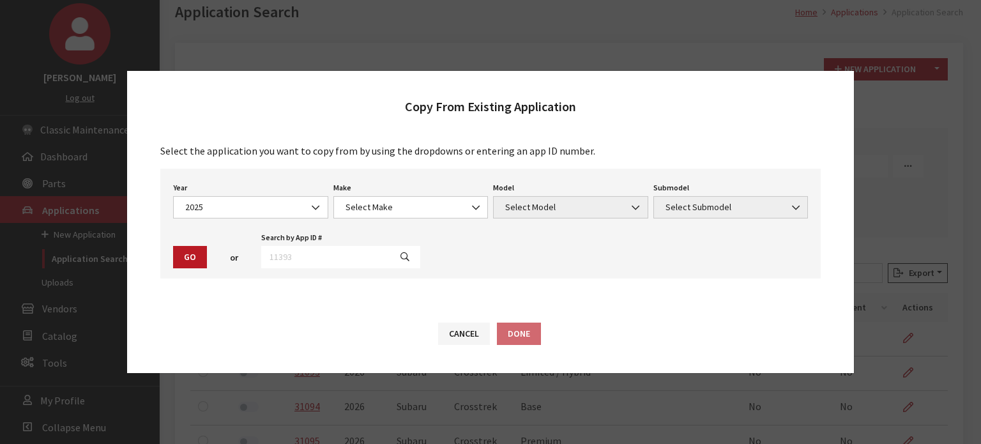
click at [444, 192] on div "Make Select Make Acura Alfa Romeo ATV Audi BMW Buick Cadillac Chevrolet Chrysle…" at bounding box center [411, 199] width 160 height 40
click at [437, 203] on span "Select Make" at bounding box center [411, 207] width 139 height 13
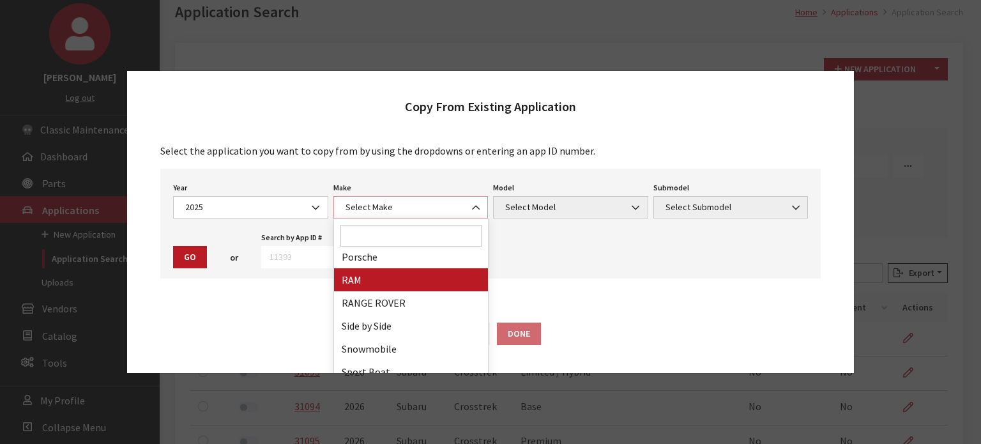
scroll to position [702, 0]
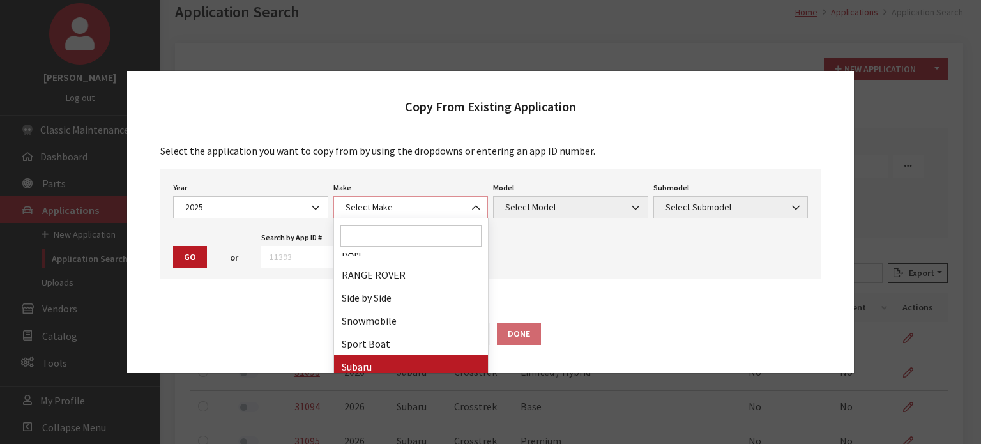
select select "28"
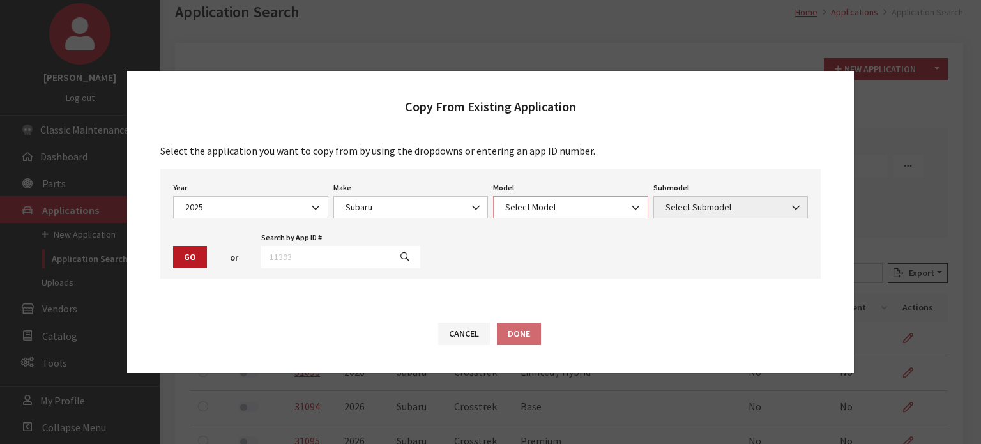
click at [540, 212] on span "Select Model" at bounding box center [570, 207] width 139 height 13
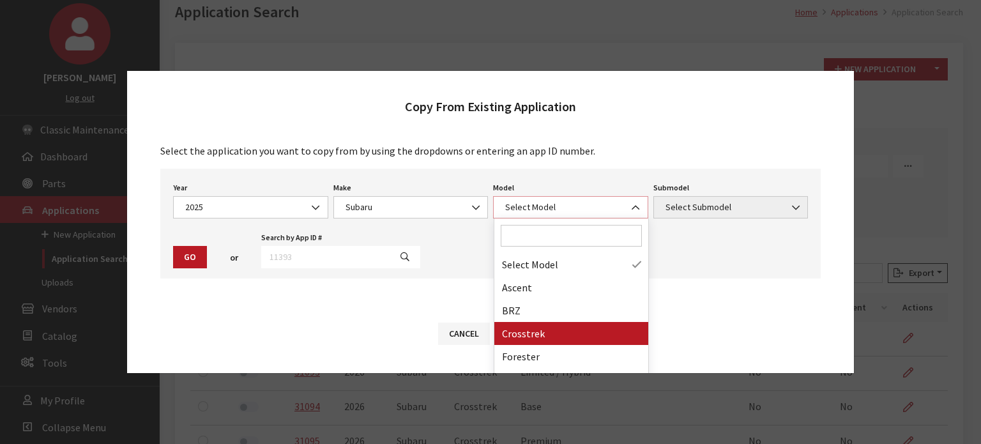
select select "870"
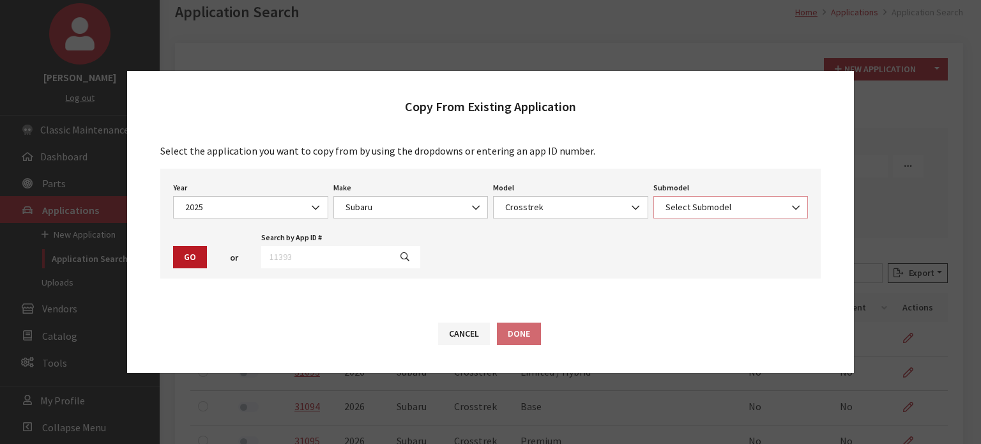
click at [702, 203] on span "Select Submodel" at bounding box center [731, 207] width 139 height 13
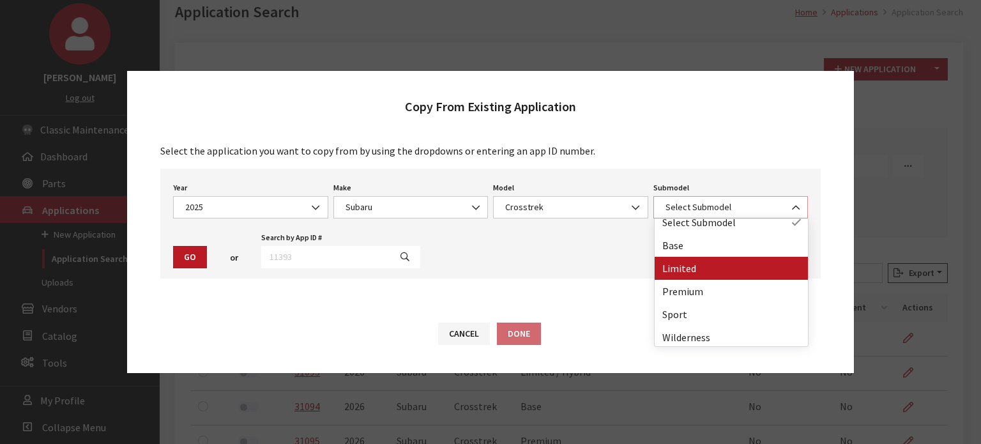
scroll to position [10, 0]
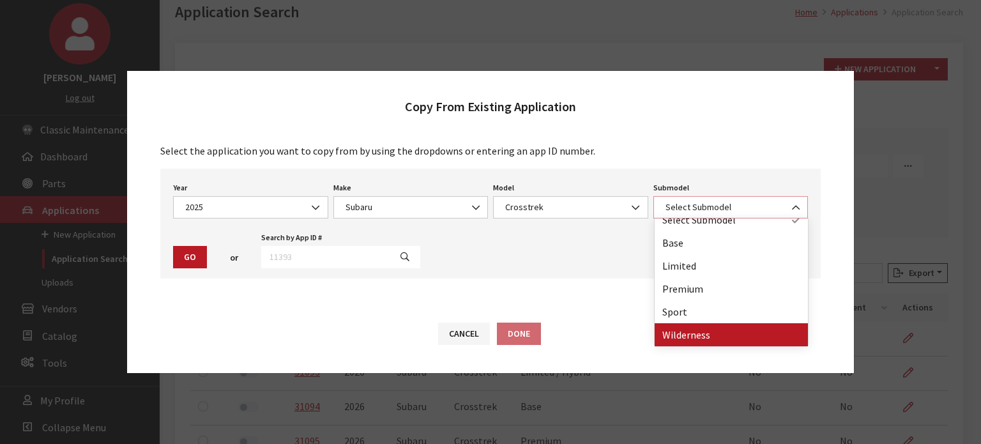
select select "3679"
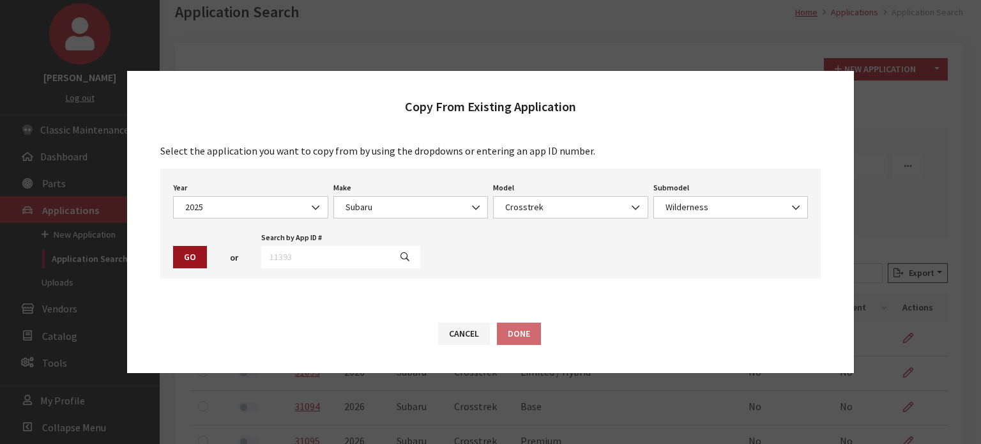
click at [177, 257] on button "Go" at bounding box center [190, 257] width 34 height 22
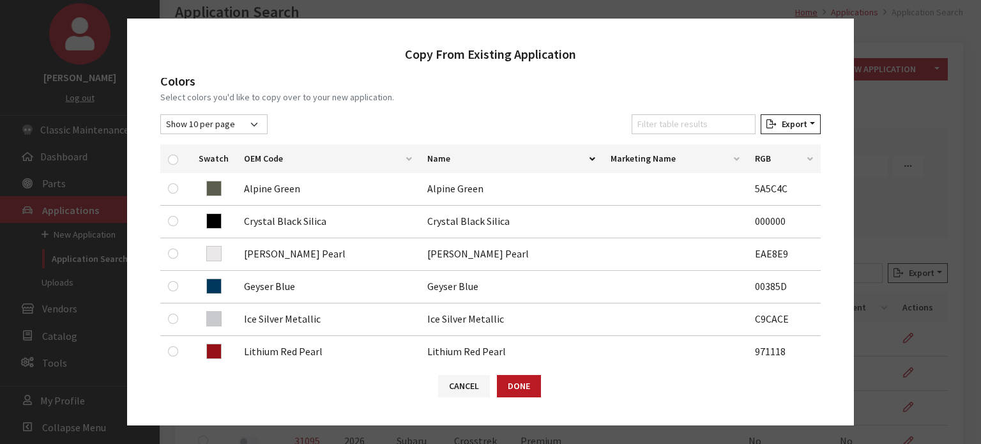
scroll to position [192, 0]
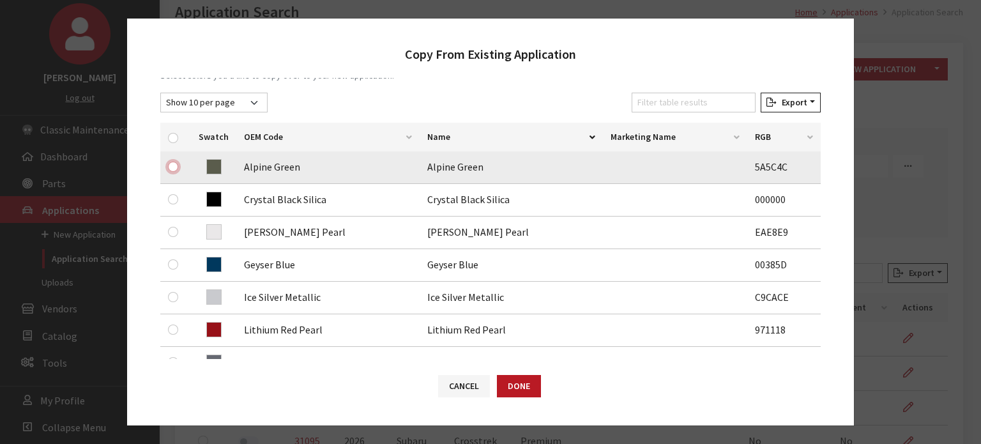
click at [174, 170] on input "checkbox" at bounding box center [173, 167] width 10 height 10
checkbox input "true"
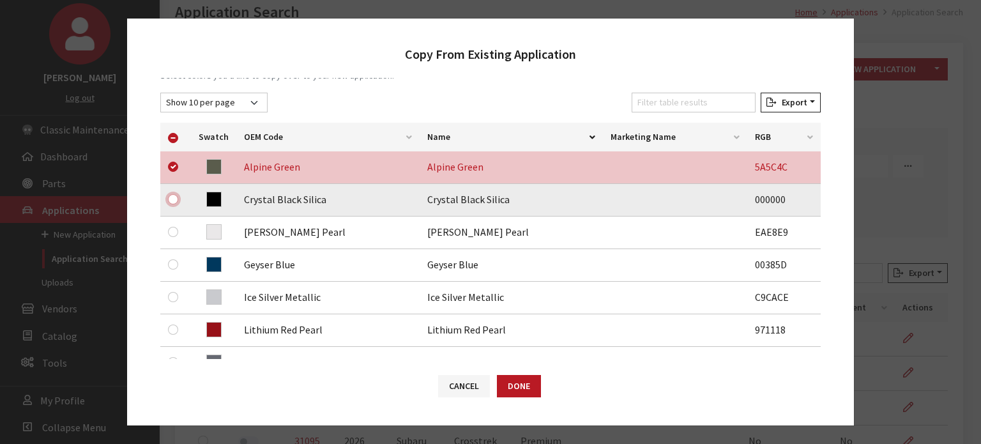
click at [174, 201] on input "checkbox" at bounding box center [173, 199] width 10 height 10
checkbox input "true"
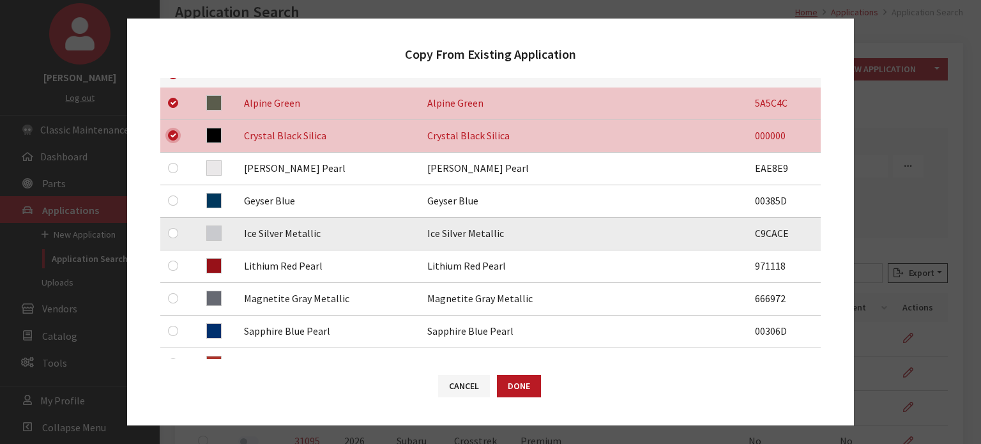
scroll to position [319, 0]
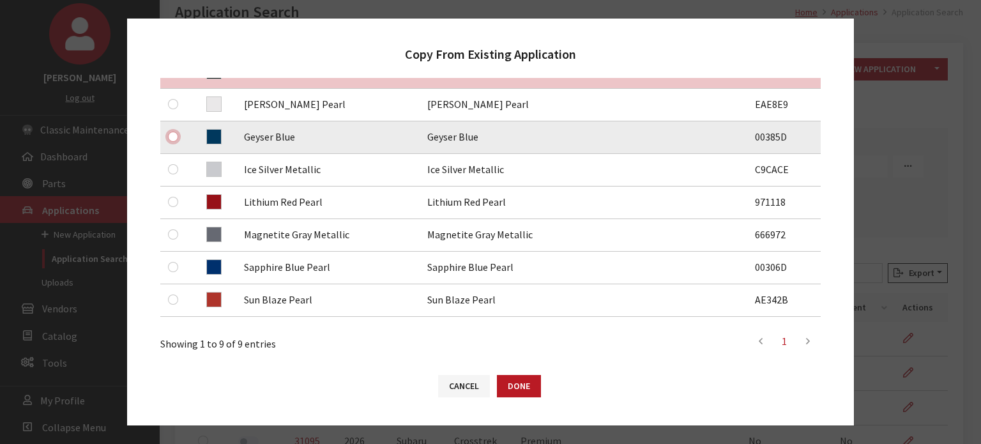
click at [174, 139] on input "checkbox" at bounding box center [173, 137] width 10 height 10
checkbox input "true"
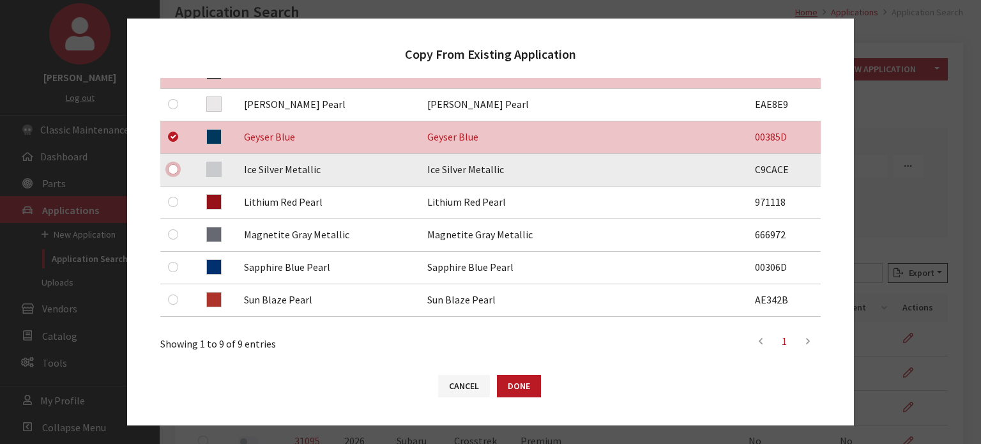
click at [172, 168] on input "checkbox" at bounding box center [173, 169] width 10 height 10
checkbox input "true"
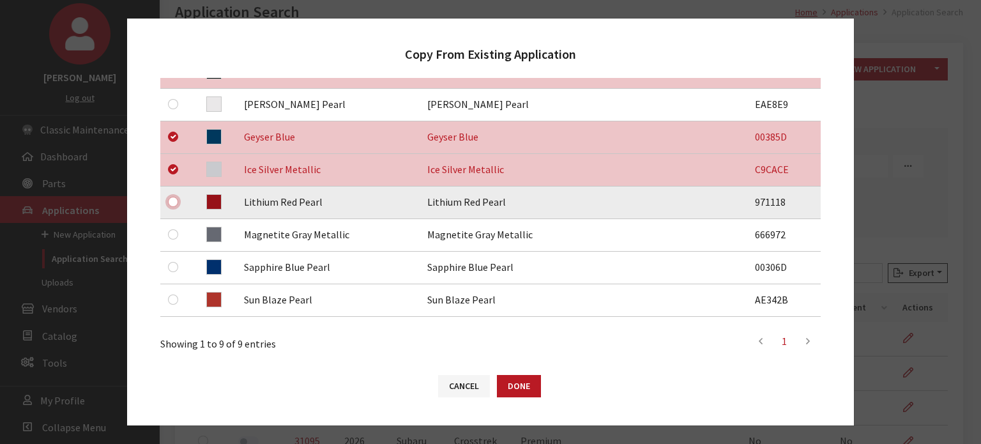
click at [171, 203] on input "checkbox" at bounding box center [173, 202] width 10 height 10
checkbox input "true"
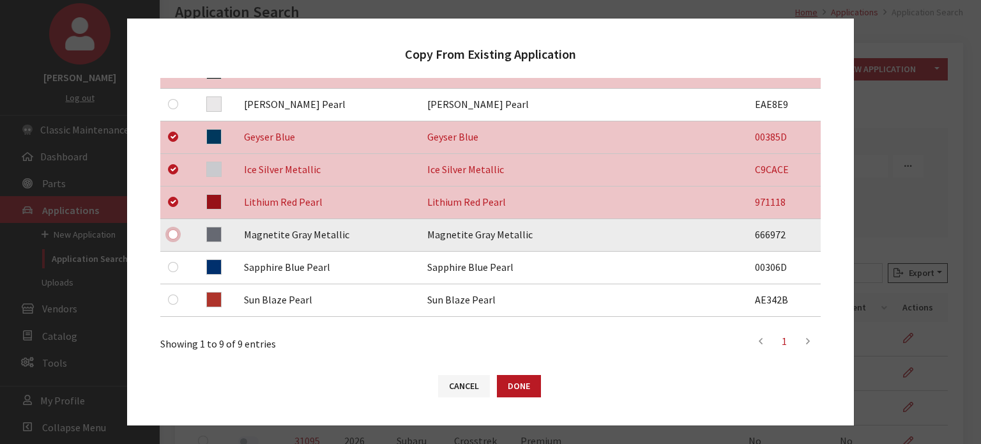
click at [172, 234] on input "checkbox" at bounding box center [173, 234] width 10 height 10
checkbox input "true"
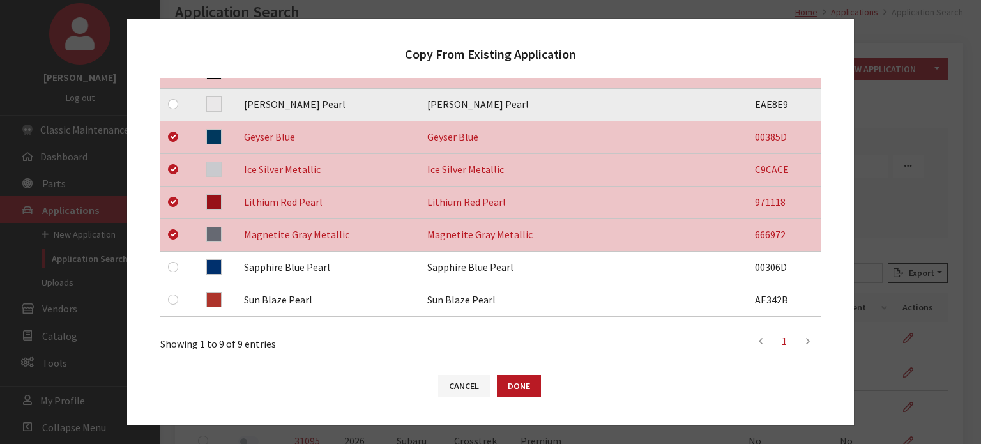
click at [167, 103] on td at bounding box center [175, 105] width 31 height 33
click at [172, 102] on input "checkbox" at bounding box center [173, 104] width 10 height 10
checkbox input "true"
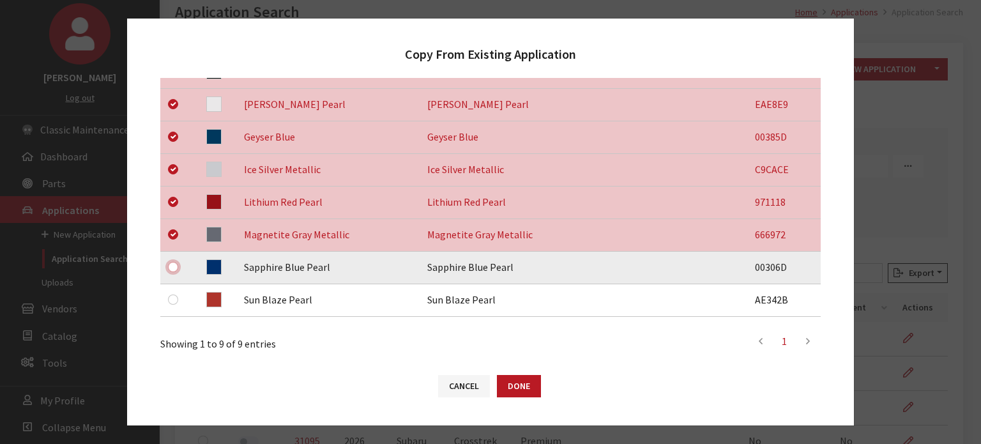
click at [174, 267] on input "checkbox" at bounding box center [173, 267] width 10 height 10
checkbox input "true"
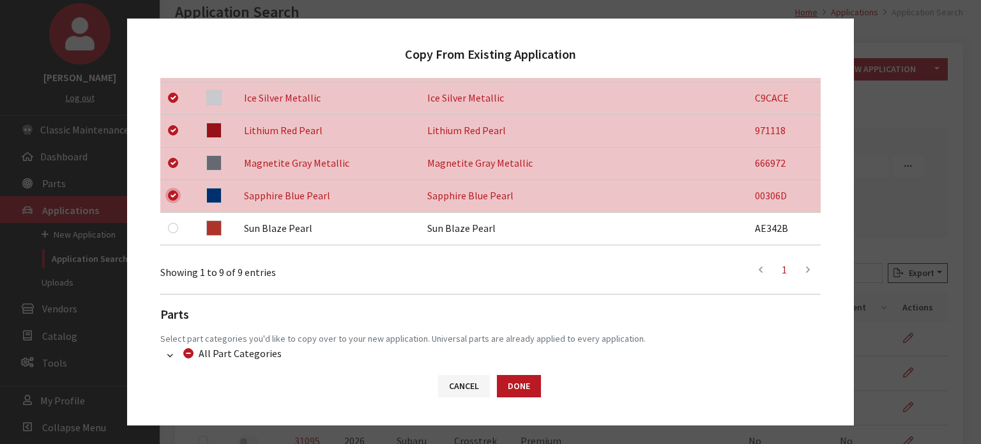
scroll to position [503, 0]
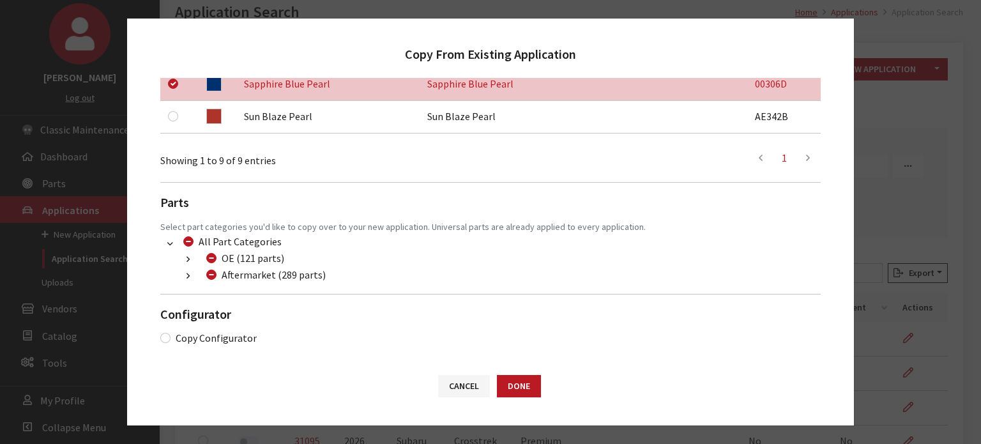
click at [183, 268] on li "Aftermarket (289 parts) Dealer (98 parts) (300) Additional Products (98 parts) …" at bounding box center [498, 275] width 645 height 17
click at [183, 278] on button "button" at bounding box center [188, 276] width 25 height 15
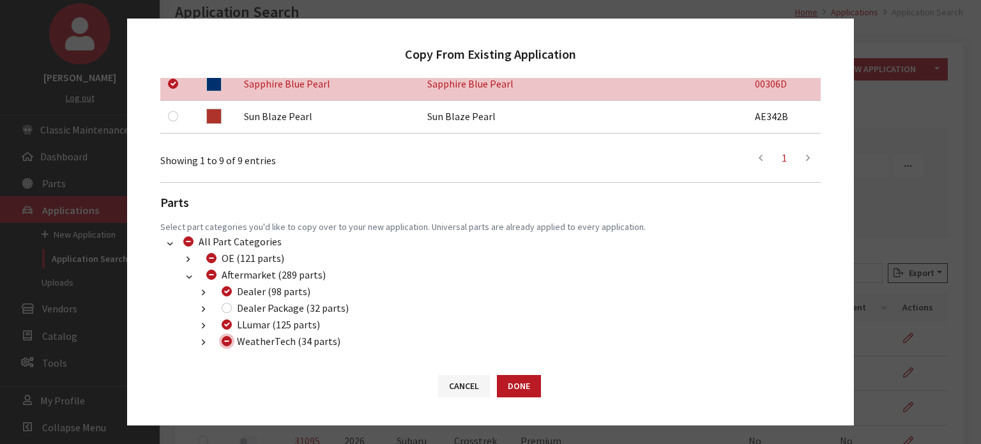
click at [226, 337] on input "WeatherTech (34 parts)" at bounding box center [227, 341] width 10 height 10
checkbox input "false"
click at [228, 309] on input "Dealer Package (32 parts)" at bounding box center [227, 308] width 10 height 10
checkbox input "true"
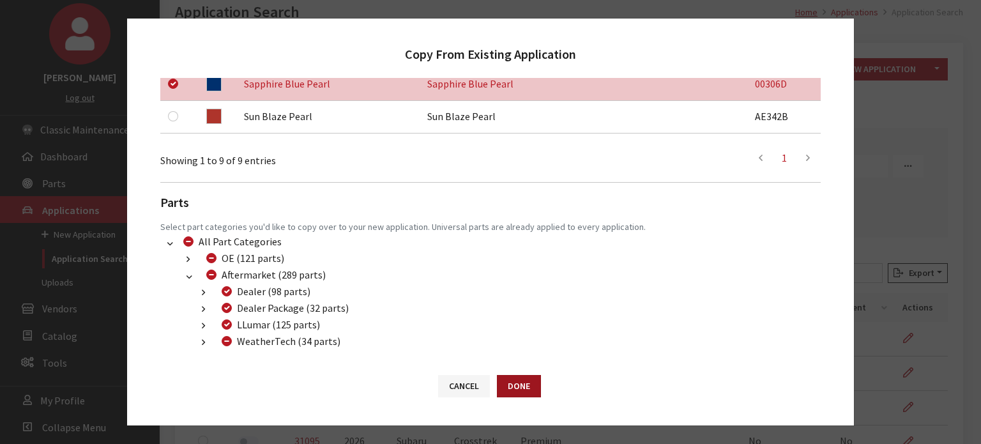
click at [513, 392] on button "Done" at bounding box center [519, 386] width 44 height 22
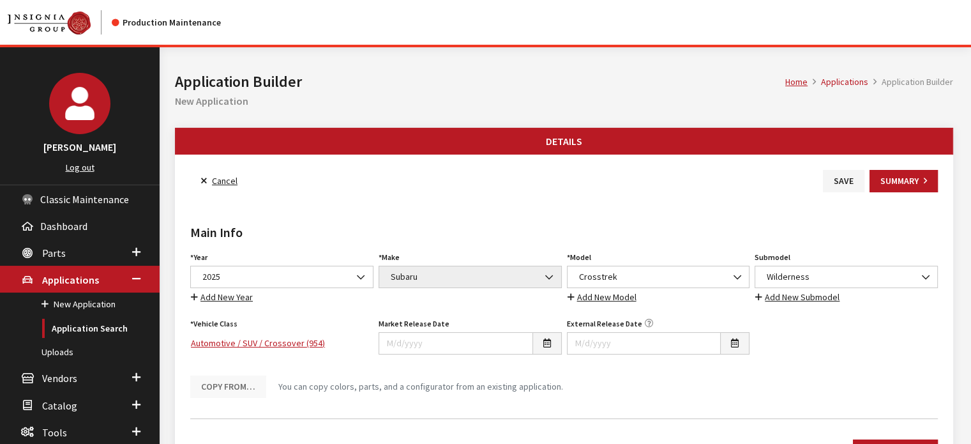
click at [302, 258] on div "Year Select Year [DATE] 2025 2024 2023 2022 2021 2020 2019 2018 2017 2016 2015 …" at bounding box center [282, 276] width 188 height 56
click at [301, 273] on span "2025" at bounding box center [282, 276] width 167 height 13
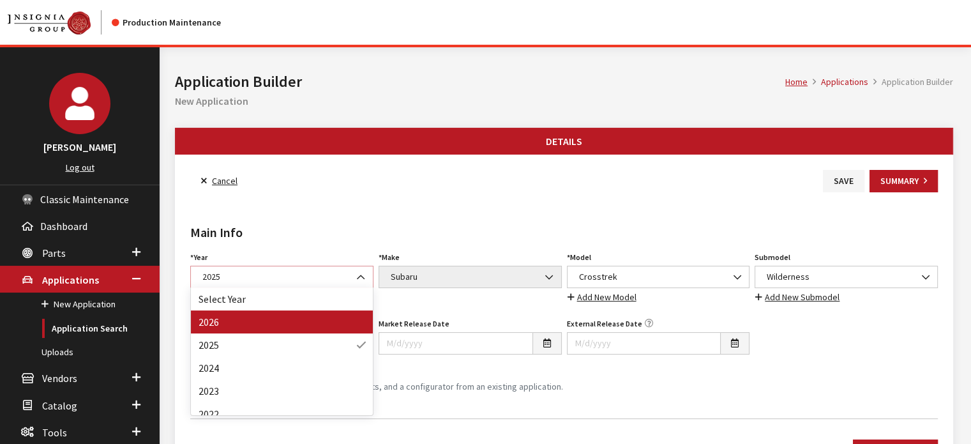
select select "44"
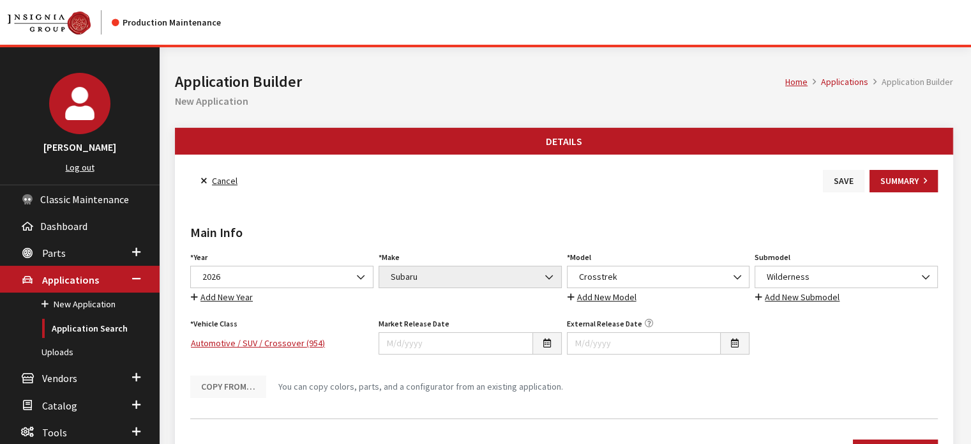
click at [829, 188] on button "Save" at bounding box center [844, 181] width 42 height 22
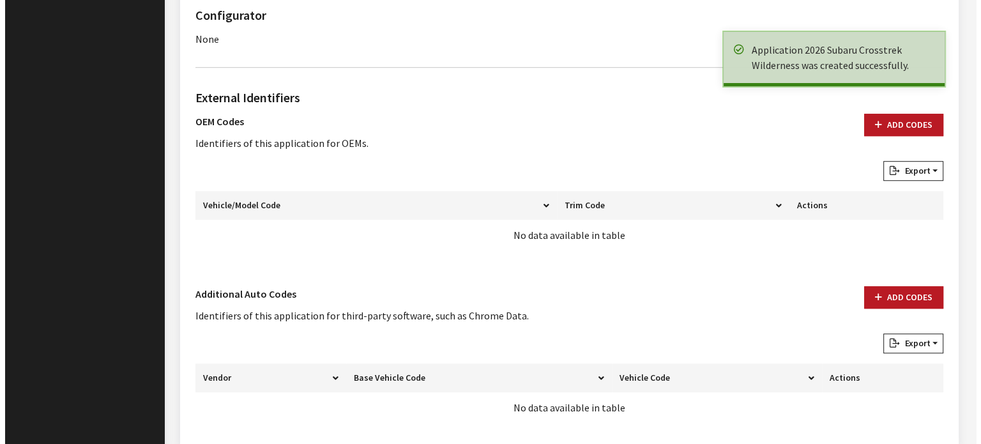
scroll to position [922, 0]
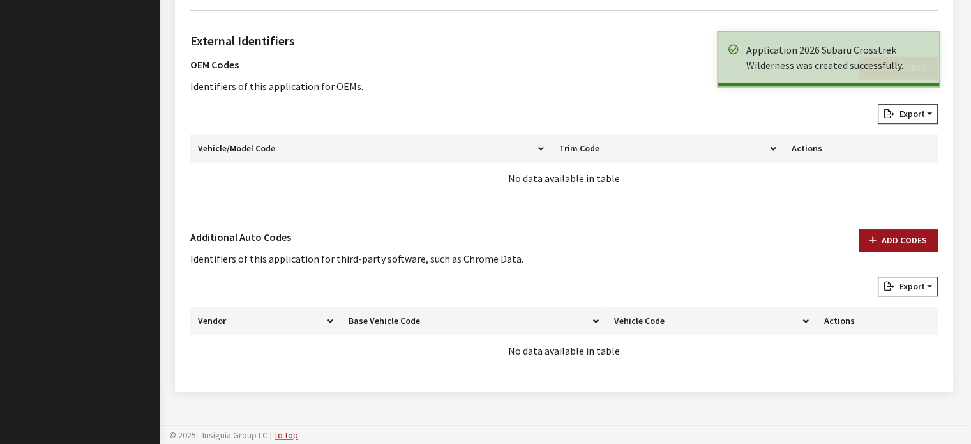
click at [897, 241] on button "Add Codes" at bounding box center [898, 240] width 79 height 22
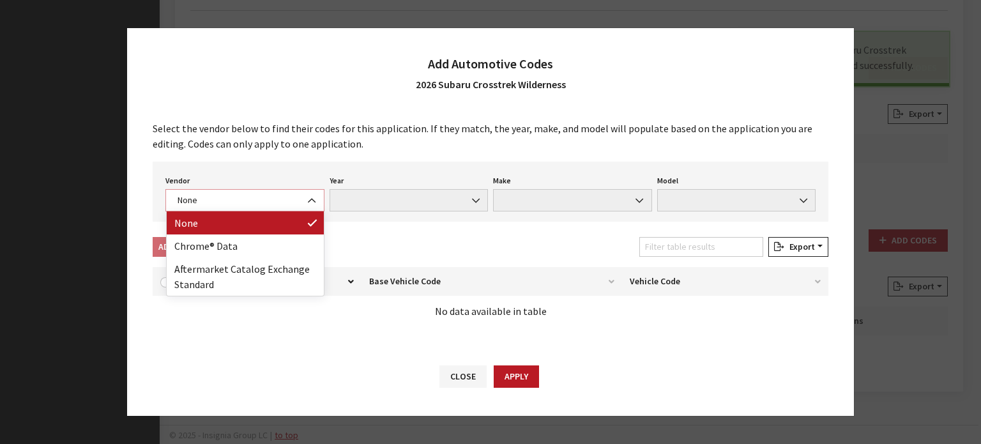
click at [257, 192] on span "None" at bounding box center [244, 200] width 159 height 22
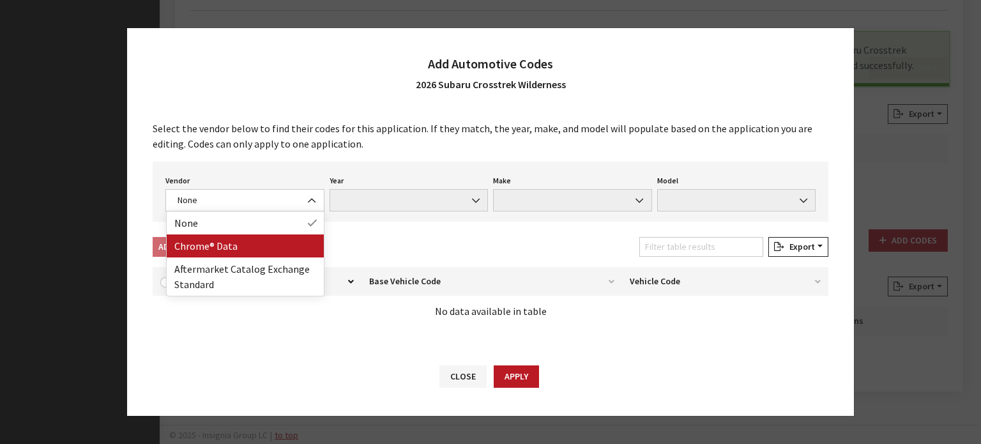
drag, startPoint x: 265, startPoint y: 231, endPoint x: 273, endPoint y: 239, distance: 11.3
select select "4"
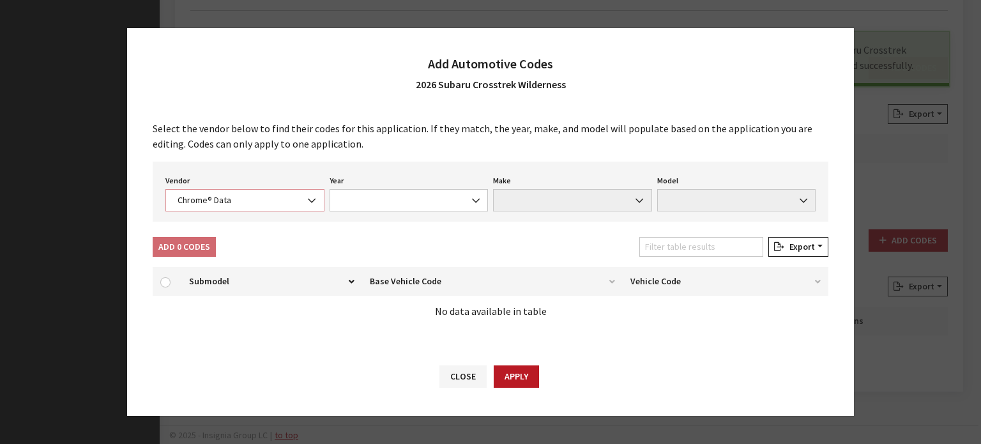
select select "2026"
select select "37"
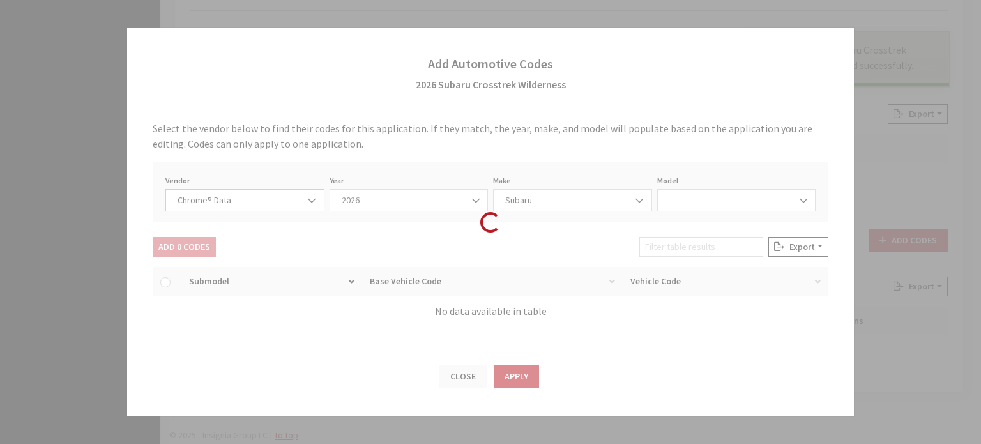
select select "71705"
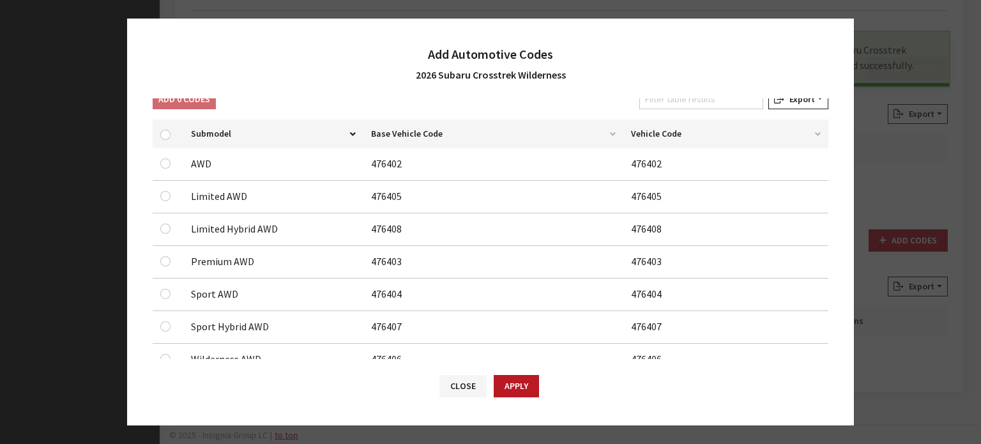
scroll to position [176, 0]
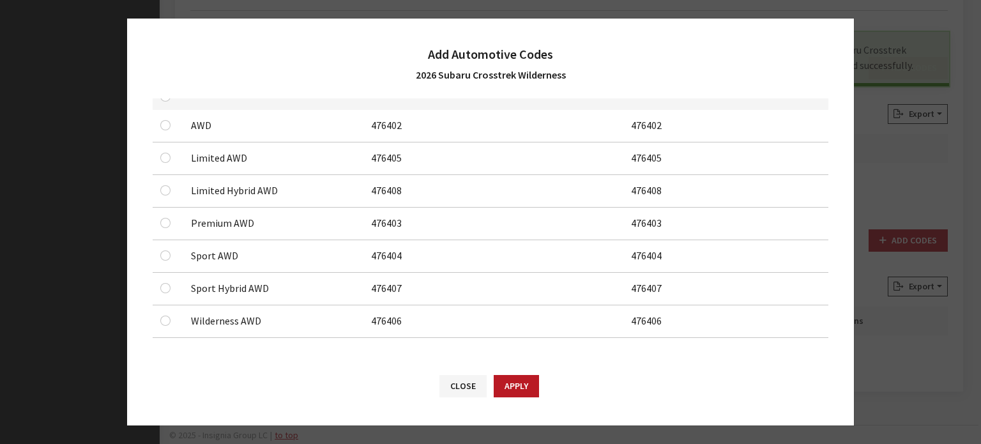
click at [171, 316] on div at bounding box center [167, 320] width 15 height 15
click at [169, 319] on input "checkbox" at bounding box center [165, 320] width 10 height 10
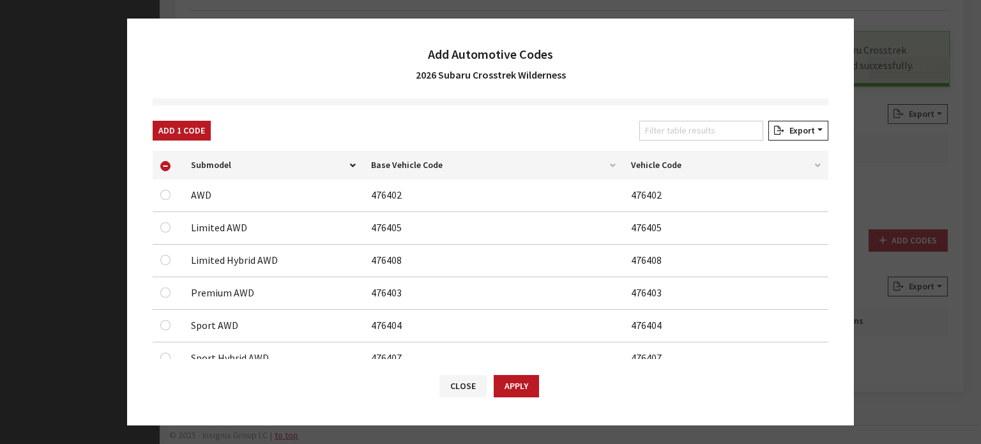
scroll to position [0, 0]
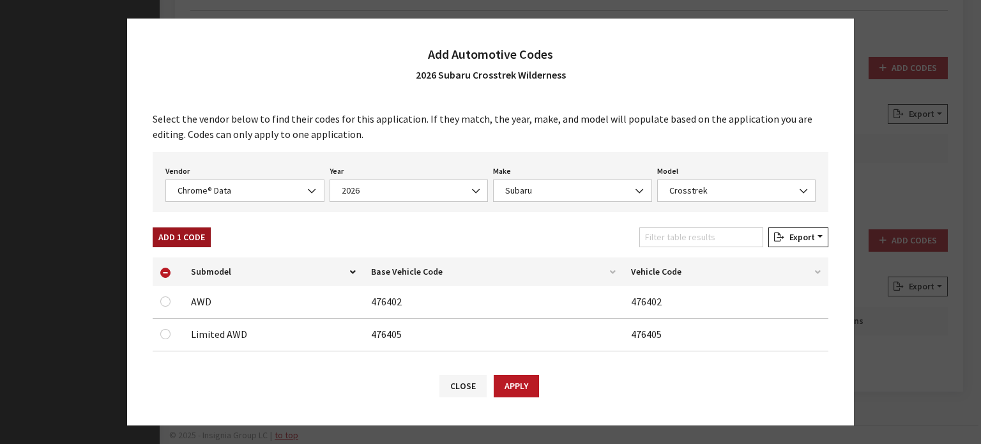
drag, startPoint x: 196, startPoint y: 232, endPoint x: 211, endPoint y: 218, distance: 20.3
click at [197, 232] on button "Add 1 Code" at bounding box center [182, 237] width 58 height 20
checkbox input "false"
click at [233, 195] on span "Chrome® Data" at bounding box center [245, 190] width 142 height 13
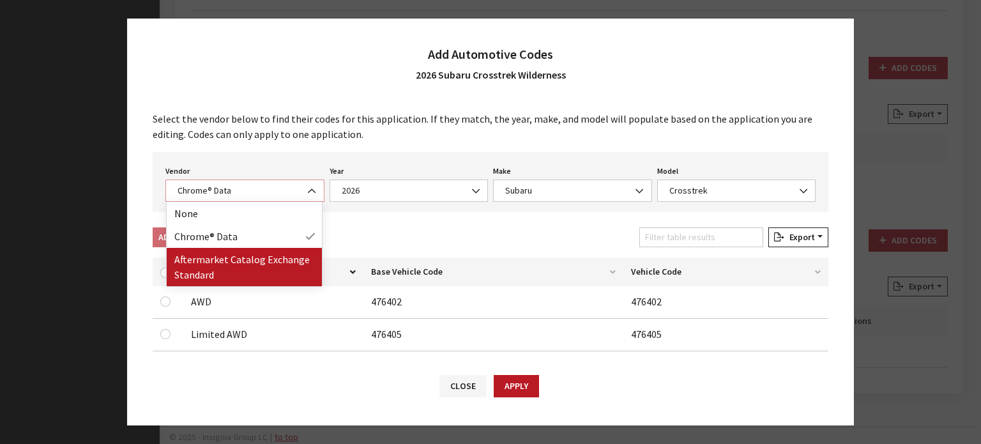
select select "2"
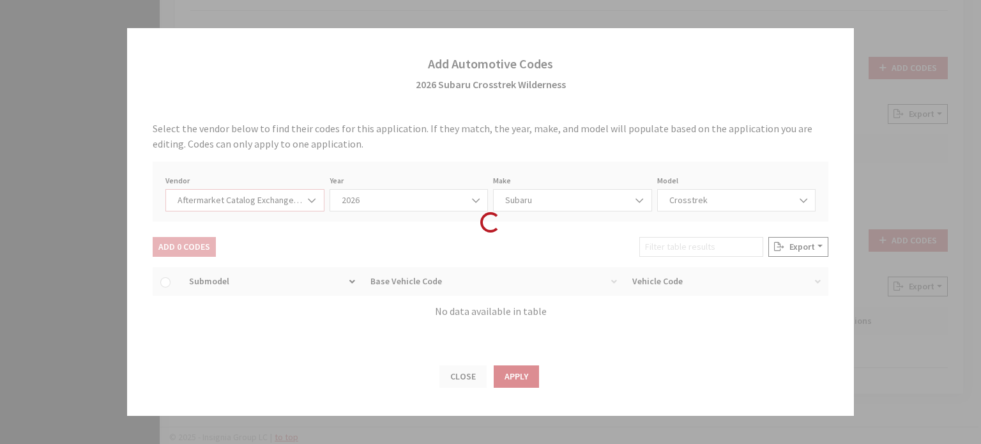
select select "2026"
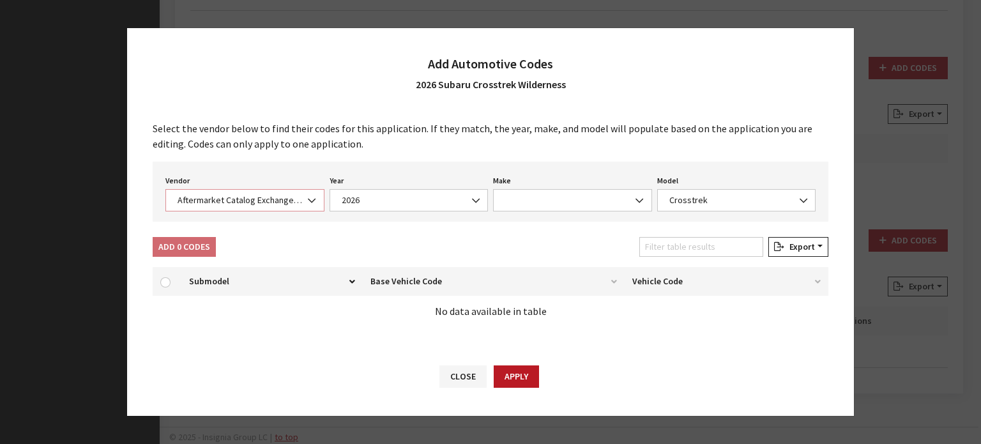
select select "13"
select select "25151"
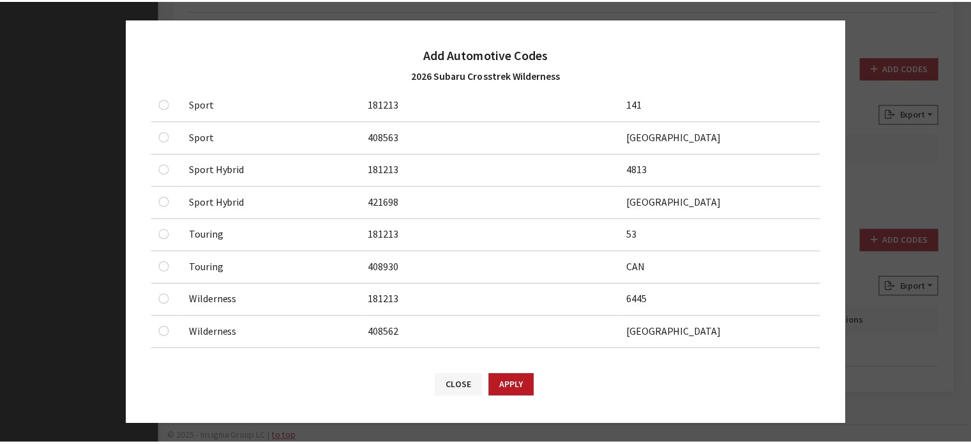
scroll to position [662, 0]
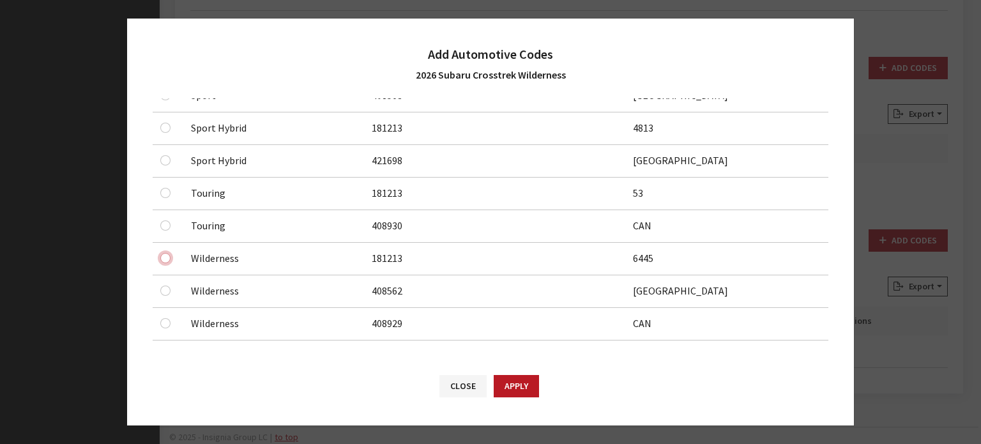
click at [161, 253] on input "checkbox" at bounding box center [165, 258] width 10 height 10
checkbox input "true"
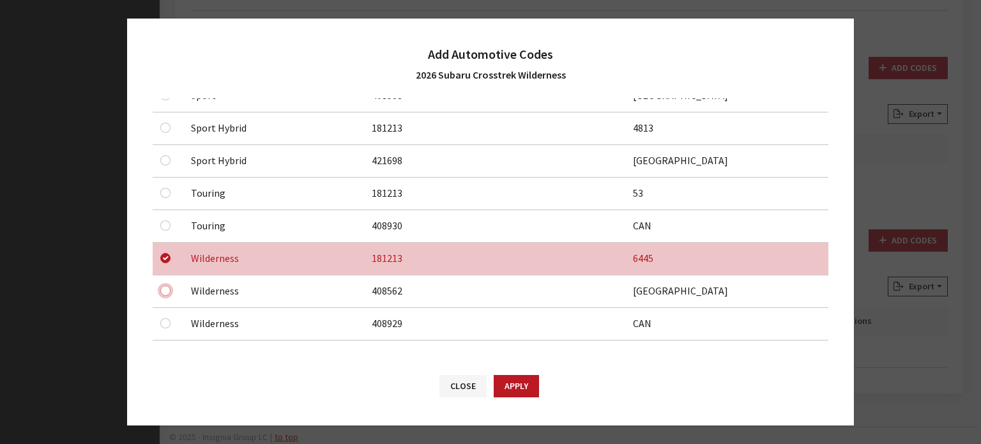
click at [165, 285] on input "checkbox" at bounding box center [165, 290] width 10 height 10
checkbox input "true"
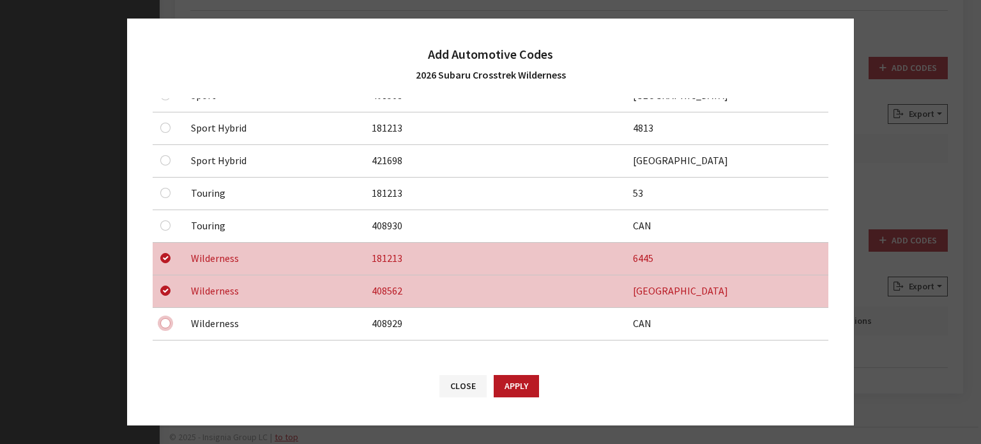
click at [165, 318] on input "checkbox" at bounding box center [165, 323] width 10 height 10
checkbox input "true"
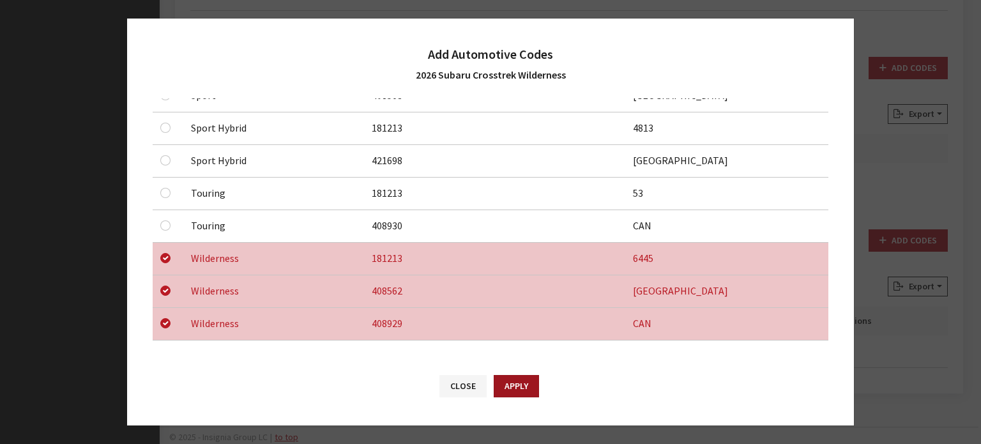
click at [530, 383] on button "Apply" at bounding box center [516, 386] width 45 height 22
checkbox input "false"
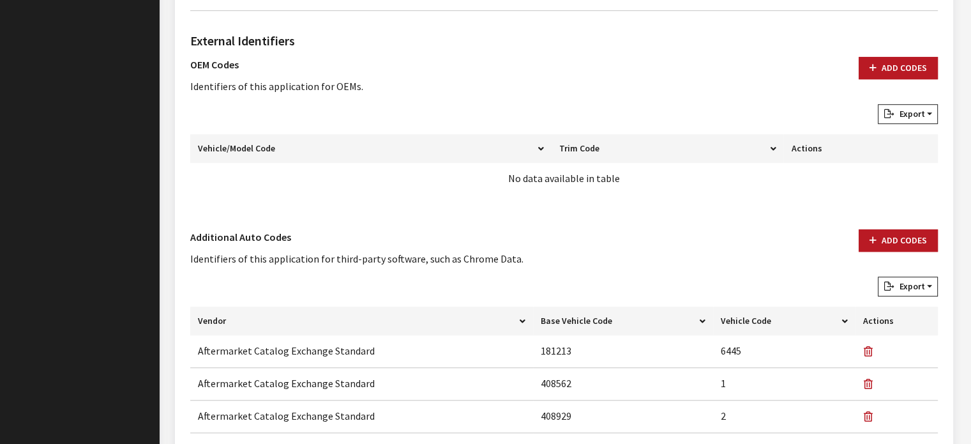
click at [889, 53] on div "External Identifiers OEM Codes Identifiers of this application for OEMs. Add Co…" at bounding box center [564, 117] width 753 height 172
click at [890, 65] on button "Add Codes" at bounding box center [898, 68] width 79 height 22
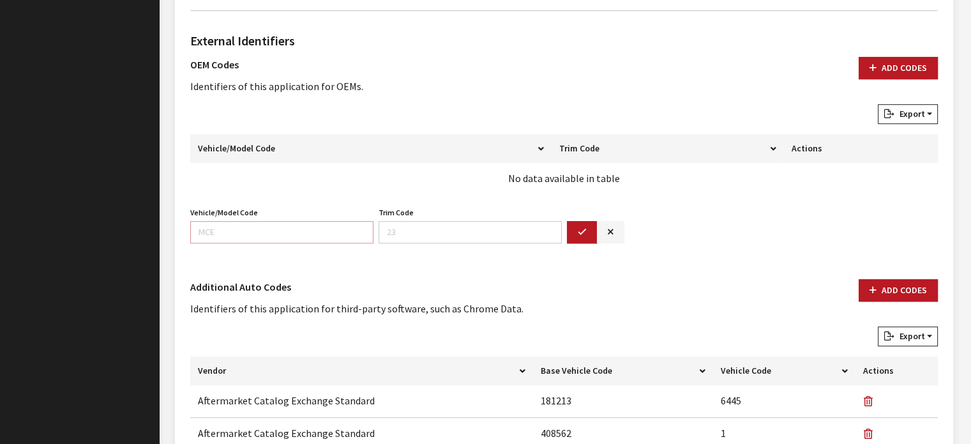
click at [201, 222] on input "Vehicle/Model Code" at bounding box center [281, 232] width 183 height 22
click at [207, 229] on input "Vehicle/Model Code" at bounding box center [281, 232] width 183 height 22
type input "z"
type input "TRI"
type input "21"
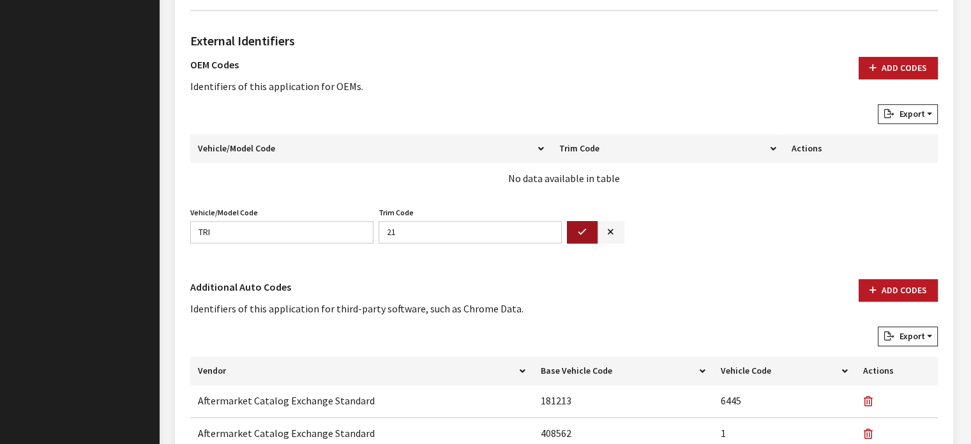
click at [579, 229] on icon "button" at bounding box center [582, 232] width 9 height 9
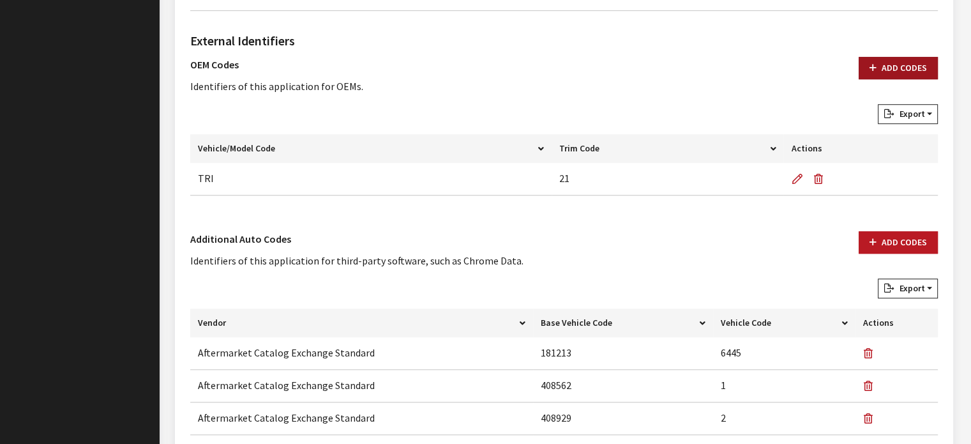
click at [882, 66] on button "Add Codes" at bounding box center [898, 68] width 79 height 22
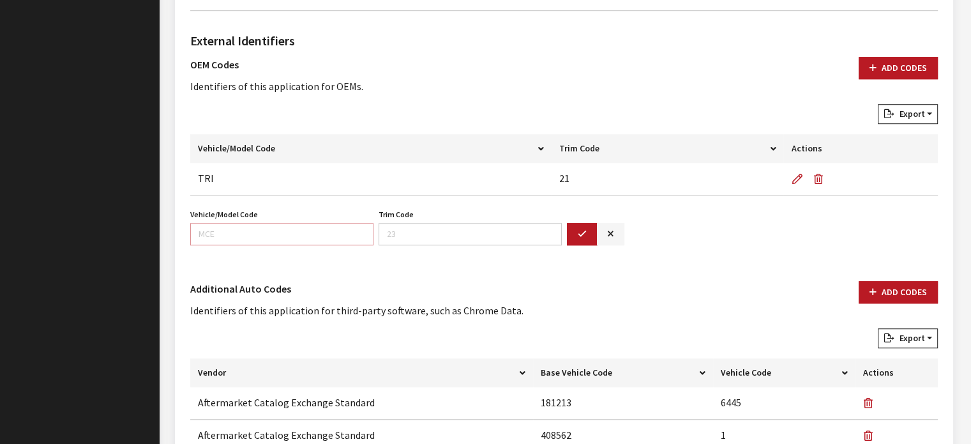
click at [312, 232] on input "Vehicle/Model Code" at bounding box center [281, 234] width 183 height 22
type input "TRI"
type input "5"
click at [559, 232] on input "23" at bounding box center [470, 234] width 183 height 22
type input "23"
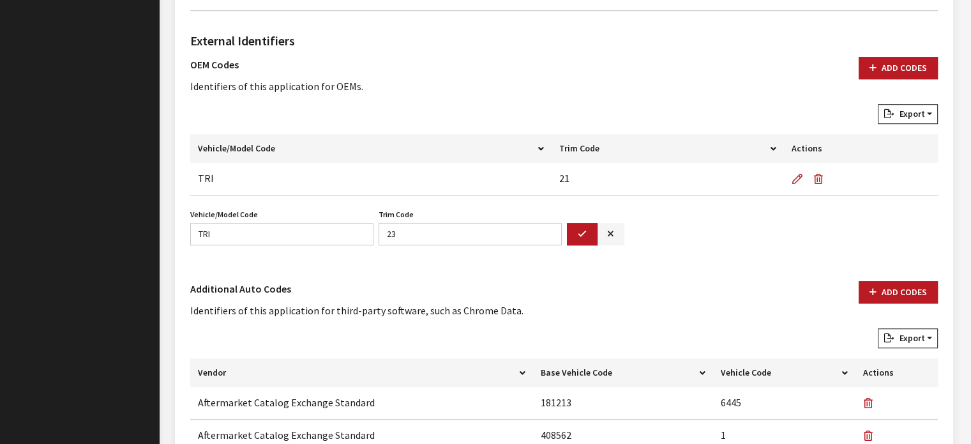
click at [575, 229] on button "button" at bounding box center [582, 234] width 31 height 22
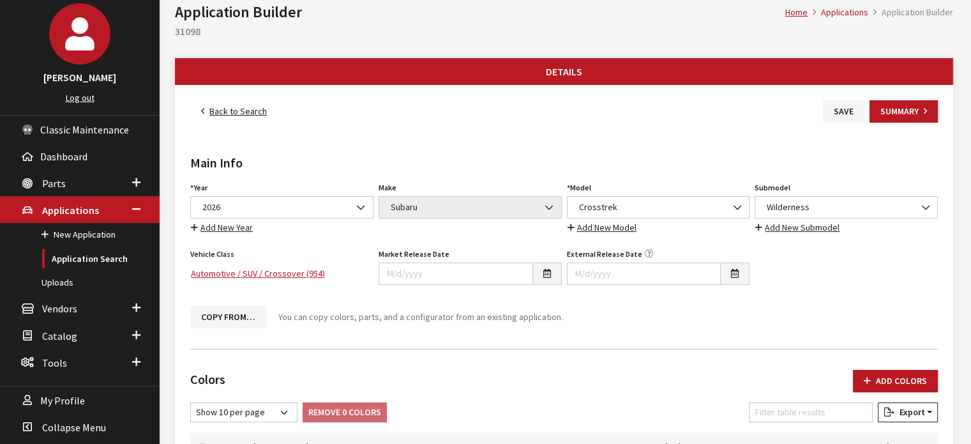
scroll to position [0, 0]
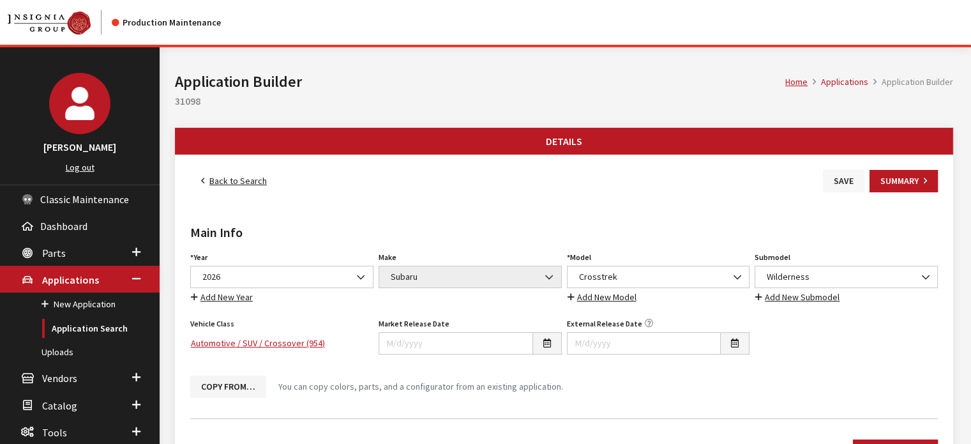
click at [851, 183] on button "Save" at bounding box center [844, 181] width 42 height 22
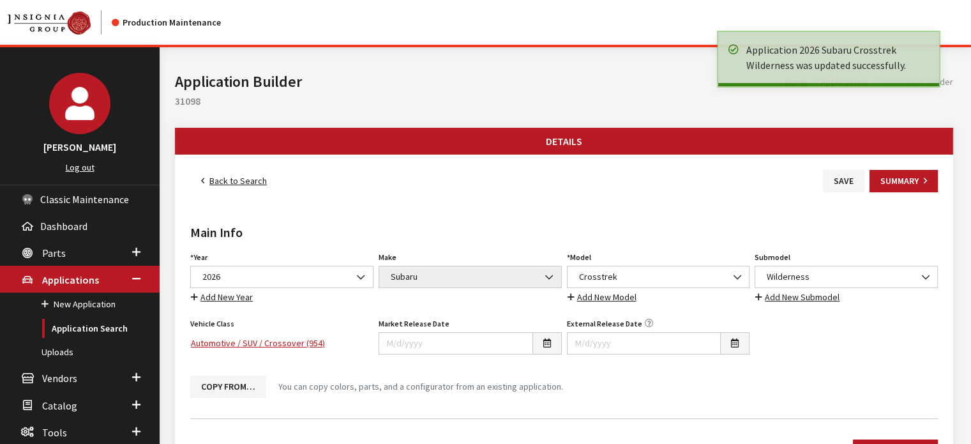
drag, startPoint x: 0, startPoint y: 0, endPoint x: 224, endPoint y: 179, distance: 286.2
click at [224, 179] on link "Back to Search" at bounding box center [233, 181] width 87 height 22
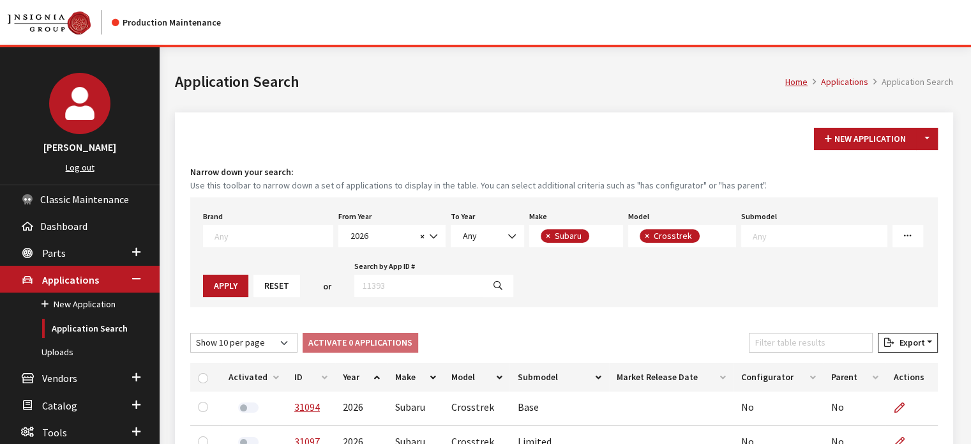
scroll to position [296, 0]
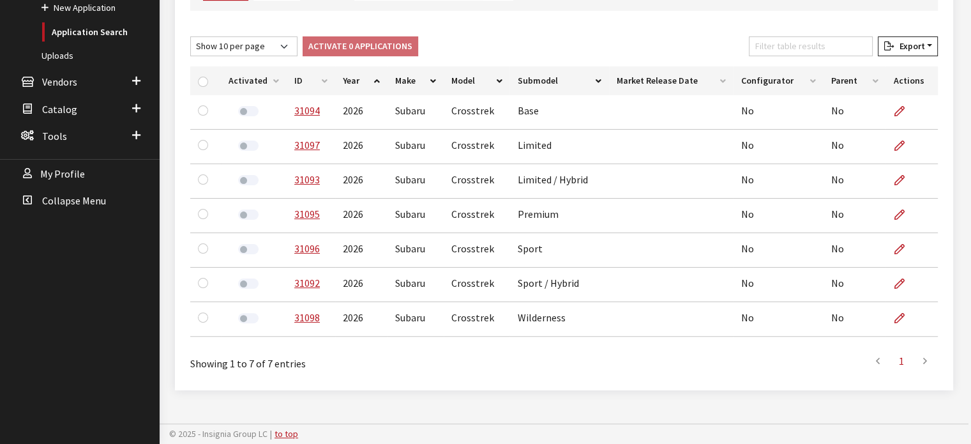
click at [302, 86] on th "ID" at bounding box center [311, 80] width 49 height 29
click at [201, 83] on input "checkbox" at bounding box center [203, 82] width 10 height 10
checkbox input "true"
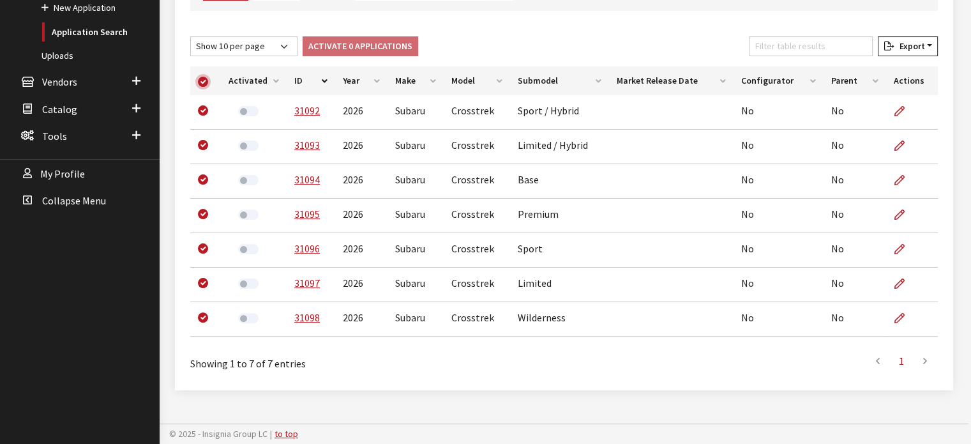
checkbox input "true"
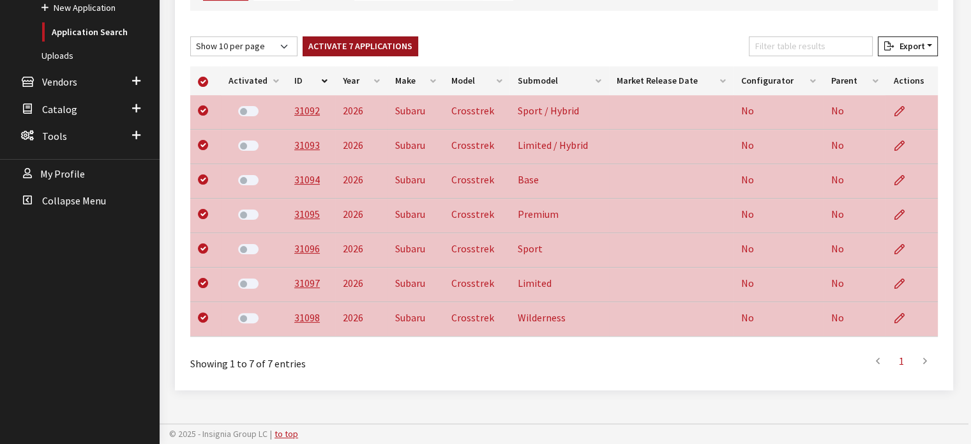
click at [314, 52] on button "Activate 7 Applications" at bounding box center [361, 46] width 116 height 20
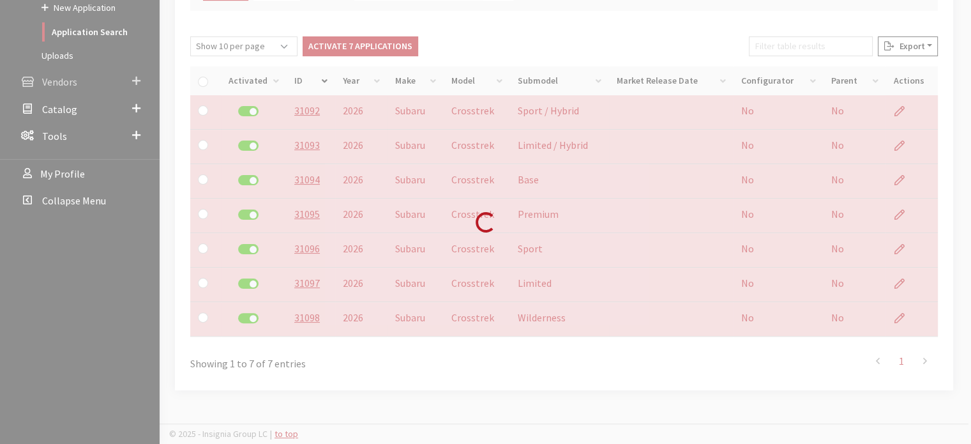
checkbox input "false"
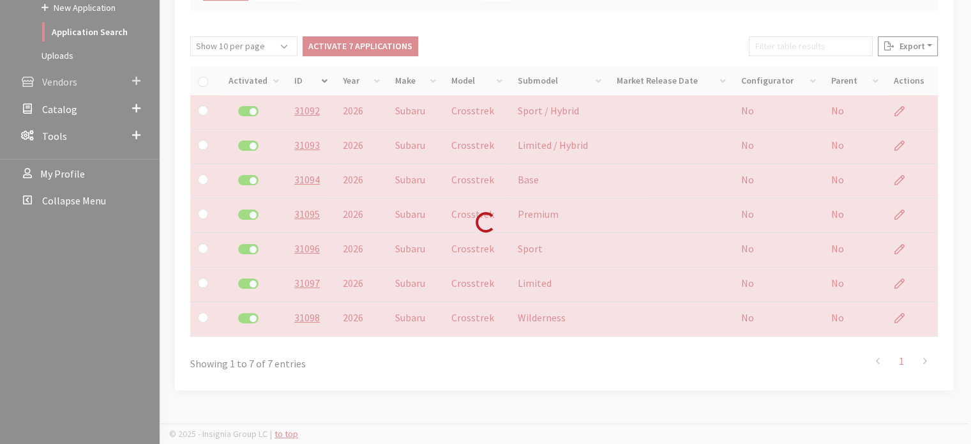
checkbox input "false"
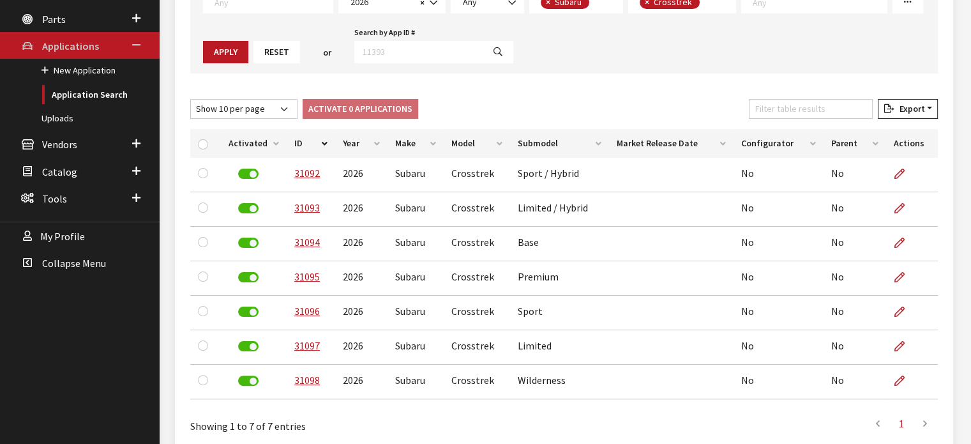
scroll to position [169, 0]
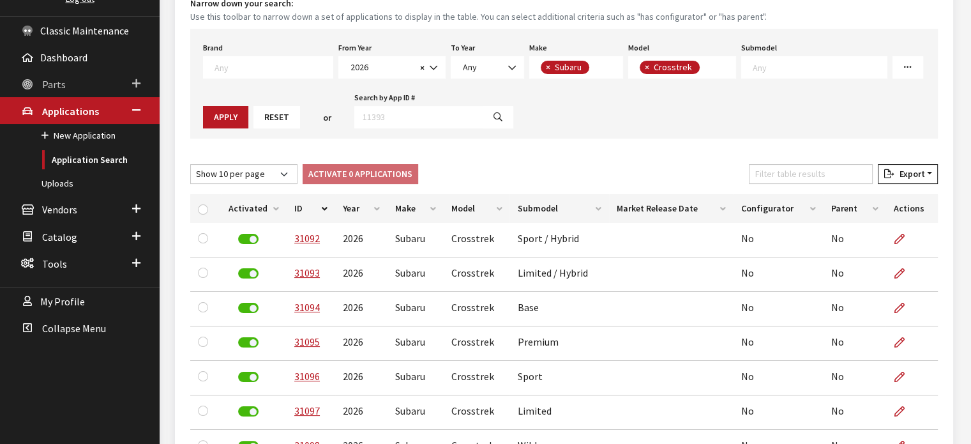
click at [72, 89] on link "Parts" at bounding box center [80, 83] width 160 height 27
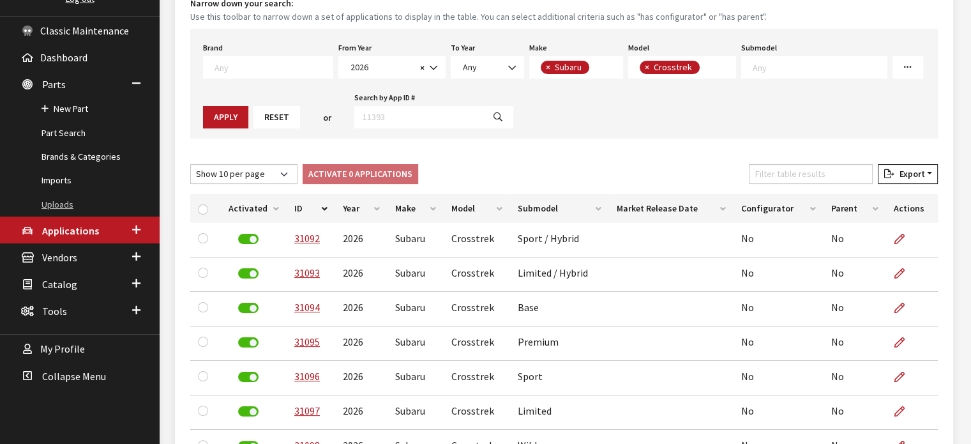
click at [66, 194] on link "Uploads" at bounding box center [80, 205] width 160 height 24
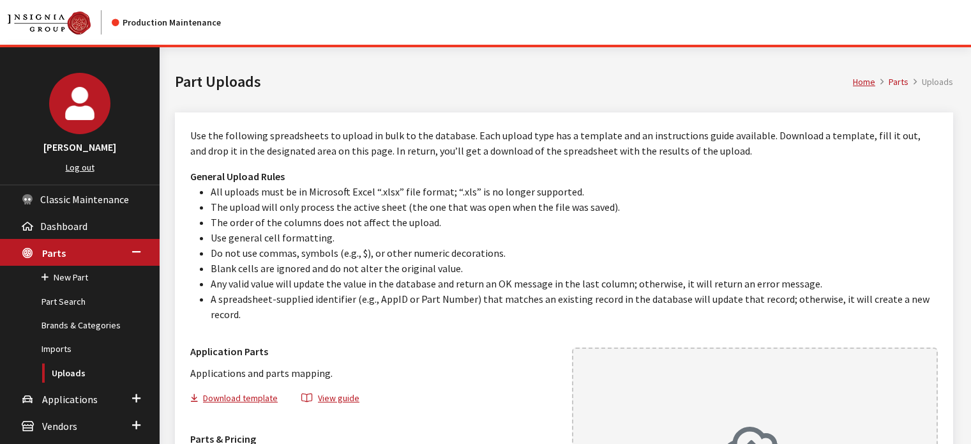
drag, startPoint x: 404, startPoint y: 402, endPoint x: 130, endPoint y: 365, distance: 276.4
click at [400, 400] on div "Application Parts Applications and parts mapping. Download template View guide" at bounding box center [374, 380] width 382 height 87
click at [84, 388] on link "Applications" at bounding box center [80, 398] width 160 height 27
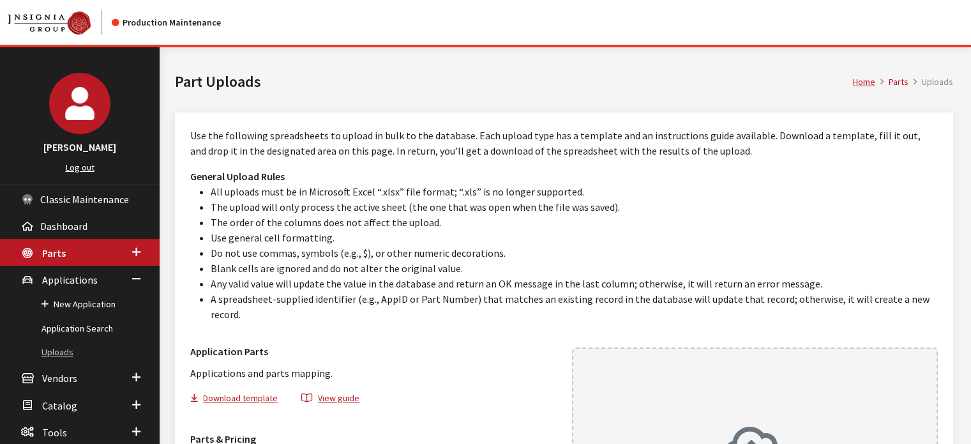
click at [82, 342] on link "Uploads" at bounding box center [80, 352] width 160 height 24
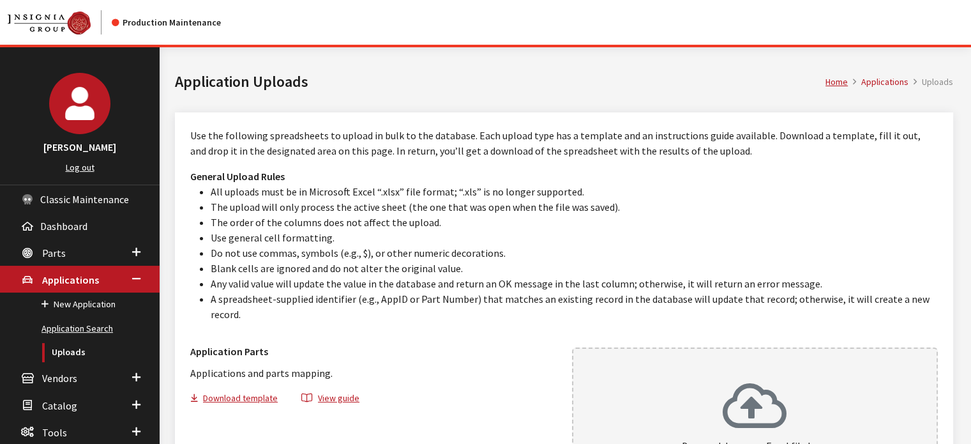
click at [87, 319] on link "Application Search" at bounding box center [80, 329] width 160 height 24
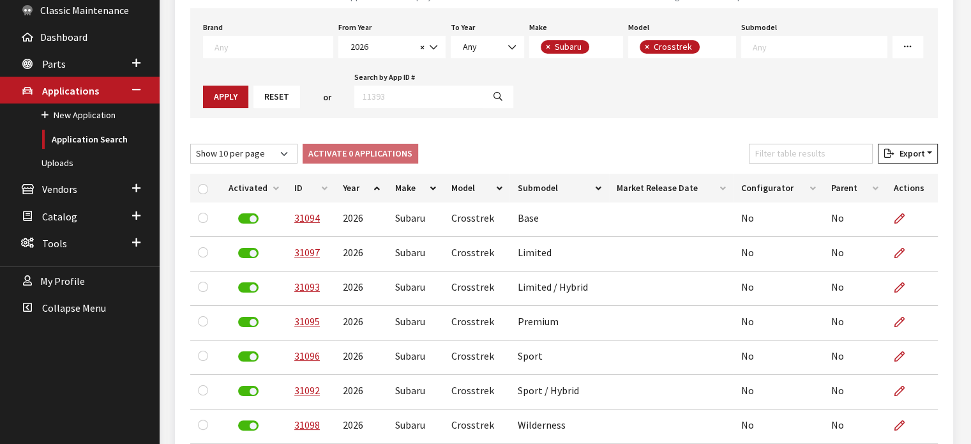
scroll to position [192, 0]
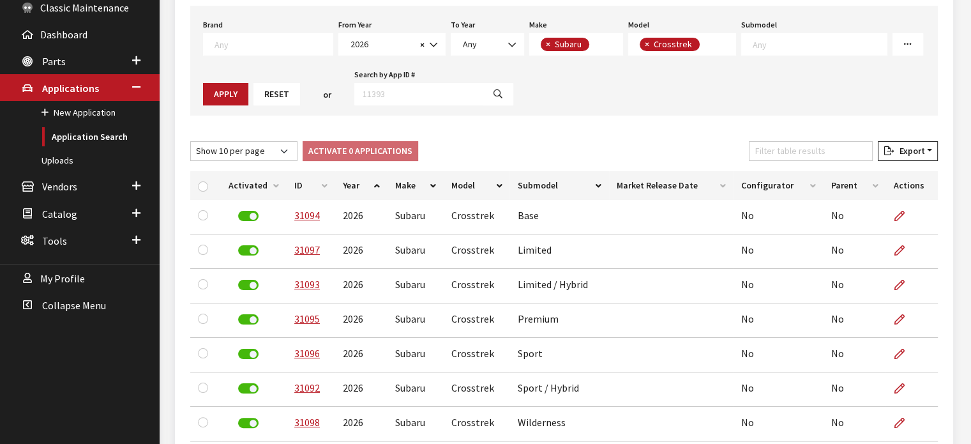
click at [541, 45] on button "×" at bounding box center [547, 44] width 13 height 13
select select
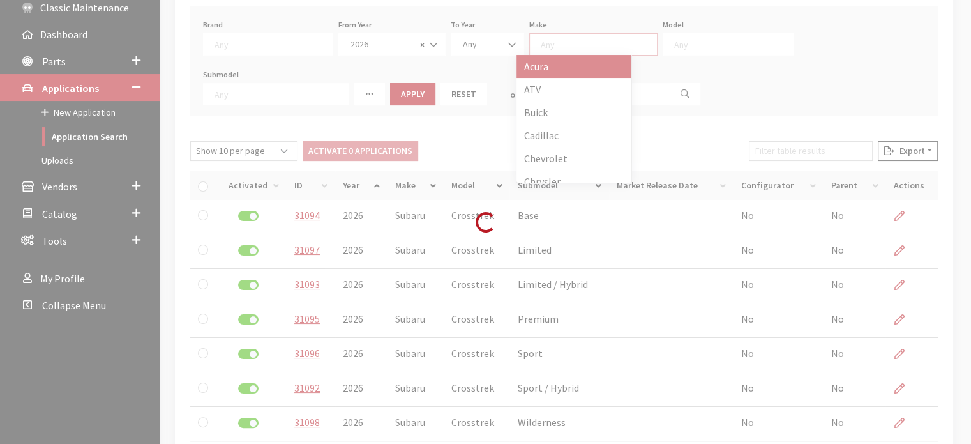
scroll to position [11, 0]
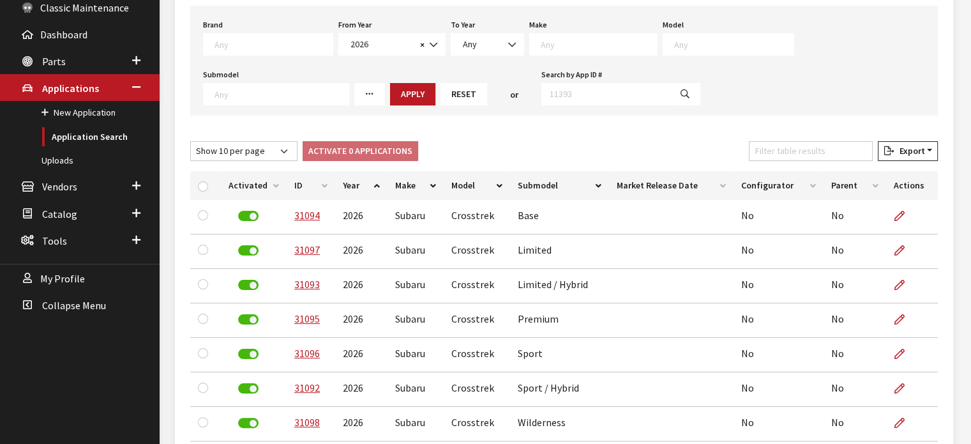
click at [541, 45] on textarea "Search" at bounding box center [599, 43] width 116 height 11
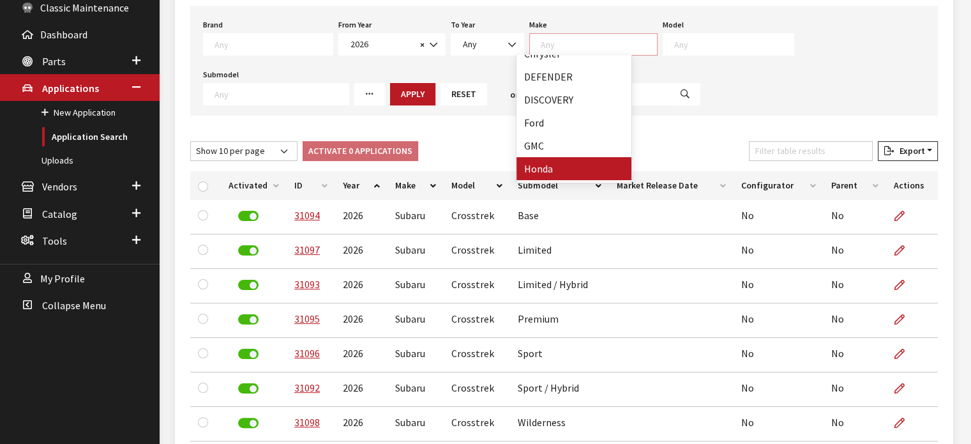
scroll to position [255, 0]
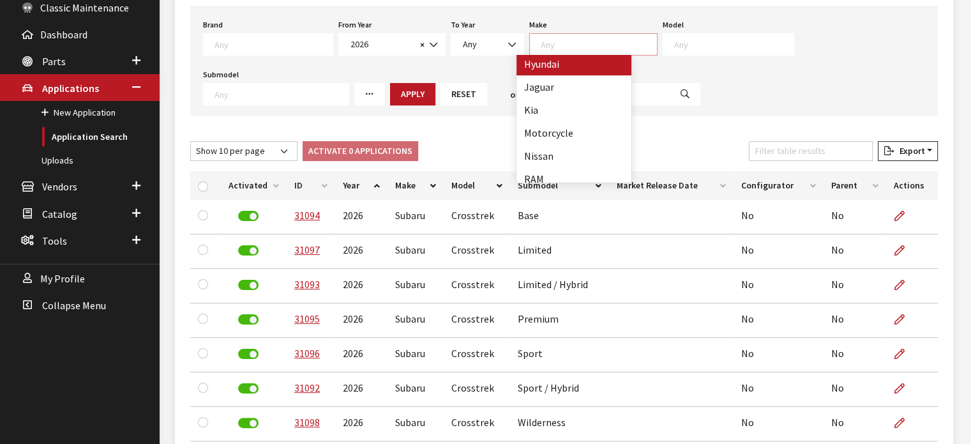
select select "30"
select select
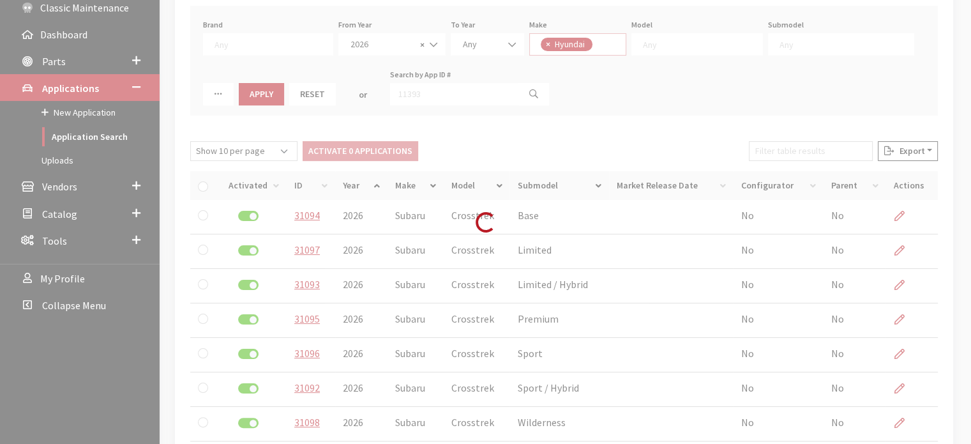
scroll to position [1, 0]
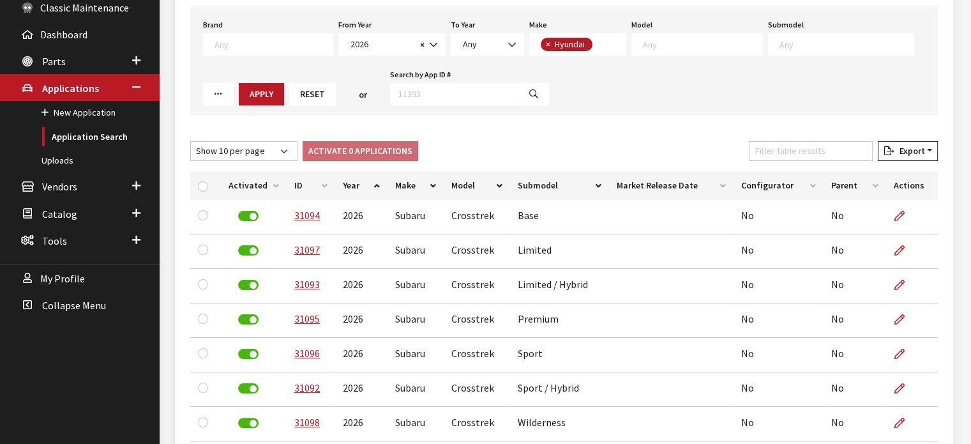
click at [704, 49] on textarea "Search" at bounding box center [702, 43] width 119 height 11
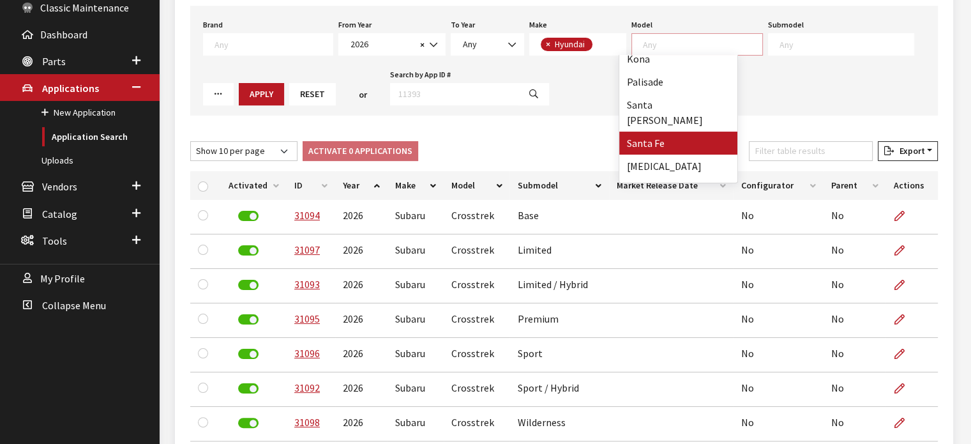
scroll to position [148, 0]
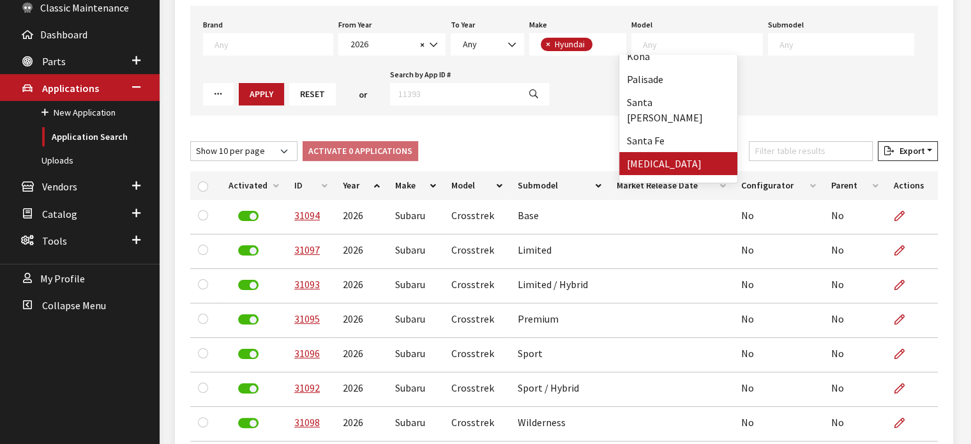
drag, startPoint x: 657, startPoint y: 147, endPoint x: 642, endPoint y: 147, distance: 15.3
select select "343"
select select
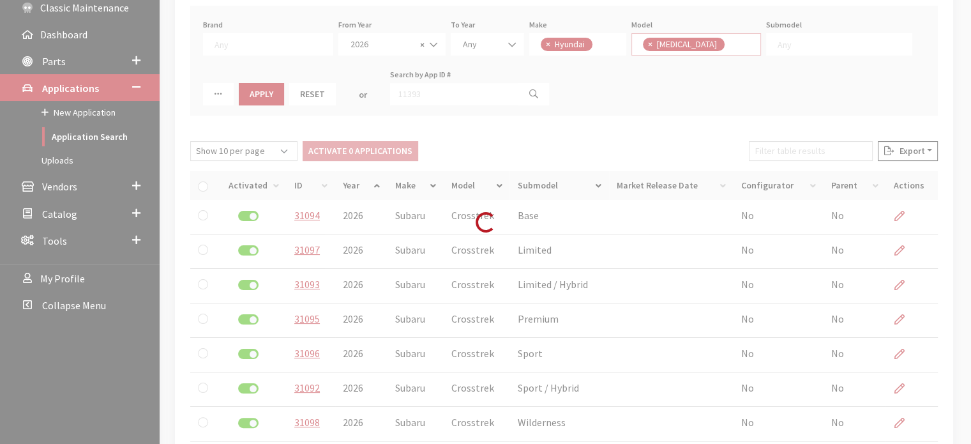
scroll to position [107, 0]
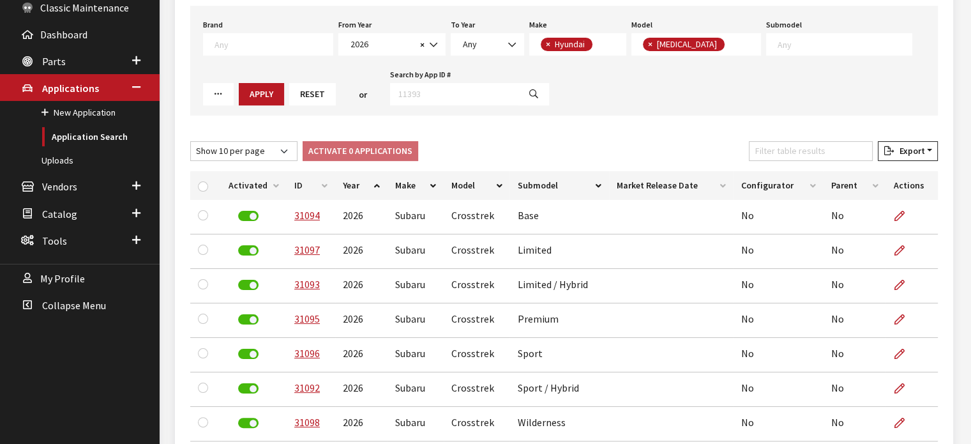
click at [239, 96] on button "Apply" at bounding box center [261, 94] width 45 height 22
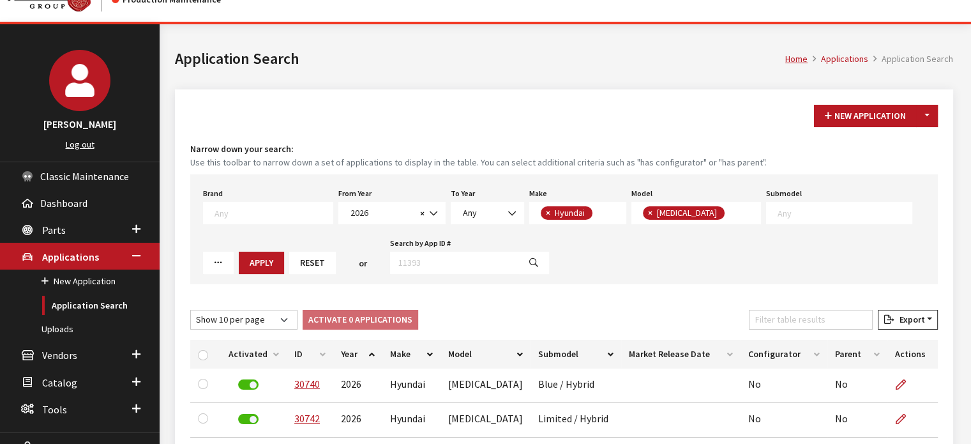
scroll to position [6, 0]
